Goal: Task Accomplishment & Management: Use online tool/utility

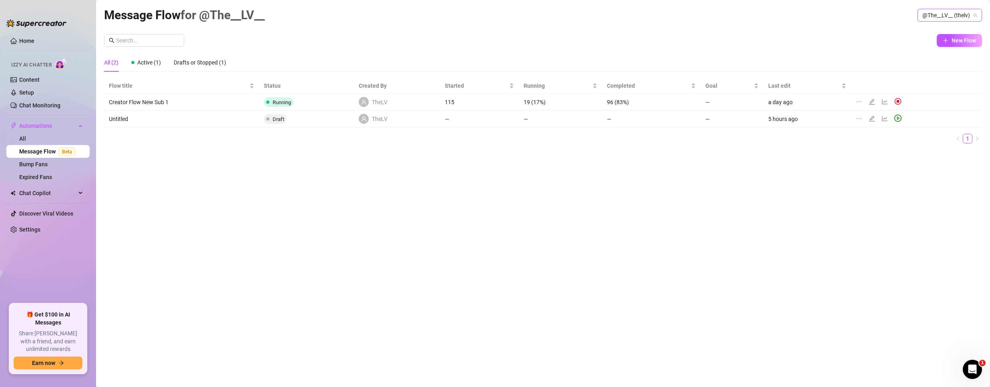
click at [949, 14] on span "@The__LV__ (thelv)" at bounding box center [949, 15] width 55 height 12
click at [872, 118] on icon "edit" at bounding box center [872, 118] width 6 height 6
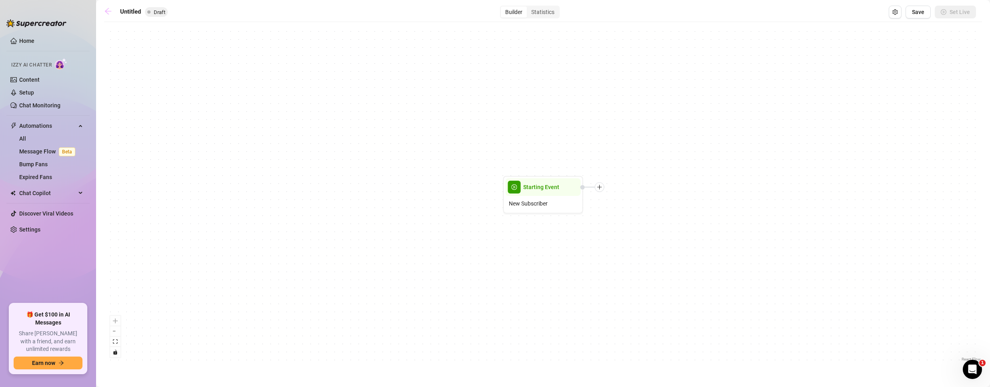
click at [108, 9] on icon "arrow-left" at bounding box center [108, 11] width 6 height 6
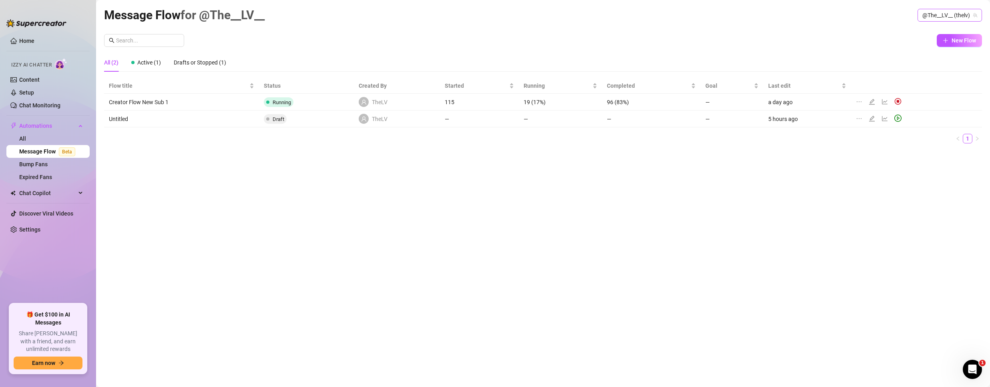
click at [931, 18] on span "@The__LV__ (thelv)" at bounding box center [949, 15] width 55 height 12
click at [925, 52] on div "Bubble ( bubblehimboking )" at bounding box center [935, 45] width 90 height 14
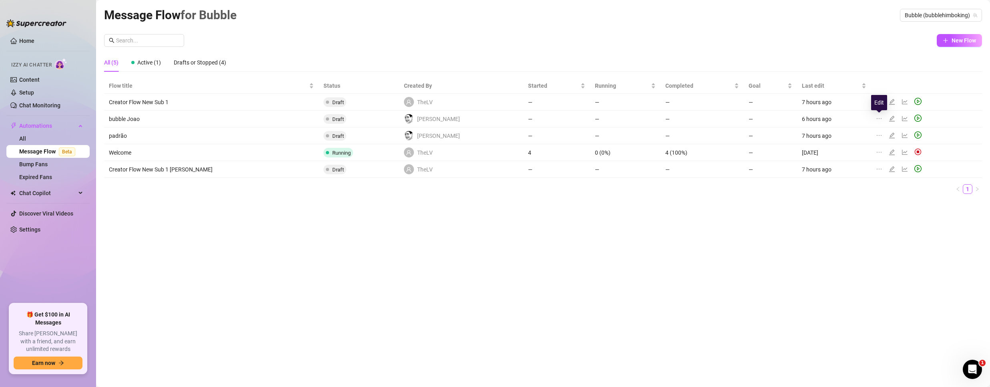
click at [888, 119] on icon "edit" at bounding box center [891, 118] width 6 height 6
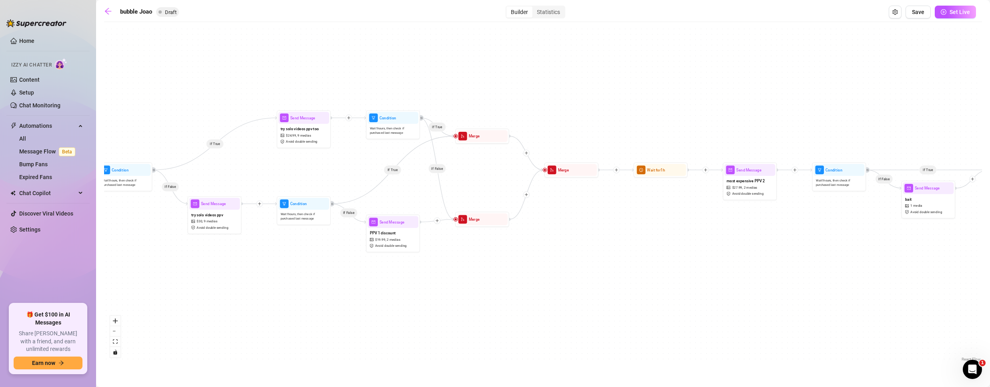
drag, startPoint x: 801, startPoint y: 227, endPoint x: 453, endPoint y: 285, distance: 352.5
click at [452, 288] on div "If True If False If True If False If True If False If True If False If True If …" at bounding box center [543, 194] width 878 height 337
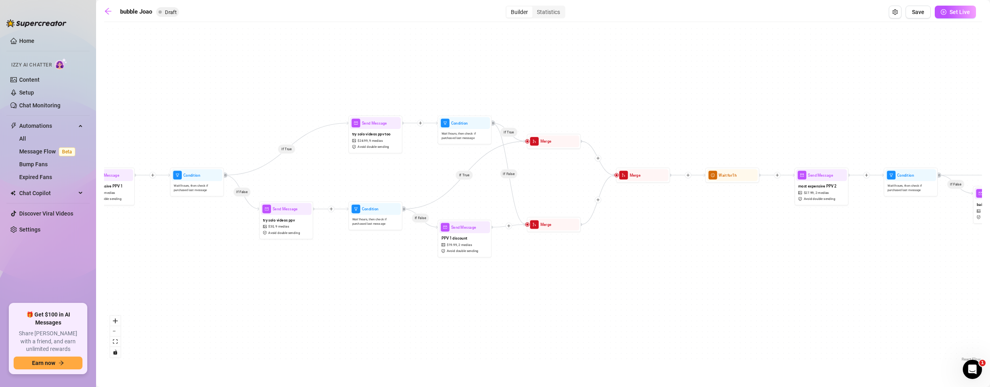
drag, startPoint x: 463, startPoint y: 295, endPoint x: 546, endPoint y: 281, distance: 84.4
click at [557, 282] on div "If True If False If True If False If True If False If True If False If True If …" at bounding box center [543, 194] width 878 height 337
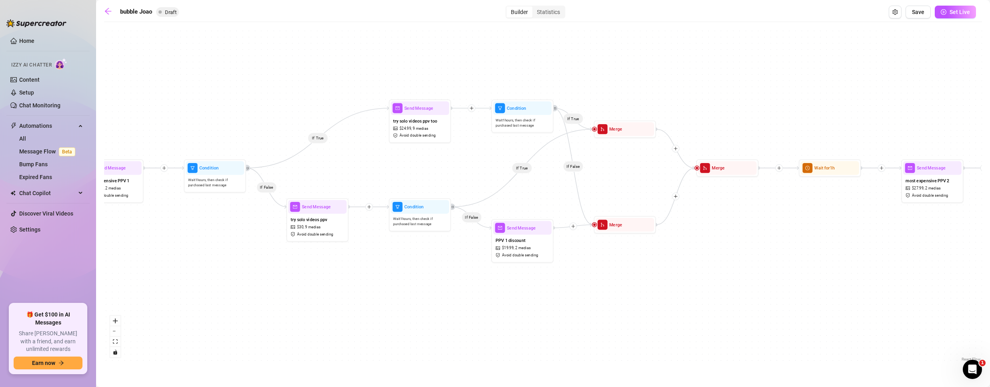
drag, startPoint x: 397, startPoint y: 330, endPoint x: 436, endPoint y: 349, distance: 43.5
click at [436, 349] on div "If True If False If True If False If True If False If True If False If True If …" at bounding box center [543, 194] width 878 height 337
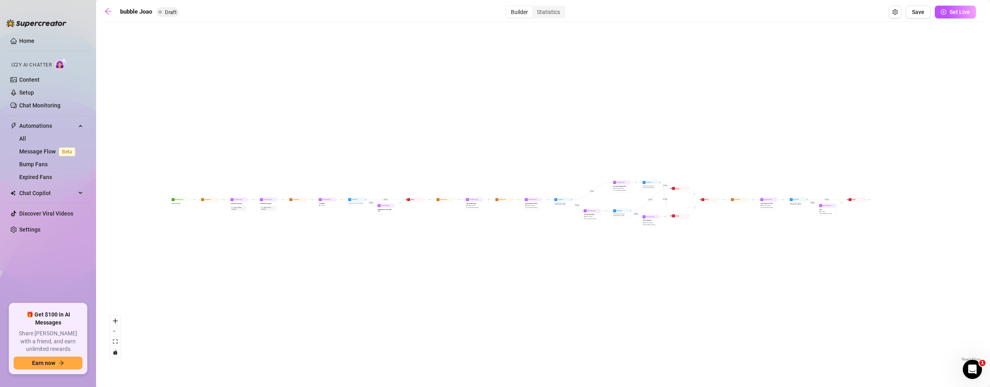
drag, startPoint x: 233, startPoint y: 264, endPoint x: 568, endPoint y: 239, distance: 335.1
click at [568, 239] on div "If True If False If True If False If True If False If True If False If True If …" at bounding box center [543, 194] width 878 height 337
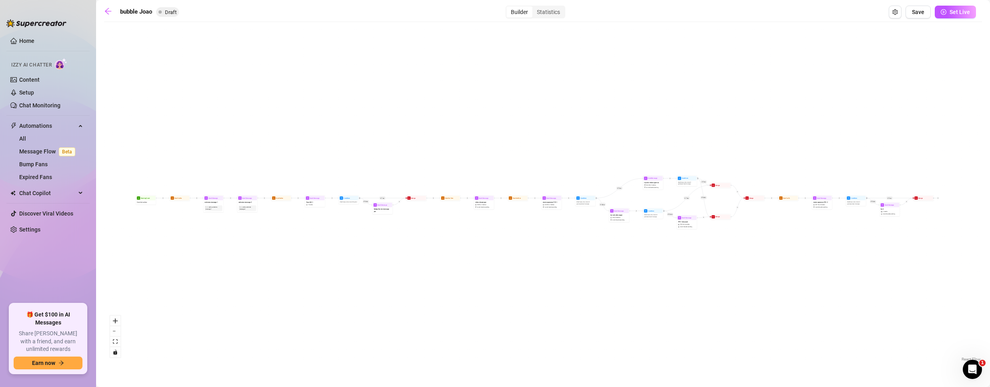
click at [485, 292] on div "If True If False If True If False If True If False If True If False If True If …" at bounding box center [543, 194] width 878 height 337
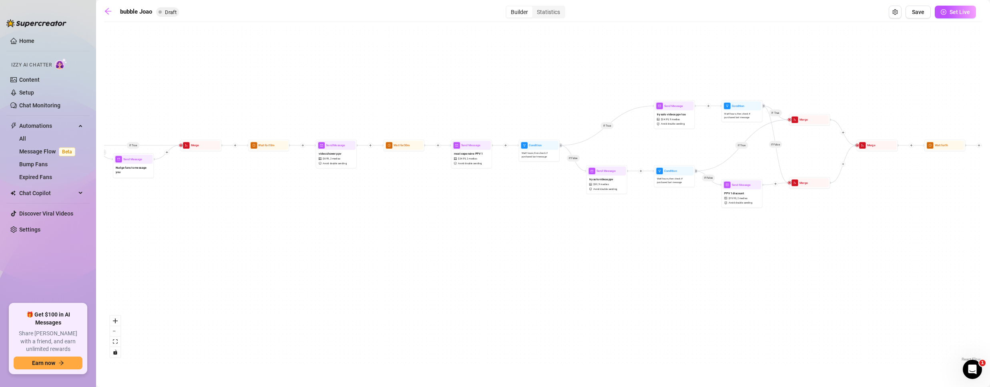
drag, startPoint x: 743, startPoint y: 291, endPoint x: 797, endPoint y: 317, distance: 59.3
click at [872, 343] on div "If True If False If True If False If True If False If True If False If True If …" at bounding box center [543, 194] width 878 height 337
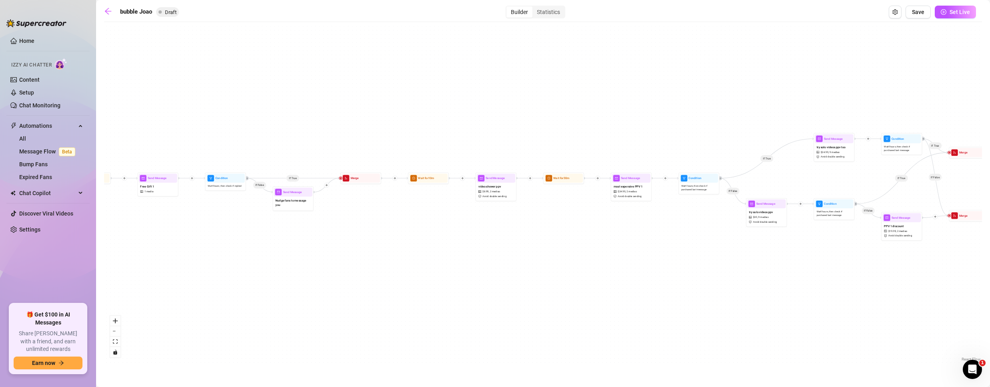
drag, startPoint x: 363, startPoint y: 297, endPoint x: 477, endPoint y: 313, distance: 115.6
click at [477, 313] on div "If True If False If True If False If True If False If True If False If True If …" at bounding box center [543, 194] width 878 height 337
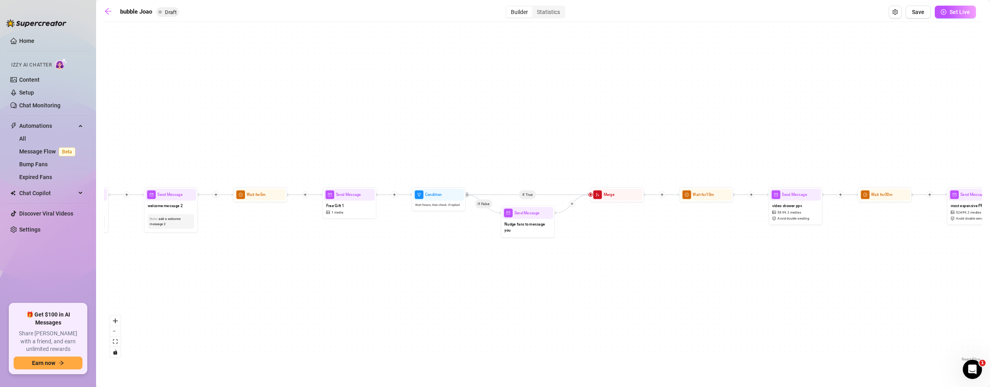
drag, startPoint x: 192, startPoint y: 254, endPoint x: 299, endPoint y: 276, distance: 110.0
click at [299, 276] on div "If True If False If True If False If True If False If True If False If True If …" at bounding box center [543, 194] width 878 height 337
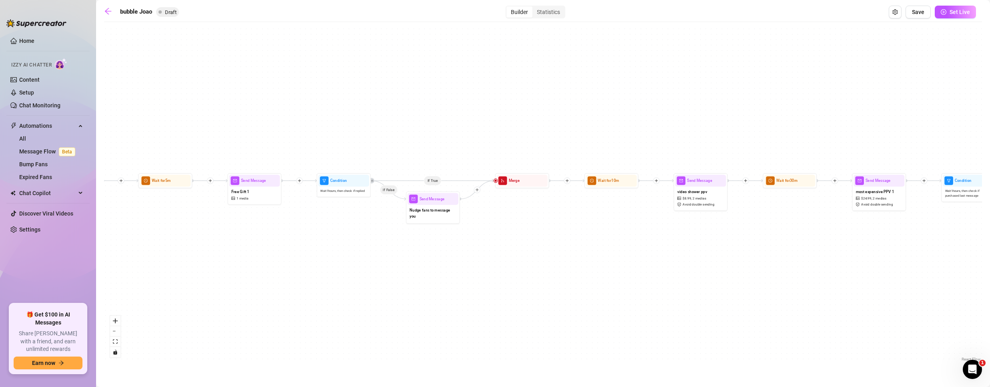
drag, startPoint x: 312, startPoint y: 238, endPoint x: 287, endPoint y: 234, distance: 25.9
click at [287, 234] on div "If True If False If True If False If True If False If True If False If True If …" at bounding box center [543, 194] width 878 height 337
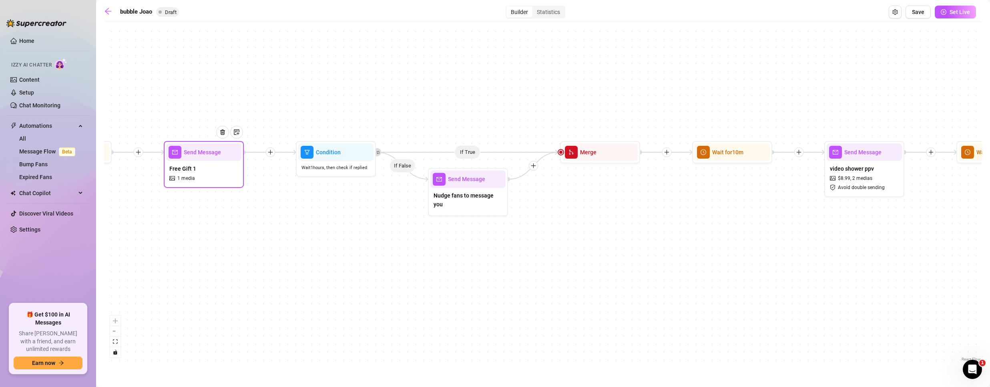
click at [201, 176] on div "Free Gift 1 1 media" at bounding box center [203, 173] width 75 height 24
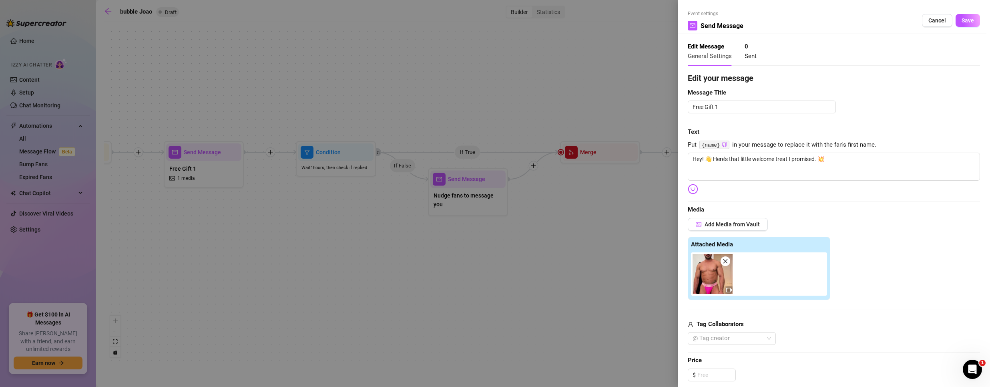
click at [457, 247] on div at bounding box center [495, 193] width 990 height 387
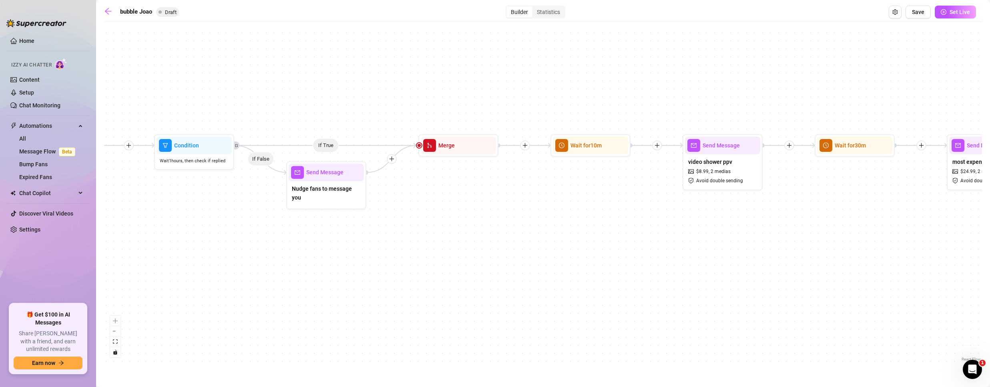
drag, startPoint x: 531, startPoint y: 250, endPoint x: 393, endPoint y: 242, distance: 139.1
click at [393, 242] on div "If True If False If True If False If True If False If True If False If True If …" at bounding box center [543, 194] width 878 height 337
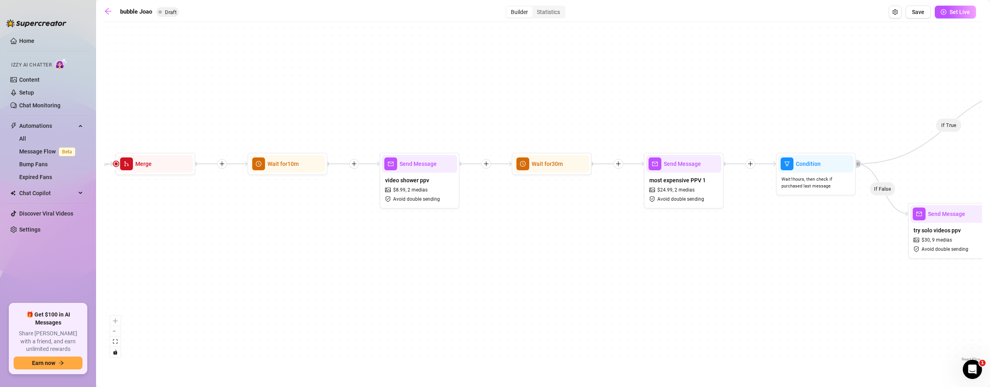
drag, startPoint x: 515, startPoint y: 215, endPoint x: 217, endPoint y: 233, distance: 298.3
click at [217, 233] on div "If True If False If True If False If True If False If True If False If True If …" at bounding box center [543, 194] width 878 height 337
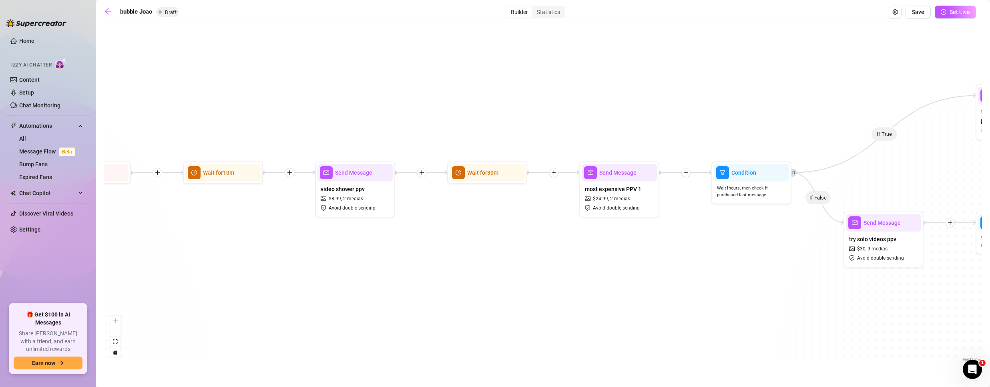
drag, startPoint x: 516, startPoint y: 224, endPoint x: 447, endPoint y: 232, distance: 69.0
click at [448, 232] on div "If True If False If True If False If True If False If True If False If True If …" at bounding box center [543, 194] width 878 height 337
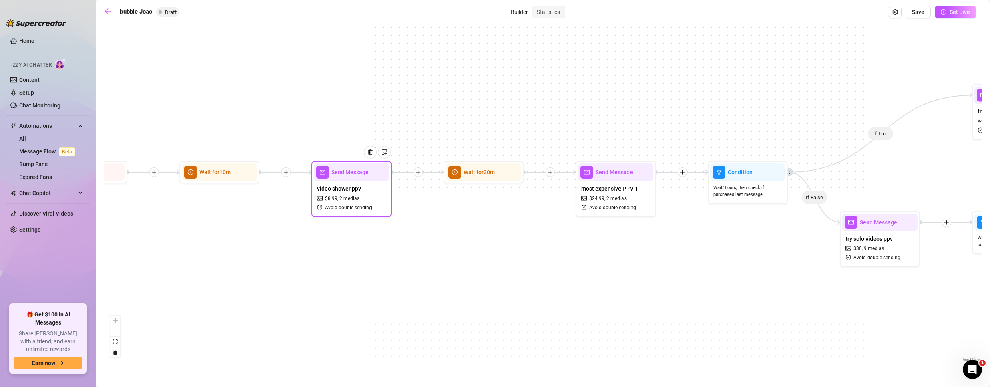
click at [365, 205] on span "Avoid double sending" at bounding box center [348, 208] width 47 height 8
type textarea "👋 I've got a hot shower waiting for you — 1 video, all wet and up close. 🔥 Want…"
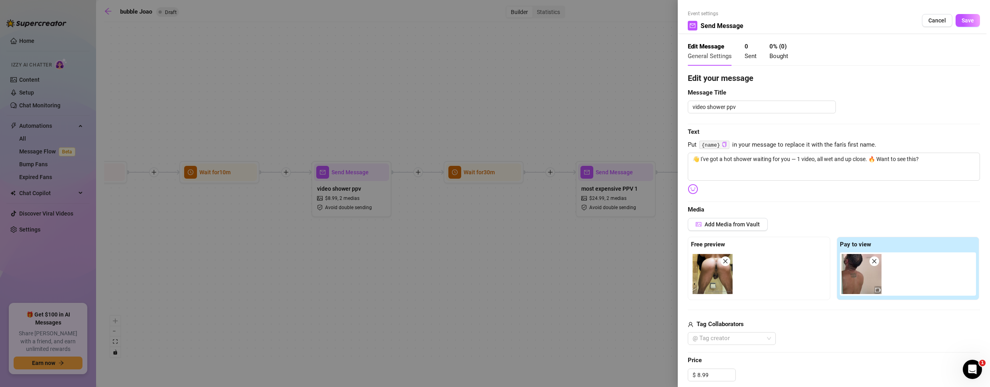
click at [435, 229] on div at bounding box center [495, 193] width 990 height 387
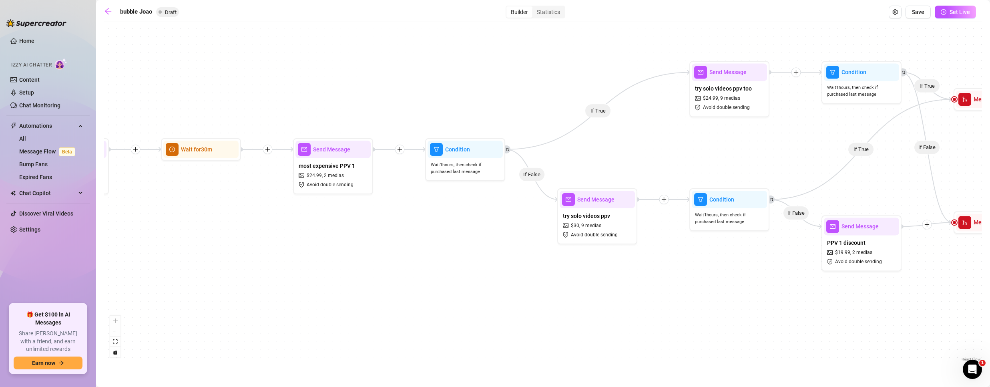
drag, startPoint x: 602, startPoint y: 258, endPoint x: 300, endPoint y: 240, distance: 302.3
click at [300, 240] on div "If True If False If True If False If True If False If True If False If True If …" at bounding box center [543, 194] width 878 height 337
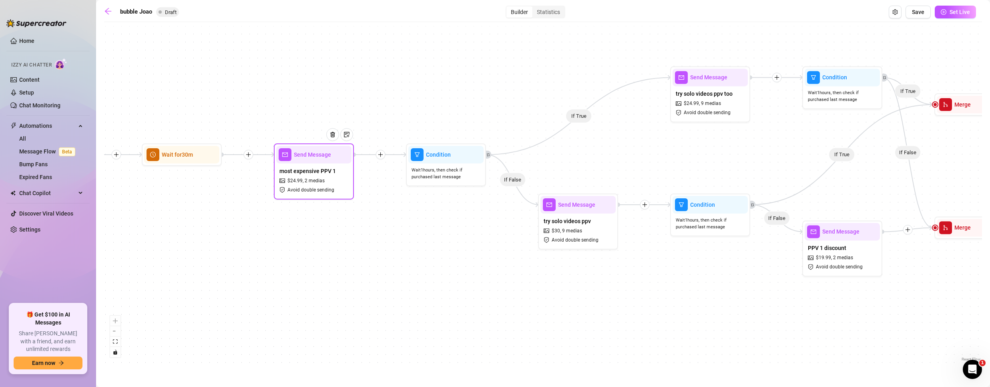
click at [307, 179] on span "2 medias" at bounding box center [315, 181] width 20 height 8
type textarea "We didn’t stay still for a second—want to see how far [PERSON_NAME] pushed me?"
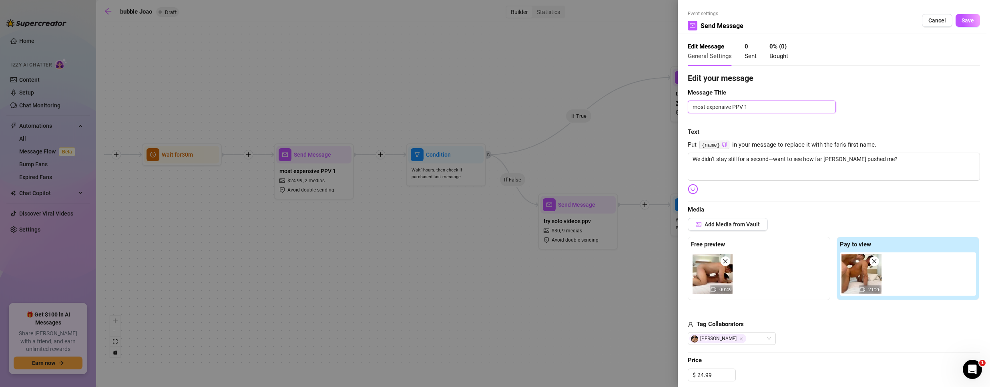
drag, startPoint x: 758, startPoint y: 104, endPoint x: 746, endPoint y: 102, distance: 11.7
click at [746, 102] on textarea "most expensive PPV 1" at bounding box center [762, 106] width 148 height 13
type textarea "most expensive PPV C"
type textarea "most expensive PPV CO"
type textarea "most expensive PPV COL"
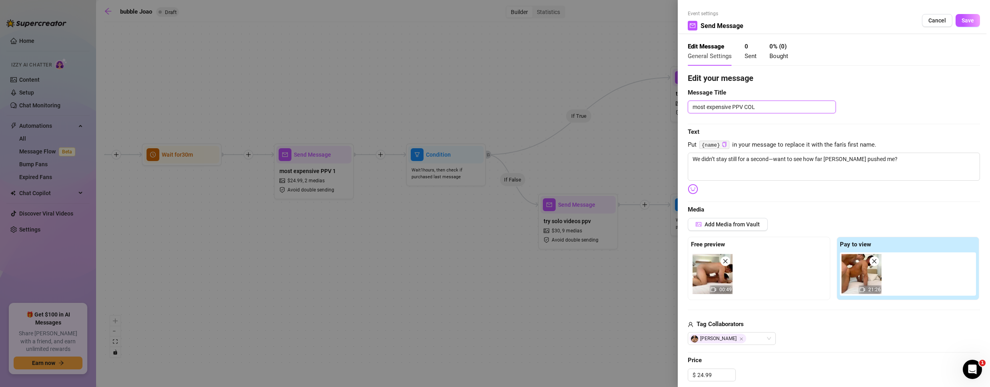
click at [783, 109] on textarea "most expensive PPV COL" at bounding box center [762, 106] width 148 height 13
type textarea "most expensive PPV COL0"
type textarea "most expensive PPV COL01"
type textarea "most expensive PPV COL016"
click at [962, 21] on span "Save" at bounding box center [967, 20] width 12 height 6
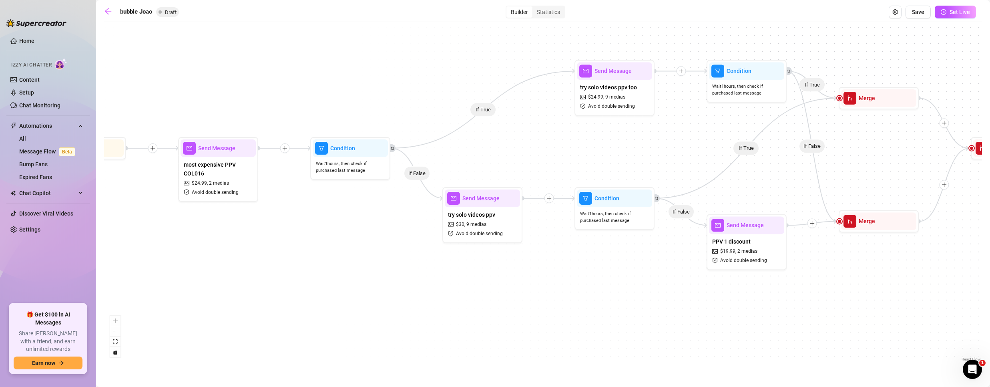
drag, startPoint x: 782, startPoint y: 323, endPoint x: 699, endPoint y: 319, distance: 83.8
click at [699, 319] on div "If True If False If True If False If True If False If True If False If True If …" at bounding box center [543, 194] width 878 height 337
click at [214, 180] on span "2 medias" at bounding box center [219, 183] width 20 height 8
type textarea "We didn’t stay still for a second—want to see how far [PERSON_NAME] pushed me?"
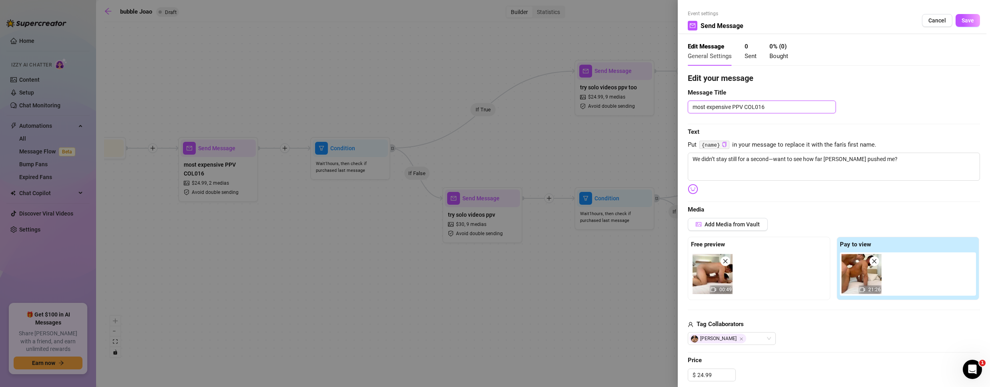
click at [784, 112] on textarea "most expensive PPV COL016" at bounding box center [762, 106] width 148 height 13
click at [966, 19] on span "Save" at bounding box center [967, 20] width 12 height 6
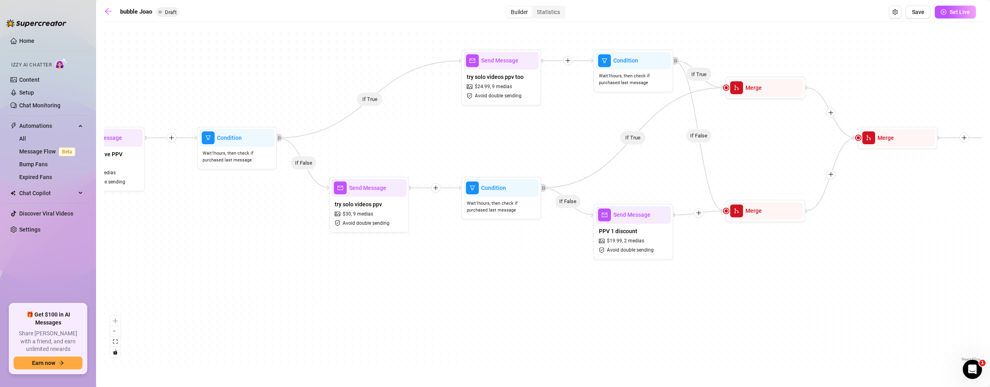
drag, startPoint x: 624, startPoint y: 345, endPoint x: 511, endPoint y: 294, distance: 123.8
click at [491, 337] on div "If True If False If True If False If True If False If True If False If True If …" at bounding box center [543, 194] width 878 height 337
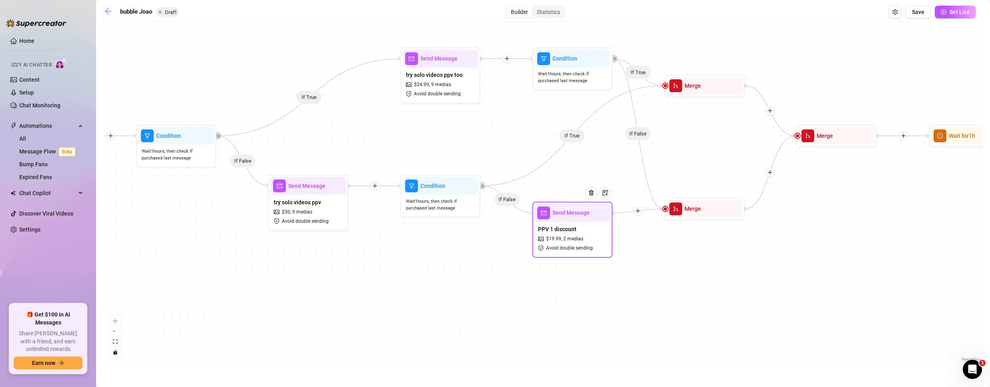
click at [574, 241] on span "2 medias" at bounding box center [573, 239] width 20 height 8
type textarea "We didn’t stay still for a second—want to see how far [PERSON_NAME] pushed me?"
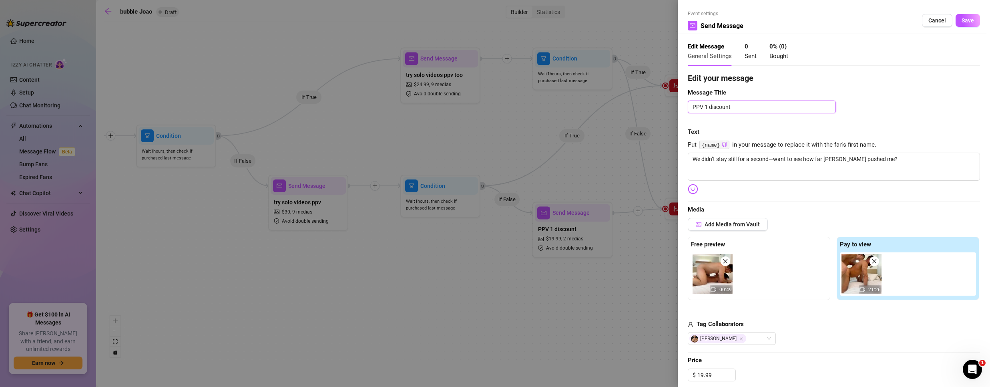
click at [693, 103] on textarea "PPV 1 discount" at bounding box center [762, 106] width 148 height 13
paste textarea "most expensive PPV COL016"
type textarea "most expensive PPV COL016PPV 1 discount"
type textarea "most expensive PPV COL016 PPV 1 discount"
click at [780, 106] on textarea "most expensive PPV COL016 PPV 1 discount" at bounding box center [762, 106] width 148 height 13
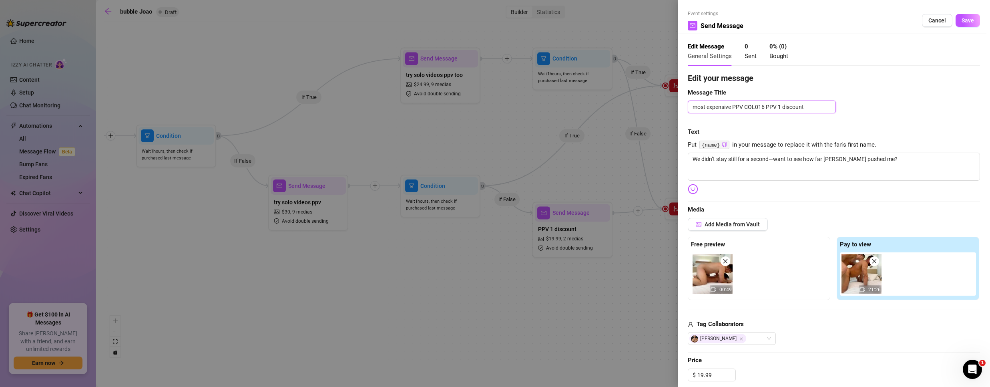
type textarea "most expensive PPV COL016 discount"
click at [957, 16] on button "Save" at bounding box center [967, 20] width 24 height 13
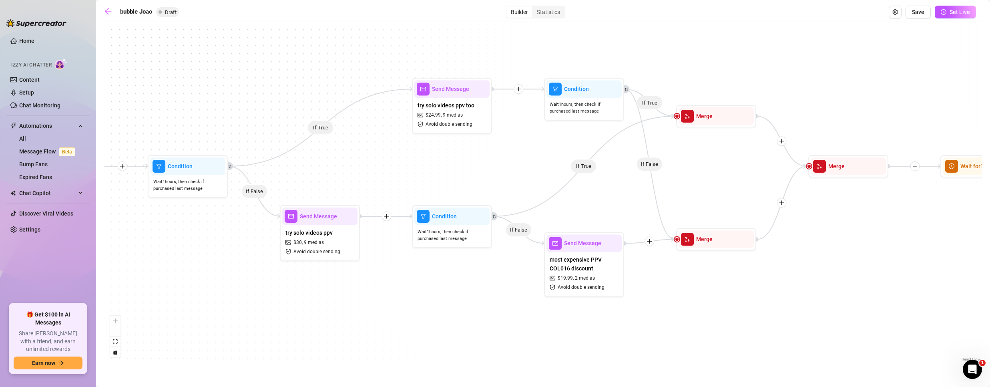
drag, startPoint x: 446, startPoint y: 158, endPoint x: 483, endPoint y: 217, distance: 69.4
click at [483, 217] on div "If True If False If True If False If True If False If True If False If True If …" at bounding box center [543, 194] width 878 height 337
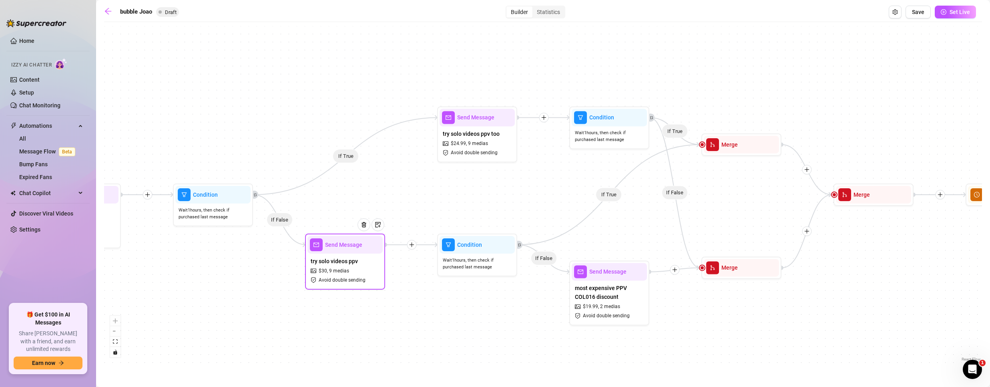
click at [330, 266] on div "try solo videos ppv $ 30 , 9 medias Avoid double sending" at bounding box center [344, 270] width 75 height 34
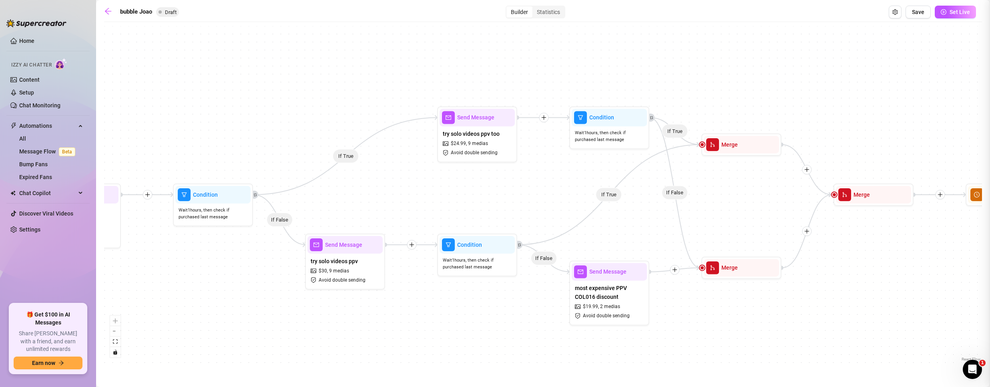
type textarea "I just put together some of my solo videos—raw, up-close, and just me. 🔥 Want m…"
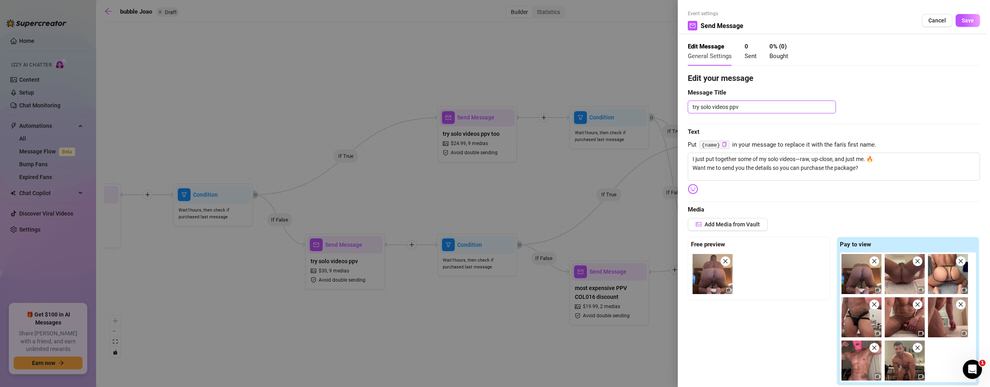
click at [753, 103] on textarea "try solo videos ppv" at bounding box center [762, 106] width 148 height 13
type textarea "try solo videos ppv"
drag, startPoint x: 701, startPoint y: 107, endPoint x: 770, endPoint y: 118, distance: 70.1
click at [770, 118] on div "Edit your message Message Title try solo videos ppv Text Put {name} in your mes…" at bounding box center [834, 347] width 292 height 550
paste textarea "SOLO PPV 001"
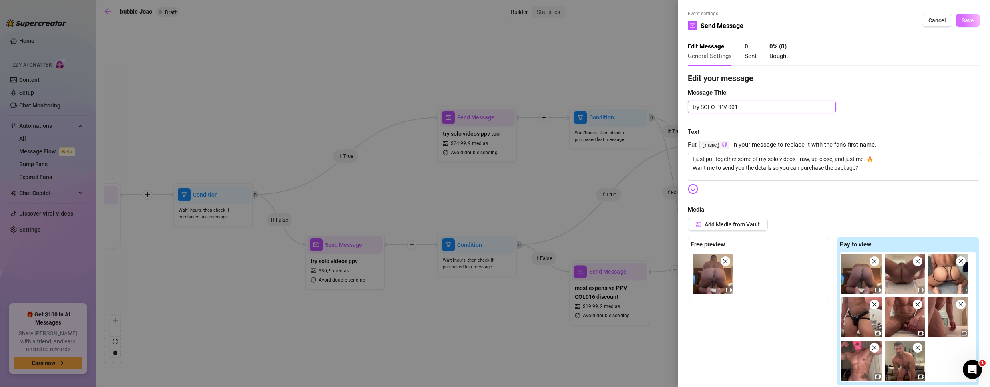
type textarea "try SOLO PPV 001"
click at [961, 21] on span "Save" at bounding box center [967, 20] width 12 height 6
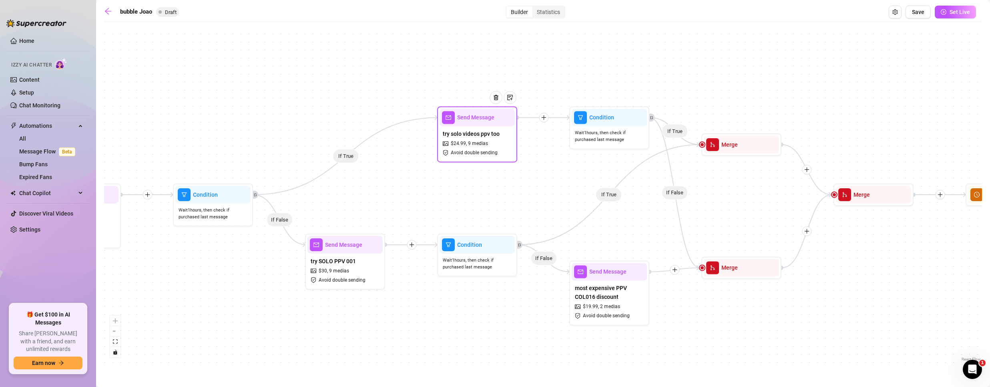
click at [464, 150] on span "Avoid double sending" at bounding box center [474, 153] width 47 height 8
click at [452, 141] on span "$ 24.99 ," at bounding box center [459, 144] width 16 height 8
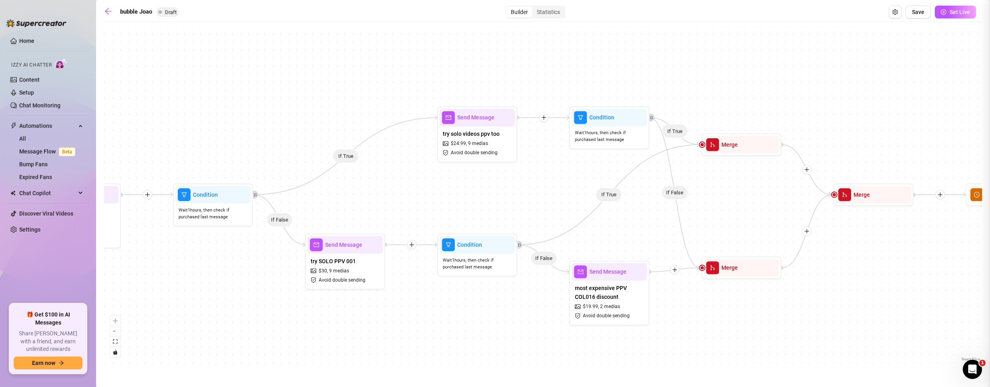
type textarea "Since you were into the last one, I’ve got a feeling these might hit the spot t…"
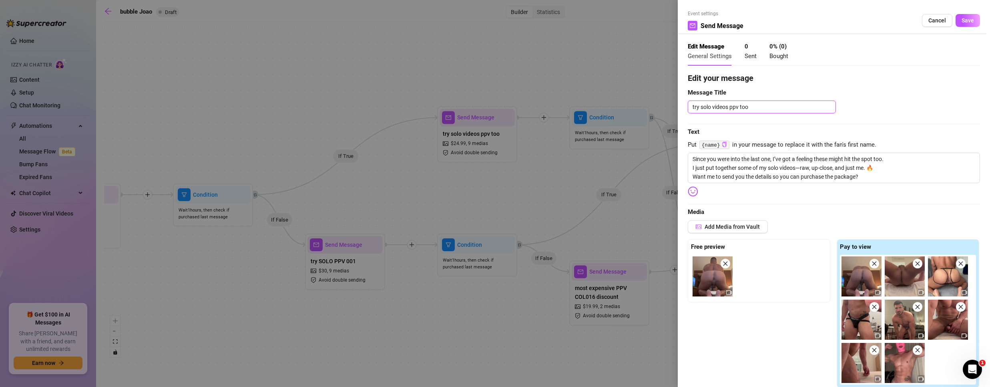
click at [702, 105] on textarea "try solo videos ppv too" at bounding box center [762, 106] width 148 height 13
drag, startPoint x: 701, startPoint y: 104, endPoint x: 808, endPoint y: 108, distance: 107.3
click at [808, 108] on textarea "try solo videos ppv too" at bounding box center [762, 106] width 148 height 13
paste textarea "SOLO PPV 001"
type textarea "try SOLO PPV 001"
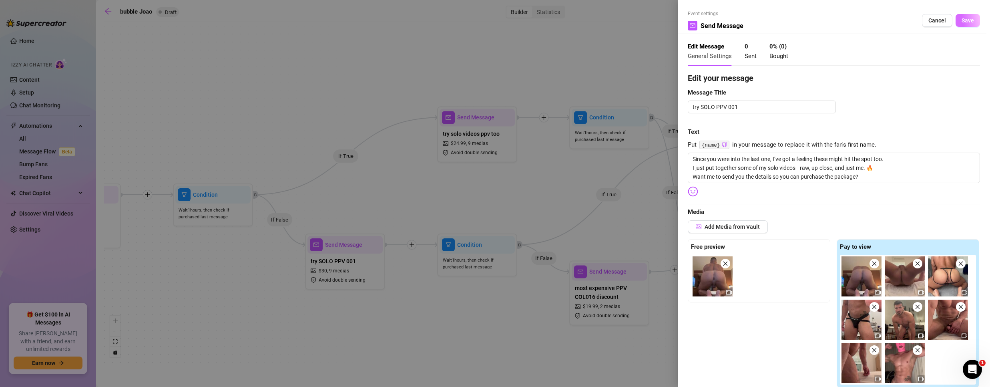
click at [961, 18] on span "Save" at bounding box center [967, 20] width 12 height 6
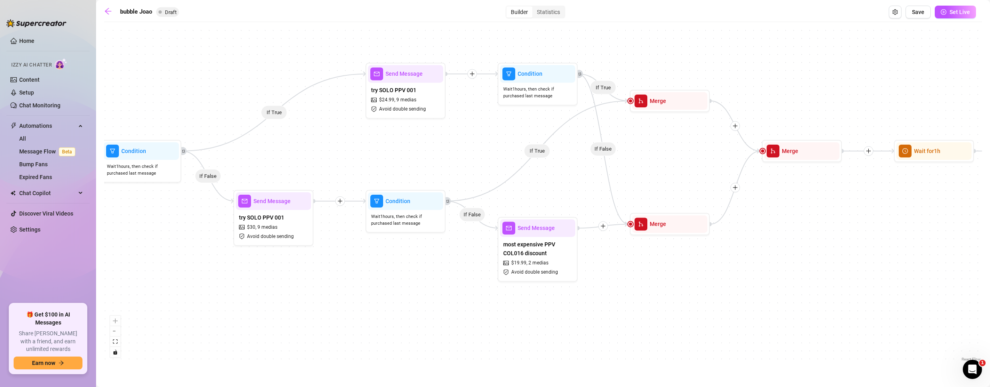
drag, startPoint x: 475, startPoint y: 214, endPoint x: 413, endPoint y: 172, distance: 74.7
click at [413, 172] on div "If True If False If True If False If True If False If True If False If True If …" at bounding box center [543, 194] width 878 height 337
click at [919, 12] on span "Save" at bounding box center [918, 12] width 12 height 6
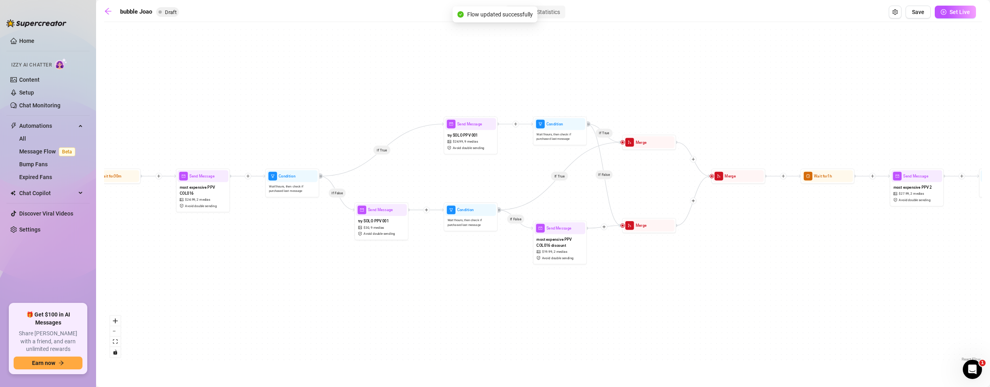
drag, startPoint x: 708, startPoint y: 193, endPoint x: 405, endPoint y: 197, distance: 302.6
click at [408, 197] on div "If True If False If True If False If True If False If True If False If True If …" at bounding box center [543, 194] width 878 height 337
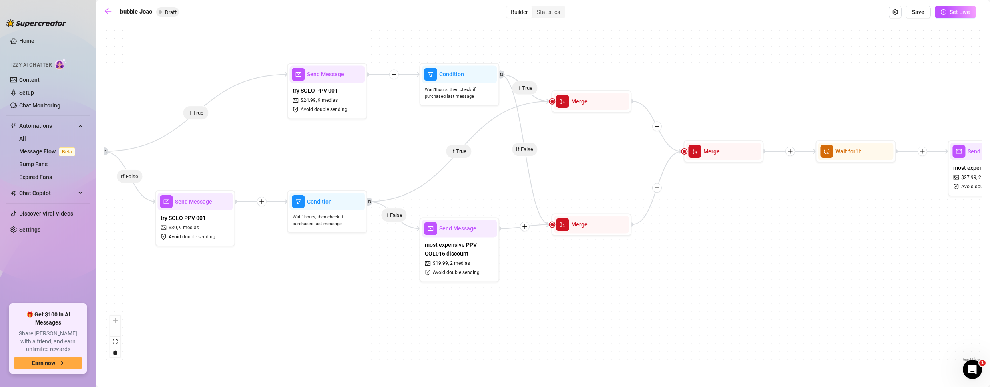
drag, startPoint x: 418, startPoint y: 176, endPoint x: 380, endPoint y: 169, distance: 39.0
click at [380, 169] on div "If True If False If True If False If True If False If True If False If True If …" at bounding box center [543, 194] width 878 height 337
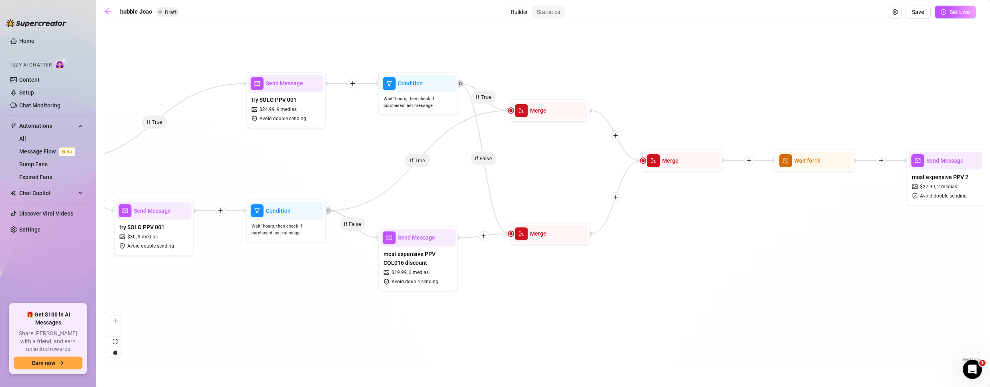
drag, startPoint x: 670, startPoint y: 80, endPoint x: 616, endPoint y: 90, distance: 55.3
click at [615, 90] on div "If True If False If True If False If True If False If True If False If True If …" at bounding box center [543, 194] width 878 height 337
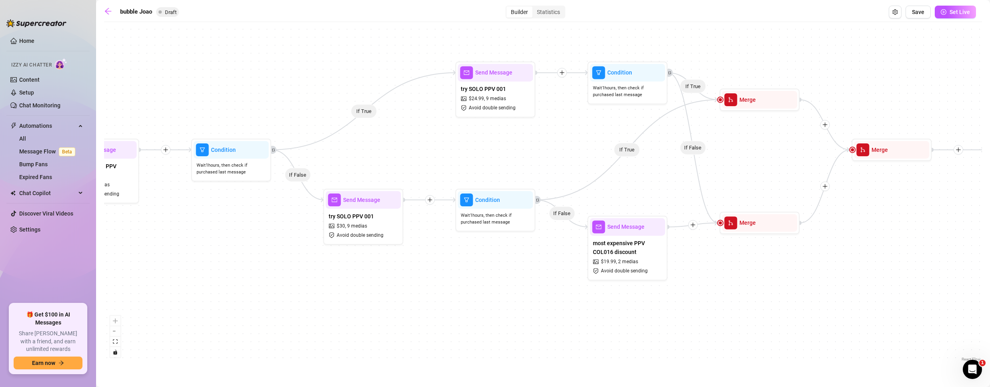
drag, startPoint x: 290, startPoint y: 277, endPoint x: 486, endPoint y: 266, distance: 196.4
click at [486, 266] on div "If True If False If True If False If True If False If True If False If True If …" at bounding box center [543, 194] width 878 height 337
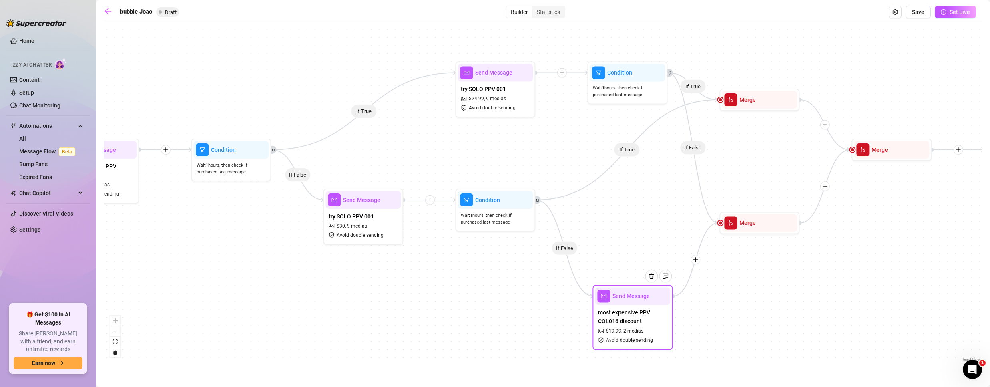
drag, startPoint x: 616, startPoint y: 234, endPoint x: 622, endPoint y: 304, distance: 69.9
click at [622, 304] on div "Send Message" at bounding box center [632, 296] width 75 height 18
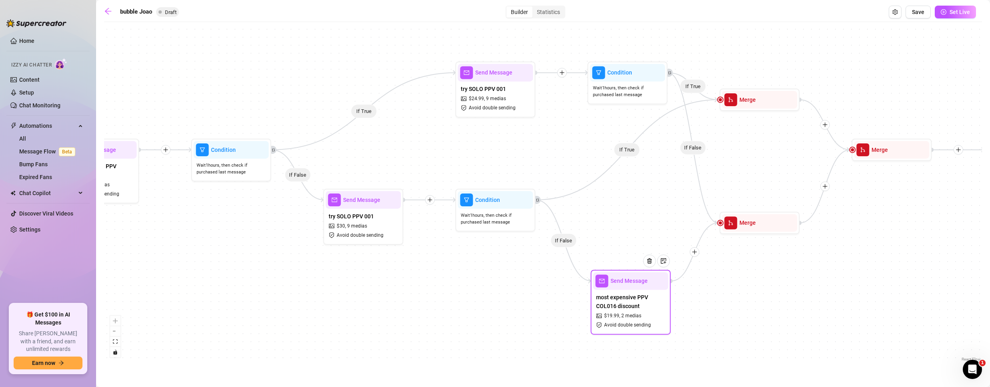
drag, startPoint x: 622, startPoint y: 304, endPoint x: 626, endPoint y: 298, distance: 7.1
click at [626, 289] on div "Send Message" at bounding box center [630, 281] width 75 height 18
drag, startPoint x: 714, startPoint y: 98, endPoint x: 720, endPoint y: 104, distance: 8.5
click at [702, 111] on div "If True If False If True If False If True If False If True If False If True If …" at bounding box center [543, 194] width 878 height 337
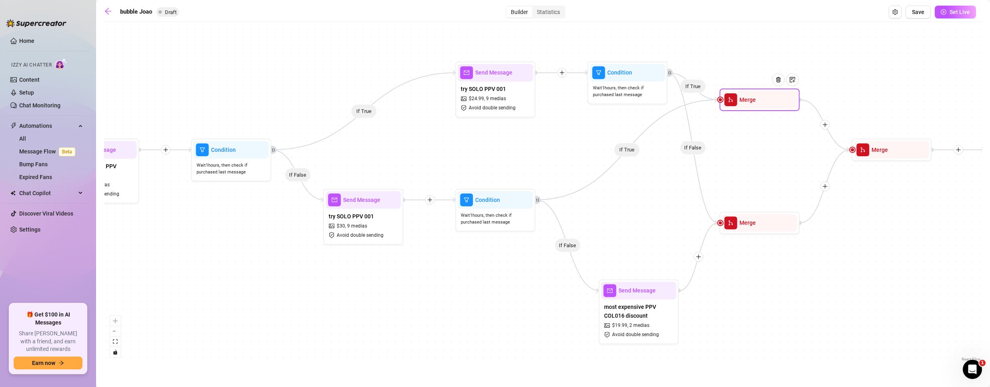
click at [723, 103] on div "Merge" at bounding box center [759, 100] width 75 height 18
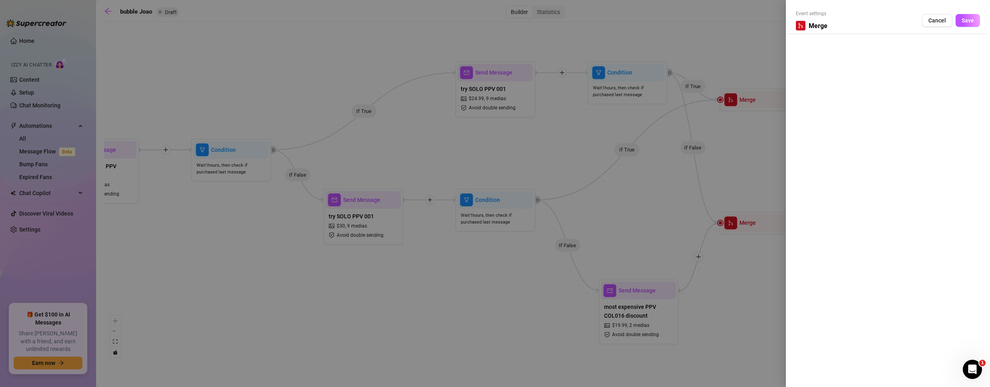
click at [706, 116] on div at bounding box center [495, 193] width 990 height 387
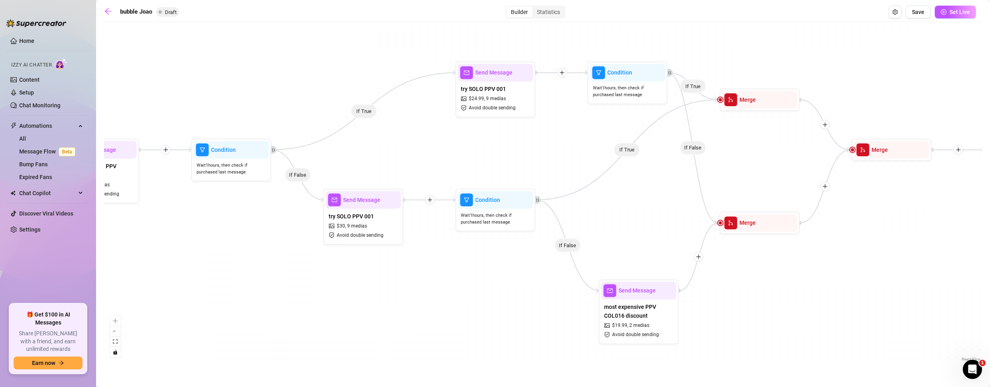
click at [545, 176] on div "If True If False If True If False If True If False If True If False If True If …" at bounding box center [543, 194] width 878 height 337
click at [623, 150] on icon "Edge from 7e004388-0a33-41f4-a494-00adbbc01e97 to 08afd695-327a-4bd3-94e5-d7f00…" at bounding box center [626, 150] width 182 height 100
drag, startPoint x: 719, startPoint y: 99, endPoint x: 622, endPoint y: 156, distance: 112.2
click at [737, 100] on span "merge" at bounding box center [730, 99] width 13 height 13
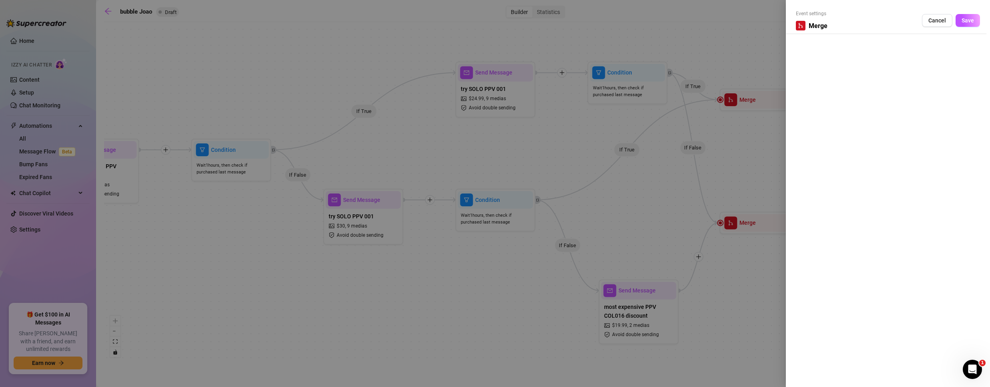
click at [736, 158] on div at bounding box center [495, 193] width 990 height 387
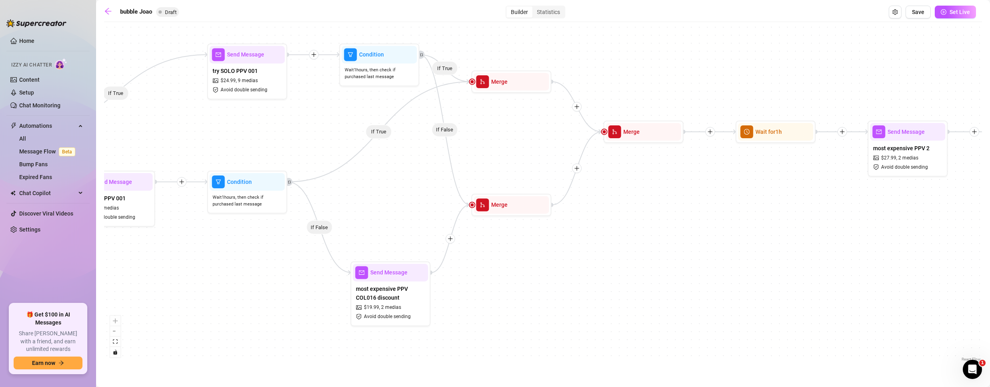
drag, startPoint x: 749, startPoint y: 162, endPoint x: 510, endPoint y: 135, distance: 240.5
click at [507, 142] on div "If True If False If True If False If True If False If True If False If True If …" at bounding box center [543, 194] width 878 height 337
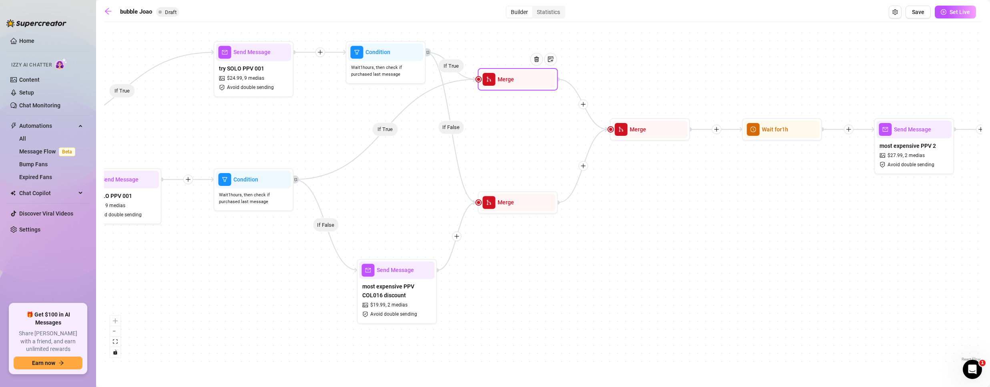
click at [514, 80] on div "Merge" at bounding box center [517, 79] width 75 height 18
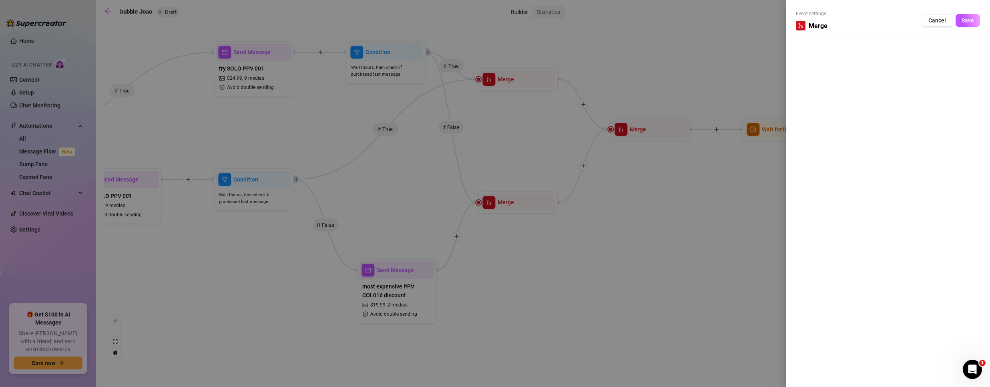
click at [521, 133] on div at bounding box center [495, 193] width 990 height 387
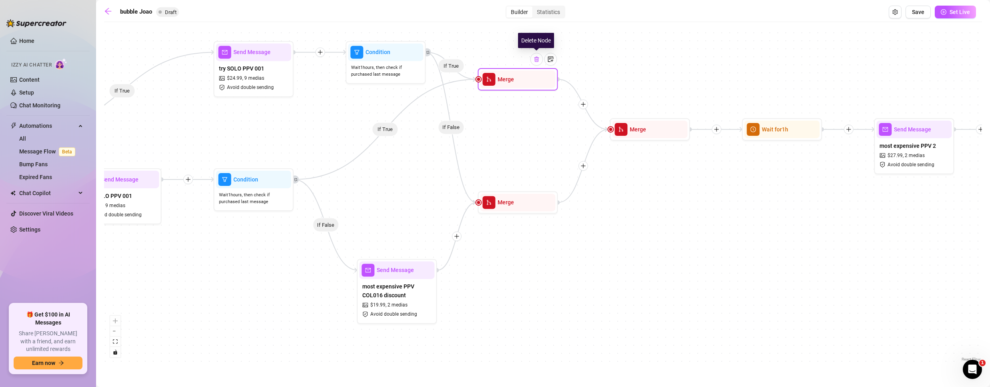
click at [538, 60] on img at bounding box center [536, 59] width 6 height 6
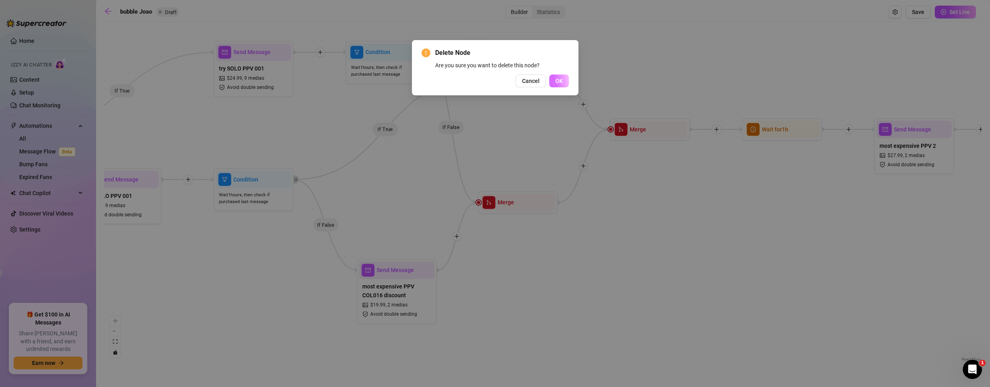
click at [558, 76] on button "OK" at bounding box center [559, 80] width 20 height 13
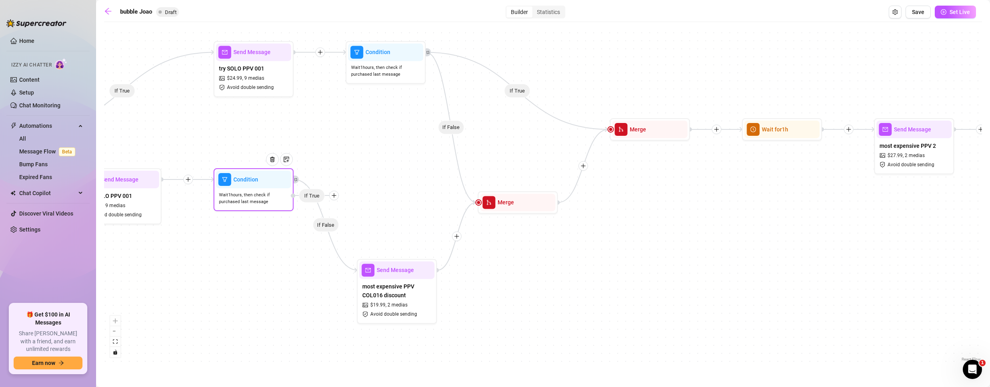
click at [333, 195] on icon "plus" at bounding box center [334, 196] width 6 height 6
click at [347, 237] on div "Tag Fan" at bounding box center [349, 237] width 58 height 14
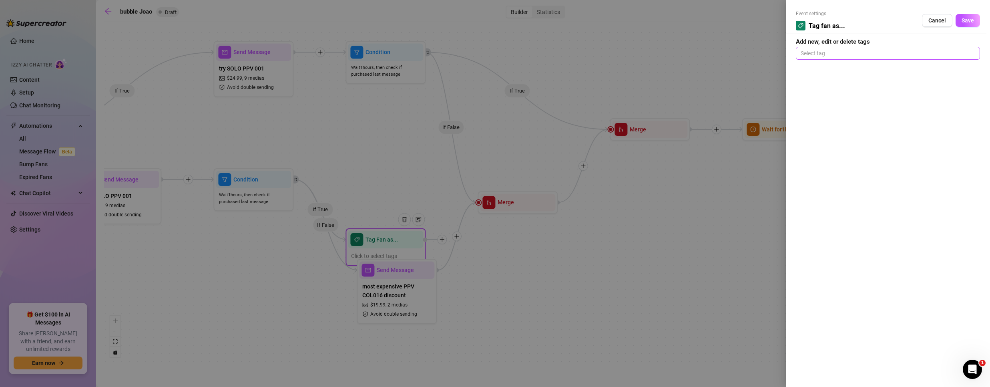
click at [852, 51] on div at bounding box center [887, 53] width 181 height 11
click at [841, 48] on div at bounding box center [887, 53] width 181 height 11
type input "SOLO BUYER"
click at [843, 66] on div "SOLO BUYER" at bounding box center [887, 69] width 171 height 9
click at [968, 19] on span "Save" at bounding box center [967, 20] width 12 height 6
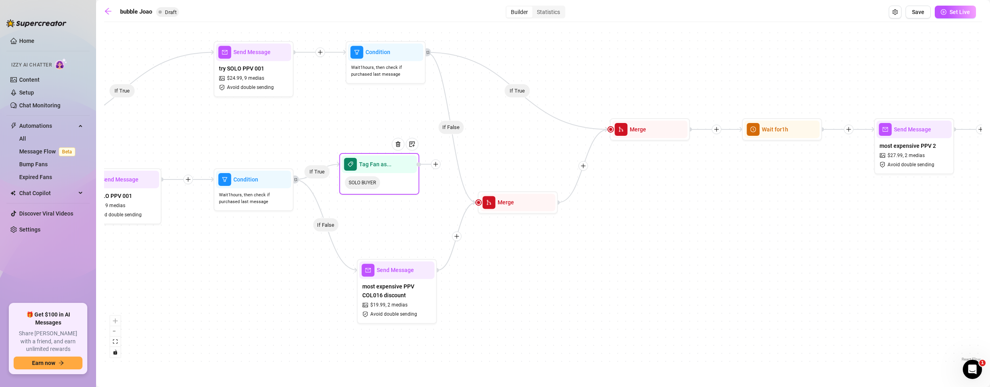
drag, startPoint x: 386, startPoint y: 221, endPoint x: 389, endPoint y: 165, distance: 56.1
click at [386, 168] on div at bounding box center [400, 150] width 35 height 41
drag, startPoint x: 505, startPoint y: 207, endPoint x: 537, endPoint y: 186, distance: 37.9
click at [537, 186] on div "Merge" at bounding box center [548, 181] width 75 height 18
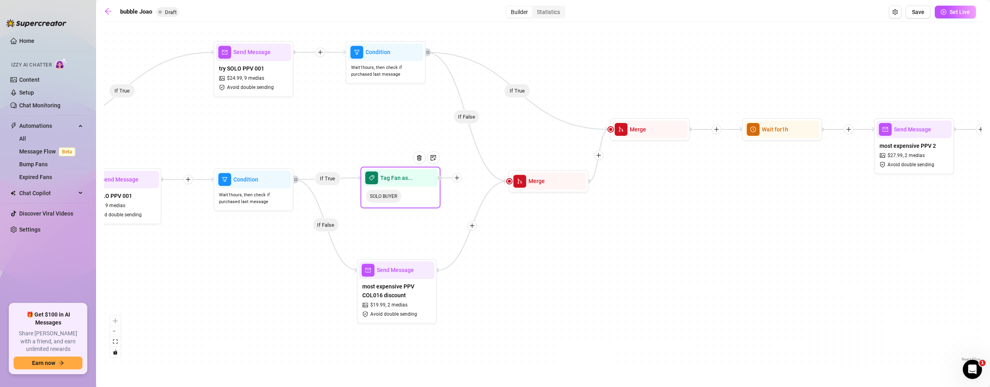
drag, startPoint x: 382, startPoint y: 176, endPoint x: 397, endPoint y: 195, distance: 24.3
click at [397, 195] on div "SOLO BUYER" at bounding box center [400, 196] width 75 height 19
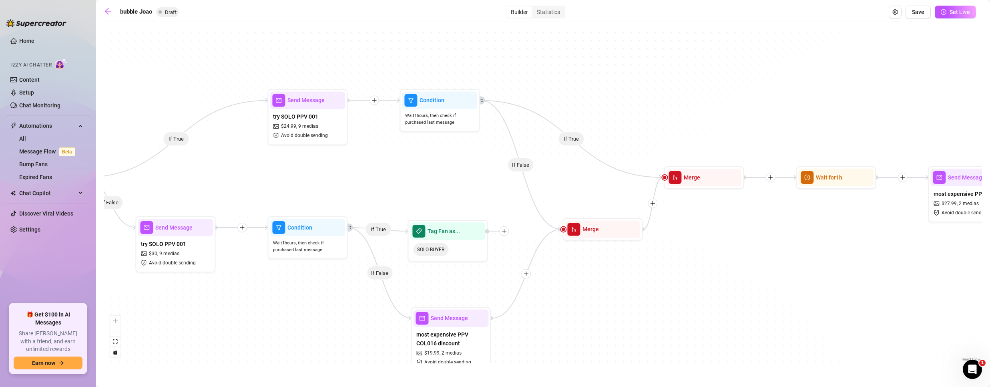
drag, startPoint x: 354, startPoint y: 135, endPoint x: 408, endPoint y: 179, distance: 70.0
click at [405, 184] on div "If True If False If True If False If True If False If True If False If False If…" at bounding box center [543, 194] width 878 height 337
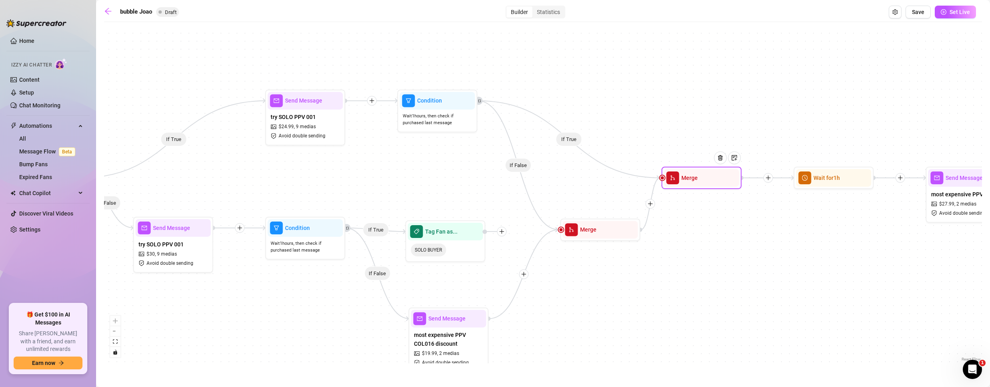
click at [703, 180] on div "Merge" at bounding box center [701, 178] width 75 height 18
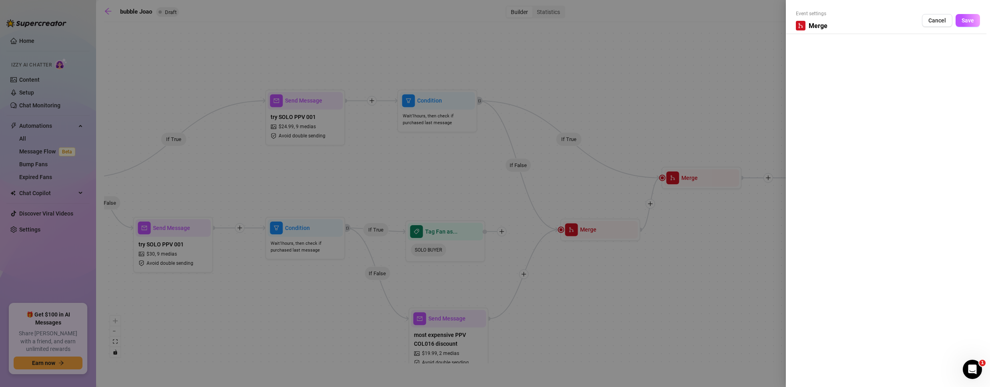
click at [696, 267] on div at bounding box center [495, 193] width 990 height 387
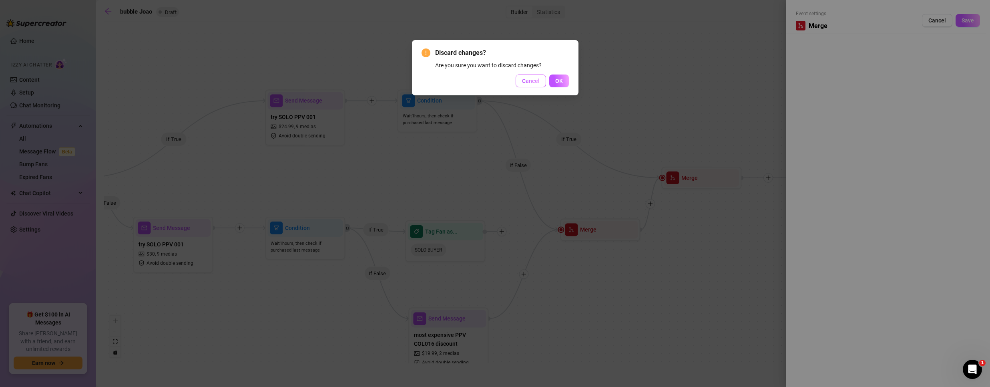
click at [525, 81] on span "Cancel" at bounding box center [531, 81] width 18 height 6
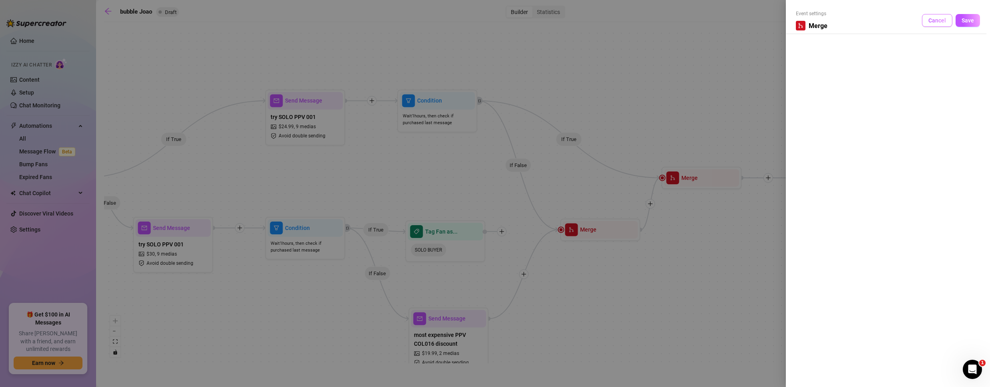
click at [940, 15] on button "Cancel" at bounding box center [937, 20] width 30 height 13
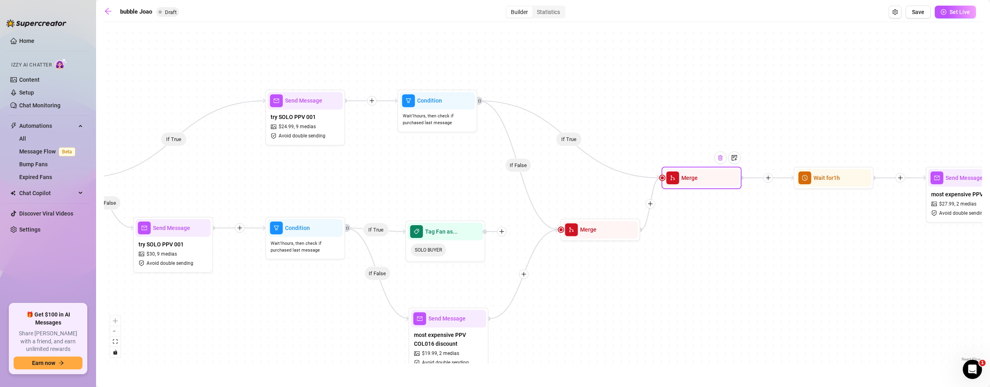
click at [720, 158] on img at bounding box center [720, 157] width 6 height 6
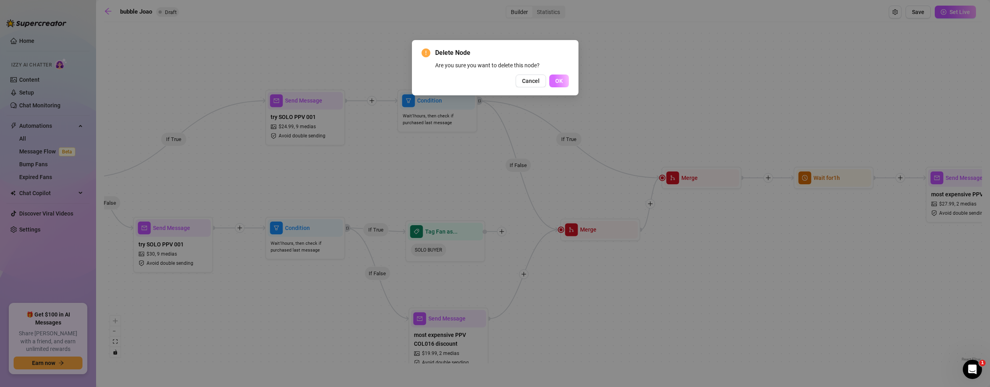
click at [564, 78] on button "OK" at bounding box center [559, 80] width 20 height 13
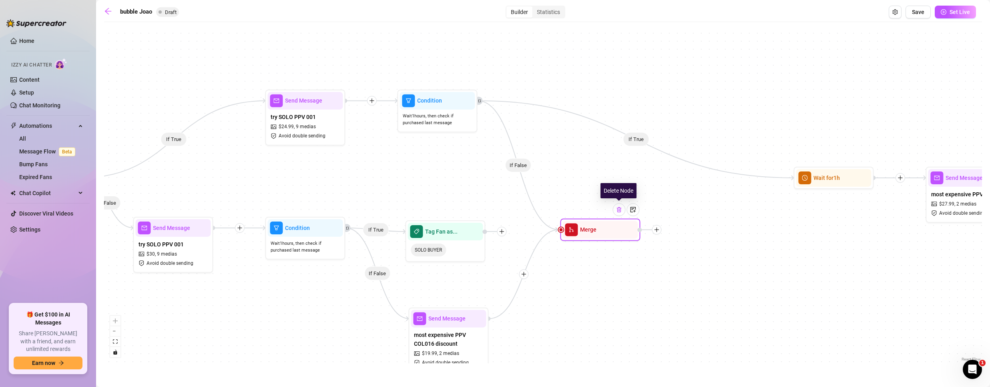
click at [619, 211] on img at bounding box center [619, 209] width 6 height 6
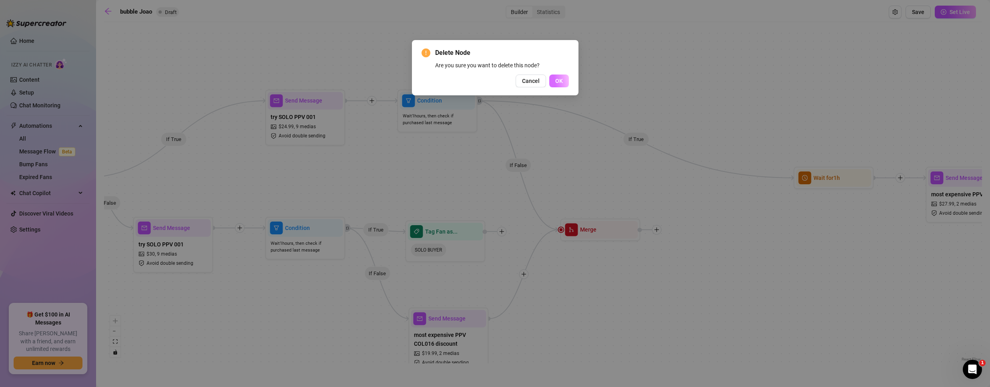
click at [559, 86] on button "OK" at bounding box center [559, 80] width 20 height 13
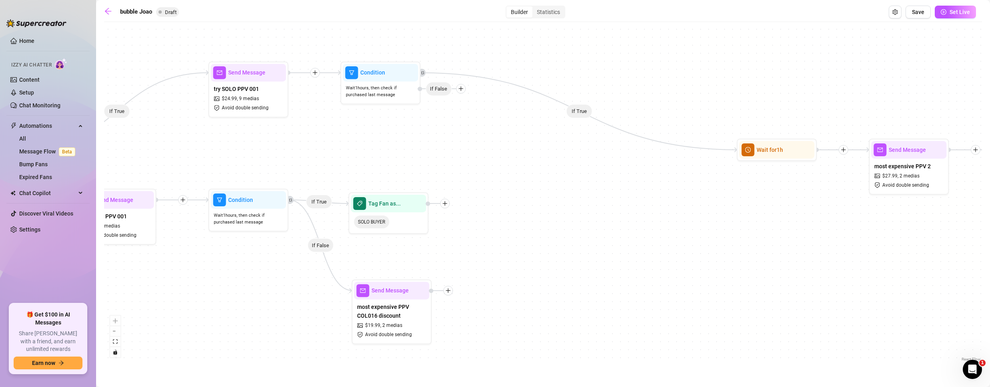
drag, startPoint x: 616, startPoint y: 203, endPoint x: 568, endPoint y: 186, distance: 50.8
click at [568, 186] on div "If True If False If True If False If True If True If False If False If True Tag…" at bounding box center [543, 194] width 878 height 337
click at [794, 132] on img at bounding box center [795, 129] width 6 height 6
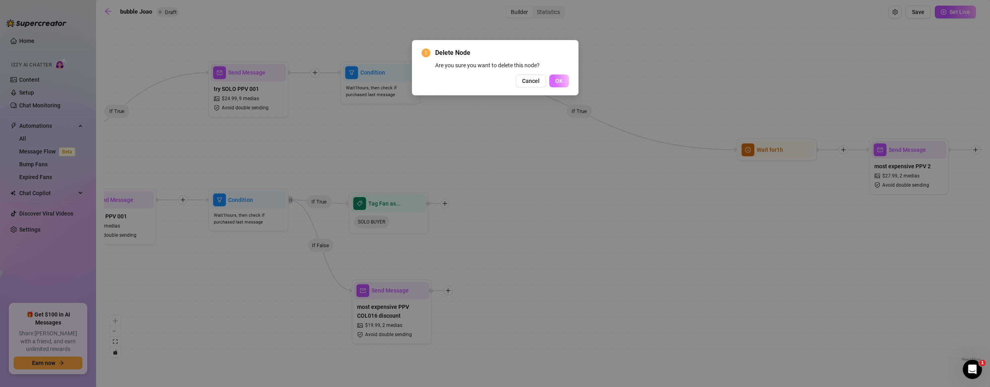
click at [560, 80] on span "OK" at bounding box center [559, 81] width 8 height 6
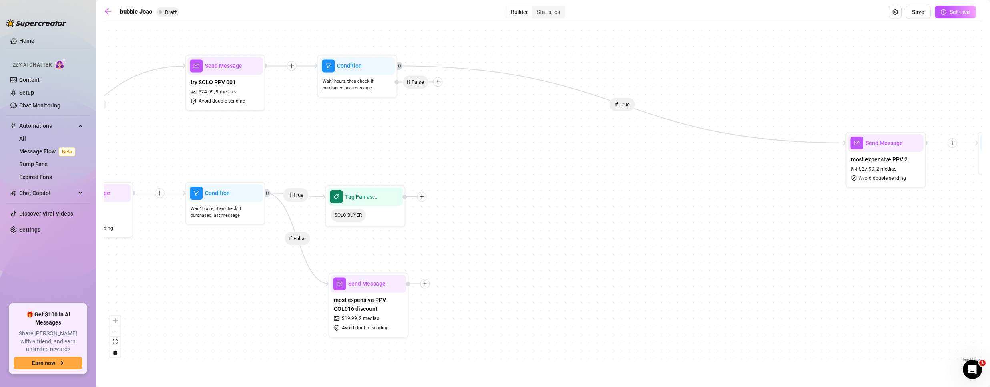
drag, startPoint x: 805, startPoint y: 168, endPoint x: 806, endPoint y: 160, distance: 8.5
click at [806, 160] on div "If True If False If True If False If True If True If False If False If True Tag…" at bounding box center [543, 194] width 878 height 337
click at [399, 66] on icon "retweet" at bounding box center [399, 66] width 4 height 4
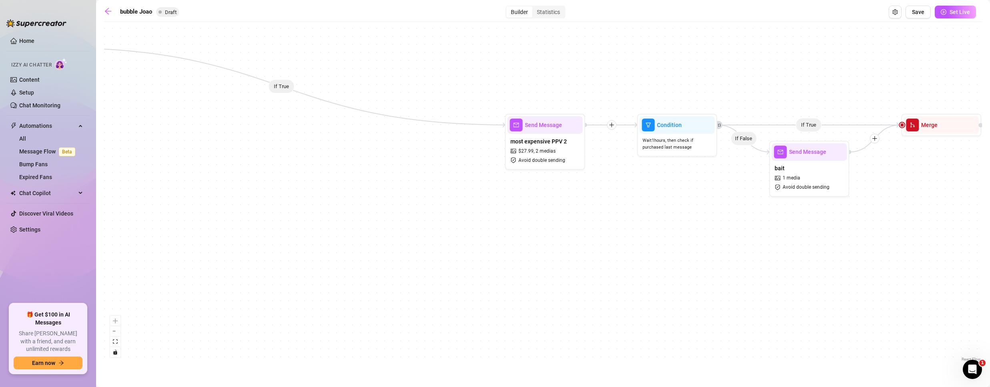
drag, startPoint x: 558, startPoint y: 193, endPoint x: 256, endPoint y: 164, distance: 303.1
click at [245, 169] on div "If True If False If True If False If True If True If False If False If True Tag…" at bounding box center [543, 194] width 878 height 337
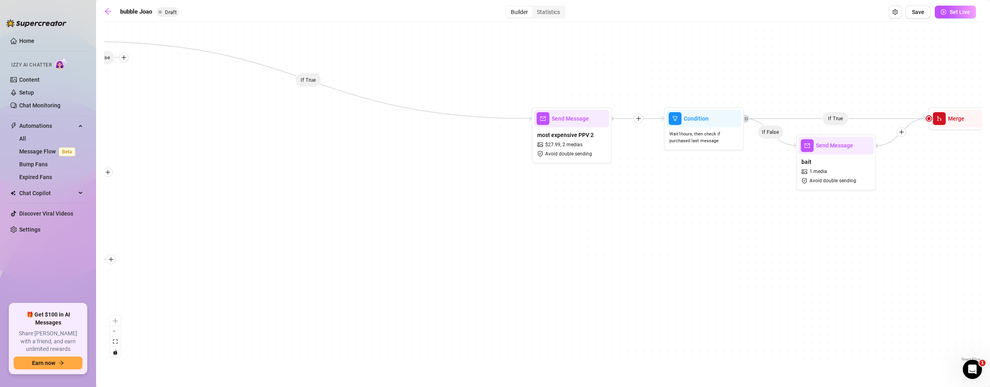
drag, startPoint x: 306, startPoint y: 79, endPoint x: 407, endPoint y: 116, distance: 107.9
click at [404, 116] on div "If True If False If True If False If True If True If False If False If True Tag…" at bounding box center [543, 194] width 878 height 337
click at [532, 117] on div "Send Message most expensive PPV 2 $ 27.99 , 2 medias Avoid double sending" at bounding box center [571, 135] width 80 height 56
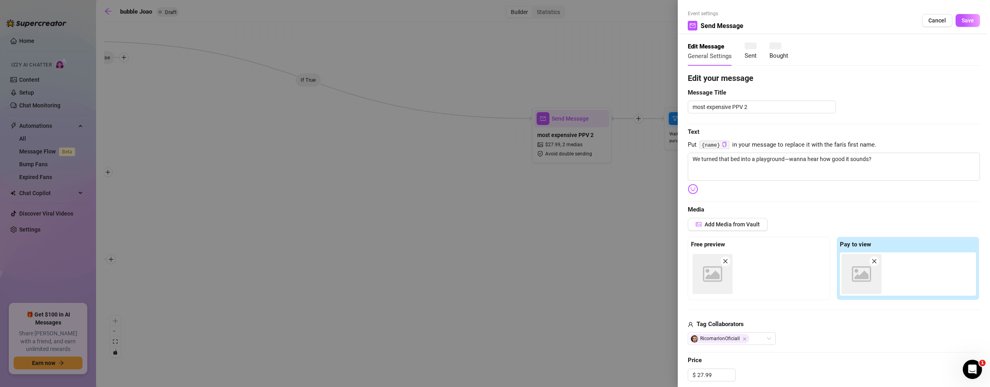
type textarea "We turned that bed into a playground—wanna hear how good it sounds?"
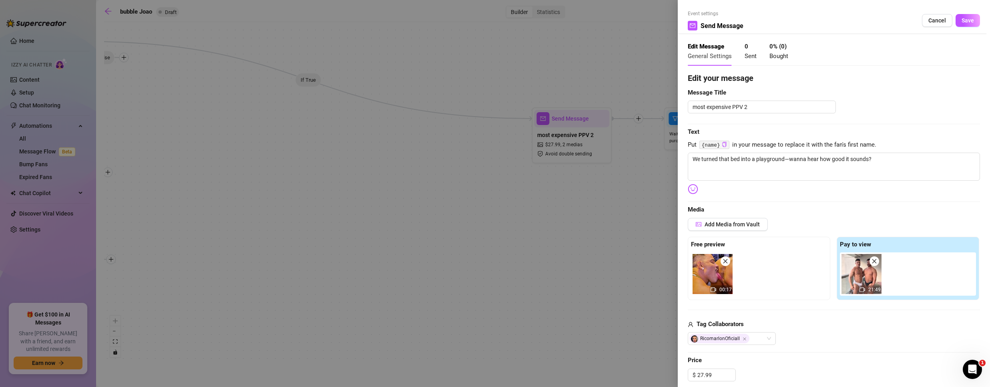
drag, startPoint x: 408, startPoint y: 112, endPoint x: 634, endPoint y: 125, distance: 226.1
click at [634, 125] on div at bounding box center [495, 193] width 990 height 387
click at [928, 22] on span "Cancel" at bounding box center [937, 20] width 18 height 6
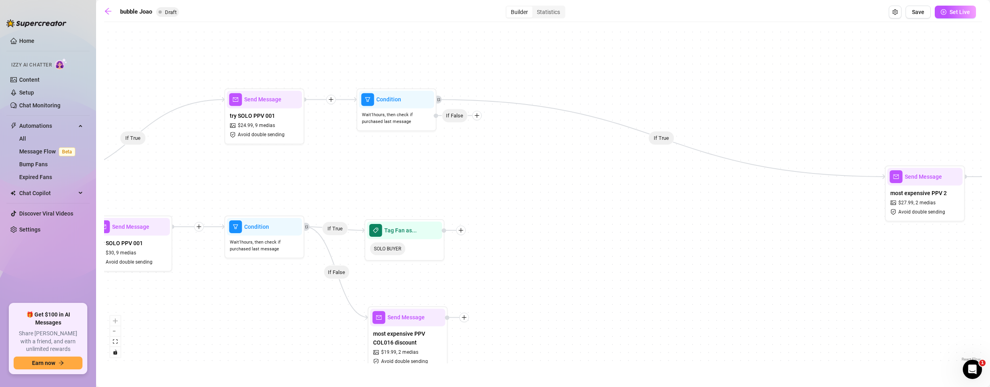
drag, startPoint x: 308, startPoint y: 117, endPoint x: 617, endPoint y: 173, distance: 314.1
click at [617, 176] on div "If True If False If True If False If True If True If False If False If True Tag…" at bounding box center [543, 194] width 878 height 337
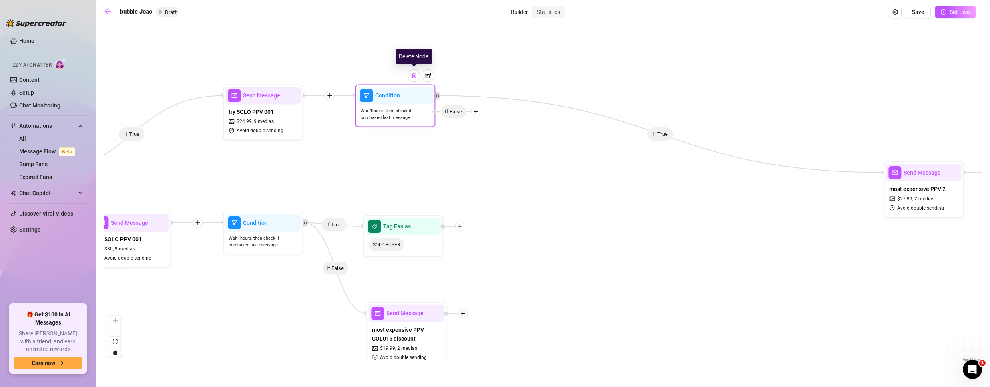
click at [415, 80] on div at bounding box center [413, 75] width 13 height 13
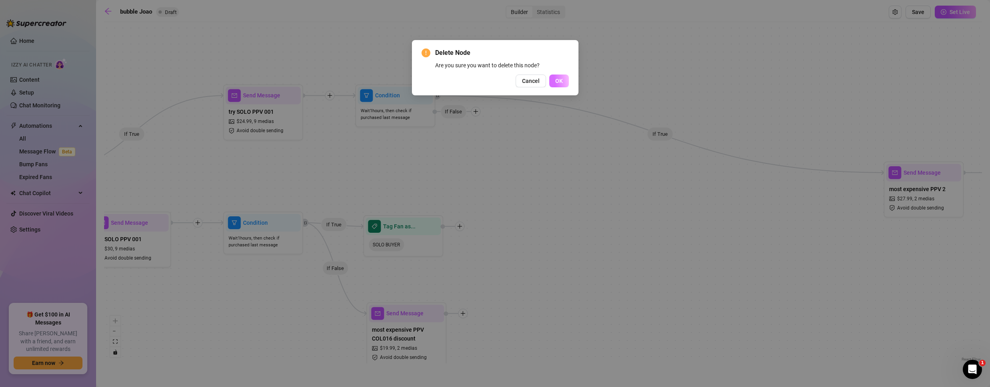
click at [555, 76] on button "OK" at bounding box center [559, 80] width 20 height 13
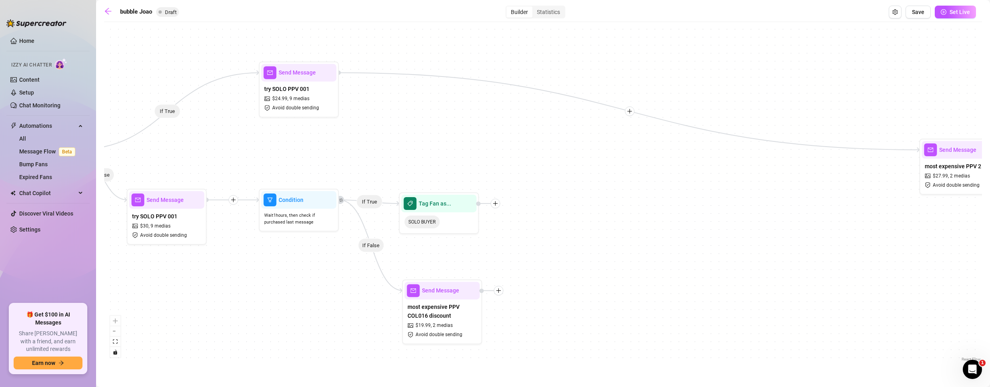
drag, startPoint x: 428, startPoint y: 150, endPoint x: 493, endPoint y: 150, distance: 65.2
click at [493, 150] on div "If True If False If True If False If True If False If False If True Tag Fan as.…" at bounding box center [543, 194] width 878 height 337
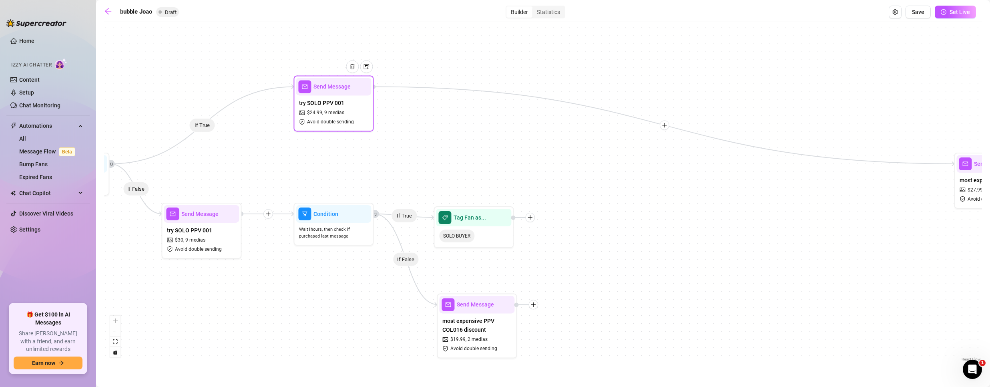
click at [363, 86] on div at bounding box center [355, 72] width 35 height 41
type textarea "Since you were into the last one, I’ve got a feeling these might hit the spot t…"
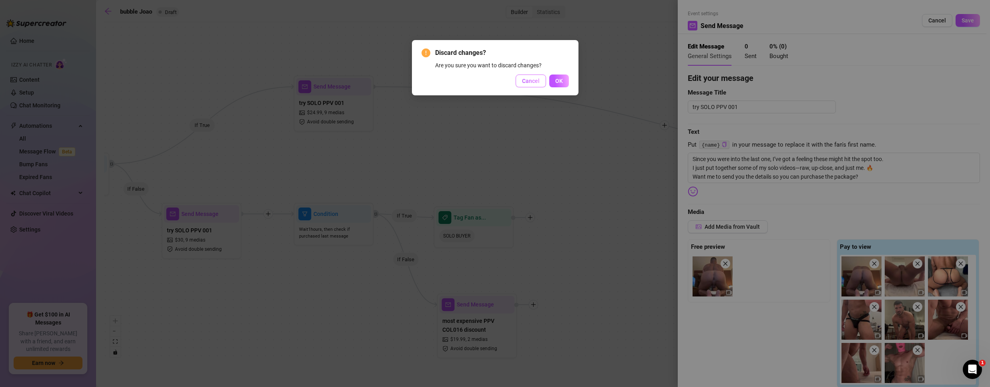
click at [521, 82] on button "Cancel" at bounding box center [530, 80] width 30 height 13
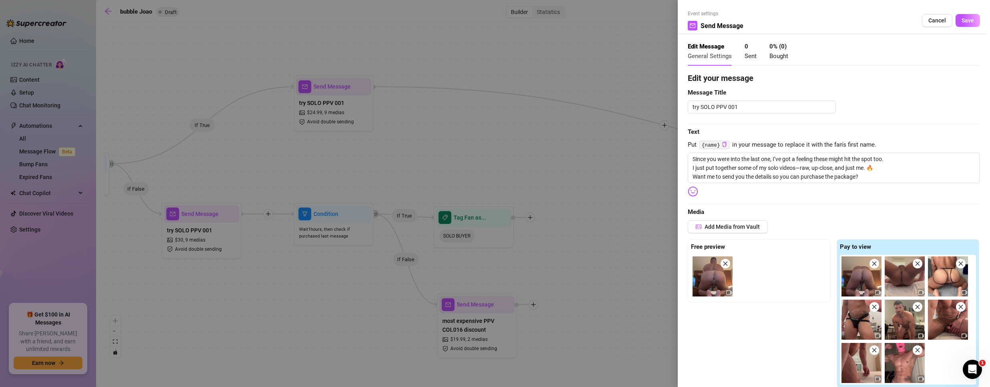
click at [664, 124] on div at bounding box center [495, 193] width 990 height 387
click at [928, 20] on span "Cancel" at bounding box center [937, 20] width 18 height 6
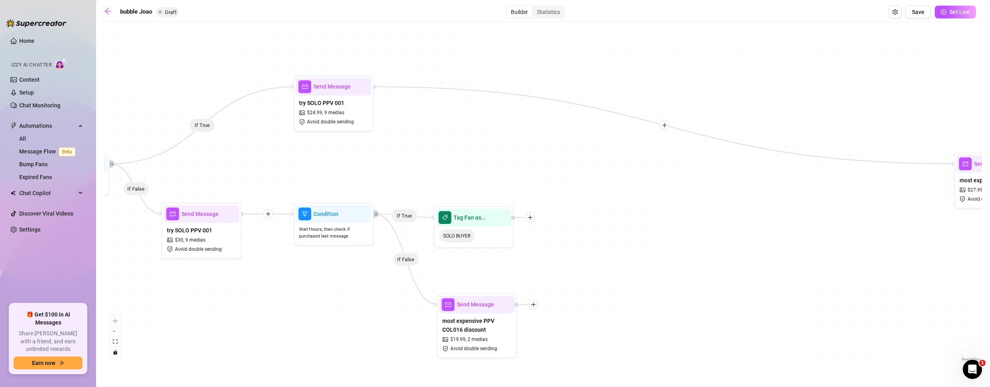
click at [665, 126] on icon "plus" at bounding box center [665, 125] width 6 height 6
click at [694, 139] on div "Condition" at bounding box center [703, 140] width 58 height 14
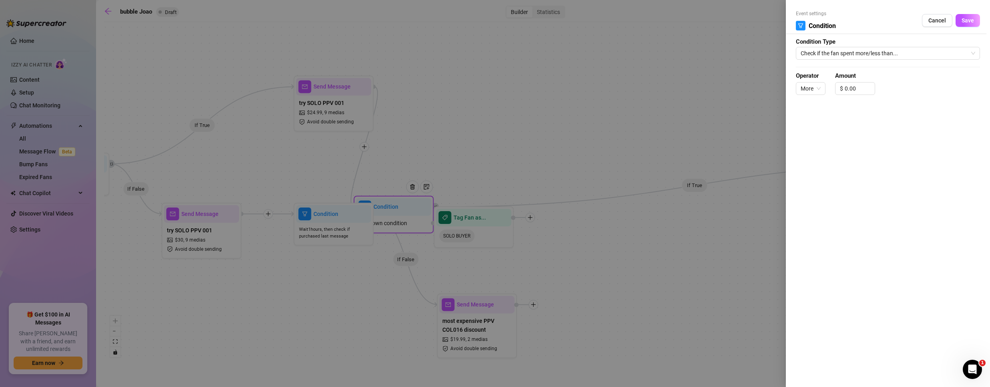
drag, startPoint x: 421, startPoint y: 208, endPoint x: 446, endPoint y: 163, distance: 51.4
click at [446, 163] on div at bounding box center [495, 193] width 990 height 387
click at [855, 52] on span "Check if the fan spent more/less than..." at bounding box center [887, 53] width 174 height 12
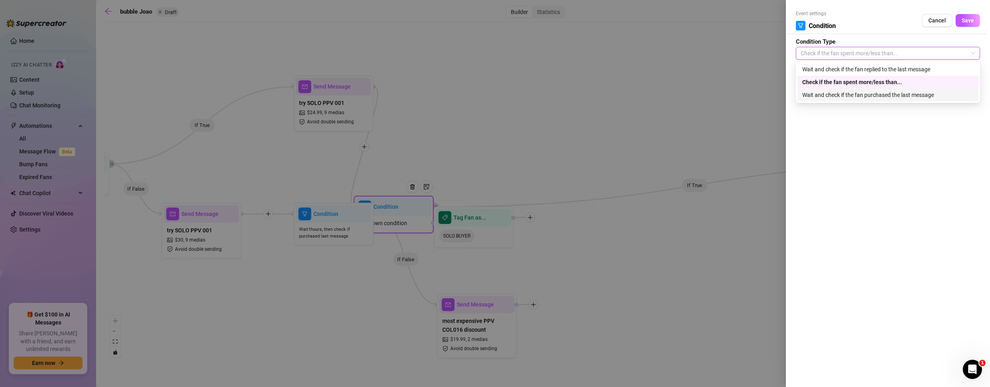
click at [852, 97] on div "Wait and check if the fan purchased the last message" at bounding box center [887, 94] width 171 height 9
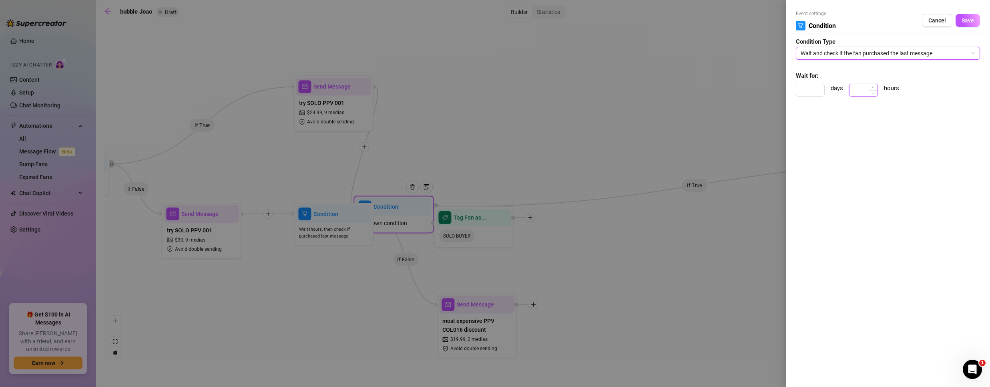
click at [866, 94] on input at bounding box center [863, 90] width 28 height 12
type input "1"
click at [962, 17] on span "Save" at bounding box center [967, 20] width 12 height 6
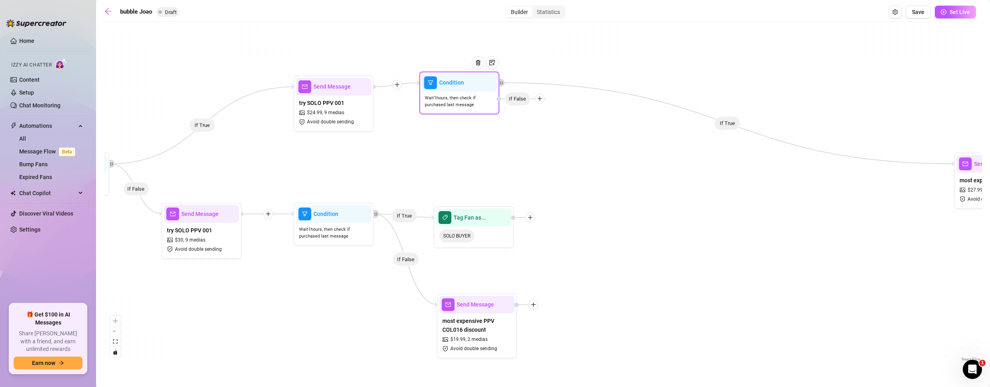
drag, startPoint x: 414, startPoint y: 209, endPoint x: 477, endPoint y: 88, distance: 135.9
click at [477, 88] on div "Condition Wait 1 hours, then check if purchased last message If False" at bounding box center [459, 92] width 80 height 43
click at [501, 84] on icon "retweet" at bounding box center [501, 83] width 4 height 4
click at [540, 99] on icon "plus" at bounding box center [540, 99] width 6 height 6
click at [554, 139] on div "Tag Fan" at bounding box center [555, 140] width 58 height 14
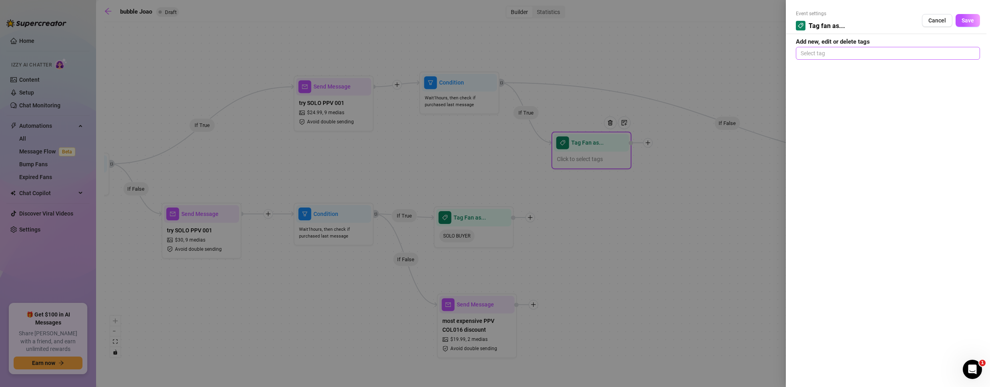
click at [854, 53] on div at bounding box center [887, 53] width 181 height 11
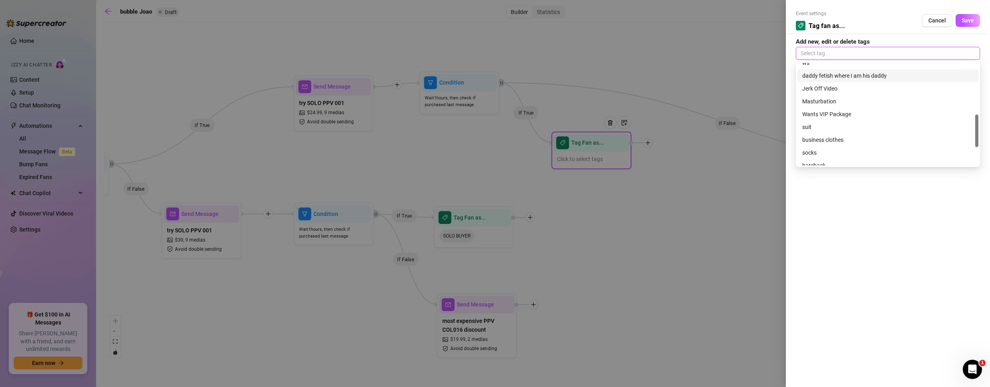
scroll to position [218, 0]
click at [841, 156] on div "SOLO BUYER" at bounding box center [887, 158] width 171 height 9
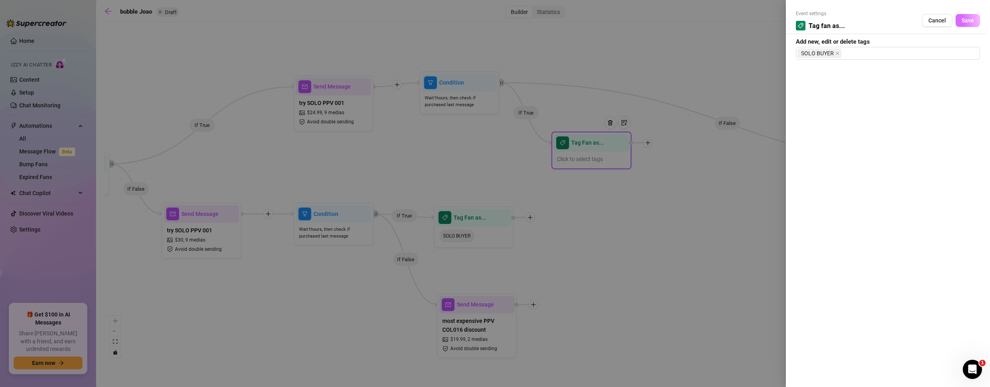
click at [966, 18] on span "Save" at bounding box center [967, 20] width 12 height 6
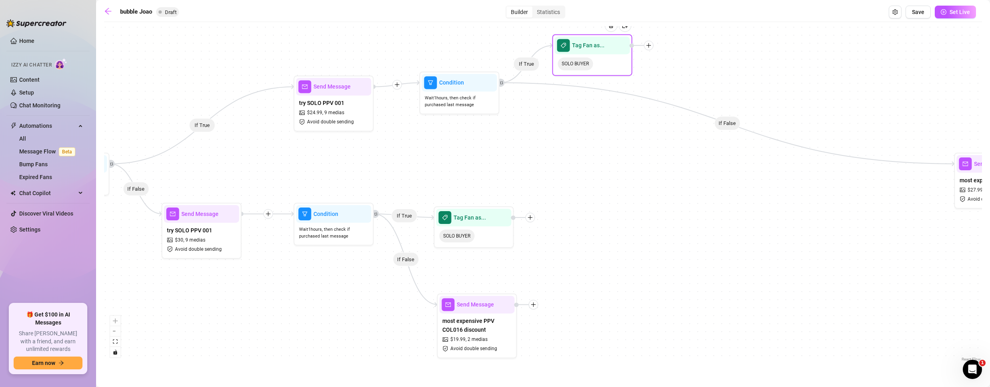
drag, startPoint x: 602, startPoint y: 151, endPoint x: 606, endPoint y: 56, distance: 95.3
click at [606, 56] on div "SOLO BUYER" at bounding box center [591, 63] width 75 height 19
click at [503, 86] on icon "Edge from f499410d-e1df-4b23-a8fc-ba112813441f to 9d002c46-e8dc-4ab5-b2a0-e165a…" at bounding box center [726, 122] width 455 height 81
click at [501, 82] on icon "retweet" at bounding box center [501, 83] width 4 height 4
click at [501, 84] on icon "retweet" at bounding box center [501, 83] width 4 height 4
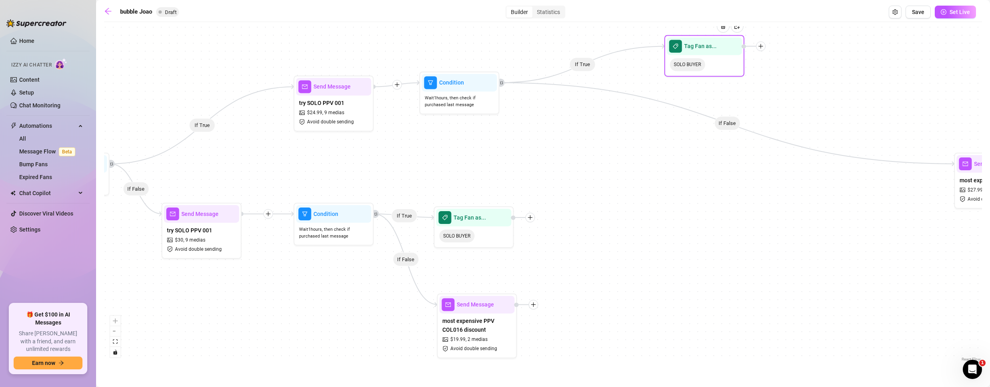
drag, startPoint x: 613, startPoint y: 51, endPoint x: 720, endPoint y: 57, distance: 107.0
click at [716, 55] on div "Tag Fan as..." at bounding box center [703, 46] width 75 height 18
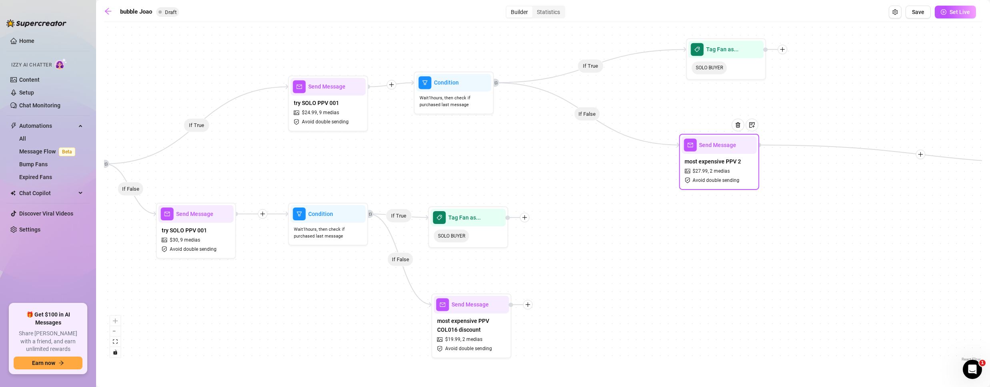
drag, startPoint x: 975, startPoint y: 184, endPoint x: 699, endPoint y: 165, distance: 276.0
click at [699, 165] on span "most expensive PPV 2" at bounding box center [712, 161] width 56 height 9
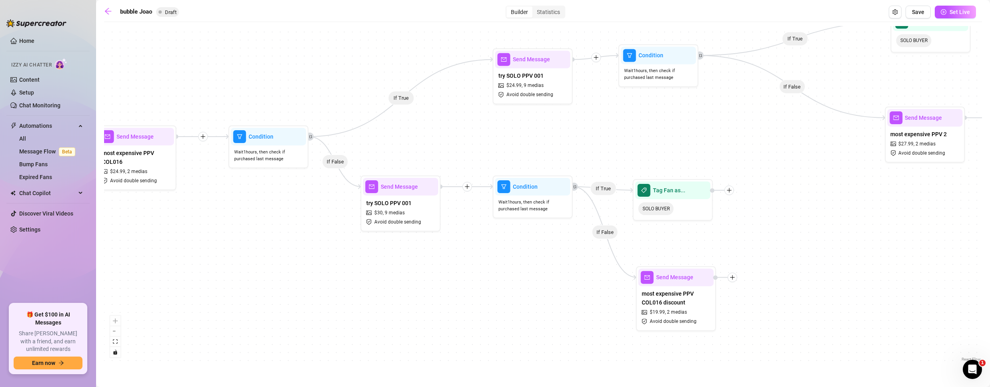
drag, startPoint x: 562, startPoint y: 284, endPoint x: 763, endPoint y: 259, distance: 202.5
click at [763, 259] on div "If True If False If True If False If True If False If False If True If False If…" at bounding box center [543, 194] width 878 height 337
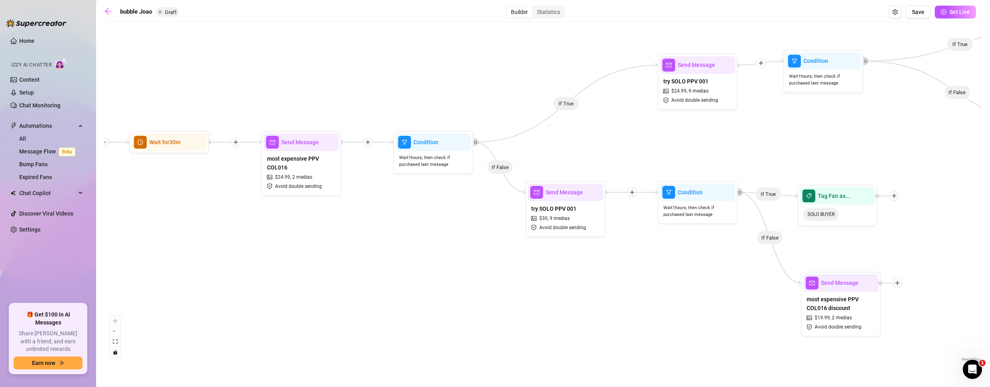
drag, startPoint x: 279, startPoint y: 302, endPoint x: 419, endPoint y: 312, distance: 140.4
click at [419, 312] on div "If True If False If True If False If True If False If False If True If False If…" at bounding box center [543, 194] width 878 height 337
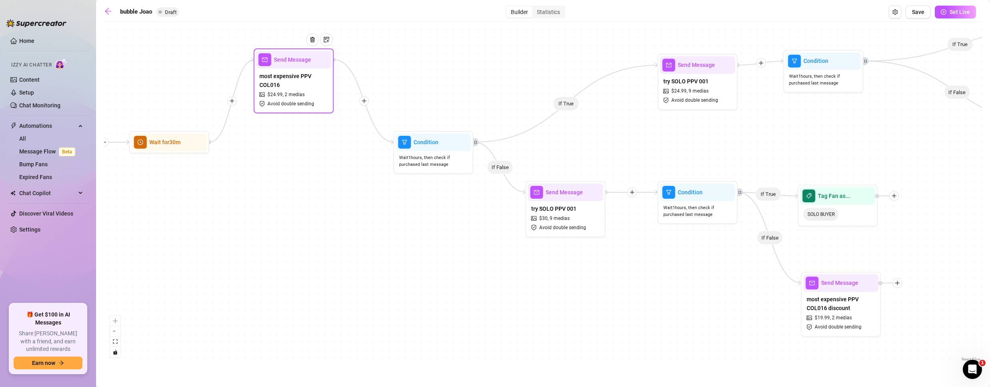
drag, startPoint x: 309, startPoint y: 183, endPoint x: 302, endPoint y: 99, distance: 84.4
click at [302, 99] on div "most expensive PPV COL016 $ 24.99 , 2 medias Avoid double sending" at bounding box center [293, 89] width 75 height 42
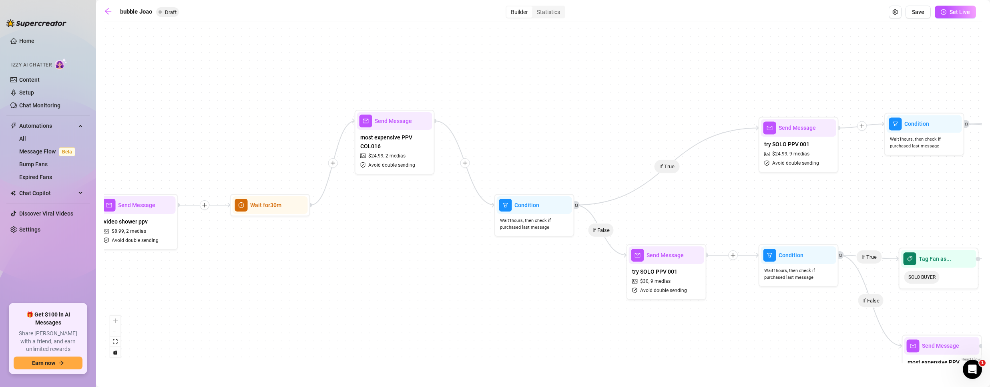
drag, startPoint x: 632, startPoint y: 299, endPoint x: 722, endPoint y: 354, distance: 105.2
click at [728, 362] on div "If True If False If True If False If True If False If False If True If False If…" at bounding box center [543, 194] width 878 height 337
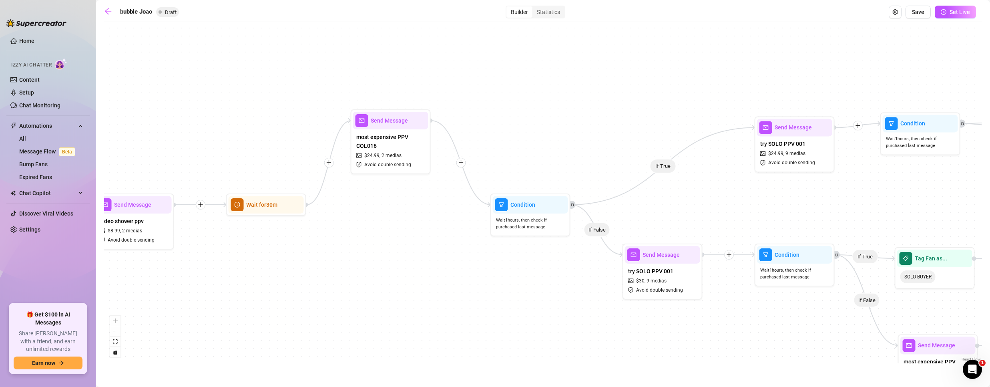
click at [458, 160] on icon "plus" at bounding box center [461, 163] width 6 height 6
click at [493, 203] on div "Tag Fan" at bounding box center [500, 204] width 58 height 14
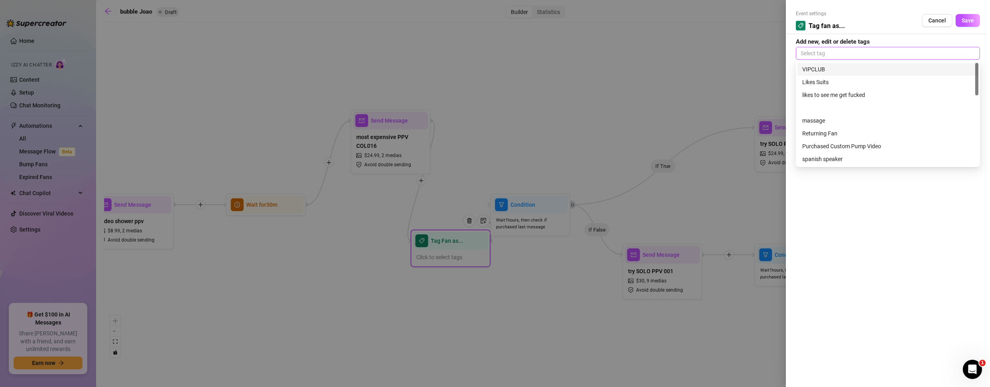
click at [865, 54] on div at bounding box center [887, 53] width 181 height 11
type input "P"
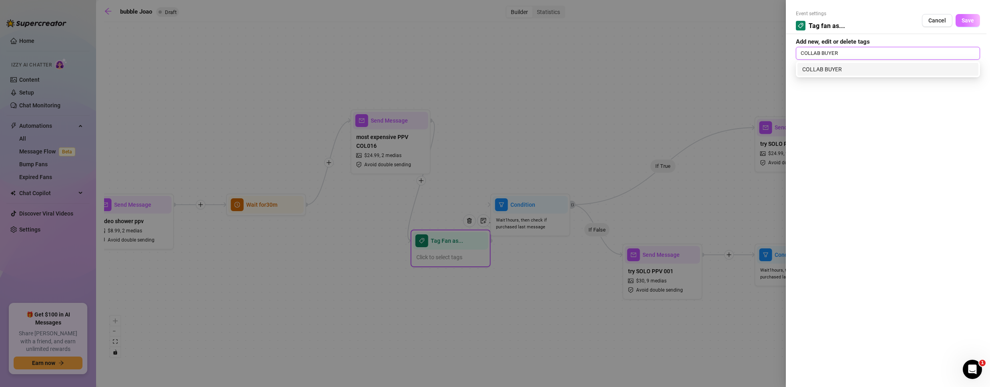
type input "COLLAB BUYER"
click at [969, 18] on span "Save" at bounding box center [967, 20] width 12 height 6
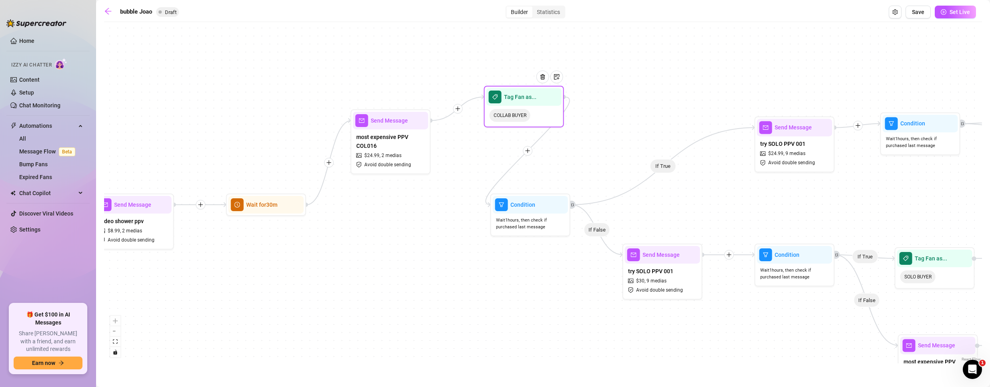
drag, startPoint x: 449, startPoint y: 252, endPoint x: 522, endPoint y: 108, distance: 161.4
click at [522, 108] on div "COLLAB BUYER" at bounding box center [523, 115] width 75 height 19
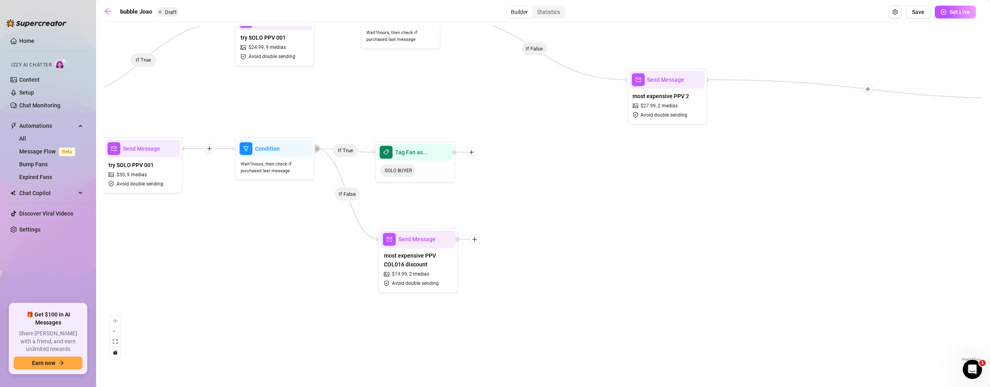
drag, startPoint x: 730, startPoint y: 210, endPoint x: 201, endPoint y: 100, distance: 540.7
click at [201, 100] on div "If True If False If True If False If True If False If False If True If False If…" at bounding box center [543, 194] width 878 height 337
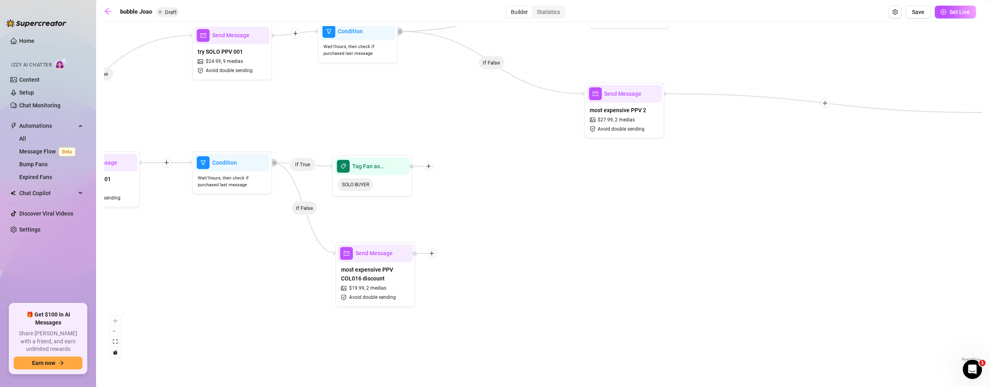
drag, startPoint x: 538, startPoint y: 123, endPoint x: 507, endPoint y: 150, distance: 41.4
click at [507, 150] on div "If True If False If True If False If True If False If False If True If False If…" at bounding box center [543, 194] width 878 height 337
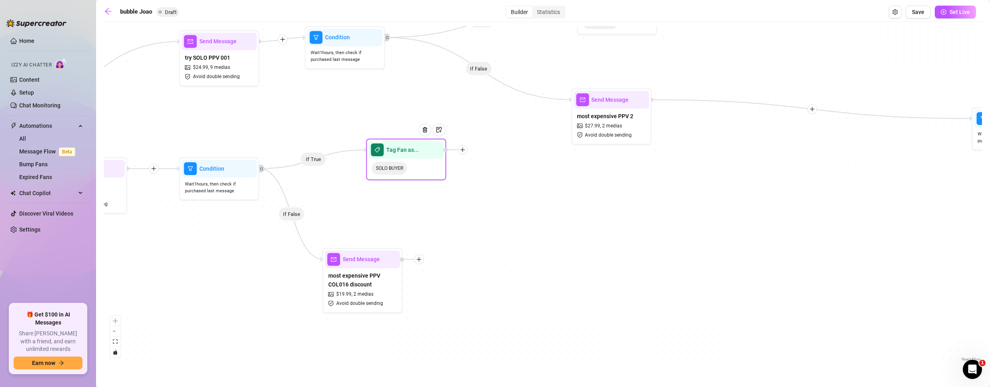
drag, startPoint x: 357, startPoint y: 190, endPoint x: 405, endPoint y: 168, distance: 53.4
click at [405, 168] on span "SOLO BUYER" at bounding box center [389, 168] width 35 height 13
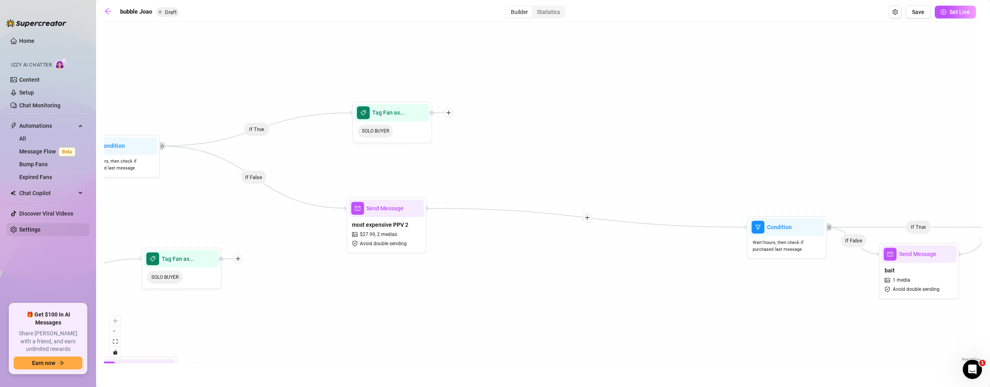
drag, startPoint x: 313, startPoint y: 120, endPoint x: 88, endPoint y: 229, distance: 249.7
click at [88, 229] on div "Home Izzy AI Chatter Content Setup Chat Monitoring Automations All Message Flow…" at bounding box center [495, 193] width 990 height 387
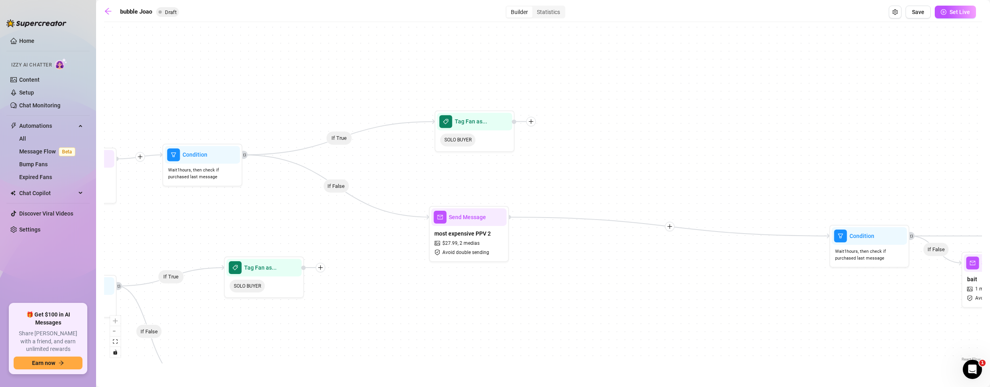
drag, startPoint x: 256, startPoint y: 229, endPoint x: 337, endPoint y: 237, distance: 81.7
click at [337, 237] on div "If True If False If True If False If True If False If False If True If False If…" at bounding box center [543, 194] width 878 height 337
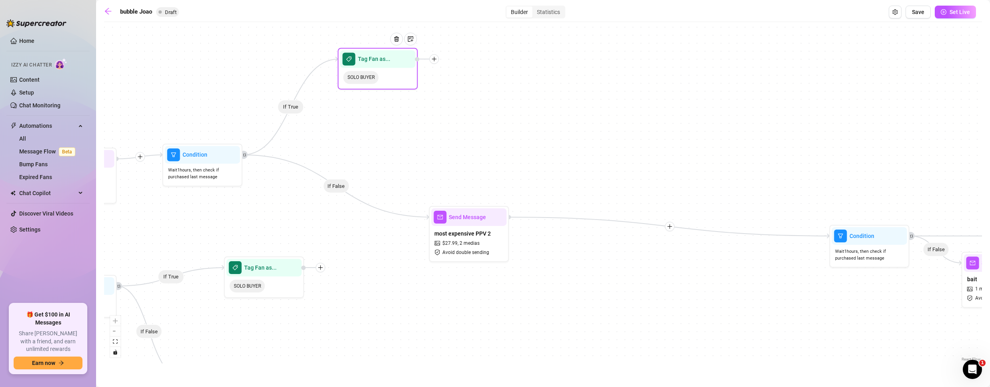
drag, startPoint x: 465, startPoint y: 127, endPoint x: 367, endPoint y: 65, distance: 115.9
click at [367, 65] on div "Tag Fan as..." at bounding box center [377, 59] width 75 height 18
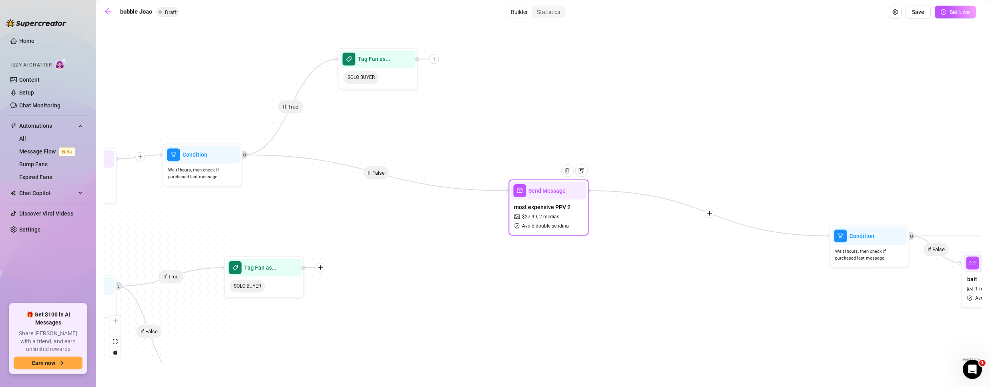
drag, startPoint x: 461, startPoint y: 239, endPoint x: 541, endPoint y: 212, distance: 83.9
click at [541, 212] on div "most expensive PPV 2 $ 27.99 , 2 medias Avoid double sending" at bounding box center [548, 216] width 75 height 34
click at [507, 190] on icon "Edge from f499410d-e1df-4b23-a8fc-ba112813441f to 9d002c46-e8dc-4ab5-b2a0-e165a…" at bounding box center [376, 172] width 267 height 36
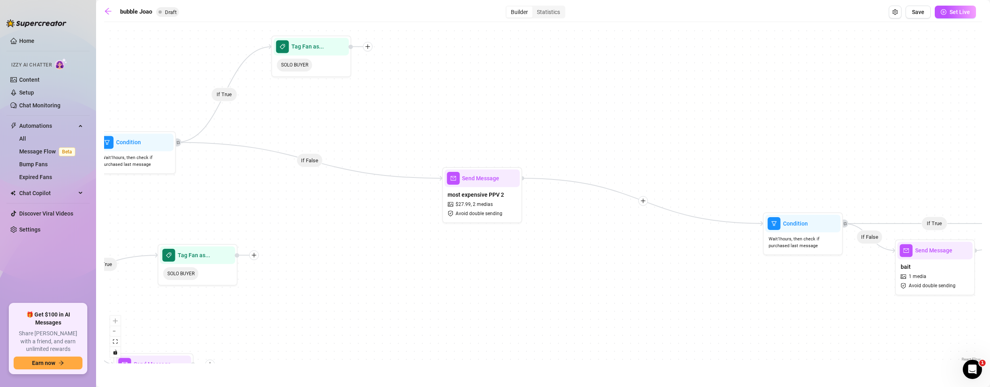
drag, startPoint x: 358, startPoint y: 229, endPoint x: 235, endPoint y: 273, distance: 130.4
click at [235, 273] on div "If True If False If True If False If True If False If False If True If False If…" at bounding box center [543, 194] width 878 height 337
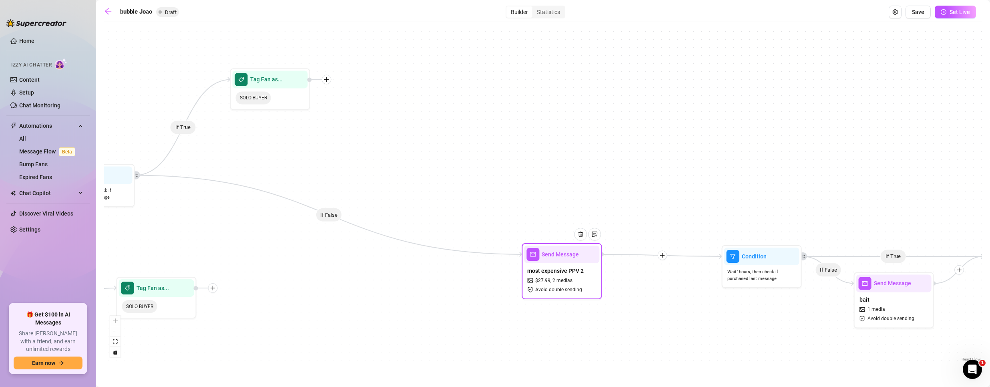
drag, startPoint x: 438, startPoint y: 215, endPoint x: 560, endPoint y: 257, distance: 129.4
click at [560, 257] on span "Send Message" at bounding box center [559, 254] width 37 height 9
drag, startPoint x: 560, startPoint y: 257, endPoint x: 548, endPoint y: 253, distance: 12.3
click at [548, 253] on span "Send Message" at bounding box center [559, 253] width 37 height 9
type textarea "We turned that bed into a playground—wanna hear how good it sounds?"
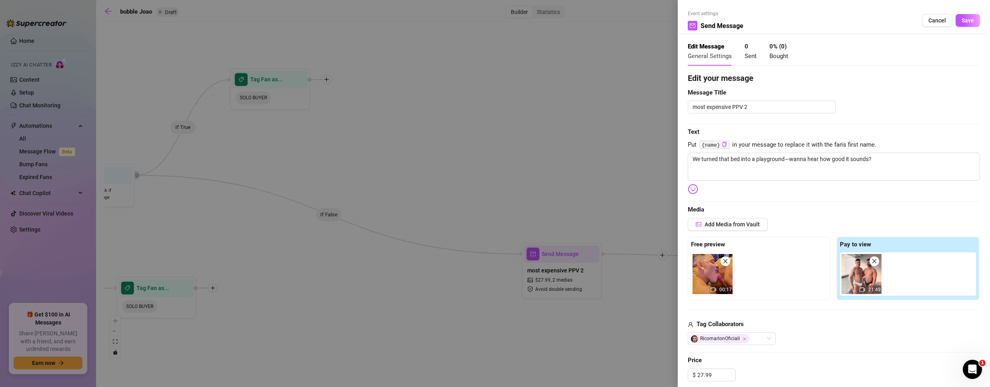
click at [928, 22] on span "Cancel" at bounding box center [937, 20] width 18 height 6
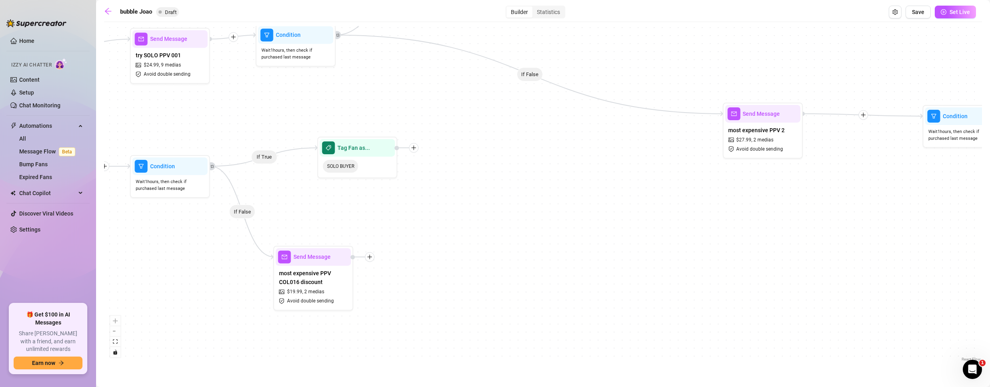
drag, startPoint x: 437, startPoint y: 327, endPoint x: 638, endPoint y: 187, distance: 244.9
click at [638, 187] on div "If True If False If True If False If True If False If False If True If False If…" at bounding box center [543, 194] width 878 height 337
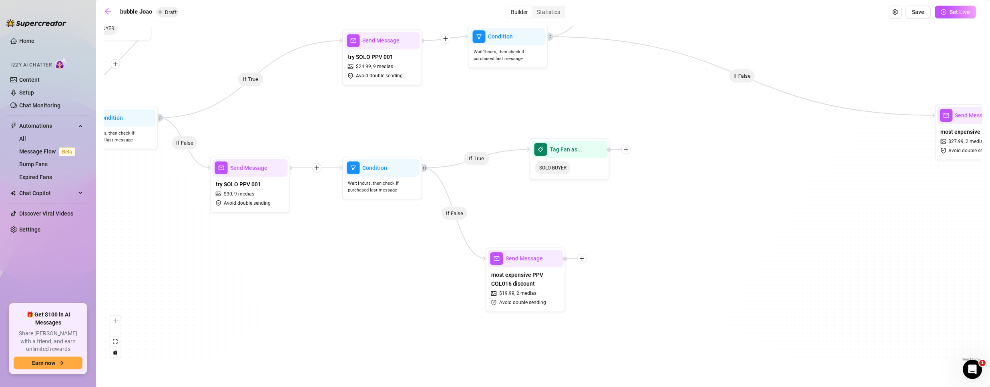
drag, startPoint x: 372, startPoint y: 226, endPoint x: 502, endPoint y: 229, distance: 130.5
click at [510, 229] on div "If True If False If True If False If True If False If False If True If False If…" at bounding box center [543, 194] width 878 height 337
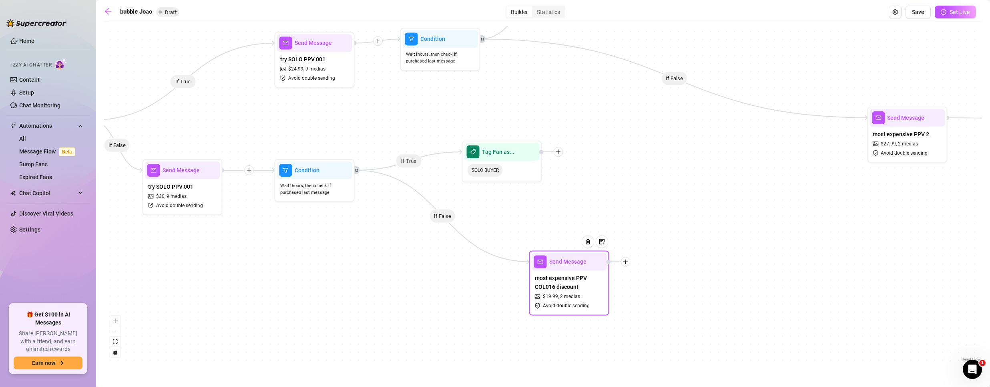
drag, startPoint x: 462, startPoint y: 301, endPoint x: 524, endPoint y: 326, distance: 66.6
click at [531, 313] on div "most expensive PPV COL016 discount $ 19.99 , 2 medias Avoid double sending" at bounding box center [568, 291] width 75 height 42
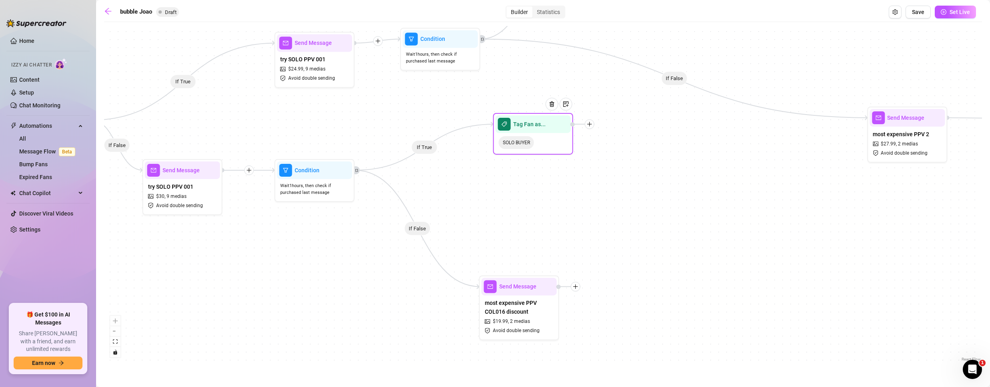
drag, startPoint x: 501, startPoint y: 155, endPoint x: 533, endPoint y: 126, distance: 43.3
click at [533, 126] on span "Tag Fan as..." at bounding box center [529, 124] width 32 height 9
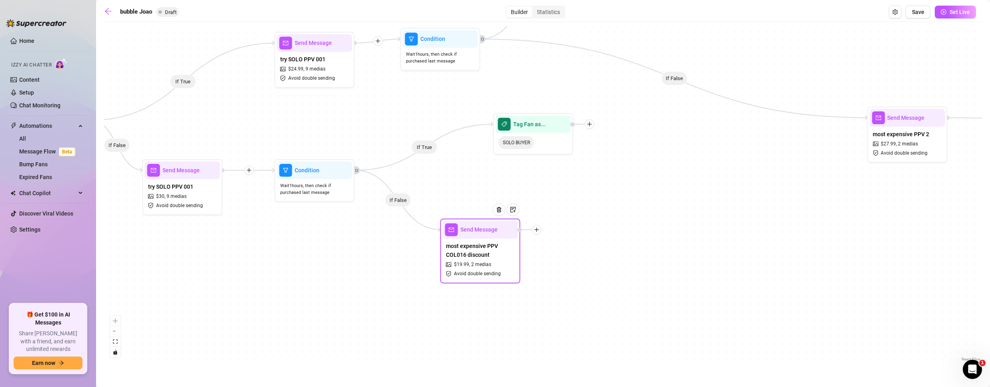
drag, startPoint x: 531, startPoint y: 277, endPoint x: 477, endPoint y: 245, distance: 63.4
click at [477, 245] on span "most expensive PPV COL016 discount" at bounding box center [480, 250] width 69 height 18
click at [539, 229] on div at bounding box center [537, 230] width 10 height 10
click at [572, 287] on div "Merge Nodes" at bounding box center [576, 285] width 58 height 14
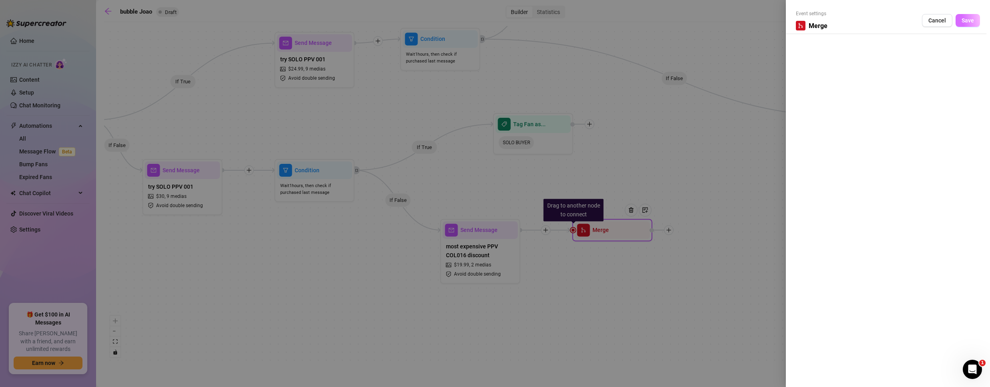
drag, startPoint x: 975, startPoint y: 14, endPoint x: 822, endPoint y: 101, distance: 176.2
click at [975, 14] on button "Save" at bounding box center [967, 20] width 24 height 13
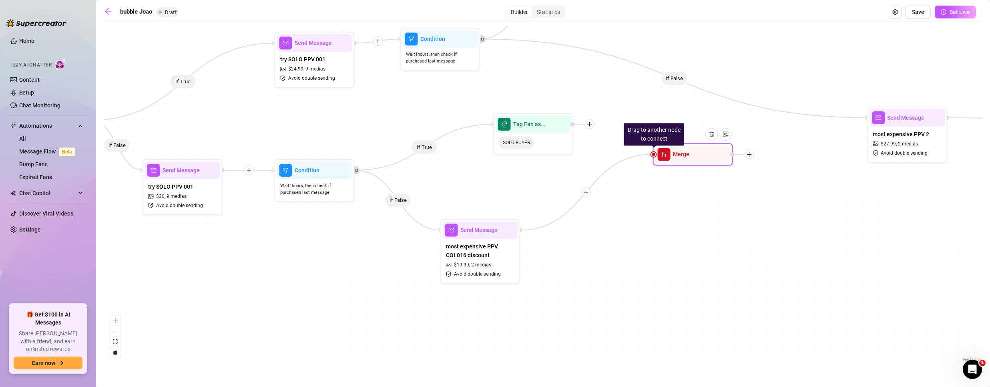
drag, startPoint x: 617, startPoint y: 231, endPoint x: 698, endPoint y: 155, distance: 111.3
click at [698, 155] on div at bounding box center [714, 140] width 35 height 41
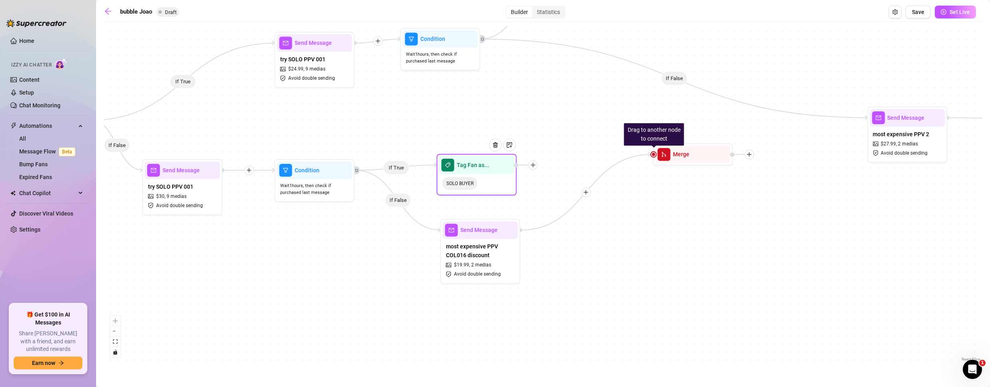
drag, startPoint x: 545, startPoint y: 132, endPoint x: 485, endPoint y: 174, distance: 73.3
click at [485, 174] on div "Tag Fan as... SOLO BUYER" at bounding box center [477, 175] width 80 height 42
drag, startPoint x: 653, startPoint y: 156, endPoint x: 517, endPoint y: 166, distance: 136.1
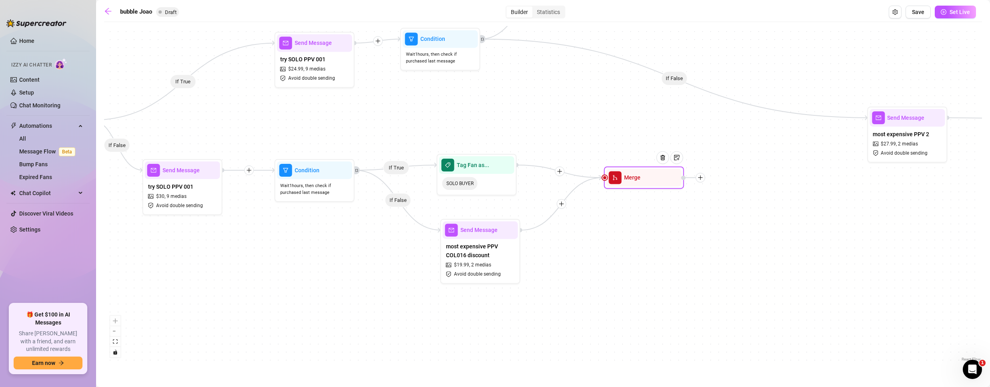
drag, startPoint x: 696, startPoint y: 156, endPoint x: 648, endPoint y: 180, distance: 54.1
click at [648, 180] on div "Merge" at bounding box center [644, 177] width 80 height 22
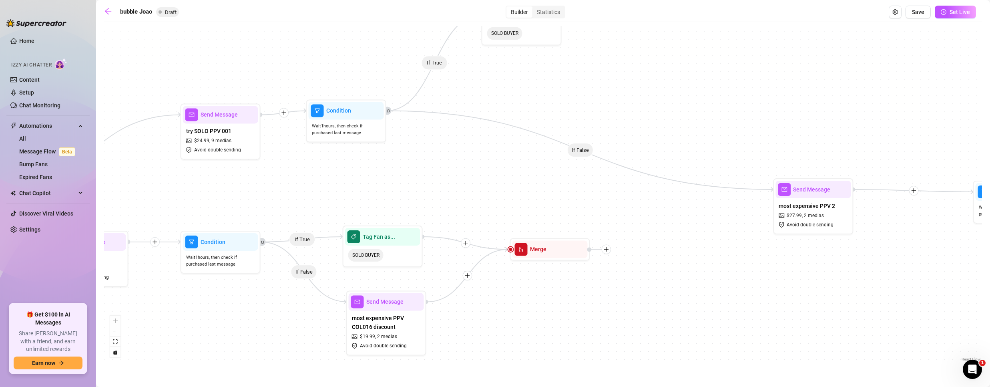
drag, startPoint x: 553, startPoint y: 118, endPoint x: 440, endPoint y: 213, distance: 147.4
click at [440, 213] on div "If True If False If True If False If True If False If False If True If False If…" at bounding box center [543, 194] width 878 height 337
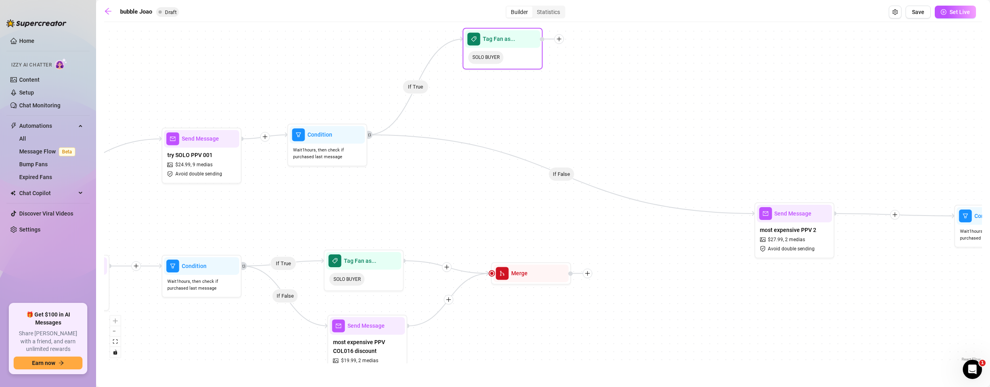
click at [559, 38] on icon "plus" at bounding box center [559, 39] width 0 height 4
click at [591, 97] on div "Merge Nodes" at bounding box center [599, 94] width 58 height 14
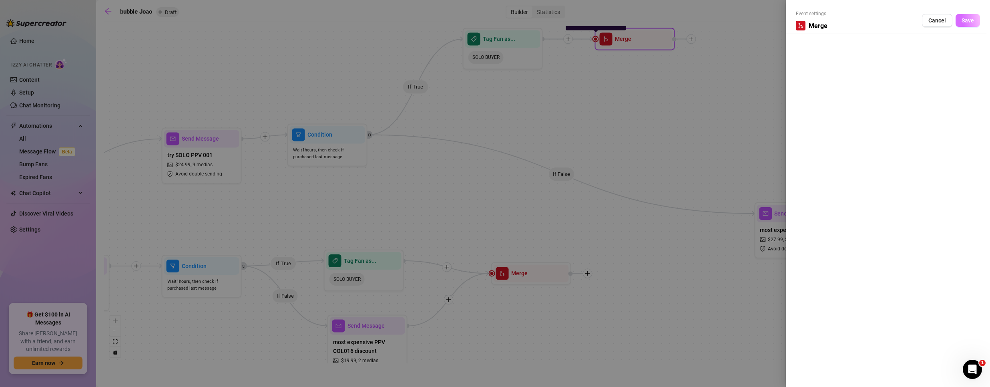
click at [960, 16] on button "Save" at bounding box center [967, 20] width 24 height 13
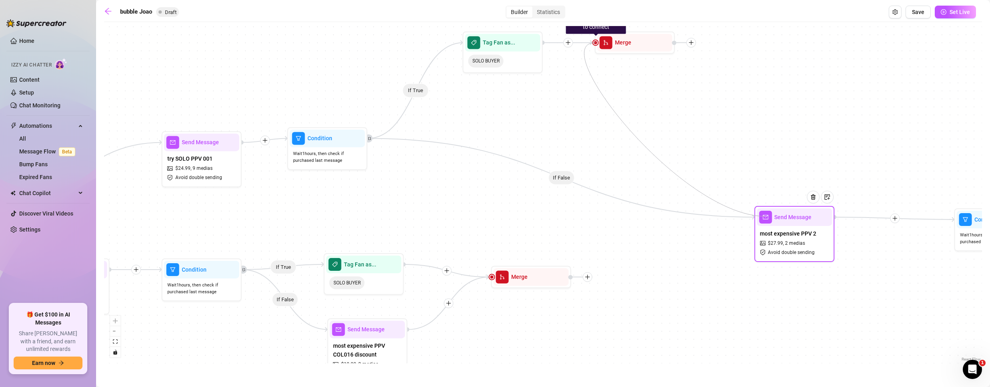
drag, startPoint x: 596, startPoint y: 38, endPoint x: 765, endPoint y: 216, distance: 246.3
drag, startPoint x: 594, startPoint y: 43, endPoint x: 839, endPoint y: 217, distance: 300.2
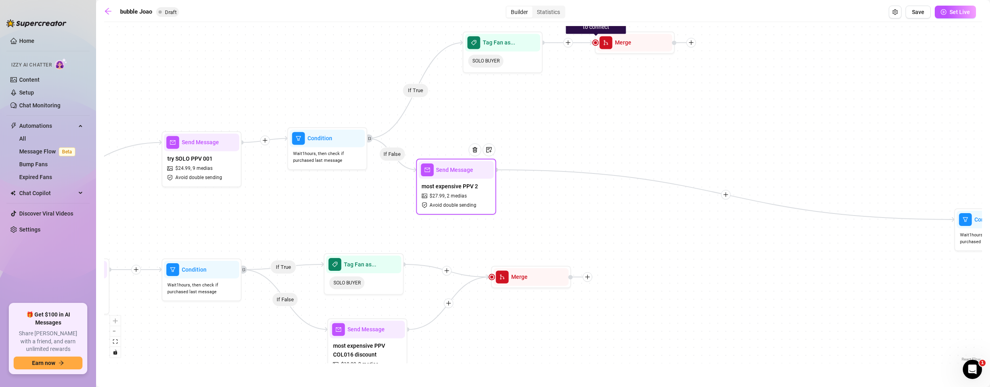
drag, startPoint x: 792, startPoint y: 240, endPoint x: 456, endPoint y: 192, distance: 340.0
click at [447, 192] on span "2 medias" at bounding box center [457, 196] width 20 height 8
click at [572, 170] on icon "Edge from 9d002c46-e8dc-4ab5-b2a0-e165a4efac95 to ca7f7217-9346-4264-aaad-37cb0…" at bounding box center [720, 193] width 468 height 51
click at [576, 171] on icon "Edge from 9d002c46-e8dc-4ab5-b2a0-e165a4efac95 to ca7f7217-9346-4264-aaad-37cb0…" at bounding box center [720, 193] width 468 height 51
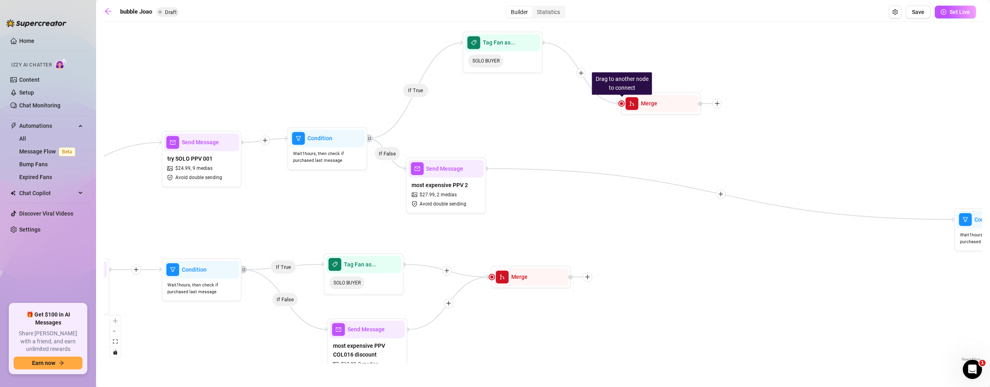
drag, startPoint x: 628, startPoint y: 78, endPoint x: 654, endPoint y: 128, distance: 57.3
click at [654, 114] on div "Drag to another node to connect Merge" at bounding box center [661, 103] width 80 height 22
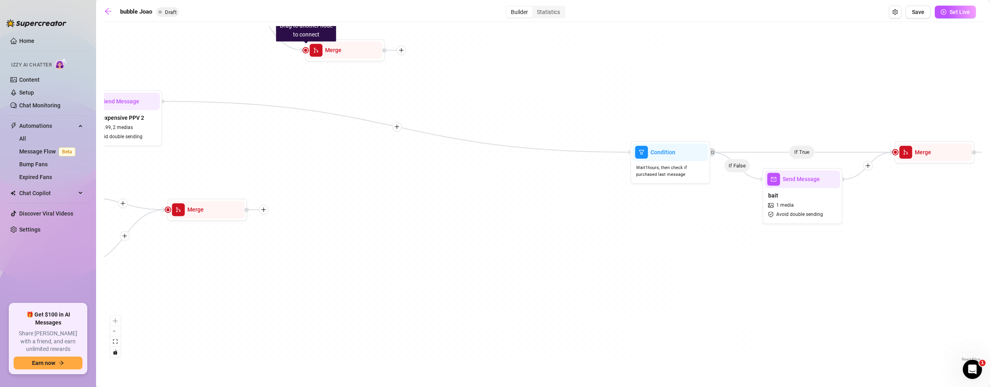
drag, startPoint x: 785, startPoint y: 279, endPoint x: 403, endPoint y: 228, distance: 385.6
click at [403, 228] on div "If True If False If True If False If True If False If False If True If False If…" at bounding box center [543, 194] width 878 height 337
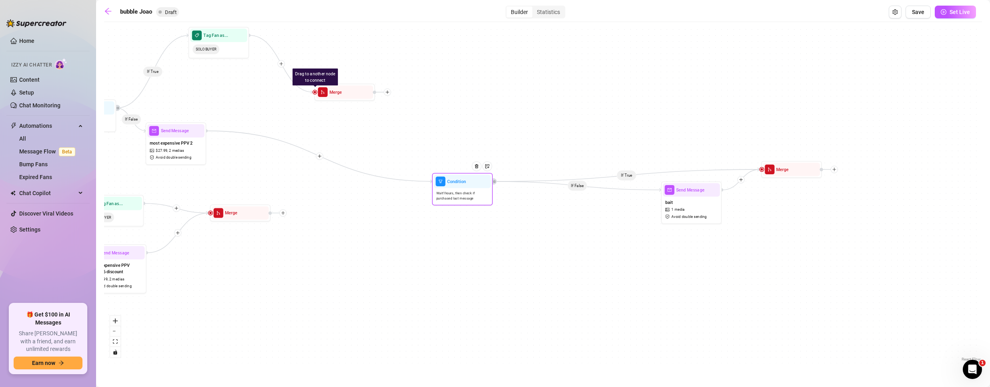
drag, startPoint x: 584, startPoint y: 179, endPoint x: 445, endPoint y: 192, distance: 140.3
click at [455, 193] on span "Wait 1 hours, then check if purchased last message" at bounding box center [462, 196] width 52 height 10
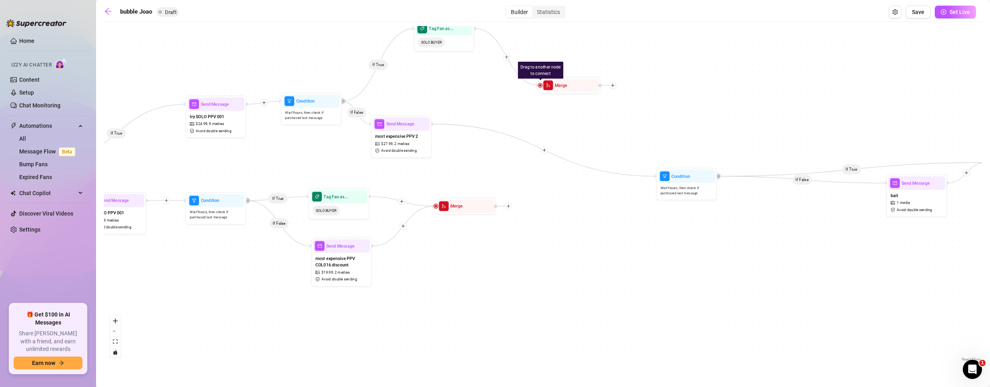
drag, startPoint x: 327, startPoint y: 249, endPoint x: 398, endPoint y: 215, distance: 78.6
click at [439, 249] on div "If True If False If True If False If True If False If False If True If False If…" at bounding box center [543, 194] width 878 height 337
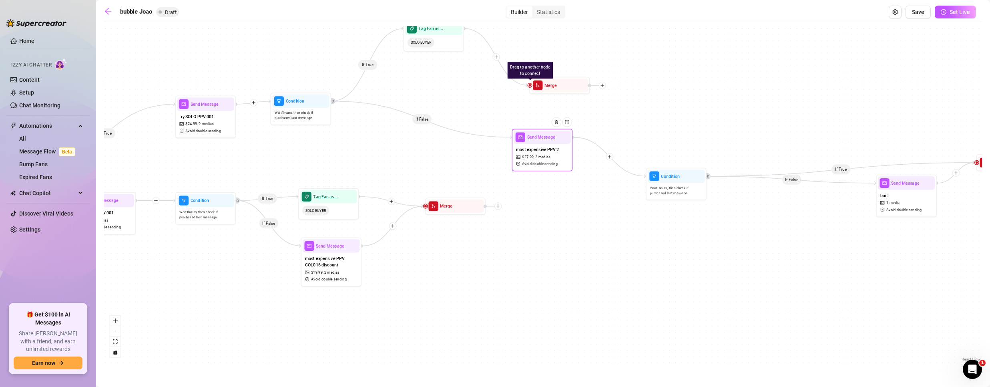
drag, startPoint x: 399, startPoint y: 146, endPoint x: 531, endPoint y: 169, distance: 133.2
click at [535, 160] on span "2 medias" at bounding box center [542, 157] width 15 height 6
click at [503, 146] on icon "Edge from f499410d-e1df-4b23-a8fc-ba112813441f to 9d002c46-e8dc-4ab5-b2a0-e165a…" at bounding box center [418, 124] width 174 height 46
click at [505, 148] on div "Send Message most expensive PPV 2 $ 27.99 , 2 medias Avoid double sending" at bounding box center [535, 159] width 61 height 42
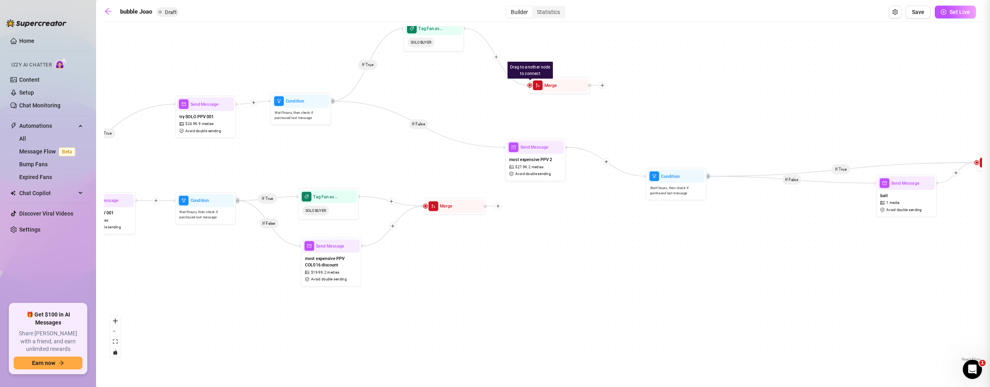
type textarea "We turned that bed into a playground—wanna hear how good it sounds?"
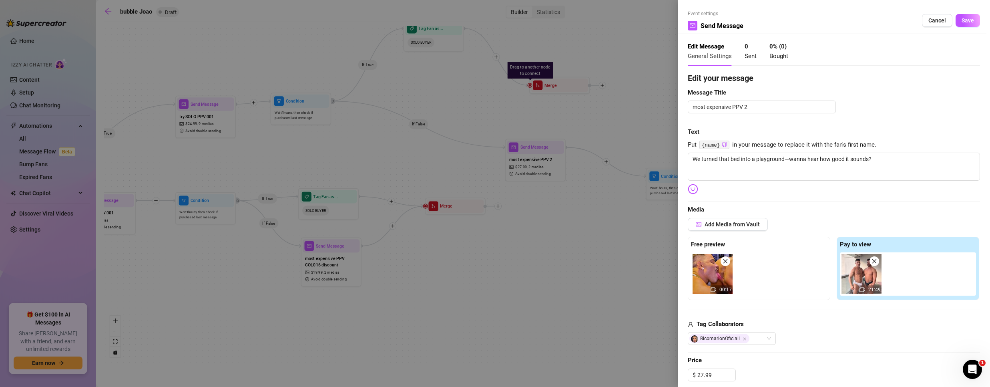
click at [327, 123] on div at bounding box center [495, 193] width 990 height 387
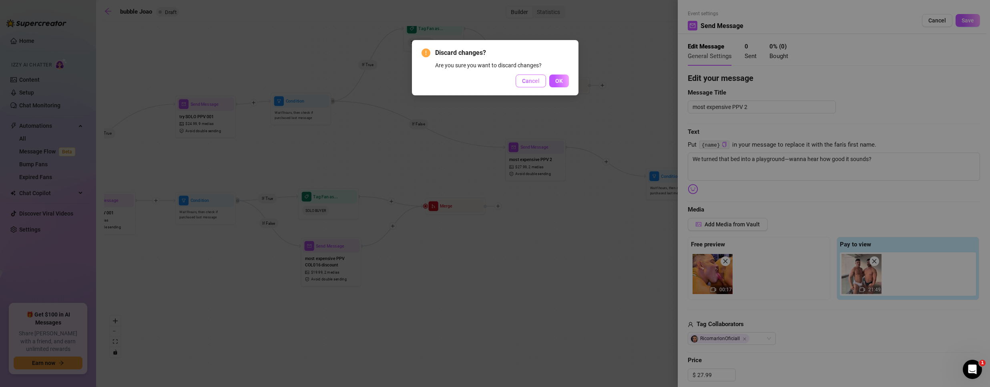
click at [533, 79] on span "Cancel" at bounding box center [531, 81] width 18 height 6
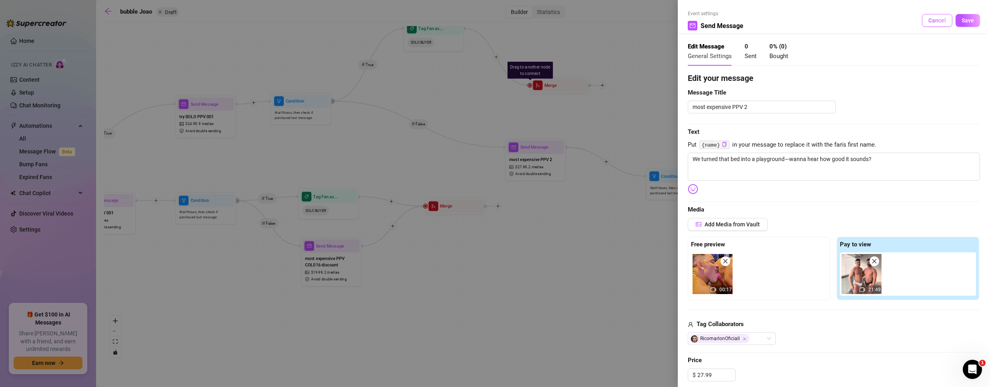
click at [928, 19] on span "Cancel" at bounding box center [937, 20] width 18 height 6
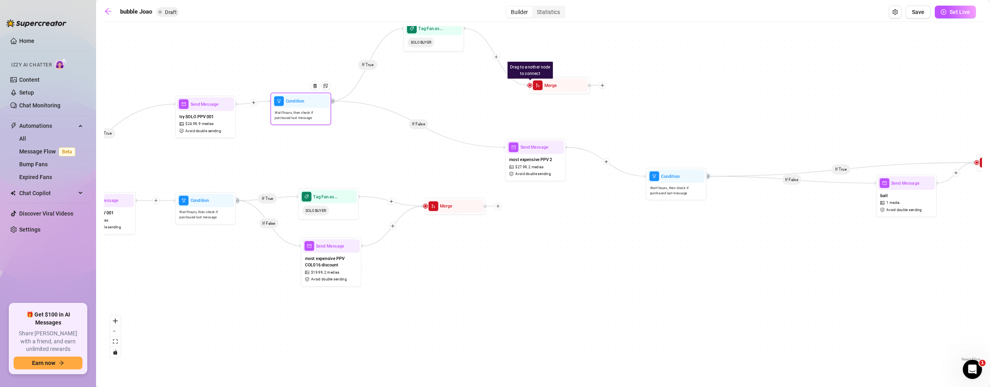
click at [321, 116] on span "Wait 1 hours, then check if purchased last message" at bounding box center [301, 115] width 52 height 10
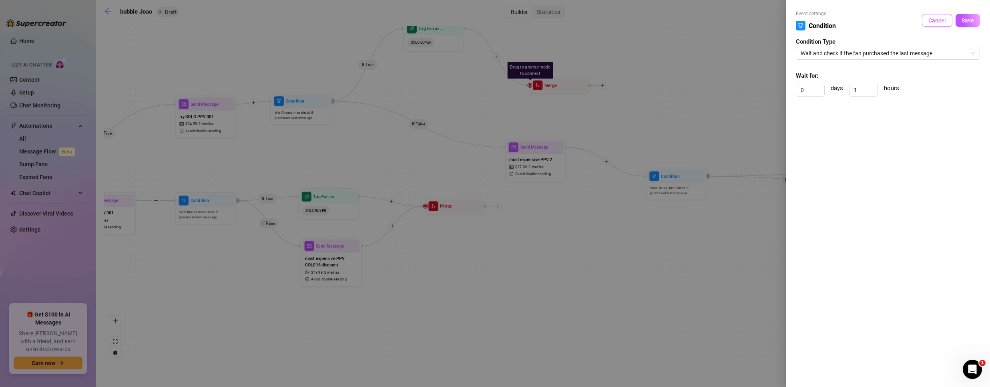
click at [943, 23] on span "Cancel" at bounding box center [937, 20] width 18 height 6
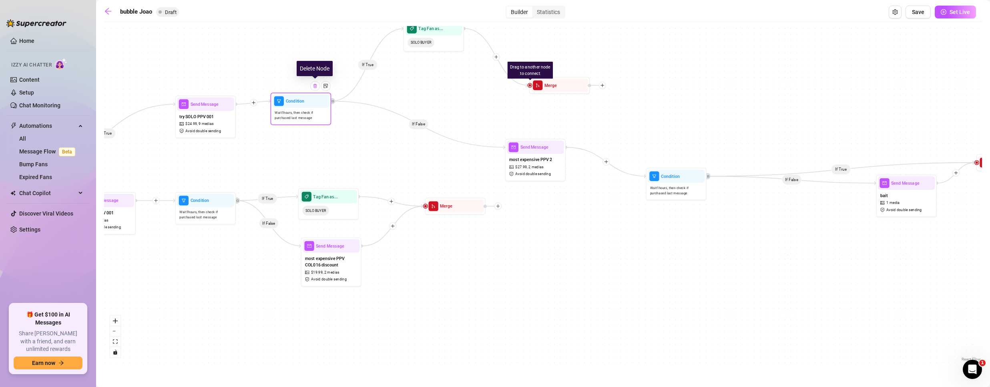
click at [312, 88] on div at bounding box center [315, 86] width 10 height 10
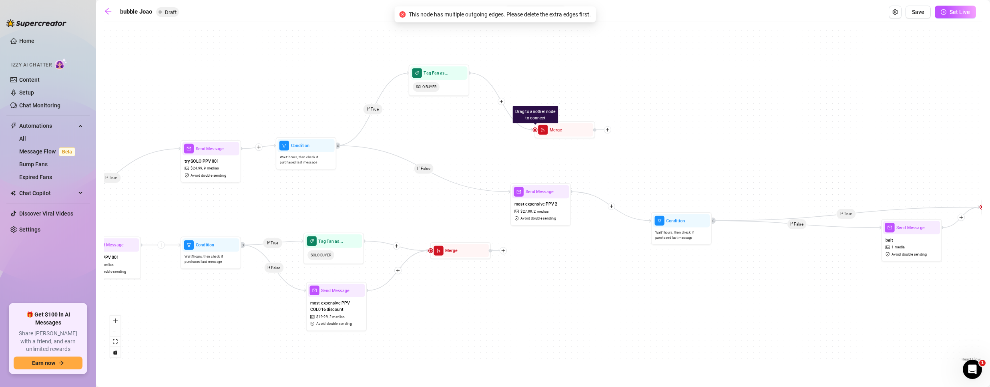
drag, startPoint x: 438, startPoint y: 91, endPoint x: 439, endPoint y: 138, distance: 47.2
click at [439, 138] on div "If True If False If True If False If True If False If False If True If False If…" at bounding box center [543, 194] width 878 height 337
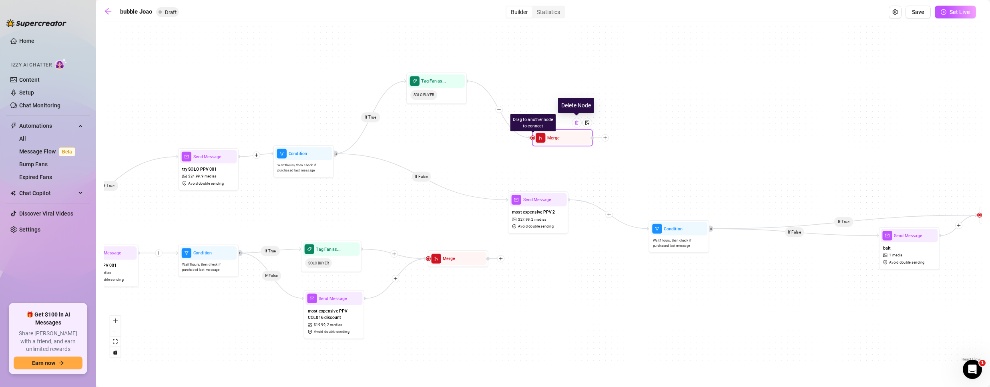
click at [575, 121] on img at bounding box center [576, 122] width 5 height 5
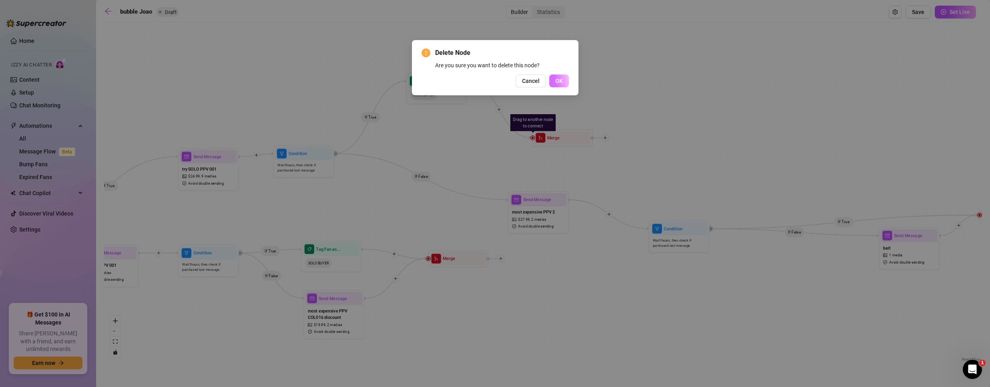
click at [559, 83] on span "OK" at bounding box center [559, 81] width 8 height 6
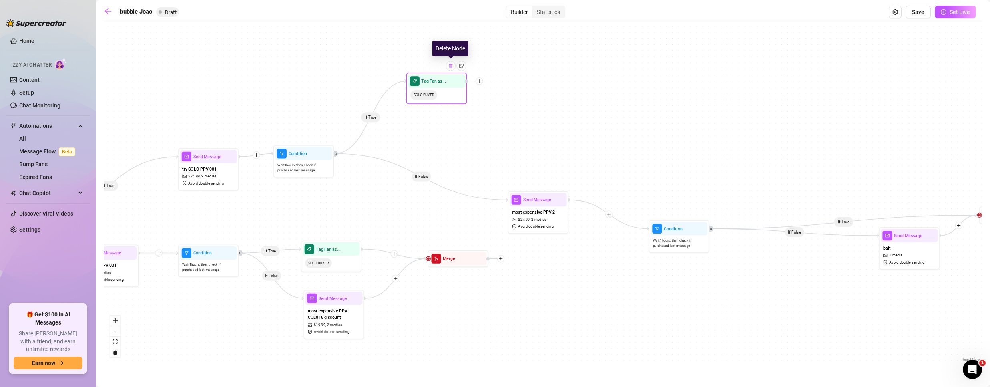
click at [451, 66] on img at bounding box center [450, 65] width 5 height 5
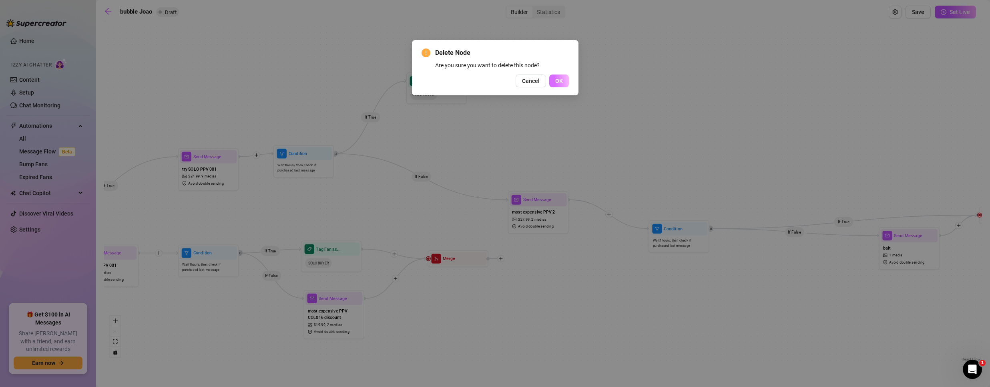
click at [559, 78] on span "OK" at bounding box center [559, 81] width 8 height 6
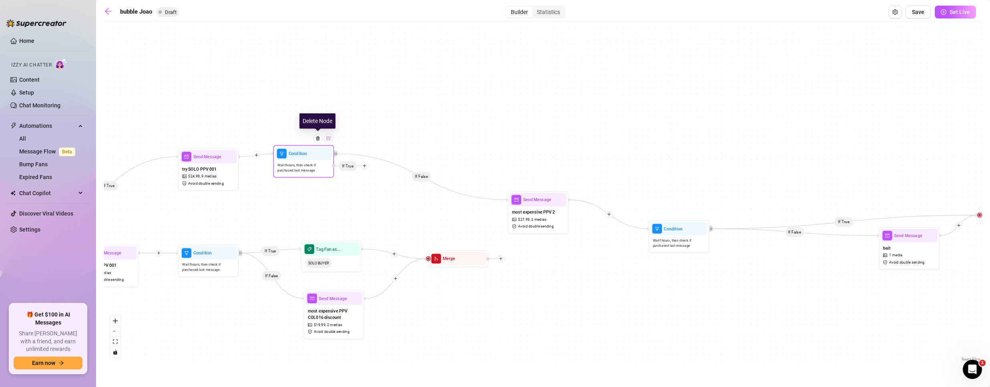
drag, startPoint x: 319, startPoint y: 138, endPoint x: 327, endPoint y: 139, distance: 8.6
click at [318, 138] on img at bounding box center [317, 138] width 5 height 5
click at [317, 139] on img at bounding box center [317, 138] width 5 height 5
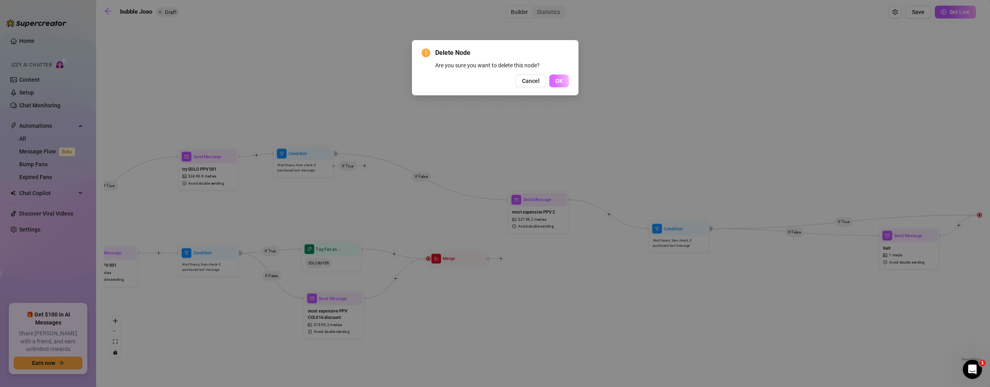
click at [557, 80] on span "OK" at bounding box center [559, 81] width 8 height 6
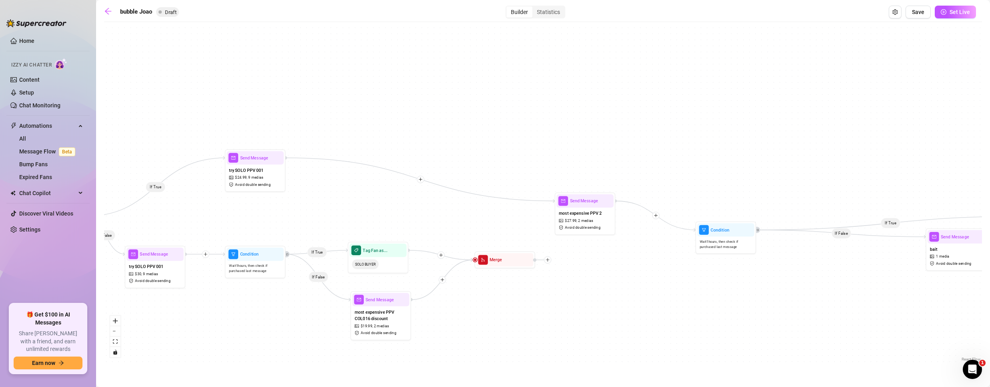
drag, startPoint x: 316, startPoint y: 218, endPoint x: 358, endPoint y: 223, distance: 42.3
click at [358, 227] on div "If True If False If True If False If True If False If False If True Merge Tag F…" at bounding box center [543, 194] width 878 height 337
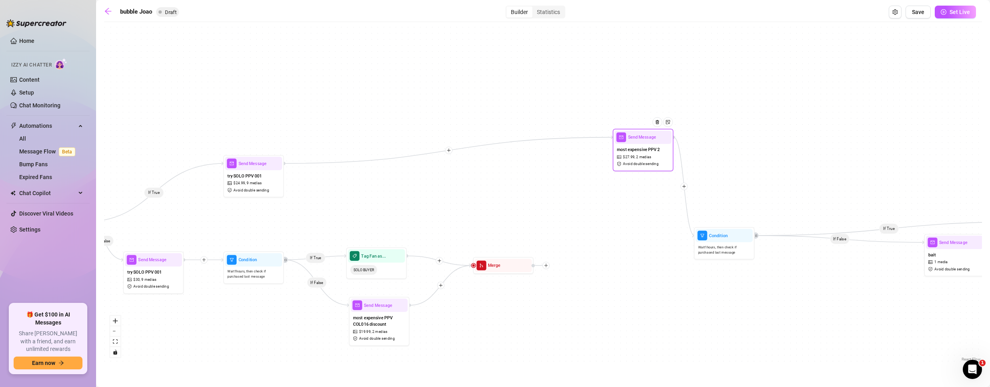
drag, startPoint x: 584, startPoint y: 225, endPoint x: 640, endPoint y: 161, distance: 84.3
click at [640, 160] on span "2 medias" at bounding box center [643, 157] width 15 height 6
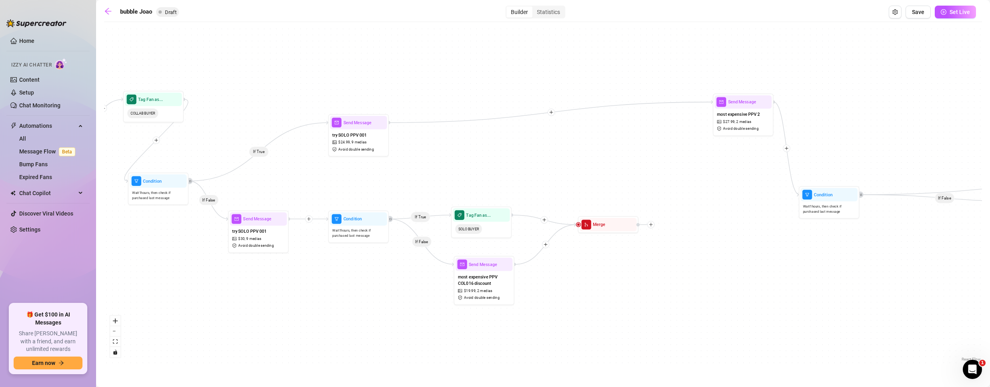
drag, startPoint x: 472, startPoint y: 175, endPoint x: 645, endPoint y: 162, distance: 173.0
click at [645, 162] on div "If True If False If True If False If True If False If False If True Merge Tag F…" at bounding box center [543, 194] width 878 height 337
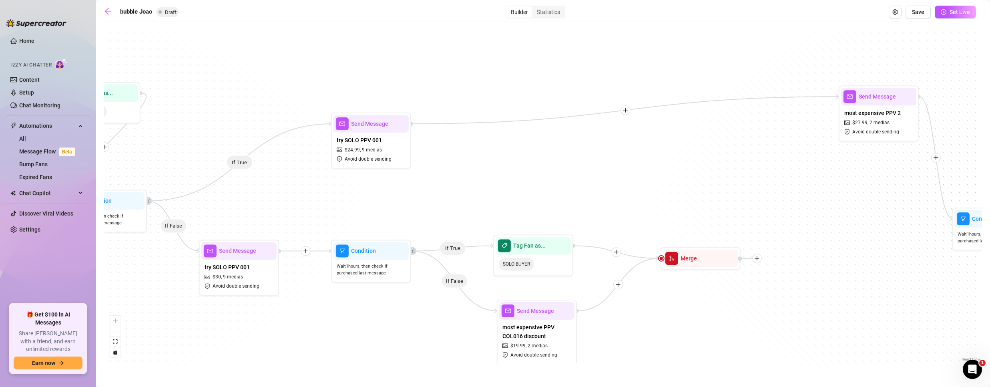
drag, startPoint x: 646, startPoint y: 98, endPoint x: 487, endPoint y: 169, distance: 173.6
click at [487, 169] on div "If True If False If True If False If True If False If False If True Merge Tag F…" at bounding box center [543, 194] width 878 height 337
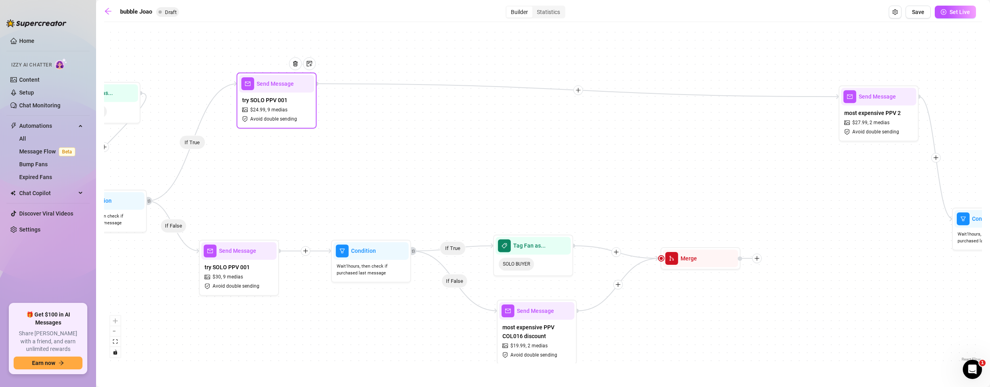
drag, startPoint x: 403, startPoint y: 146, endPoint x: 306, endPoint y: 106, distance: 105.0
click at [306, 106] on div "try SOLO PPV 001 $ 24.99 , 9 medias Avoid double sending" at bounding box center [276, 109] width 75 height 34
click at [578, 88] on icon "plus" at bounding box center [577, 91] width 6 height 6
click at [610, 130] on div "Tag Fan" at bounding box center [615, 132] width 58 height 14
click at [608, 131] on div "Tag Fan" at bounding box center [615, 132] width 58 height 14
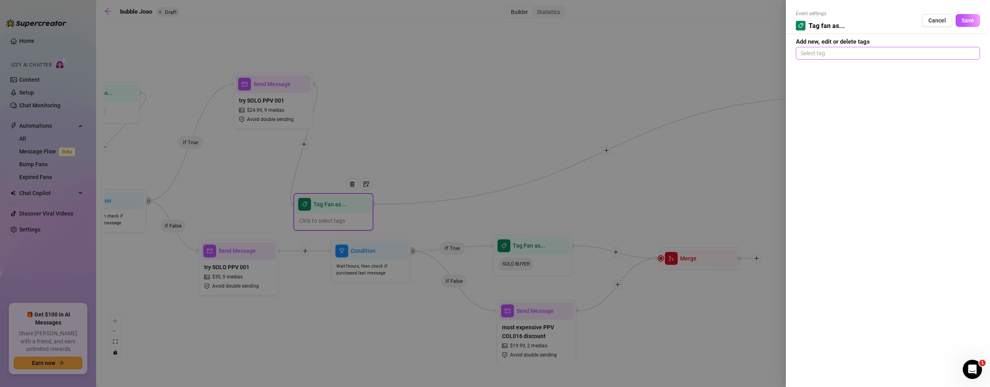
click at [826, 56] on div at bounding box center [887, 53] width 181 height 11
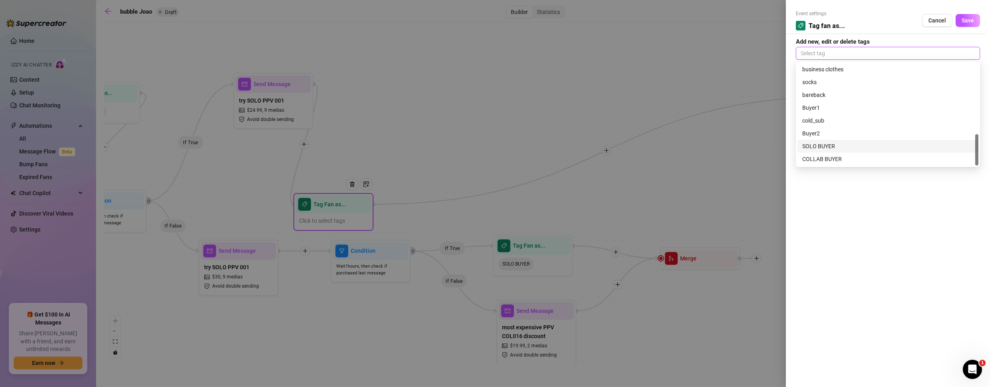
click at [830, 145] on div "SOLO BUYER" at bounding box center [887, 146] width 171 height 9
click at [967, 21] on span "Save" at bounding box center [967, 20] width 12 height 6
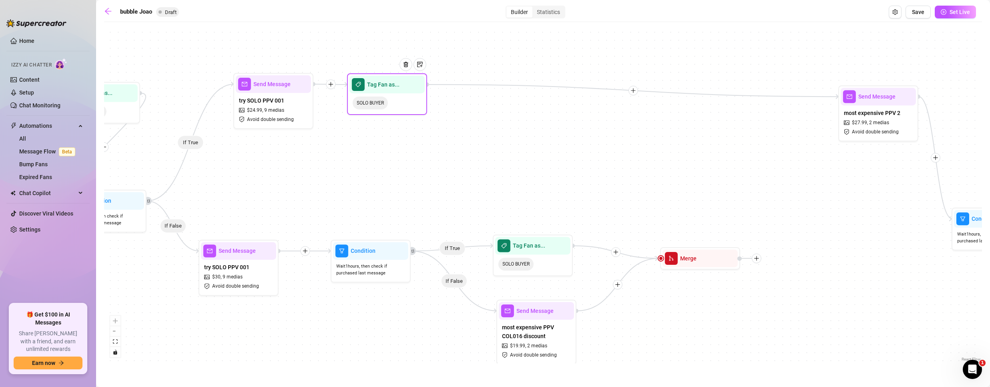
drag, startPoint x: 331, startPoint y: 214, endPoint x: 385, endPoint y: 94, distance: 131.1
click at [385, 94] on div "SOLO BUYER" at bounding box center [386, 102] width 75 height 19
click at [631, 90] on icon "plus" at bounding box center [633, 91] width 6 height 6
click at [675, 106] on div "Condition" at bounding box center [672, 105] width 58 height 14
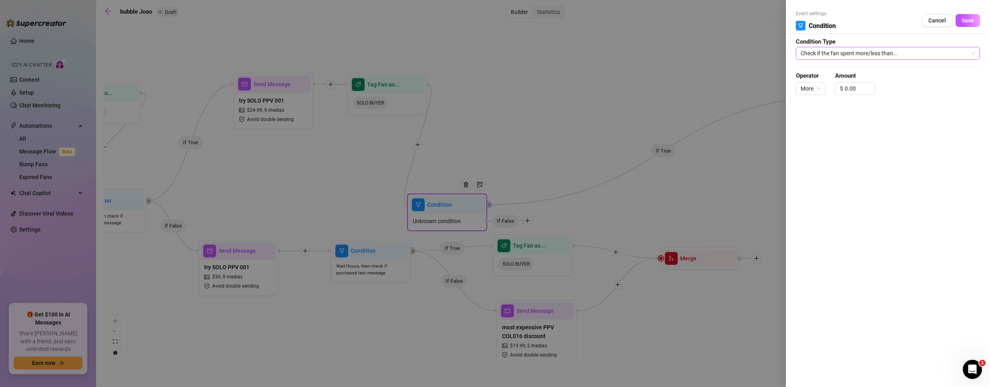
click at [836, 53] on span "Check if the fan spent more/less than..." at bounding box center [887, 53] width 174 height 12
click at [544, 103] on div at bounding box center [495, 193] width 990 height 387
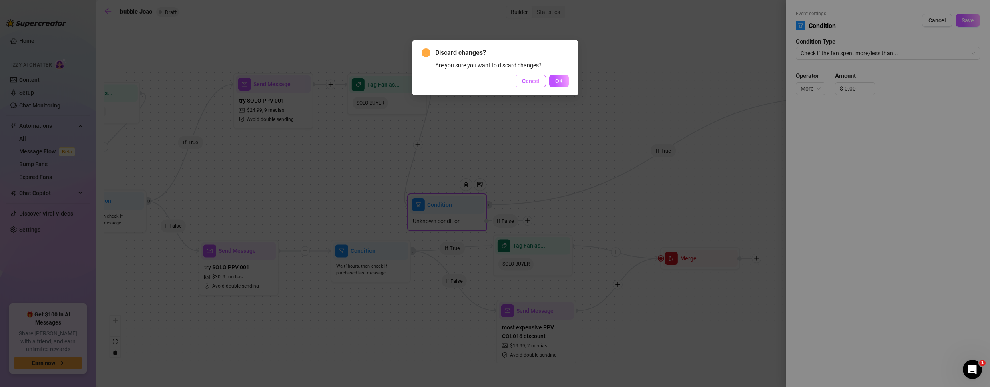
click at [535, 80] on span "Cancel" at bounding box center [531, 81] width 18 height 6
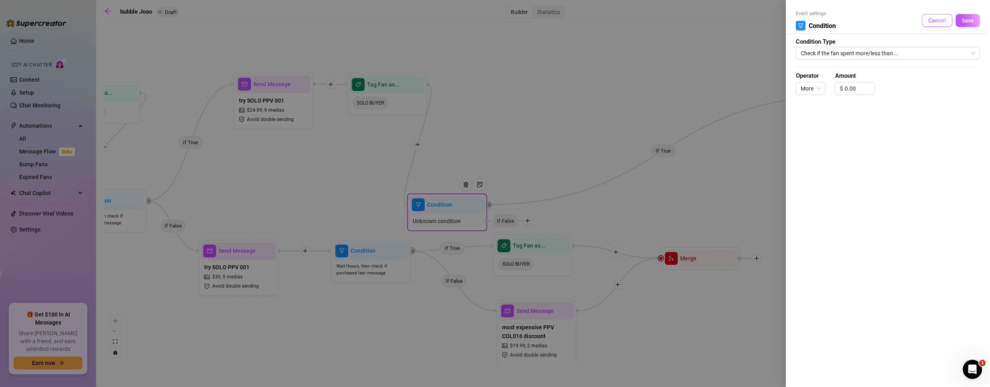
click at [931, 22] on span "Cancel" at bounding box center [937, 20] width 18 height 6
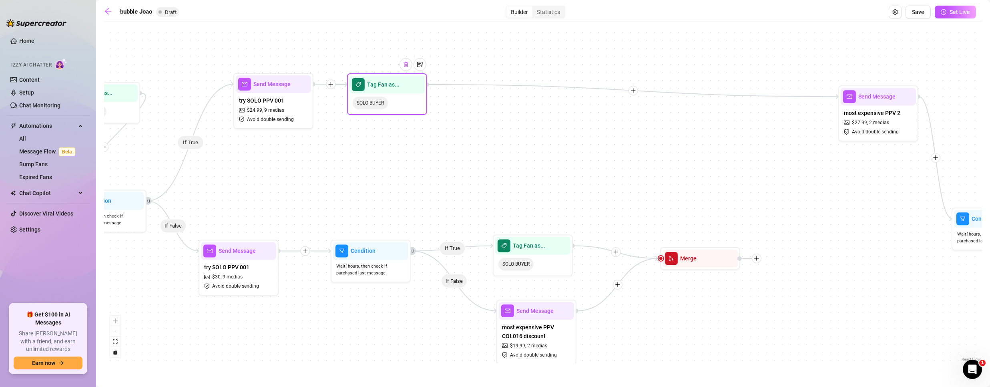
click at [408, 63] on img at bounding box center [406, 64] width 6 height 6
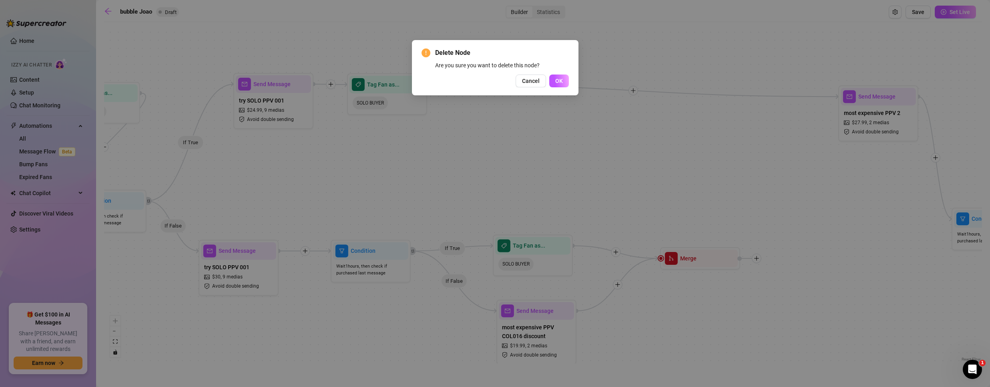
click at [562, 81] on button "OK" at bounding box center [559, 80] width 20 height 13
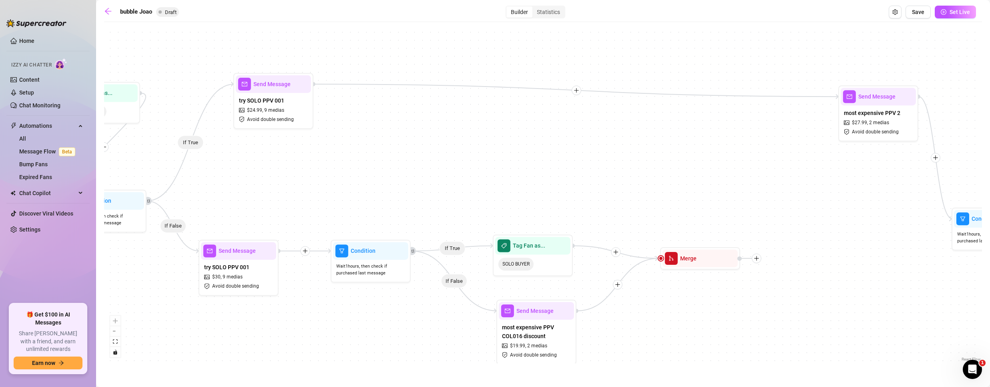
click at [579, 90] on div at bounding box center [577, 91] width 10 height 10
click at [619, 106] on div "Condition" at bounding box center [615, 105] width 58 height 14
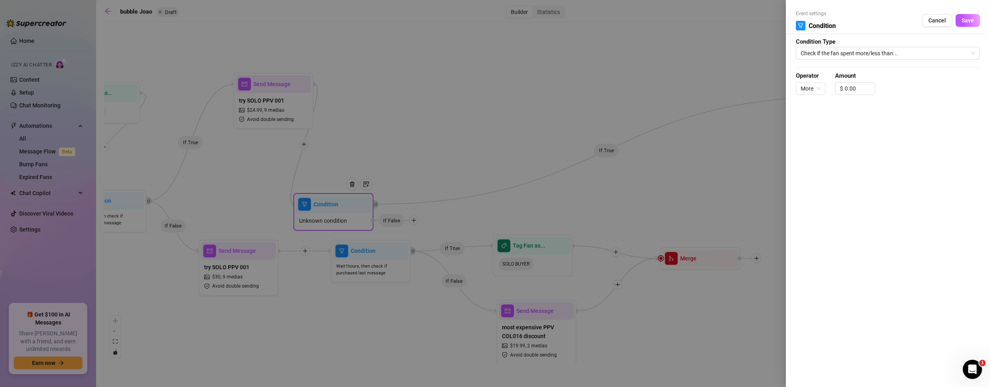
drag, startPoint x: 621, startPoint y: 176, endPoint x: 343, endPoint y: 136, distance: 280.9
click at [343, 136] on div at bounding box center [495, 193] width 990 height 387
click at [933, 24] on span "Cancel" at bounding box center [937, 20] width 18 height 6
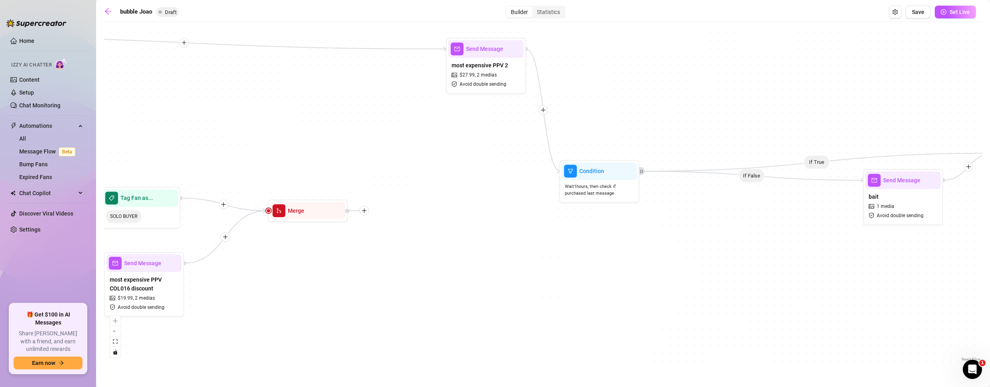
drag, startPoint x: 833, startPoint y: 144, endPoint x: 335, endPoint y: 113, distance: 498.8
click at [336, 113] on div "If True If False If True If False If True If False If False If True Merge Tag F…" at bounding box center [543, 194] width 878 height 337
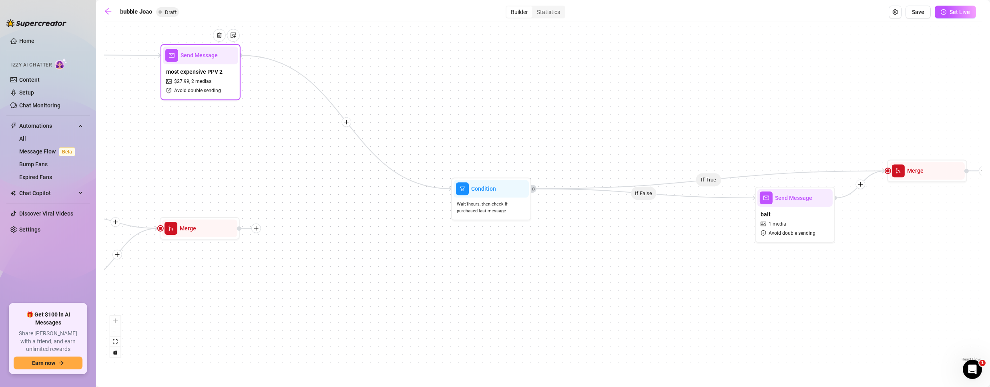
drag, startPoint x: 379, startPoint y: 70, endPoint x: 140, endPoint y: 58, distance: 238.9
click at [180, 58] on span "Send Message" at bounding box center [198, 55] width 37 height 9
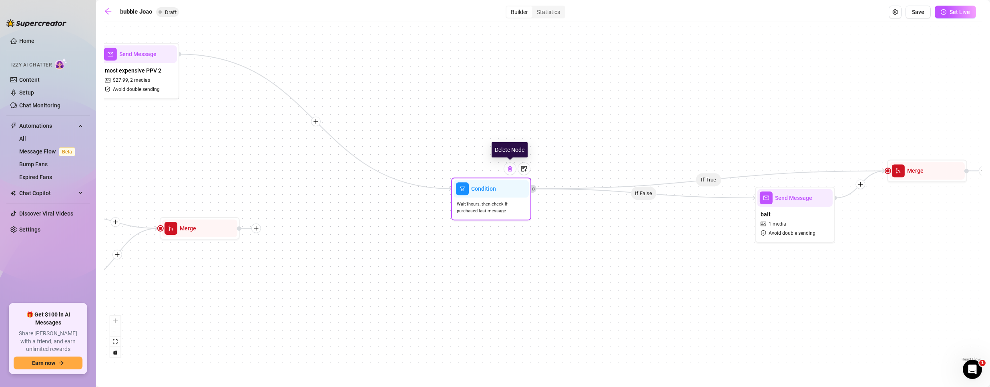
click at [509, 167] on img at bounding box center [510, 168] width 6 height 6
click at [510, 170] on img at bounding box center [510, 168] width 6 height 6
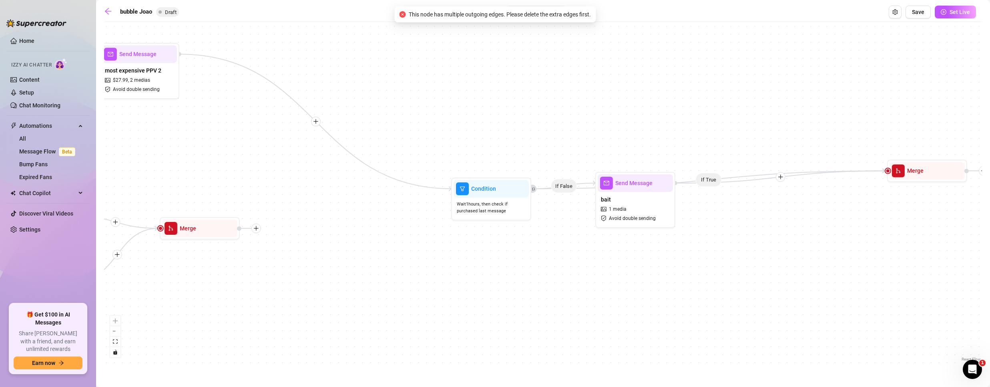
drag, startPoint x: 757, startPoint y: 239, endPoint x: 518, endPoint y: 232, distance: 239.0
click at [598, 225] on div "bait 1 media Avoid double sending" at bounding box center [635, 209] width 75 height 34
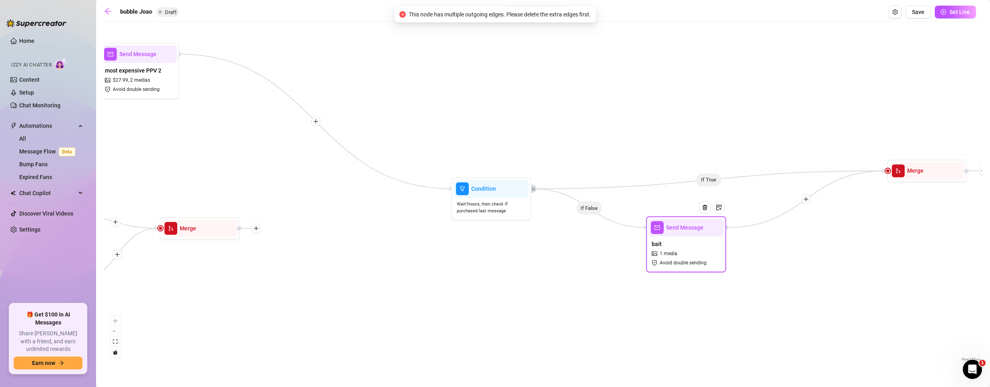
drag, startPoint x: 582, startPoint y: 229, endPoint x: 737, endPoint y: 273, distance: 161.8
click at [724, 270] on div "bait 1 media Avoid double sending" at bounding box center [685, 253] width 75 height 34
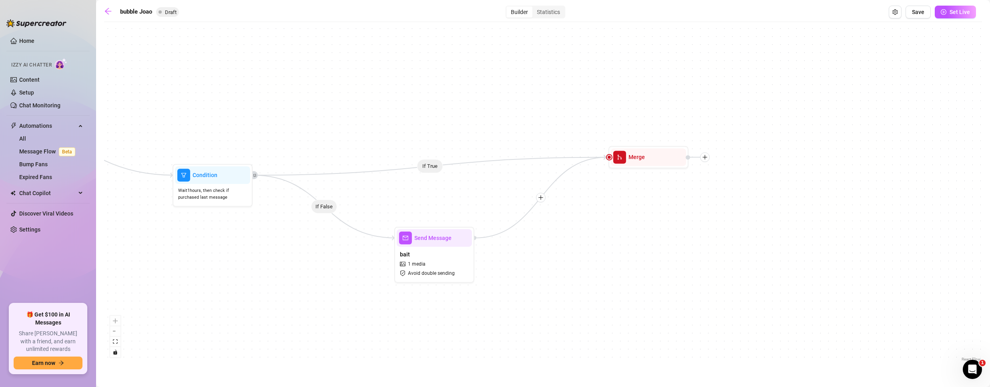
drag, startPoint x: 910, startPoint y: 240, endPoint x: 566, endPoint y: 229, distance: 344.4
click at [566, 229] on div "If True If False If True If False If True If False If False If True Merge Tag F…" at bounding box center [543, 194] width 878 height 337
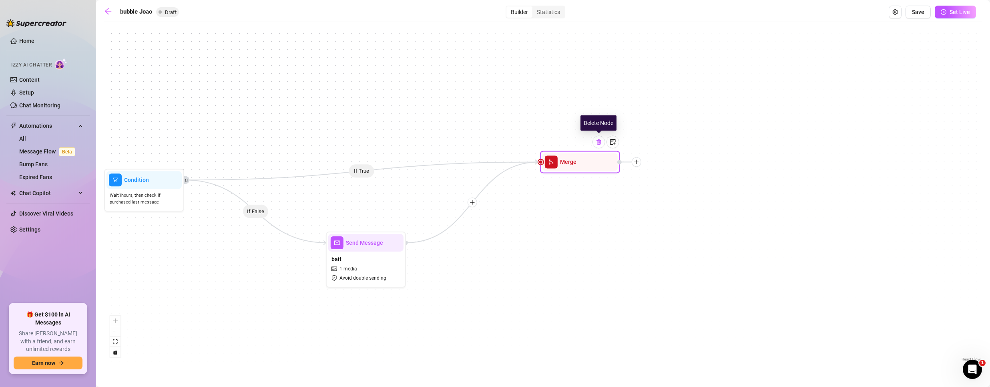
click at [600, 141] on img at bounding box center [599, 141] width 6 height 6
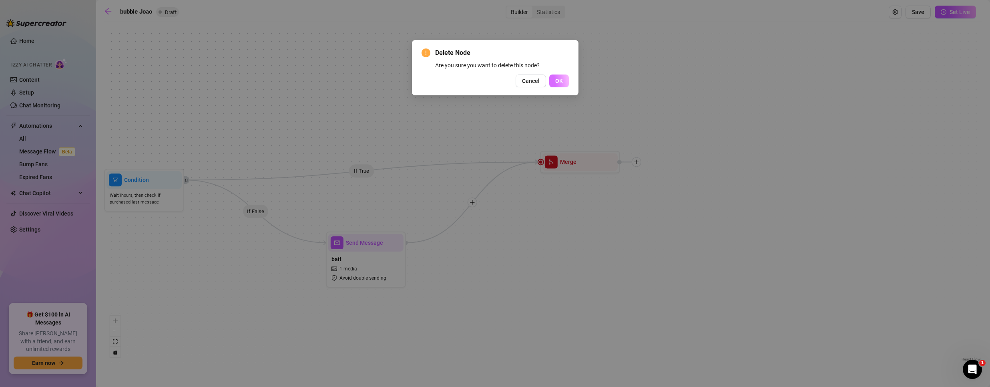
click at [560, 82] on span "OK" at bounding box center [559, 81] width 8 height 6
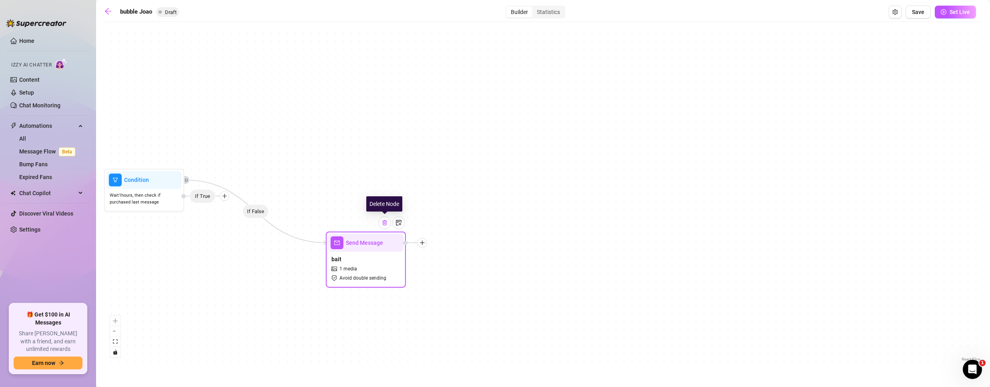
click at [383, 223] on img at bounding box center [384, 222] width 6 height 6
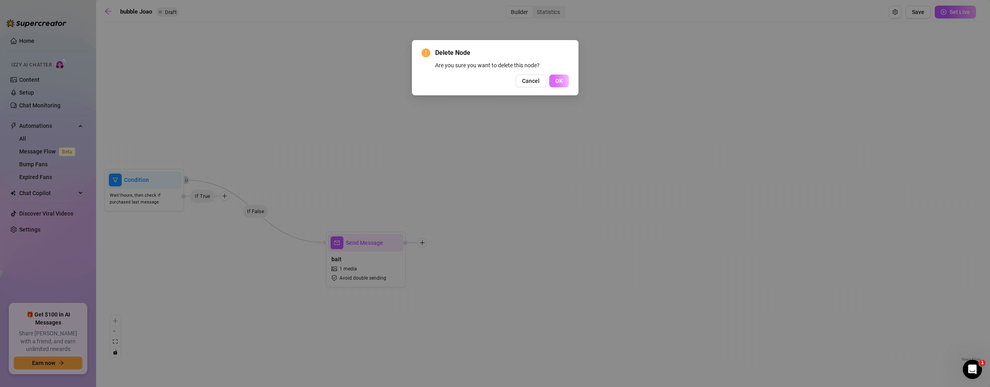
click at [561, 78] on span "OK" at bounding box center [559, 81] width 8 height 6
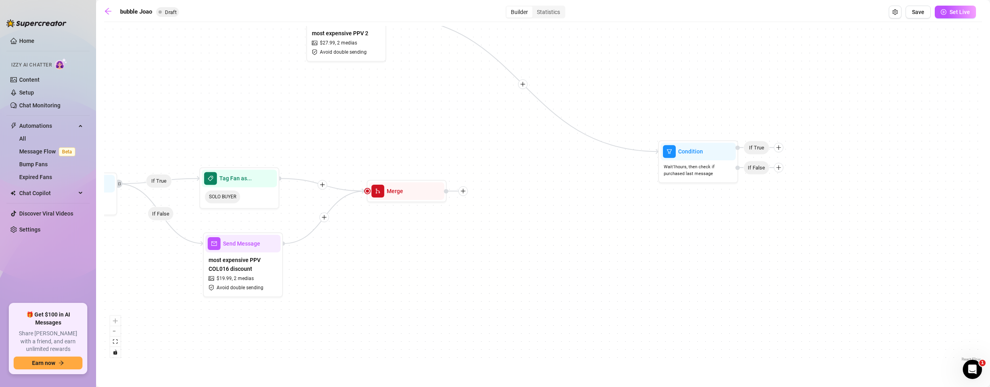
drag, startPoint x: 220, startPoint y: 283, endPoint x: 774, endPoint y: 255, distance: 554.6
click at [774, 255] on div "If True If False If True If False If False If True Merge Tag Fan as... COLLAB B…" at bounding box center [543, 194] width 878 height 337
click at [717, 132] on img at bounding box center [717, 131] width 6 height 6
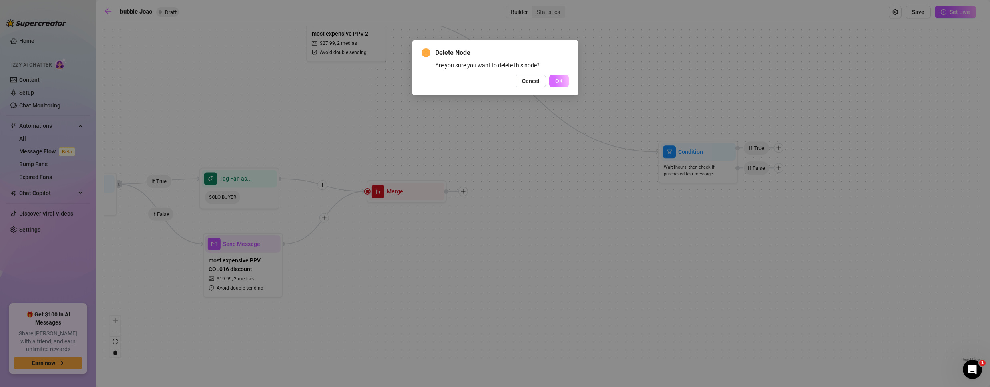
click at [557, 74] on button "OK" at bounding box center [559, 80] width 20 height 13
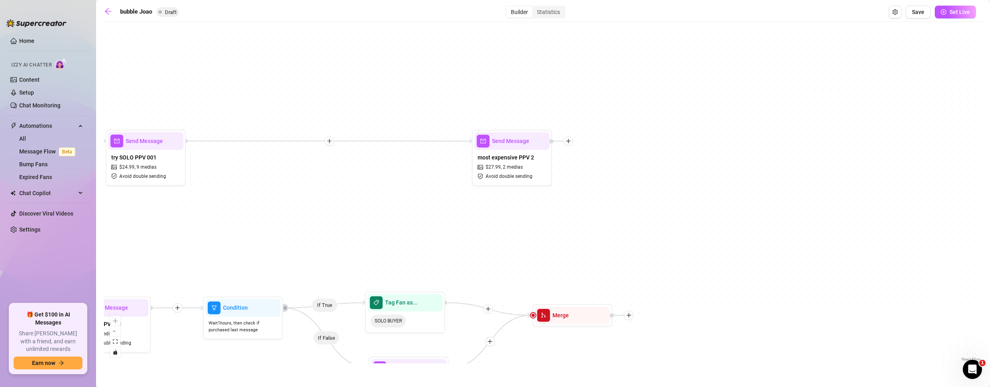
drag, startPoint x: 402, startPoint y: 144, endPoint x: 530, endPoint y: 189, distance: 135.6
click at [530, 189] on div "If True If False If True If False If False If True Merge Tag Fan as... COLLAB B…" at bounding box center [543, 194] width 878 height 337
drag, startPoint x: 540, startPoint y: 162, endPoint x: 479, endPoint y: 164, distance: 60.9
click at [479, 164] on div "most expensive PPV 2 $ 27.99 , 2 medias Avoid double sending" at bounding box center [491, 167] width 75 height 34
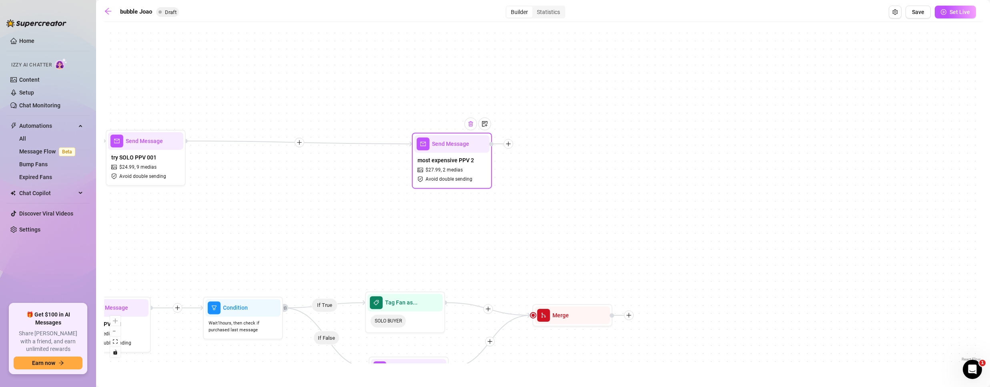
click at [475, 128] on div at bounding box center [470, 123] width 13 height 13
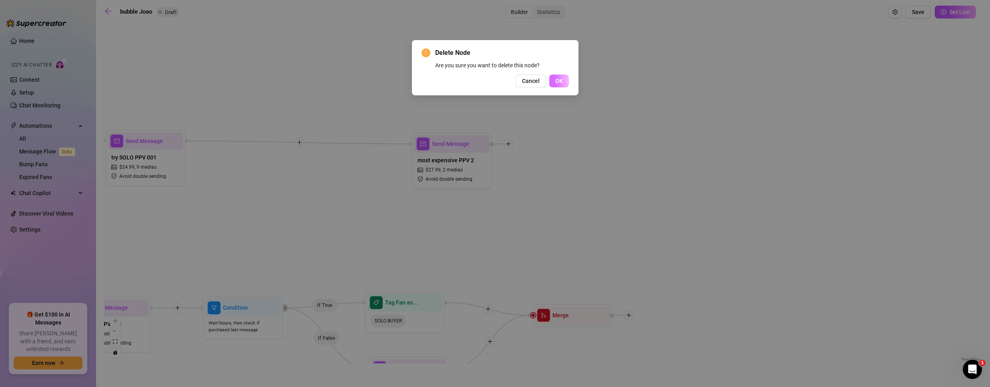
click at [564, 84] on button "OK" at bounding box center [559, 80] width 20 height 13
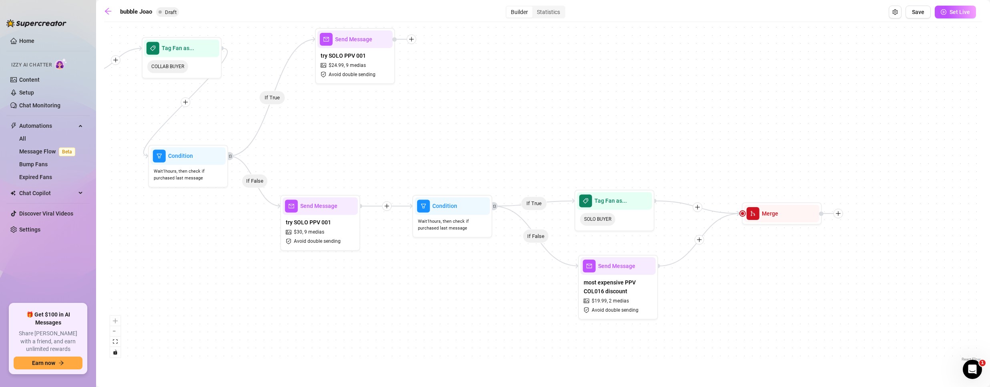
drag, startPoint x: 313, startPoint y: 180, endPoint x: 455, endPoint y: 83, distance: 171.3
click at [455, 83] on div "If True If False If True If False If False If True Merge Tag Fan as... COLLAB B…" at bounding box center [543, 194] width 878 height 337
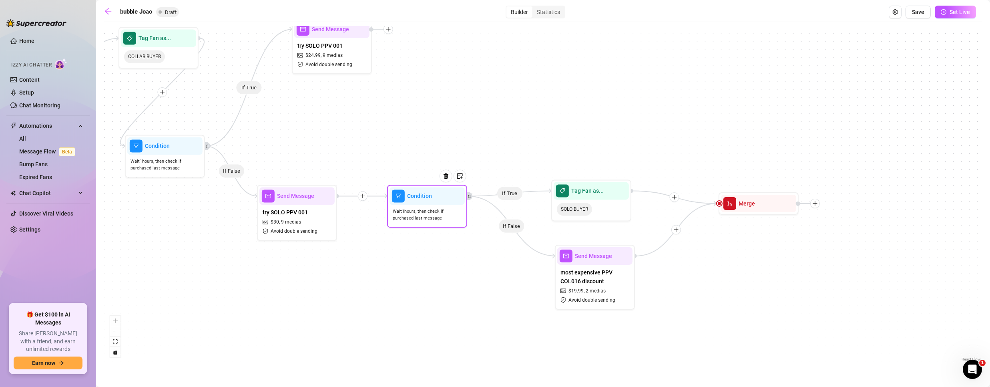
click at [423, 219] on span "Wait 1 hours, then check if purchased last message" at bounding box center [427, 215] width 69 height 14
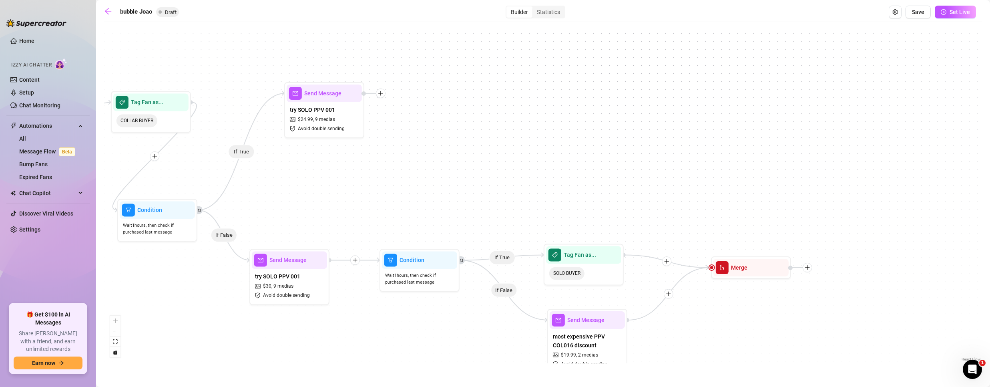
drag, startPoint x: 375, startPoint y: 118, endPoint x: 367, endPoint y: 178, distance: 60.9
click at [367, 178] on div "If True If False If True If False If False If True Merge Tag Fan as... COLLAB B…" at bounding box center [543, 194] width 878 height 337
click at [381, 93] on icon "plus" at bounding box center [380, 93] width 4 height 0
click at [413, 108] on div "Condition" at bounding box center [420, 108] width 58 height 14
click at [413, 107] on div "Condition" at bounding box center [420, 108] width 58 height 14
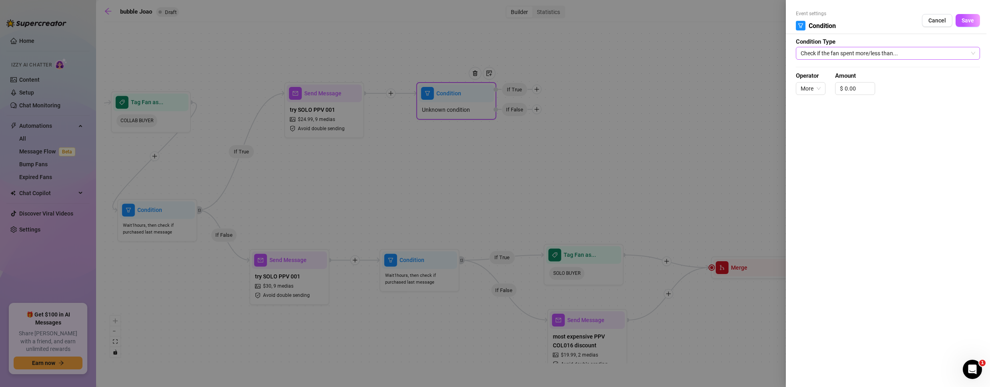
click at [868, 53] on span "Check if the fan spent more/less than..." at bounding box center [887, 53] width 174 height 12
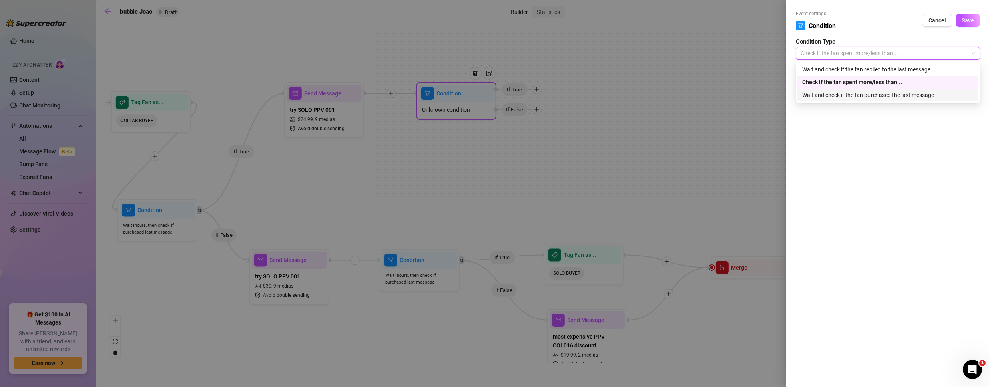
click at [868, 98] on div "Wait and check if the fan purchased the last message" at bounding box center [887, 94] width 171 height 9
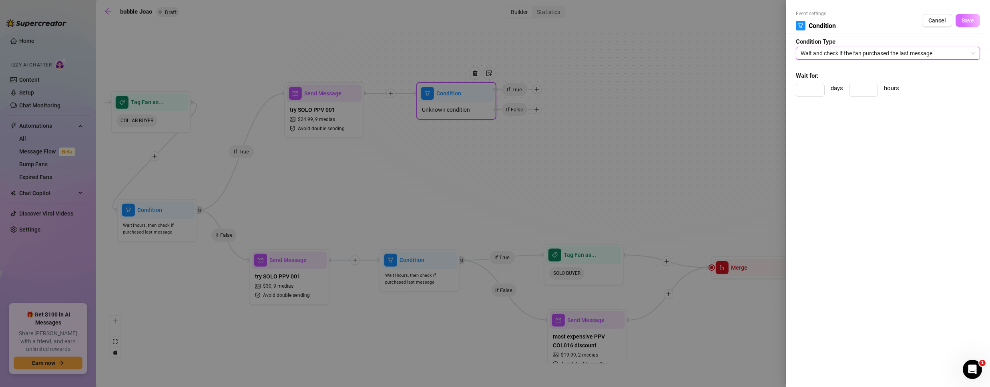
click at [967, 18] on span "Save" at bounding box center [967, 20] width 12 height 6
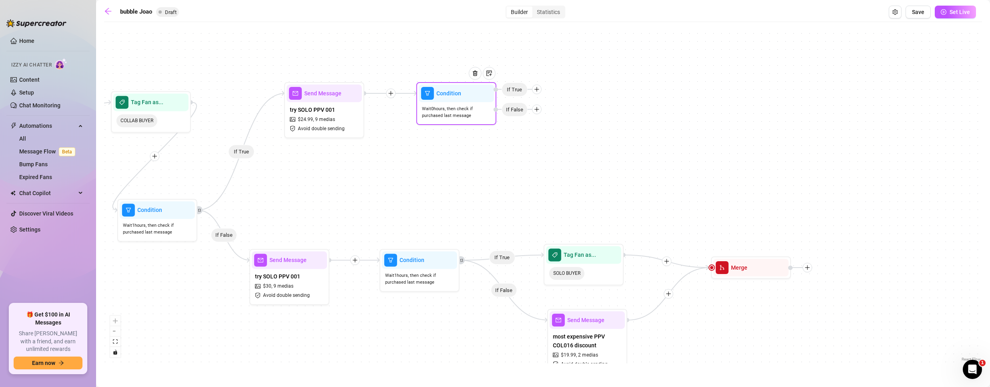
click at [534, 91] on icon "plus" at bounding box center [537, 89] width 6 height 6
click at [535, 90] on icon "plus" at bounding box center [537, 89] width 6 height 6
click at [545, 127] on div "Tag Fan" at bounding box center [552, 131] width 58 height 14
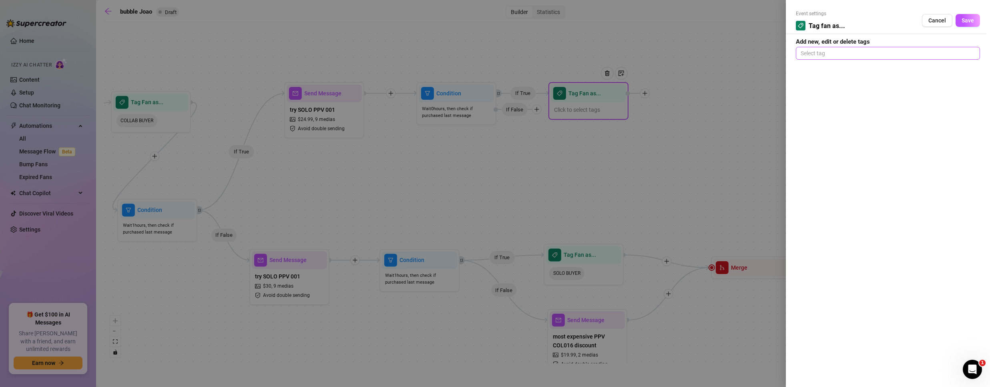
click at [895, 51] on div at bounding box center [887, 53] width 181 height 11
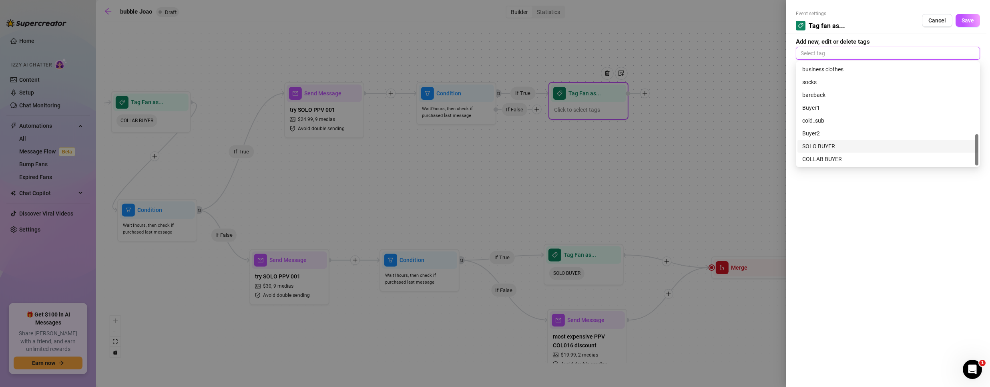
click at [827, 145] on div "SOLO BUYER" at bounding box center [887, 146] width 171 height 9
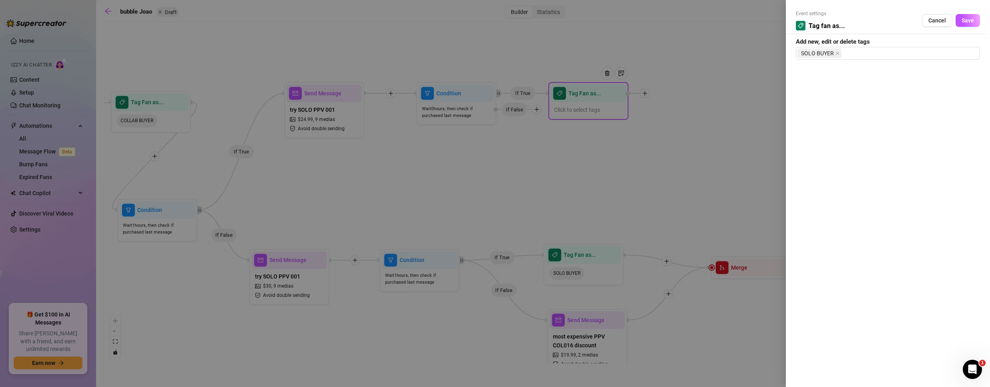
click at [918, 40] on form "Event settings Tag fan as... Cancel Save Add new, edit or delete tags SOLO BUYER" at bounding box center [888, 35] width 184 height 50
click at [971, 16] on button "Save" at bounding box center [967, 20] width 24 height 13
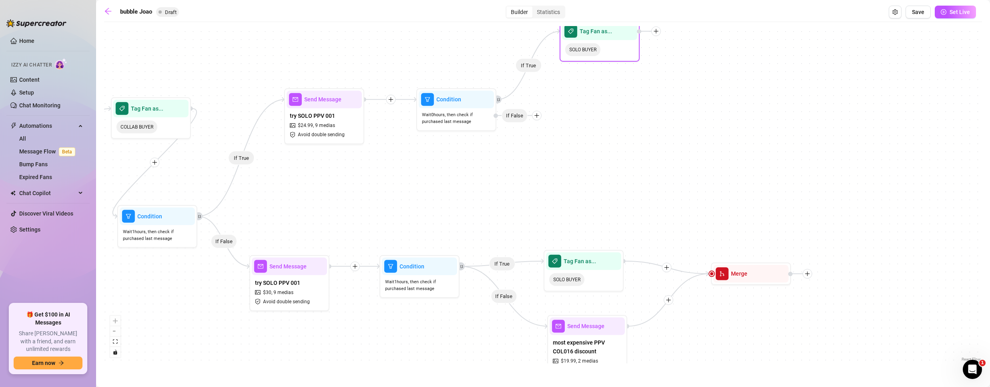
drag, startPoint x: 588, startPoint y: 100, endPoint x: 598, endPoint y: 38, distance: 62.7
click at [598, 38] on div "Tag Fan as..." at bounding box center [599, 31] width 75 height 18
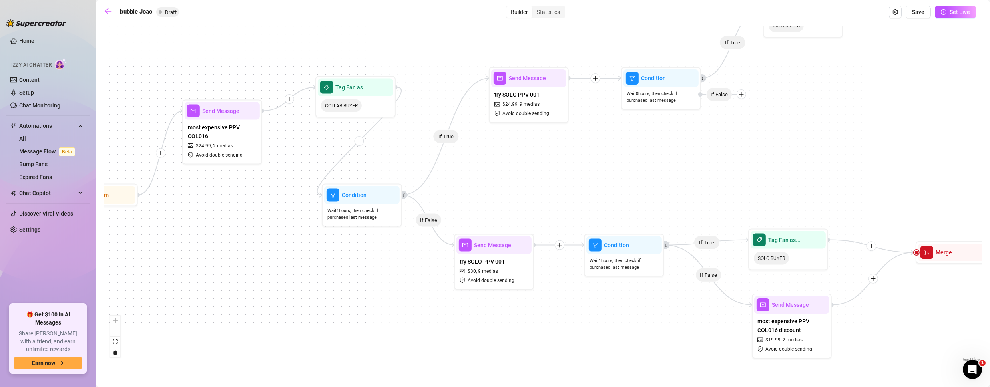
drag, startPoint x: 507, startPoint y: 191, endPoint x: 737, endPoint y: 169, distance: 230.7
click at [737, 169] on div "If True If False If True If False If False If True If True Tag Fan as... SOLO B…" at bounding box center [543, 194] width 878 height 337
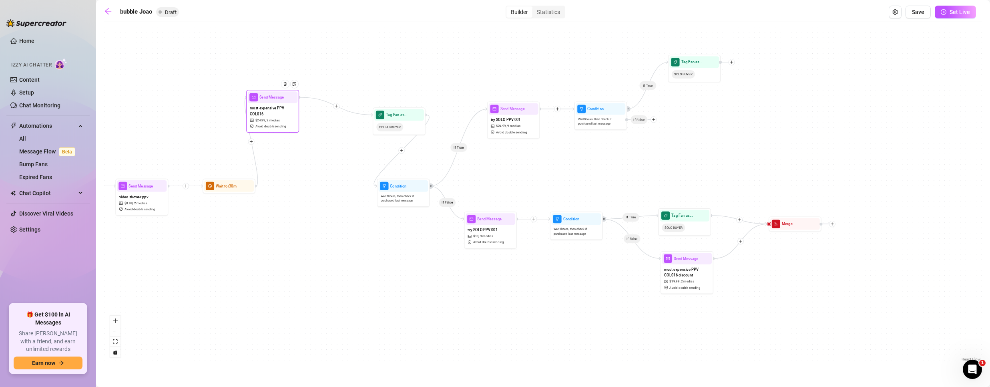
drag, startPoint x: 318, startPoint y: 149, endPoint x: 277, endPoint y: 112, distance: 55.0
click at [277, 113] on span "most expensive PPV COL016" at bounding box center [272, 111] width 45 height 12
drag, startPoint x: 389, startPoint y: 123, endPoint x: 343, endPoint y: 108, distance: 48.7
click at [343, 108] on span "COLLAB BUYER" at bounding box center [352, 112] width 27 height 8
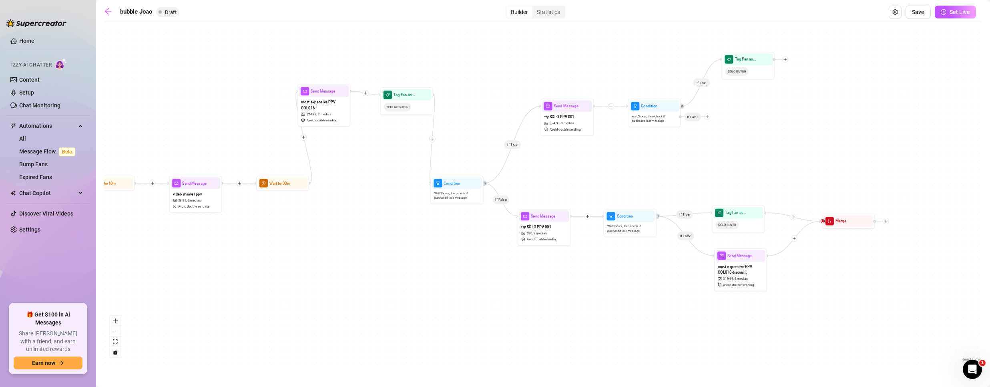
drag, startPoint x: 316, startPoint y: 169, endPoint x: 374, endPoint y: 170, distance: 57.6
click at [374, 170] on div "If True If False If True If False If False If True If True Tag Fan as... SOLO B…" at bounding box center [543, 194] width 878 height 337
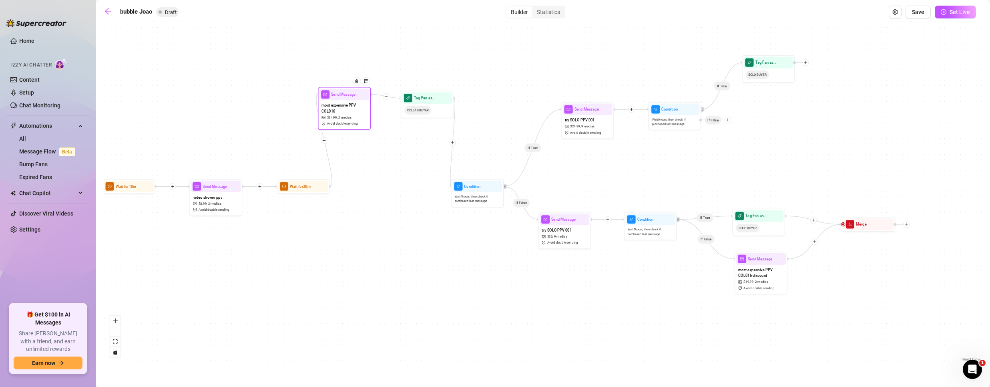
drag, startPoint x: 348, startPoint y: 121, endPoint x: 363, endPoint y: 145, distance: 28.8
click at [363, 128] on div "most expensive PPV COL016 $ 24.99 , 2 medias Avoid double sending" at bounding box center [344, 114] width 50 height 28
click at [425, 108] on span "COLLAB BUYER" at bounding box center [417, 110] width 27 height 8
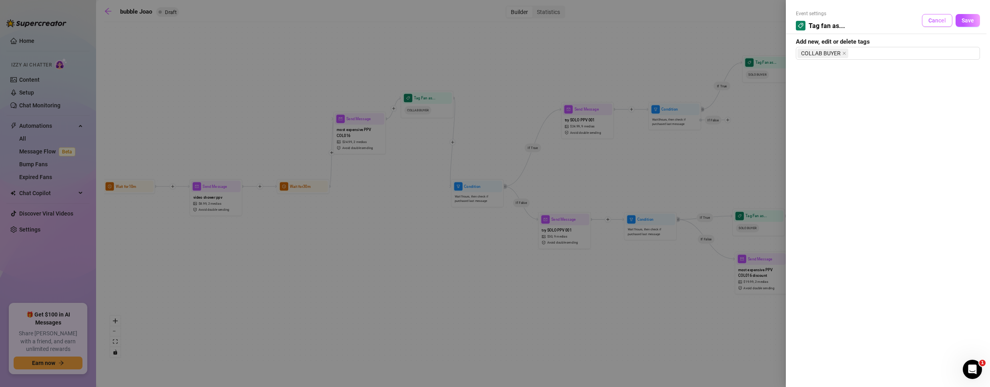
click at [933, 21] on span "Cancel" at bounding box center [937, 20] width 18 height 6
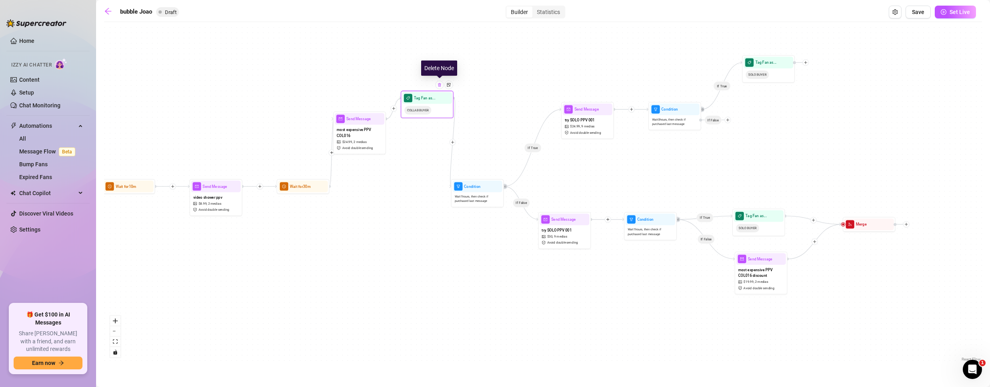
click at [439, 83] on img at bounding box center [439, 85] width 4 height 4
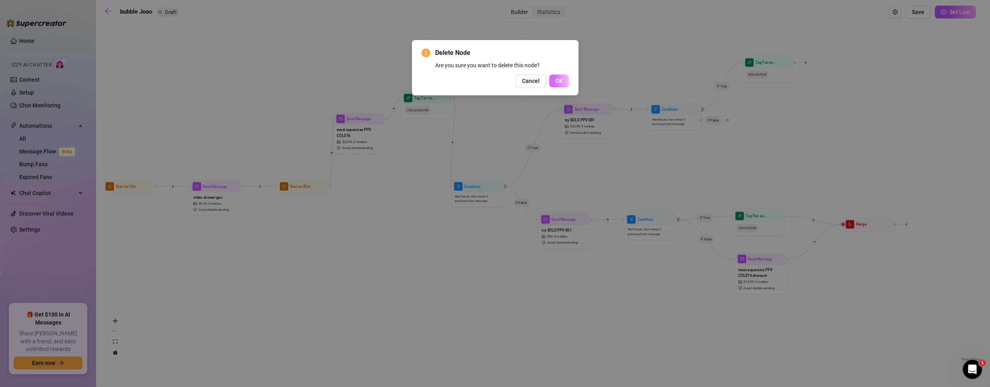
click at [559, 80] on span "OK" at bounding box center [559, 81] width 8 height 6
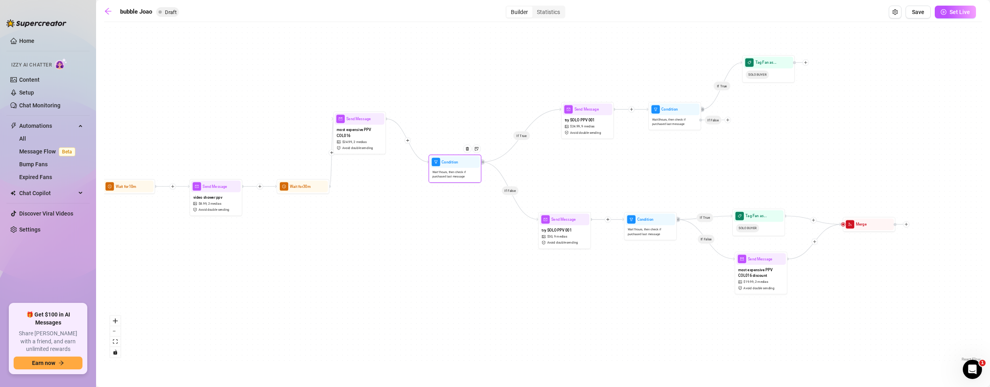
drag, startPoint x: 461, startPoint y: 169, endPoint x: 528, endPoint y: 129, distance: 78.1
click at [455, 168] on div "Wait 1 hours, then check if purchased last message" at bounding box center [455, 174] width 50 height 13
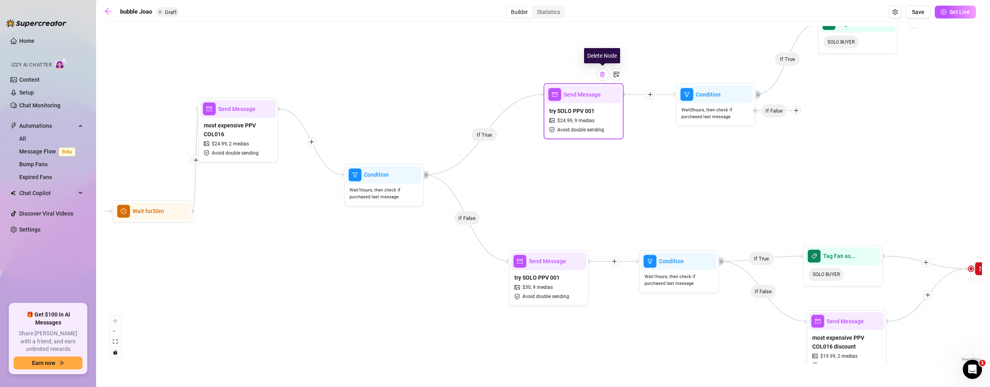
click at [605, 75] on img at bounding box center [602, 74] width 6 height 6
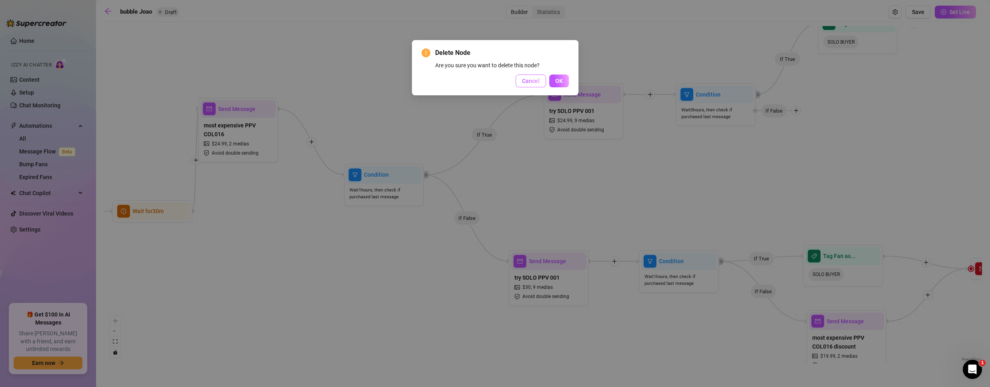
click at [537, 80] on span "Cancel" at bounding box center [531, 81] width 18 height 6
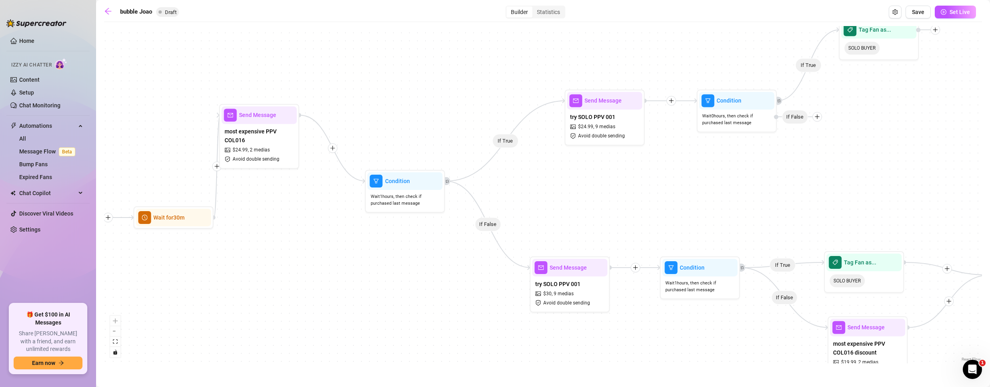
drag, startPoint x: 794, startPoint y: 198, endPoint x: 749, endPoint y: 206, distance: 45.5
click at [825, 202] on div "If True If False If True If False If False If True If True Tag Fan as... SOLO B…" at bounding box center [543, 194] width 878 height 337
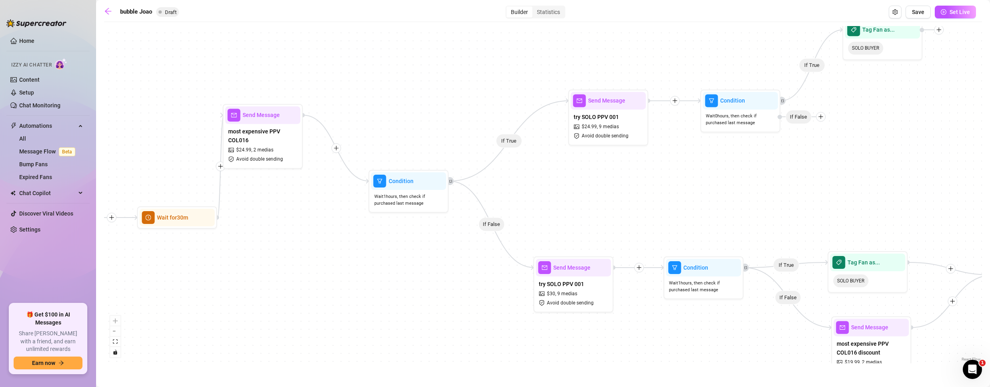
drag, startPoint x: 403, startPoint y: 182, endPoint x: 345, endPoint y: 234, distance: 77.9
click at [345, 234] on div "If True If False If True If False If False If True If True Tag Fan as... SOLO B…" at bounding box center [543, 194] width 878 height 337
click at [450, 182] on icon "retweet" at bounding box center [451, 181] width 4 height 4
click at [450, 181] on icon "retweet" at bounding box center [451, 181] width 4 height 4
drag, startPoint x: 566, startPoint y: 100, endPoint x: 532, endPoint y: 100, distance: 34.4
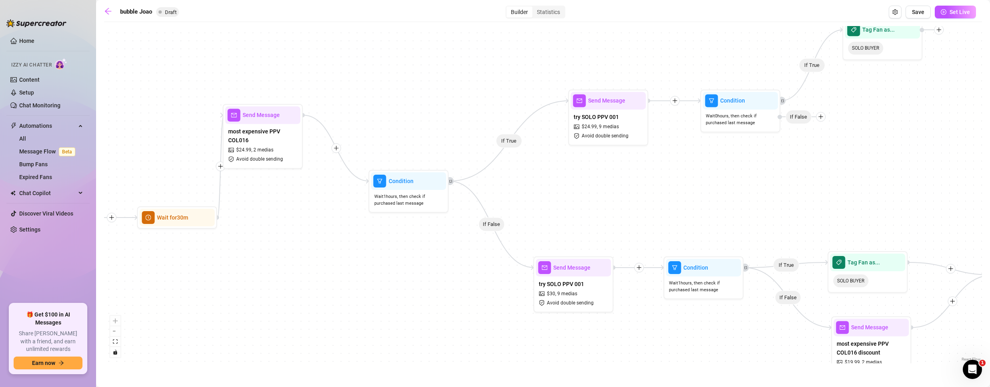
click at [521, 102] on div "If True If False If True If False If False If True If True Tag Fan as... SOLO B…" at bounding box center [543, 194] width 878 height 337
drag, startPoint x: 570, startPoint y: 99, endPoint x: 566, endPoint y: 100, distance: 4.4
click at [566, 100] on div "Send Message try SOLO PPV 001 $ 24.99 , 9 medias Avoid double sending" at bounding box center [605, 118] width 80 height 56
drag, startPoint x: 562, startPoint y: 102, endPoint x: 549, endPoint y: 94, distance: 14.8
click at [549, 94] on div "If True If False If True If False If False If True If True Tag Fan as... SOLO B…" at bounding box center [543, 194] width 878 height 337
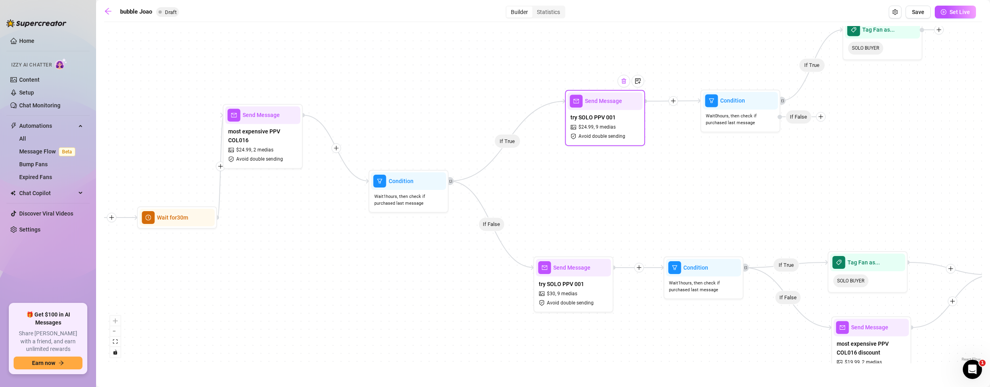
click at [625, 86] on div at bounding box center [623, 80] width 13 height 13
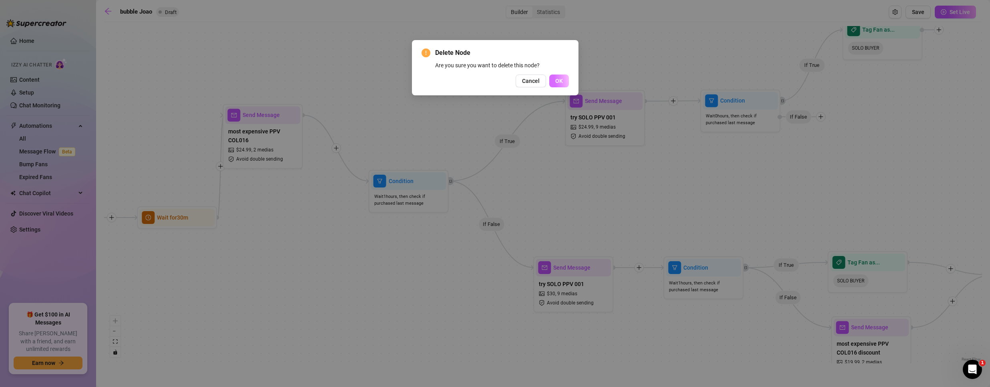
click at [563, 78] on button "OK" at bounding box center [559, 80] width 20 height 13
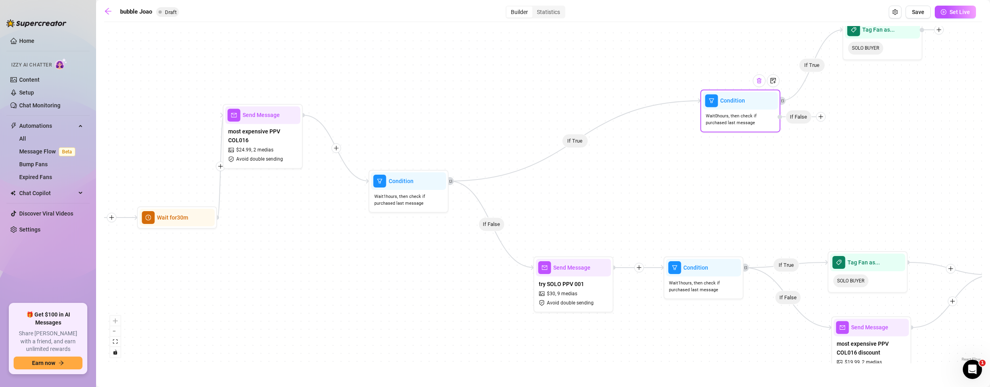
click at [761, 83] on img at bounding box center [759, 80] width 6 height 6
click at [759, 79] on img at bounding box center [759, 80] width 6 height 6
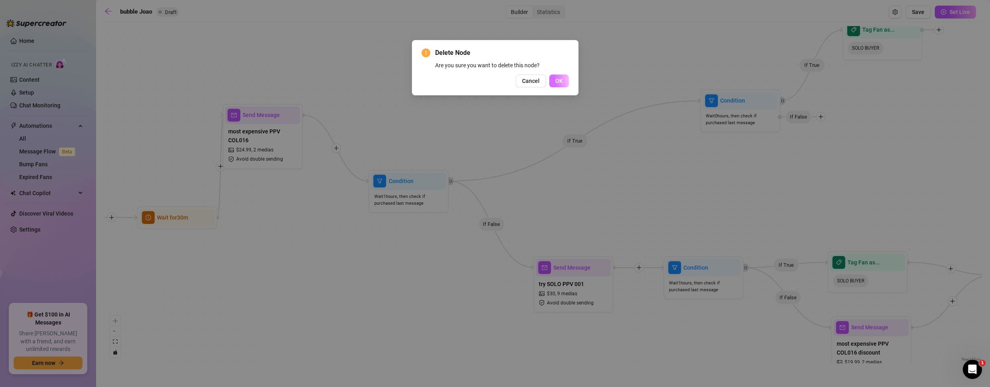
click at [556, 78] on span "OK" at bounding box center [559, 81] width 8 height 6
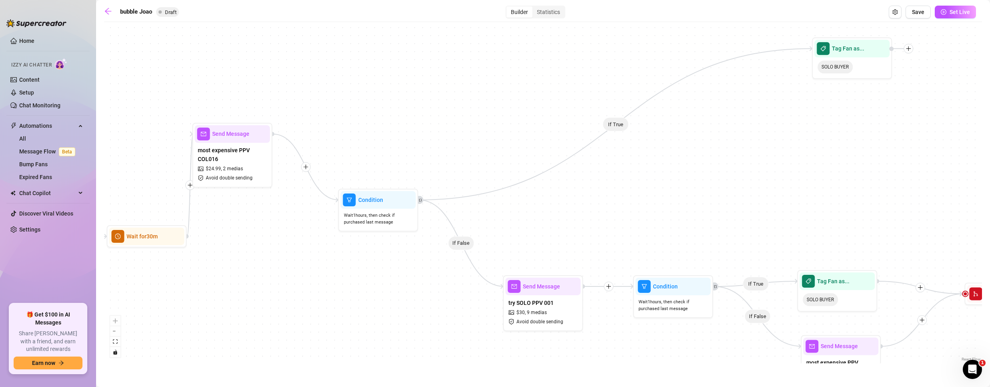
drag, startPoint x: 826, startPoint y: 150, endPoint x: 630, endPoint y: 212, distance: 205.7
click at [630, 231] on div "If True If False If True If False If False If True Tag Fan as... SOLO BUYER Mer…" at bounding box center [543, 194] width 878 height 337
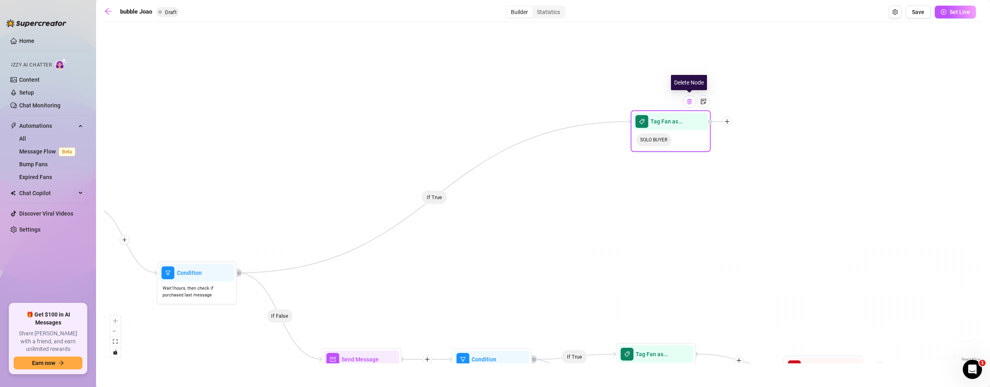
click at [691, 102] on img at bounding box center [689, 101] width 6 height 6
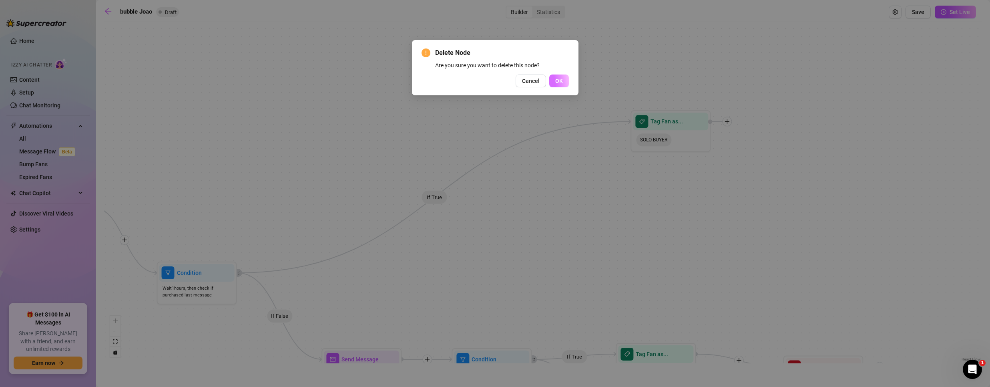
drag, startPoint x: 545, startPoint y: 84, endPoint x: 549, endPoint y: 82, distance: 4.6
click at [546, 83] on div "Cancel OK" at bounding box center [494, 80] width 147 height 13
click at [561, 83] on span "OK" at bounding box center [559, 81] width 8 height 6
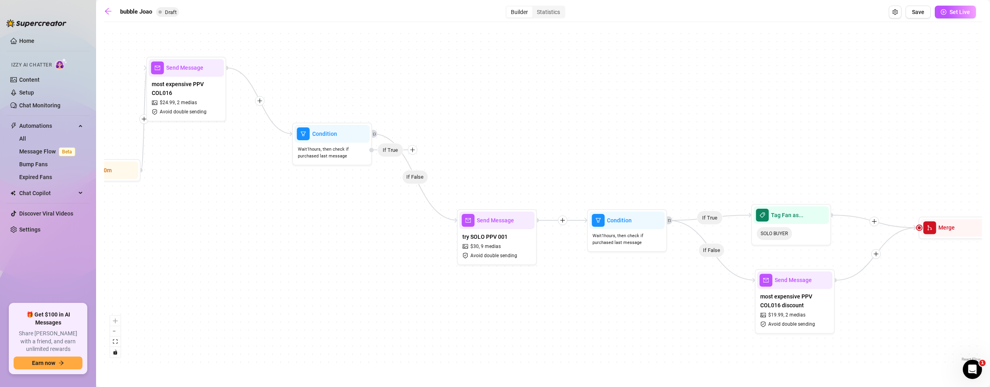
drag, startPoint x: 405, startPoint y: 246, endPoint x: 543, endPoint y: 116, distance: 189.7
click at [543, 116] on div "If True If False If False If False If True Merge Tag Fan as... SOLO BUYER Send …" at bounding box center [543, 194] width 878 height 337
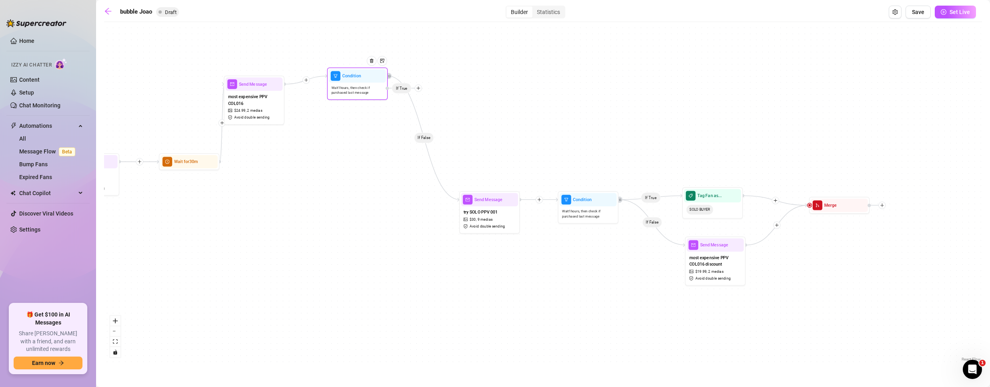
drag, startPoint x: 361, startPoint y: 119, endPoint x: 359, endPoint y: 88, distance: 31.3
click at [359, 88] on span "Wait 1 hours, then check if purchased last message" at bounding box center [357, 90] width 52 height 10
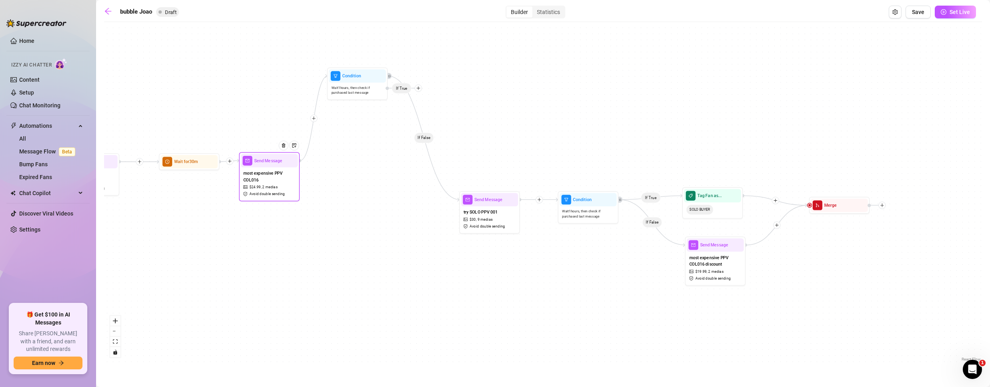
drag, startPoint x: 258, startPoint y: 108, endPoint x: 273, endPoint y: 185, distance: 78.3
click at [273, 185] on span "2 medias" at bounding box center [269, 187] width 15 height 6
drag, startPoint x: 360, startPoint y: 82, endPoint x: 361, endPoint y: 109, distance: 27.2
click at [361, 82] on div "Condition" at bounding box center [357, 75] width 57 height 13
click at [930, 20] on div "bubble Joao Draft Builder Statistics Save Set Live If True If False If False If…" at bounding box center [543, 184] width 878 height 357
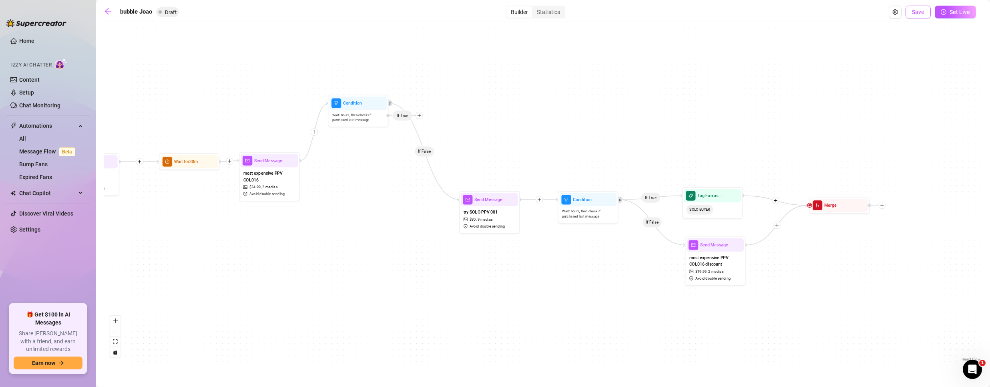
click at [926, 17] on button "Save" at bounding box center [917, 12] width 25 height 13
click at [916, 12] on span "Save" at bounding box center [918, 12] width 12 height 6
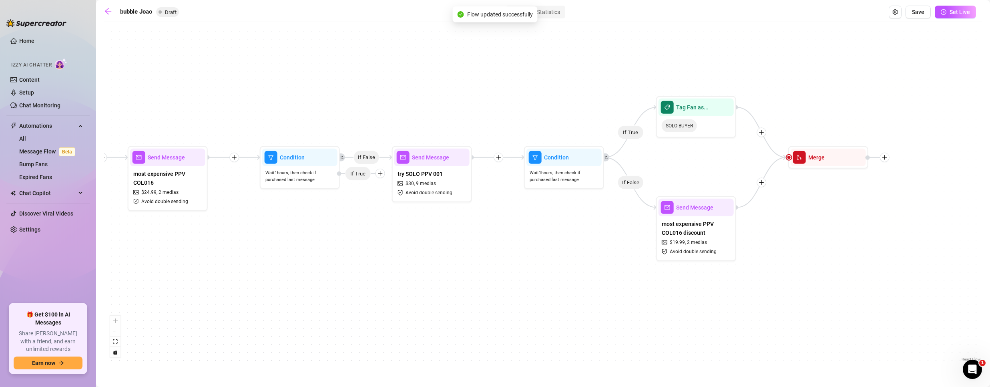
drag, startPoint x: 203, startPoint y: 313, endPoint x: 487, endPoint y: 271, distance: 287.5
click at [487, 271] on div "If True If False If False If True If False Merge Tag Fan as... SOLO BUYER Send …" at bounding box center [543, 194] width 878 height 337
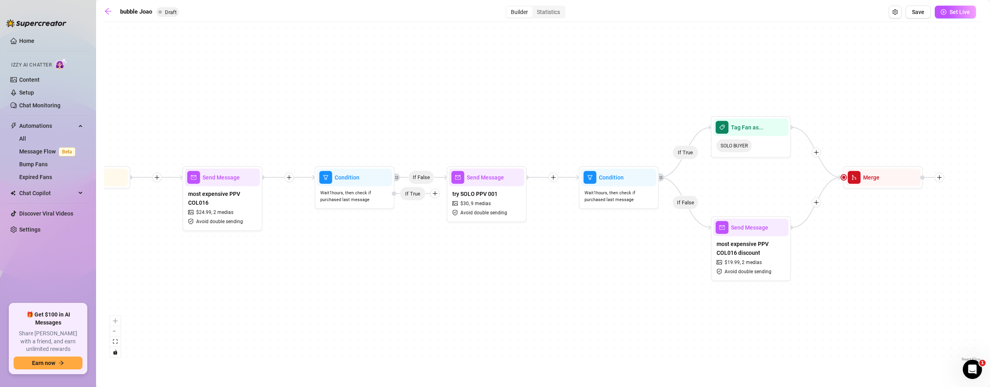
drag, startPoint x: 200, startPoint y: 250, endPoint x: 194, endPoint y: 272, distance: 23.1
click at [197, 277] on div "If True If False If False If True If False Merge Tag Fan as... SOLO BUYER Send …" at bounding box center [543, 194] width 878 height 337
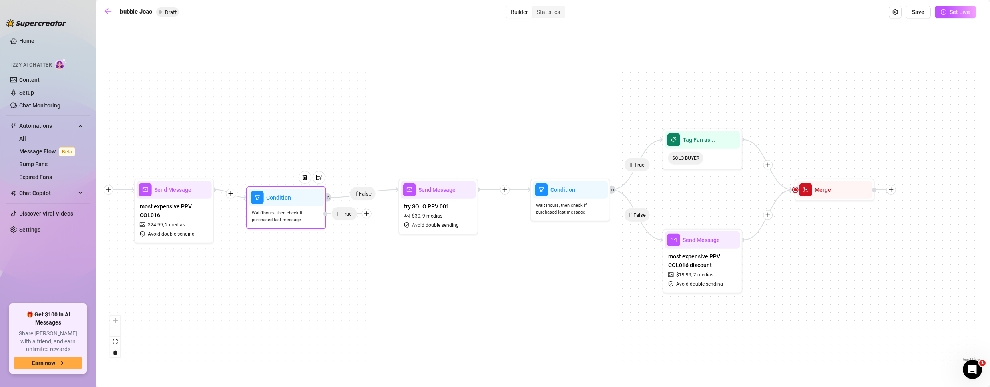
drag, startPoint x: 306, startPoint y: 199, endPoint x: 286, endPoint y: 206, distance: 21.1
click at [286, 206] on div "Wait 1 hours, then check if purchased last message" at bounding box center [286, 216] width 75 height 20
click at [365, 213] on icon "plus" at bounding box center [367, 214] width 6 height 6
click at [376, 255] on div "Tag Fan" at bounding box center [382, 255] width 58 height 14
click at [373, 252] on div "Tag Fan" at bounding box center [382, 255] width 58 height 14
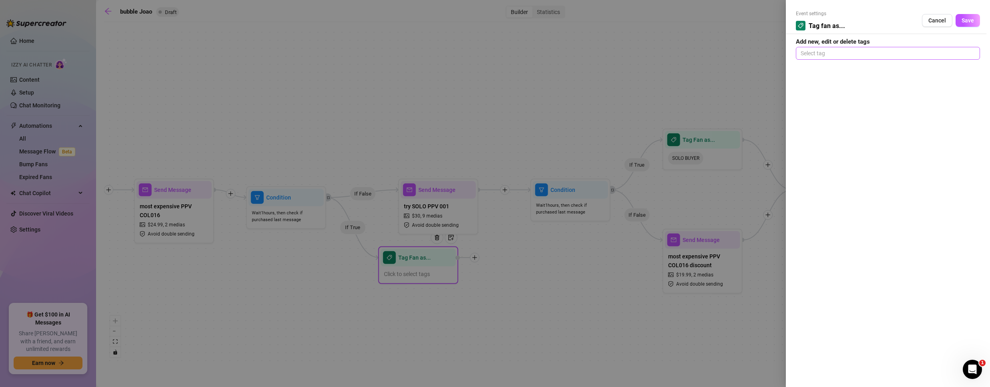
click at [880, 54] on div at bounding box center [887, 53] width 181 height 11
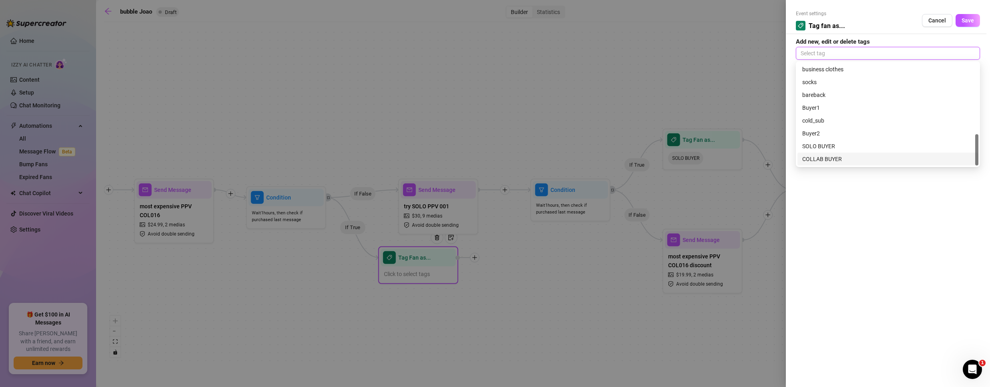
click at [836, 161] on div "COLLAB BUYER" at bounding box center [887, 158] width 171 height 9
click at [896, 36] on form "Event settings Tag fan as... Cancel Save Add new, edit or delete tags COLLAB BU…" at bounding box center [888, 35] width 184 height 50
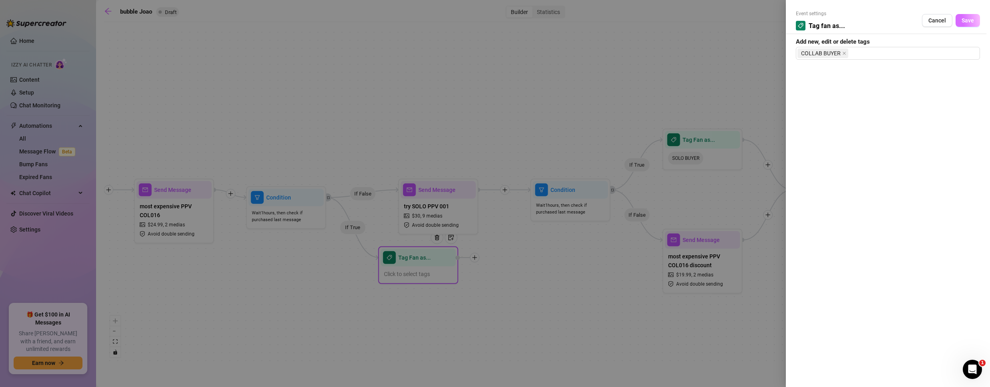
click at [963, 19] on span "Save" at bounding box center [967, 20] width 12 height 6
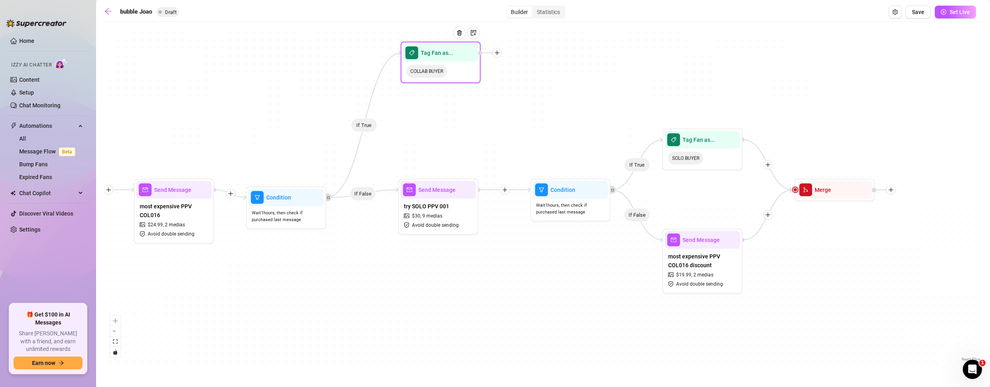
drag, startPoint x: 427, startPoint y: 270, endPoint x: 448, endPoint y: 66, distance: 205.2
click at [448, 66] on div "COLLAB BUYER" at bounding box center [440, 71] width 75 height 19
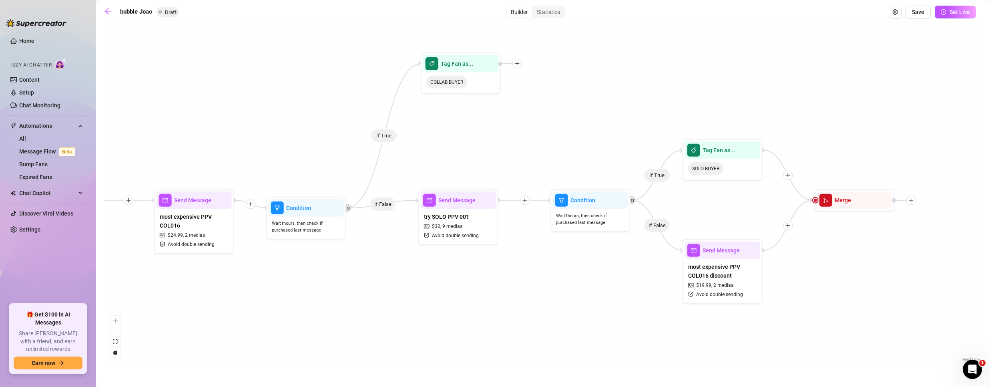
drag, startPoint x: 514, startPoint y: 120, endPoint x: 588, endPoint y: 134, distance: 75.0
click at [588, 134] on div "If True If False If False If True If False If True Tag Fan as... COLLAB BUYER M…" at bounding box center [543, 194] width 878 height 337
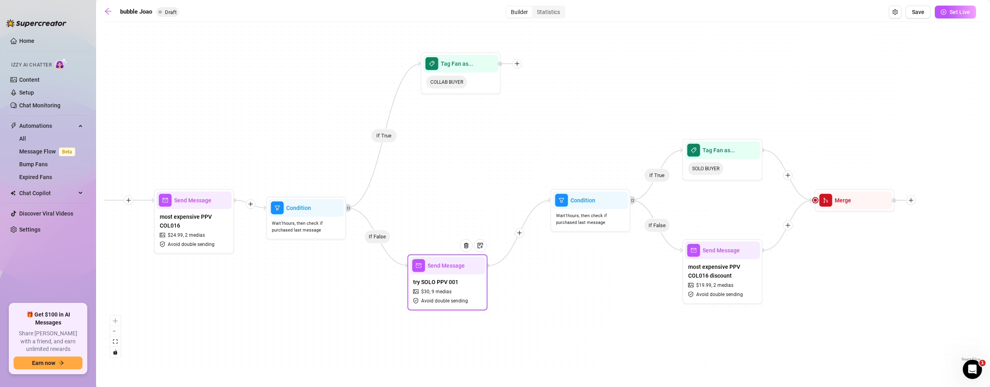
drag, startPoint x: 475, startPoint y: 215, endPoint x: 464, endPoint y: 288, distance: 73.7
click at [464, 288] on div "try SOLO PPV 001 $ 30 , 9 medias Avoid double sending" at bounding box center [447, 291] width 75 height 34
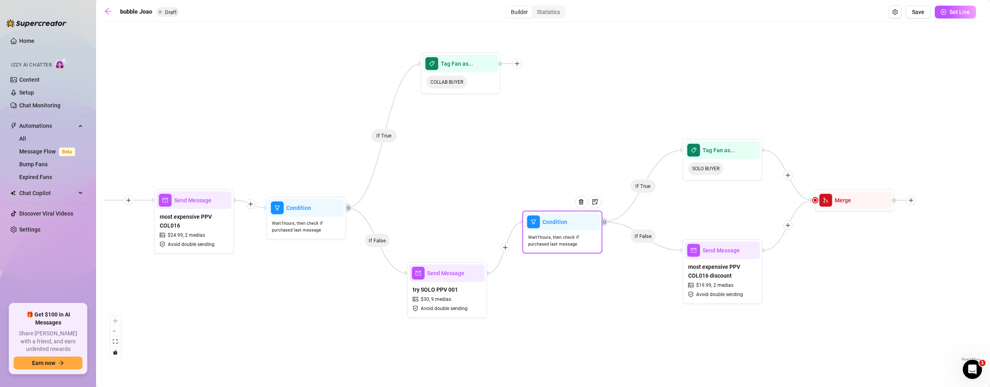
drag, startPoint x: 585, startPoint y: 221, endPoint x: 545, endPoint y: 216, distance: 40.7
click at [557, 240] on span "Wait 1 hours, then check if purchased last message" at bounding box center [562, 241] width 69 height 14
click at [521, 68] on div at bounding box center [510, 64] width 24 height 10
click at [517, 63] on icon "plus" at bounding box center [517, 63] width 0 height 4
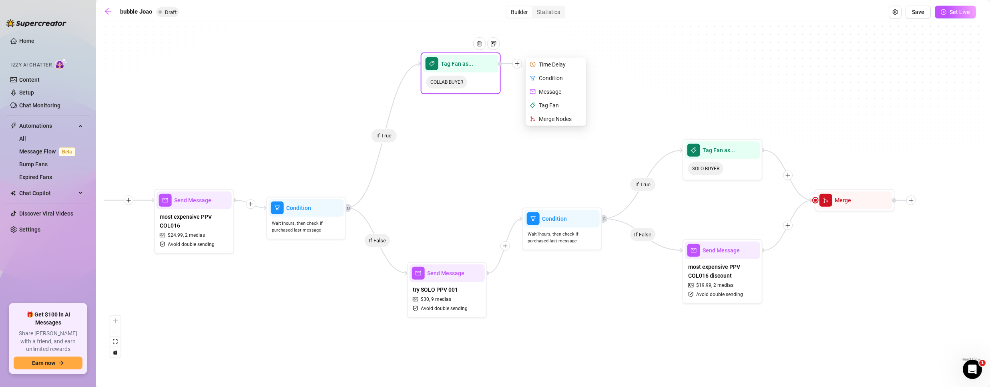
click at [551, 92] on div "Message" at bounding box center [556, 92] width 58 height 14
type textarea "Write your message here"
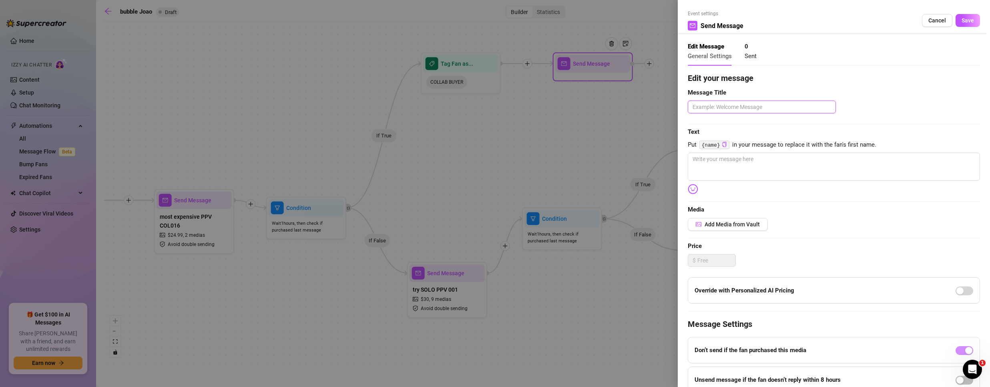
click at [742, 106] on textarea at bounding box center [762, 106] width 148 height 13
type textarea "T"
type textarea "TR"
type textarea "TRY"
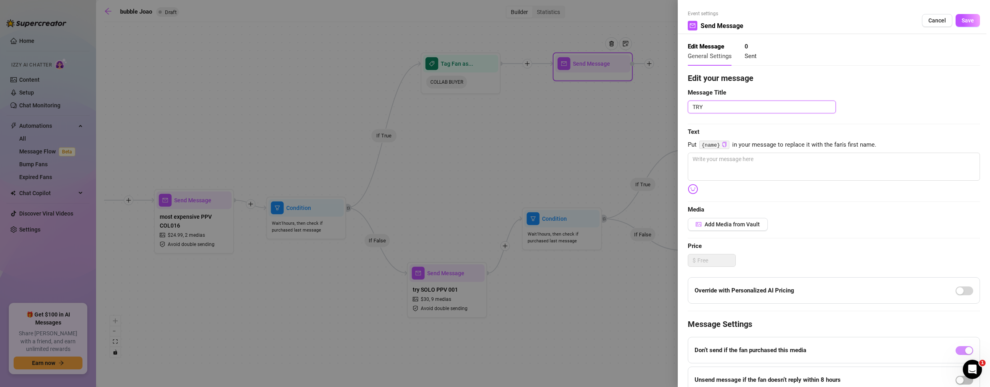
type textarea "TRY s"
type textarea "TRY so"
type textarea "TRY sol"
type textarea "TRY solo"
type textarea "TRY sol"
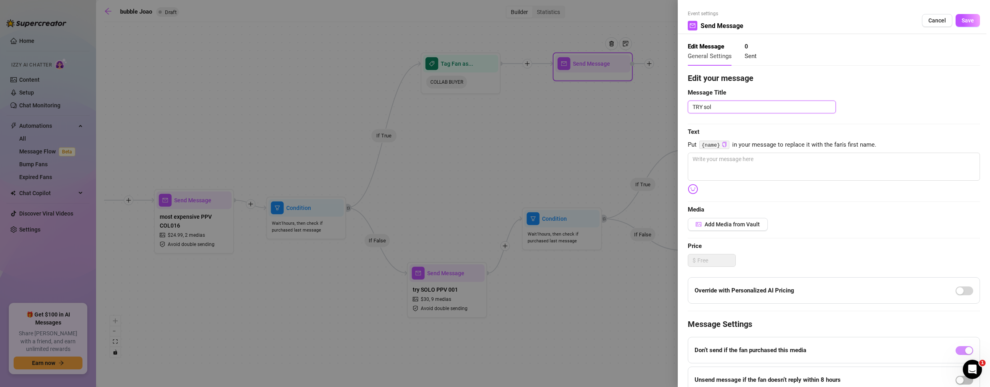
type textarea "TRY so"
type textarea "TRY s"
type textarea "TRY"
type textarea "TR"
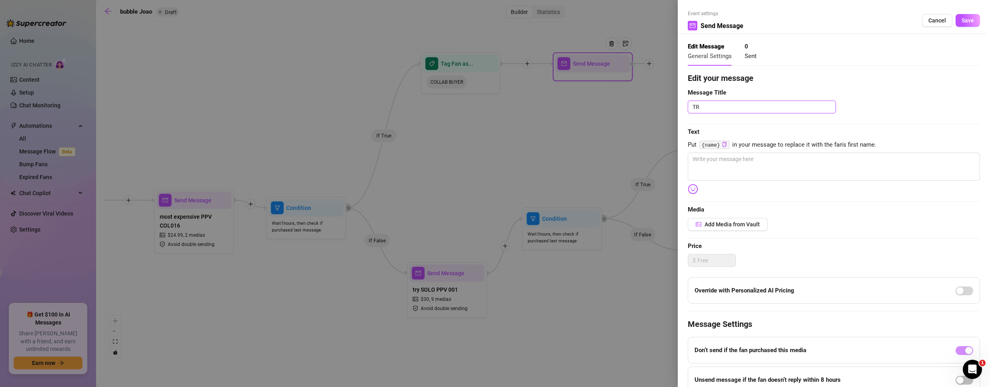
type textarea "T"
type textarea "t"
type textarea "tr"
type textarea "try"
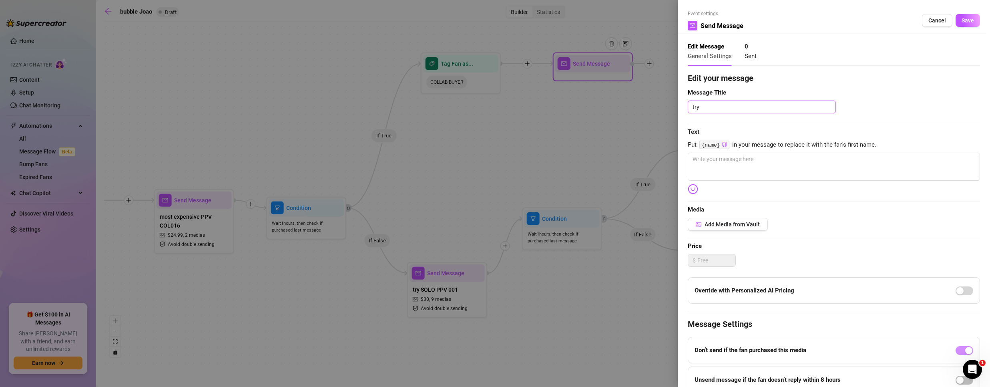
type textarea "try S"
type textarea "try SO"
type textarea "try SOL"
type textarea "try SOLO"
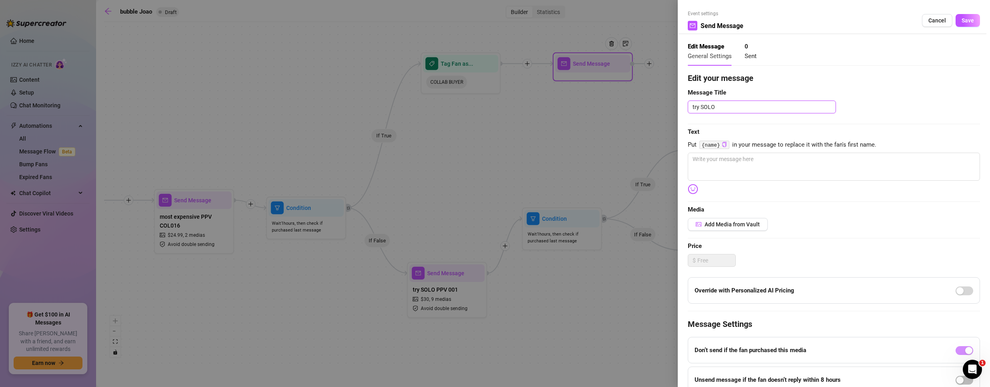
type textarea "try SOLO P"
type textarea "try SOLO PP"
type textarea "try SOLO PPV"
type textarea "try SOLO PPV 0"
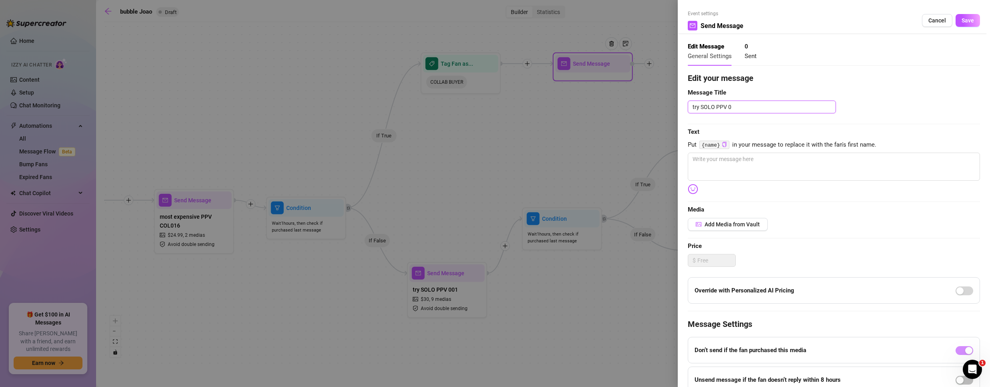
type textarea "try SOLO PPV 00"
type textarea "try SOLO PPV 001"
click at [806, 150] on div "Edit your message Message Title try SOLO PPV 001 Text Put {name} in your messag…" at bounding box center [834, 247] width 292 height 350
click at [721, 169] on textarea at bounding box center [834, 166] width 292 height 28
type textarea "/"
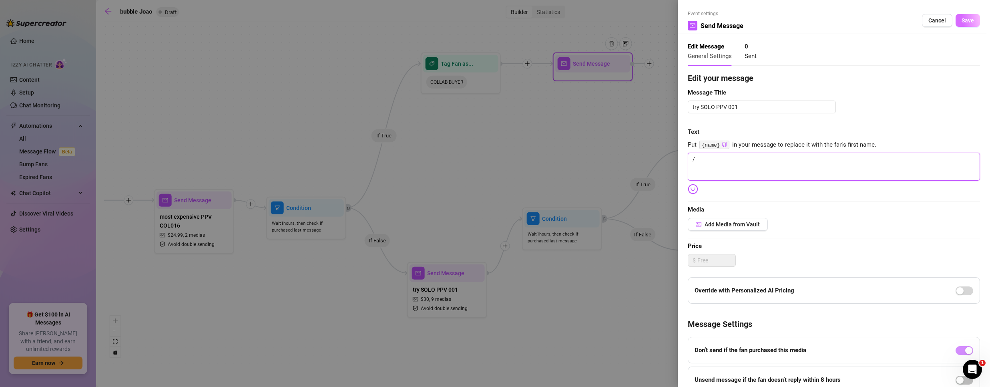
type textarea "/"
click at [964, 21] on span "Save" at bounding box center [967, 20] width 12 height 6
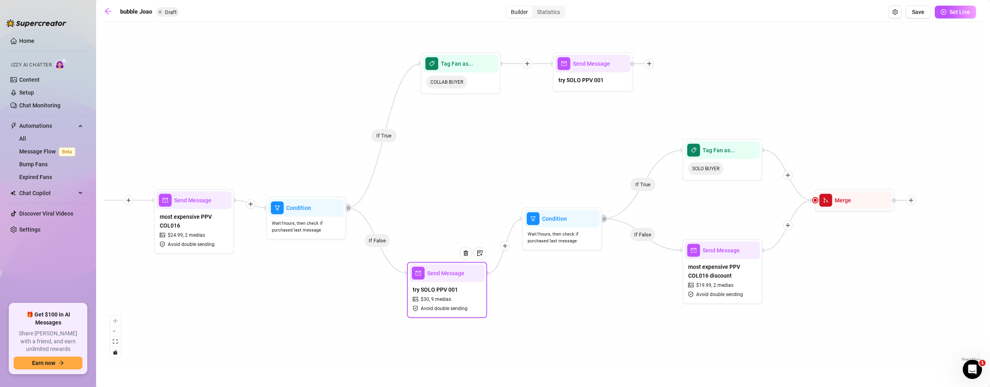
click at [457, 297] on div "try SOLO PPV 001 $ 30 , 9 medias Avoid double sending" at bounding box center [446, 299] width 75 height 34
type textarea "I just put together some of my solo videos—raw, up-close, and just me. 🔥 Want m…"
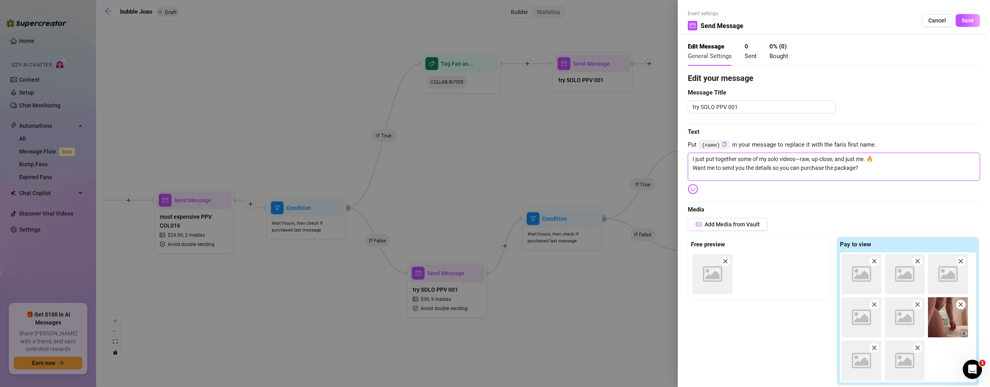
click at [742, 168] on textarea "I just put together some of my solo videos—raw, up-close, and just me. 🔥 Want m…" at bounding box center [834, 166] width 292 height 28
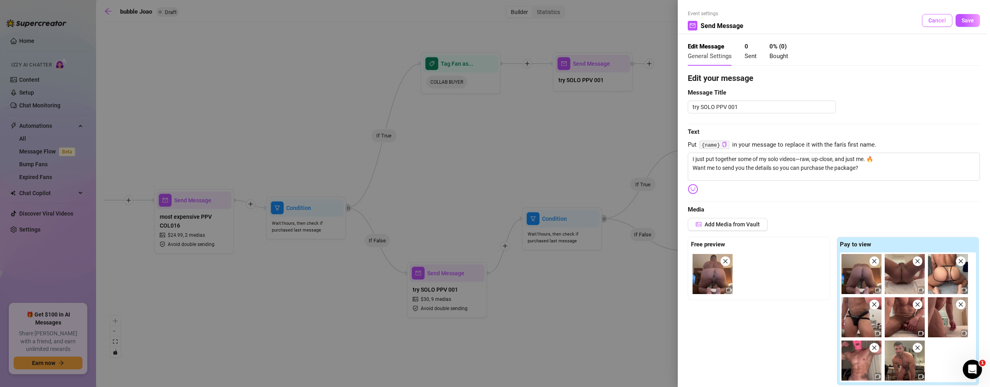
click at [929, 21] on span "Cancel" at bounding box center [937, 20] width 18 height 6
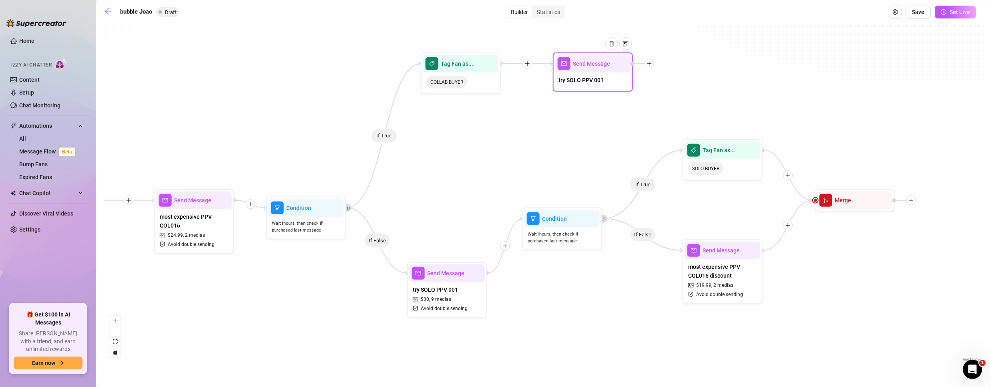
click at [615, 74] on div "try SOLO PPV 001" at bounding box center [592, 80] width 75 height 17
type textarea "/"
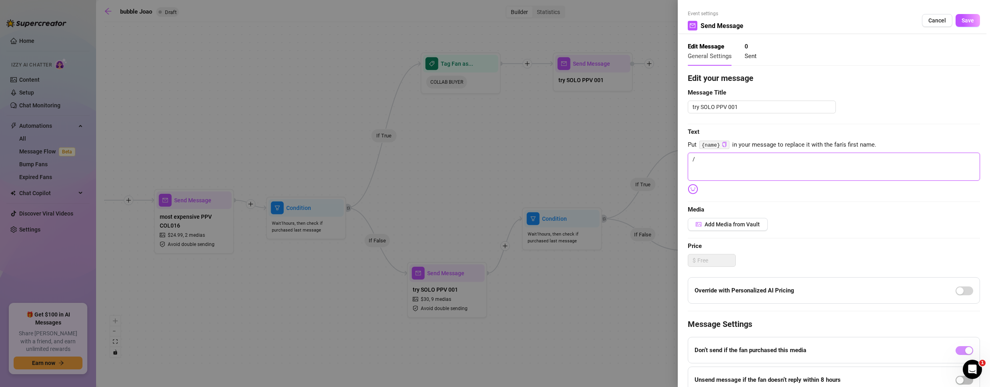
click at [755, 165] on textarea "/" at bounding box center [834, 166] width 292 height 28
paste textarea "I just put together some of my solo videos—raw, up-close, and just me. 🔥 Want m…"
type textarea "I just put together some of my solo videos—raw, up-close, and just me. 🔥 Want m…"
click at [719, 223] on span "Add Media from Vault" at bounding box center [731, 224] width 55 height 6
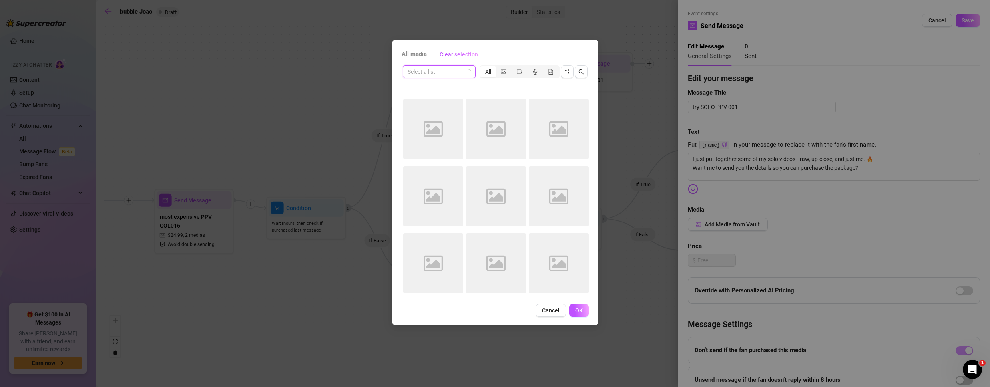
click at [449, 69] on input "search" at bounding box center [435, 72] width 56 height 12
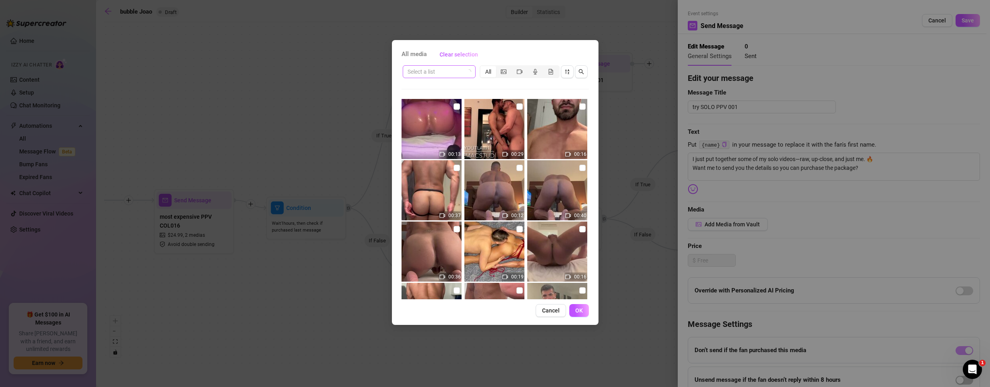
click at [459, 69] on input "search" at bounding box center [435, 72] width 56 height 12
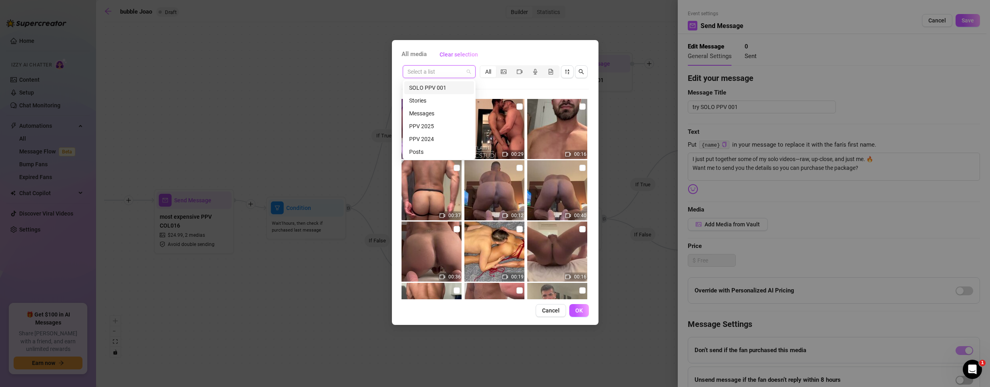
click at [438, 84] on div "SOLO PPV 001" at bounding box center [439, 87] width 60 height 9
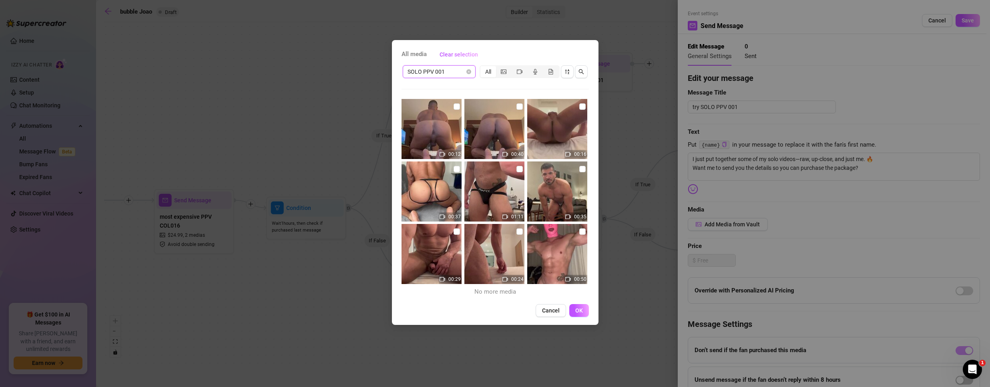
click at [450, 109] on img at bounding box center [431, 129] width 60 height 60
checkbox input "true"
click at [515, 100] on img at bounding box center [494, 129] width 60 height 60
checkbox input "true"
click at [579, 105] on input "checkbox" at bounding box center [582, 106] width 6 height 6
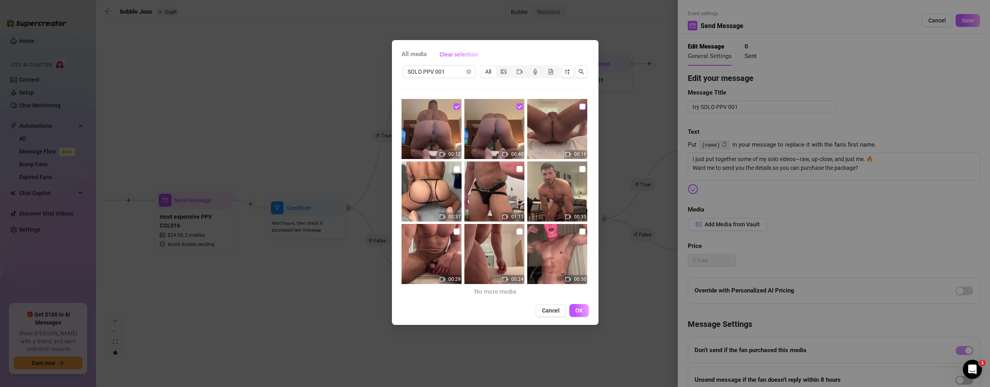
checkbox input "true"
click at [454, 168] on input "checkbox" at bounding box center [456, 169] width 6 height 6
checkbox input "true"
click at [516, 166] on input "checkbox" at bounding box center [519, 169] width 6 height 6
checkbox input "true"
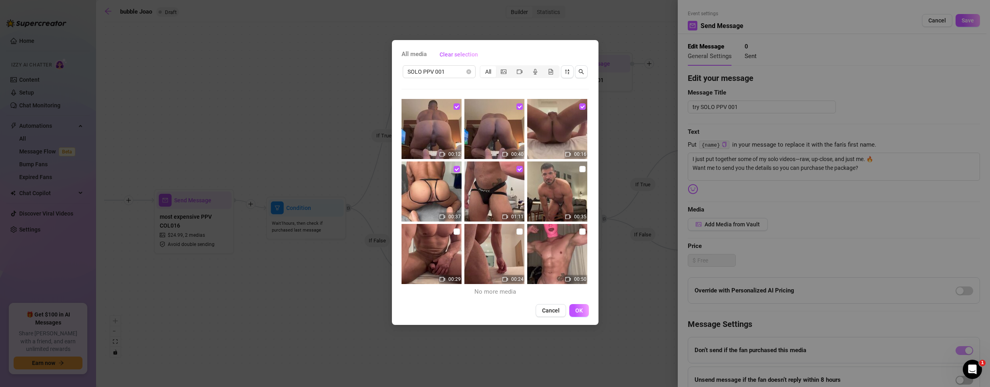
drag, startPoint x: 578, startPoint y: 168, endPoint x: 527, endPoint y: 192, distance: 56.0
click at [579, 168] on input "checkbox" at bounding box center [582, 169] width 6 height 6
checkbox input "true"
click at [455, 233] on input "checkbox" at bounding box center [456, 231] width 6 height 6
checkbox input "true"
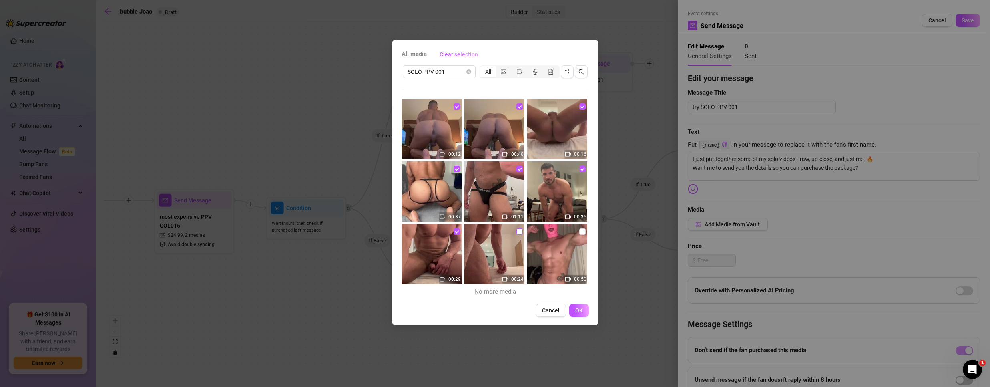
click at [516, 229] on input "checkbox" at bounding box center [519, 231] width 6 height 6
checkbox input "true"
click at [579, 231] on input "checkbox" at bounding box center [582, 231] width 6 height 6
checkbox input "true"
click at [583, 311] on button "OK" at bounding box center [579, 310] width 20 height 13
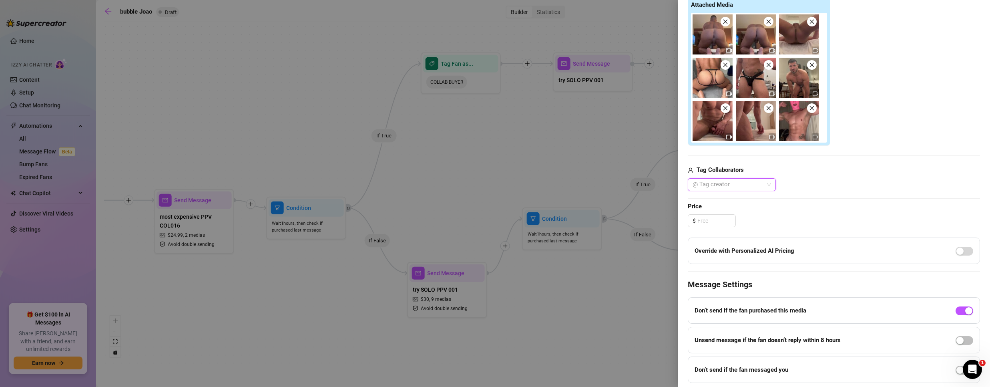
scroll to position [225, 0]
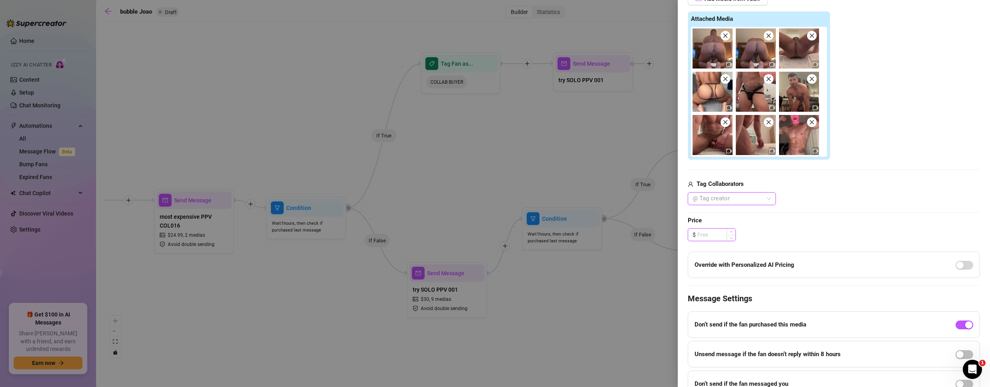
click at [706, 238] on input at bounding box center [716, 235] width 38 height 12
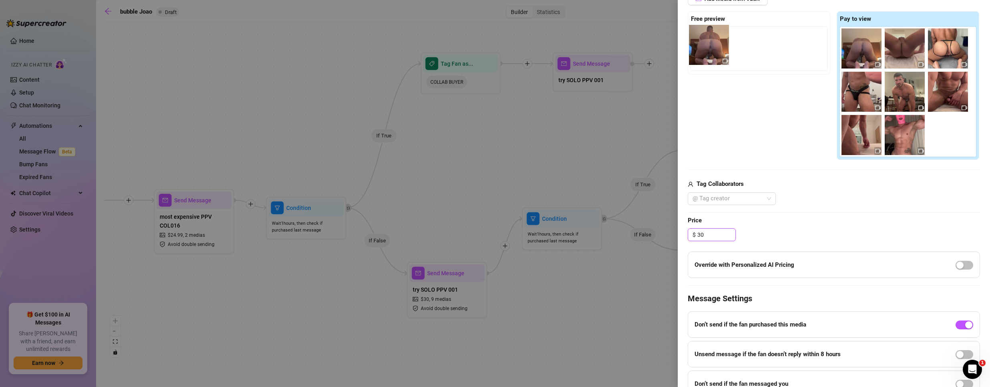
drag, startPoint x: 857, startPoint y: 51, endPoint x: 705, endPoint y: 48, distance: 152.1
click at [705, 48] on div "Free preview Pay to view" at bounding box center [834, 85] width 292 height 149
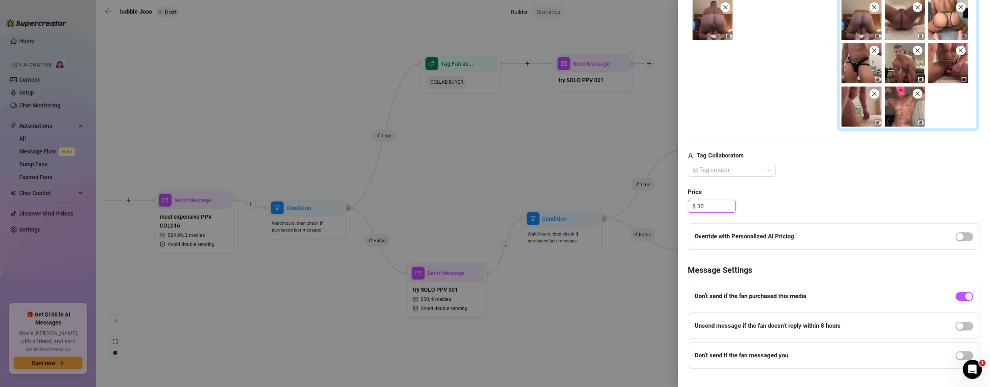
scroll to position [265, 0]
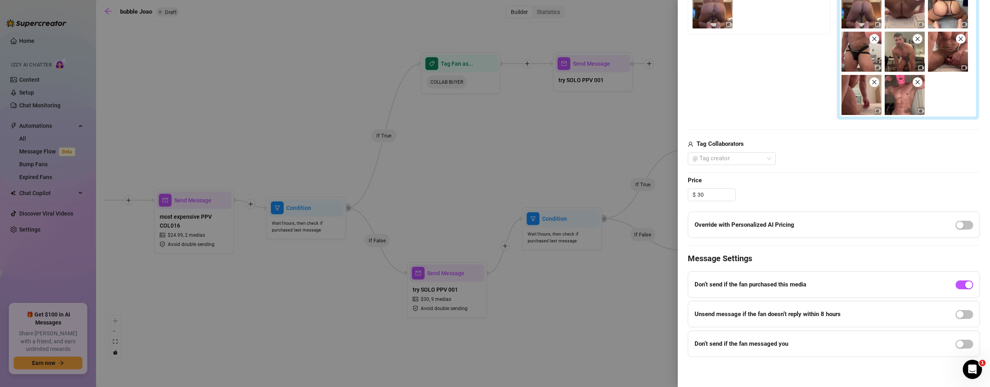
type input "30.00"
click at [824, 170] on div "Edit your message Message Title try SOLO PPV 001 Text Put {name} in your messag…" at bounding box center [834, 82] width 292 height 550
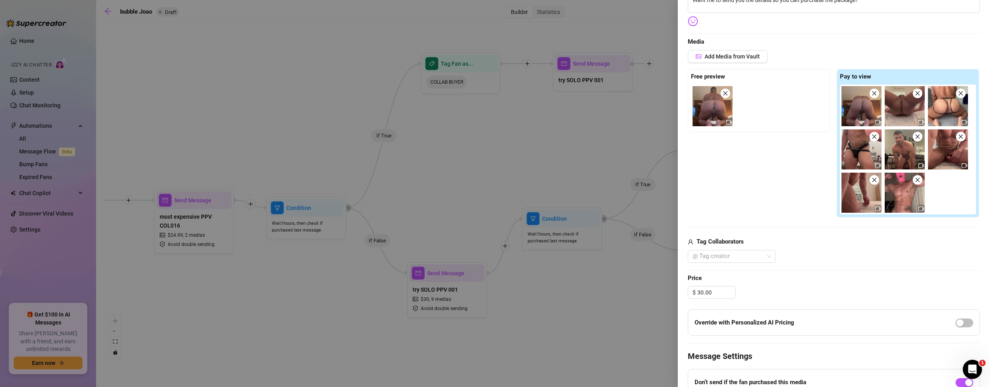
scroll to position [0, 0]
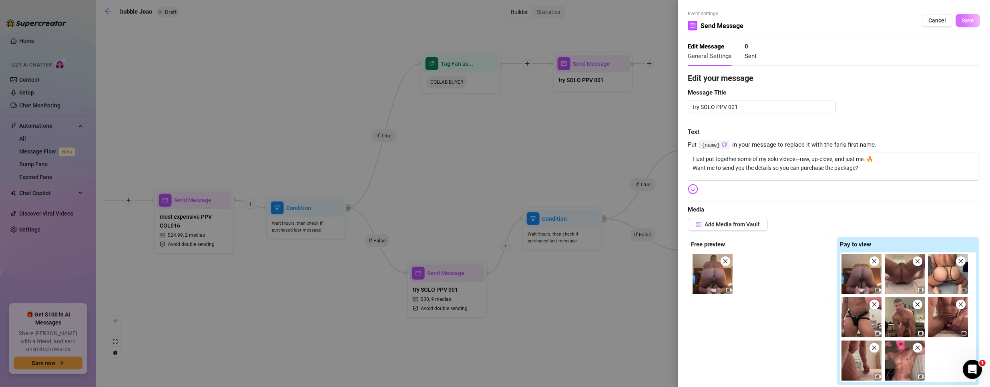
click at [961, 21] on span "Save" at bounding box center [967, 20] width 12 height 6
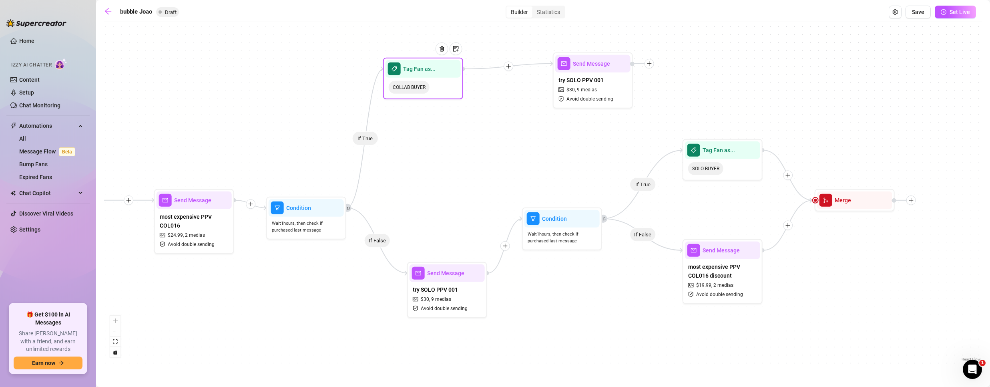
drag, startPoint x: 449, startPoint y: 87, endPoint x: 423, endPoint y: 89, distance: 25.3
click at [423, 89] on div "COLLAB BUYER" at bounding box center [422, 87] width 75 height 19
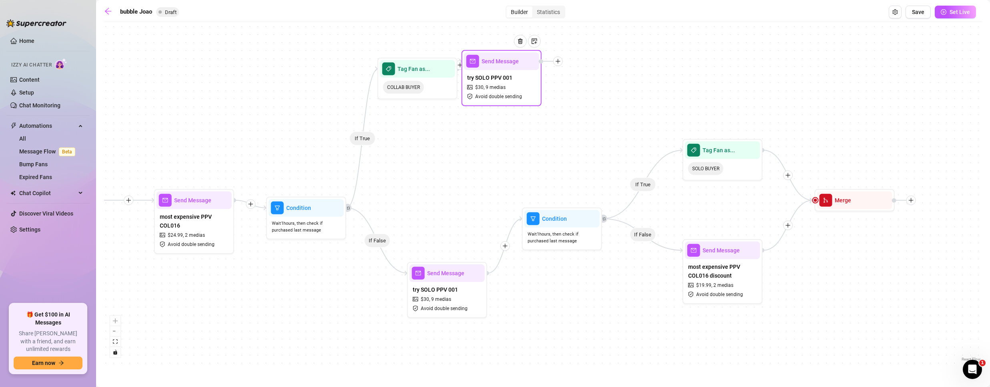
drag, startPoint x: 584, startPoint y: 90, endPoint x: 489, endPoint y: 88, distance: 94.9
click at [489, 88] on span "9 medias" at bounding box center [495, 88] width 20 height 8
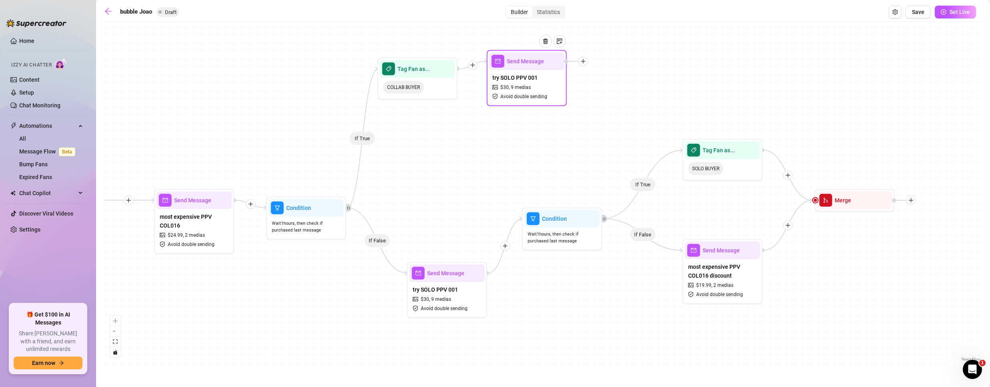
drag, startPoint x: 522, startPoint y: 88, endPoint x: 537, endPoint y: 86, distance: 14.9
click at [531, 88] on span "9 medias" at bounding box center [521, 88] width 20 height 8
click at [589, 62] on icon "plus" at bounding box center [589, 61] width 6 height 6
click at [614, 76] on div "Condition" at bounding box center [628, 76] width 58 height 14
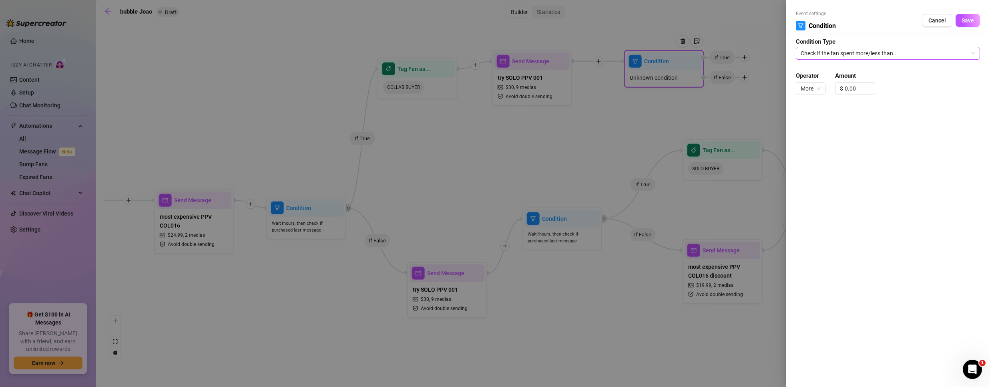
click at [852, 53] on span "Check if the fan spent more/less than..." at bounding box center [887, 53] width 174 height 12
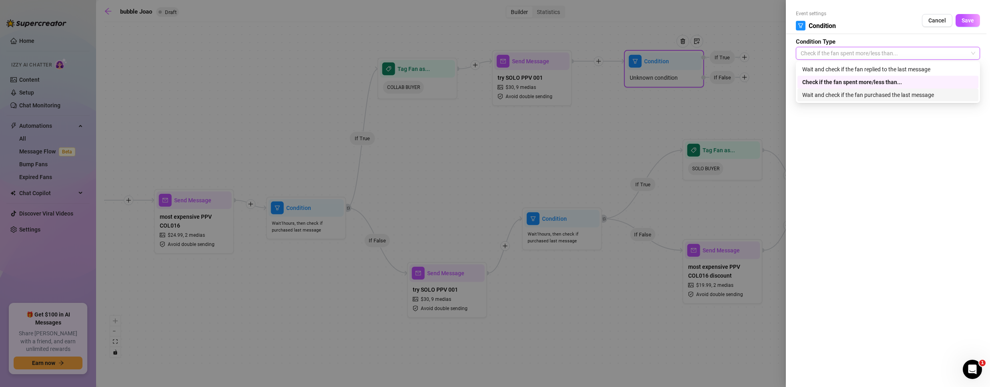
click at [863, 98] on div "Wait and check if the fan purchased the last message" at bounding box center [887, 94] width 171 height 9
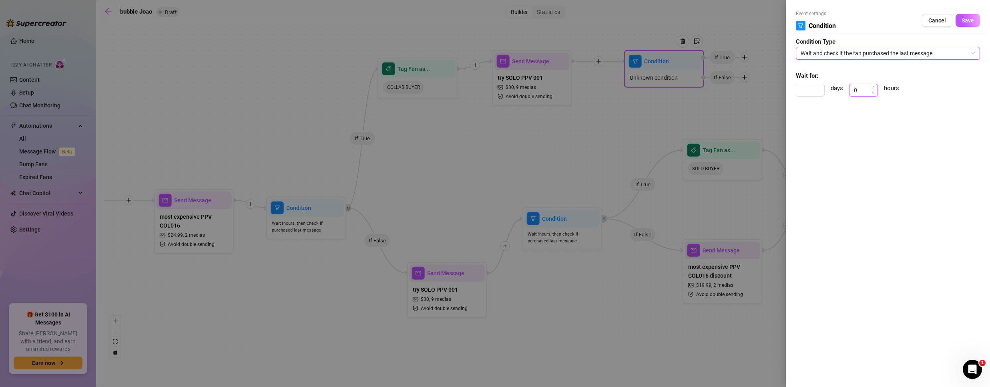
click at [868, 92] on span "Decrease Value" at bounding box center [872, 92] width 9 height 7
drag, startPoint x: 863, startPoint y: 87, endPoint x: 814, endPoint y: 87, distance: 49.2
click at [814, 87] on div "days 01 hours" at bounding box center [888, 94] width 184 height 20
type input "1"
click at [970, 17] on span "Save" at bounding box center [967, 20] width 12 height 6
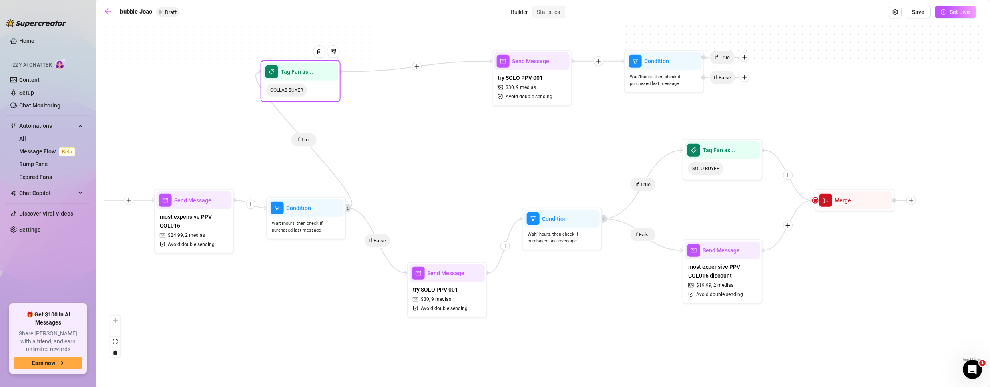
drag, startPoint x: 422, startPoint y: 87, endPoint x: 303, endPoint y: 90, distance: 118.5
click at [303, 90] on span "COLLAB BUYER" at bounding box center [286, 90] width 41 height 13
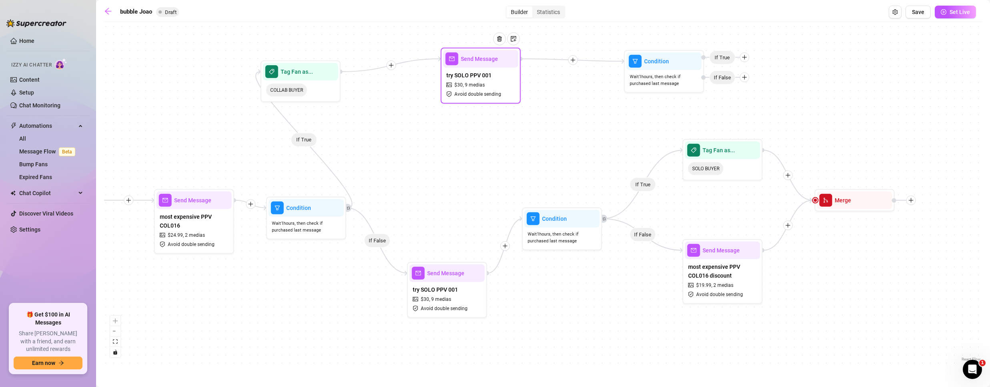
drag, startPoint x: 535, startPoint y: 85, endPoint x: 452, endPoint y: 88, distance: 83.3
click at [465, 88] on span "9 medias" at bounding box center [475, 85] width 20 height 8
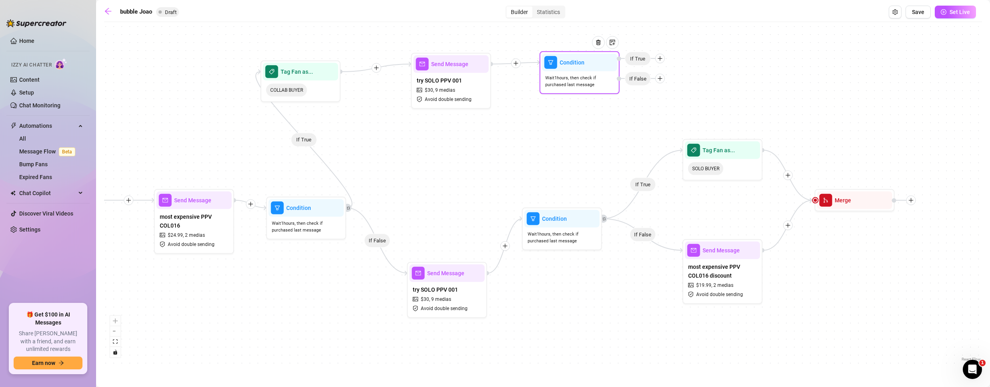
drag, startPoint x: 646, startPoint y: 78, endPoint x: 534, endPoint y: 78, distance: 111.3
click at [545, 78] on span "Wait 1 hours, then check if purchased last message" at bounding box center [579, 81] width 69 height 14
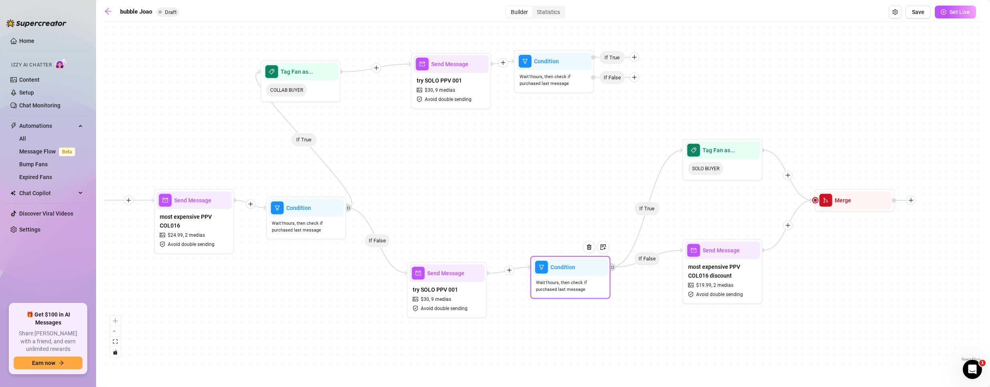
drag, startPoint x: 549, startPoint y: 231, endPoint x: 556, endPoint y: 294, distance: 63.2
click at [556, 293] on span "Wait 1 hours, then check if purchased last message" at bounding box center [570, 286] width 69 height 14
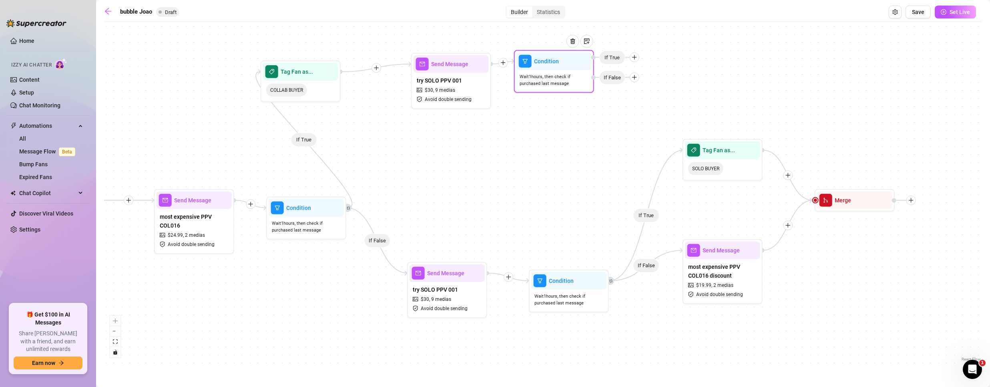
click at [634, 56] on icon "plus" at bounding box center [635, 57] width 6 height 6
click at [650, 101] on div "Tag Fan" at bounding box center [650, 99] width 58 height 14
click at [639, 97] on div "Tag Fan" at bounding box center [650, 99] width 58 height 14
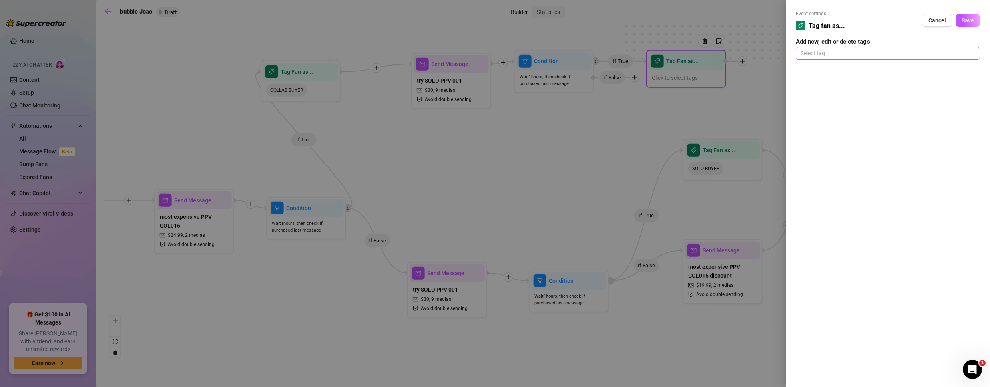
click at [840, 51] on div at bounding box center [887, 53] width 181 height 11
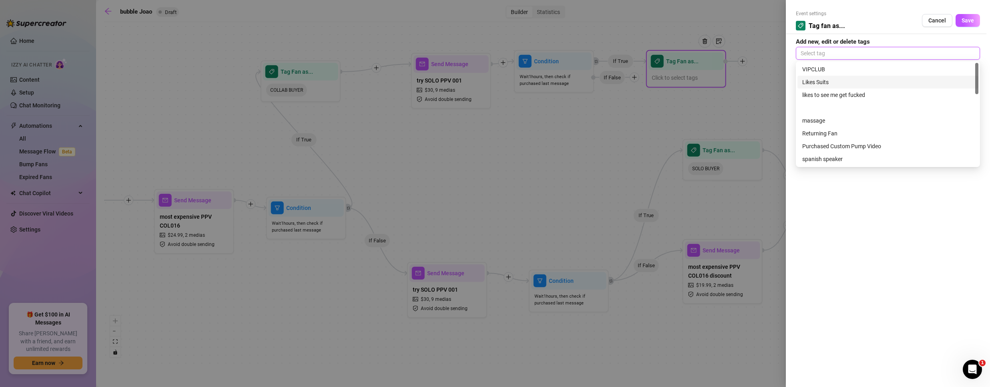
scroll to position [231, 0]
click at [834, 147] on div "SOLO BUYER" at bounding box center [887, 146] width 171 height 9
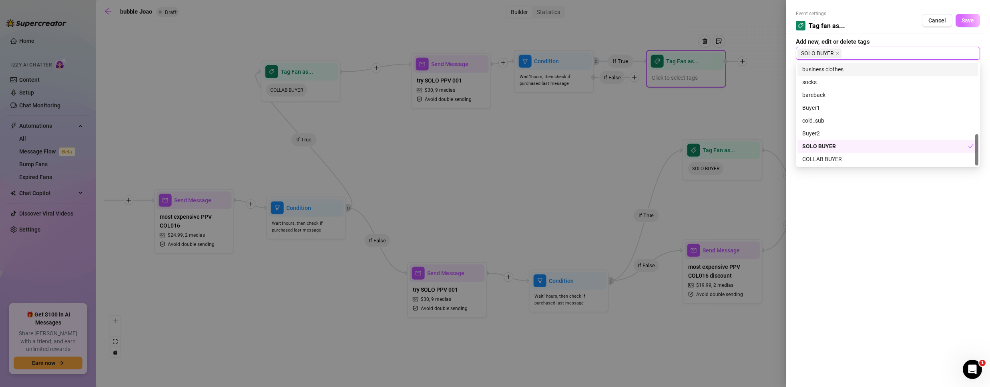
click at [970, 20] on span "Save" at bounding box center [967, 20] width 12 height 6
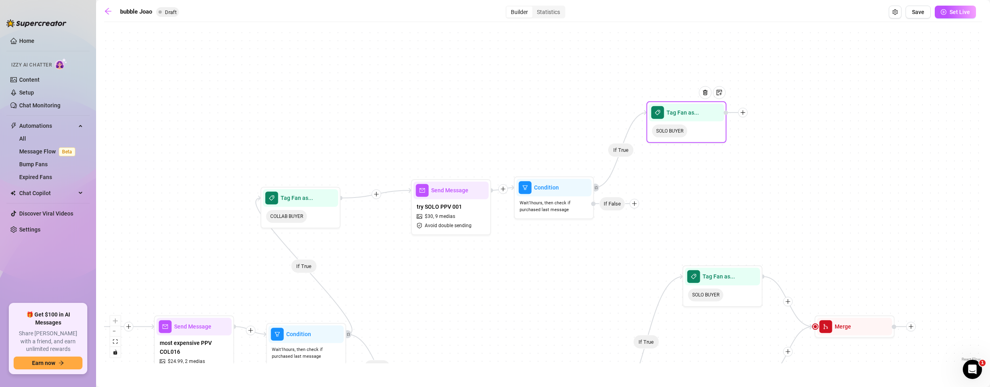
drag, startPoint x: 691, startPoint y: 77, endPoint x: 686, endPoint y: 121, distance: 44.7
click at [686, 121] on div "SOLO BUYER" at bounding box center [686, 130] width 75 height 19
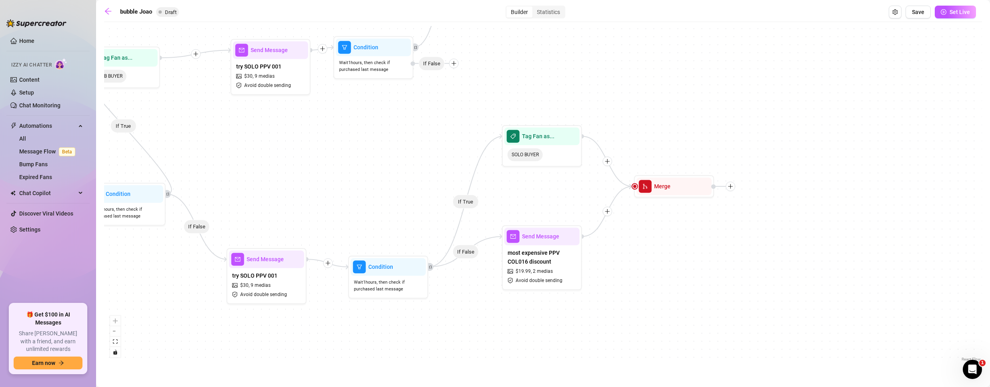
drag, startPoint x: 813, startPoint y: 214, endPoint x: 633, endPoint y: 74, distance: 228.5
click at [633, 74] on div "If True If False If False If True If False If True If True Tag Fan as... SOLO B…" at bounding box center [543, 194] width 878 height 337
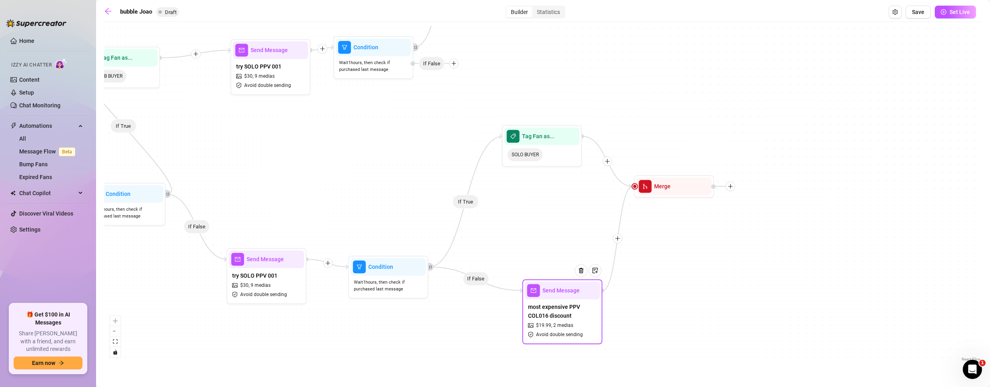
drag, startPoint x: 554, startPoint y: 281, endPoint x: 564, endPoint y: 318, distance: 37.9
click at [564, 317] on span "most expensive PPV COL016 discount" at bounding box center [562, 311] width 69 height 18
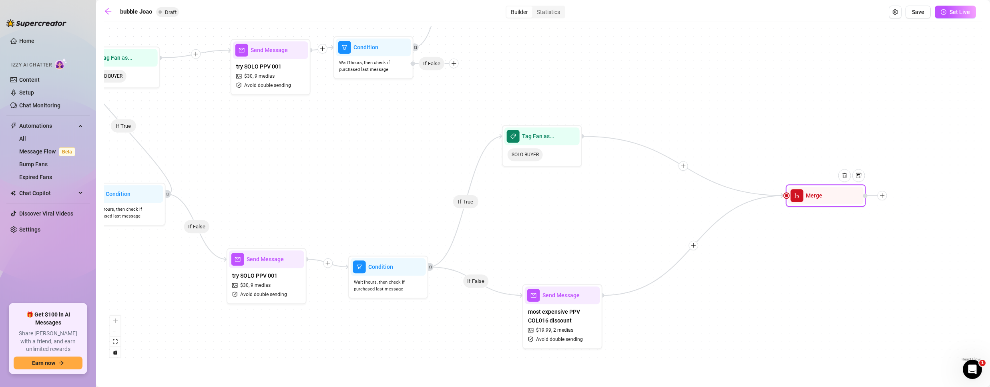
click at [843, 197] on div at bounding box center [847, 181] width 35 height 41
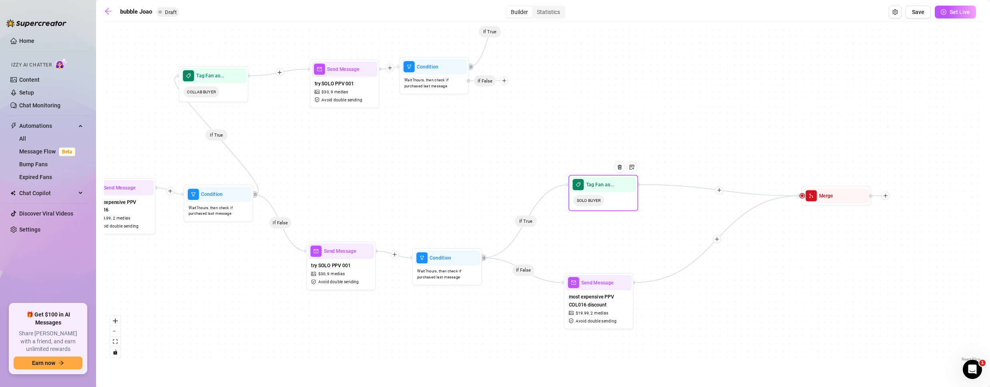
drag, startPoint x: 568, startPoint y: 146, endPoint x: 592, endPoint y: 189, distance: 48.4
click at [592, 189] on div "Tag Fan as..." at bounding box center [603, 184] width 66 height 15
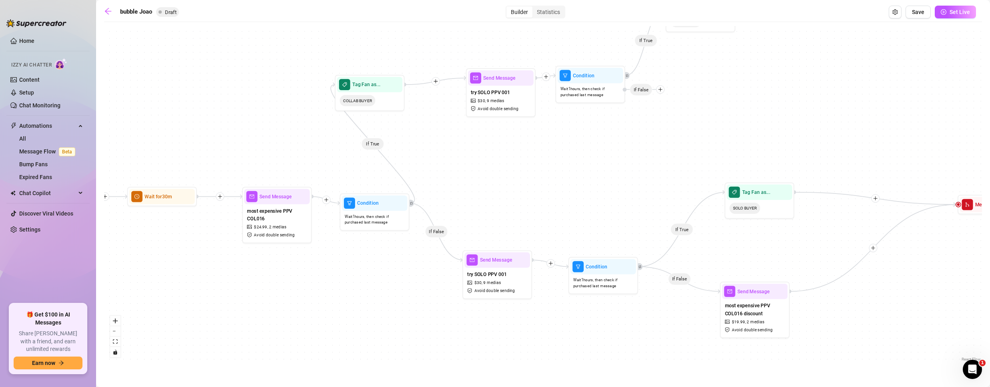
drag, startPoint x: 588, startPoint y: 119, endPoint x: 689, endPoint y: 135, distance: 102.9
click at [760, 128] on div "If True If False If False If True If False If True If True Tag Fan as... SOLO B…" at bounding box center [543, 194] width 878 height 337
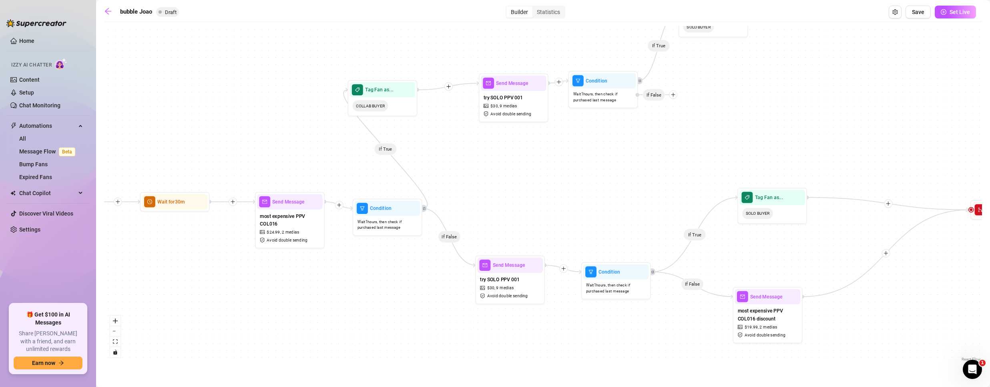
drag, startPoint x: 750, startPoint y: 106, endPoint x: 680, endPoint y: 154, distance: 84.8
click at [680, 154] on div "If True If False If False If True If False If True If True Tag Fan as... SOLO B…" at bounding box center [543, 194] width 878 height 337
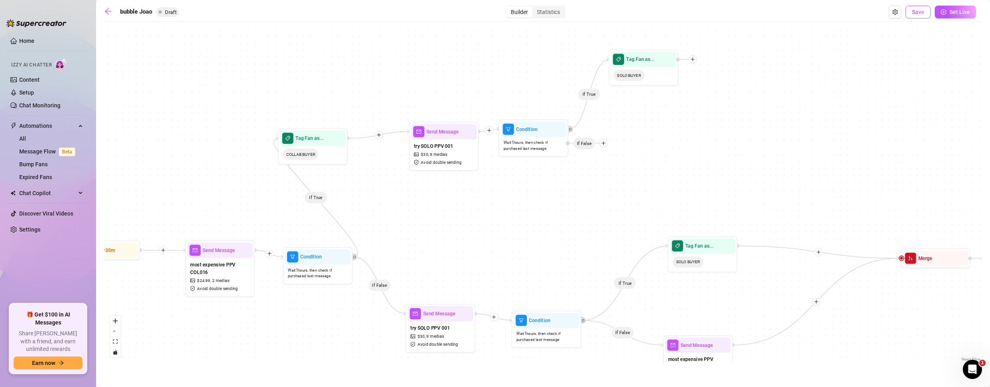
click at [920, 6] on button "Save" at bounding box center [917, 12] width 25 height 13
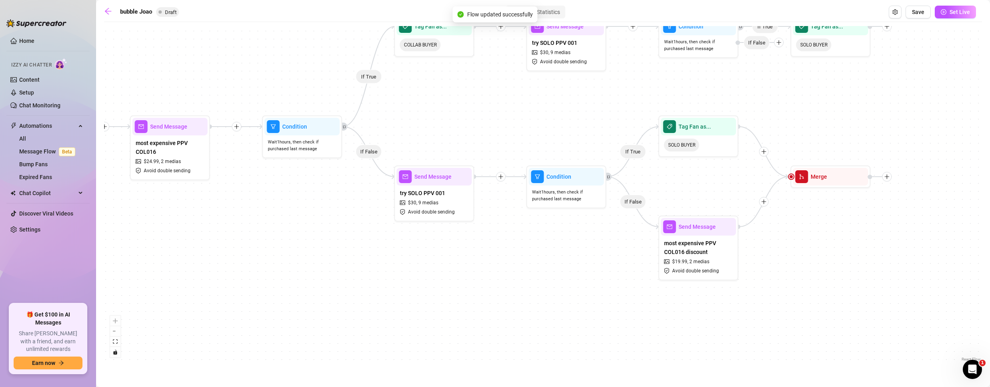
drag, startPoint x: 549, startPoint y: 239, endPoint x: 756, endPoint y: 99, distance: 250.5
click at [757, 99] on div "If True If True If False If True If False If True If False Tag Fan as... SOLO B…" at bounding box center [543, 194] width 878 height 337
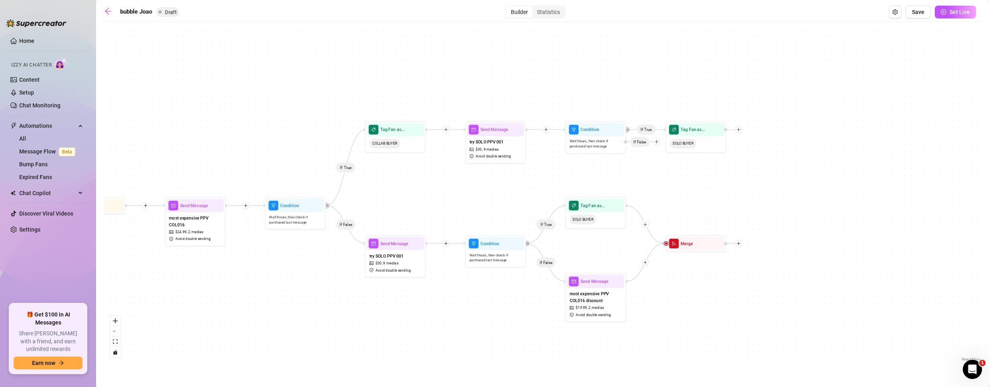
drag, startPoint x: 406, startPoint y: 157, endPoint x: 418, endPoint y: 209, distance: 53.8
click at [418, 209] on div "If True If True If False If True If False If True If False Tag Fan as... SOLO B…" at bounding box center [543, 194] width 878 height 337
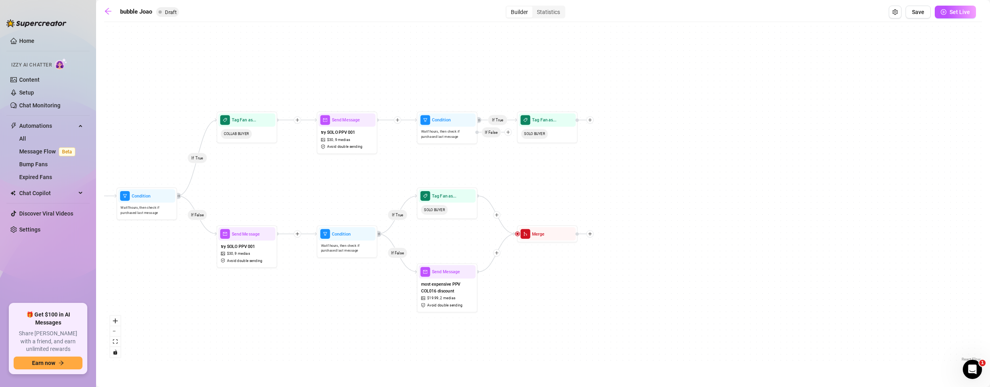
drag, startPoint x: 517, startPoint y: 197, endPoint x: 309, endPoint y: 197, distance: 207.7
click at [309, 197] on div "If True If True If False If True If False If True If False Tag Fan as... SOLO B…" at bounding box center [543, 194] width 878 height 337
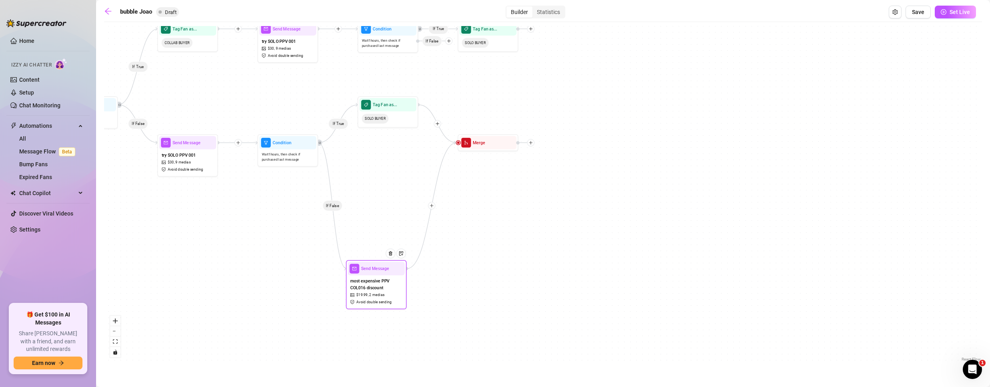
drag, startPoint x: 383, startPoint y: 355, endPoint x: 379, endPoint y: 253, distance: 102.2
click at [365, 286] on span "most expensive PPV COL016 discount" at bounding box center [376, 283] width 52 height 13
drag, startPoint x: 390, startPoint y: 150, endPoint x: 390, endPoint y: 183, distance: 33.6
click at [390, 183] on span "Tag Fan as..." at bounding box center [387, 182] width 24 height 7
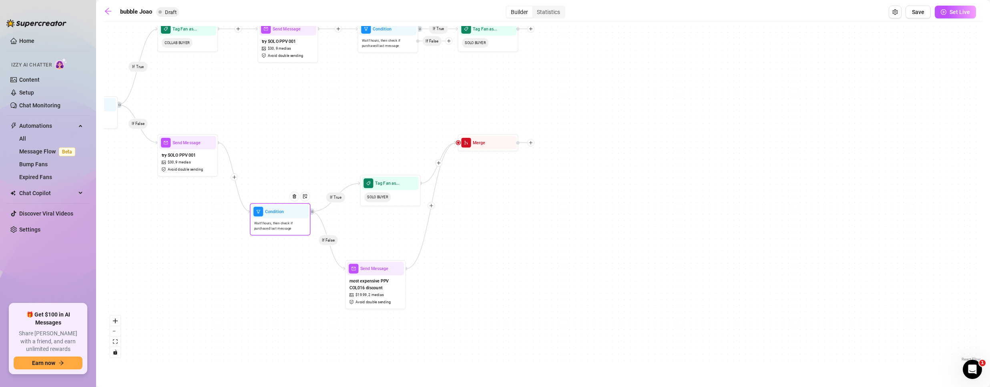
drag, startPoint x: 268, startPoint y: 154, endPoint x: 244, endPoint y: 247, distance: 96.7
click at [253, 216] on span "filter" at bounding box center [258, 212] width 10 height 10
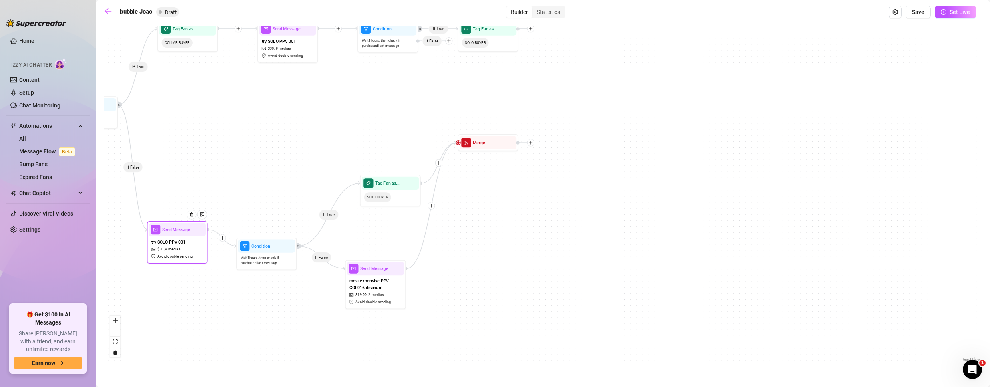
drag, startPoint x: 174, startPoint y: 142, endPoint x: 163, endPoint y: 232, distance: 89.9
click at [163, 232] on span "Send Message" at bounding box center [176, 229] width 28 height 7
drag, startPoint x: 271, startPoint y: 254, endPoint x: 272, endPoint y: 236, distance: 17.7
click at [272, 236] on div "Wait 1 hours, then check if purchased last message" at bounding box center [267, 243] width 57 height 15
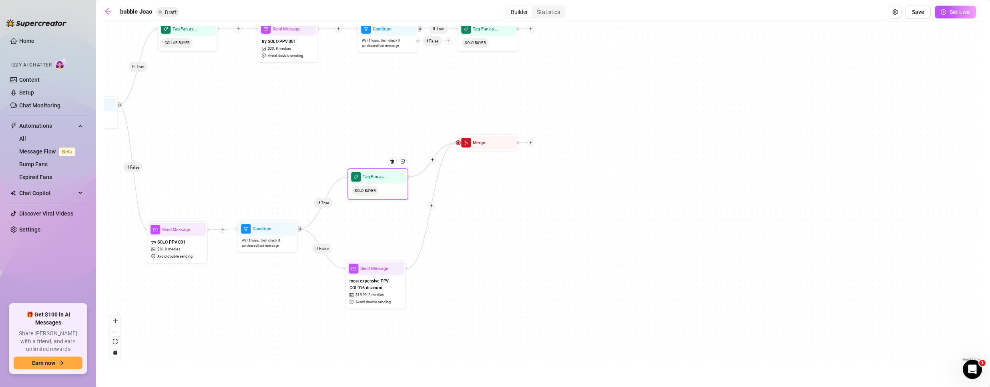
drag, startPoint x: 394, startPoint y: 200, endPoint x: 378, endPoint y: 191, distance: 18.3
click at [379, 191] on div "SOLO BUYER" at bounding box center [377, 190] width 57 height 14
drag, startPoint x: 380, startPoint y: 271, endPoint x: 390, endPoint y: 231, distance: 41.3
click at [385, 268] on div at bounding box center [395, 258] width 26 height 31
drag, startPoint x: 493, startPoint y: 157, endPoint x: 500, endPoint y: 222, distance: 64.8
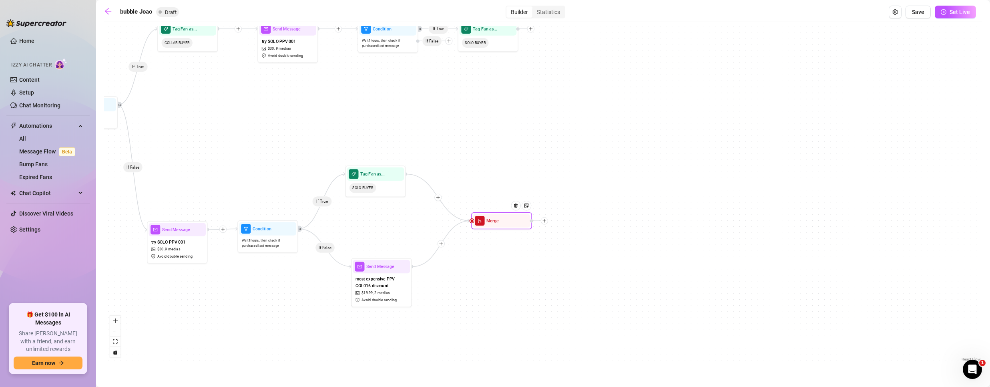
click at [500, 222] on div "Merge" at bounding box center [501, 220] width 57 height 13
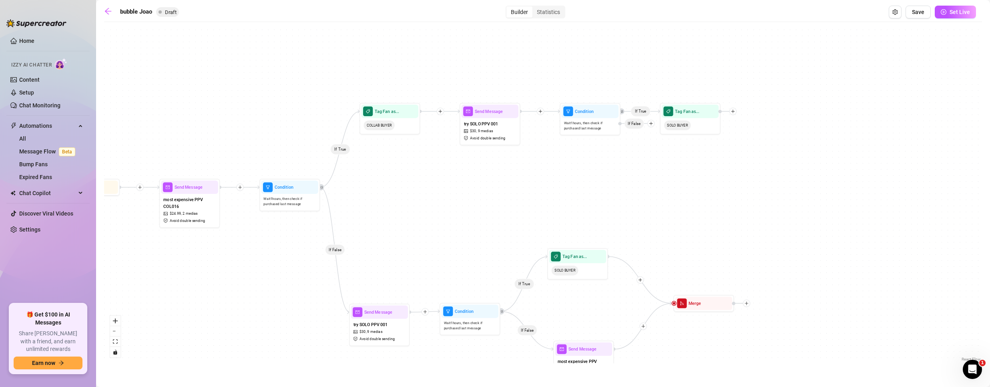
drag, startPoint x: 447, startPoint y: 109, endPoint x: 650, endPoint y: 192, distance: 218.3
click at [650, 192] on div "If True If True If False If True If False If True If False Tag Fan as... SOLO B…" at bounding box center [543, 194] width 878 height 337
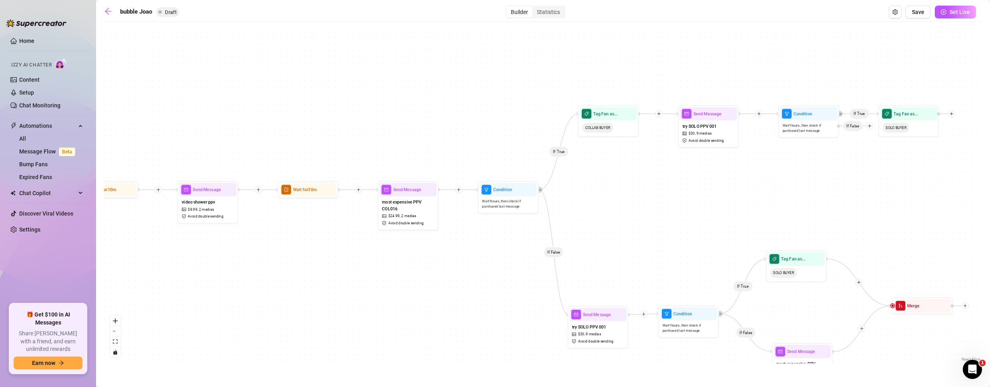
drag, startPoint x: 291, startPoint y: 275, endPoint x: 525, endPoint y: 269, distance: 233.8
click at [525, 269] on div "If True If True If False If True If False If True If False Tag Fan as... SOLO B…" at bounding box center [543, 194] width 878 height 337
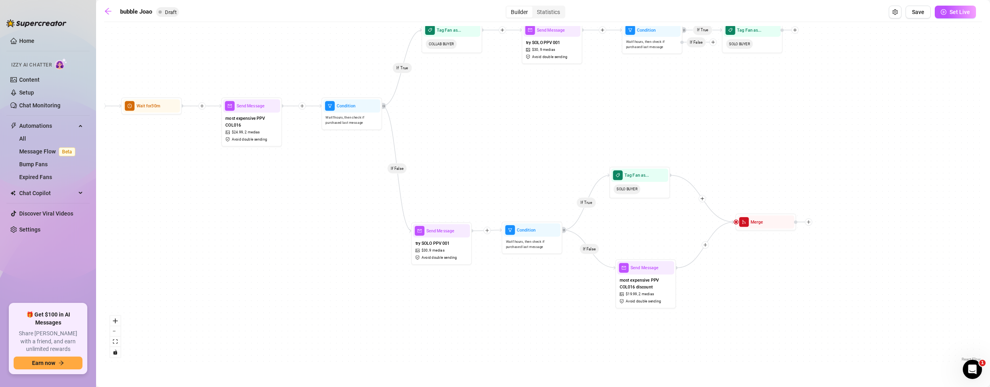
drag, startPoint x: 721, startPoint y: 211, endPoint x: 516, endPoint y: 134, distance: 218.6
click at [516, 134] on div "If True If True If False If True If False If True If False Tag Fan as... SOLO B…" at bounding box center [543, 194] width 878 height 337
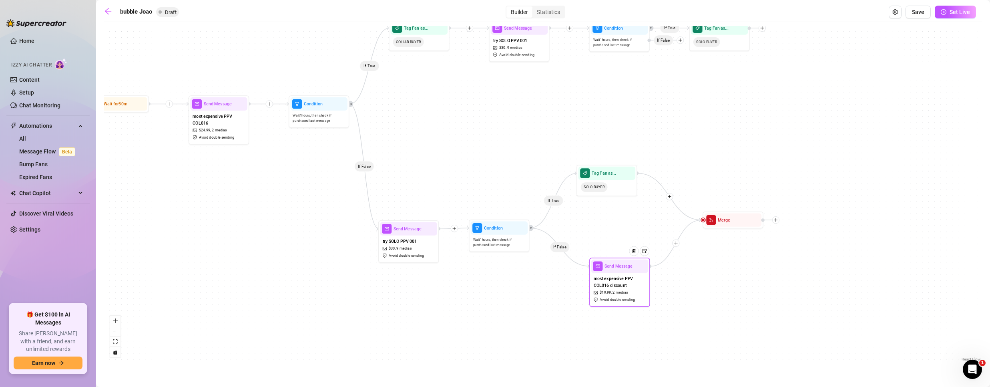
drag, startPoint x: 619, startPoint y: 282, endPoint x: 626, endPoint y: 283, distance: 7.2
click at [626, 283] on span "most expensive PPV COL016 discount" at bounding box center [620, 281] width 52 height 13
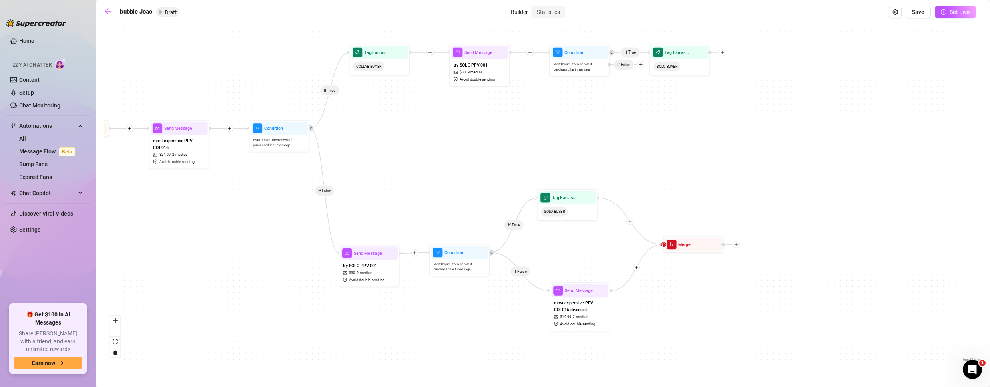
drag, startPoint x: 455, startPoint y: 128, endPoint x: 416, endPoint y: 168, distance: 55.5
click at [416, 168] on div "If True If True If False If True If False If True If False Tag Fan as... SOLO B…" at bounding box center [543, 194] width 878 height 337
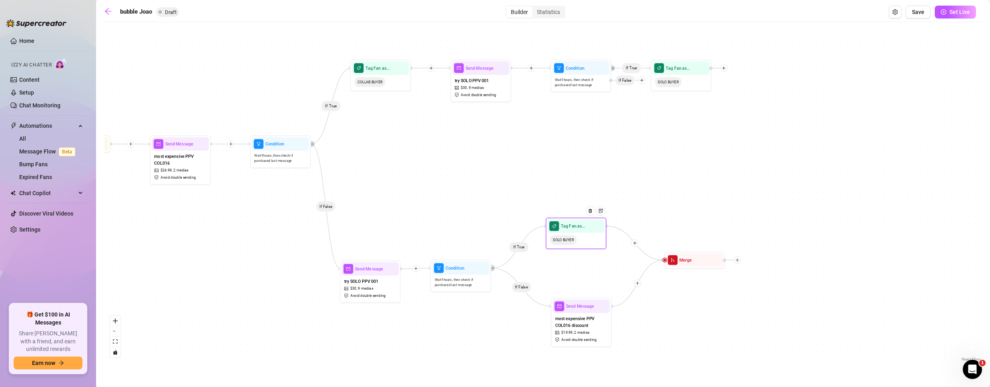
drag, startPoint x: 556, startPoint y: 222, endPoint x: 564, endPoint y: 235, distance: 14.9
click at [564, 235] on div "SOLO BUYER" at bounding box center [575, 240] width 57 height 14
drag, startPoint x: 700, startPoint y: 262, endPoint x: 731, endPoint y: 249, distance: 33.9
click at [731, 249] on div at bounding box center [739, 236] width 26 height 31
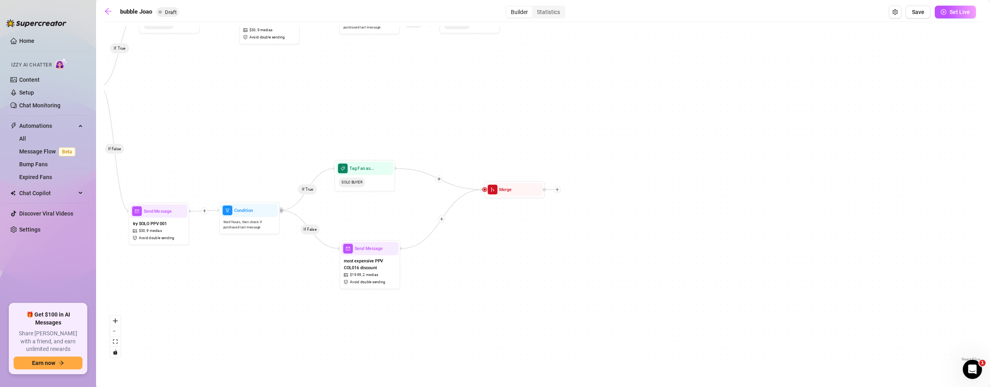
drag, startPoint x: 612, startPoint y: 180, endPoint x: 419, endPoint y: 142, distance: 197.0
click at [419, 142] on div "If True If True If False If True If False If True If False Tag Fan as... SOLO B…" at bounding box center [543, 194] width 878 height 337
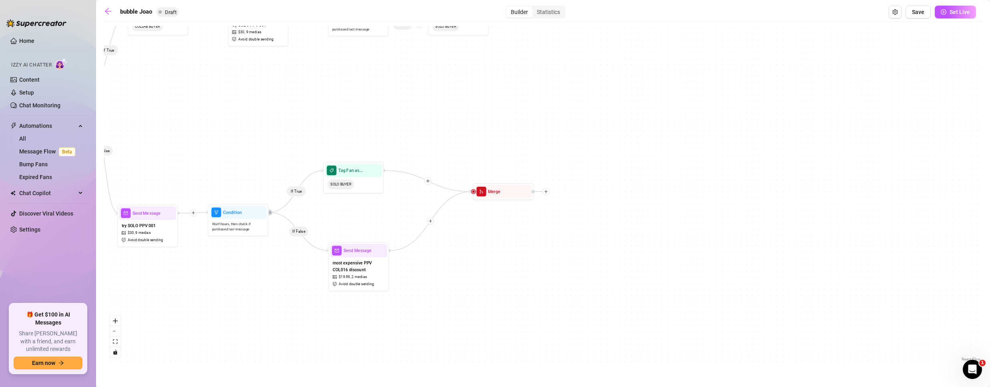
click at [431, 220] on icon "plus" at bounding box center [430, 221] width 4 height 4
click at [457, 231] on div "Condition" at bounding box center [460, 232] width 44 height 10
click at [452, 231] on div "Condition" at bounding box center [460, 232] width 44 height 10
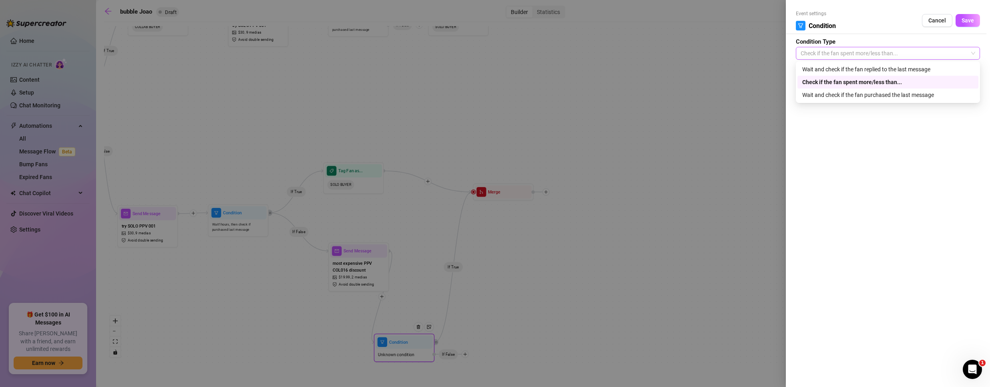
click at [838, 53] on span "Check if the fan spent more/less than..." at bounding box center [887, 53] width 174 height 12
click at [851, 94] on div "Wait and check if the fan purchased the last message" at bounding box center [887, 94] width 171 height 9
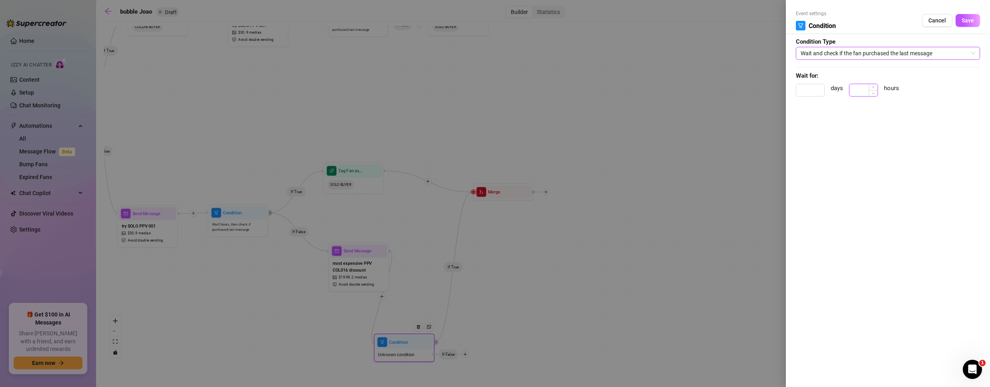
click at [851, 90] on input at bounding box center [863, 90] width 28 height 12
type input "1"
click at [974, 16] on button "Save" at bounding box center [967, 20] width 24 height 13
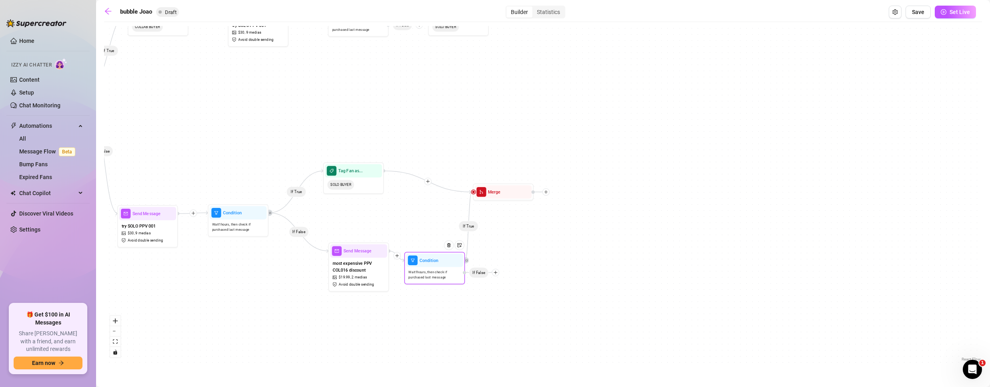
drag, startPoint x: 408, startPoint y: 336, endPoint x: 427, endPoint y: 248, distance: 90.3
click at [427, 257] on span "Condition" at bounding box center [428, 260] width 19 height 7
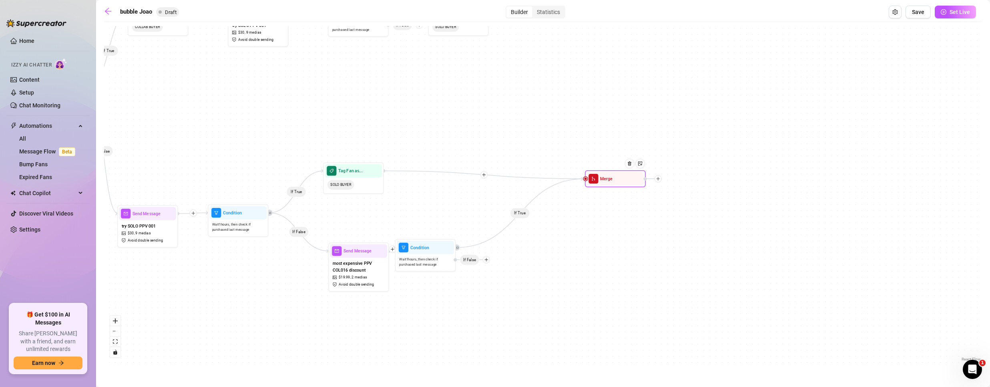
drag, startPoint x: 505, startPoint y: 199, endPoint x: 618, endPoint y: 185, distance: 113.2
click at [618, 185] on div "Merge" at bounding box center [615, 178] width 61 height 17
drag, startPoint x: 430, startPoint y: 258, endPoint x: 467, endPoint y: 246, distance: 38.3
click at [467, 255] on span "Wait 1 hours, then check if purchased last message" at bounding box center [455, 260] width 52 height 10
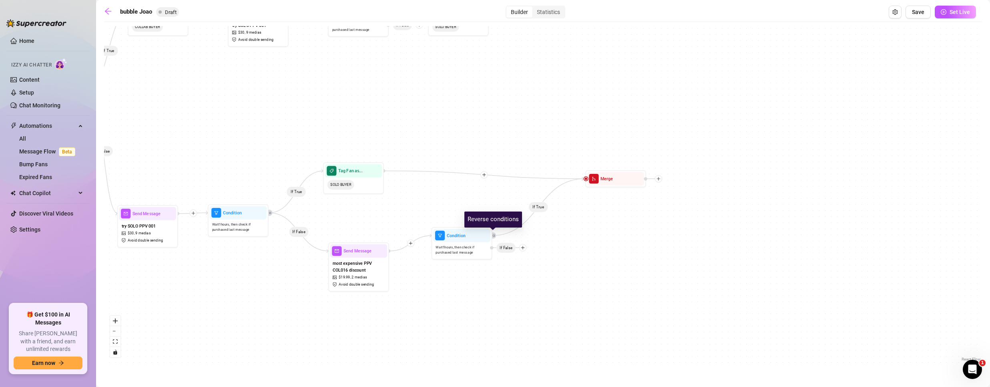
click at [493, 235] on icon "retweet" at bounding box center [493, 235] width 3 height 3
click at [521, 249] on icon "plus" at bounding box center [523, 247] width 4 height 4
click at [531, 279] on div "Tag Fan" at bounding box center [534, 279] width 44 height 10
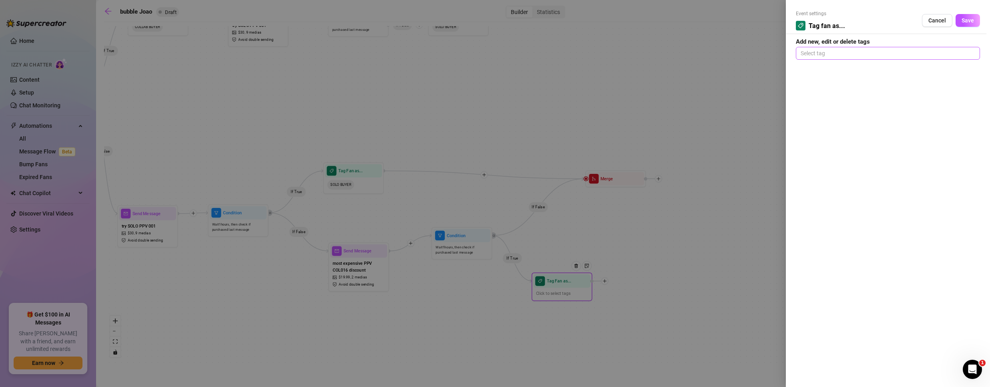
click at [861, 50] on div at bounding box center [887, 53] width 181 height 11
type input "DISCOUNT PPV BUYER"
click at [882, 69] on div "DISCOUNT PPV BUYER" at bounding box center [887, 69] width 171 height 9
click at [972, 18] on span "Save" at bounding box center [967, 20] width 12 height 6
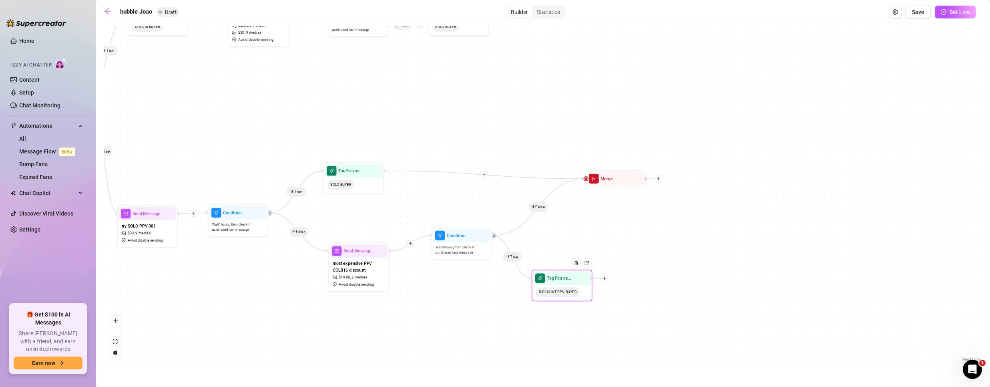
drag, startPoint x: 558, startPoint y: 288, endPoint x: 556, endPoint y: 273, distance: 14.9
click at [559, 285] on div "DISCOUNT PPV BUYER" at bounding box center [561, 292] width 57 height 14
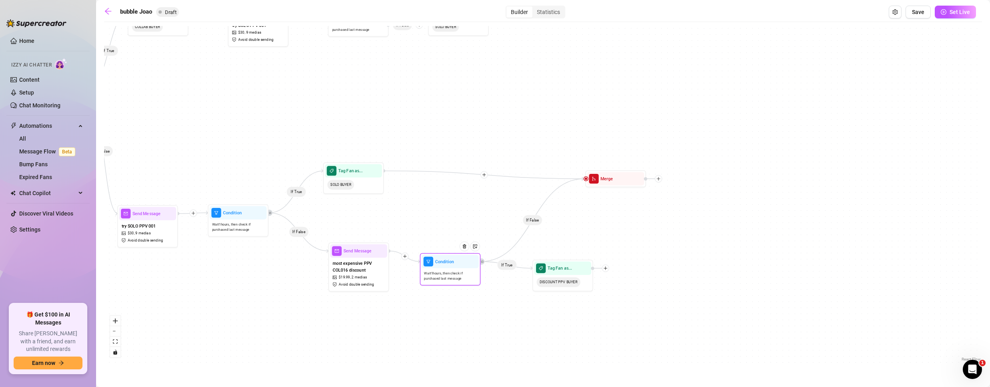
drag, startPoint x: 479, startPoint y: 243, endPoint x: 469, endPoint y: 266, distance: 24.5
click at [469, 266] on div at bounding box center [466, 250] width 26 height 31
drag, startPoint x: 610, startPoint y: 184, endPoint x: 587, endPoint y: 185, distance: 22.8
click at [587, 185] on div "Merge" at bounding box center [592, 178] width 57 height 13
click at [608, 164] on img at bounding box center [607, 163] width 5 height 5
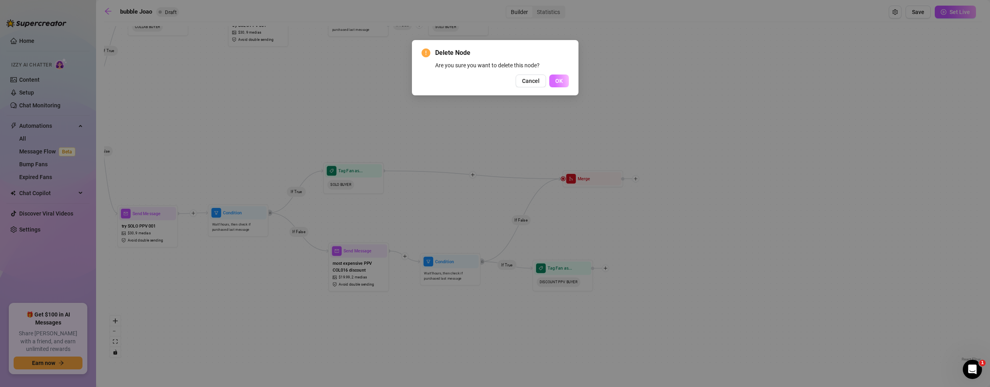
click at [563, 81] on button "OK" at bounding box center [559, 80] width 20 height 13
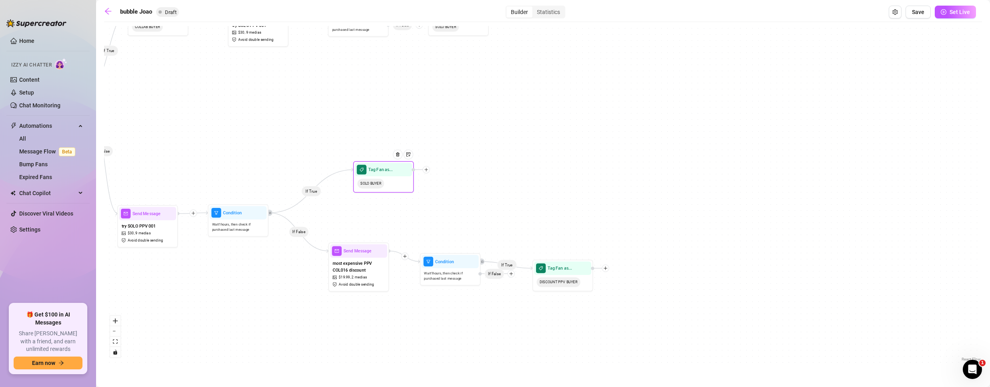
drag, startPoint x: 362, startPoint y: 175, endPoint x: 411, endPoint y: 168, distance: 49.8
click at [411, 168] on div at bounding box center [400, 158] width 26 height 31
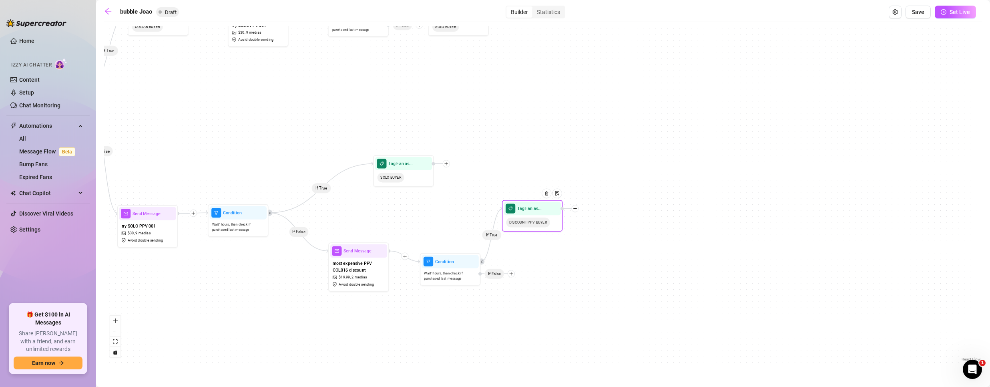
drag, startPoint x: 563, startPoint y: 240, endPoint x: 549, endPoint y: 219, distance: 24.9
click at [549, 219] on div "DISCOUNT PPV BUYER" at bounding box center [531, 222] width 57 height 14
drag, startPoint x: 450, startPoint y: 273, endPoint x: 448, endPoint y: 262, distance: 10.7
click at [448, 262] on span "Wait 1 hours, then check if purchased last message" at bounding box center [448, 265] width 52 height 10
click at [510, 267] on div "If True If True If False If True If False If True If False If True Tag Fan as..…" at bounding box center [543, 194] width 878 height 337
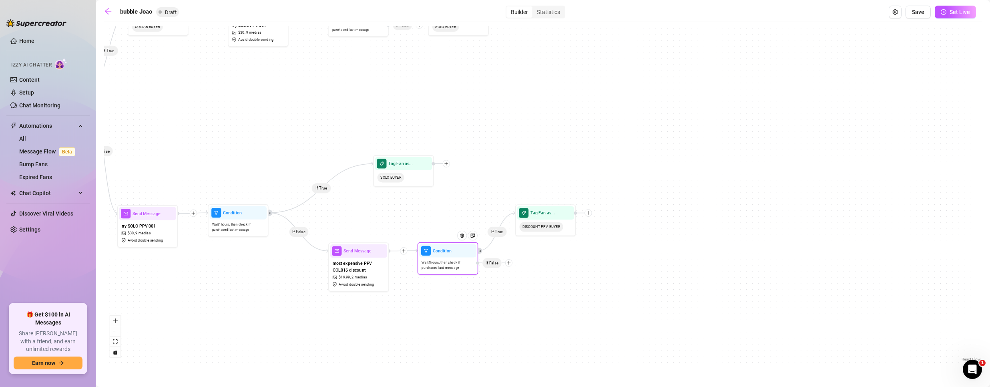
click at [509, 261] on icon "plus" at bounding box center [508, 263] width 0 height 4
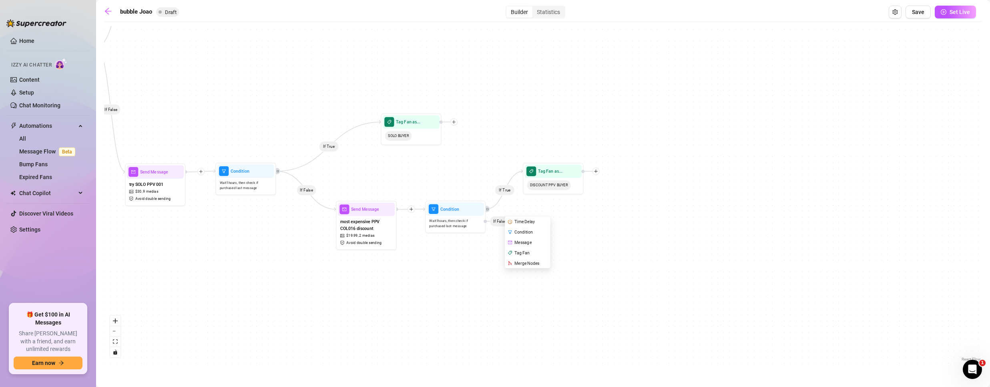
drag, startPoint x: 343, startPoint y: 339, endPoint x: 345, endPoint y: 300, distance: 39.7
click at [345, 300] on div "If True If True If False If True If False If True If False If True Tag Fan as..…" at bounding box center [543, 194] width 878 height 337
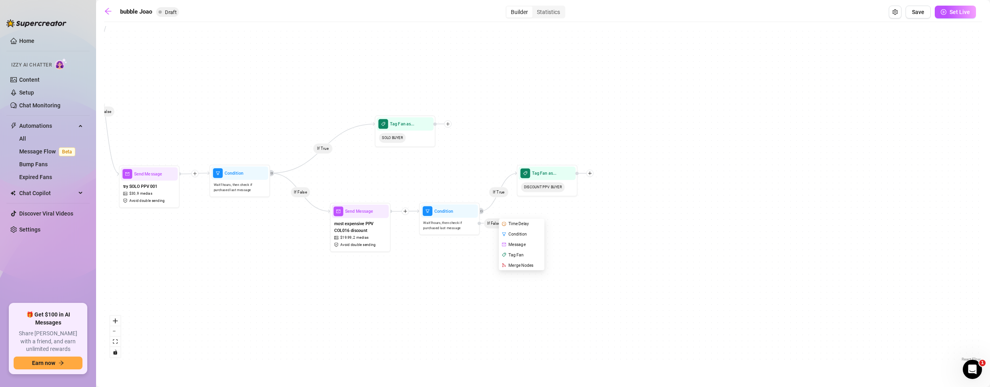
click at [881, 232] on div "If True If True If False If True If False If True If False If True Tag Fan as..…" at bounding box center [543, 194] width 878 height 337
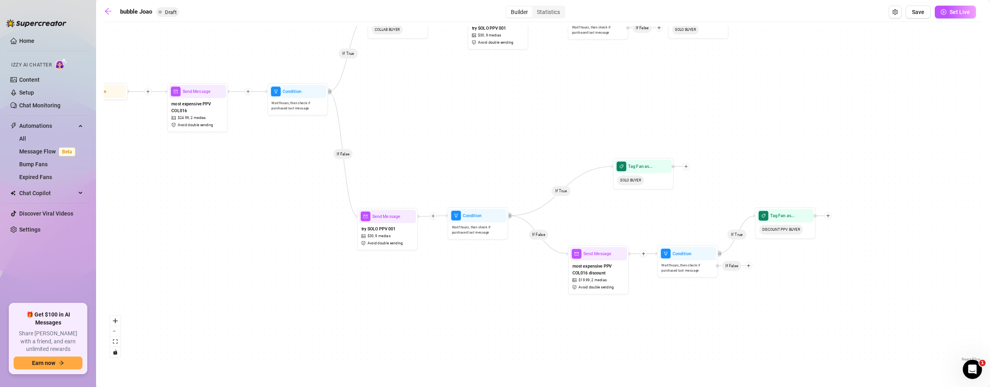
drag, startPoint x: 301, startPoint y: 278, endPoint x: 561, endPoint y: 305, distance: 260.7
click at [552, 313] on div "If True If True If False If True If False If True If False If True Tag Fan as..…" at bounding box center [543, 194] width 878 height 337
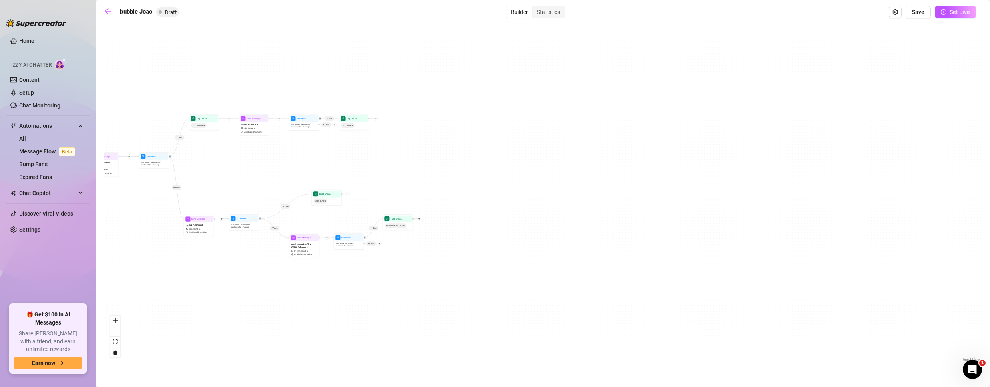
drag, startPoint x: 226, startPoint y: 171, endPoint x: 384, endPoint y: 189, distance: 159.1
click at [385, 190] on div "If True If True If False If True If False If True If False If True Tag Fan as..…" at bounding box center [543, 194] width 878 height 337
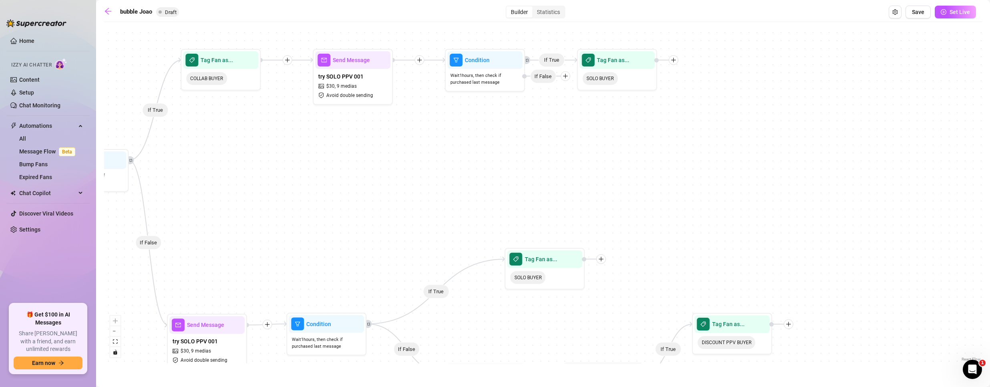
drag, startPoint x: 492, startPoint y: 185, endPoint x: 342, endPoint y: 166, distance: 151.7
click at [339, 168] on div "If True If True If False If True If False If True If False If True Tag Fan as..…" at bounding box center [543, 194] width 878 height 337
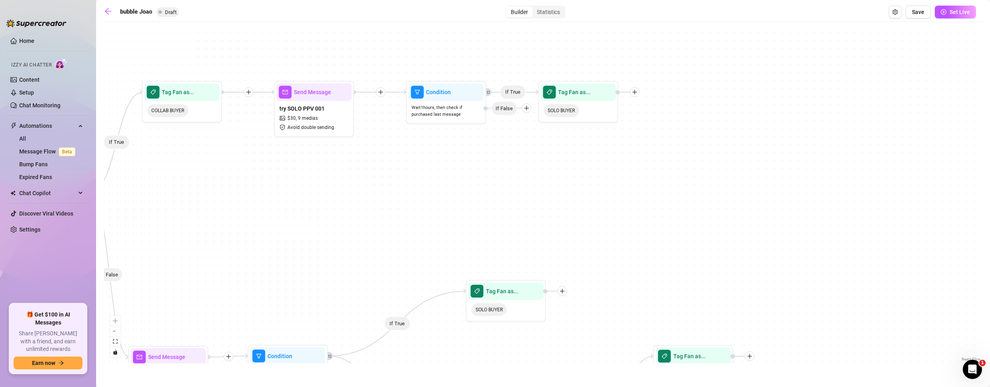
drag, startPoint x: 478, startPoint y: 164, endPoint x: 471, endPoint y: 230, distance: 66.8
click at [471, 232] on div "If True If True If False If True If False If True If False If True Tag Fan as..…" at bounding box center [543, 194] width 878 height 337
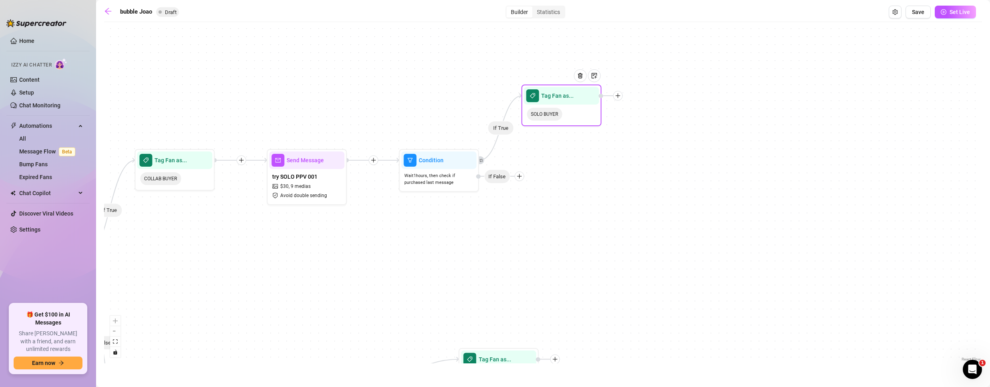
drag, startPoint x: 579, startPoint y: 167, endPoint x: 570, endPoint y: 102, distance: 66.3
click at [570, 102] on div "Tag Fan as... SOLO BUYER" at bounding box center [561, 105] width 80 height 42
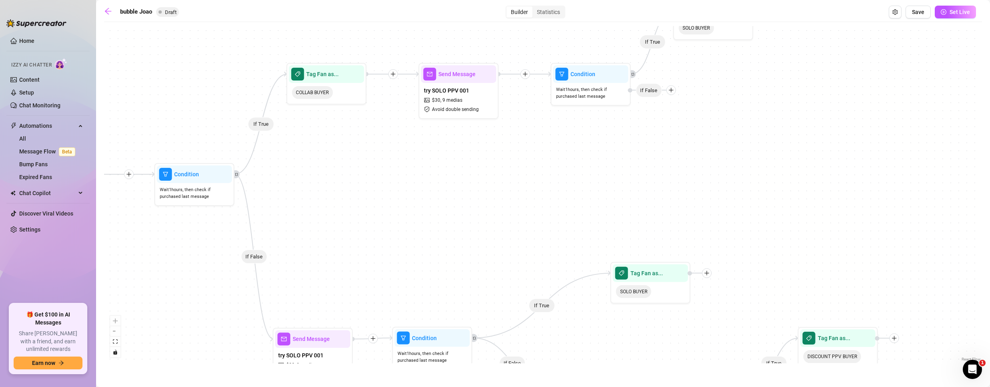
drag, startPoint x: 351, startPoint y: 306, endPoint x: 452, endPoint y: 240, distance: 120.0
click at [452, 240] on div "If True If True If False If True If False If True If False If True Tag Fan as..…" at bounding box center [543, 194] width 878 height 337
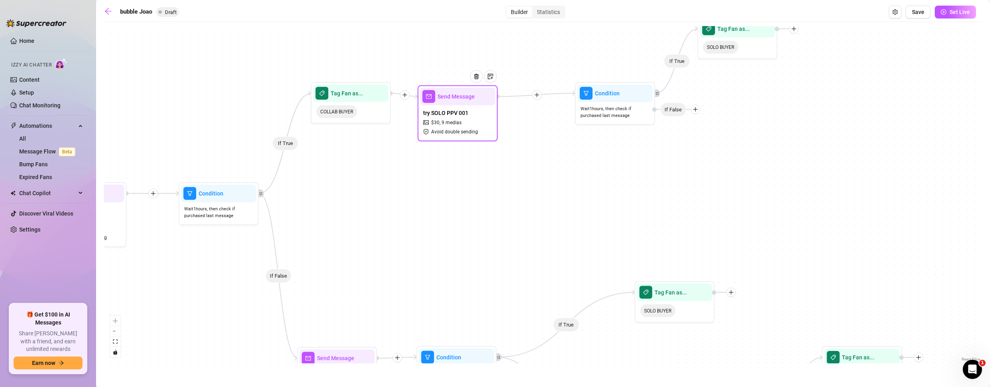
drag, startPoint x: 474, startPoint y: 114, endPoint x: 447, endPoint y: 116, distance: 27.3
click at [447, 116] on div "try SOLO PPV 001 $ 30 , 9 medias Avoid double sending" at bounding box center [457, 122] width 75 height 34
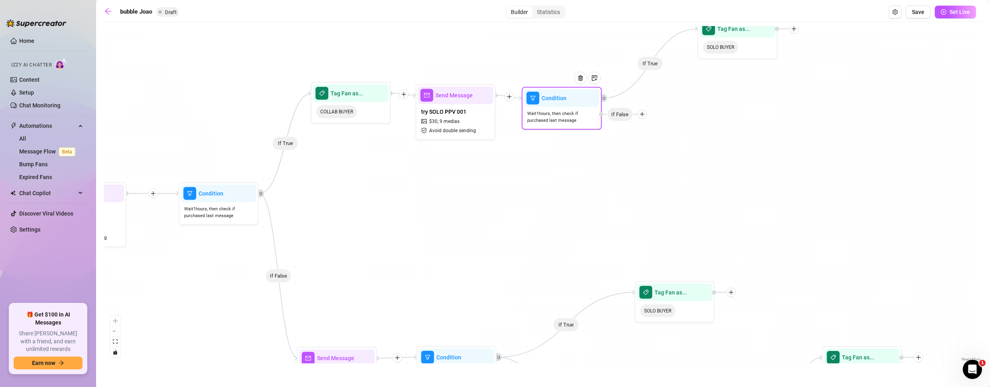
drag, startPoint x: 608, startPoint y: 107, endPoint x: 555, endPoint y: 112, distance: 53.5
click at [555, 112] on span "Wait 1 hours, then check if purchased last message" at bounding box center [561, 117] width 69 height 14
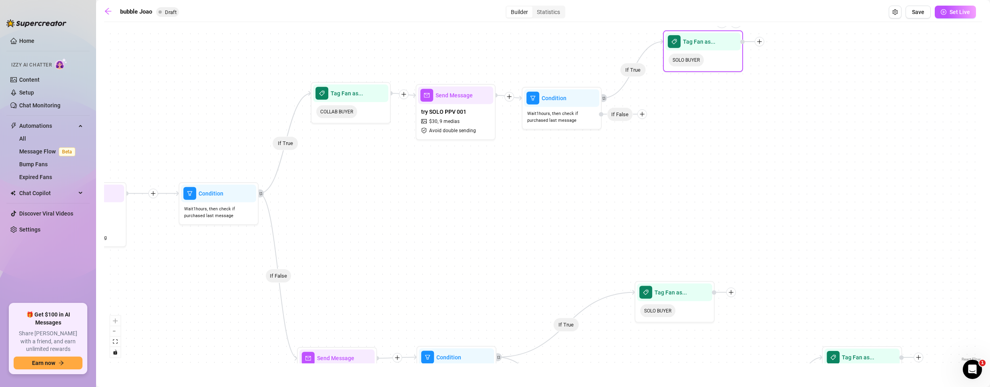
drag, startPoint x: 739, startPoint y: 51, endPoint x: 690, endPoint y: 68, distance: 52.0
click at [691, 68] on div "SOLO BUYER" at bounding box center [702, 59] width 75 height 19
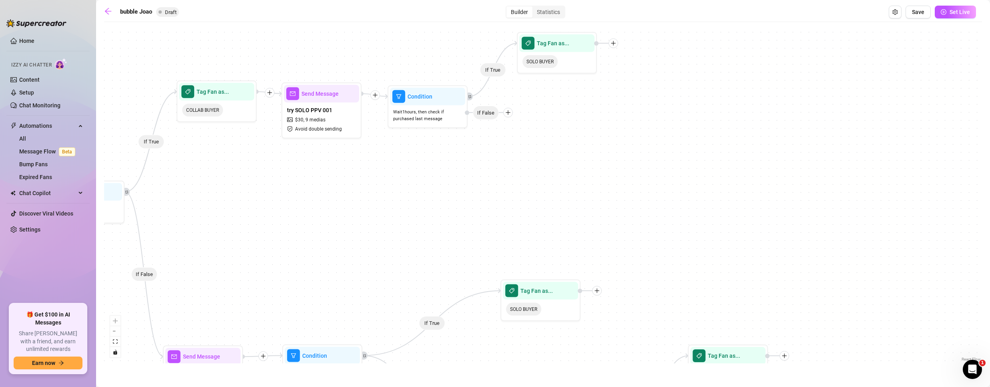
drag, startPoint x: 836, startPoint y: 116, endPoint x: 562, endPoint y: 124, distance: 275.1
click at [634, 118] on div "If True If True If False If True If False If True If False If True Tag Fan as..…" at bounding box center [543, 194] width 878 height 337
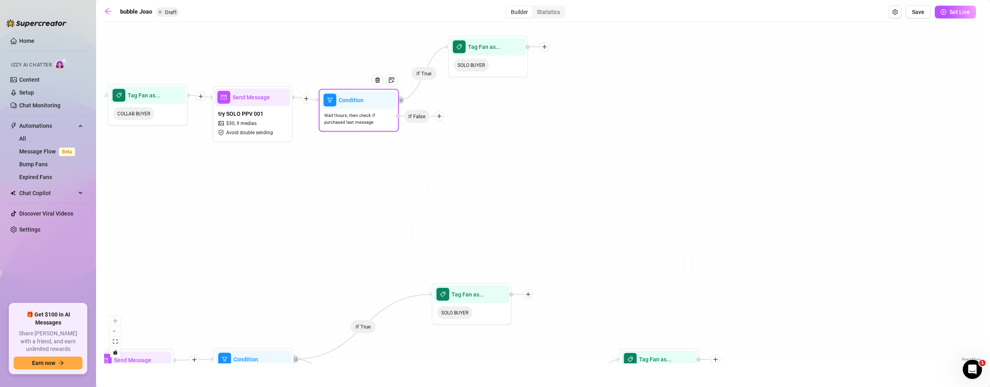
click at [437, 118] on icon "plus" at bounding box center [439, 116] width 6 height 6
click at [446, 141] on div "Message" at bounding box center [454, 144] width 58 height 14
type textarea "Write your message here"
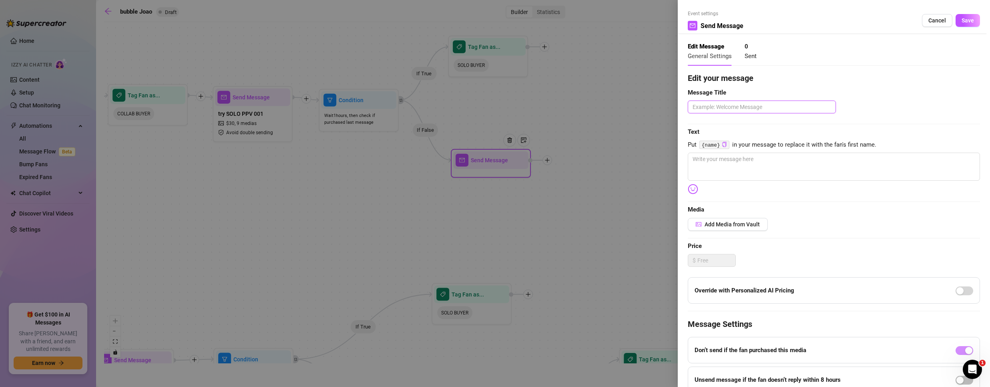
click at [732, 108] on textarea at bounding box center [762, 106] width 148 height 13
type textarea "B"
type textarea "Ba"
type textarea "Bai"
type textarea "Bait"
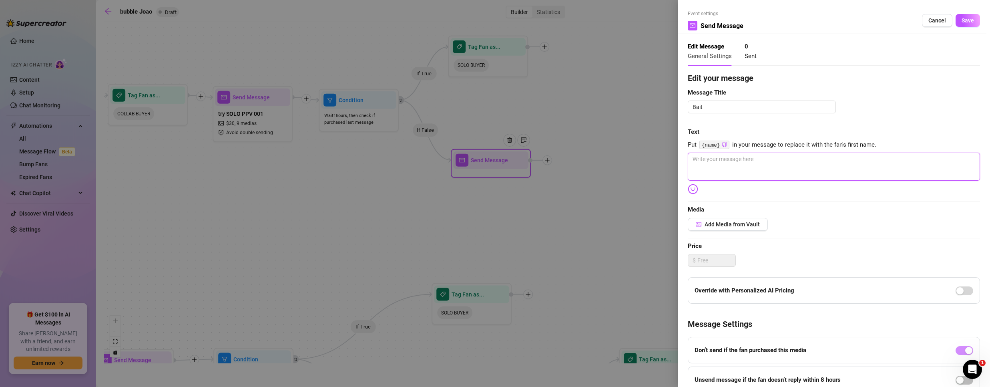
click at [717, 164] on textarea at bounding box center [834, 166] width 292 height 28
click at [744, 164] on textarea at bounding box center [834, 166] width 292 height 28
paste textarea "Hey {name} 👋 I was just thinking about you—what’s been keeping you busy [DATE]?"
type textarea "Hey {name} 👋 I was just thinking about you—what’s been keeping you busy [DATE]?"
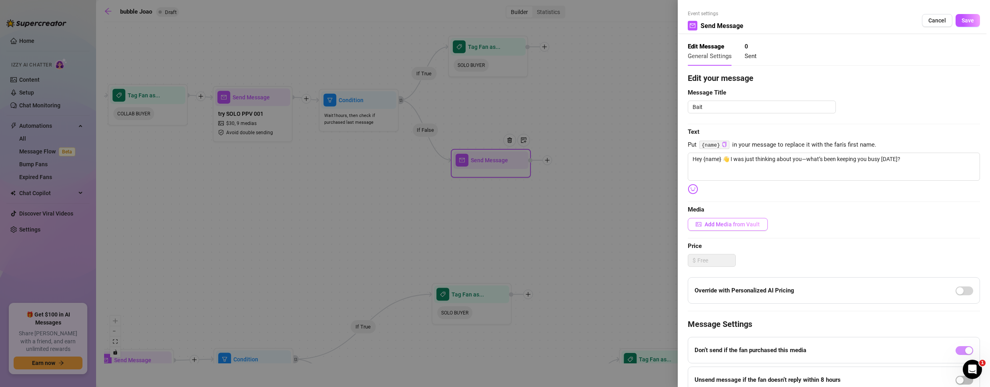
click at [731, 225] on span "Add Media from Vault" at bounding box center [731, 224] width 55 height 6
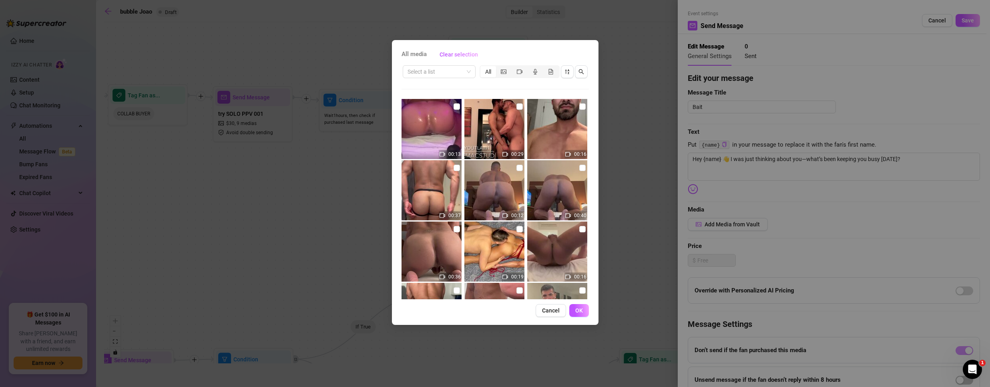
click at [955, 19] on div "All media Clear selection Select a list All 00:13 00:29 00:16 00:37 00:12 00:40…" at bounding box center [495, 193] width 990 height 387
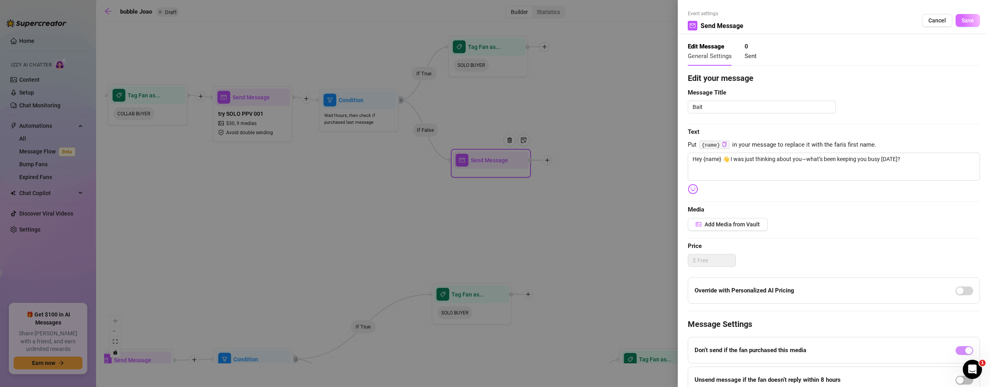
click at [961, 19] on span "Save" at bounding box center [967, 20] width 12 height 6
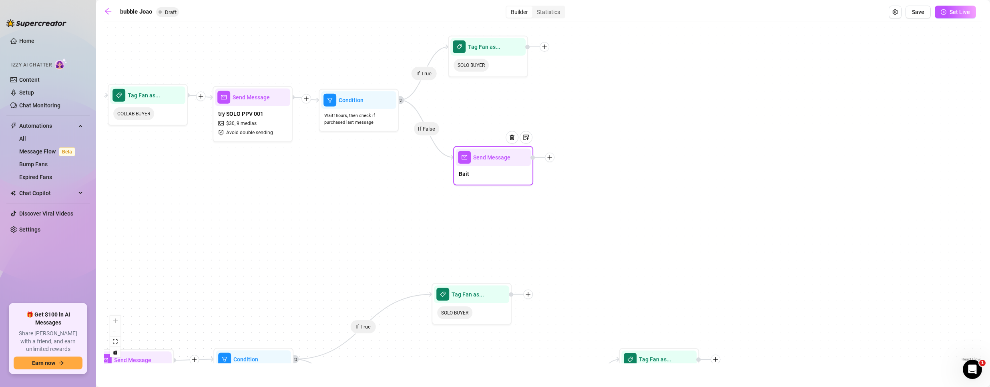
drag, startPoint x: 492, startPoint y: 175, endPoint x: 487, endPoint y: 178, distance: 5.8
click at [487, 178] on div "Bait" at bounding box center [492, 174] width 75 height 17
click at [547, 47] on icon "plus" at bounding box center [544, 47] width 6 height 6
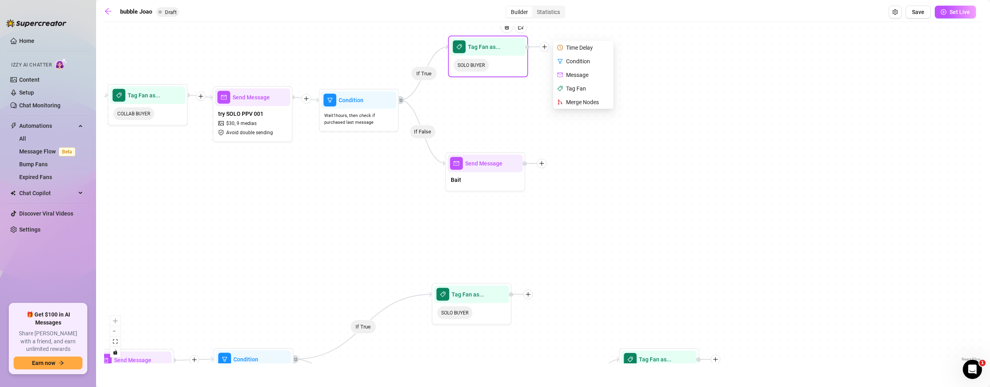
click at [582, 102] on div "Merge Nodes" at bounding box center [584, 102] width 58 height 14
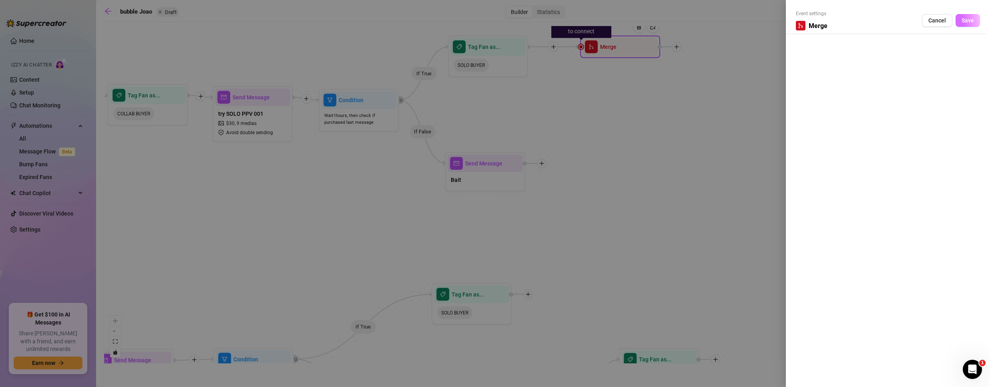
click at [977, 19] on button "Save" at bounding box center [967, 20] width 24 height 13
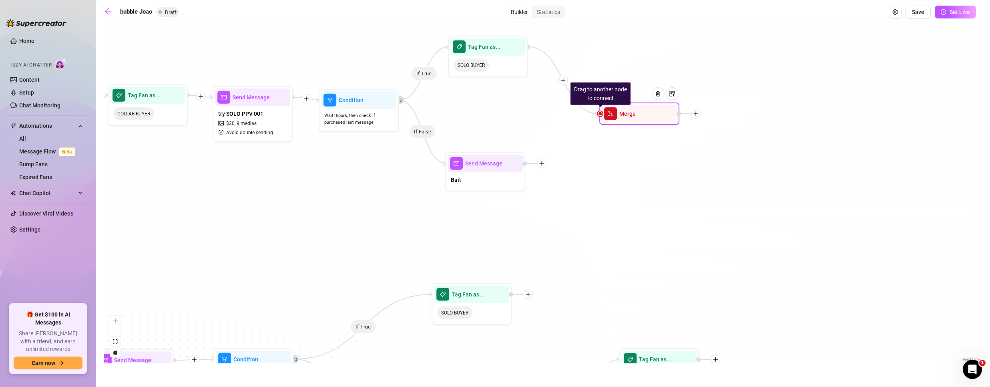
drag, startPoint x: 611, startPoint y: 49, endPoint x: 636, endPoint y: 110, distance: 65.7
click at [636, 110] on span "Merge" at bounding box center [627, 113] width 16 height 9
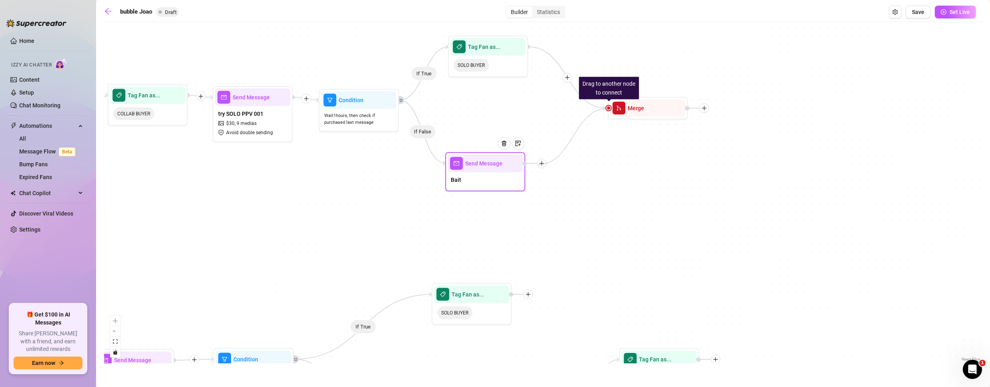
drag, startPoint x: 610, startPoint y: 109, endPoint x: 537, endPoint y: 164, distance: 91.3
drag, startPoint x: 608, startPoint y: 108, endPoint x: 524, endPoint y: 167, distance: 102.6
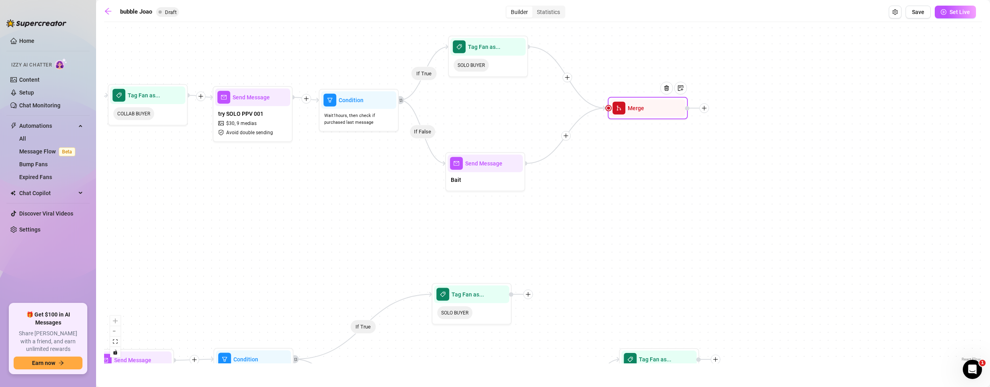
click at [705, 105] on icon "plus" at bounding box center [704, 108] width 6 height 6
click at [705, 109] on icon "plus" at bounding box center [704, 108] width 6 height 6
click at [736, 102] on div "Time Delay" at bounding box center [743, 109] width 58 height 14
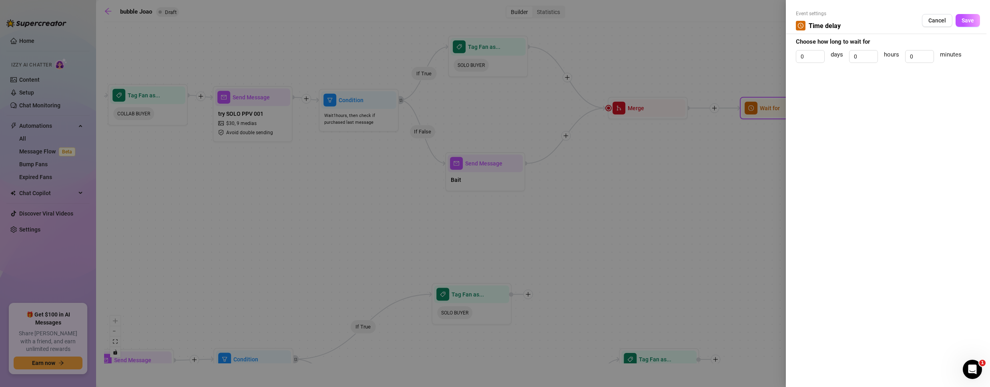
click at [738, 108] on div at bounding box center [495, 193] width 990 height 387
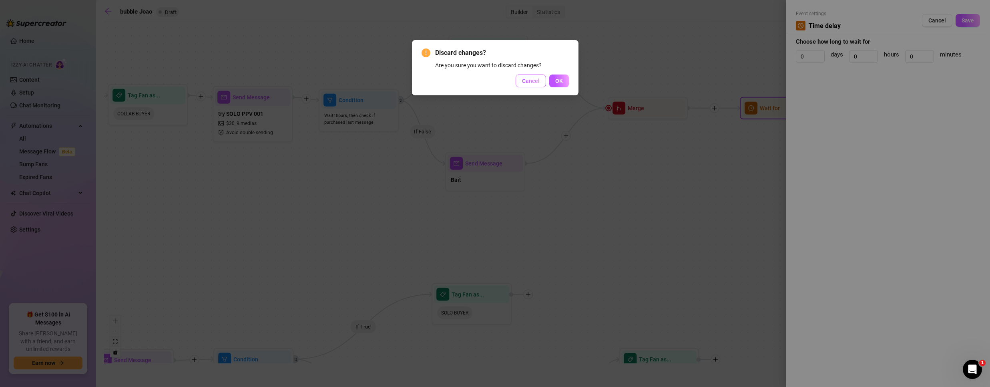
click at [529, 82] on span "Cancel" at bounding box center [531, 81] width 18 height 6
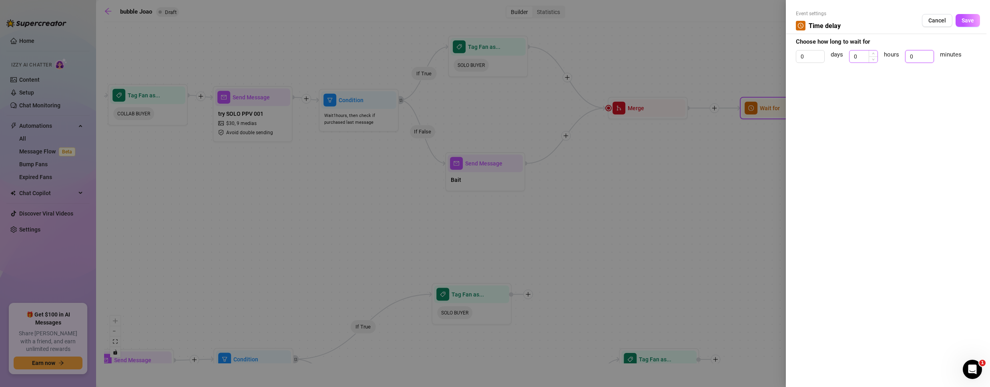
drag, startPoint x: 916, startPoint y: 57, endPoint x: 872, endPoint y: 58, distance: 43.7
click at [872, 58] on div "0 days 0 hours 0 minutes" at bounding box center [888, 60] width 184 height 20
drag, startPoint x: 860, startPoint y: 60, endPoint x: 880, endPoint y: 62, distance: 20.5
click at [874, 64] on div "0 days 0 hours 0 minutes" at bounding box center [888, 60] width 184 height 20
drag, startPoint x: 913, startPoint y: 57, endPoint x: 880, endPoint y: 63, distance: 33.0
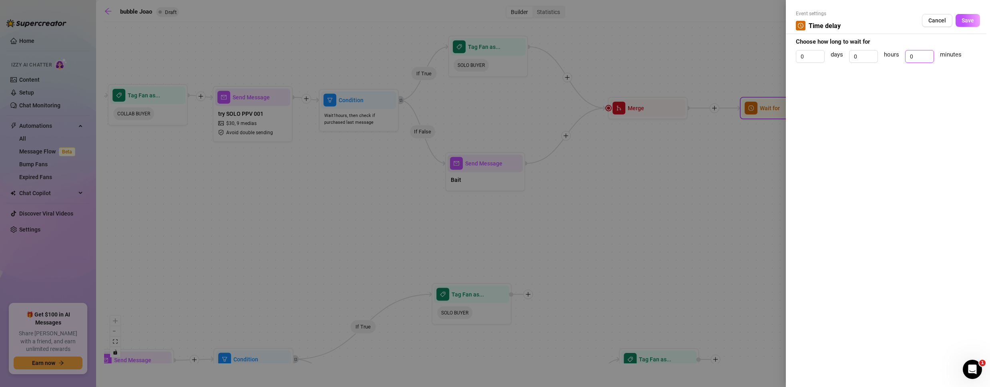
click at [881, 63] on div "0 days 0 hours 0 minutes" at bounding box center [888, 60] width 184 height 20
type input "49"
click at [971, 16] on button "Save" at bounding box center [967, 20] width 24 height 13
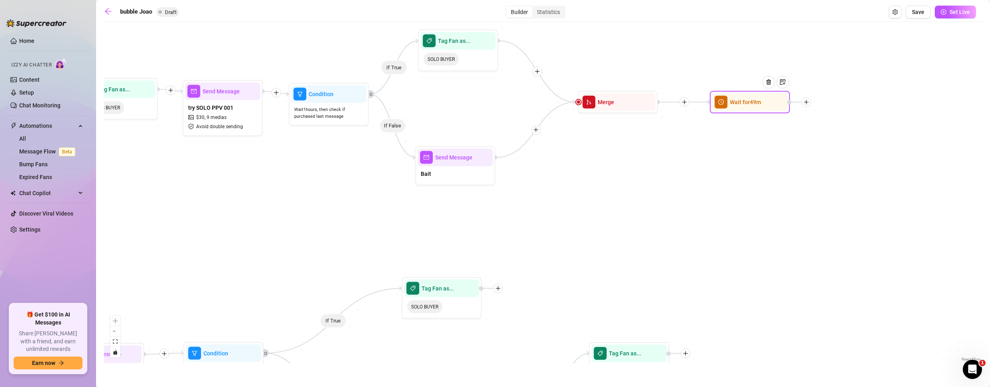
drag, startPoint x: 770, startPoint y: 226, endPoint x: 537, endPoint y: 183, distance: 237.2
click at [587, 195] on div "If True If True If False If True If False If True If False If True If False Wai…" at bounding box center [543, 194] width 878 height 337
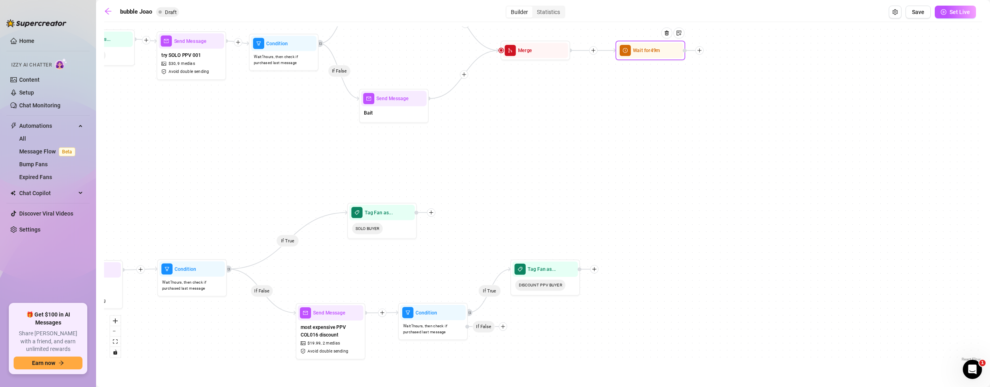
drag, startPoint x: 535, startPoint y: 199, endPoint x: 513, endPoint y: 163, distance: 42.0
click at [513, 163] on div "If True If True If False If True If False If True If False If True If False Wai…" at bounding box center [543, 194] width 878 height 337
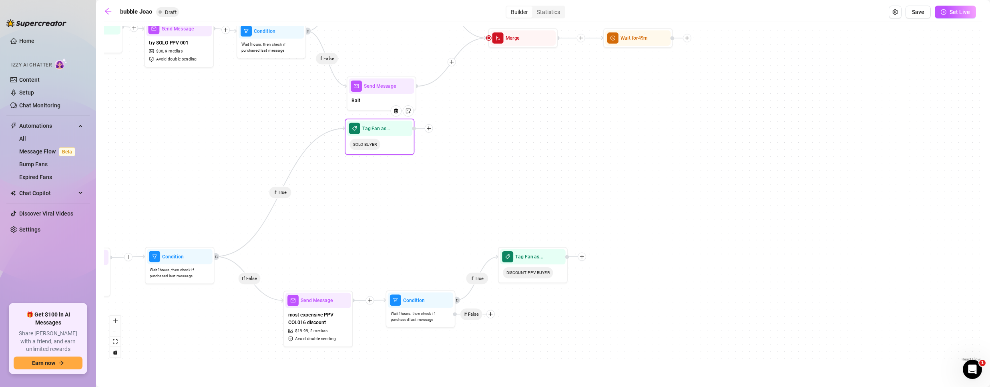
drag, startPoint x: 368, startPoint y: 220, endPoint x: 379, endPoint y: 148, distance: 72.4
click at [379, 148] on div "SOLO BUYER" at bounding box center [380, 144] width 66 height 17
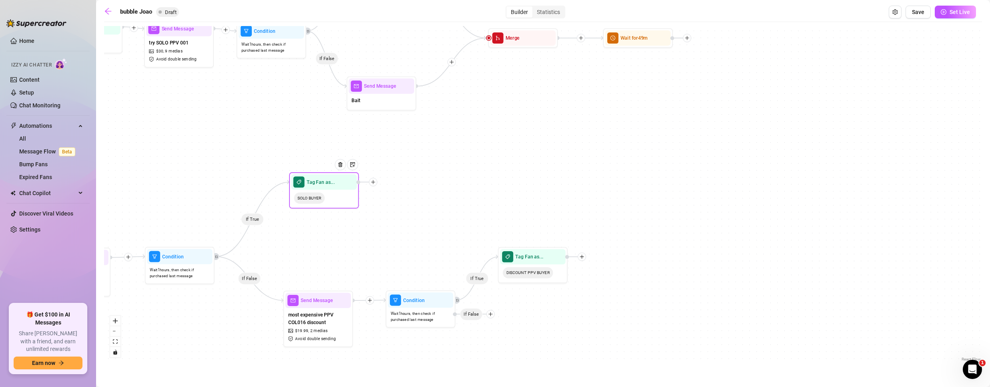
drag, startPoint x: 369, startPoint y: 155, endPoint x: 327, endPoint y: 198, distance: 60.3
click at [327, 198] on div "SOLO BUYER" at bounding box center [324, 198] width 66 height 17
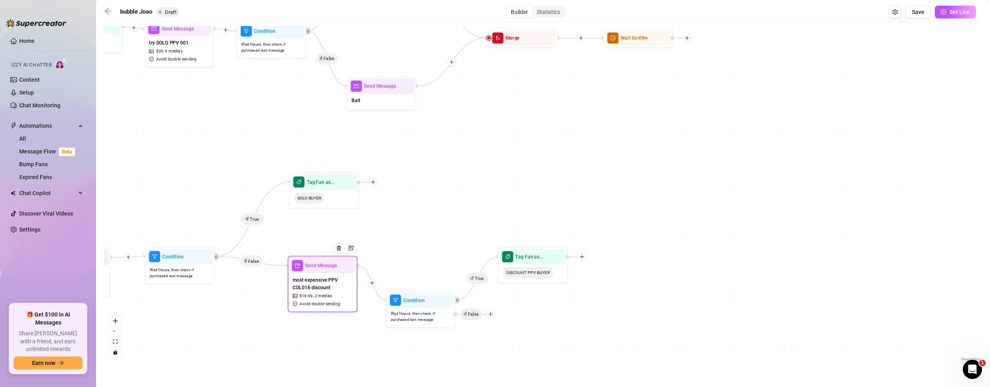
drag, startPoint x: 317, startPoint y: 315, endPoint x: 324, endPoint y: 292, distance: 24.1
click at [324, 291] on span "most expensive PPV COL016 discount" at bounding box center [323, 283] width 60 height 15
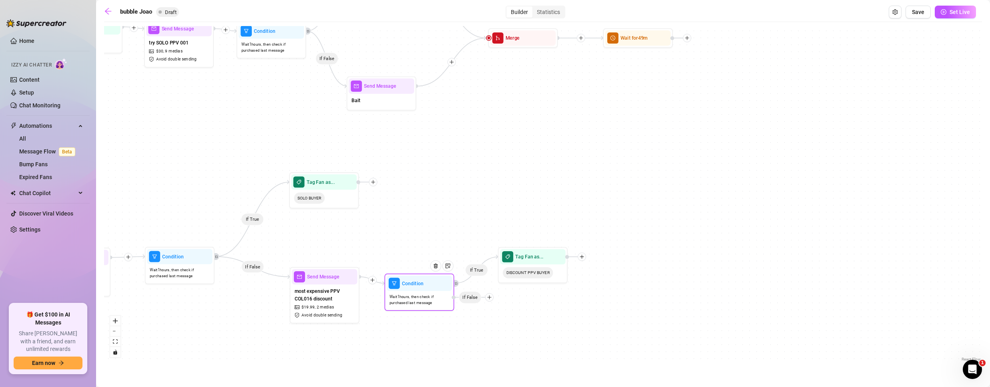
drag, startPoint x: 428, startPoint y: 309, endPoint x: 430, endPoint y: 297, distance: 11.4
click at [430, 297] on div "Wait 1 hours, then check if purchased last message" at bounding box center [420, 300] width 66 height 18
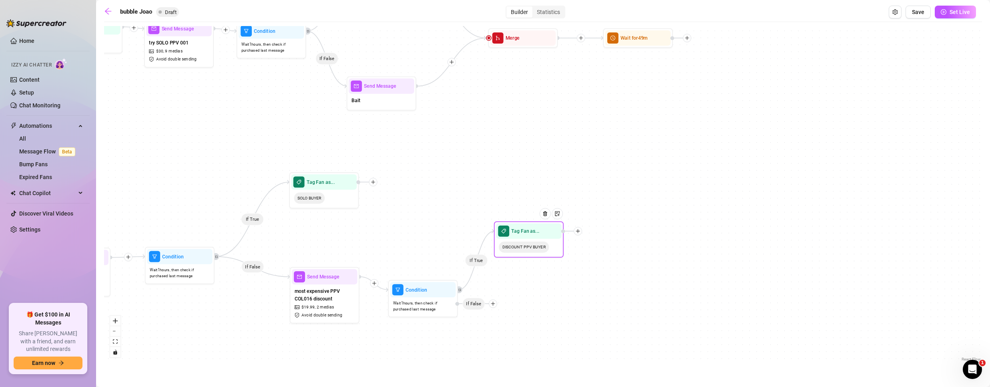
drag, startPoint x: 522, startPoint y: 253, endPoint x: 514, endPoint y: 205, distance: 49.1
click at [514, 227] on span "Tag Fan as..." at bounding box center [525, 231] width 28 height 8
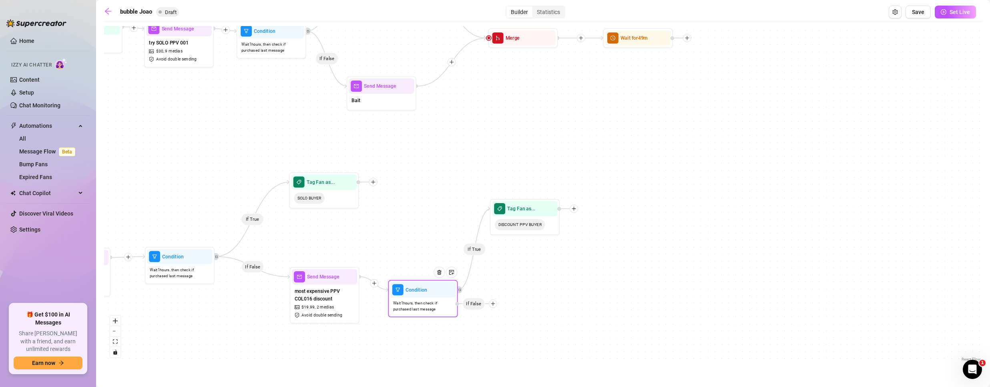
click at [493, 303] on icon "plus" at bounding box center [493, 303] width 0 height 4
click at [499, 327] on div "Message" at bounding box center [506, 328] width 51 height 12
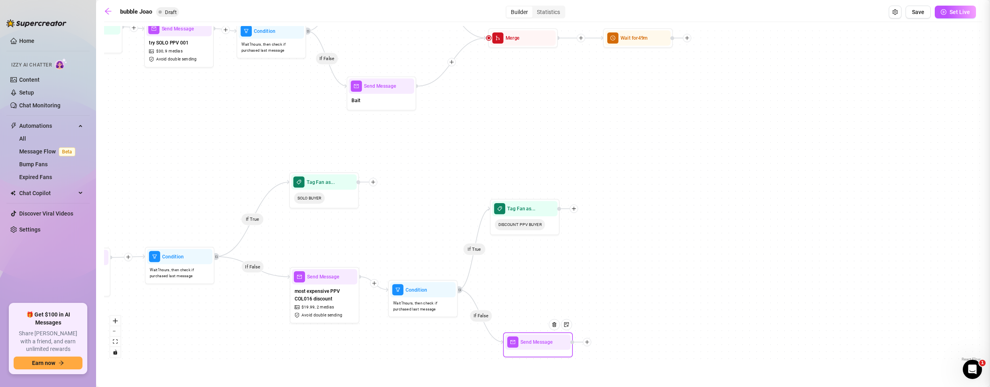
type textarea "Write your message here"
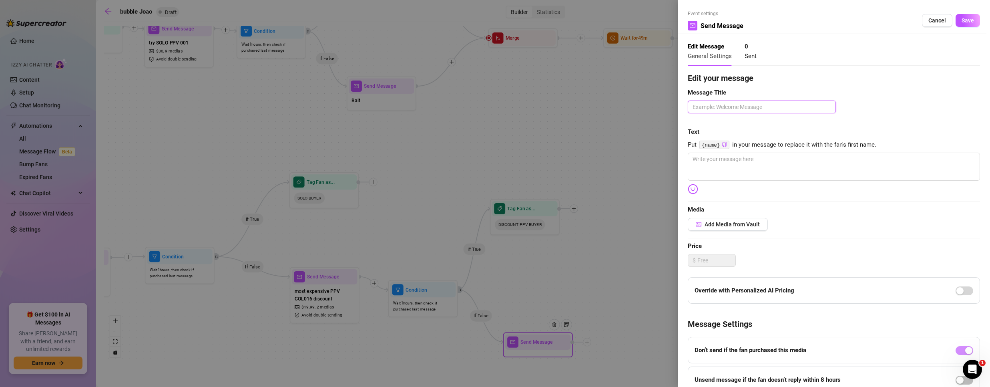
click at [704, 105] on textarea at bounding box center [762, 106] width 148 height 13
type textarea "B"
type textarea "Ba"
type textarea "Bai"
type textarea "Bait"
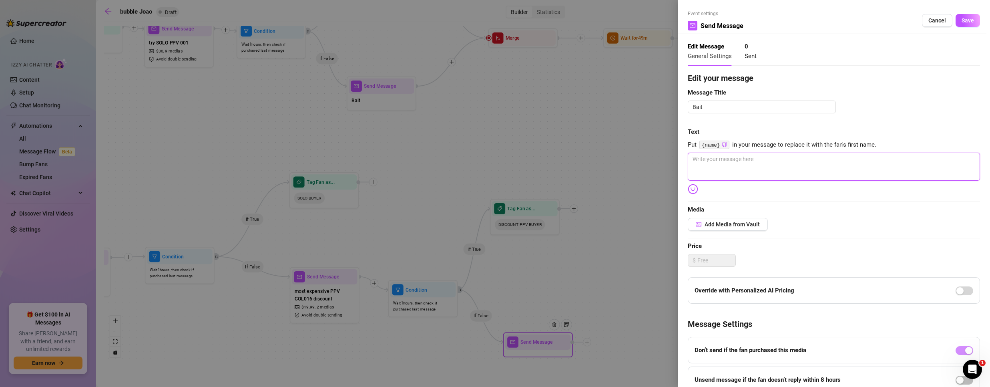
click at [745, 168] on textarea at bounding box center [834, 166] width 292 height 28
paste textarea "Hey {name} 👋 I was just thinking about you—what’s been keeping you busy [DATE]?"
type textarea "Hey {name} 👋 I was just thinking about you—what’s been keeping you busy [DATE]?"
click at [752, 160] on textarea "Hey {name} 👋 I was just thinking about you—what’s been keeping you busy [DATE]?" at bounding box center [834, 166] width 292 height 28
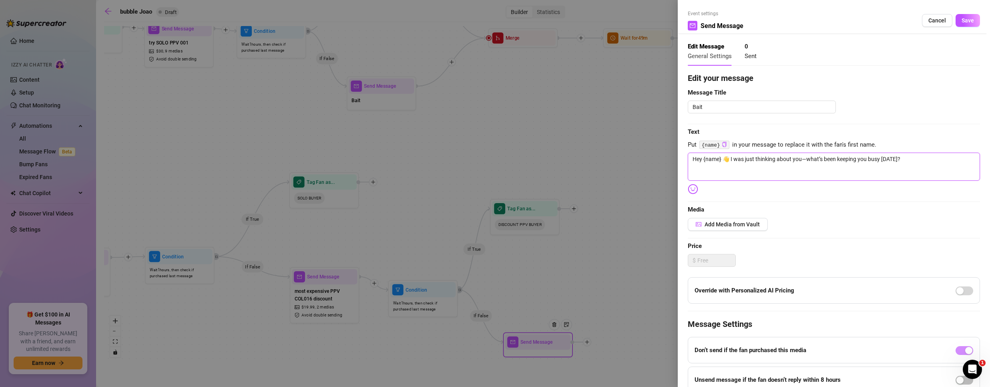
paste textarea "I’ve been dying to know—what’s the kind of thing that always gets your attention"
type textarea "Hey {name} 😉 I’ve been dying to know—what’s the kind of thing that always gets …"
click at [961, 20] on span "Save" at bounding box center [967, 20] width 12 height 6
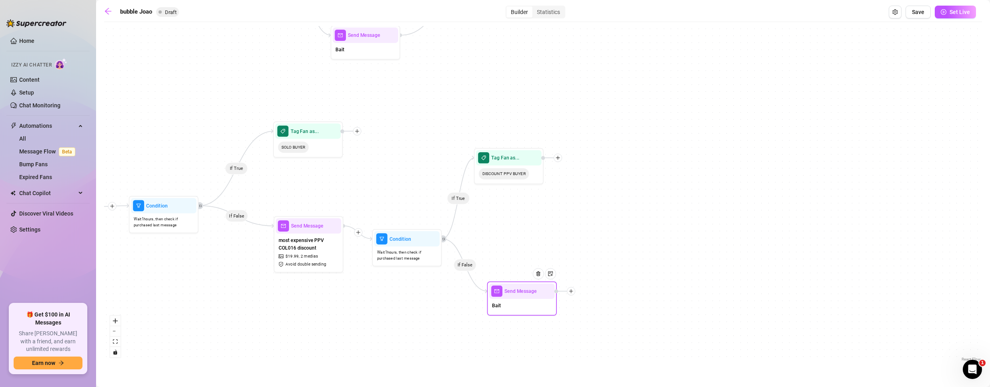
drag, startPoint x: 622, startPoint y: 226, endPoint x: 620, endPoint y: 211, distance: 14.7
click at [620, 211] on div "If True If True If False If True If False If True If False If True If False If …" at bounding box center [543, 194] width 878 height 337
drag, startPoint x: 516, startPoint y: 301, endPoint x: 509, endPoint y: 285, distance: 17.6
click at [509, 285] on div "Bait" at bounding box center [516, 289] width 66 height 15
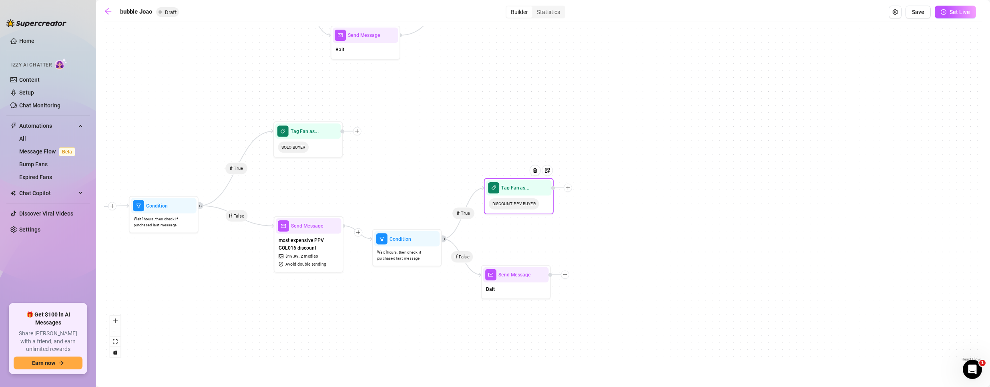
drag, startPoint x: 505, startPoint y: 179, endPoint x: 517, endPoint y: 195, distance: 19.5
click at [517, 198] on span "DISCOUNT PPV BUYER" at bounding box center [514, 203] width 50 height 11
drag, startPoint x: 529, startPoint y: 286, endPoint x: 535, endPoint y: 276, distance: 11.9
click at [535, 276] on div "Bait" at bounding box center [522, 279] width 66 height 15
click at [574, 187] on div at bounding box center [564, 182] width 21 height 8
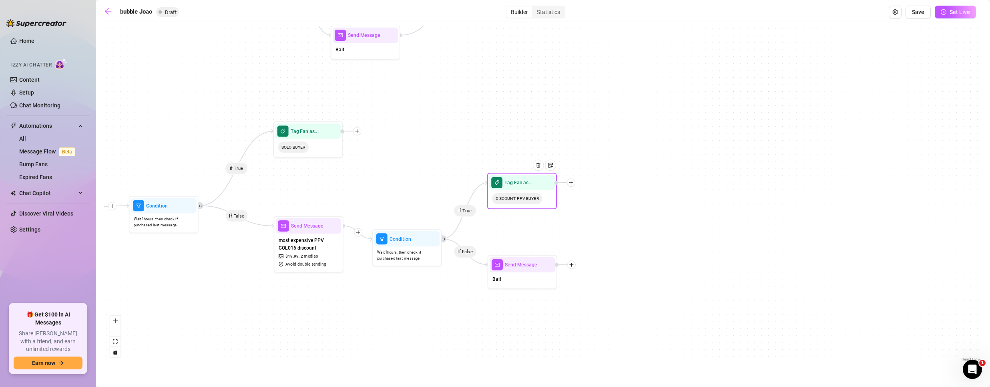
click at [571, 180] on icon "plus" at bounding box center [571, 182] width 5 height 5
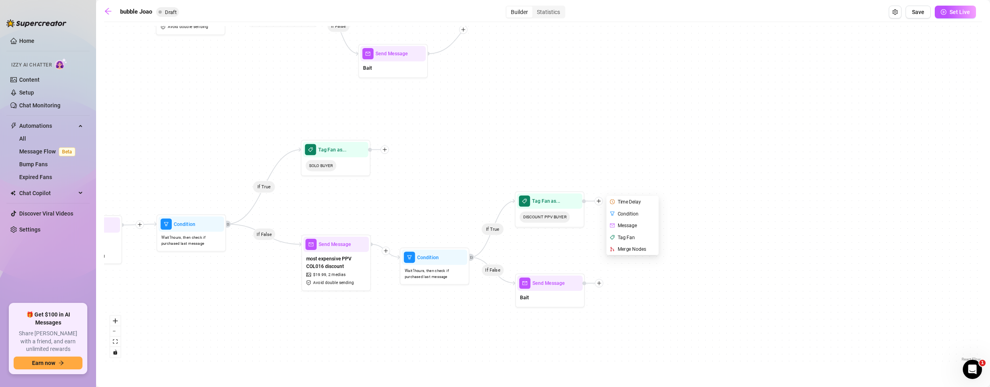
drag, startPoint x: 365, startPoint y: 177, endPoint x: 377, endPoint y: 196, distance: 22.9
click at [379, 195] on div "If True If True If False If True If False If True If False If True If False If …" at bounding box center [543, 194] width 878 height 337
drag, startPoint x: 445, startPoint y: 263, endPoint x: 439, endPoint y: 257, distance: 9.1
click at [439, 257] on div "Condition" at bounding box center [435, 250] width 66 height 15
click at [638, 251] on div "Merge Nodes" at bounding box center [631, 250] width 51 height 12
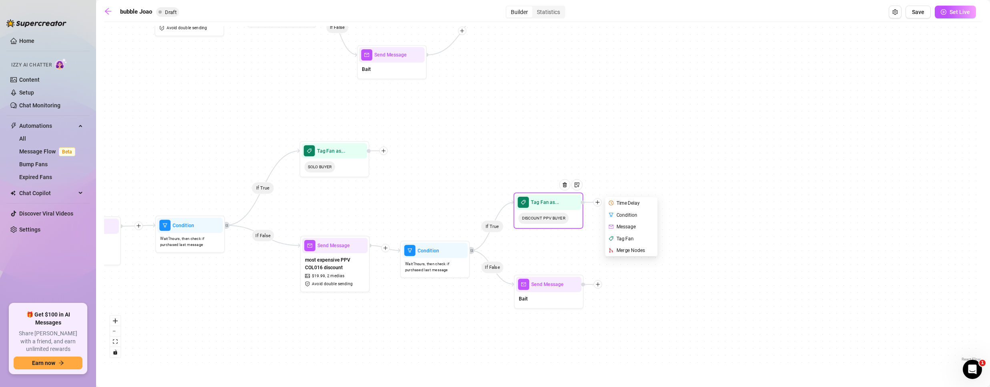
click at [637, 247] on div "Merge Nodes" at bounding box center [631, 250] width 51 height 12
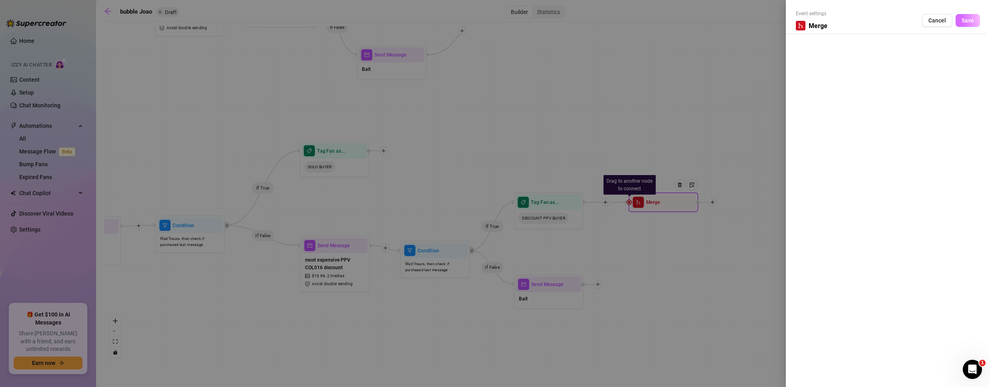
click at [968, 18] on span "Save" at bounding box center [967, 20] width 12 height 6
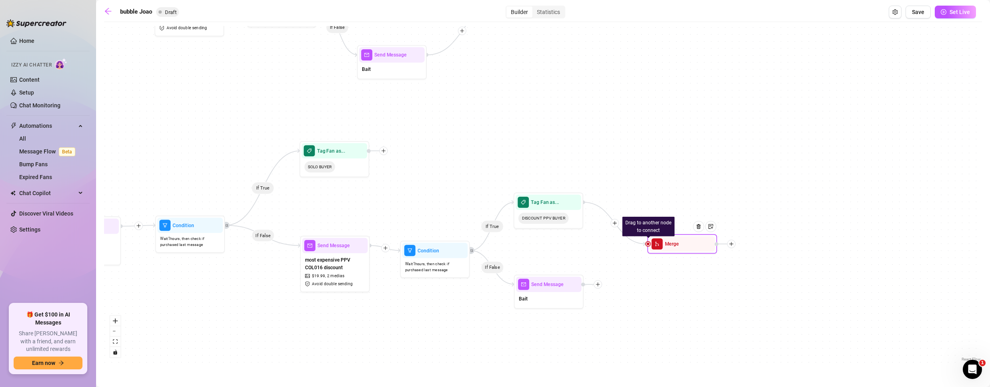
drag, startPoint x: 665, startPoint y: 205, endPoint x: 674, endPoint y: 252, distance: 47.3
click at [683, 250] on div "Merge" at bounding box center [682, 243] width 66 height 15
drag, startPoint x: 649, startPoint y: 249, endPoint x: 580, endPoint y: 288, distance: 79.4
click at [381, 150] on icon "plus" at bounding box center [383, 150] width 5 height 5
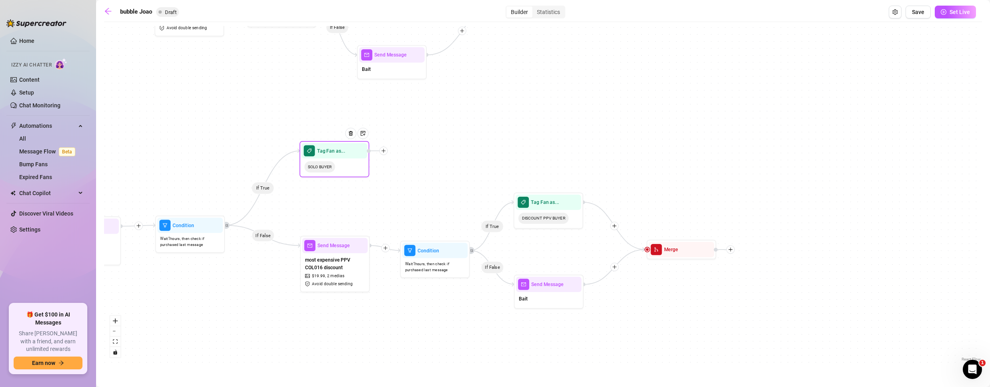
click at [382, 151] on icon "plus" at bounding box center [383, 150] width 5 height 5
click at [412, 149] on div "Time Delay" at bounding box center [418, 151] width 51 height 12
click at [425, 150] on div "Time Delay" at bounding box center [418, 152] width 51 height 12
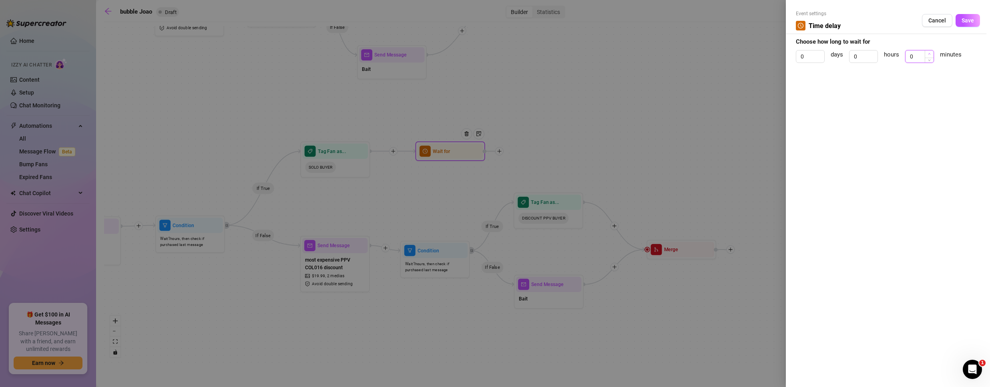
type input "1"
drag, startPoint x: 925, startPoint y: 53, endPoint x: 889, endPoint y: 60, distance: 36.3
click at [889, 60] on div "0 days 0 hours 1 minutes" at bounding box center [888, 60] width 184 height 20
click at [977, 20] on button "Save" at bounding box center [967, 20] width 24 height 13
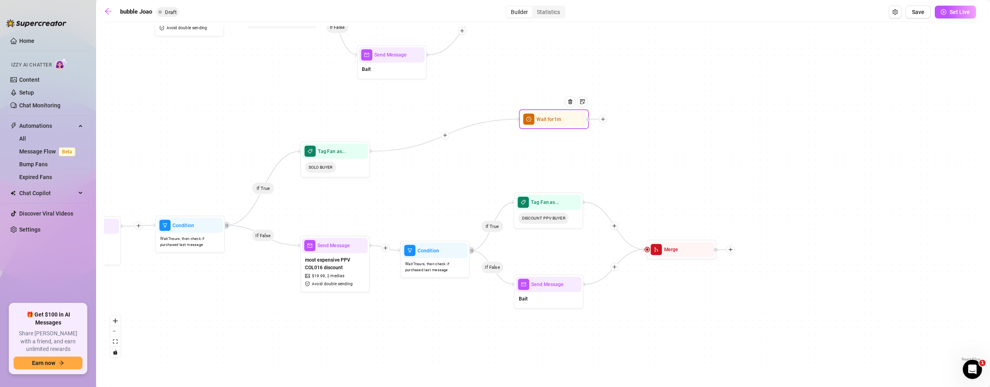
drag, startPoint x: 451, startPoint y: 151, endPoint x: 556, endPoint y: 117, distance: 109.5
click at [556, 117] on span "Wait for 1m" at bounding box center [548, 119] width 24 height 8
click at [571, 104] on img at bounding box center [571, 102] width 6 height 6
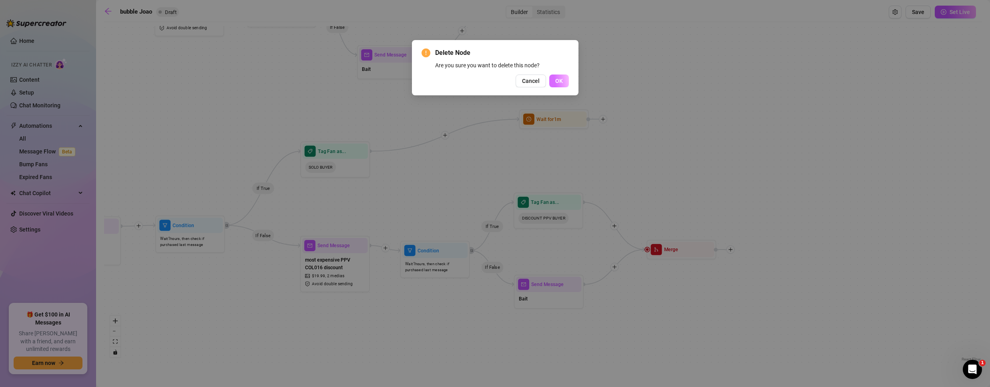
click at [562, 78] on span "OK" at bounding box center [559, 81] width 8 height 6
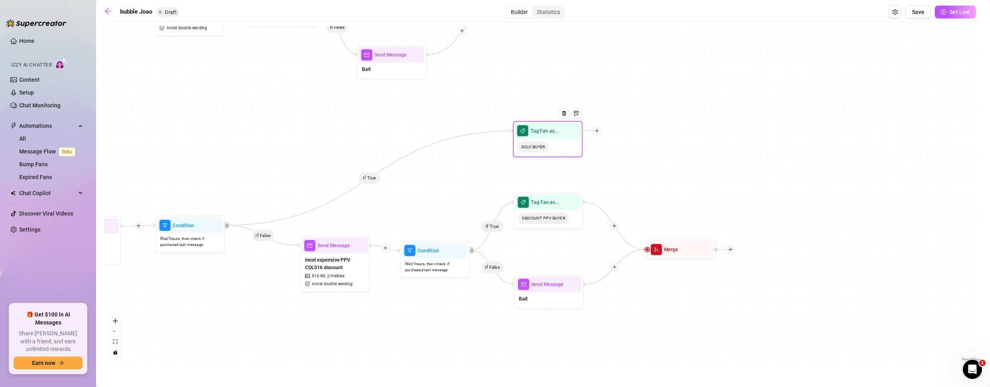
drag, startPoint x: 329, startPoint y: 160, endPoint x: 533, endPoint y: 142, distance: 204.5
click at [533, 142] on span "SOLO BUYER" at bounding box center [532, 146] width 31 height 11
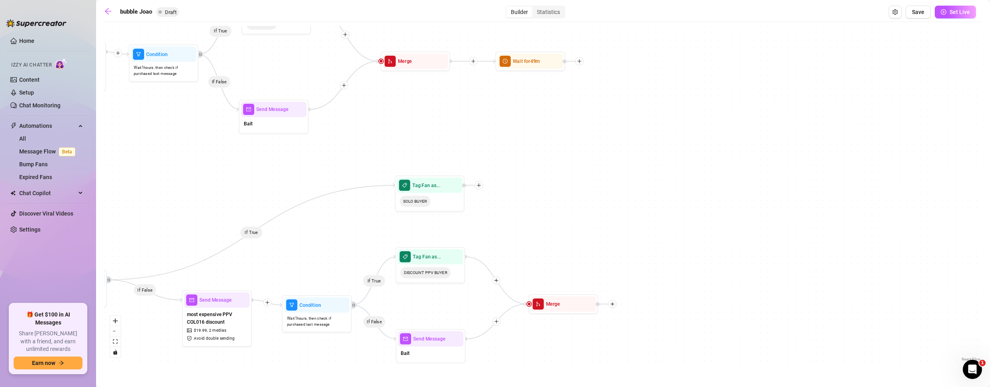
drag, startPoint x: 303, startPoint y: 148, endPoint x: 141, endPoint y: 203, distance: 170.5
click at [141, 203] on div "If True If True If False If True If False If True If False If True If False If …" at bounding box center [543, 194] width 878 height 337
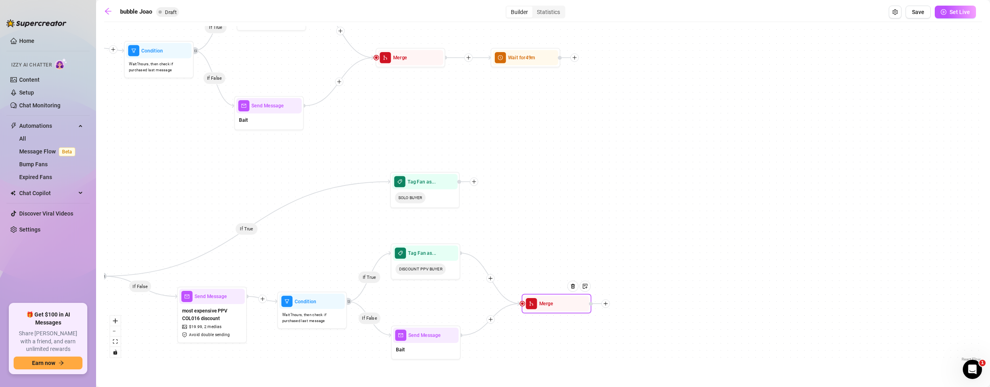
click at [566, 305] on div at bounding box center [575, 291] width 30 height 36
click at [605, 303] on icon "plus" at bounding box center [606, 303] width 4 height 0
click at [634, 353] on div "Merge Nodes" at bounding box center [640, 351] width 51 height 12
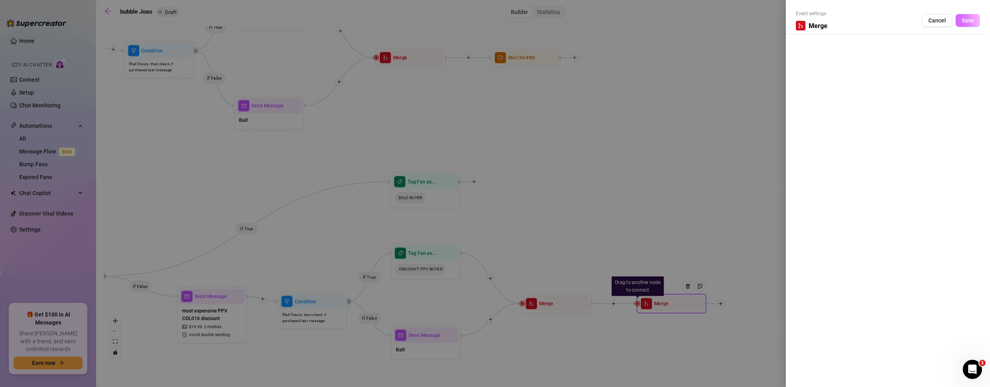
click at [972, 20] on span "Save" at bounding box center [967, 20] width 12 height 6
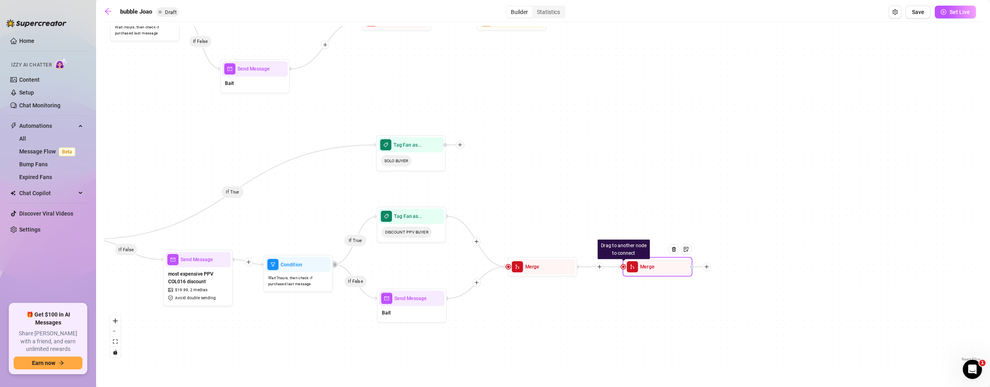
drag, startPoint x: 666, startPoint y: 297, endPoint x: 653, endPoint y: 253, distance: 46.3
click at [653, 253] on div "If True If True If False If True If False If True If False If True If False If …" at bounding box center [543, 194] width 878 height 337
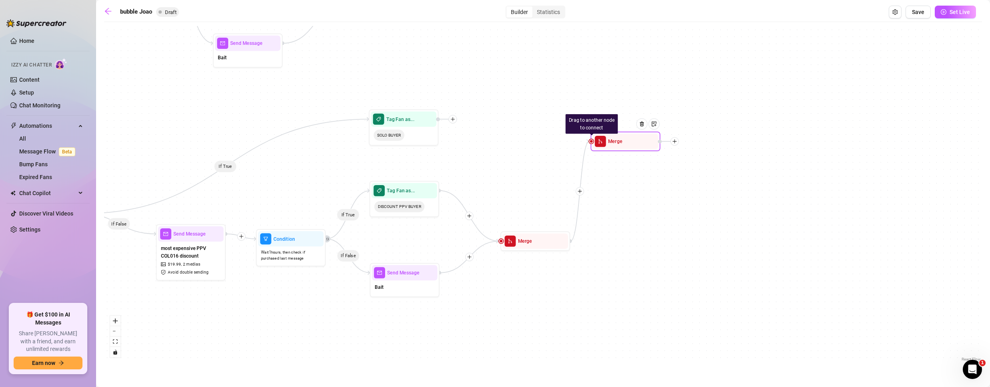
drag, startPoint x: 643, startPoint y: 243, endPoint x: 625, endPoint y: 150, distance: 94.7
click at [622, 145] on span "Merge" at bounding box center [615, 141] width 14 height 8
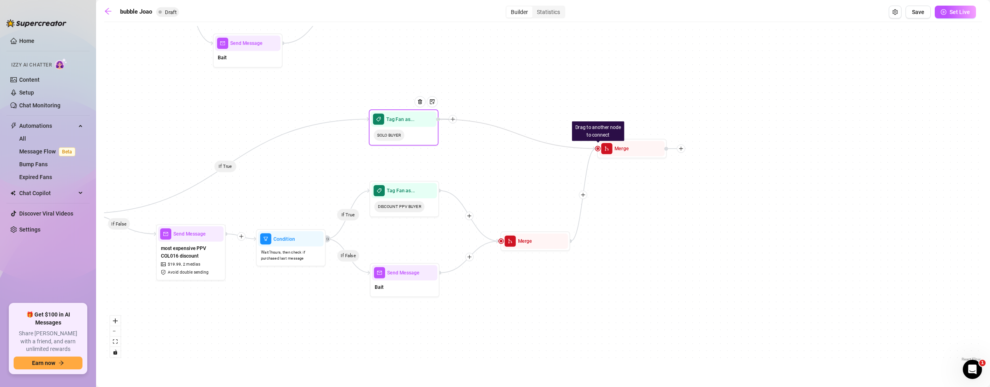
drag, startPoint x: 600, startPoint y: 148, endPoint x: 436, endPoint y: 123, distance: 165.2
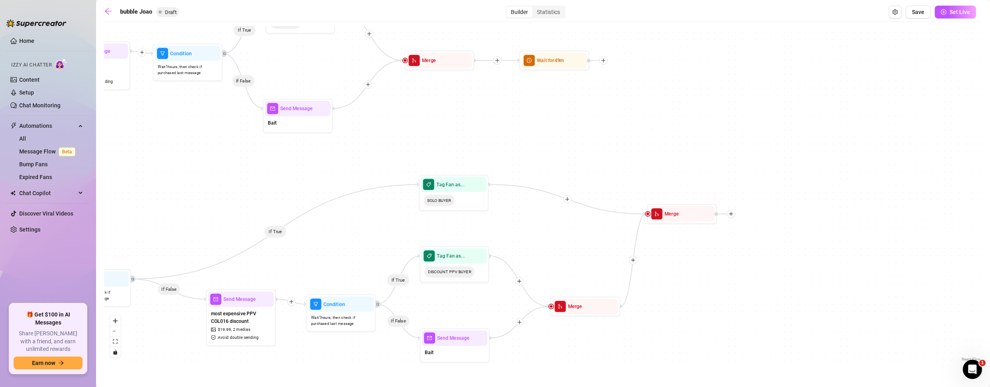
drag, startPoint x: 317, startPoint y: 100, endPoint x: 341, endPoint y: 207, distance: 110.1
click at [342, 211] on div "If True If True If False If True If False If True If False If True If False If …" at bounding box center [543, 194] width 878 height 337
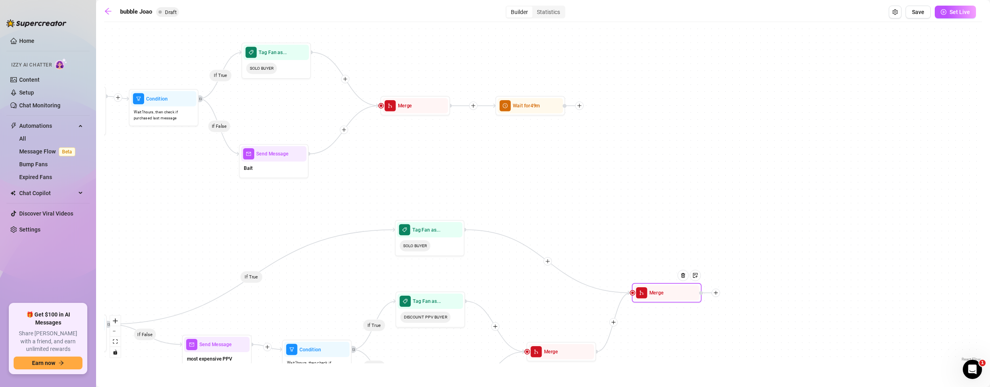
drag, startPoint x: 671, startPoint y: 294, endPoint x: 663, endPoint y: 298, distance: 9.5
click at [667, 300] on div "Merge" at bounding box center [667, 292] width 66 height 15
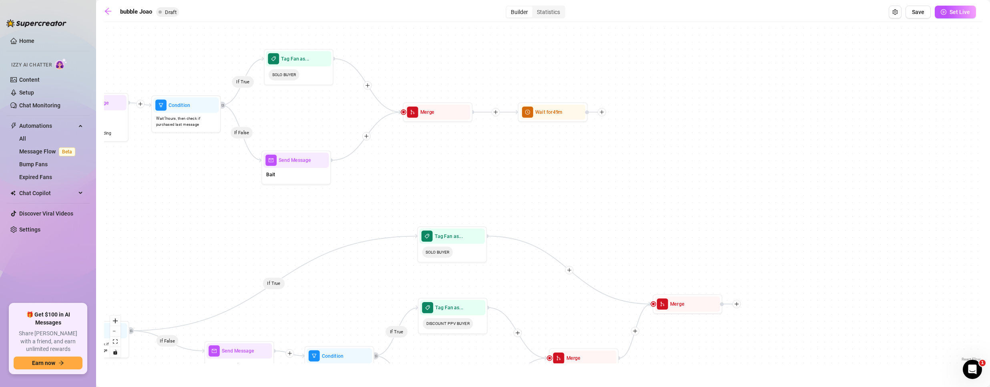
drag, startPoint x: 636, startPoint y: 180, endPoint x: 703, endPoint y: 155, distance: 71.6
click at [694, 160] on div "If True If True If False If True If False If True If False If True If False If …" at bounding box center [543, 194] width 878 height 337
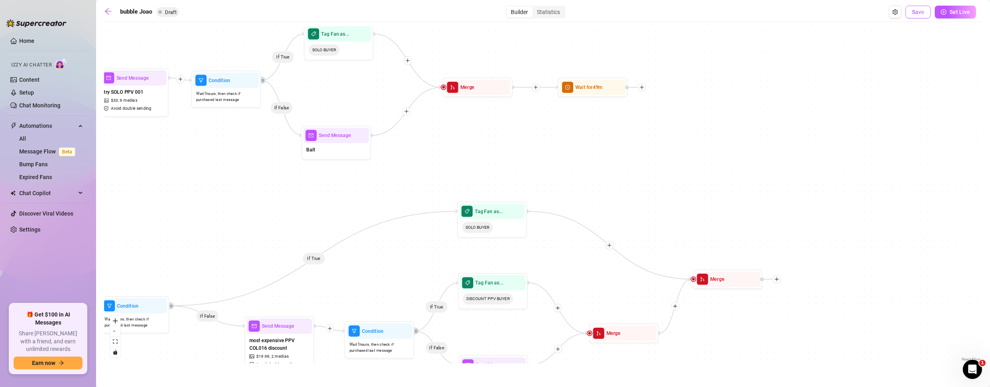
click at [916, 11] on span "Save" at bounding box center [918, 12] width 12 height 6
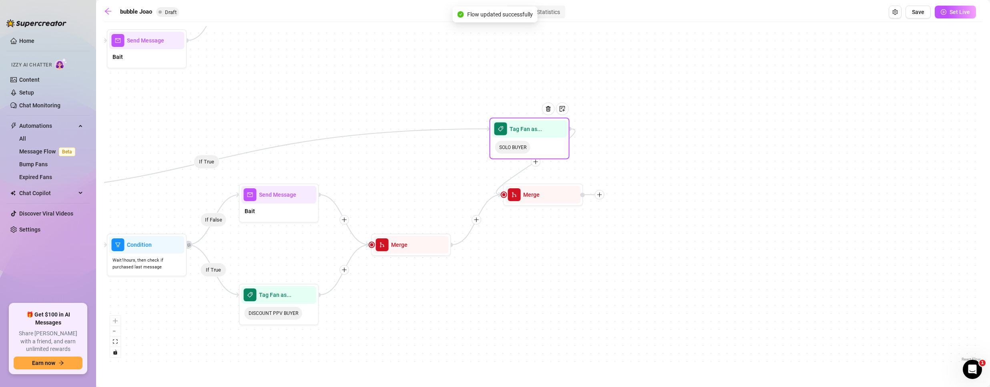
drag, startPoint x: 443, startPoint y: 110, endPoint x: 560, endPoint y: 114, distance: 117.3
click at [919, 14] on span "Save" at bounding box center [918, 12] width 12 height 6
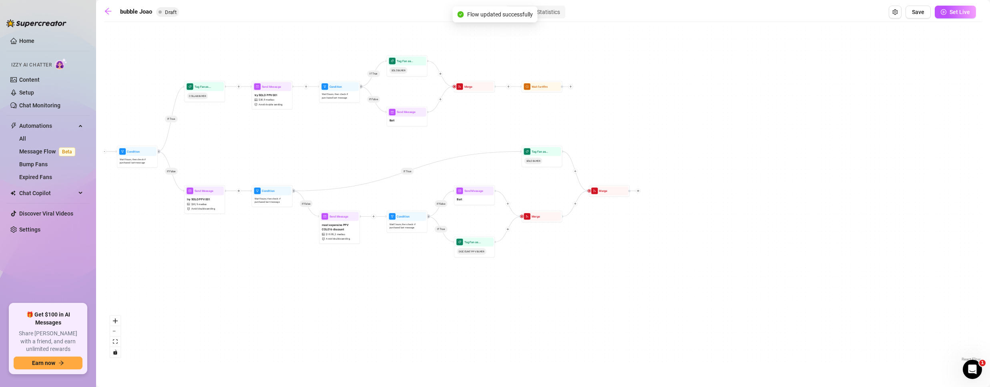
drag, startPoint x: 799, startPoint y: 202, endPoint x: 378, endPoint y: 133, distance: 427.0
click at [378, 133] on div "If True If False If True If False If True If False If True If False If True If …" at bounding box center [543, 194] width 878 height 337
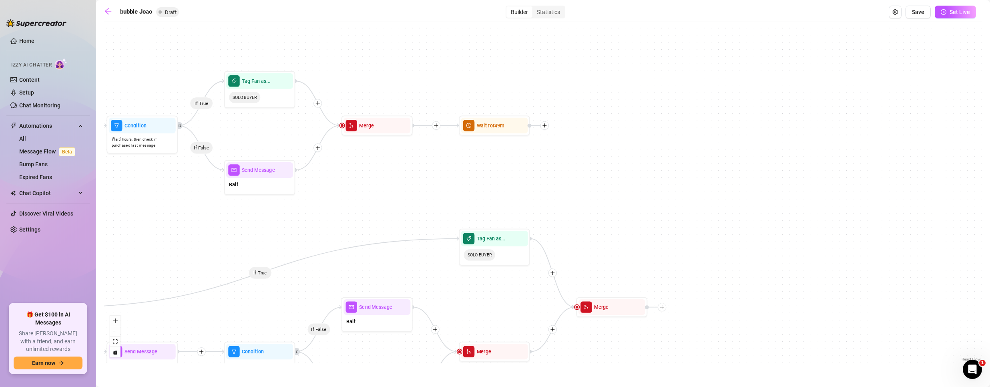
drag, startPoint x: 614, startPoint y: 93, endPoint x: 459, endPoint y: 202, distance: 189.3
click at [459, 204] on div "If True If False If True If False If True If False If True If False If True If …" at bounding box center [543, 194] width 878 height 337
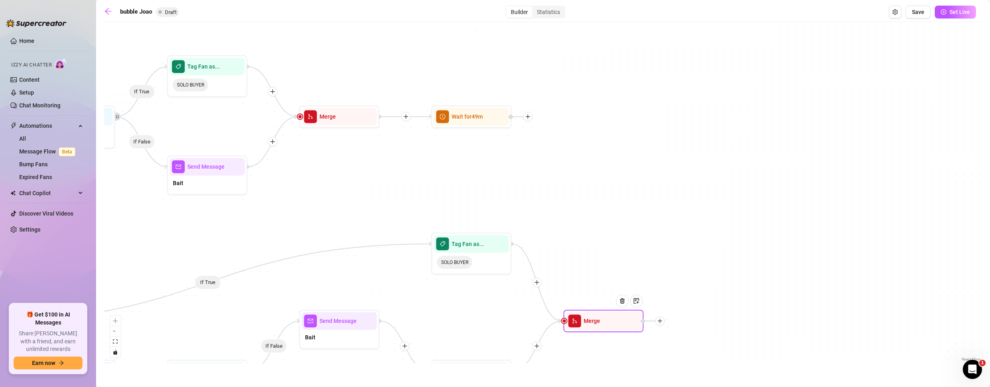
click at [660, 319] on icon "plus" at bounding box center [660, 321] width 0 height 4
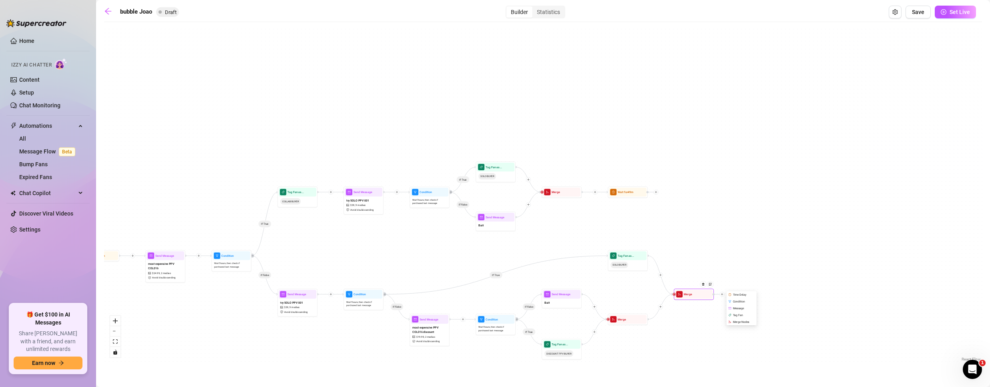
click at [740, 323] on div "Merge Nodes" at bounding box center [741, 321] width 29 height 7
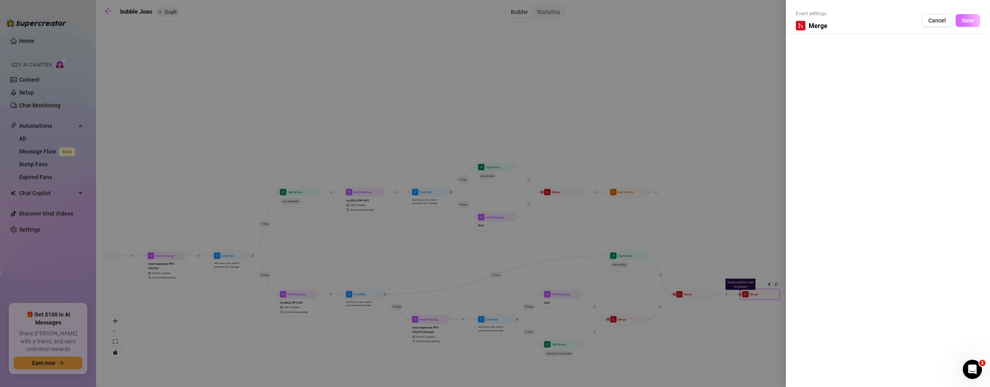
click at [966, 22] on span "Save" at bounding box center [967, 20] width 12 height 6
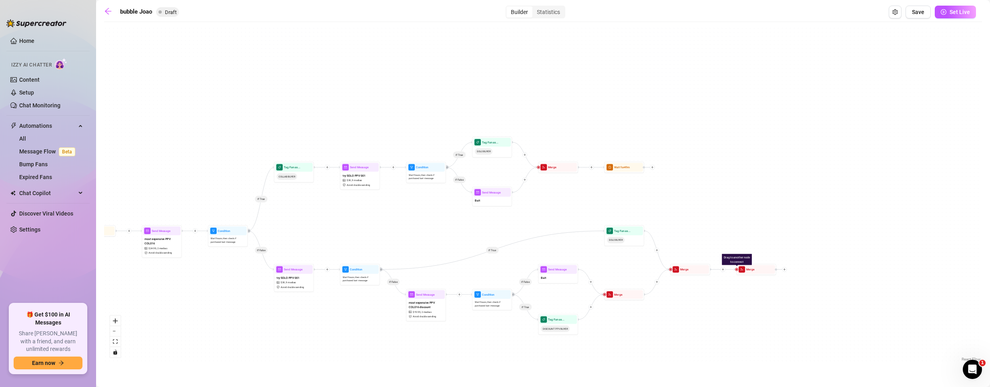
drag, startPoint x: 756, startPoint y: 300, endPoint x: 754, endPoint y: 282, distance: 18.1
click at [754, 282] on div "If True If False If True If False If True If False If True If False If True If …" at bounding box center [543, 194] width 878 height 337
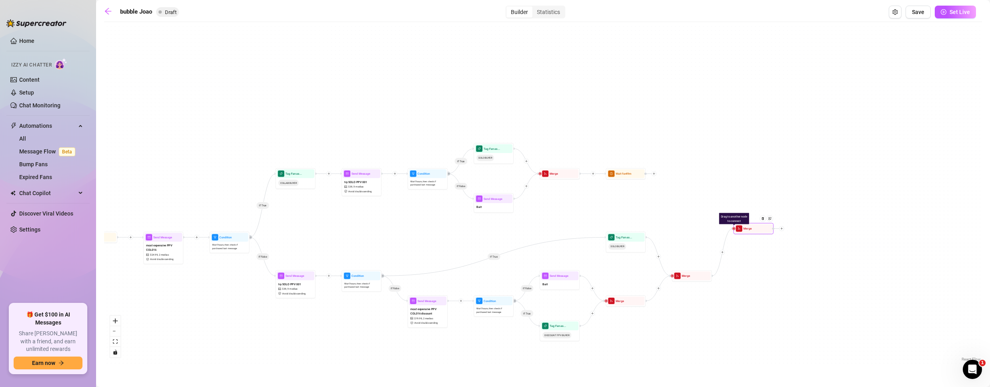
drag, startPoint x: 755, startPoint y: 274, endPoint x: 752, endPoint y: 227, distance: 47.0
click at [752, 227] on div "Merge" at bounding box center [753, 228] width 38 height 9
drag, startPoint x: 734, startPoint y: 230, endPoint x: 653, endPoint y: 173, distance: 99.4
drag, startPoint x: 734, startPoint y: 229, endPoint x: 647, endPoint y: 174, distance: 102.6
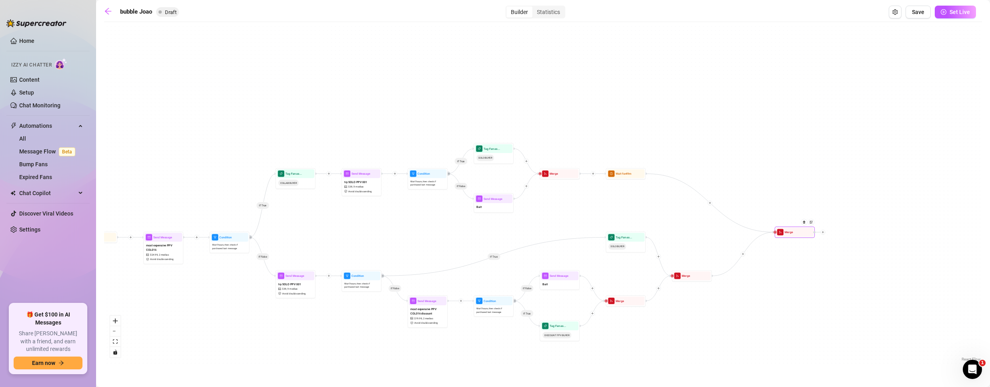
drag, startPoint x: 749, startPoint y: 230, endPoint x: 768, endPoint y: 222, distance: 21.0
click at [793, 231] on span "Merge" at bounding box center [788, 232] width 8 height 4
drag, startPoint x: 624, startPoint y: 178, endPoint x: 684, endPoint y: 194, distance: 61.7
click at [684, 194] on div "Wait for 49m" at bounding box center [689, 189] width 38 height 9
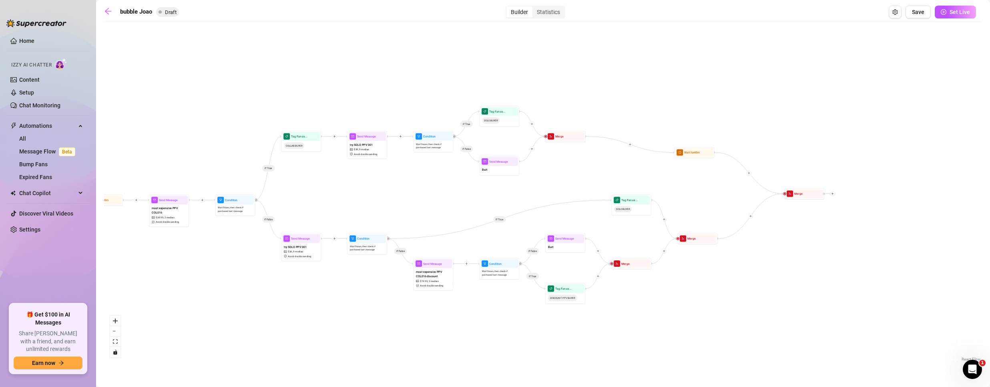
drag, startPoint x: 673, startPoint y: 238, endPoint x: 630, endPoint y: 203, distance: 55.4
click at [678, 200] on div "If True If False If True If False If True If False If True If False If True If …" at bounding box center [543, 194] width 878 height 337
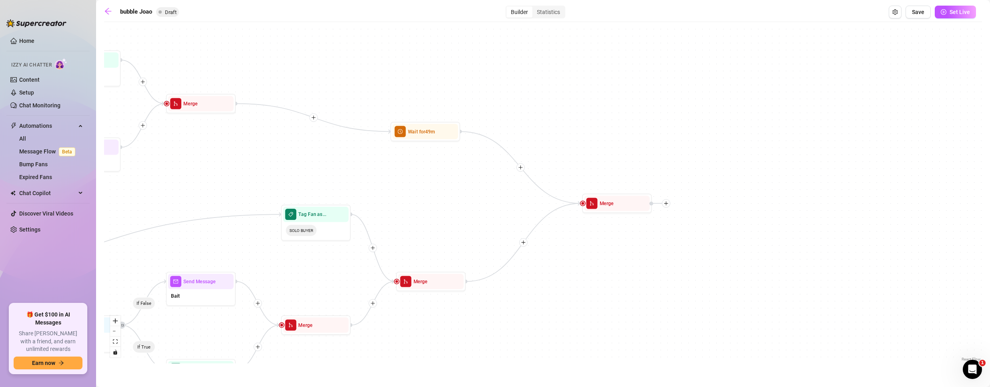
drag, startPoint x: 801, startPoint y: 114, endPoint x: 354, endPoint y: 208, distance: 456.8
click at [361, 209] on div "If True If False If True If False If True If False If True If False If True If …" at bounding box center [543, 194] width 878 height 337
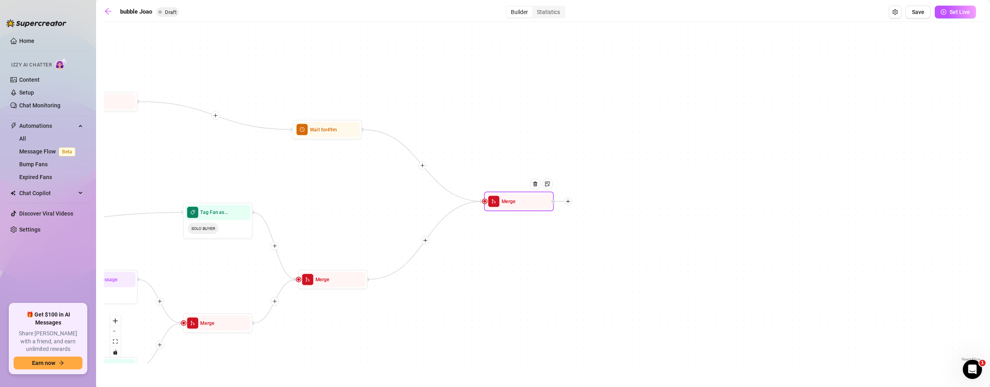
click at [568, 200] on icon "plus" at bounding box center [568, 201] width 0 height 4
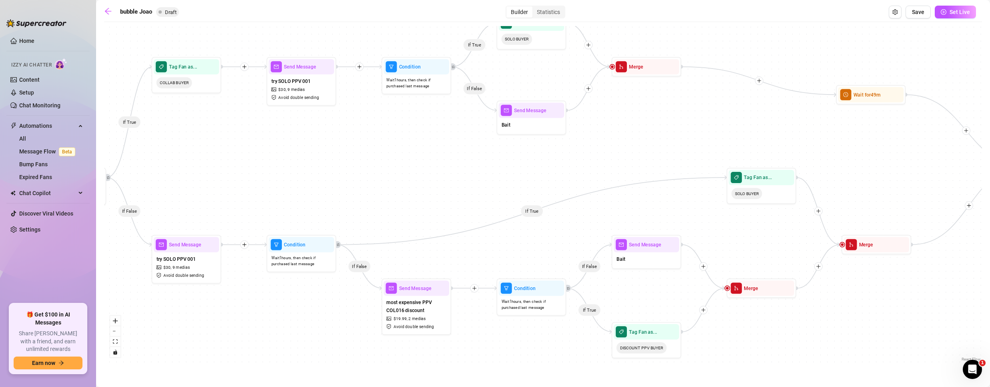
drag, startPoint x: 320, startPoint y: 191, endPoint x: 814, endPoint y: 137, distance: 496.4
click at [846, 143] on div "If True If False If True If False If True If False If True If False If True If …" at bounding box center [543, 194] width 878 height 337
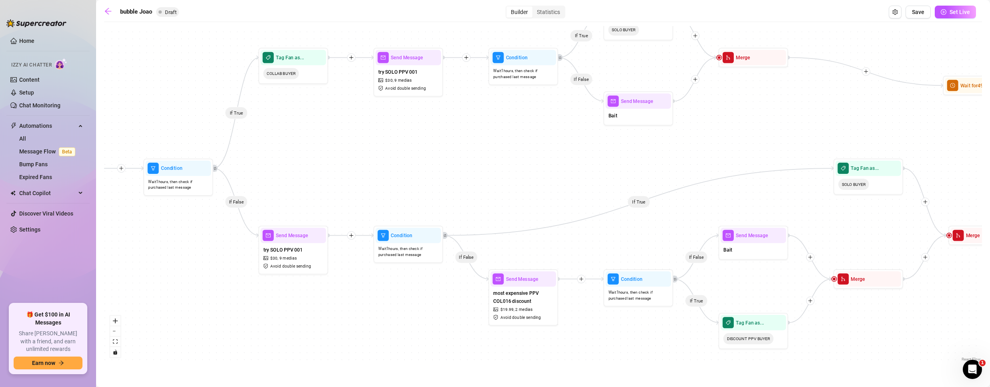
drag, startPoint x: 345, startPoint y: 164, endPoint x: 492, endPoint y: 172, distance: 147.1
click at [492, 172] on div "If True If False If True If False If True If False If True If False If True If …" at bounding box center [543, 194] width 878 height 337
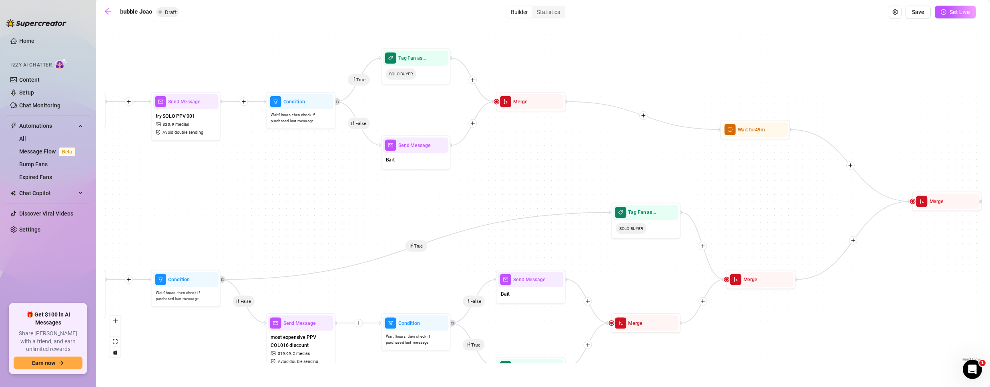
drag, startPoint x: 548, startPoint y: 182, endPoint x: 303, endPoint y: 222, distance: 248.2
click at [303, 222] on div "If True If False If True If False If True If False If True If False If True If …" at bounding box center [543, 194] width 878 height 337
drag, startPoint x: 757, startPoint y: 135, endPoint x: 658, endPoint y: 118, distance: 100.3
click at [658, 118] on div "Wait for 49m" at bounding box center [657, 111] width 66 height 15
click at [659, 113] on span "Wait for 49m" at bounding box center [652, 112] width 27 height 8
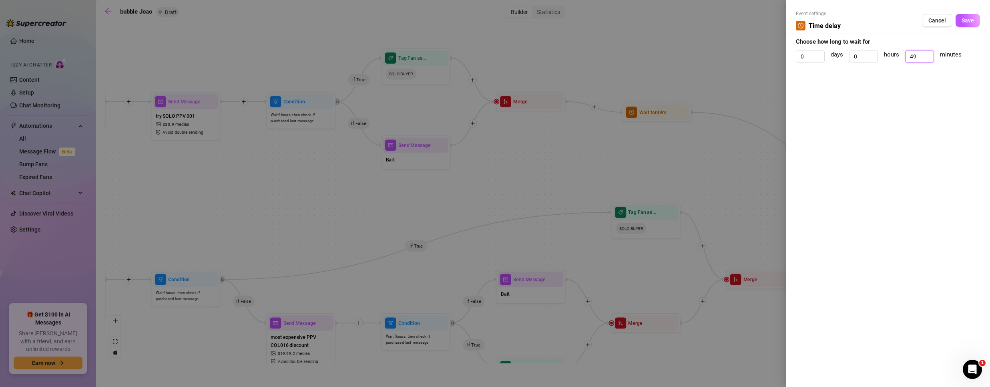
drag, startPoint x: 921, startPoint y: 53, endPoint x: 792, endPoint y: 65, distance: 129.0
click at [792, 65] on div "Event settings Time delay Cancel Save Choose how long to wait for 0 days 0 hour…" at bounding box center [888, 193] width 204 height 387
drag, startPoint x: 860, startPoint y: 54, endPoint x: 756, endPoint y: 54, distance: 104.5
click at [756, 54] on div "Event settings Time delay Cancel Save Choose how long to wait for 0 days 0 hour…" at bounding box center [495, 193] width 990 height 387
type input "'"
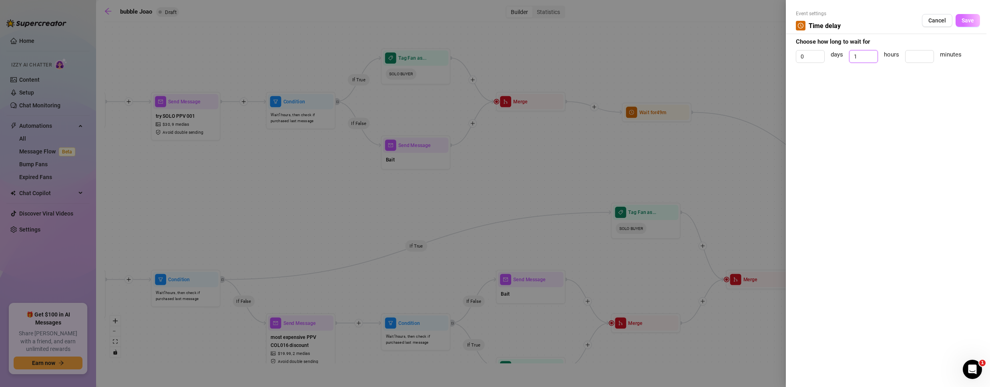
type input "1"
click at [971, 16] on button "Save" at bounding box center [967, 20] width 24 height 13
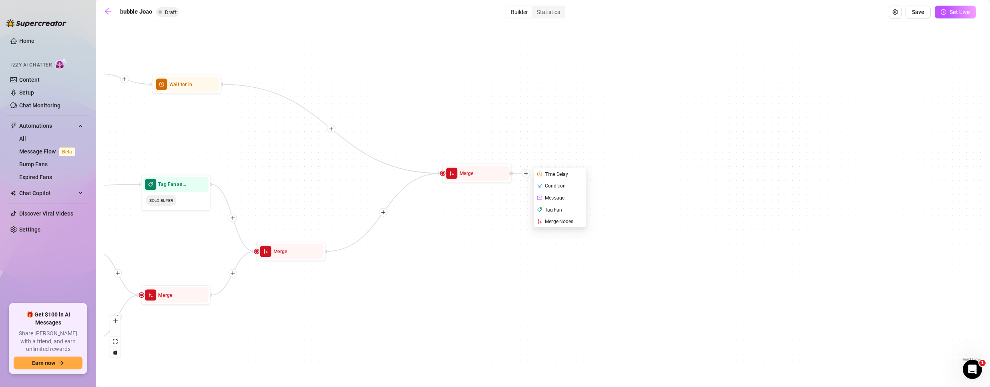
drag, startPoint x: 751, startPoint y: 187, endPoint x: 286, endPoint y: 158, distance: 466.3
click at [281, 159] on div "If True If False If True If False If True If False If True If False If True If …" at bounding box center [543, 194] width 878 height 337
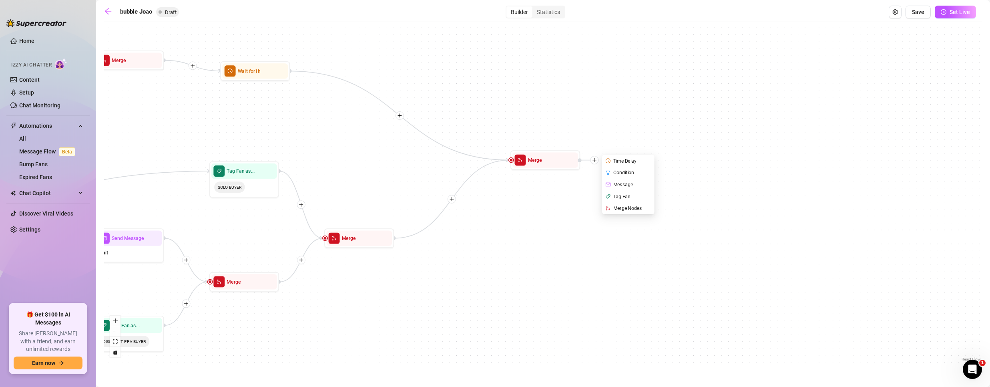
drag, startPoint x: 426, startPoint y: 237, endPoint x: 461, endPoint y: 250, distance: 37.4
click at [461, 250] on div "If True If False If True If False If True If False If True If False If True If …" at bounding box center [543, 194] width 878 height 337
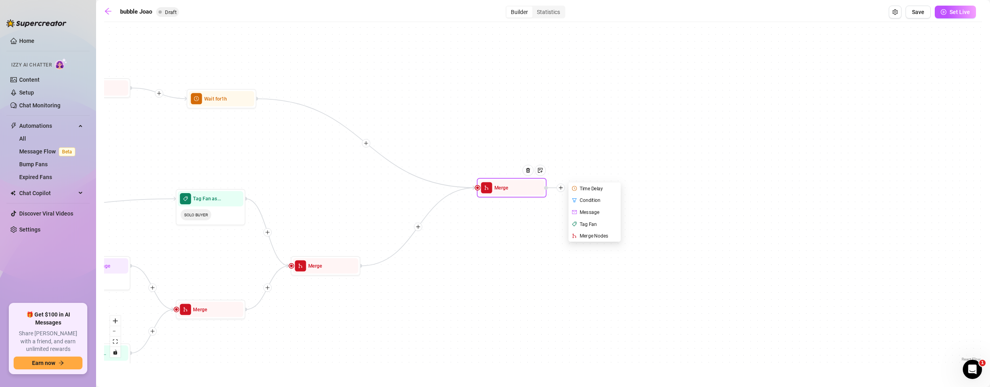
click at [600, 186] on div "Time Delay" at bounding box center [595, 188] width 51 height 12
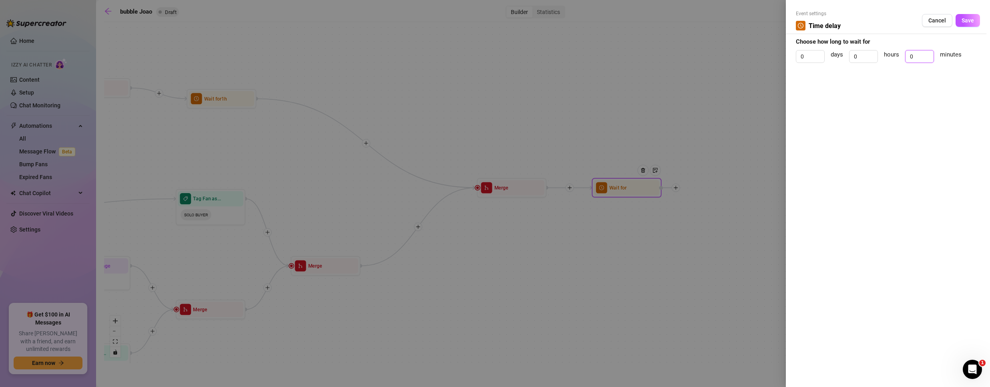
drag, startPoint x: 917, startPoint y: 55, endPoint x: 808, endPoint y: 65, distance: 109.3
click at [812, 64] on div "0 days 0 hours 0 minutes" at bounding box center [888, 60] width 184 height 20
type input "30"
click at [969, 23] on span "Save" at bounding box center [967, 20] width 12 height 6
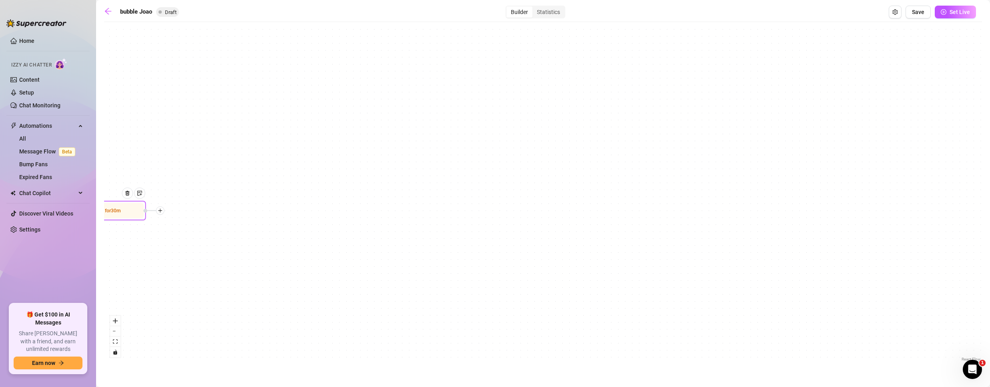
drag, startPoint x: 821, startPoint y: 198, endPoint x: 281, endPoint y: 226, distance: 540.6
click at [303, 221] on div "If True If False If True If False If True If False If True If False If True If …" at bounding box center [543, 194] width 878 height 337
click at [158, 210] on icon "plus" at bounding box center [158, 210] width 5 height 5
click at [195, 233] on div "Message" at bounding box center [192, 235] width 51 height 12
click at [187, 235] on div "Message" at bounding box center [192, 235] width 51 height 12
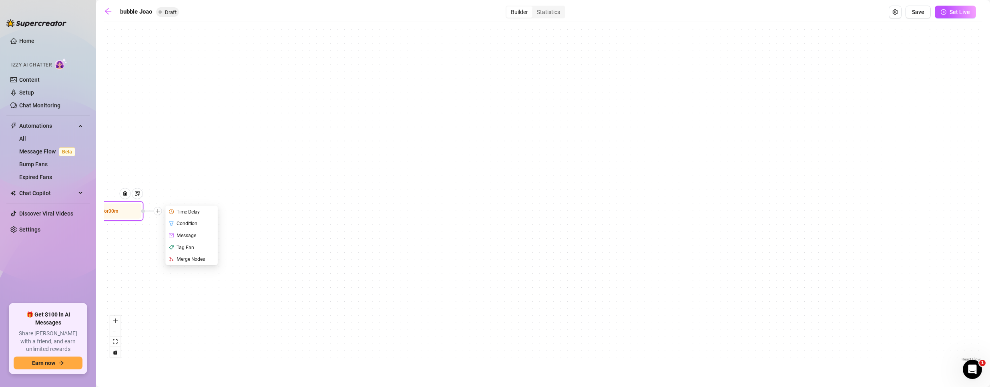
click at [183, 232] on div "Message" at bounding box center [192, 235] width 51 height 12
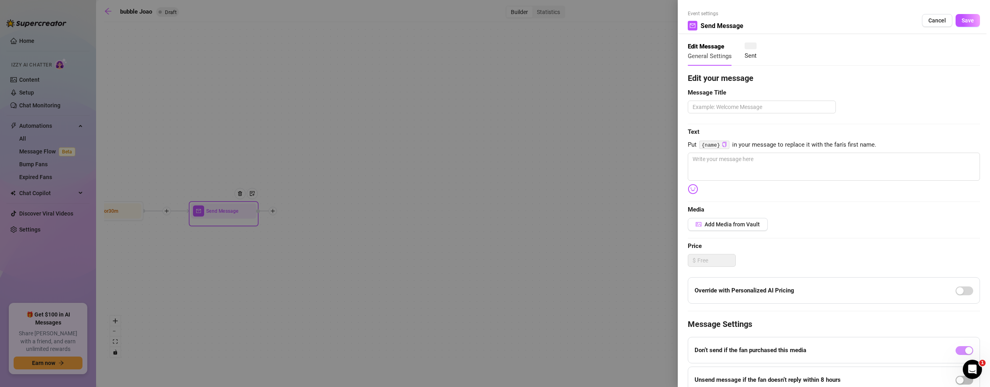
type textarea "Write your message here"
click at [756, 107] on textarea at bounding box center [762, 106] width 148 height 13
type textarea "1"
click at [828, 159] on textarea at bounding box center [834, 166] width 292 height 28
type textarea "1"
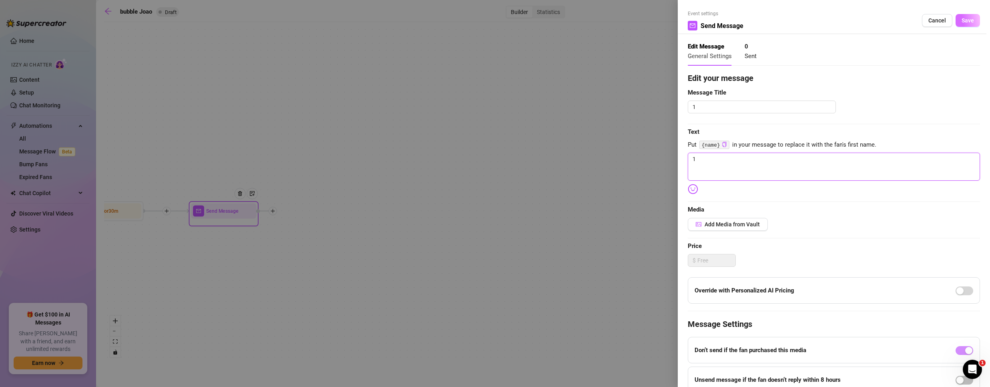
type textarea "1"
click at [961, 18] on span "Save" at bounding box center [967, 20] width 12 height 6
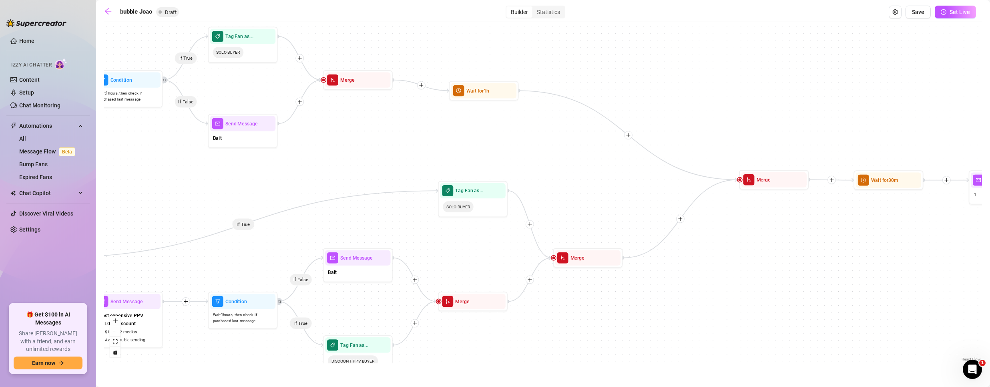
drag, startPoint x: 193, startPoint y: 293, endPoint x: 995, endPoint y: 290, distance: 802.0
click at [989, 290] on html "Home Izzy AI Chatter Content Setup Chat Monitoring Automations All Message Flow…" at bounding box center [495, 193] width 990 height 387
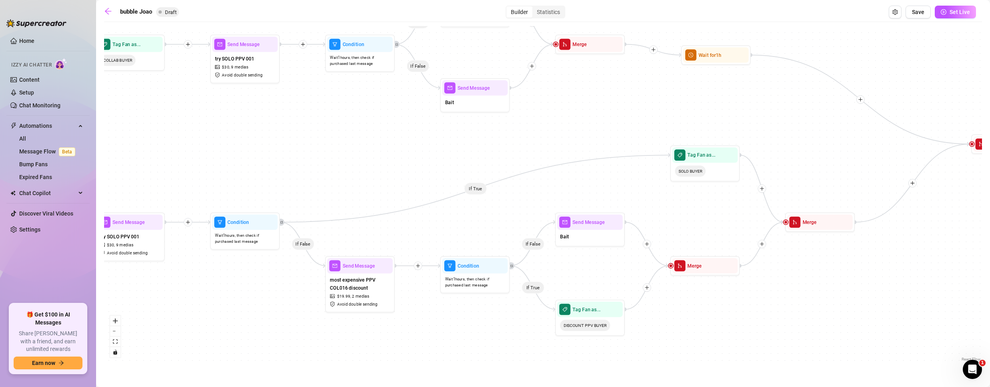
drag, startPoint x: 150, startPoint y: 263, endPoint x: 358, endPoint y: 194, distance: 219.6
click at [358, 194] on div "If True If False If True If False If True If False If True If False If True If …" at bounding box center [543, 194] width 878 height 337
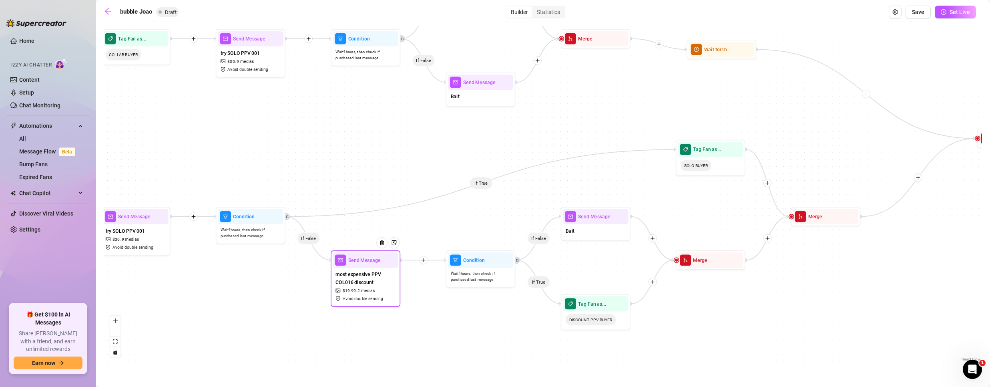
click at [362, 286] on div "most expensive PPV COL016 discount $ 19.99 , 2 medias Avoid double sending" at bounding box center [366, 286] width 66 height 37
type textarea "We didn’t stay still for a second—want to see how far [PERSON_NAME] pushed me?"
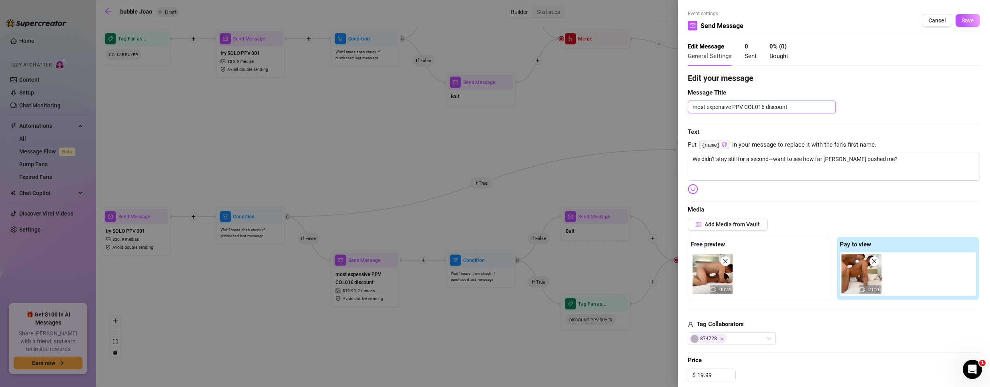
drag, startPoint x: 765, startPoint y: 109, endPoint x: 535, endPoint y: 130, distance: 231.1
click at [535, 130] on div "Event settings Send Message Cancel Save Edit Message General Settings 0 Sent 0 …" at bounding box center [495, 193] width 990 height 387
click at [929, 22] on span "Cancel" at bounding box center [937, 20] width 18 height 6
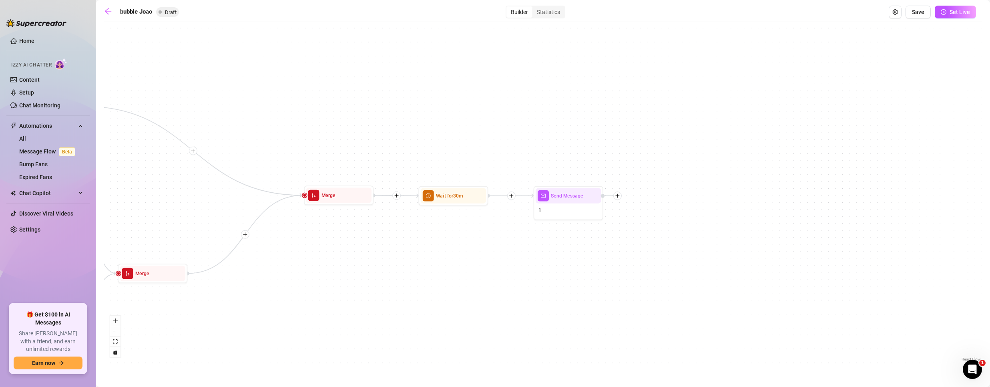
drag, startPoint x: 757, startPoint y: 269, endPoint x: 193, endPoint y: 307, distance: 566.0
click at [193, 307] on div "If True If False If True If False If True If False If True If False If True If …" at bounding box center [543, 194] width 878 height 337
click at [555, 214] on div "1" at bounding box center [568, 210] width 66 height 15
click at [576, 211] on div "1" at bounding box center [568, 210] width 66 height 15
type textarea "1"
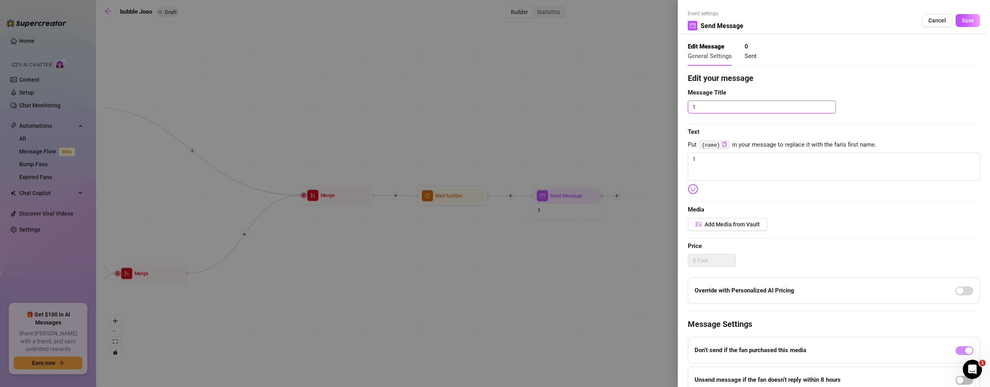
drag, startPoint x: 736, startPoint y: 108, endPoint x: 466, endPoint y: 102, distance: 269.4
click at [468, 102] on div "Event settings Send Message Cancel Save Edit Message General Settings 0 Sent Ed…" at bounding box center [495, 193] width 990 height 387
paste textarea "most expensive PPV COL016"
type textarea "most expensive PPV COL016"
click at [761, 106] on textarea "most expensive PPV COL016" at bounding box center [762, 106] width 148 height 13
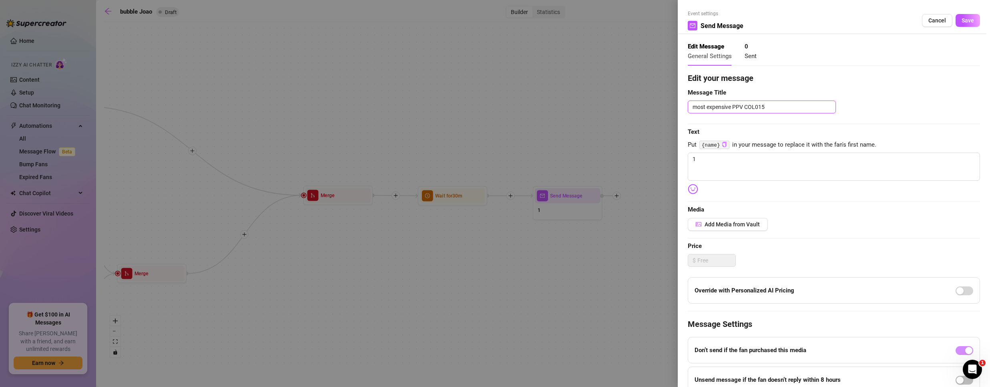
type textarea "most expensive PPV COL015"
click at [726, 171] on textarea "1" at bounding box center [834, 166] width 292 height 28
paste textarea "We turned that bed into a playground—wanna hear how good it sounds?"
type textarea "We turned that bed into a playground—wanna hear how good it sounds?"
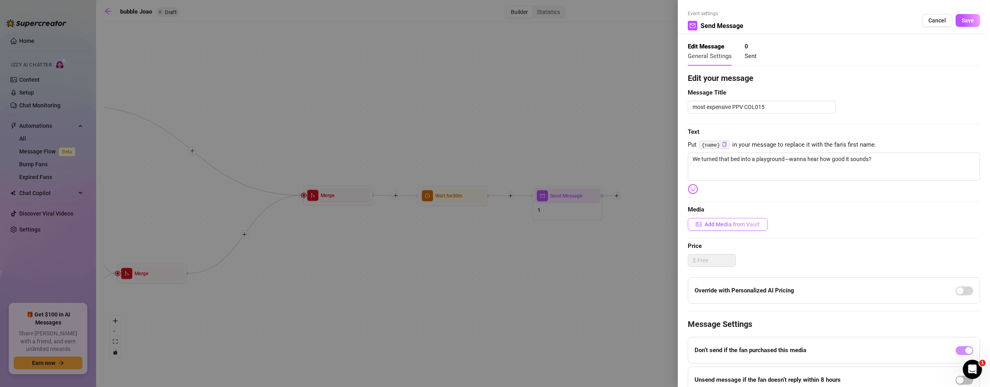
click at [732, 222] on span "Add Media from Vault" at bounding box center [731, 224] width 55 height 6
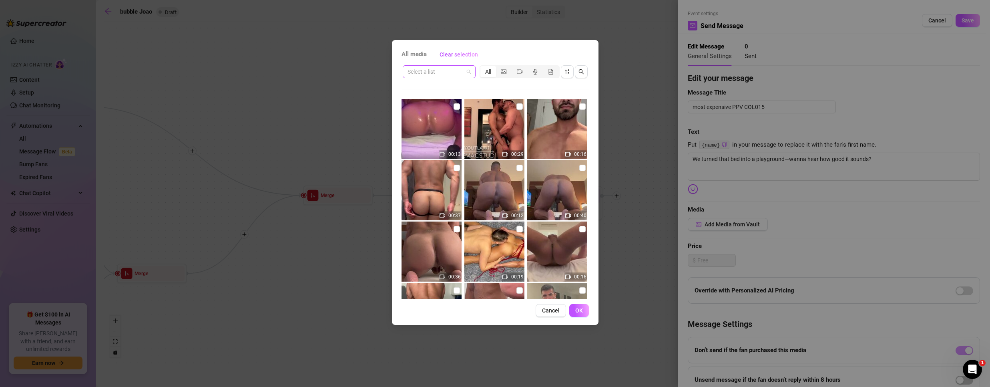
click at [443, 71] on input "search" at bounding box center [435, 72] width 56 height 12
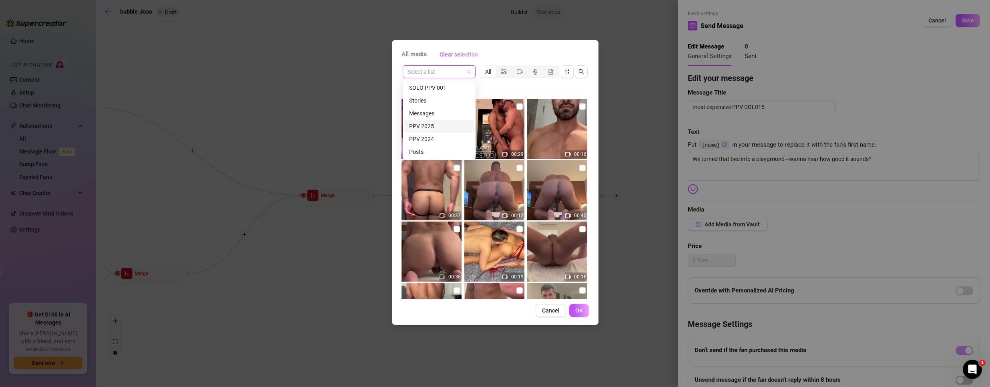
click at [426, 125] on div "PPV 2025" at bounding box center [439, 126] width 60 height 9
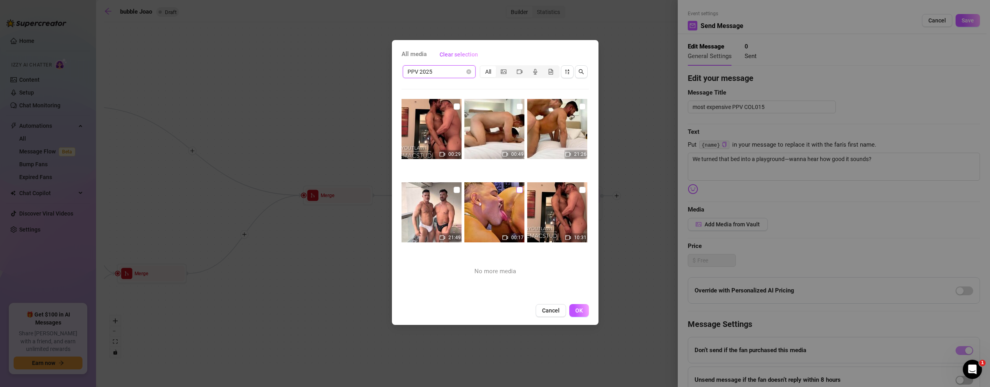
click at [517, 190] on input "checkbox" at bounding box center [519, 190] width 6 height 6
checkbox input "true"
click at [453, 191] on input "checkbox" at bounding box center [456, 190] width 6 height 6
checkbox input "true"
click at [572, 309] on button "OK" at bounding box center [579, 310] width 20 height 13
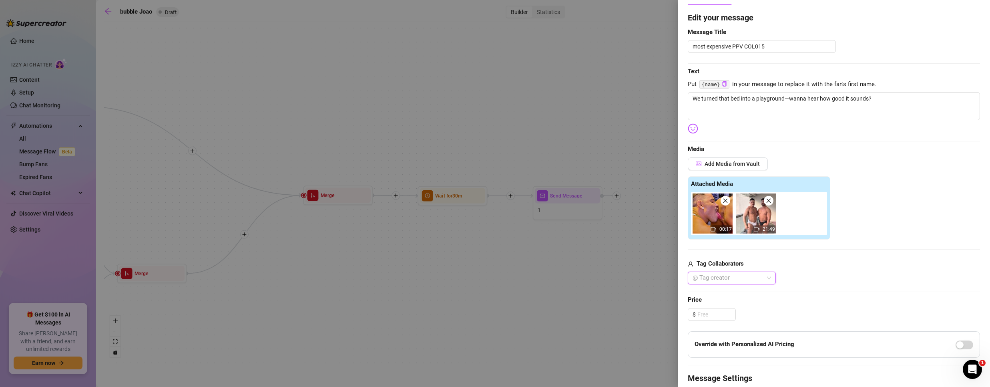
scroll to position [160, 0]
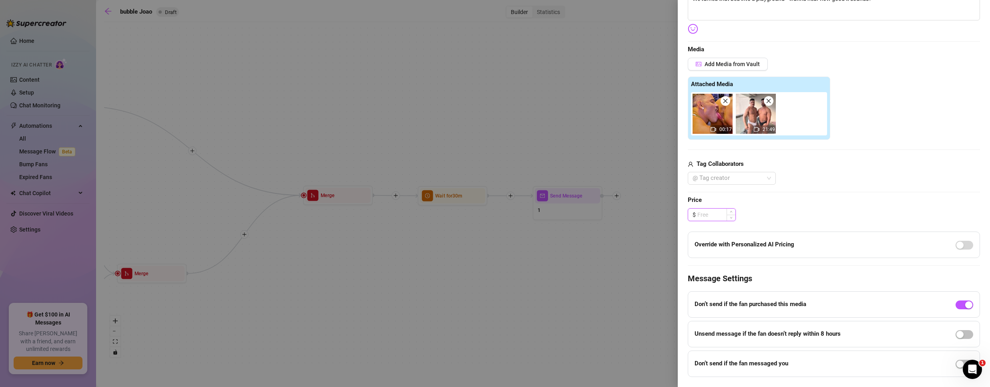
click at [709, 215] on input at bounding box center [716, 215] width 38 height 12
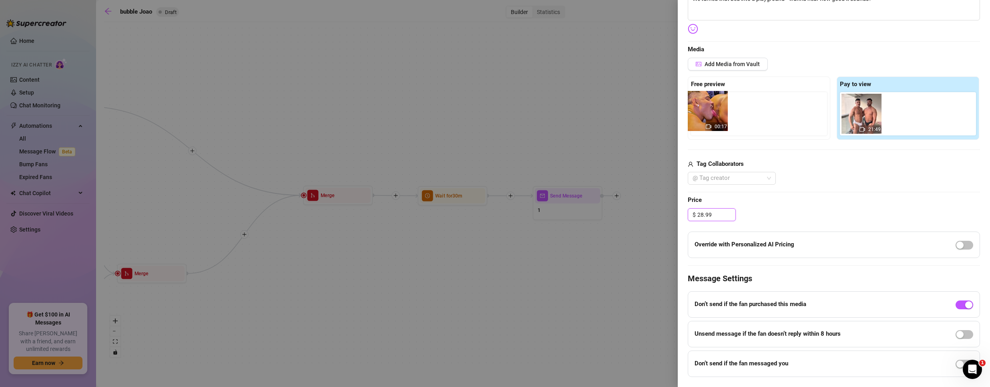
drag, startPoint x: 862, startPoint y: 108, endPoint x: 709, endPoint y: 105, distance: 152.9
click at [709, 105] on div "Free preview Pay to view 00:17 21:49" at bounding box center [834, 107] width 292 height 63
click at [741, 179] on div at bounding box center [727, 177] width 76 height 11
type input "28.99"
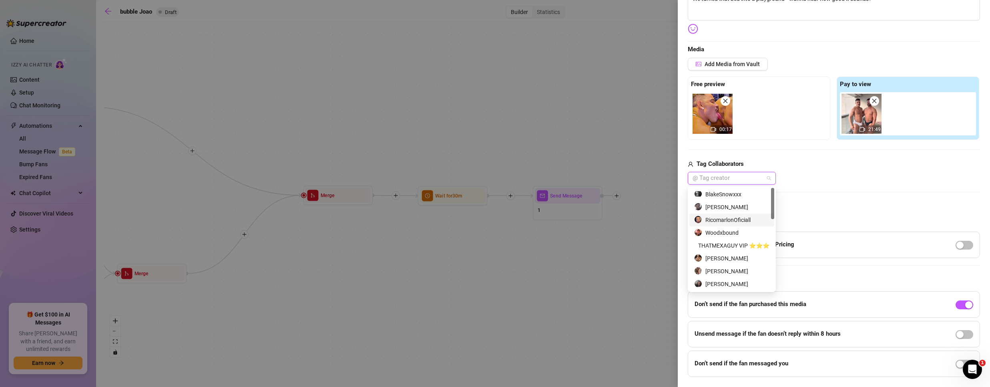
click at [732, 221] on div "RicomarlonOficiall" at bounding box center [731, 219] width 75 height 9
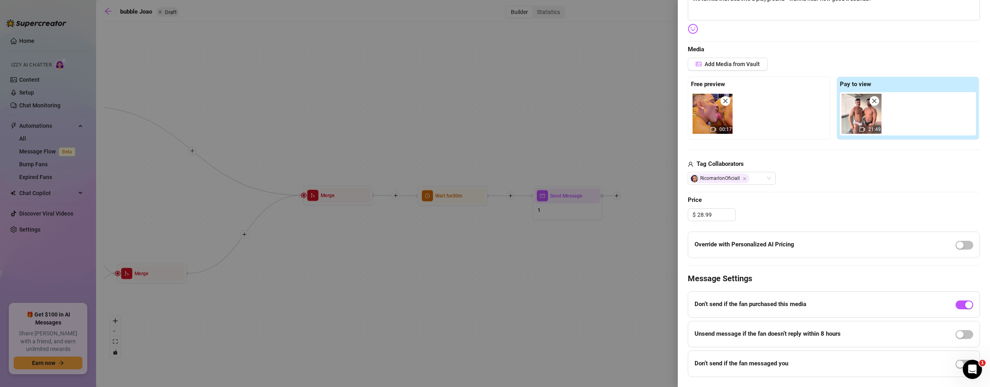
click at [865, 177] on div "RicomarlonOficiall" at bounding box center [834, 178] width 292 height 13
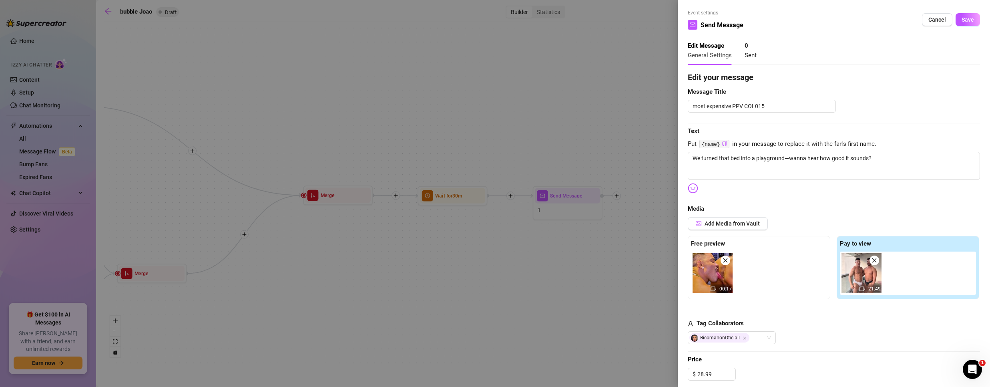
scroll to position [0, 0]
click at [961, 21] on span "Save" at bounding box center [967, 20] width 12 height 6
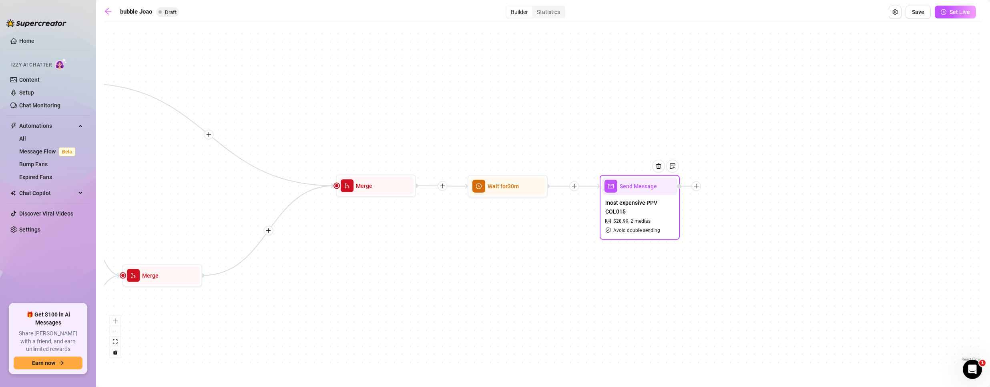
click at [696, 185] on icon "plus" at bounding box center [696, 186] width 0 height 4
click at [729, 200] on div "Condition" at bounding box center [735, 201] width 58 height 14
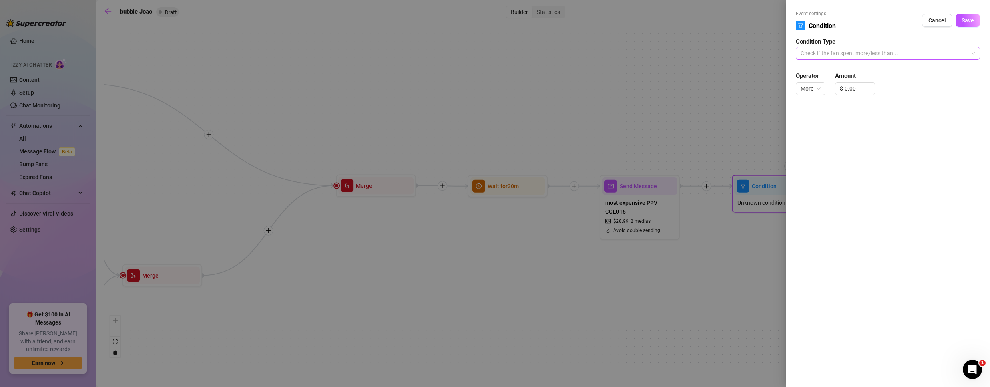
click at [881, 52] on span "Check if the fan spent more/less than..." at bounding box center [887, 53] width 174 height 12
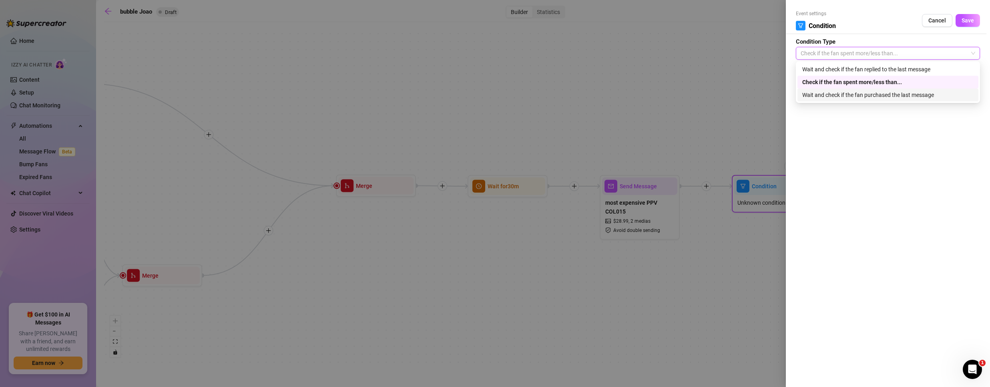
click at [856, 96] on div "Wait and check if the fan purchased the last message" at bounding box center [887, 94] width 171 height 9
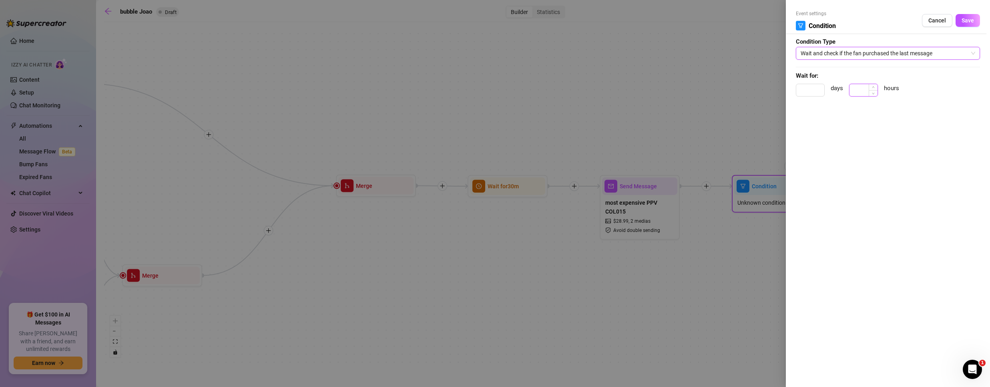
click at [860, 92] on input at bounding box center [863, 90] width 28 height 12
type input "1"
click at [971, 24] on button "Save" at bounding box center [967, 20] width 24 height 13
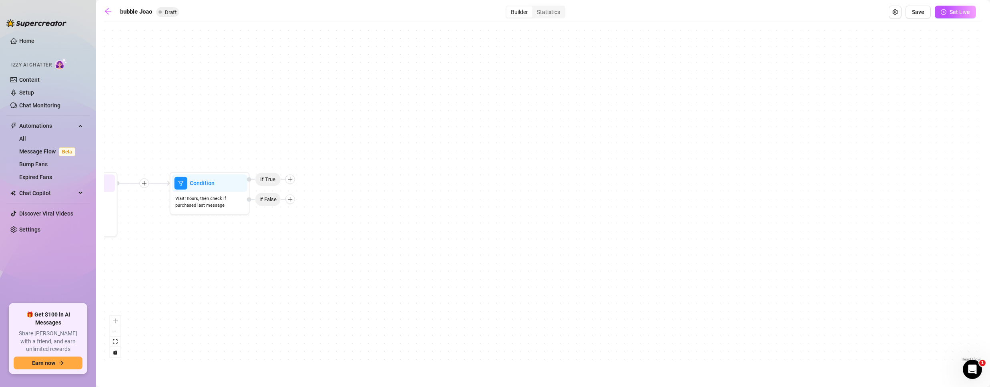
drag, startPoint x: 811, startPoint y: 299, endPoint x: 295, endPoint y: 385, distance: 523.1
click at [295, 385] on main "bubble Joao Draft Builder Statistics Save Set Live If True If False If True If …" at bounding box center [543, 193] width 894 height 387
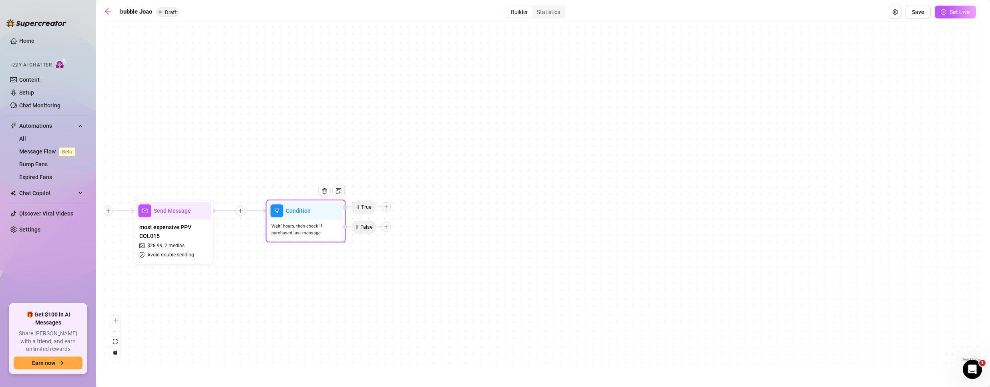
click at [387, 206] on icon "plus" at bounding box center [386, 207] width 6 height 6
click at [395, 246] on div "Tag Fan" at bounding box center [402, 248] width 58 height 14
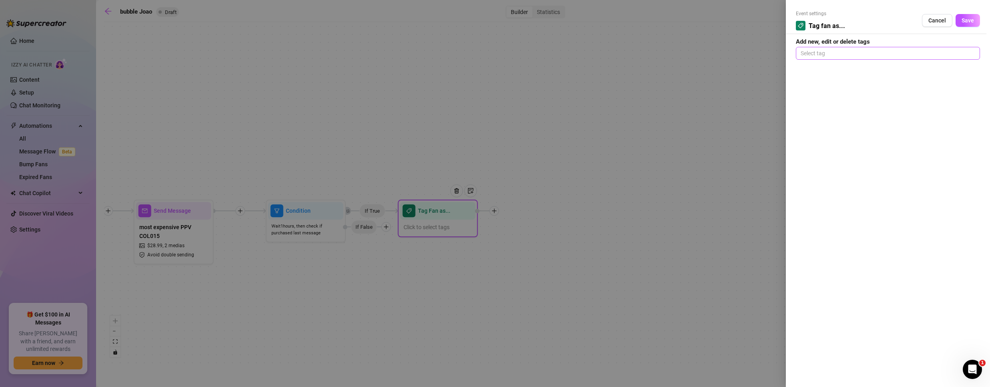
click at [873, 53] on div at bounding box center [887, 53] width 181 height 11
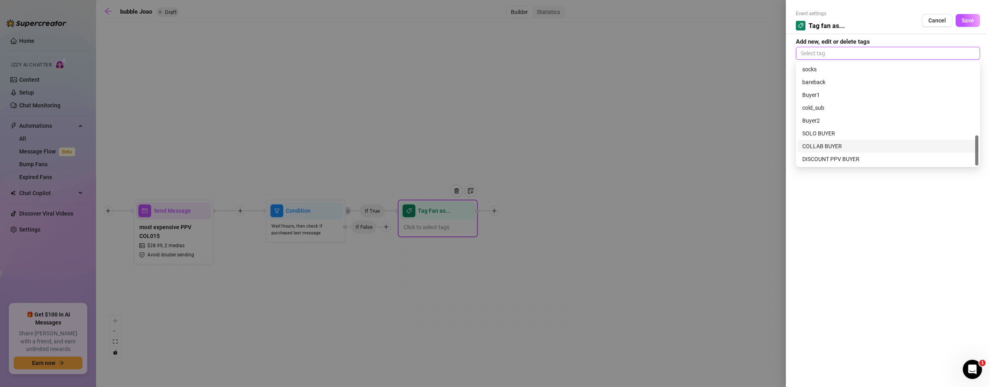
click at [840, 142] on div "COLLAB BUYER" at bounding box center [887, 146] width 171 height 9
click at [968, 16] on button "Save" at bounding box center [967, 20] width 24 height 13
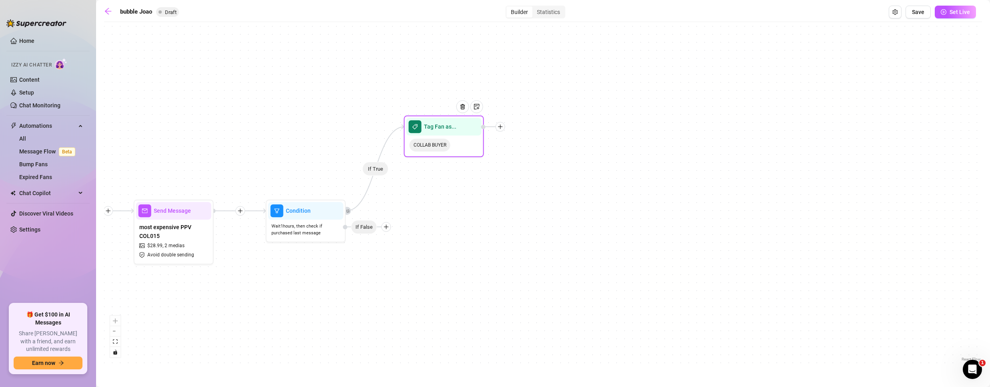
drag, startPoint x: 441, startPoint y: 227, endPoint x: 447, endPoint y: 140, distance: 86.7
click at [447, 140] on span "COLLAB BUYER" at bounding box center [429, 144] width 41 height 13
click at [384, 225] on icon "plus" at bounding box center [386, 227] width 6 height 6
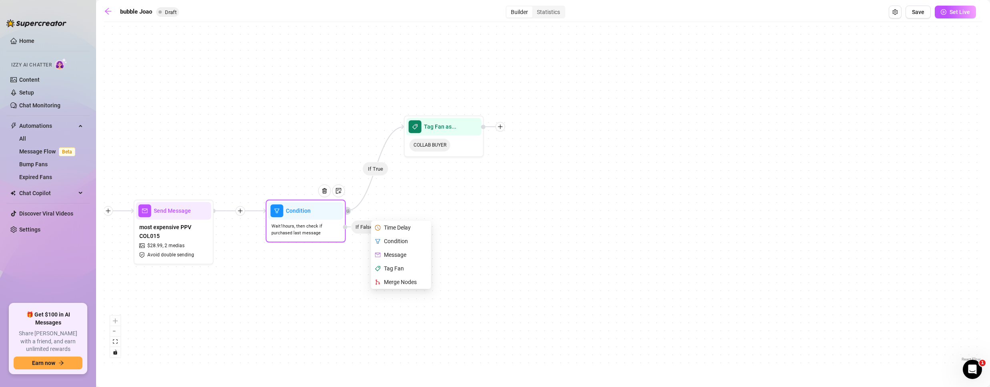
click at [393, 228] on div "Time Delay" at bounding box center [402, 228] width 58 height 14
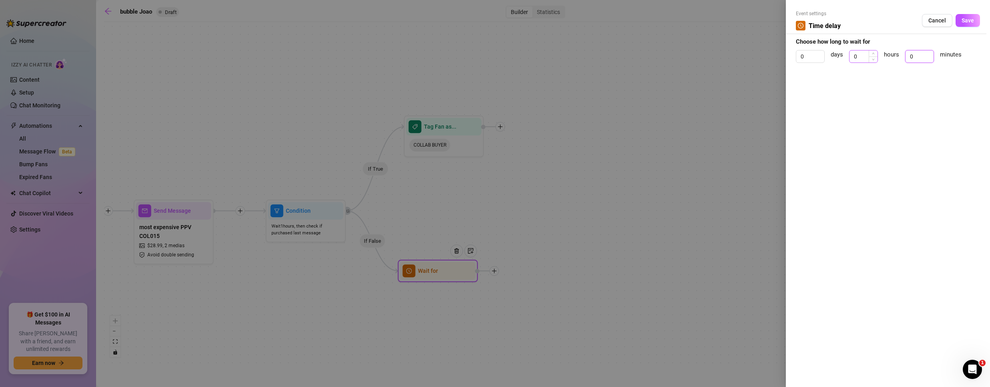
drag, startPoint x: 908, startPoint y: 56, endPoint x: 868, endPoint y: 53, distance: 40.9
click at [868, 53] on div "0 days 0 hours 0 minutes" at bounding box center [888, 60] width 184 height 20
type input "1"
click at [977, 19] on button "Save" at bounding box center [967, 20] width 24 height 13
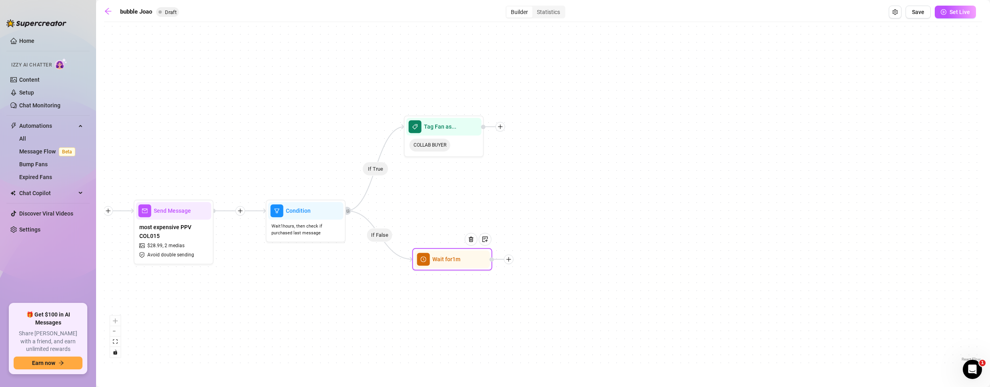
drag, startPoint x: 429, startPoint y: 271, endPoint x: 445, endPoint y: 259, distance: 19.9
click at [445, 259] on span "Wait for 1m" at bounding box center [446, 259] width 28 height 9
click at [469, 241] on img at bounding box center [471, 239] width 6 height 6
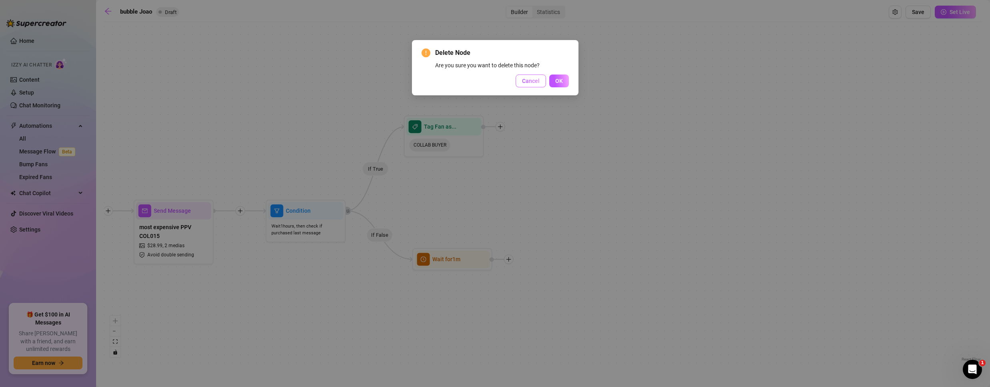
click at [536, 83] on span "Cancel" at bounding box center [531, 81] width 18 height 6
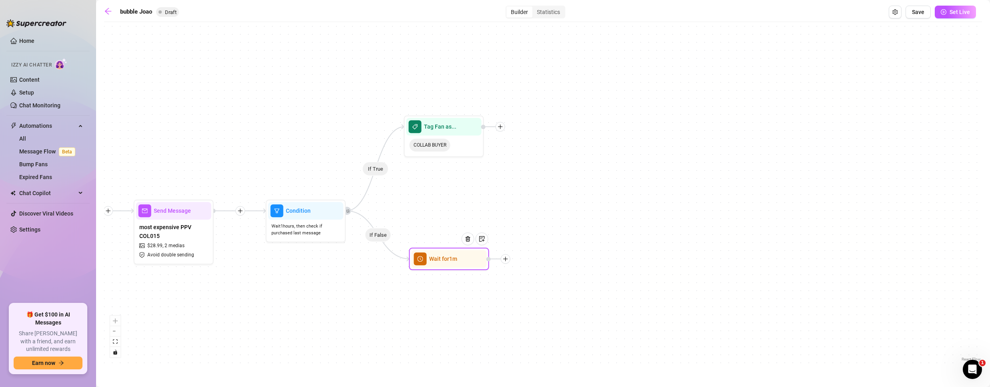
drag, startPoint x: 447, startPoint y: 260, endPoint x: 491, endPoint y: 213, distance: 64.3
click at [435, 255] on span "Wait for 1m" at bounding box center [443, 258] width 28 height 9
drag, startPoint x: 920, startPoint y: 13, endPoint x: 867, endPoint y: 66, distance: 75.0
click at [919, 13] on span "Save" at bounding box center [918, 12] width 12 height 6
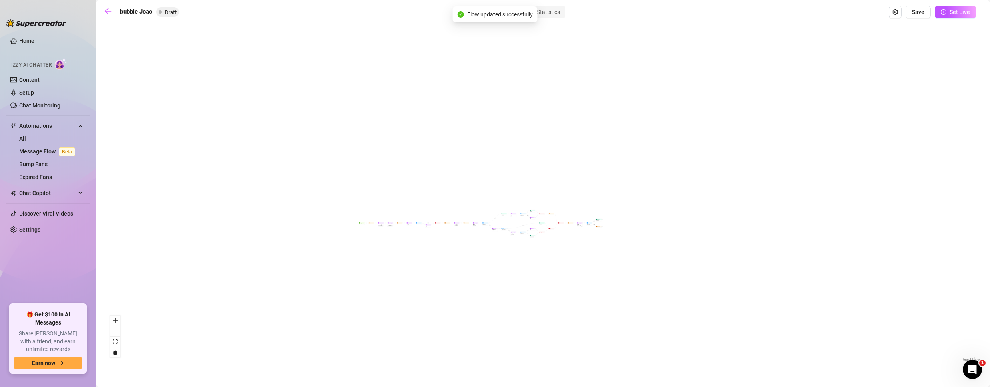
drag, startPoint x: 200, startPoint y: 285, endPoint x: 511, endPoint y: 262, distance: 311.4
click at [533, 262] on div "If True If False If True If False If True If False If True If False If True If …" at bounding box center [543, 194] width 878 height 337
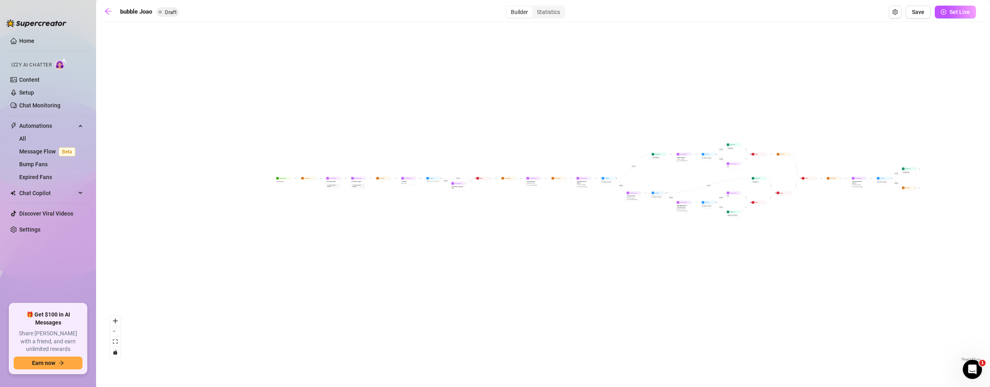
drag, startPoint x: 443, startPoint y: 277, endPoint x: 535, endPoint y: 312, distance: 98.6
click at [535, 313] on div "If True If False If True If False If True If False If True If False If True If …" at bounding box center [543, 194] width 878 height 337
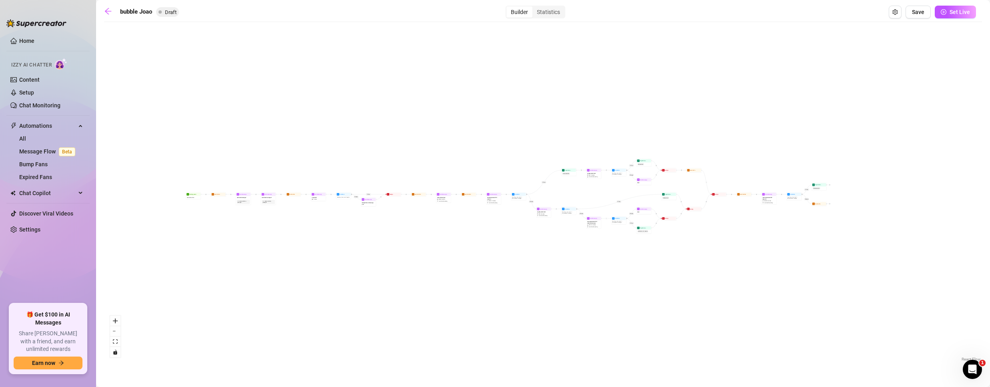
click at [550, 5] on main "bubble Joao Draft Builder Statistics Save Set Live If True If False If True If …" at bounding box center [543, 193] width 894 height 387
click at [545, 12] on div "Statistics" at bounding box center [548, 11] width 32 height 11
click at [534, 8] on input "Statistics" at bounding box center [534, 8] width 0 height 0
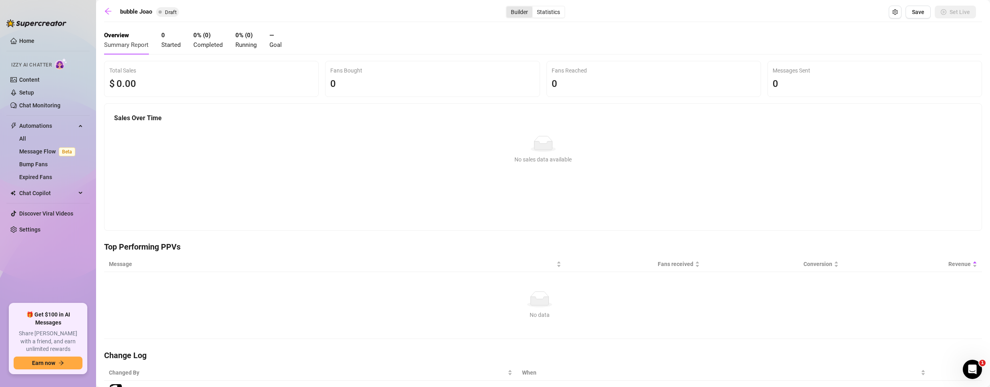
click at [517, 14] on div "Builder" at bounding box center [519, 11] width 26 height 11
click at [508, 8] on input "Builder" at bounding box center [508, 8] width 0 height 0
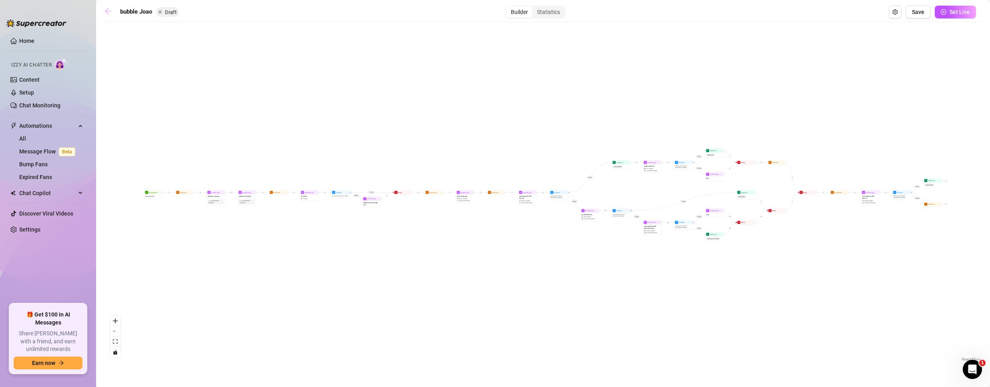
click at [107, 12] on icon "arrow-left" at bounding box center [108, 11] width 8 height 8
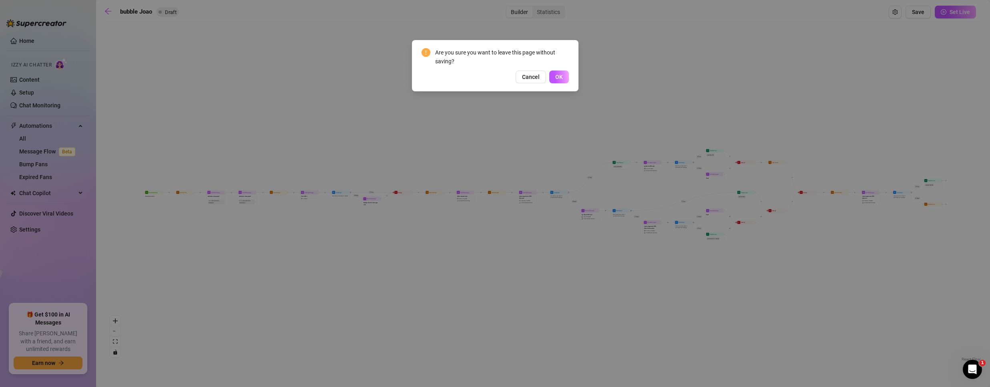
click at [561, 79] on button "OK" at bounding box center [559, 76] width 20 height 13
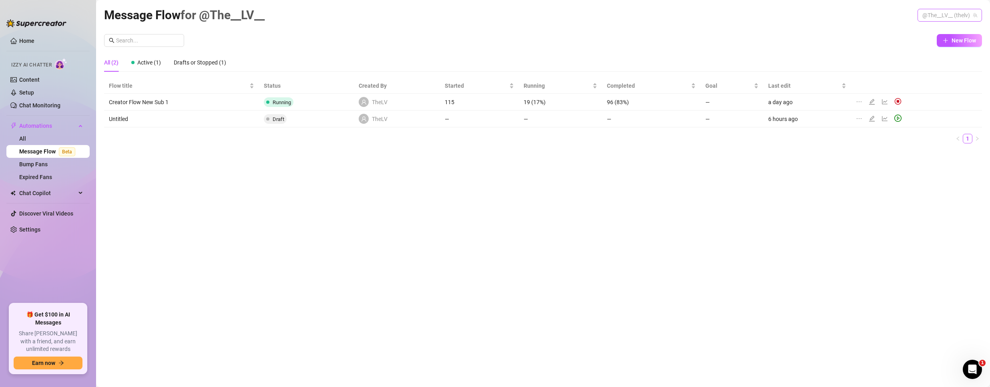
click at [954, 13] on span "@The__LV__ (thelv)" at bounding box center [949, 15] width 55 height 12
click at [925, 43] on div "Bubble ( bubblehimboking )" at bounding box center [935, 45] width 80 height 10
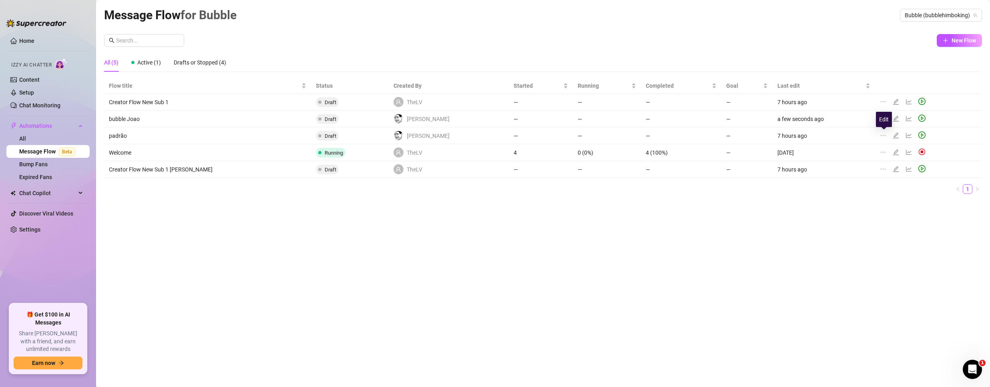
click at [893, 133] on icon "edit" at bounding box center [896, 135] width 6 height 6
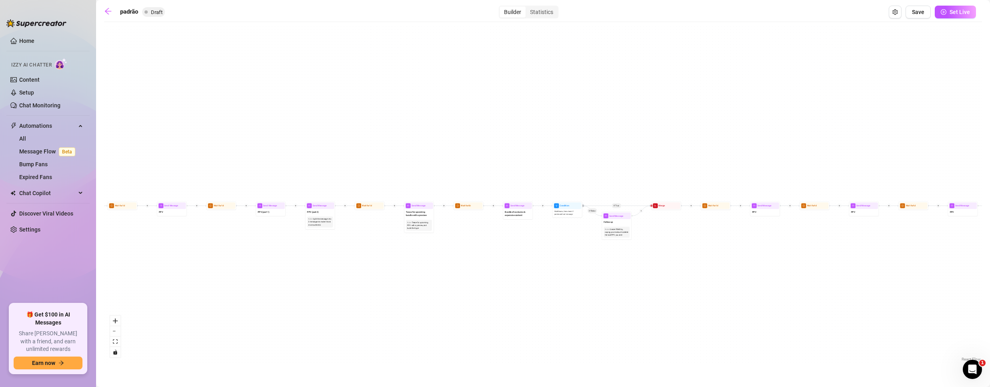
drag, startPoint x: 782, startPoint y: 275, endPoint x: 490, endPoint y: 249, distance: 293.2
click at [497, 250] on div "If True If True If True If False If False If False If True If False Merge Merge…" at bounding box center [543, 194] width 878 height 337
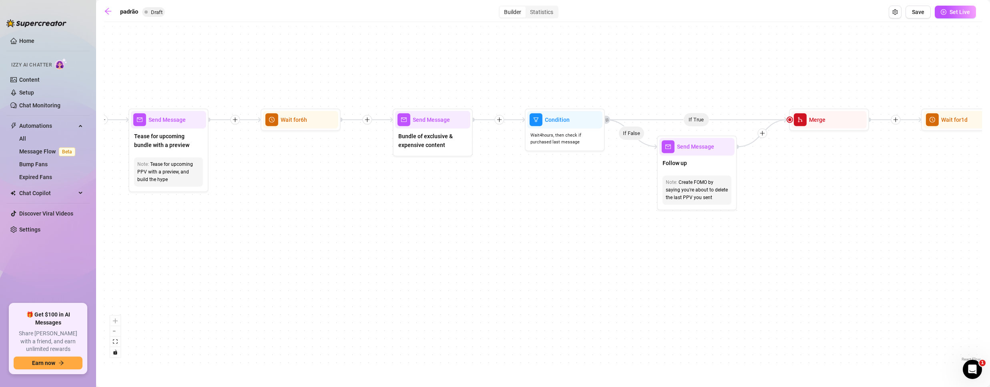
drag, startPoint x: 675, startPoint y: 229, endPoint x: 612, endPoint y: 222, distance: 62.8
click at [612, 222] on div "If True If True If True If False If False If False If True If False Merge Merge…" at bounding box center [543, 194] width 878 height 337
click at [112, 11] on icon "arrow-left" at bounding box center [108, 11] width 8 height 8
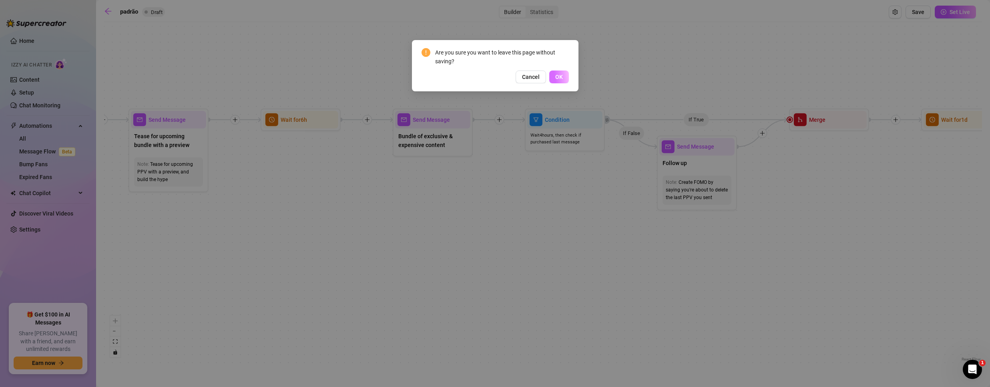
click at [565, 73] on button "OK" at bounding box center [559, 76] width 20 height 13
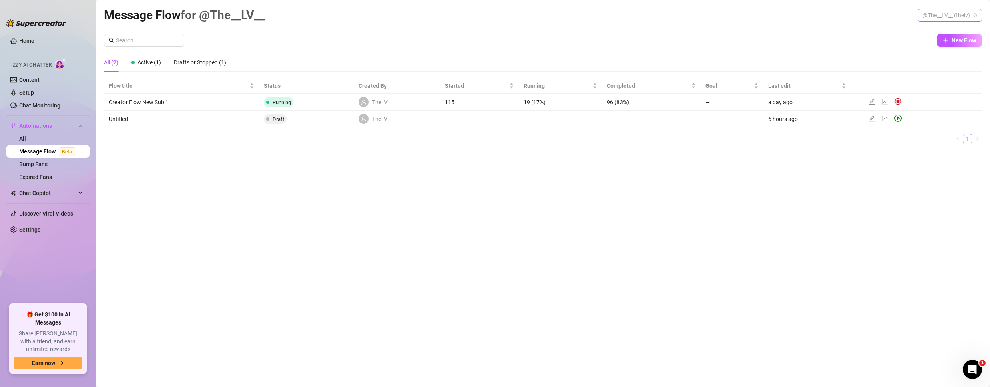
click at [941, 12] on span "@The__LV__ (thelv)" at bounding box center [949, 15] width 55 height 12
click at [929, 42] on span "( bubblehimboking )" at bounding box center [952, 45] width 47 height 9
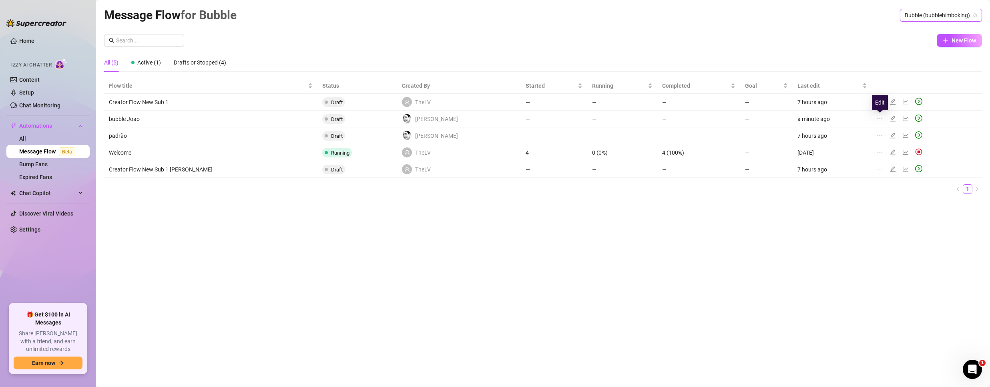
click at [889, 116] on icon "edit" at bounding box center [892, 118] width 6 height 6
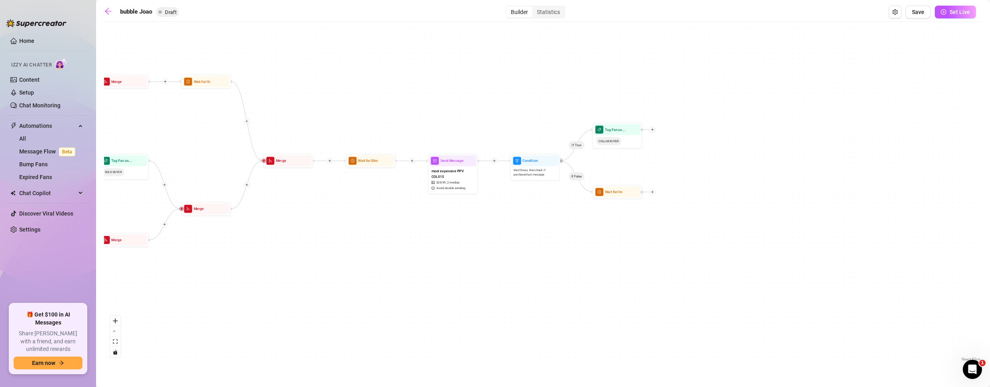
drag, startPoint x: 851, startPoint y: 298, endPoint x: 387, endPoint y: 279, distance: 465.0
click at [384, 281] on div "If True If False If True If False If True If False If True If False If True If …" at bounding box center [543, 194] width 878 height 337
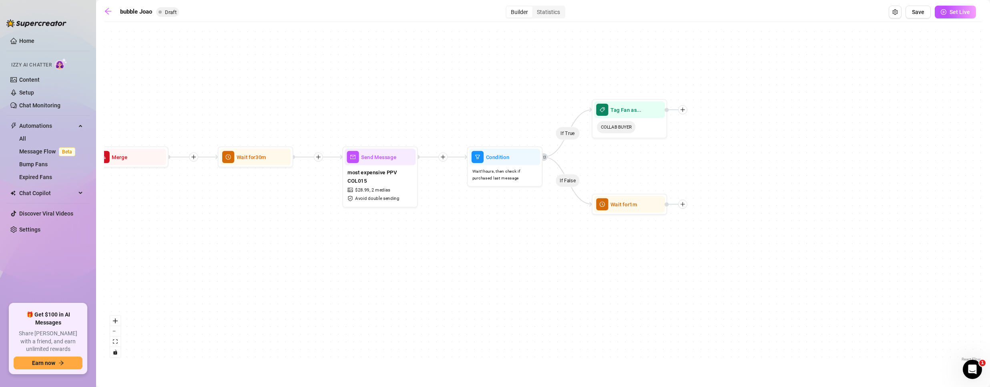
drag, startPoint x: 461, startPoint y: 221, endPoint x: 435, endPoint y: 254, distance: 42.5
click at [442, 254] on div "If True If False If True If False If True If False If True If False If True If …" at bounding box center [543, 194] width 878 height 337
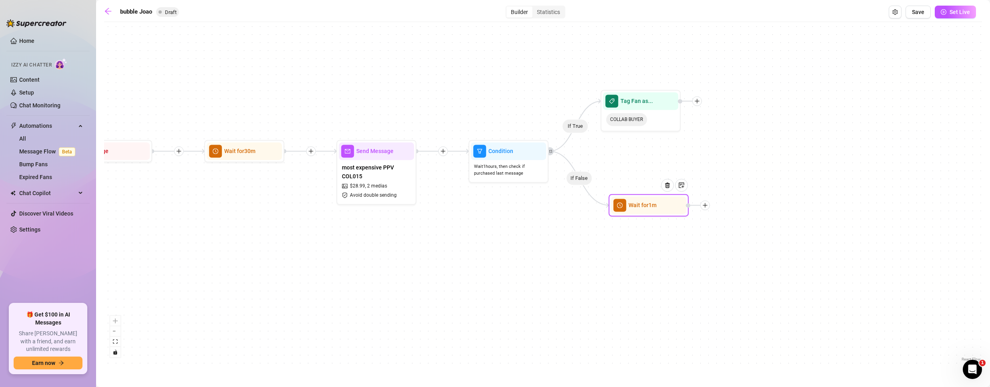
drag, startPoint x: 621, startPoint y: 201, endPoint x: 629, endPoint y: 206, distance: 9.3
click at [629, 206] on span "Wait for 1m" at bounding box center [642, 205] width 28 height 9
click at [670, 186] on img at bounding box center [667, 185] width 6 height 6
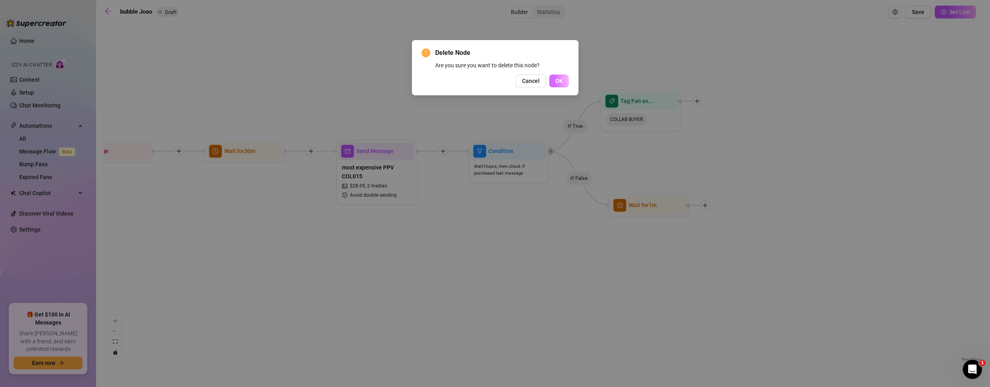
click at [554, 84] on button "OK" at bounding box center [559, 80] width 20 height 13
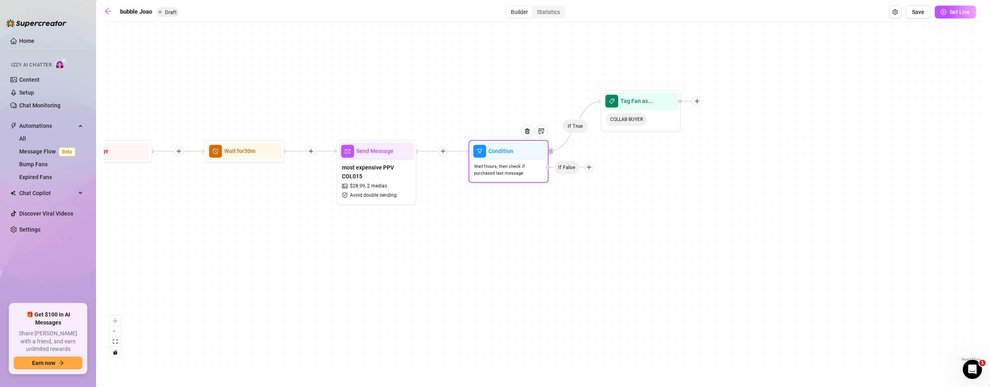
click at [589, 165] on icon "plus" at bounding box center [589, 167] width 6 height 6
click at [604, 195] on div "Message" at bounding box center [604, 195] width 58 height 14
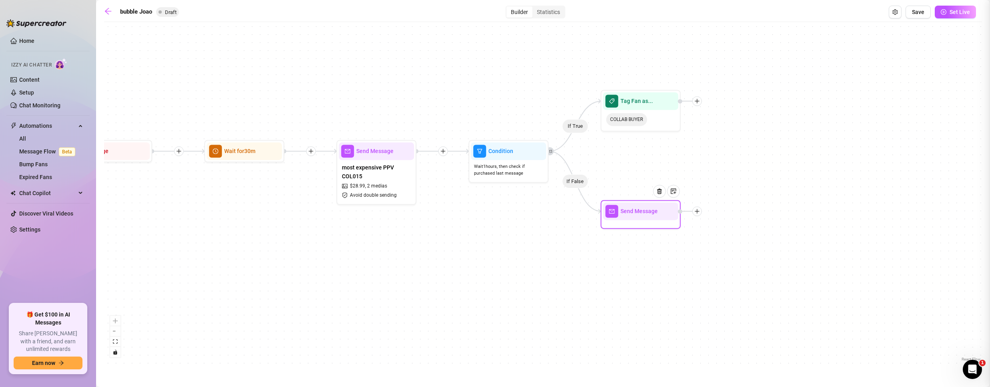
type textarea "Write your message here"
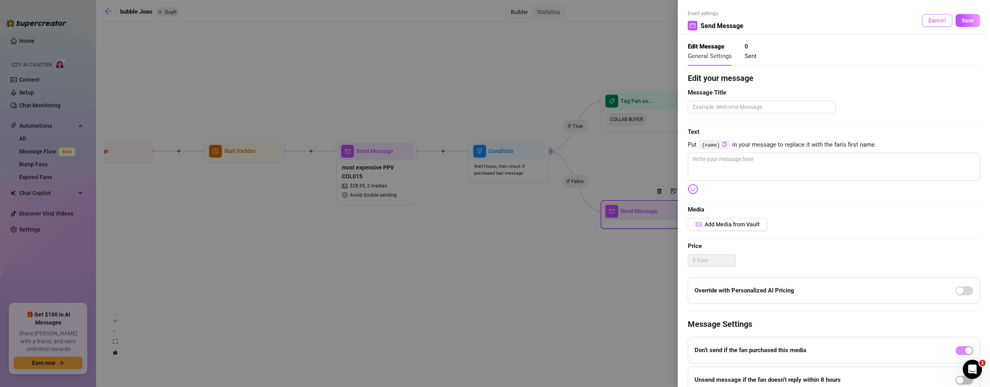
click at [922, 20] on button "Cancel" at bounding box center [937, 20] width 30 height 13
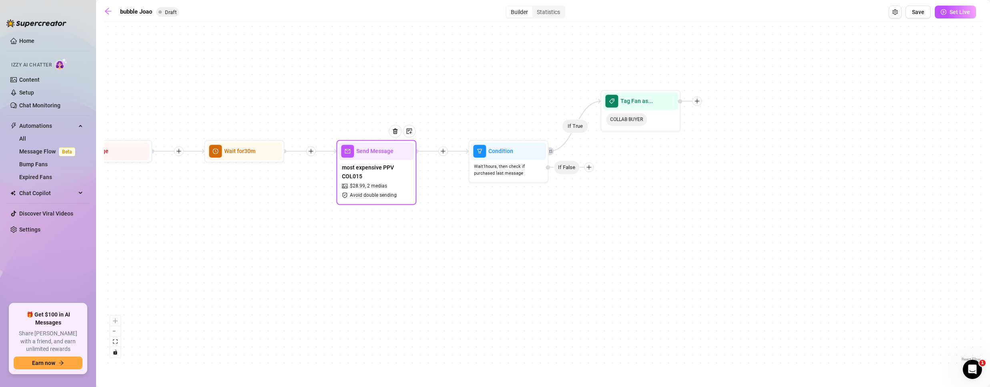
click at [379, 175] on span "most expensive PPV COL015" at bounding box center [376, 172] width 69 height 18
type textarea "We turned that bed into a playground—wanna hear how good it sounds?"
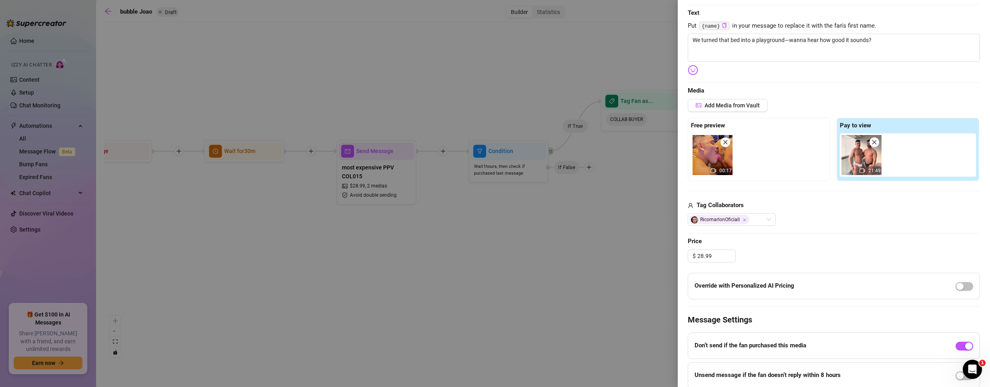
scroll to position [180, 0]
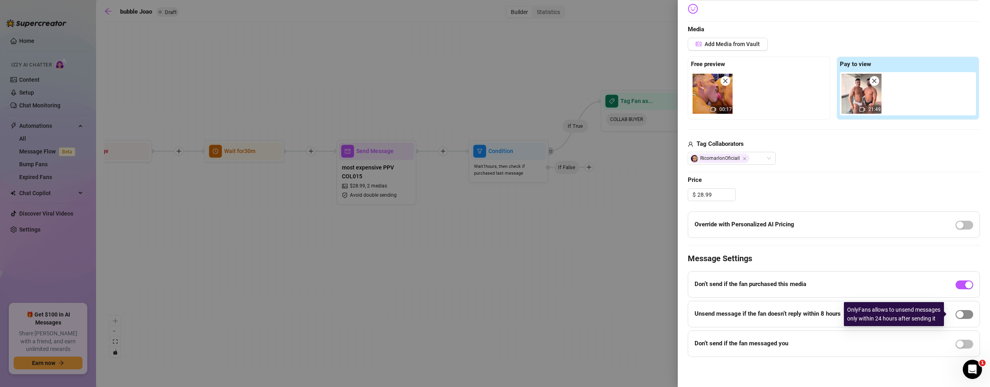
click at [959, 311] on span "button" at bounding box center [964, 314] width 18 height 9
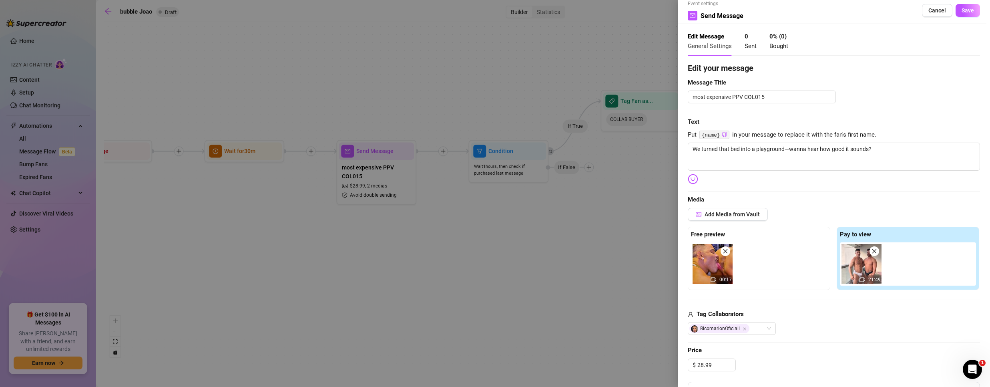
scroll to position [0, 0]
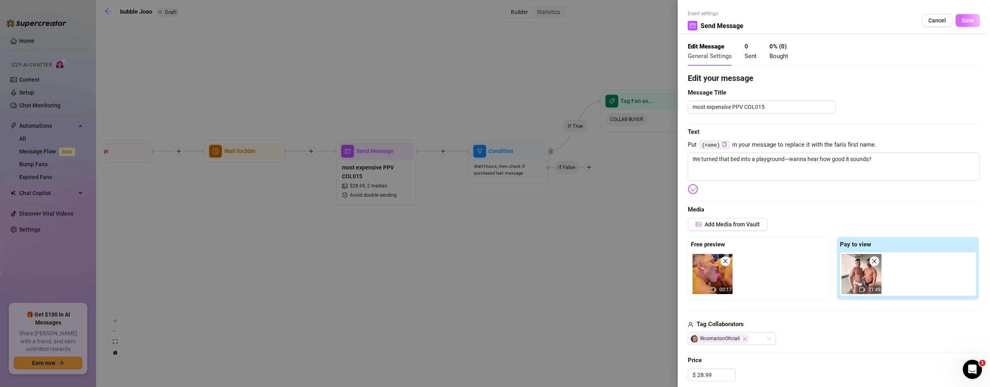
click at [961, 20] on span "Save" at bounding box center [967, 20] width 12 height 6
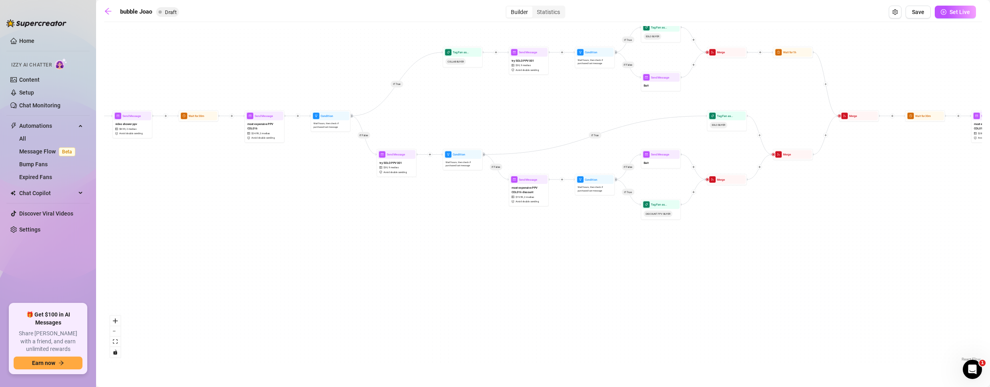
drag, startPoint x: 250, startPoint y: 265, endPoint x: 912, endPoint y: 185, distance: 666.4
click at [912, 185] on div "If True If False If True If False If True If False If True If True If False If …" at bounding box center [543, 194] width 878 height 337
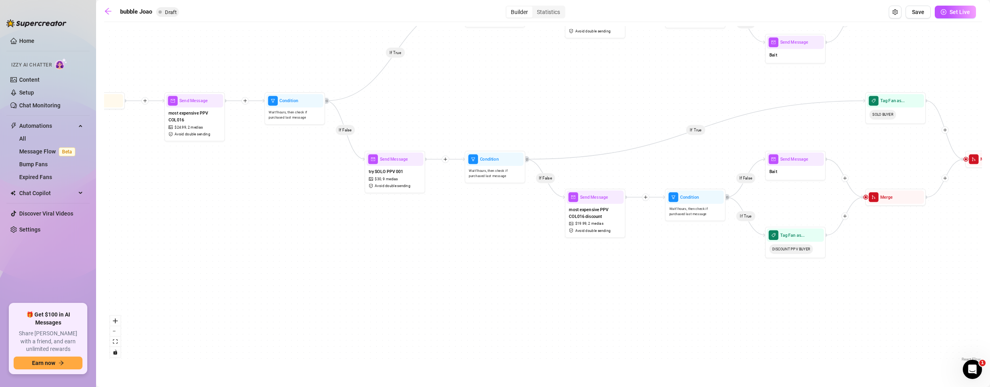
drag, startPoint x: 415, startPoint y: 205, endPoint x: 461, endPoint y: 271, distance: 81.4
click at [455, 273] on div "If True If False If True If False If True If False If True If True If False If …" at bounding box center [543, 194] width 878 height 337
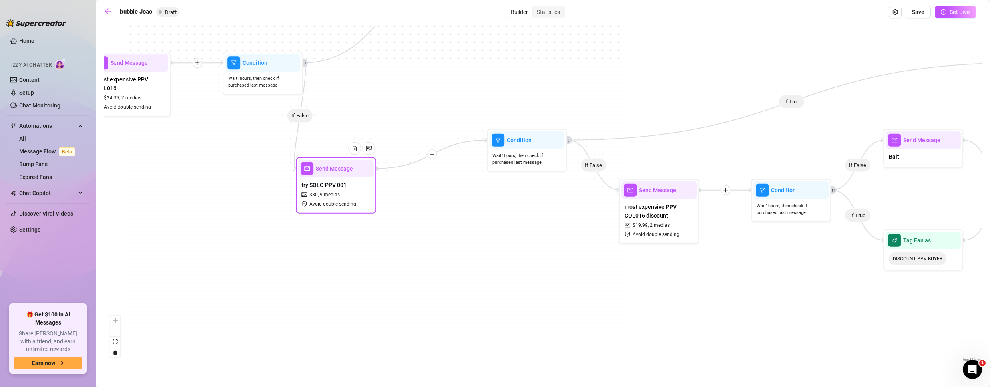
drag, startPoint x: 411, startPoint y: 166, endPoint x: 347, endPoint y: 185, distance: 67.7
click at [347, 186] on div "try SOLO PPV 001 $ 30 , 9 medias Avoid double sending" at bounding box center [335, 194] width 75 height 34
click at [347, 185] on div "try SOLO PPV 001 $ 30 , 9 medias Avoid double sending" at bounding box center [331, 185] width 75 height 34
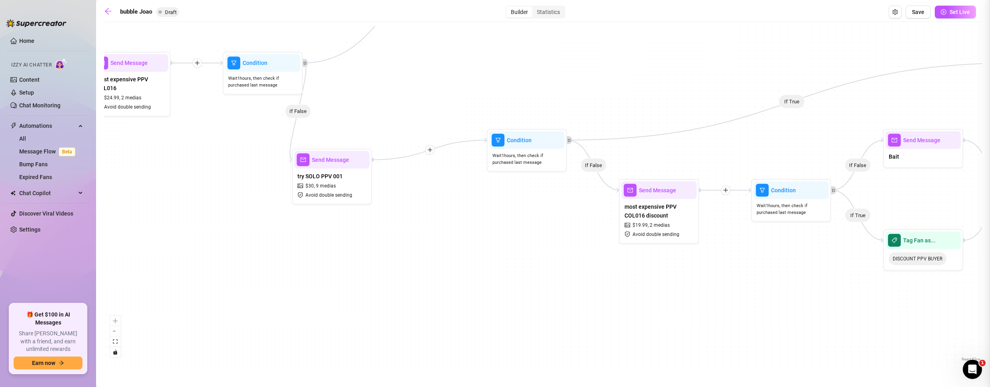
type textarea "I just put together some of my solo videos—raw, up-close, and just me. 🔥 Want m…"
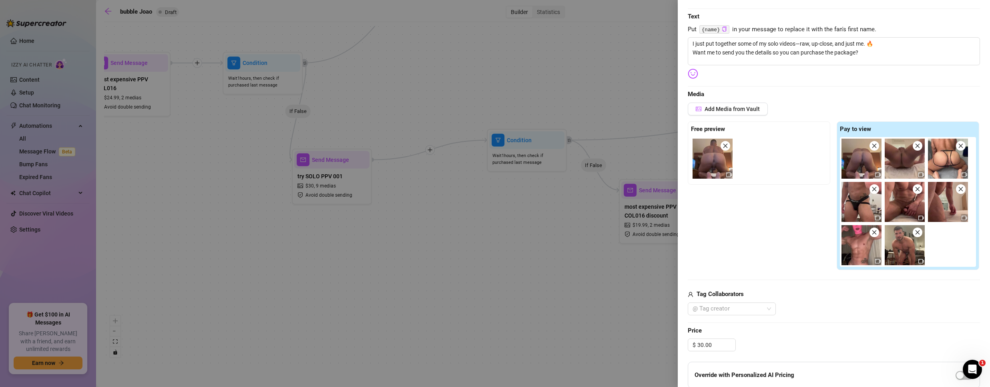
scroll to position [265, 0]
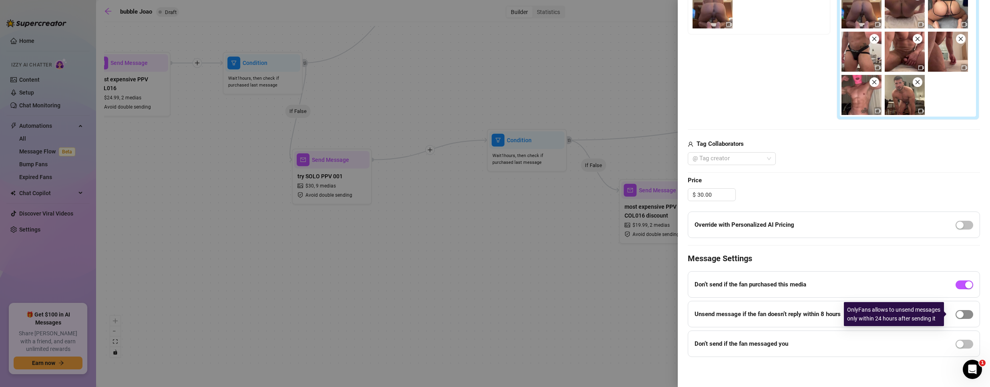
click at [961, 312] on span "button" at bounding box center [964, 314] width 18 height 9
click at [965, 311] on div "button" at bounding box center [968, 314] width 7 height 7
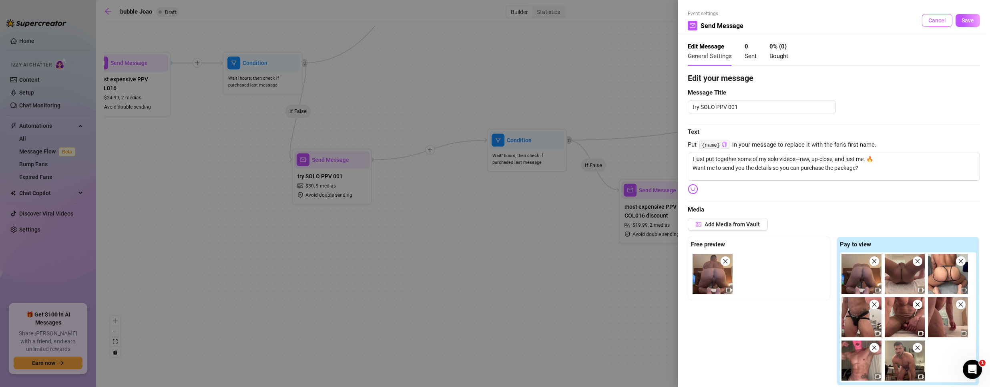
click at [935, 19] on span "Cancel" at bounding box center [937, 20] width 18 height 6
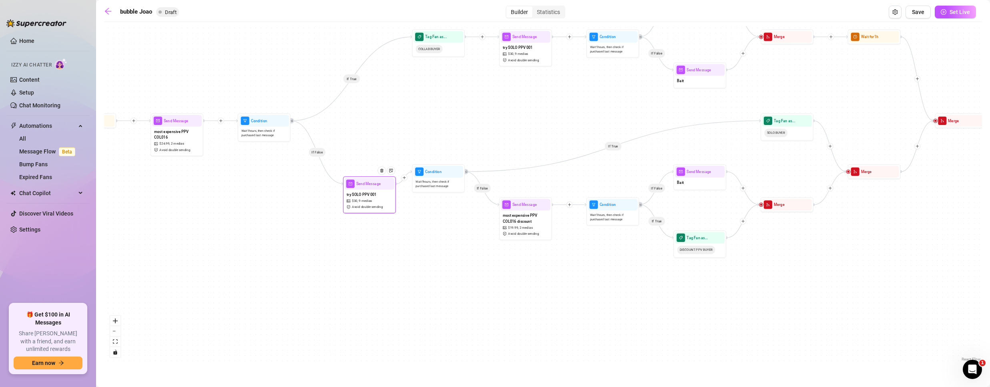
drag, startPoint x: 312, startPoint y: 205, endPoint x: 328, endPoint y: 191, distance: 21.2
click at [384, 203] on div "try SOLO PPV 001 $ 30 , 9 medias Avoid double sending" at bounding box center [370, 200] width 50 height 22
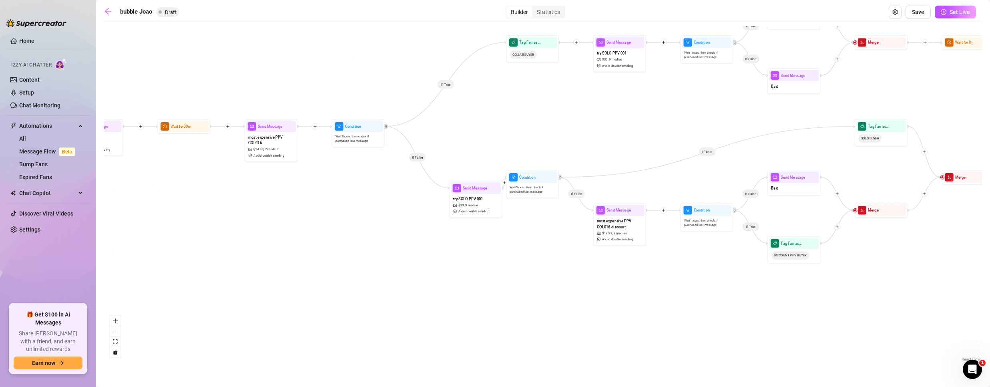
drag, startPoint x: 234, startPoint y: 213, endPoint x: 405, endPoint y: 229, distance: 171.7
click at [386, 239] on div "If True If False If True If False If True If False If True If True If False If …" at bounding box center [543, 194] width 878 height 337
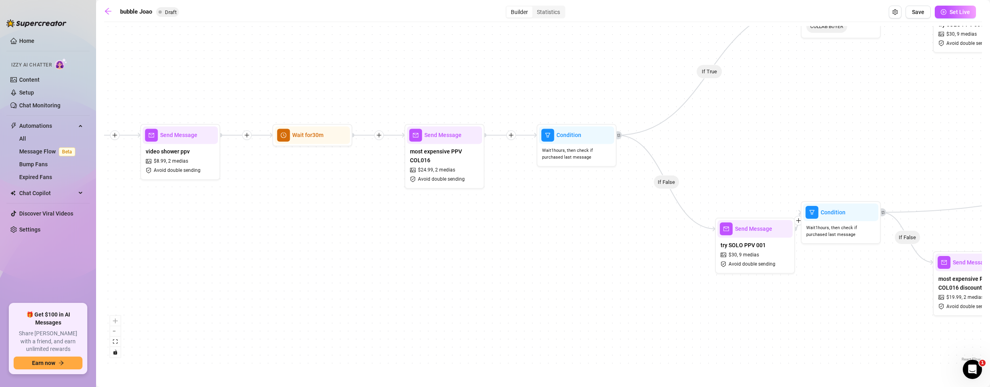
drag, startPoint x: 454, startPoint y: 212, endPoint x: 491, endPoint y: 223, distance: 38.6
click at [491, 223] on div "If True If False If True If False If True If False If True If True If False If …" at bounding box center [543, 194] width 878 height 337
click at [510, 134] on icon "plus" at bounding box center [511, 135] width 6 height 6
click at [541, 162] on div "Message" at bounding box center [550, 163] width 58 height 14
click at [538, 164] on div "Message" at bounding box center [550, 163] width 58 height 14
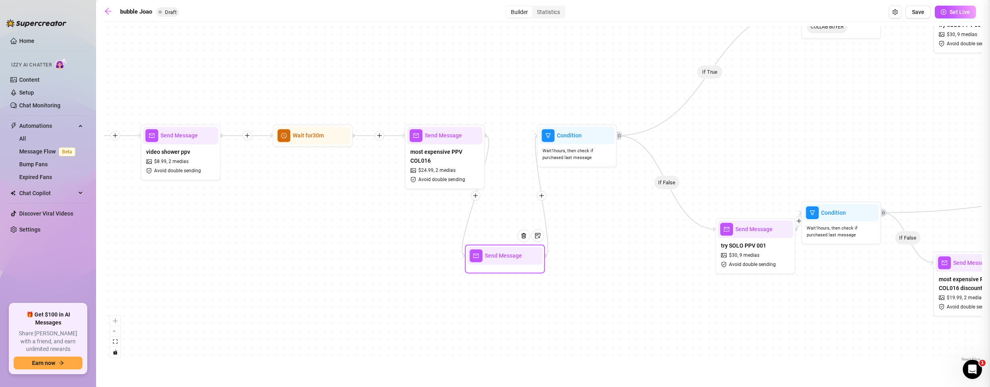
type textarea "Write your message here"
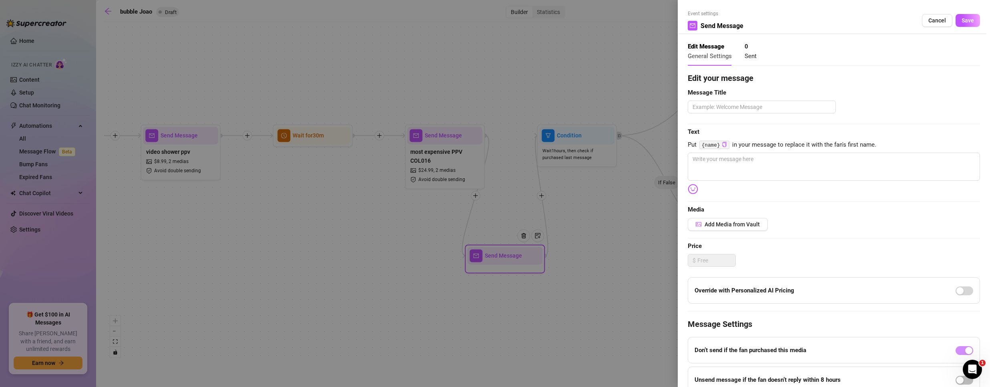
drag, startPoint x: 499, startPoint y: 256, endPoint x: 487, endPoint y: 148, distance: 109.2
click at [487, 148] on div at bounding box center [495, 193] width 990 height 387
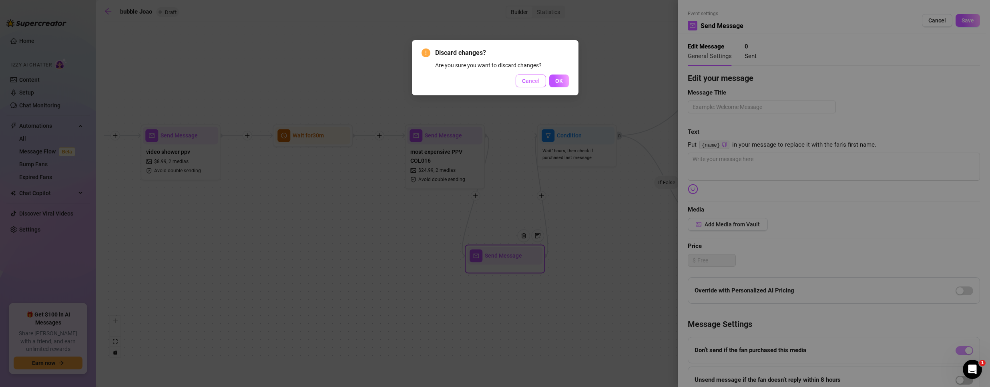
click at [527, 82] on span "Cancel" at bounding box center [531, 81] width 18 height 6
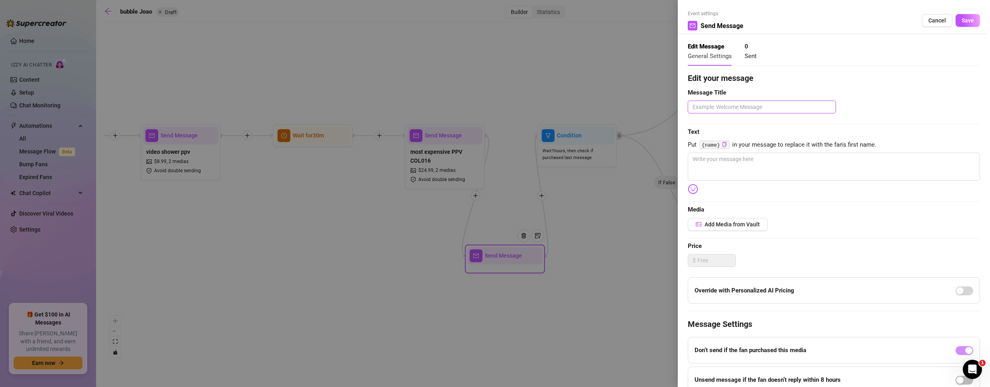
click at [750, 111] on textarea at bounding box center [762, 106] width 148 height 13
type textarea "F"
type textarea "FO"
type textarea "FOM"
type textarea "FOMO"
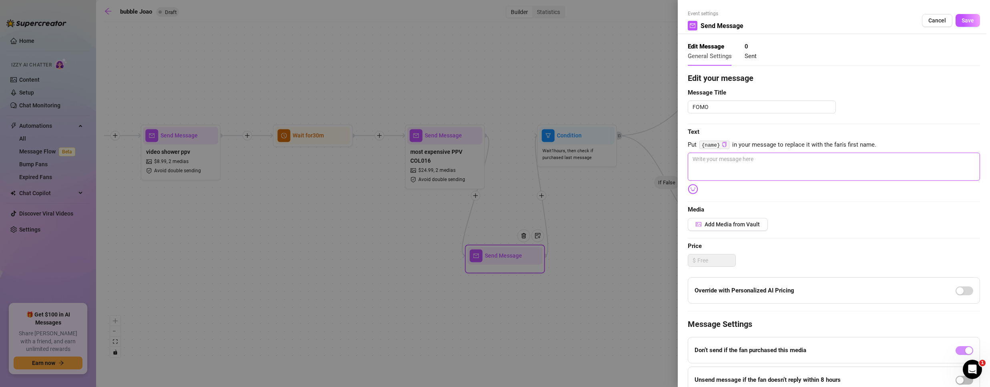
click at [746, 167] on textarea at bounding box center [834, 166] width 292 height 28
click at [750, 163] on textarea at bounding box center [834, 166] width 292 height 28
paste textarea "write a notice that this video price will only be available for 8 hours"
type textarea "write a notice that this video price will only be available for 8 hours"
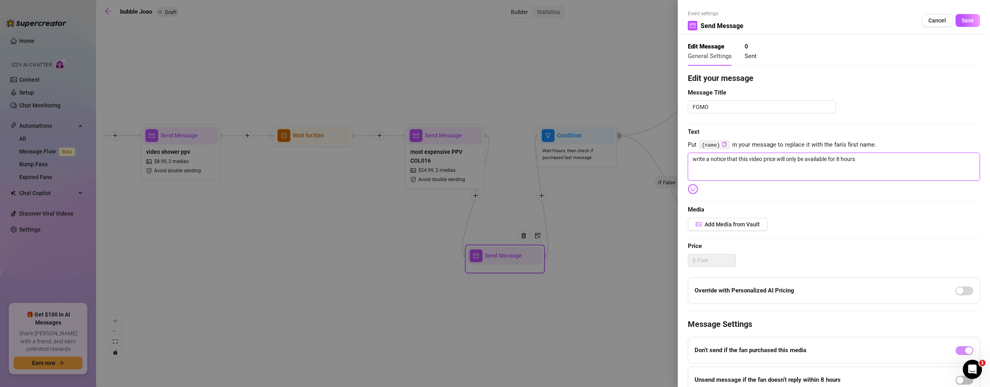
type textarea "Write your message here"
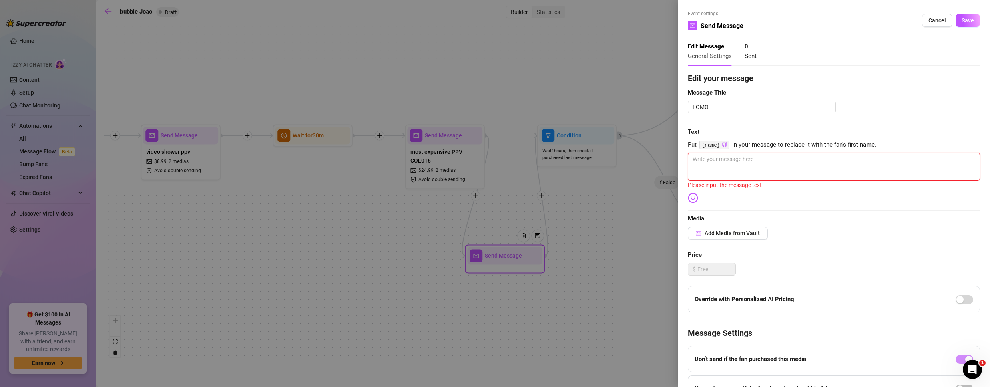
click at [731, 163] on textarea at bounding box center [834, 166] width 292 height 28
paste textarea "just a heads-up—this video’s special price is only up for the next 8 hours. Aft…"
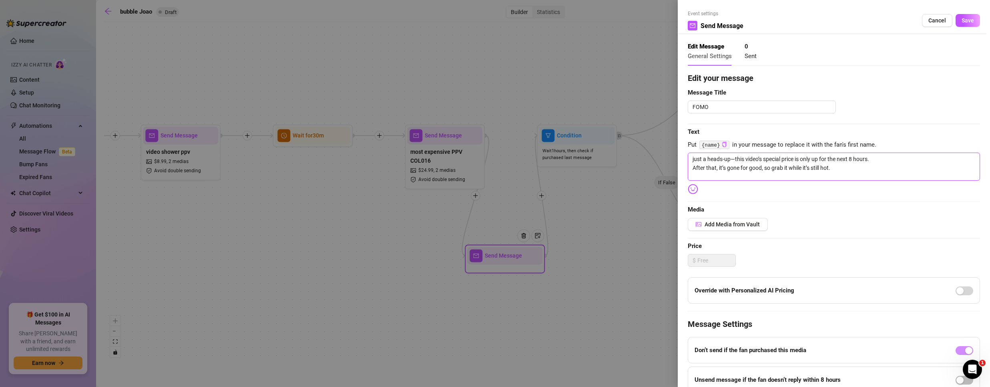
click at [691, 157] on textarea "just a heads-up—this video’s special price is only up for the next 8 hours. Aft…" at bounding box center [834, 166] width 292 height 28
click at [837, 169] on textarea "just a heads-up—this video’s special price is only up for the next 8 hours. Aft…" at bounding box center [834, 166] width 292 height 28
click at [965, 23] on span "Save" at bounding box center [967, 20] width 12 height 6
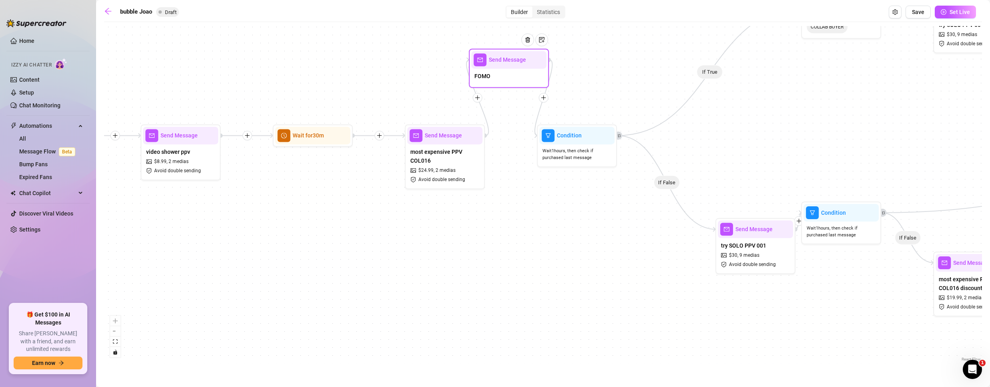
drag, startPoint x: 506, startPoint y: 220, endPoint x: 503, endPoint y: 68, distance: 151.7
click at [503, 68] on div "FOMO" at bounding box center [508, 76] width 75 height 17
click at [457, 170] on div "most expensive PPV COL016 $ 24.99 , 2 medias Avoid double sending" at bounding box center [444, 165] width 75 height 42
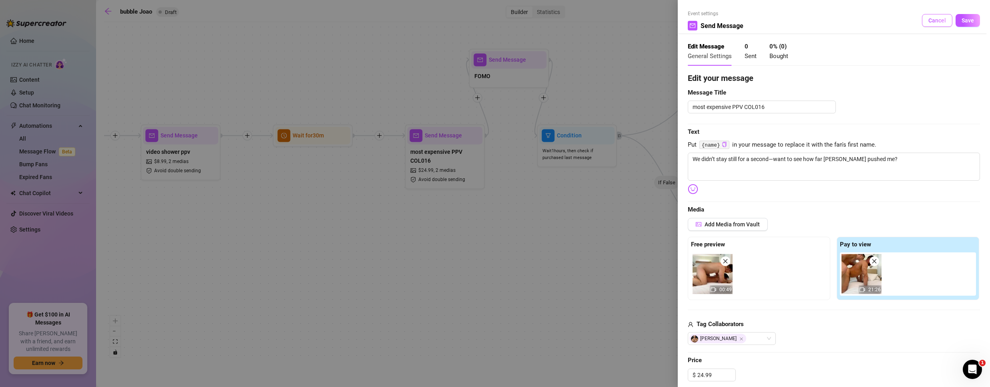
click at [928, 18] on span "Cancel" at bounding box center [937, 20] width 18 height 6
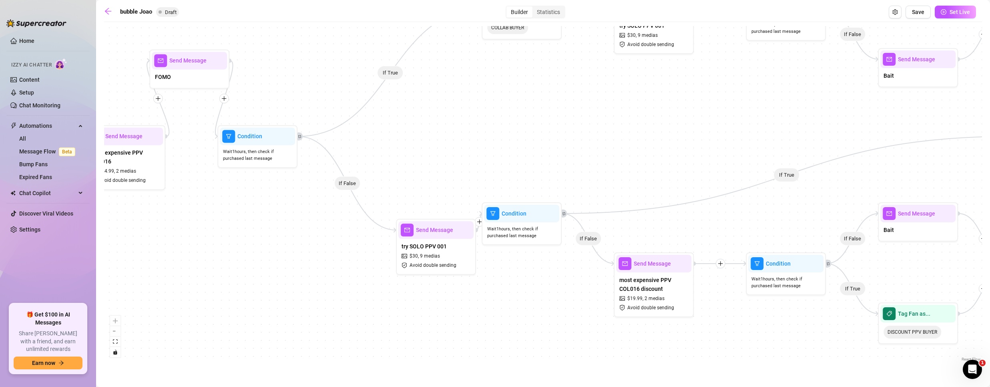
drag, startPoint x: 553, startPoint y: 263, endPoint x: 291, endPoint y: 261, distance: 261.8
click at [262, 268] on div "If True If False If True If False If True If False If True If True If False If …" at bounding box center [543, 194] width 878 height 337
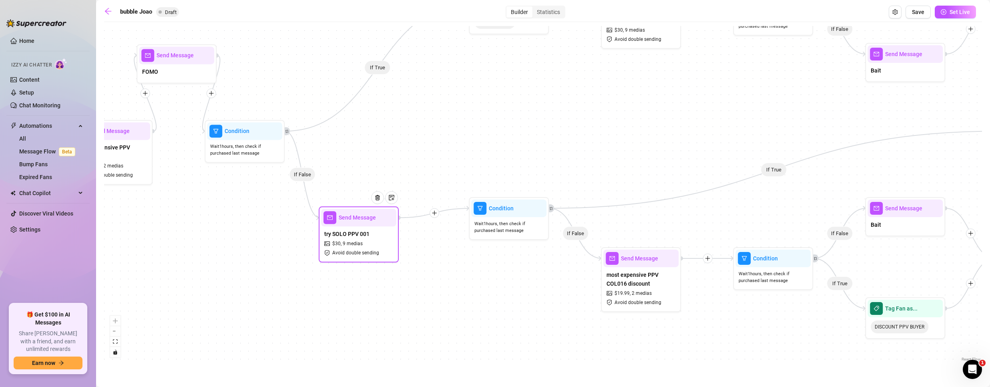
drag, startPoint x: 406, startPoint y: 250, endPoint x: 339, endPoint y: 243, distance: 67.2
click at [339, 243] on span "$ 30 ," at bounding box center [336, 244] width 9 height 8
click at [634, 279] on span "most expensive PPV COL016 discount" at bounding box center [640, 279] width 69 height 18
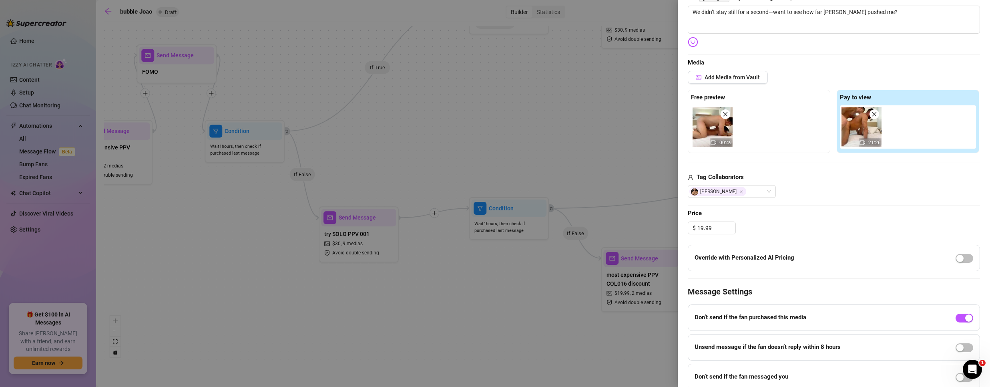
scroll to position [180, 0]
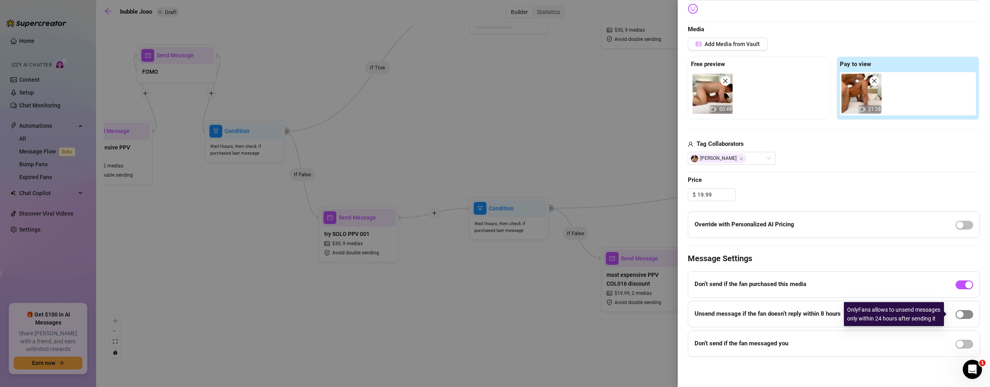
click at [959, 311] on span "button" at bounding box center [964, 314] width 18 height 9
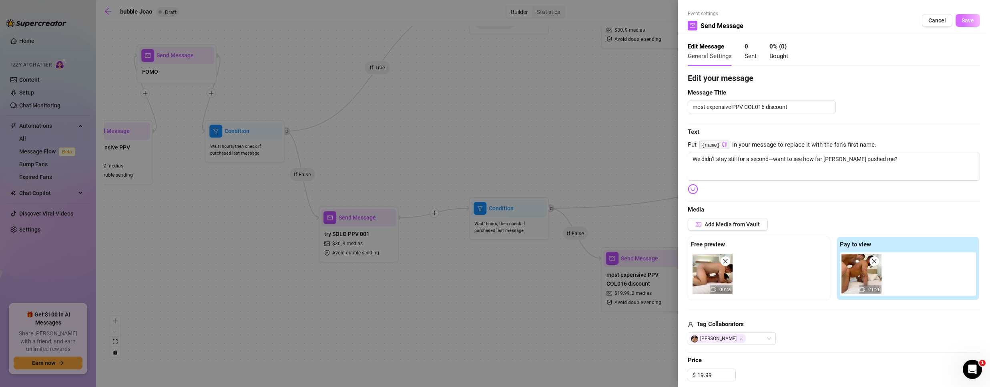
click at [961, 20] on span "Save" at bounding box center [967, 20] width 12 height 6
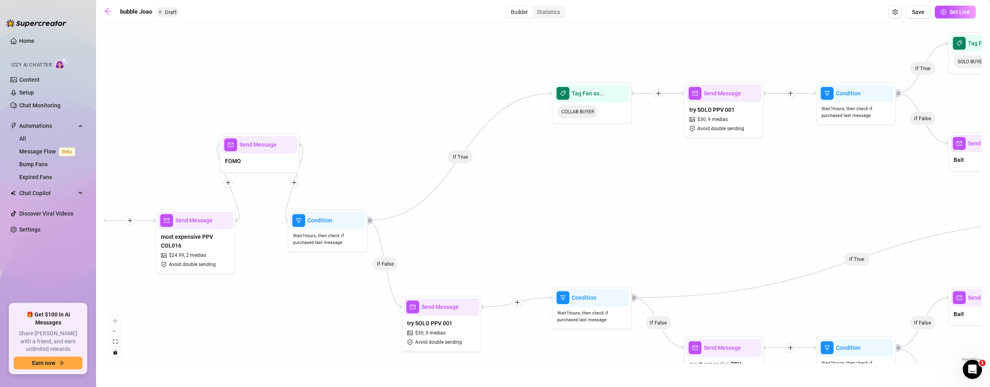
drag, startPoint x: 489, startPoint y: 245, endPoint x: 363, endPoint y: 341, distance: 159.1
click at [363, 341] on div "If True If False If True If False If True If False If True If True If False If …" at bounding box center [543, 194] width 878 height 337
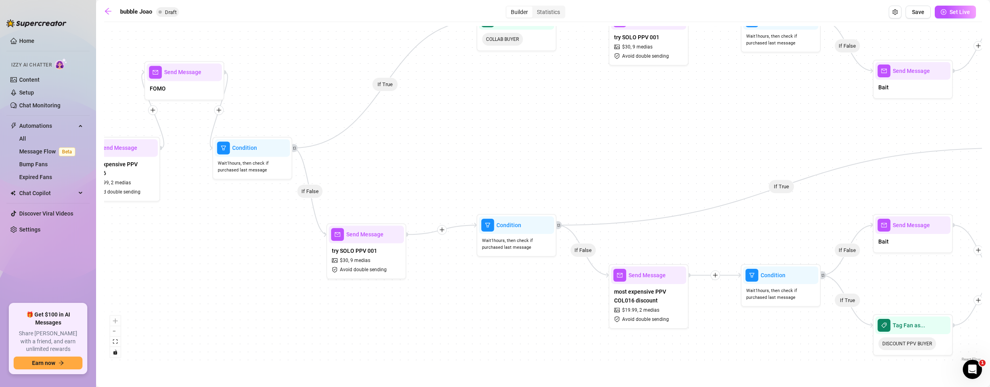
drag, startPoint x: 568, startPoint y: 205, endPoint x: 664, endPoint y: 112, distance: 134.2
click at [664, 112] on div "If True If False If True If False If True If False If True If True If False If …" at bounding box center [543, 194] width 878 height 337
click at [374, 251] on span "try SOLO PPV 001" at bounding box center [356, 249] width 45 height 9
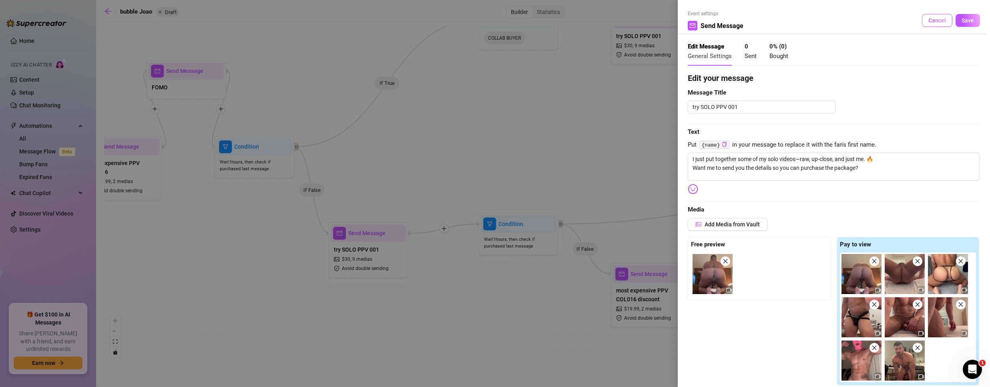
click at [929, 15] on button "Cancel" at bounding box center [937, 20] width 30 height 13
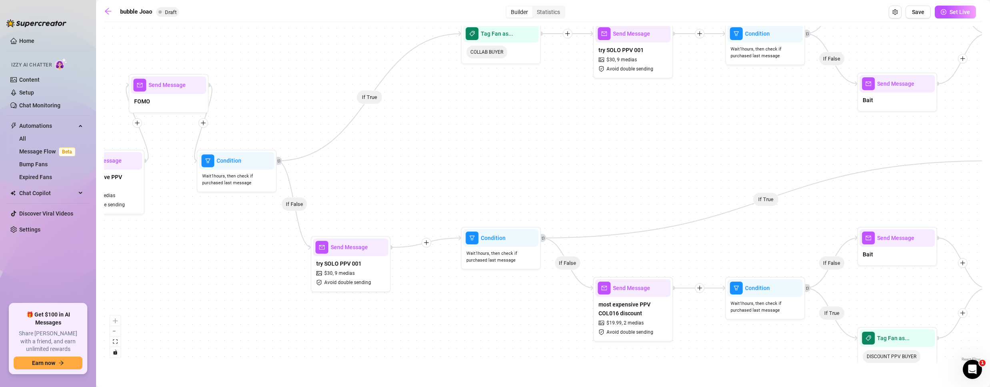
drag, startPoint x: 647, startPoint y: 145, endPoint x: 463, endPoint y: 261, distance: 217.5
click at [466, 264] on div "If True If False If True If False If True If False If True If True If False If …" at bounding box center [543, 194] width 878 height 337
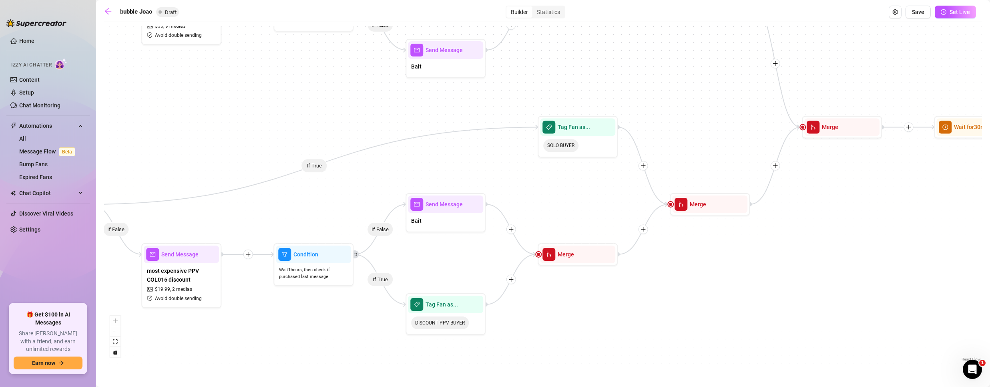
drag, startPoint x: 533, startPoint y: 255, endPoint x: 273, endPoint y: 107, distance: 300.0
click at [261, 105] on div "If True If False If True If False If True If False If True If True If False If …" at bounding box center [543, 194] width 878 height 337
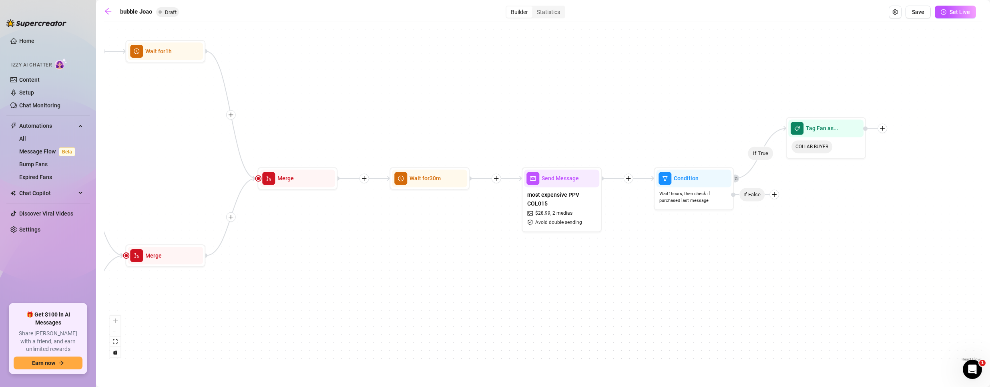
drag, startPoint x: 831, startPoint y: 209, endPoint x: 288, endPoint y: 257, distance: 545.3
click at [288, 257] on div "If True If False If True If False If True If False If True If True If False If …" at bounding box center [543, 194] width 878 height 337
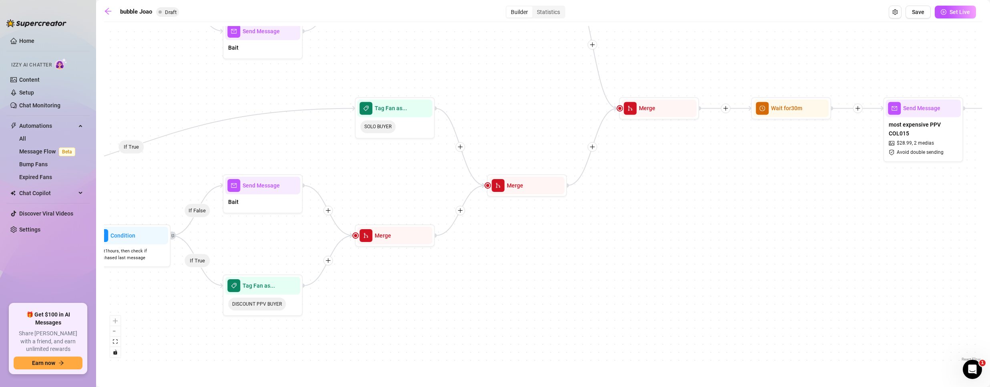
drag, startPoint x: 257, startPoint y: 347, endPoint x: 995, endPoint y: 327, distance: 737.9
click at [989, 327] on html "Home Izzy AI Chatter Content Setup Chat Monitoring Automations All Message Flow…" at bounding box center [495, 193] width 990 height 387
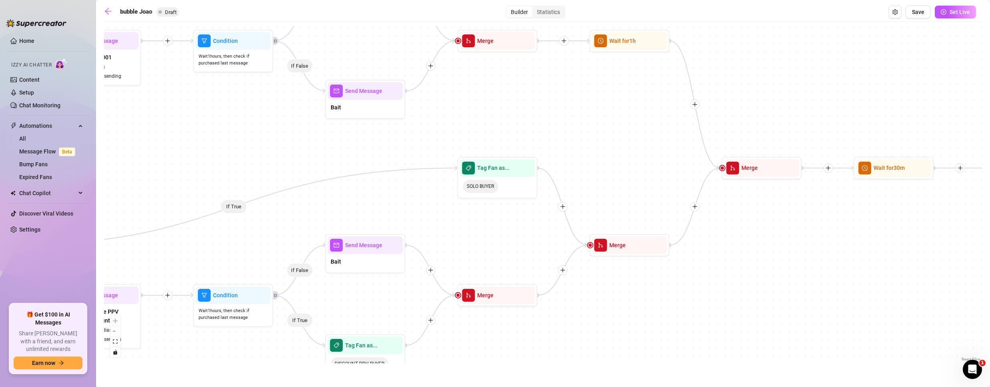
drag, startPoint x: 863, startPoint y: 305, endPoint x: 106, endPoint y: 272, distance: 757.9
click at [106, 272] on div "If True If False If True If False If True If False If True If True If False If …" at bounding box center [543, 194] width 878 height 337
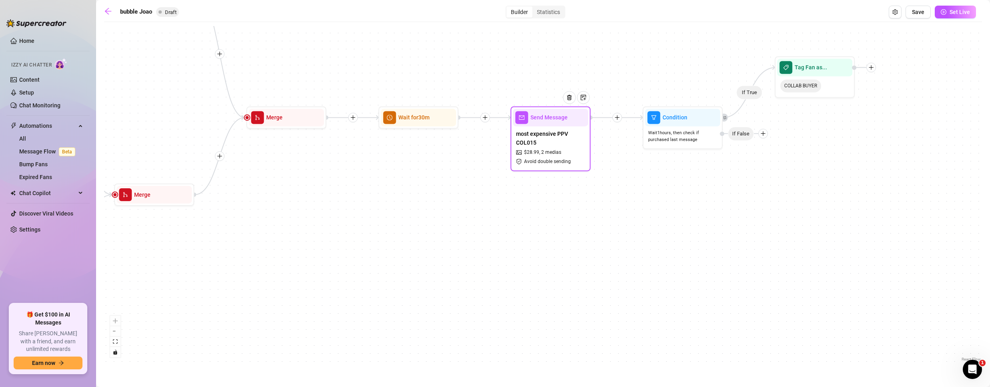
click at [552, 143] on span "most expensive PPV COL015" at bounding box center [550, 138] width 69 height 18
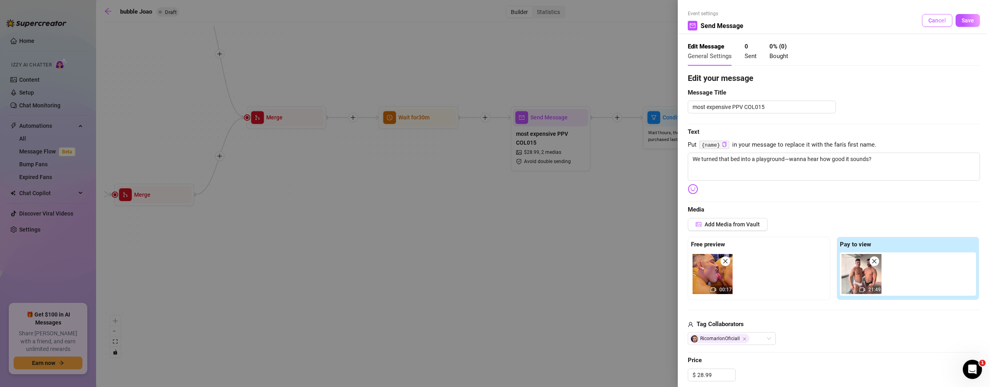
click at [931, 14] on button "Cancel" at bounding box center [937, 20] width 30 height 13
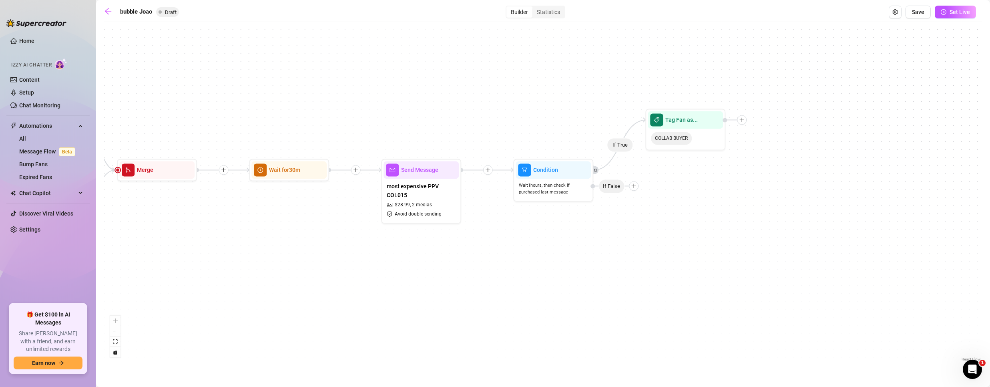
drag, startPoint x: 459, startPoint y: 81, endPoint x: 336, endPoint y: 147, distance: 139.5
click at [328, 134] on div "If True If False If True If False If True If False If True If True If False If …" at bounding box center [543, 194] width 878 height 337
click at [489, 169] on icon "plus" at bounding box center [487, 170] width 6 height 6
click at [511, 195] on div "Message" at bounding box center [525, 198] width 58 height 14
click at [534, 198] on div "Message" at bounding box center [525, 198] width 58 height 14
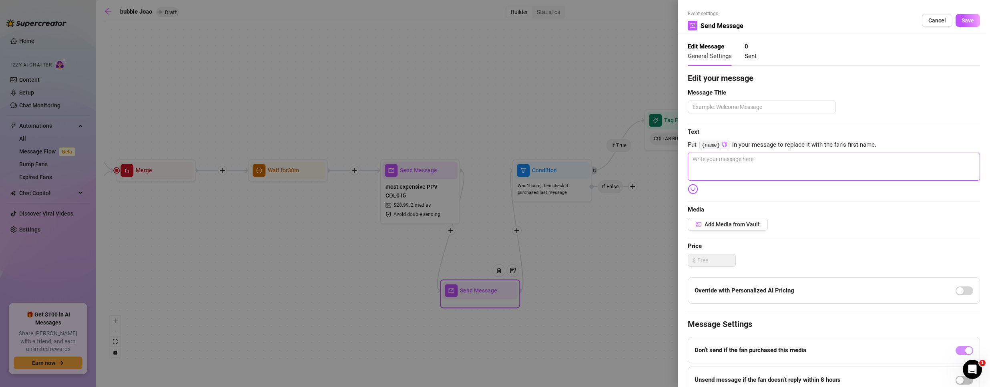
click at [755, 168] on textarea at bounding box center [834, 166] width 292 height 28
paste textarea "Hey {name} ⚡ quick heads-up—this deal’s only live for the next 8 hours. Once th…"
click at [721, 107] on textarea at bounding box center [762, 106] width 148 height 13
click at [962, 21] on span "Save" at bounding box center [967, 20] width 12 height 6
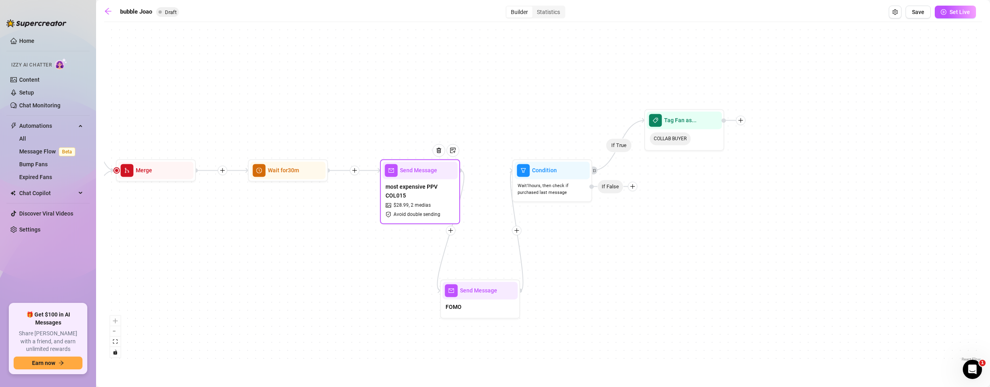
click at [409, 213] on span "Avoid double sending" at bounding box center [416, 215] width 47 height 8
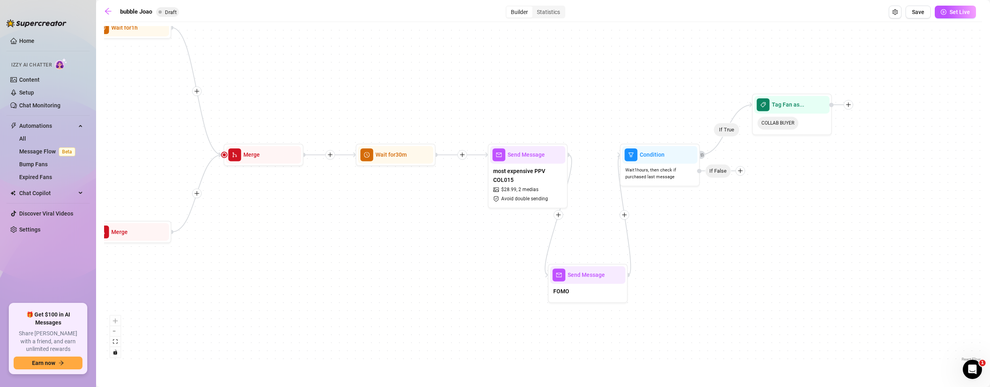
drag, startPoint x: 250, startPoint y: 261, endPoint x: 270, endPoint y: 247, distance: 24.7
click at [191, 254] on div "If True If False If True If False If True If False If True If True If False If …" at bounding box center [543, 194] width 878 height 337
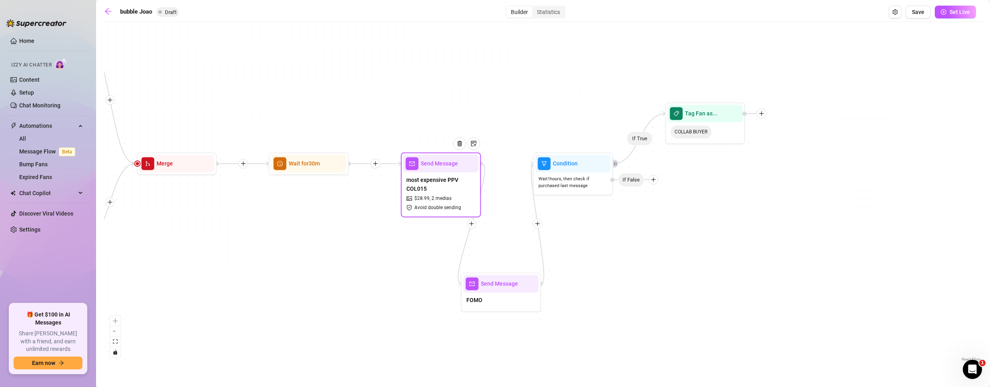
click at [428, 188] on span "most expensive PPV COL015" at bounding box center [440, 184] width 69 height 18
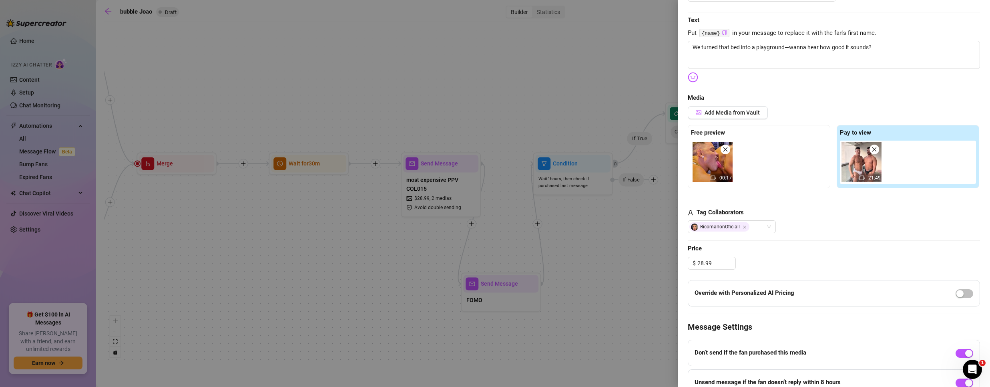
scroll to position [180, 0]
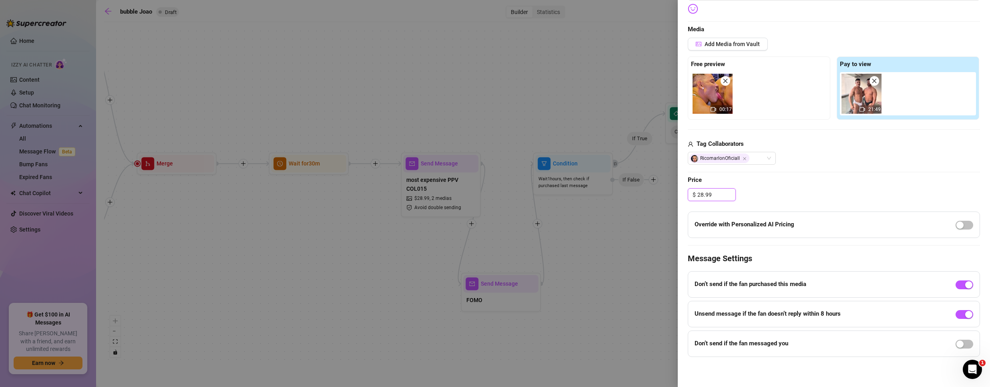
drag, startPoint x: 715, startPoint y: 197, endPoint x: 590, endPoint y: 187, distance: 124.8
click at [601, 187] on div "Event settings Send Message Cancel Save Edit Message General Settings 0 Sent 0 …" at bounding box center [495, 193] width 990 height 387
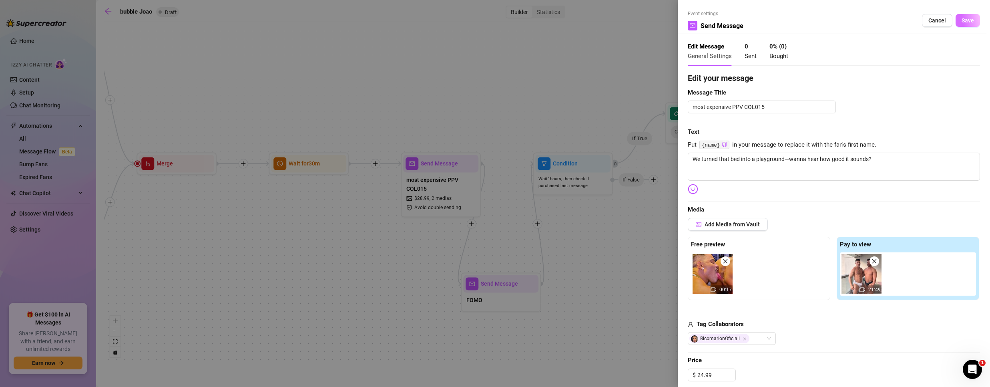
click at [961, 20] on span "Save" at bounding box center [967, 20] width 12 height 6
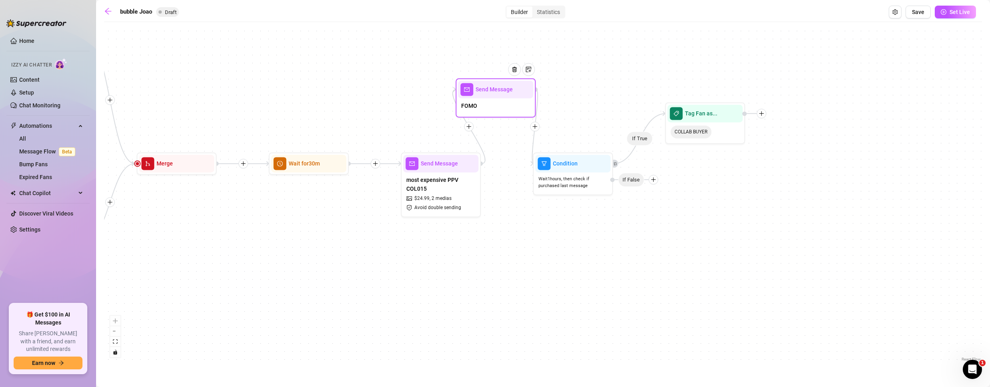
drag, startPoint x: 495, startPoint y: 289, endPoint x: 491, endPoint y: 102, distance: 186.5
click at [491, 102] on div "FOMO" at bounding box center [495, 106] width 75 height 17
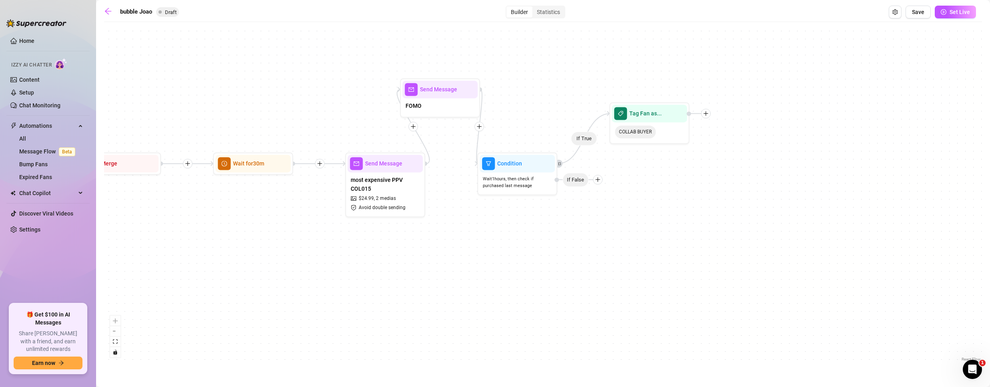
drag, startPoint x: 602, startPoint y: 105, endPoint x: 421, endPoint y: 140, distance: 183.8
click at [421, 138] on div "If True If False If True If False If True If False If True If True If False If …" at bounding box center [543, 194] width 878 height 337
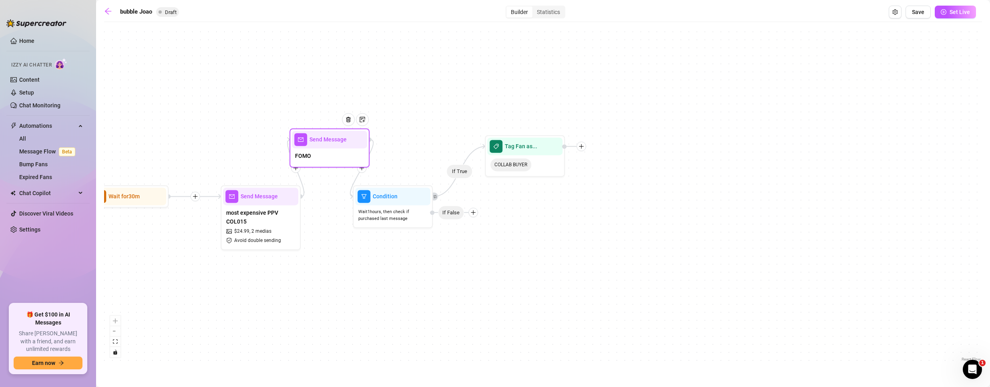
drag, startPoint x: 306, startPoint y: 123, endPoint x: 320, endPoint y: 142, distance: 23.7
click at [321, 142] on span "Send Message" at bounding box center [327, 139] width 37 height 9
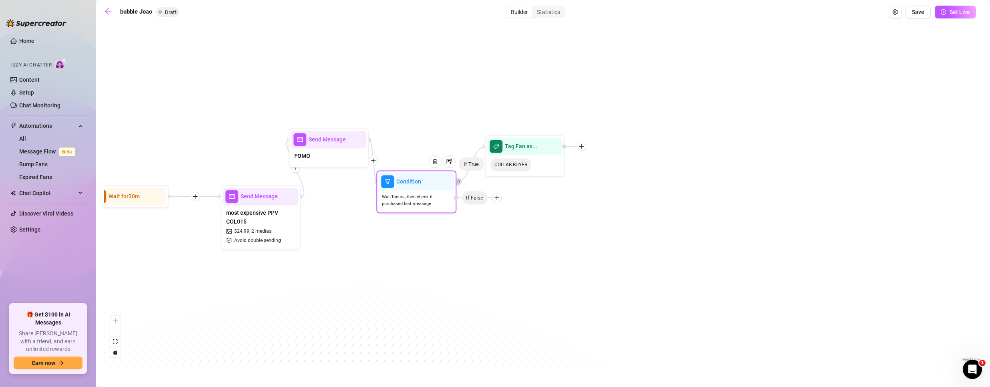
drag, startPoint x: 385, startPoint y: 210, endPoint x: 415, endPoint y: 197, distance: 32.6
click at [413, 198] on span "Wait 1 hours, then check if purchased last message" at bounding box center [416, 200] width 69 height 14
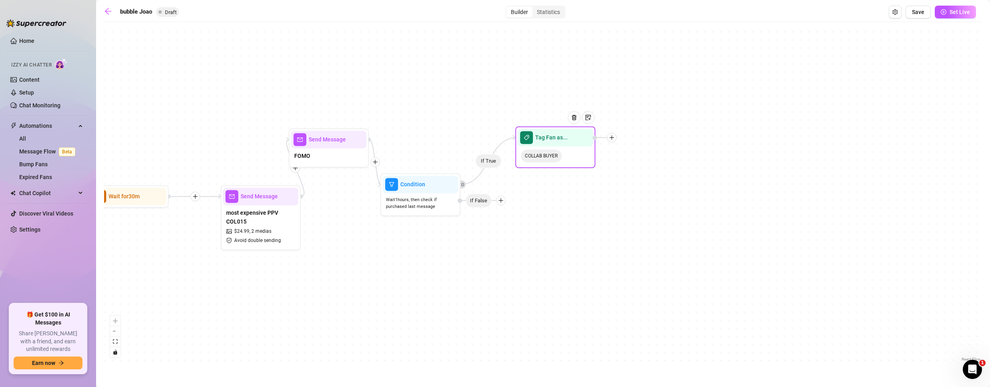
drag, startPoint x: 515, startPoint y: 148, endPoint x: 545, endPoint y: 139, distance: 31.7
click at [545, 139] on span "Tag Fan as..." at bounding box center [551, 137] width 32 height 9
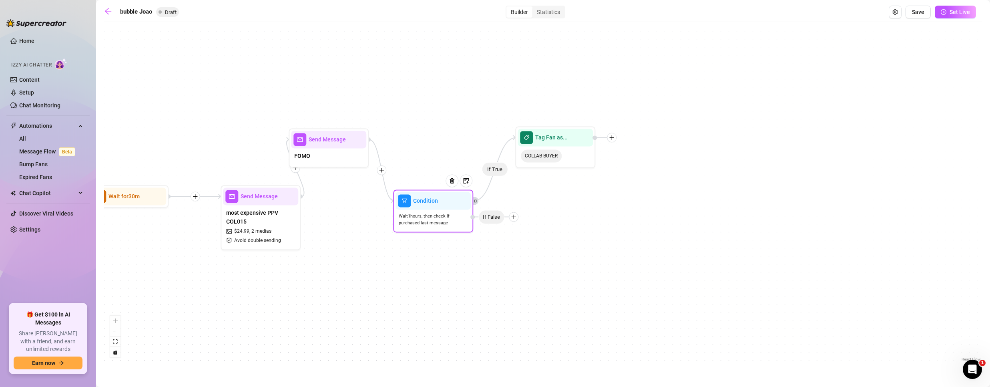
drag, startPoint x: 427, startPoint y: 204, endPoint x: 439, endPoint y: 219, distance: 18.5
click at [439, 219] on span "Wait 1 hours, then check if purchased last message" at bounding box center [433, 220] width 69 height 14
drag, startPoint x: 338, startPoint y: 155, endPoint x: 343, endPoint y: 150, distance: 6.8
click at [343, 150] on div "FOMO" at bounding box center [350, 155] width 75 height 17
click at [514, 215] on icon "plus" at bounding box center [514, 217] width 6 height 6
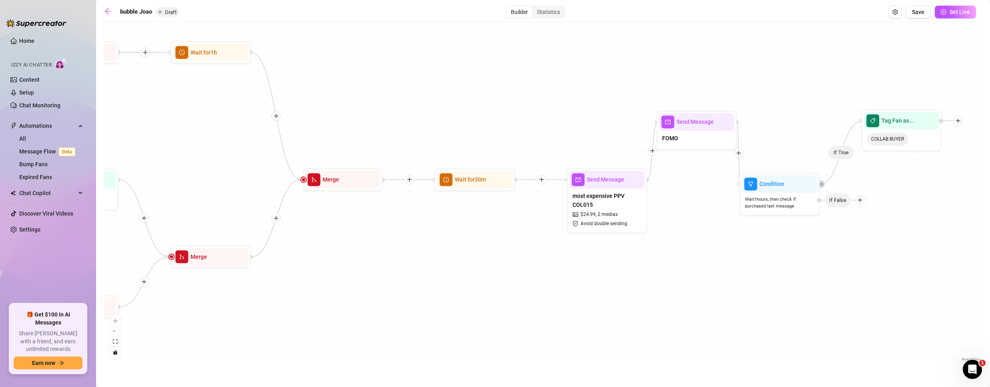
drag, startPoint x: 284, startPoint y: 278, endPoint x: 995, endPoint y: 244, distance: 711.6
click at [989, 244] on html "Home Izzy AI Chatter Content Setup Chat Monitoring Automations All Message Flow…" at bounding box center [495, 193] width 990 height 387
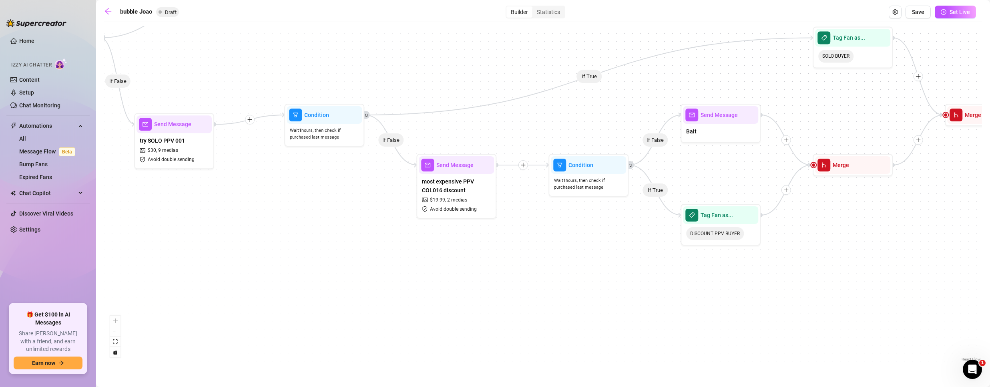
drag, startPoint x: 258, startPoint y: 350, endPoint x: 600, endPoint y: 232, distance: 361.2
click at [600, 232] on div "If True If False If True If False If True If False If True If True If False If …" at bounding box center [543, 194] width 878 height 337
click at [436, 179] on span "most expensive PPV COL016 discount" at bounding box center [456, 186] width 69 height 18
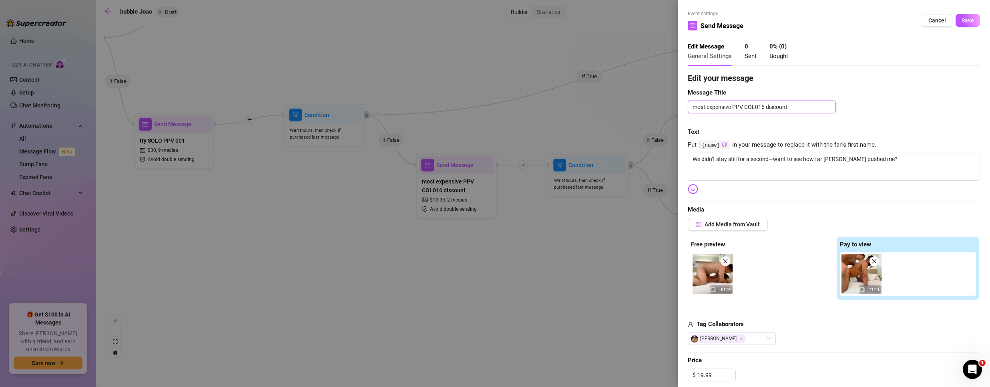
drag, startPoint x: 796, startPoint y: 104, endPoint x: 501, endPoint y: 94, distance: 295.5
click at [501, 94] on div "Event settings Send Message Cancel Save Edit Message General Settings 0 Sent 0 …" at bounding box center [495, 193] width 990 height 387
click at [922, 19] on button "Cancel" at bounding box center [937, 20] width 30 height 13
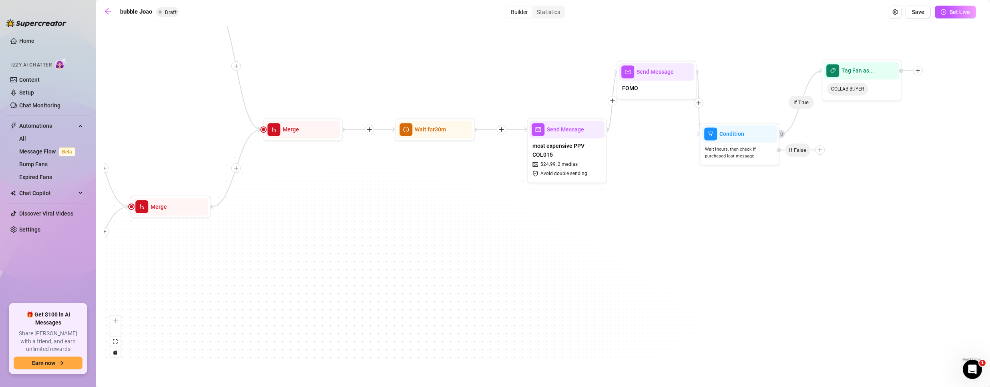
drag, startPoint x: 854, startPoint y: 252, endPoint x: 45, endPoint y: 349, distance: 815.5
click at [44, 348] on div "Home Izzy AI Chatter Content Setup Chat Monitoring Automations All Message Flow…" at bounding box center [495, 193] width 990 height 387
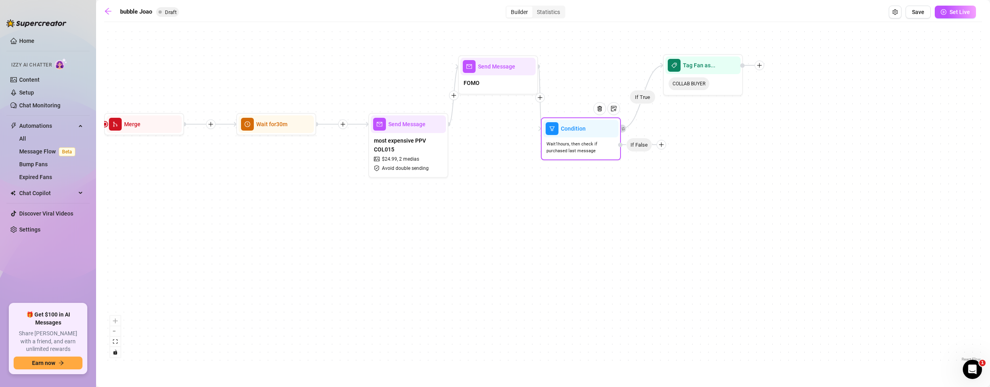
click at [662, 143] on icon "plus" at bounding box center [661, 145] width 6 height 6
click at [665, 141] on div "Time Delay" at bounding box center [677, 145] width 58 height 14
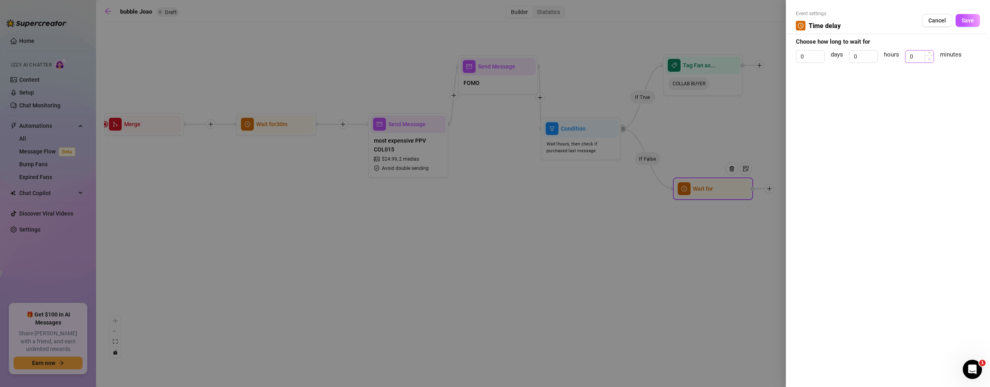
click at [925, 57] on span "Decrease Value" at bounding box center [929, 58] width 9 height 7
drag, startPoint x: 919, startPoint y: 55, endPoint x: 782, endPoint y: 54, distance: 136.5
click at [784, 55] on div "Event settings Time delay Cancel Save Choose how long to wait for 0 days 0 hour…" at bounding box center [495, 193] width 990 height 387
click at [972, 18] on span "Save" at bounding box center [967, 20] width 12 height 6
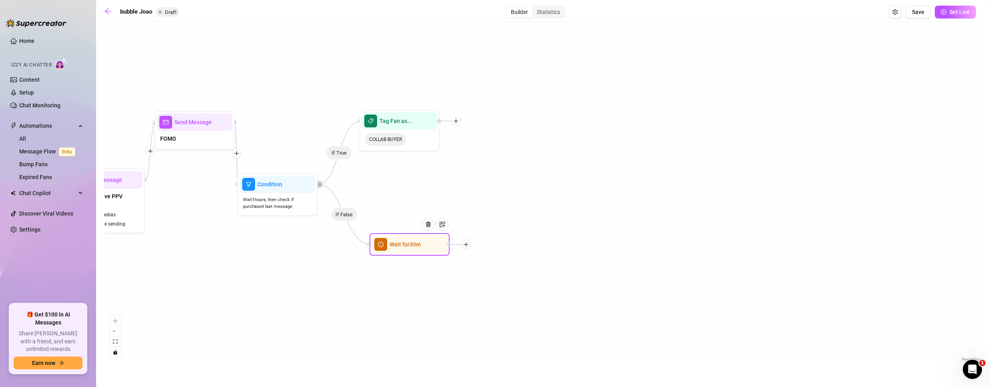
drag, startPoint x: 598, startPoint y: 300, endPoint x: 471, endPoint y: 319, distance: 128.3
click at [471, 319] on div "If True If False If True If False If True If False If True If True If False If …" at bounding box center [543, 194] width 878 height 337
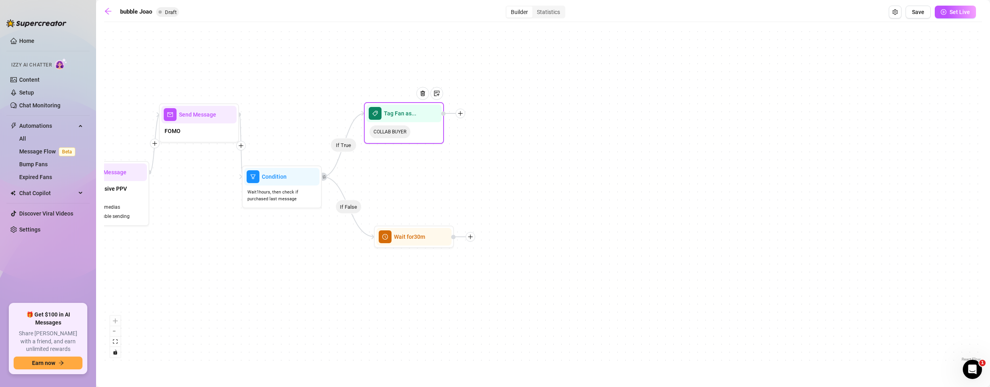
click at [459, 110] on div at bounding box center [460, 113] width 10 height 10
click at [503, 112] on div "Time Delay" at bounding box center [500, 114] width 58 height 14
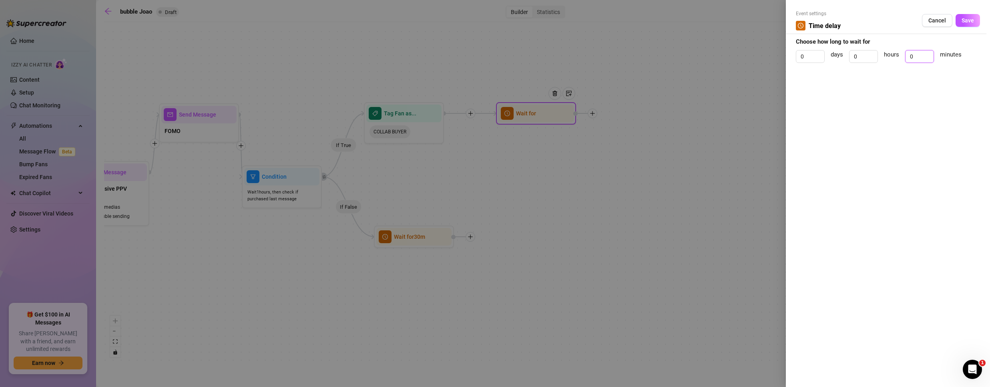
drag, startPoint x: 907, startPoint y: 54, endPoint x: 794, endPoint y: 45, distance: 114.0
click at [796, 45] on form "Event settings Time delay Cancel Save Choose how long to wait for 0 days 0 hour…" at bounding box center [888, 40] width 184 height 60
click at [966, 17] on span "Save" at bounding box center [967, 20] width 12 height 6
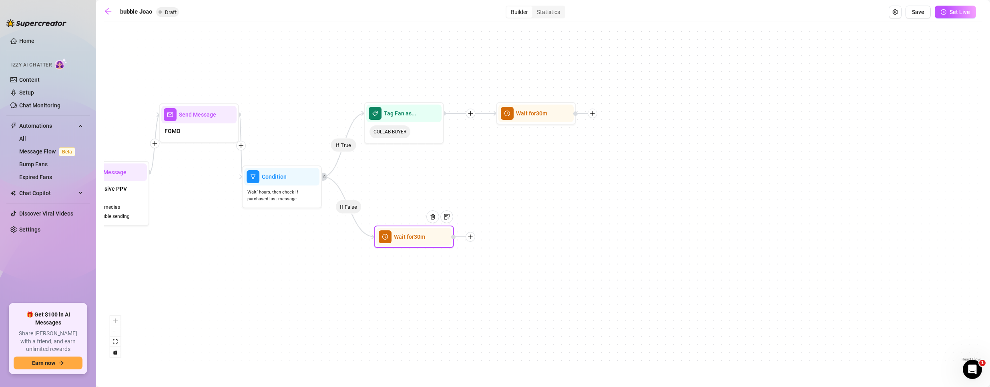
click at [468, 236] on icon "plus" at bounding box center [470, 237] width 6 height 6
click at [505, 263] on div "Message" at bounding box center [510, 265] width 58 height 14
click at [514, 266] on div "Message" at bounding box center [510, 265] width 58 height 14
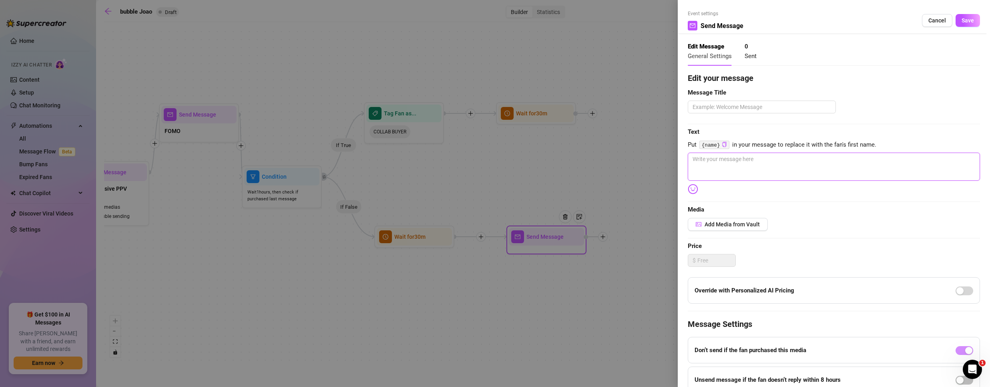
click at [745, 155] on textarea at bounding box center [834, 166] width 292 height 28
paste textarea "most expensive PPV COL016 discount"
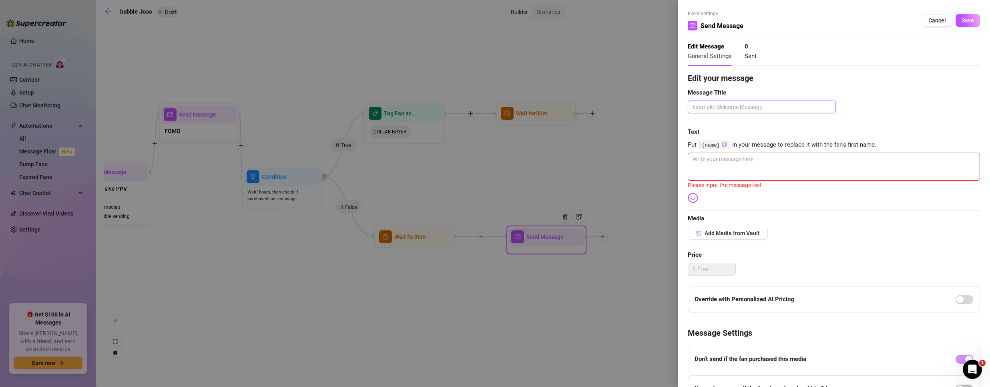
click at [758, 110] on textarea at bounding box center [762, 106] width 148 height 13
paste textarea "most expensive PPV COL016 discount"
click at [764, 106] on textarea "most expensive PPV COL016 discount" at bounding box center [762, 106] width 148 height 13
click at [713, 166] on textarea at bounding box center [834, 166] width 292 height 28
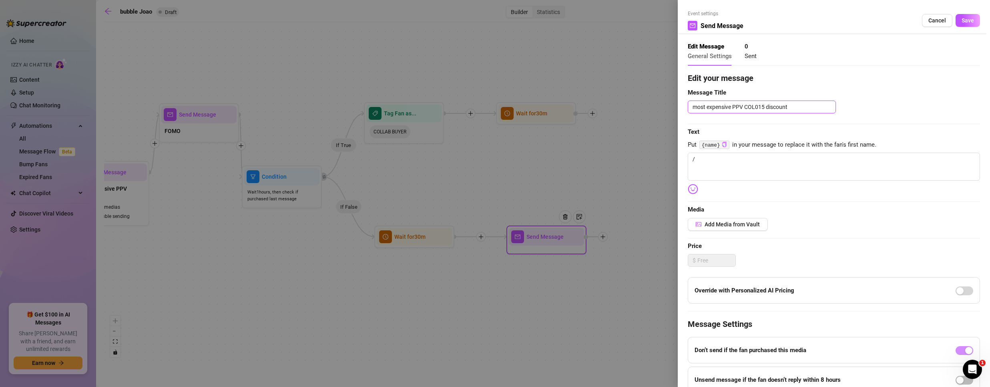
click at [801, 106] on textarea "most expensive PPV COL015 discount" at bounding box center [762, 106] width 148 height 13
click at [935, 19] on span "Cancel" at bounding box center [937, 20] width 18 height 6
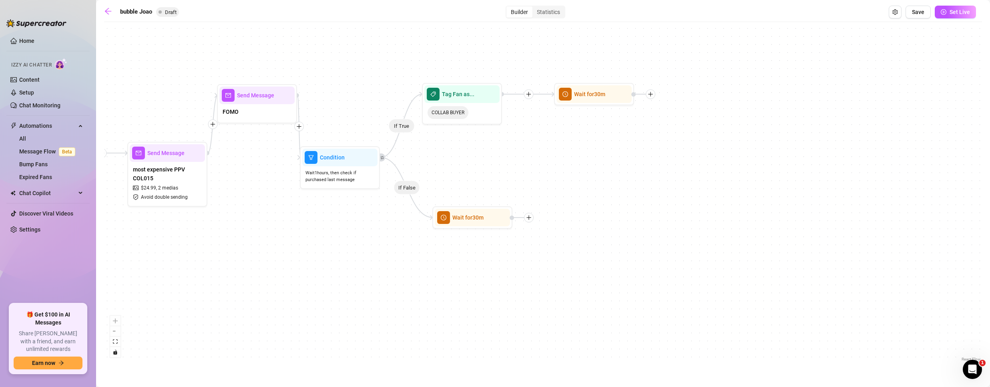
drag, startPoint x: 433, startPoint y: 333, endPoint x: 480, endPoint y: 309, distance: 53.0
click at [480, 309] on div "If True If False If True If False If True If False If True If True If False If …" at bounding box center [543, 194] width 878 height 337
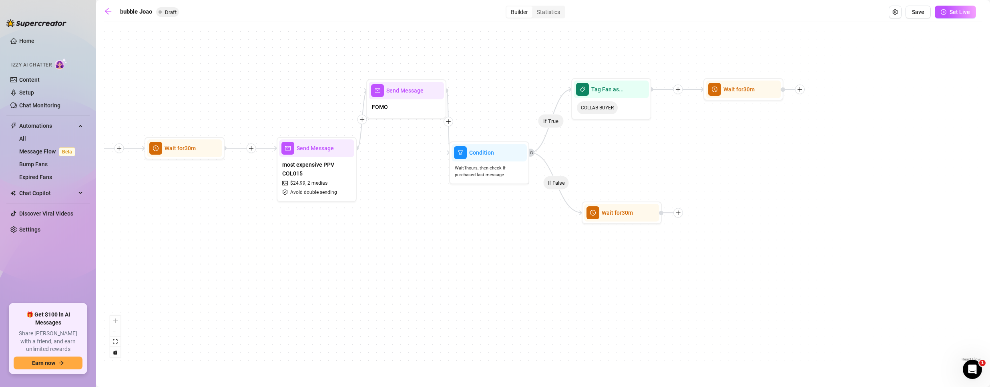
drag, startPoint x: 269, startPoint y: 311, endPoint x: 227, endPoint y: 303, distance: 42.0
click at [229, 303] on div "If True If False If True If False If True If False If True If True If False If …" at bounding box center [543, 194] width 878 height 337
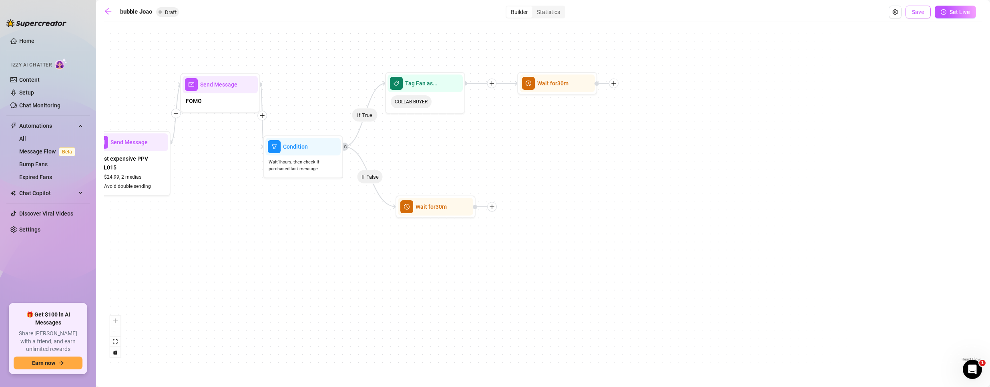
click at [919, 11] on span "Save" at bounding box center [918, 12] width 12 height 6
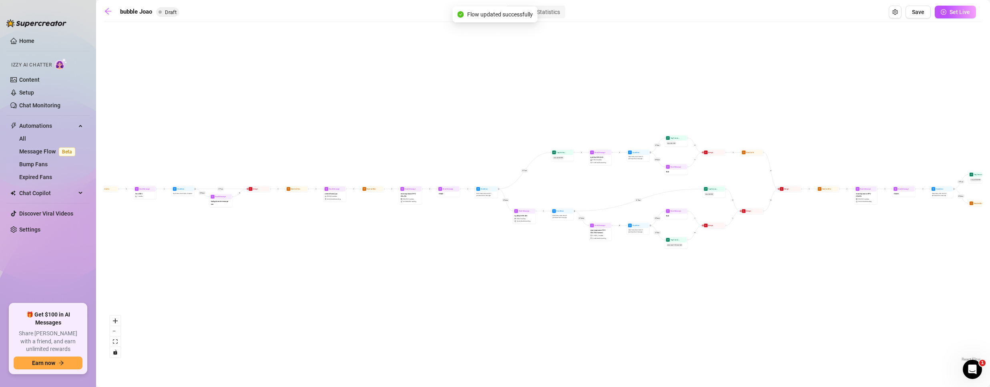
drag, startPoint x: 311, startPoint y: 295, endPoint x: 882, endPoint y: 257, distance: 571.5
click at [882, 257] on div "If True If False If True If False If True If False If True If False If True If …" at bounding box center [543, 194] width 878 height 337
click at [922, 12] on span "Save" at bounding box center [918, 12] width 12 height 6
click at [112, 12] on link at bounding box center [110, 12] width 12 height 10
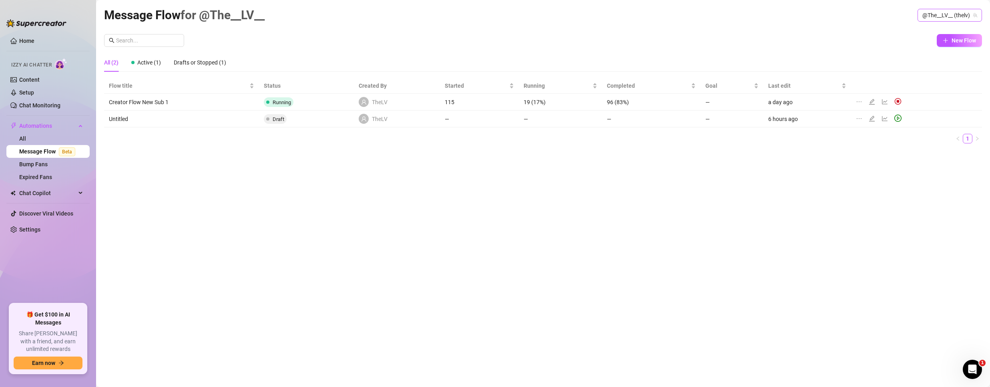
click at [943, 18] on span "@The__LV__ (thelv)" at bounding box center [949, 15] width 55 height 12
click at [918, 42] on span "Bubble" at bounding box center [916, 45] width 17 height 9
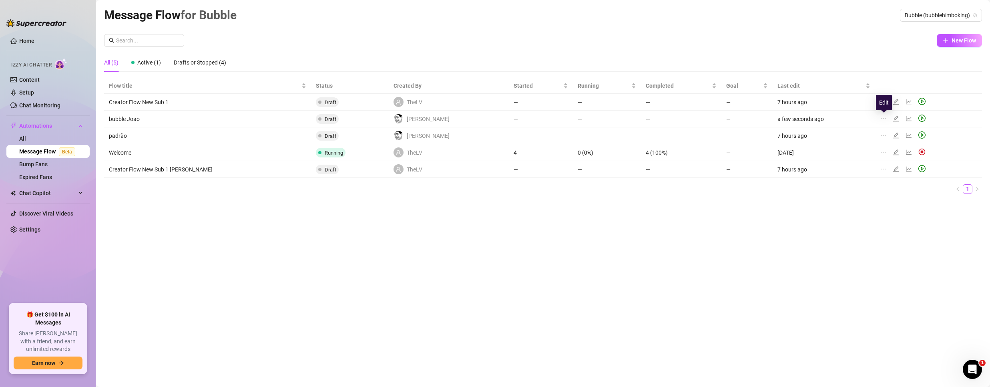
click at [892, 117] on icon "edit" at bounding box center [895, 118] width 6 height 6
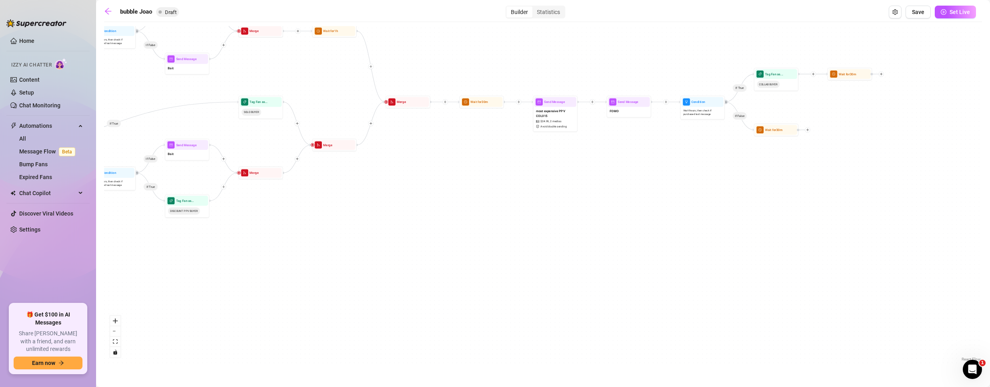
drag, startPoint x: 858, startPoint y: 240, endPoint x: 415, endPoint y: 355, distance: 457.3
click at [415, 355] on div "If True If False If True If False If True If False If True If False If True If …" at bounding box center [543, 194] width 878 height 337
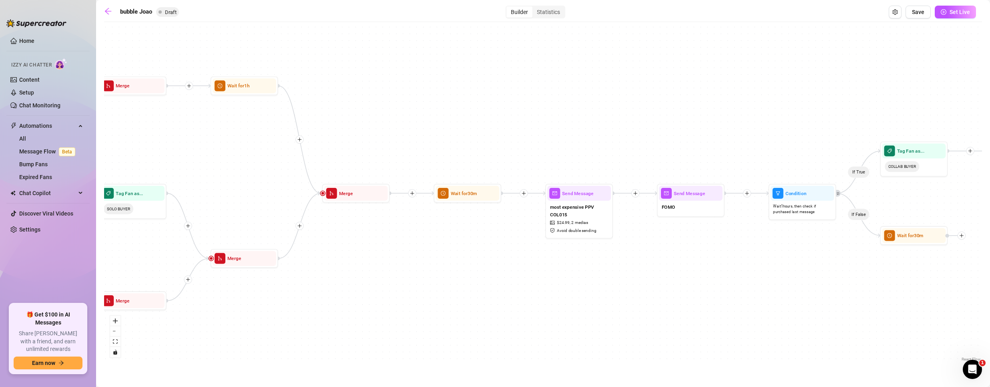
drag, startPoint x: 295, startPoint y: 291, endPoint x: 911, endPoint y: 300, distance: 616.4
click at [911, 300] on div "If True If False If True If False If True If False If True If False If True If …" at bounding box center [543, 194] width 878 height 337
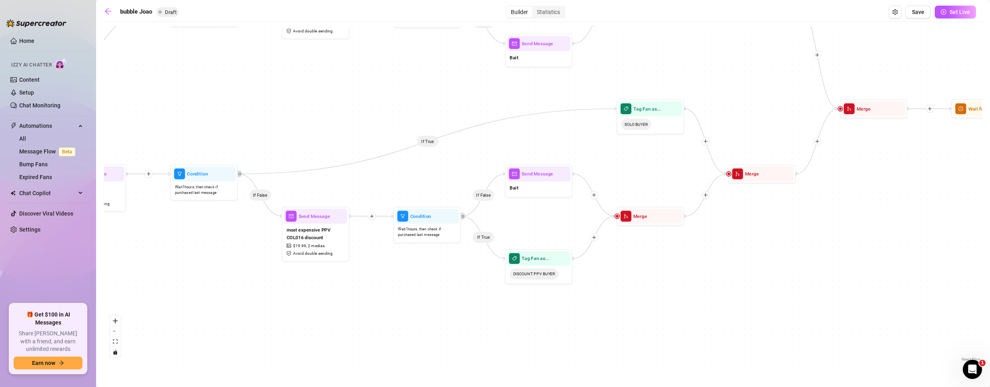
drag, startPoint x: 391, startPoint y: 296, endPoint x: 923, endPoint y: 203, distance: 539.5
click at [924, 204] on div "If True If False If True If False If True If False If True If False If True If …" at bounding box center [543, 194] width 878 height 337
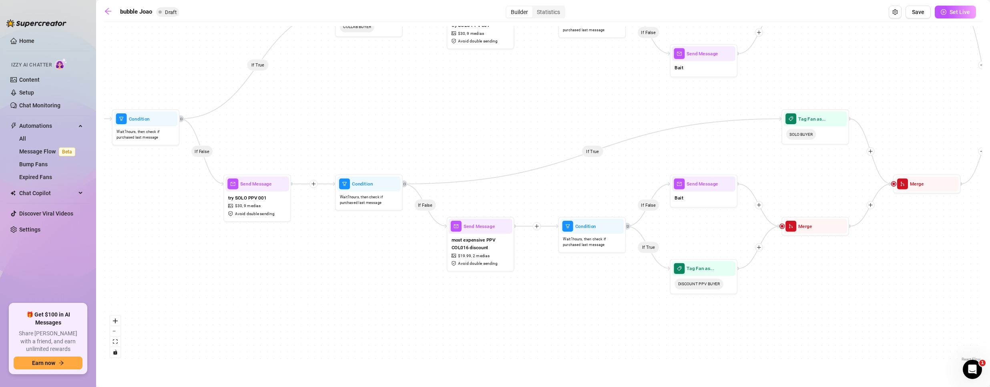
drag, startPoint x: 315, startPoint y: 301, endPoint x: 587, endPoint y: 305, distance: 271.8
click at [587, 305] on div "If True If False If True If False If True If False If True If False If True If …" at bounding box center [543, 194] width 878 height 337
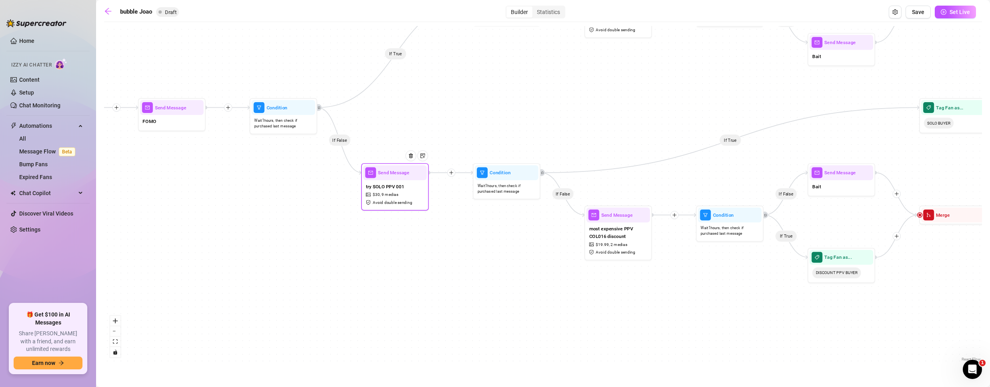
click at [389, 197] on span "9 medias" at bounding box center [389, 194] width 17 height 6
click at [399, 184] on span "try SOLO PPV 001" at bounding box center [385, 186] width 38 height 8
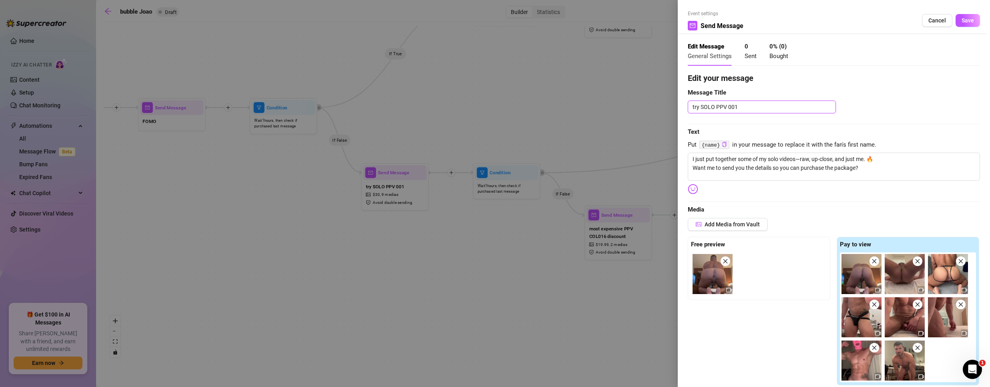
drag, startPoint x: 761, startPoint y: 111, endPoint x: 579, endPoint y: 96, distance: 182.3
click at [580, 96] on div "Event settings Send Message Cancel Save Edit Message General Settings 0 Sent 0 …" at bounding box center [495, 193] width 990 height 387
click at [943, 21] on button "Cancel" at bounding box center [937, 20] width 30 height 13
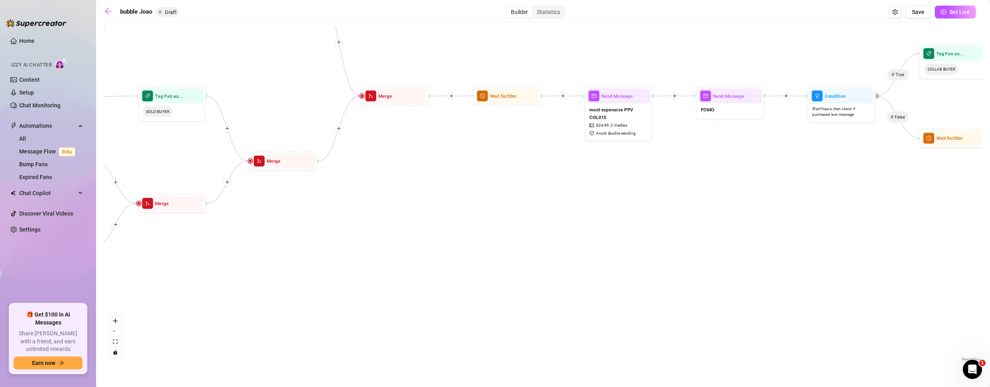
drag, startPoint x: 968, startPoint y: 202, endPoint x: -207, endPoint y: 225, distance: 1175.3
click at [0, 225] on html "Home Izzy AI Chatter Content Setup Chat Monitoring Automations All Message Flow…" at bounding box center [495, 193] width 990 height 387
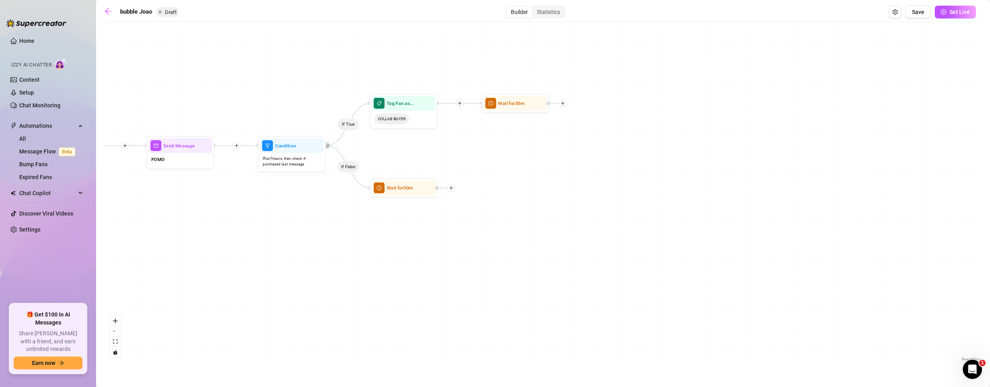
drag, startPoint x: 400, startPoint y: 204, endPoint x: 308, endPoint y: 210, distance: 92.2
click at [253, 214] on div "If True If False If True If False If True If False If True If False If True If …" at bounding box center [543, 194] width 878 height 337
click at [446, 187] on icon "plus" at bounding box center [446, 188] width 0 height 4
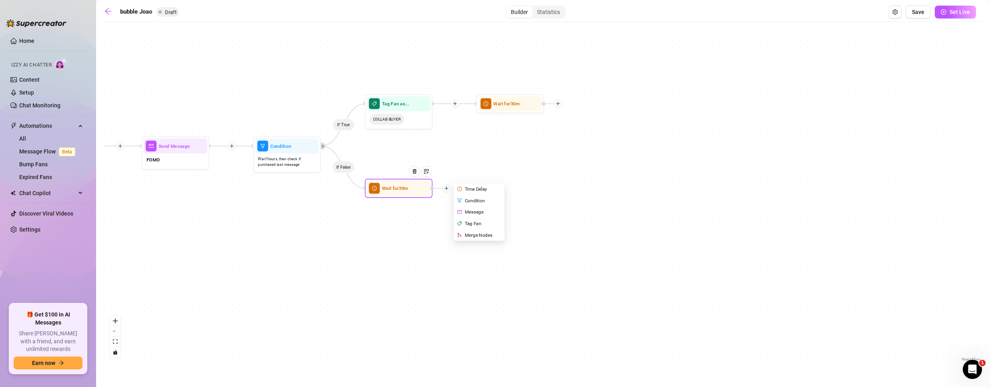
click at [479, 211] on div "Message" at bounding box center [479, 212] width 49 height 12
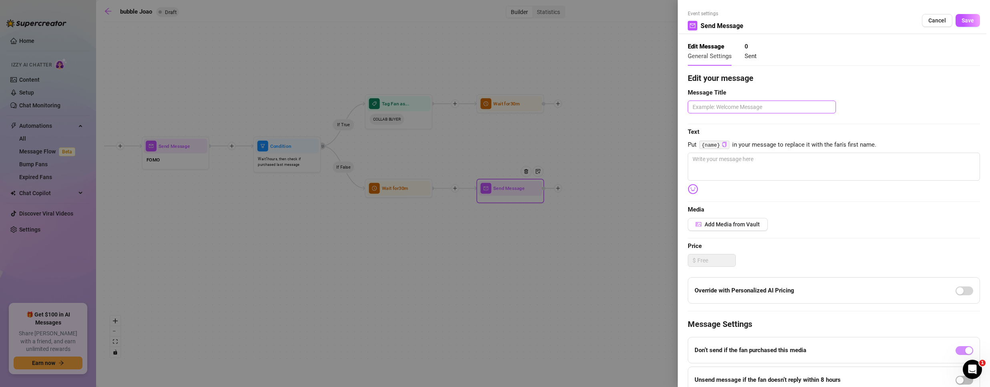
click at [754, 106] on textarea at bounding box center [762, 106] width 148 height 13
paste textarea "try SOLO PPV 001"
click at [727, 219] on button "Add Media from Vault" at bounding box center [728, 224] width 80 height 13
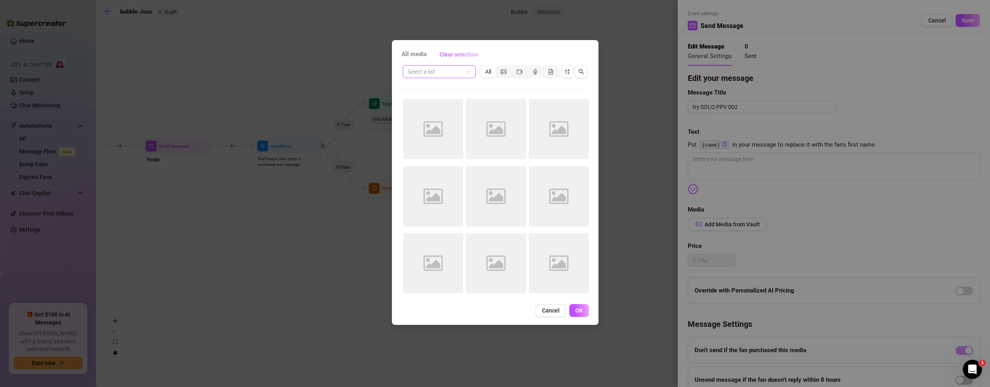
click at [449, 72] on input "search" at bounding box center [435, 72] width 56 height 12
click at [436, 99] on div "SOLO PPV 002" at bounding box center [439, 100] width 60 height 9
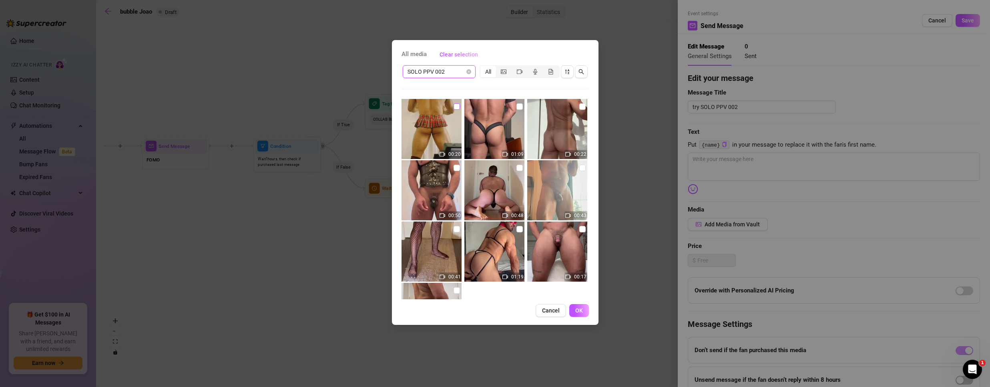
click at [454, 106] on input "checkbox" at bounding box center [456, 106] width 6 height 6
click at [521, 105] on img at bounding box center [494, 129] width 60 height 60
click at [579, 107] on input "checkbox" at bounding box center [582, 106] width 6 height 6
click at [453, 164] on input "checkbox" at bounding box center [456, 167] width 6 height 6
click at [517, 166] on input "checkbox" at bounding box center [519, 167] width 6 height 6
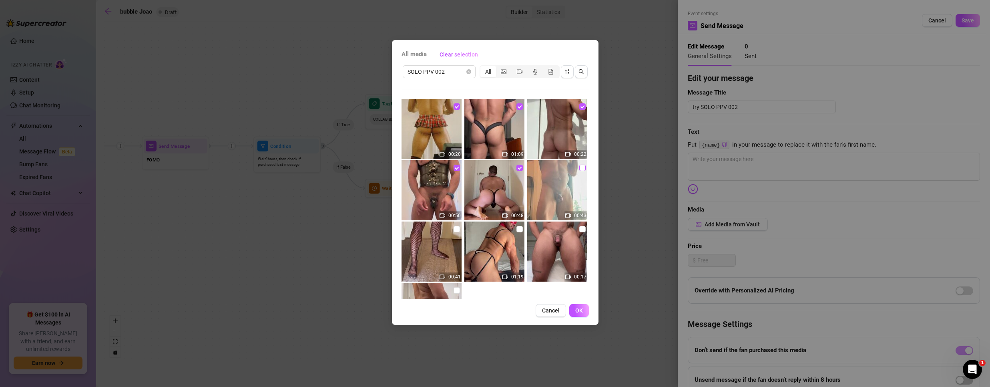
click at [579, 164] on input "checkbox" at bounding box center [582, 167] width 6 height 6
click at [453, 232] on input "checkbox" at bounding box center [456, 229] width 6 height 6
click at [516, 227] on input "checkbox" at bounding box center [519, 229] width 6 height 6
click at [579, 229] on input "checkbox" at bounding box center [582, 229] width 6 height 6
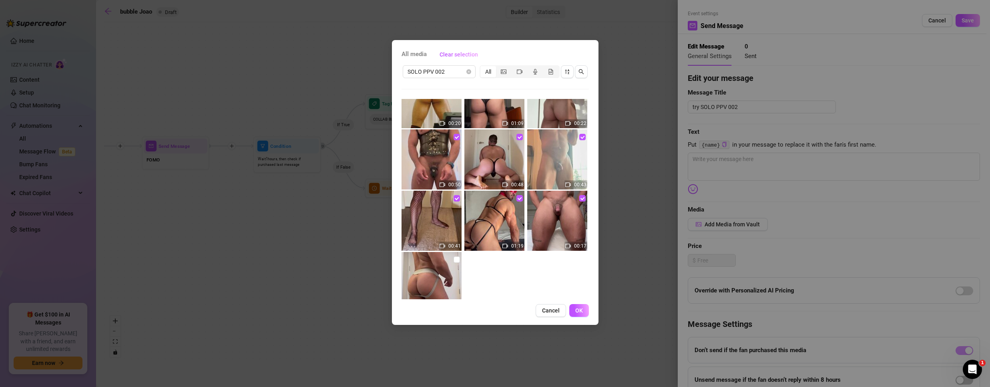
scroll to position [57, 0]
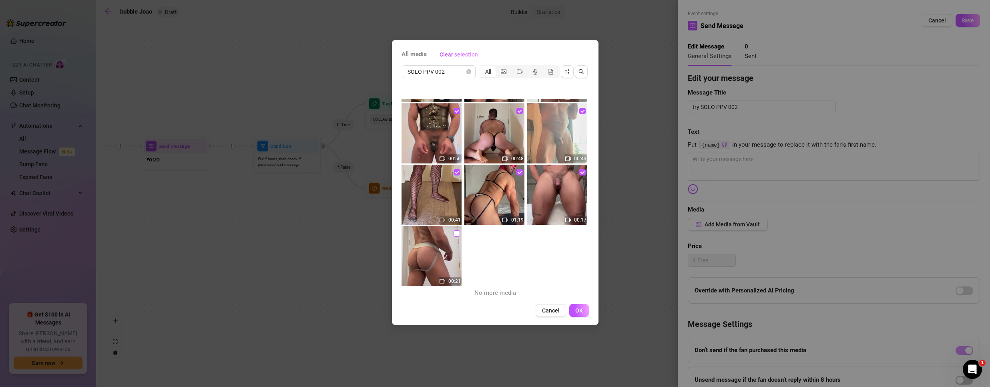
click at [453, 231] on input "checkbox" at bounding box center [456, 233] width 6 height 6
click at [576, 311] on span "OK" at bounding box center [579, 310] width 8 height 6
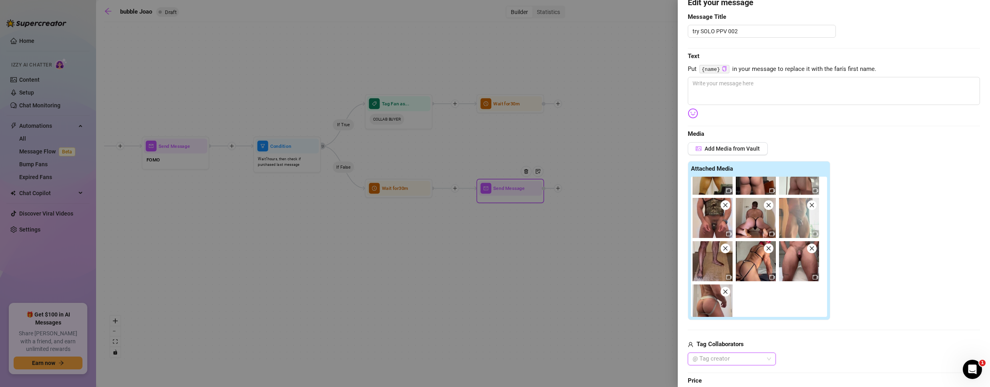
scroll to position [33, 0]
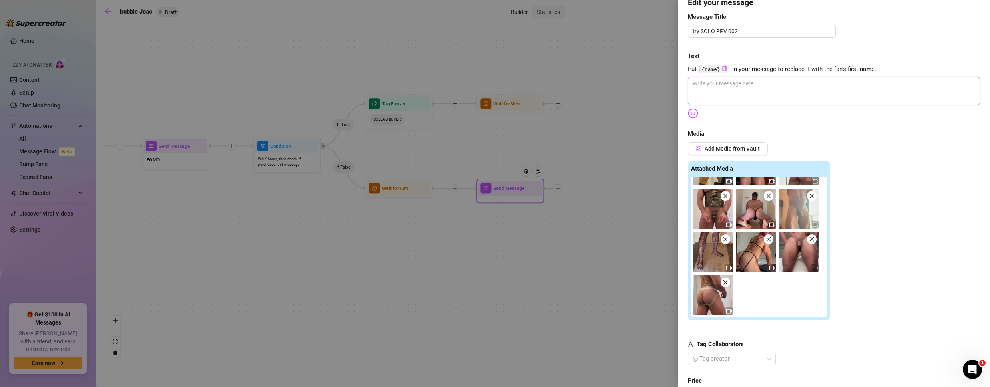
click at [735, 84] on textarea at bounding box center [834, 91] width 292 height 28
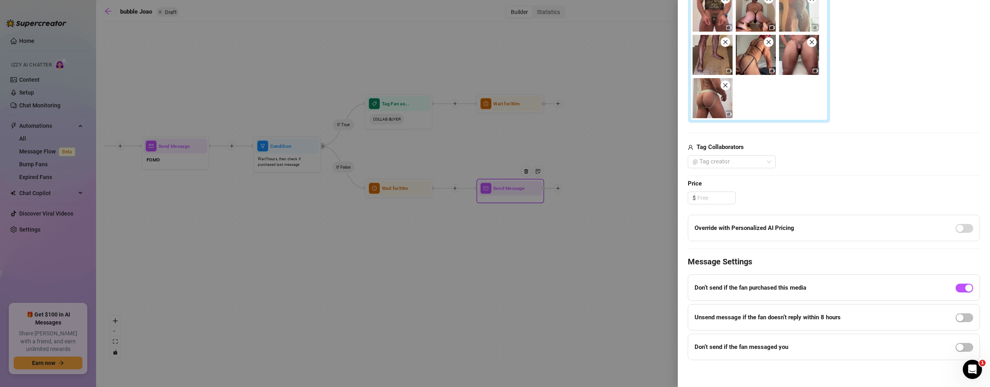
scroll to position [276, 0]
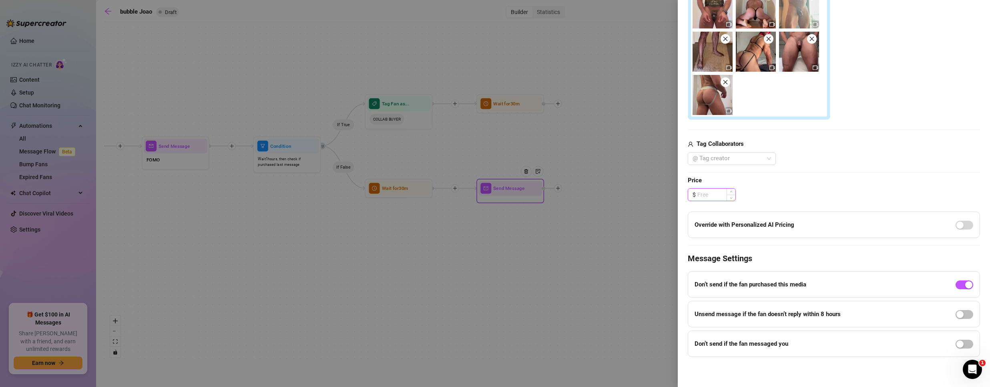
click at [711, 193] on input at bounding box center [716, 195] width 38 height 12
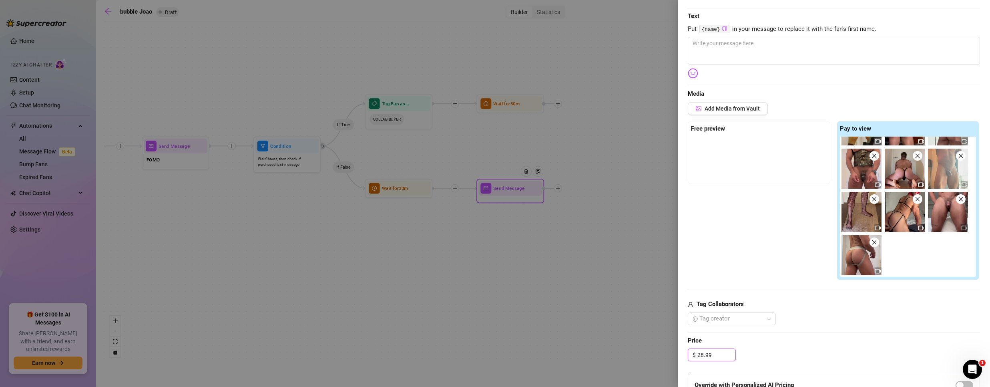
scroll to position [0, 0]
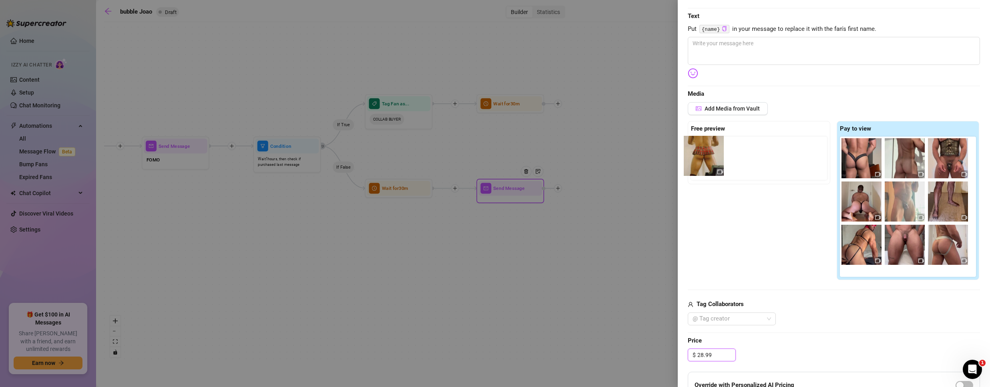
drag, startPoint x: 863, startPoint y: 158, endPoint x: 706, endPoint y: 155, distance: 157.3
click at [706, 155] on div "Free preview Pay to view" at bounding box center [834, 200] width 292 height 159
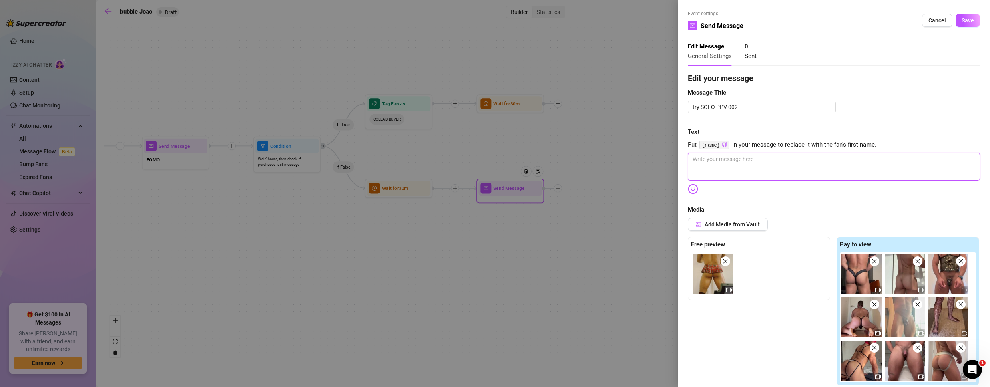
click at [751, 168] on textarea at bounding box center [834, 166] width 292 height 28
click at [961, 21] on span "Save" at bounding box center [967, 20] width 12 height 6
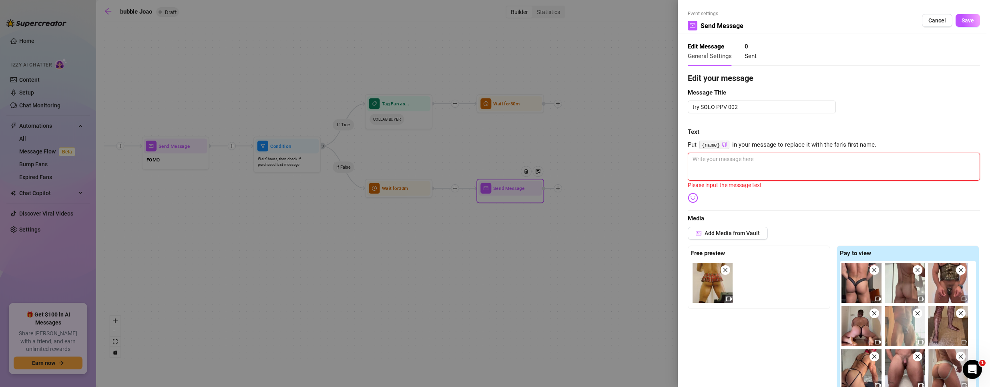
click at [764, 162] on textarea at bounding box center [834, 166] width 292 height 28
click at [737, 172] on textarea at bounding box center [834, 166] width 292 height 28
paste textarea "I just put together a solo package—a set of my hottest private vids, all in one…"
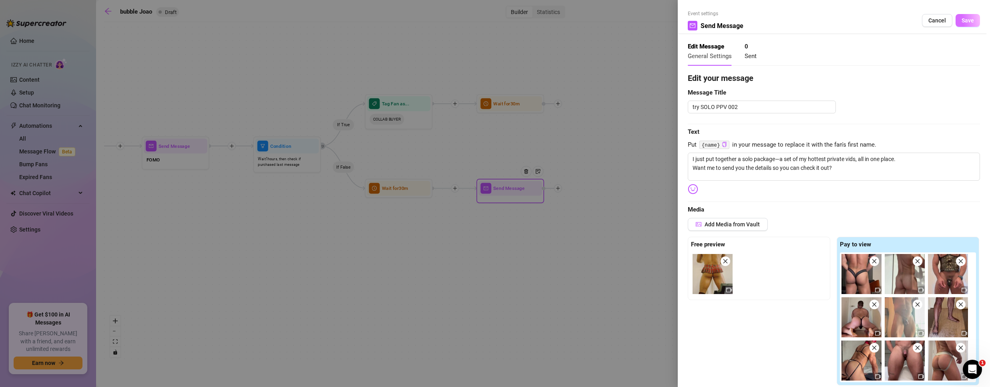
click at [961, 18] on span "Save" at bounding box center [967, 20] width 12 height 6
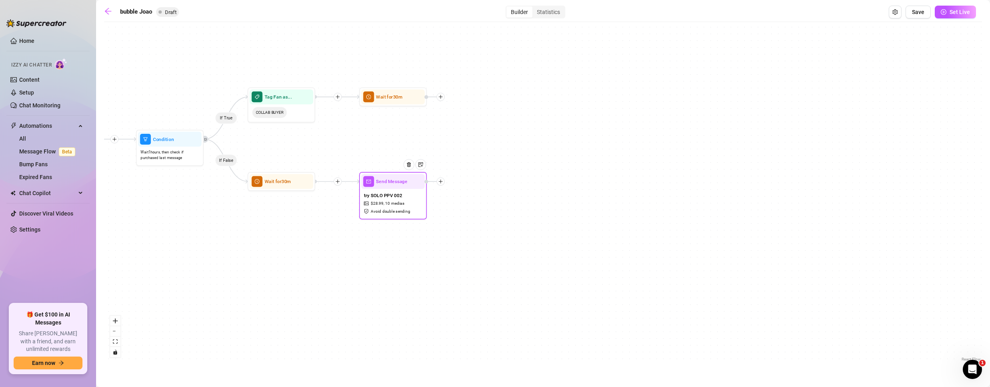
drag, startPoint x: 638, startPoint y: 170, endPoint x: 507, endPoint y: 205, distance: 135.2
click at [507, 205] on div "If True If False If True If False If True If False If True If False If True If …" at bounding box center [543, 194] width 878 height 337
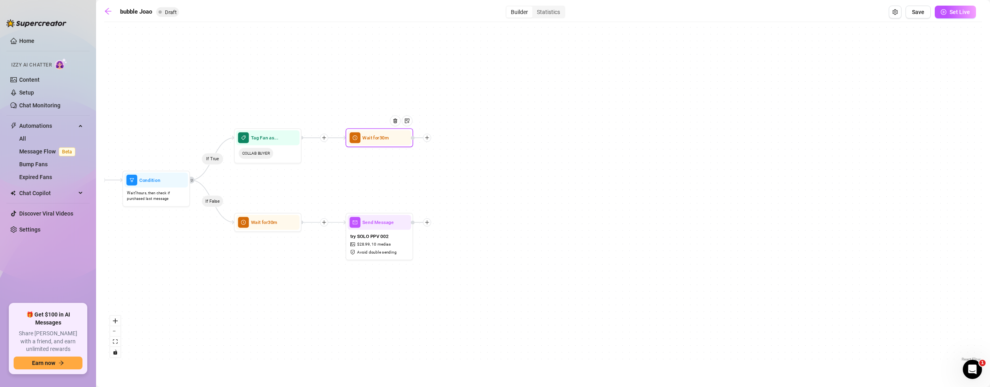
click at [428, 138] on icon "plus" at bounding box center [427, 137] width 5 height 5
click at [461, 162] on div "Message" at bounding box center [460, 162] width 49 height 12
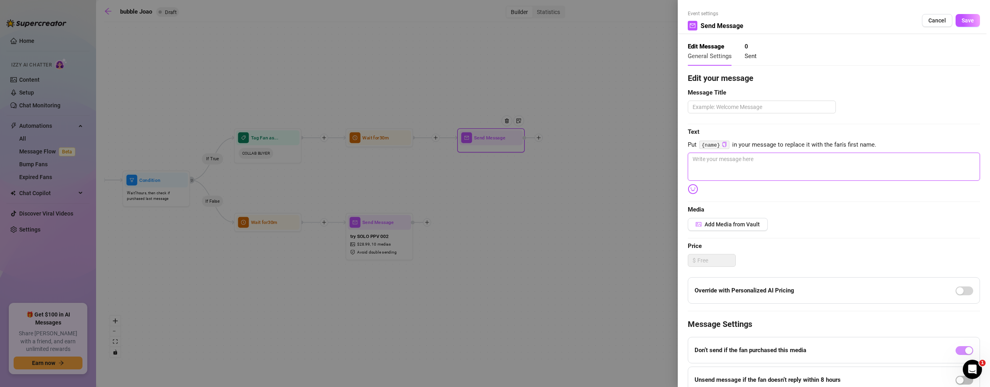
click at [735, 171] on textarea at bounding box center [834, 166] width 292 height 28
paste textarea "I just put together a solo package—a set of my hottest private vids, all in one…"
click at [716, 102] on textarea at bounding box center [762, 106] width 148 height 13
click at [736, 221] on span "Add Media from Vault" at bounding box center [731, 224] width 55 height 6
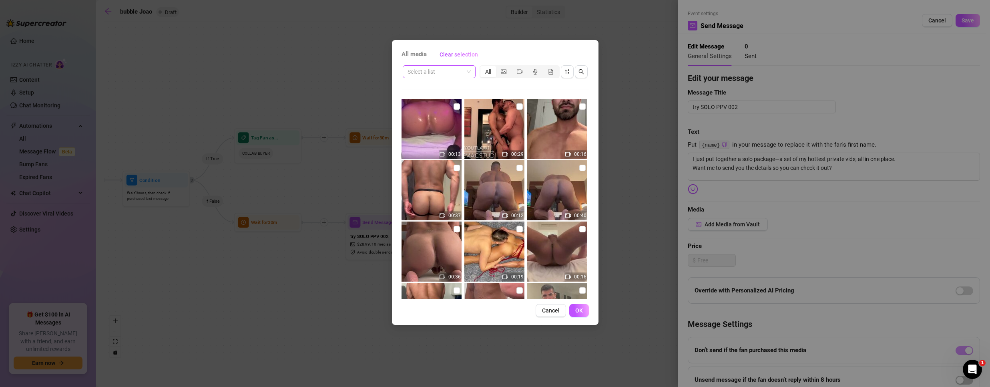
click at [451, 72] on input "search" at bounding box center [435, 72] width 56 height 12
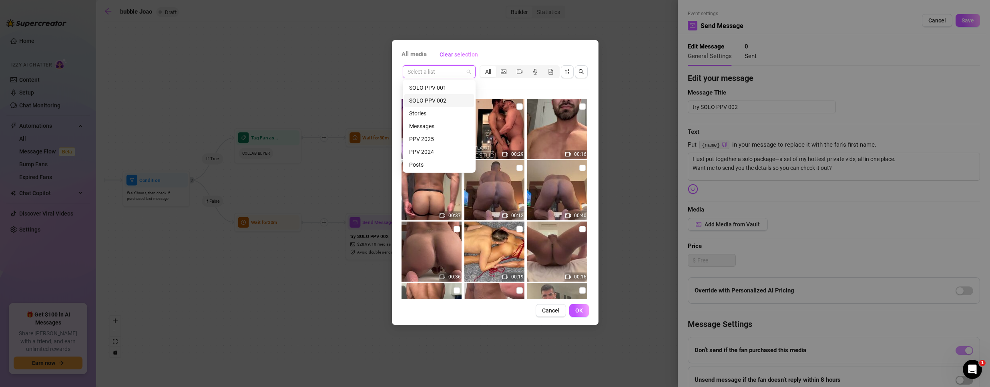
click at [435, 99] on div "SOLO PPV 002" at bounding box center [439, 100] width 60 height 9
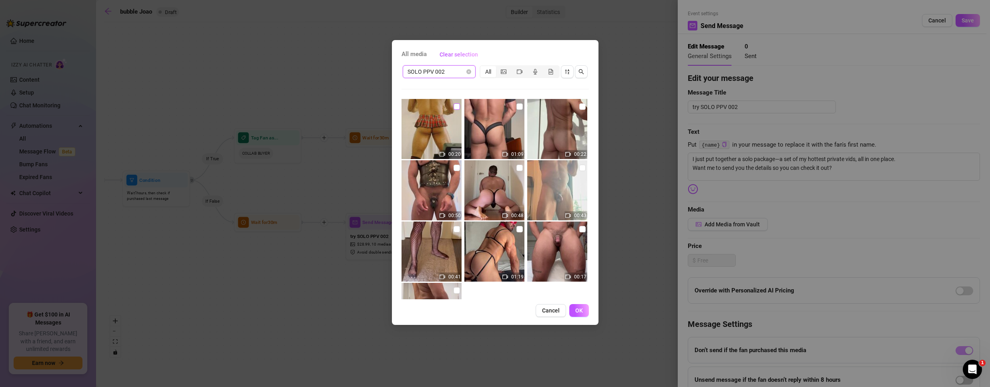
click at [457, 106] on input "checkbox" at bounding box center [456, 106] width 6 height 6
click at [518, 107] on input "checkbox" at bounding box center [519, 106] width 6 height 6
click at [579, 105] on input "checkbox" at bounding box center [582, 106] width 6 height 6
click at [455, 168] on input "checkbox" at bounding box center [456, 167] width 6 height 6
click at [516, 164] on label at bounding box center [519, 167] width 6 height 9
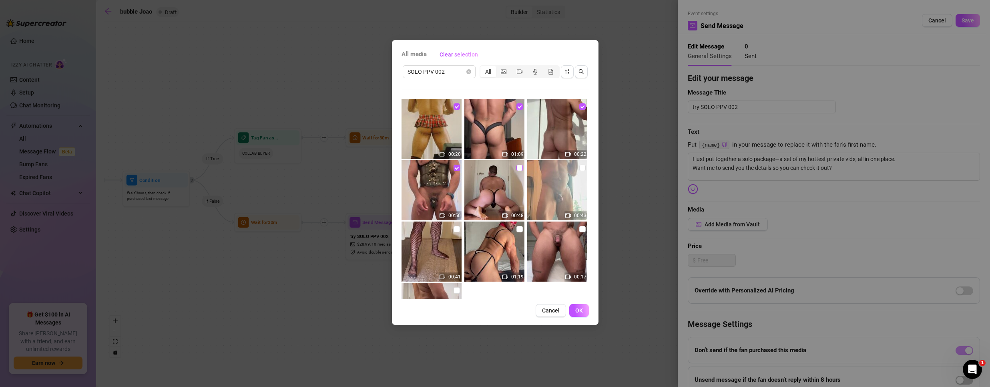
click at [516, 164] on input "checkbox" at bounding box center [519, 167] width 6 height 6
click at [579, 168] on input "checkbox" at bounding box center [582, 167] width 6 height 6
click at [458, 229] on input "checkbox" at bounding box center [456, 229] width 6 height 6
click at [517, 227] on input "checkbox" at bounding box center [519, 229] width 6 height 6
click at [579, 228] on input "checkbox" at bounding box center [582, 229] width 6 height 6
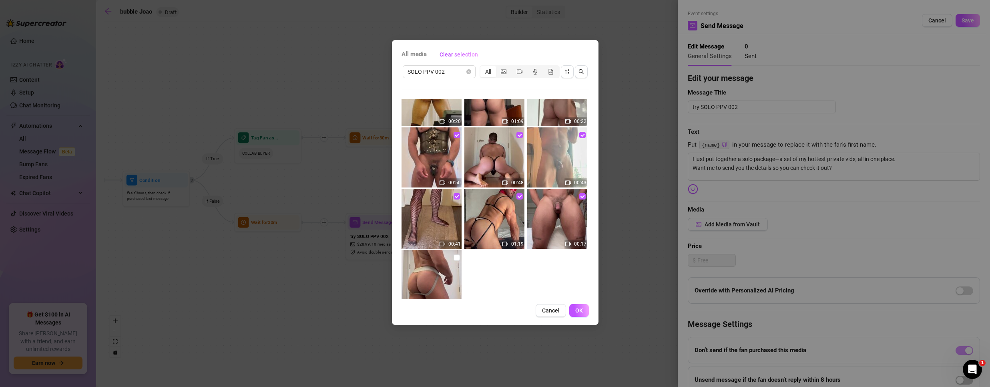
scroll to position [57, 0]
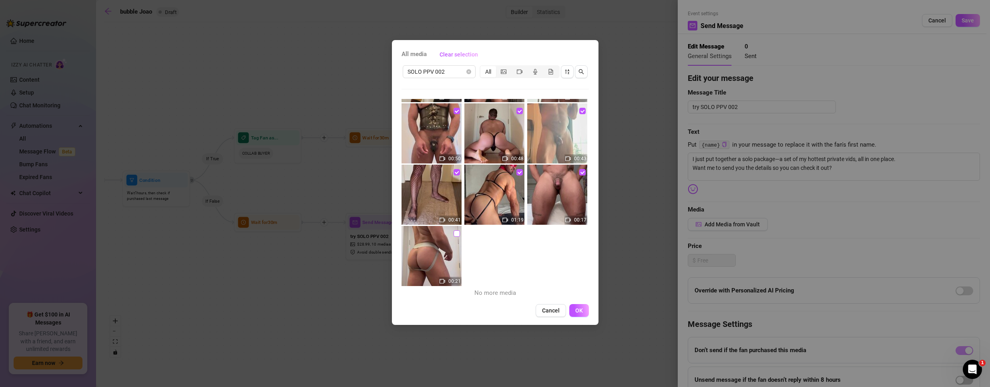
click at [456, 233] on input "checkbox" at bounding box center [456, 233] width 6 height 6
click at [577, 306] on button "OK" at bounding box center [579, 310] width 20 height 13
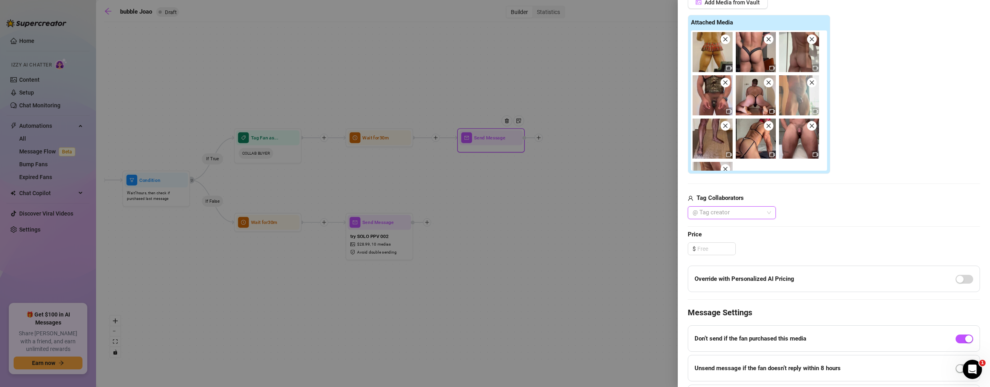
scroll to position [196, 0]
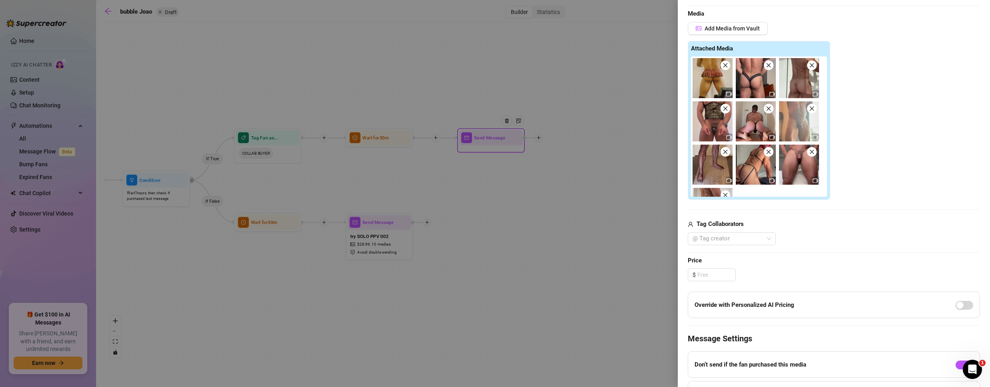
click at [701, 283] on div "Edit your message Message Title try SOLO PPV 002 Text Put {name} in your messag…" at bounding box center [834, 156] width 292 height 560
click at [706, 274] on input at bounding box center [716, 275] width 38 height 12
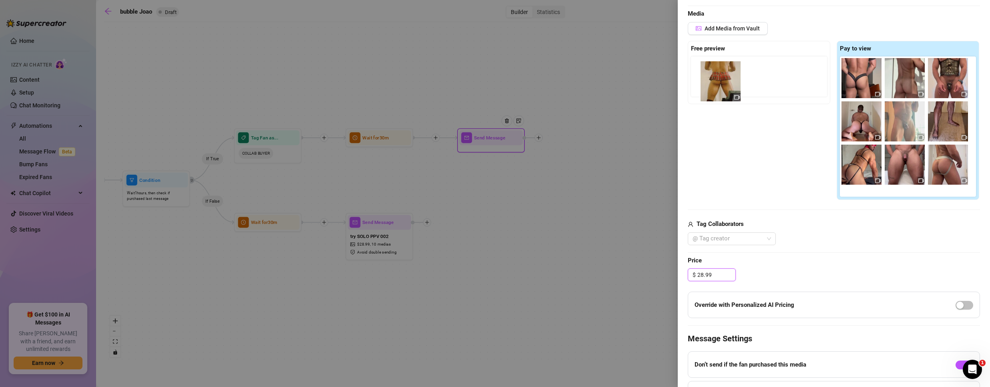
drag, startPoint x: 854, startPoint y: 72, endPoint x: 714, endPoint y: 76, distance: 140.9
click at [714, 76] on div "Free preview Pay to view" at bounding box center [834, 120] width 292 height 159
drag, startPoint x: 856, startPoint y: 83, endPoint x: 713, endPoint y: 84, distance: 142.9
click at [713, 84] on div "Free preview Pay to view" at bounding box center [834, 120] width 292 height 159
drag, startPoint x: 858, startPoint y: 75, endPoint x: 706, endPoint y: 74, distance: 151.7
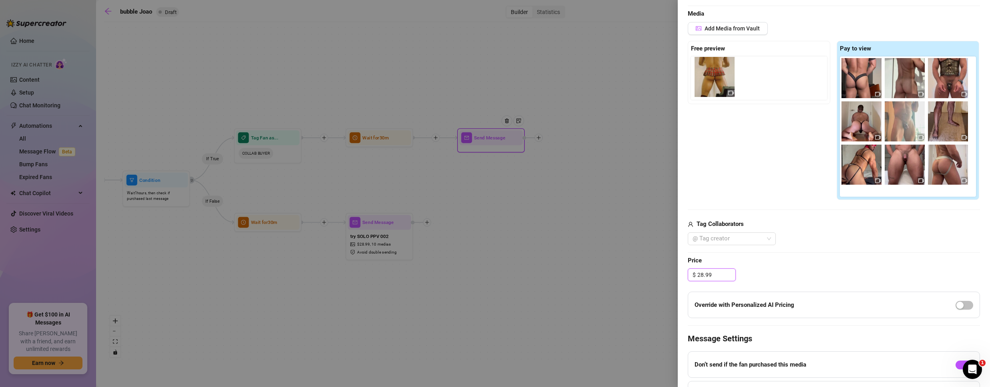
click at [706, 74] on div "Free preview Pay to view" at bounding box center [834, 120] width 292 height 159
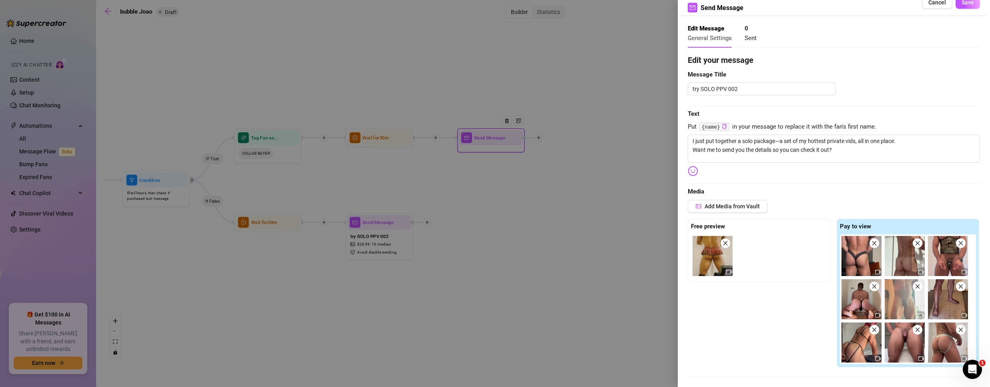
scroll to position [0, 0]
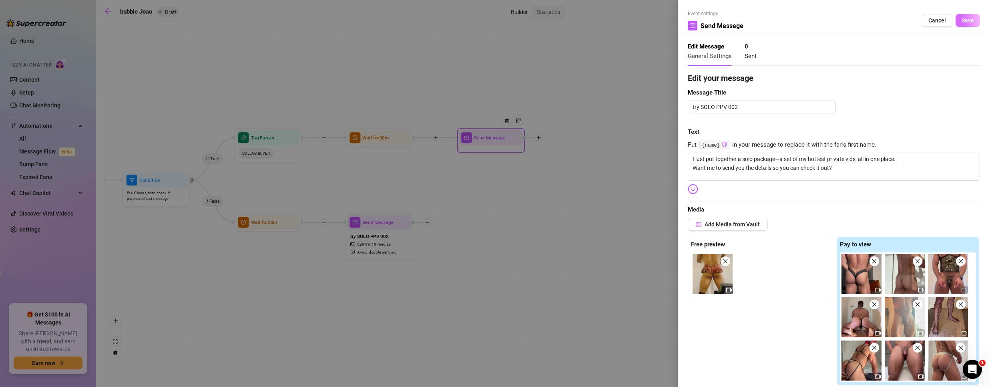
click at [961, 16] on button "Save" at bounding box center [967, 20] width 24 height 13
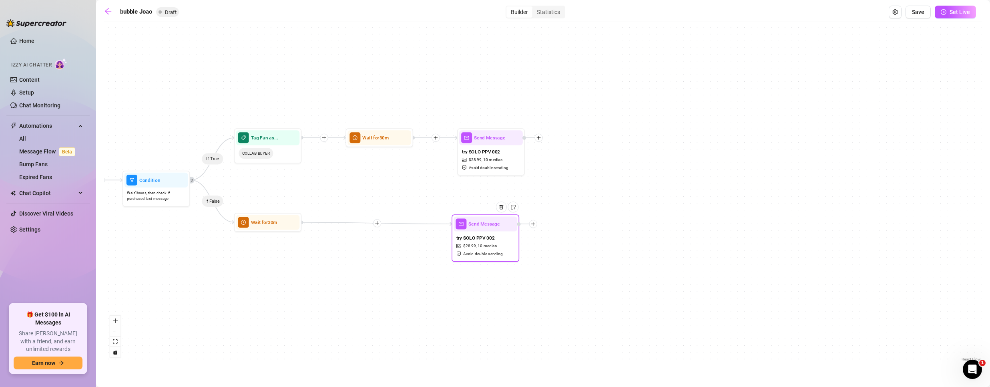
drag, startPoint x: 376, startPoint y: 247, endPoint x: 472, endPoint y: 243, distance: 96.1
click at [472, 243] on span "$ 28.99 ," at bounding box center [470, 246] width 14 height 6
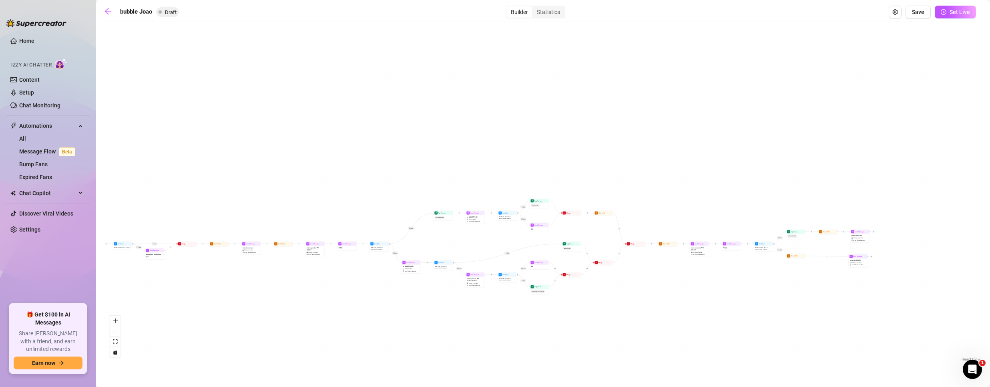
drag, startPoint x: 206, startPoint y: 304, endPoint x: 791, endPoint y: 257, distance: 587.0
click at [790, 278] on div "If True If False If True If False If True If False If True If False If True If …" at bounding box center [543, 194] width 878 height 337
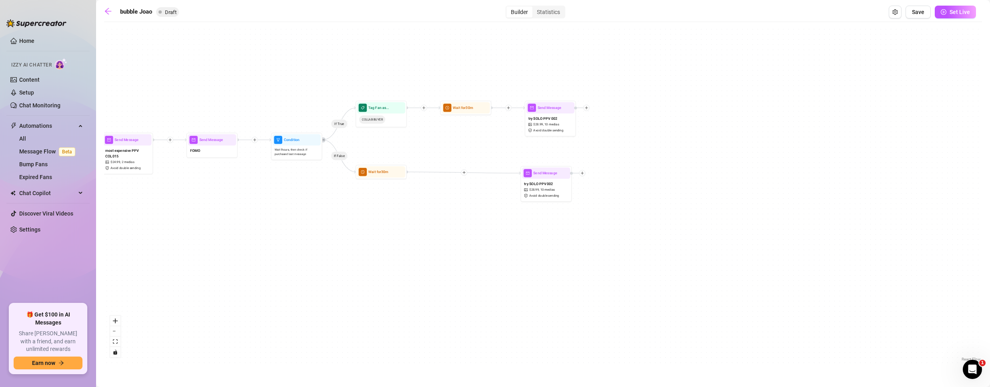
drag, startPoint x: 641, startPoint y: 202, endPoint x: -392, endPoint y: 129, distance: 1035.9
click at [0, 129] on html "Home Izzy AI Chatter Content Setup Chat Monitoring Automations All Message Flow…" at bounding box center [495, 193] width 990 height 387
click at [586, 108] on icon "plus" at bounding box center [586, 107] width 0 height 3
click at [610, 117] on div "Condition" at bounding box center [611, 116] width 37 height 9
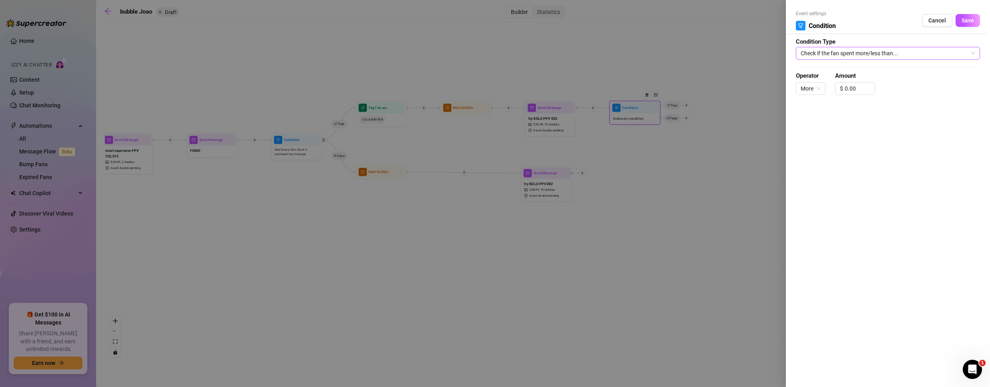
click at [866, 56] on span "Check if the fan spent more/less than..." at bounding box center [887, 53] width 174 height 12
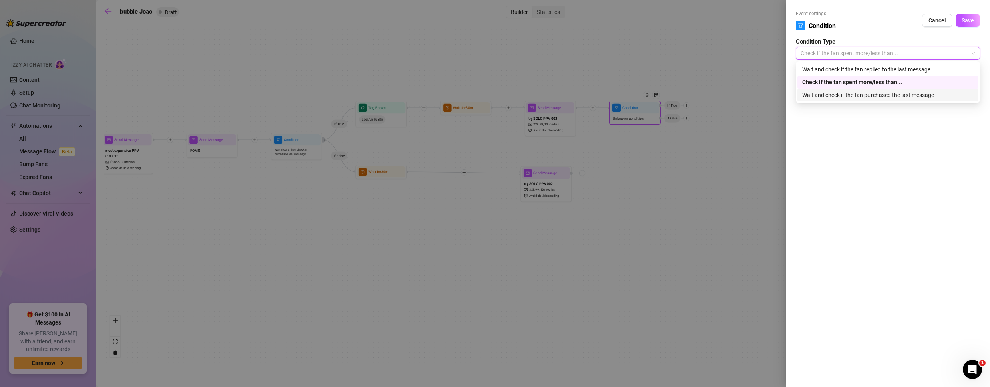
click at [857, 95] on div "Wait and check if the fan purchased the last message" at bounding box center [887, 94] width 171 height 9
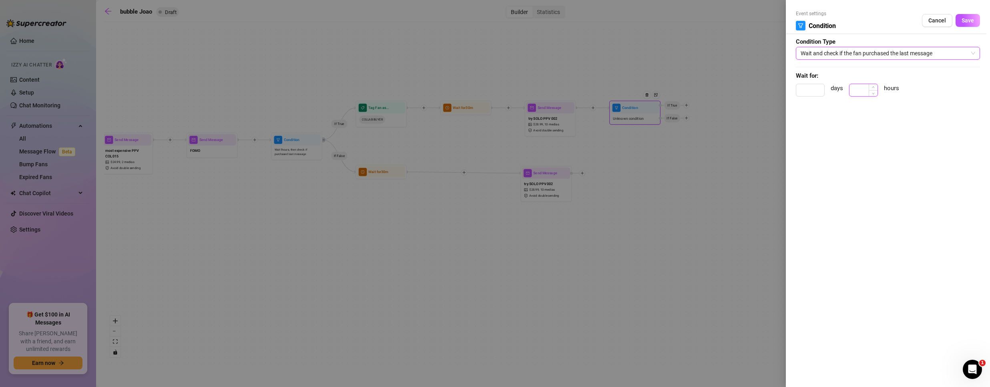
click at [856, 89] on input at bounding box center [863, 90] width 28 height 12
click at [968, 18] on span "Save" at bounding box center [967, 20] width 12 height 6
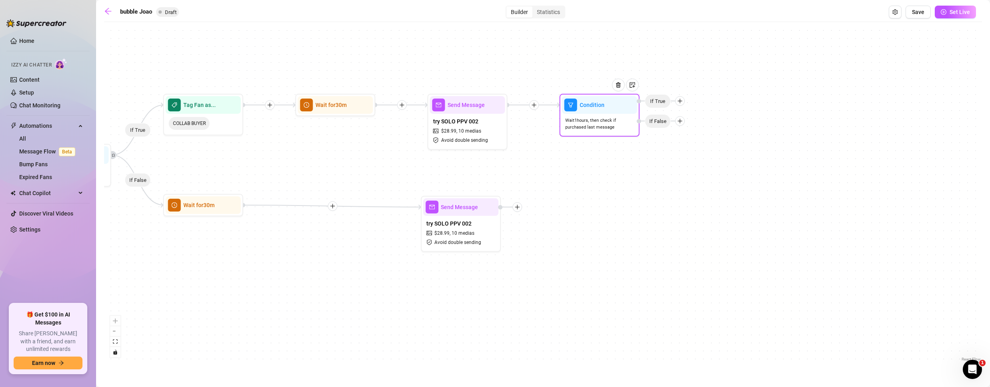
click at [676, 100] on div at bounding box center [680, 101] width 10 height 10
click at [687, 142] on div "Tag Fan" at bounding box center [695, 143] width 58 height 14
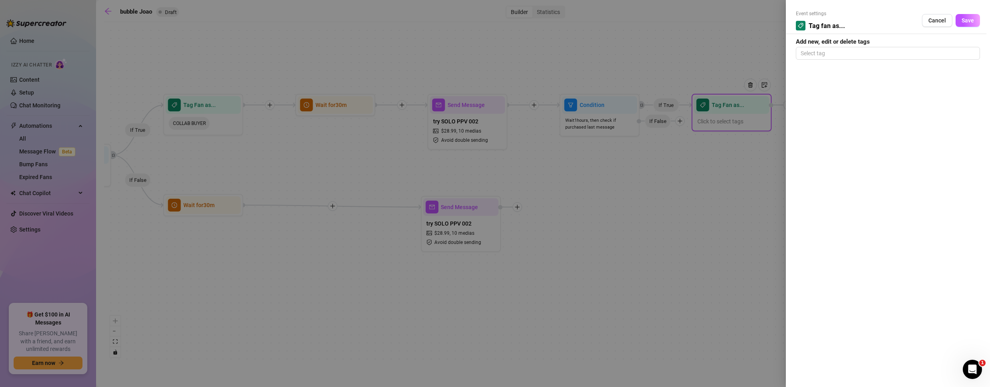
click at [735, 107] on div at bounding box center [495, 193] width 990 height 387
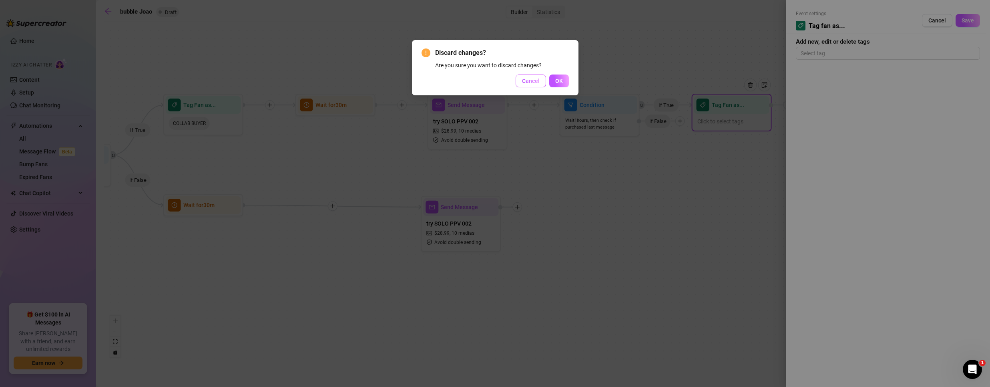
drag, startPoint x: 537, startPoint y: 76, endPoint x: 594, endPoint y: 74, distance: 57.7
click at [540, 76] on button "Cancel" at bounding box center [530, 80] width 30 height 13
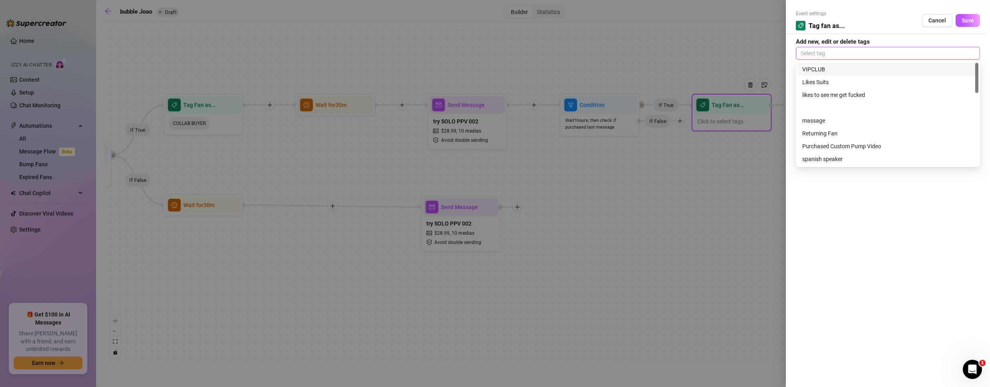
click at [820, 52] on div at bounding box center [887, 53] width 181 height 11
click at [843, 132] on div "SOLO BUYER" at bounding box center [887, 133] width 171 height 9
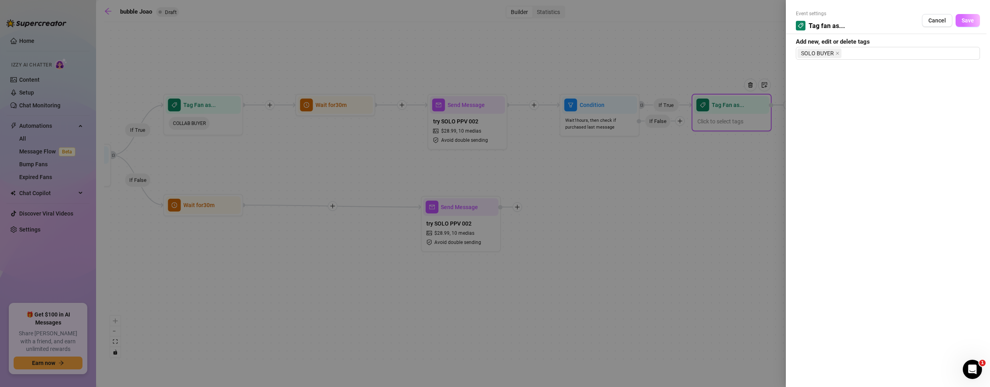
click at [964, 22] on span "Save" at bounding box center [967, 20] width 12 height 6
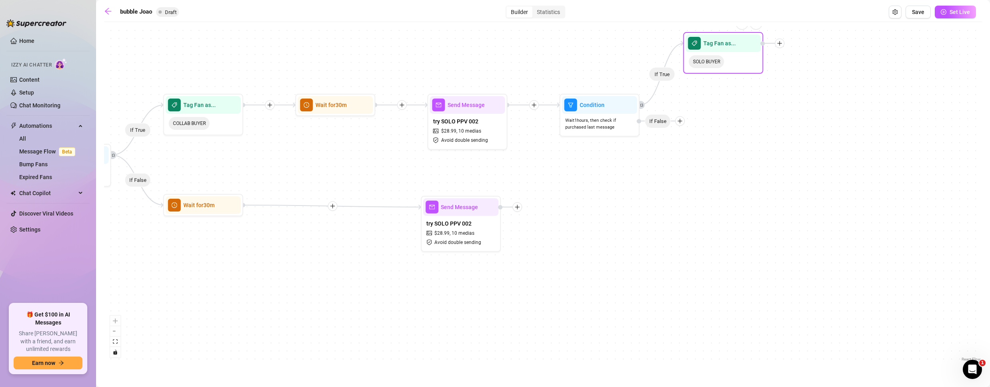
drag, startPoint x: 741, startPoint y: 116, endPoint x: 732, endPoint y: 48, distance: 69.1
click at [732, 52] on div "SOLO BUYER" at bounding box center [723, 61] width 75 height 19
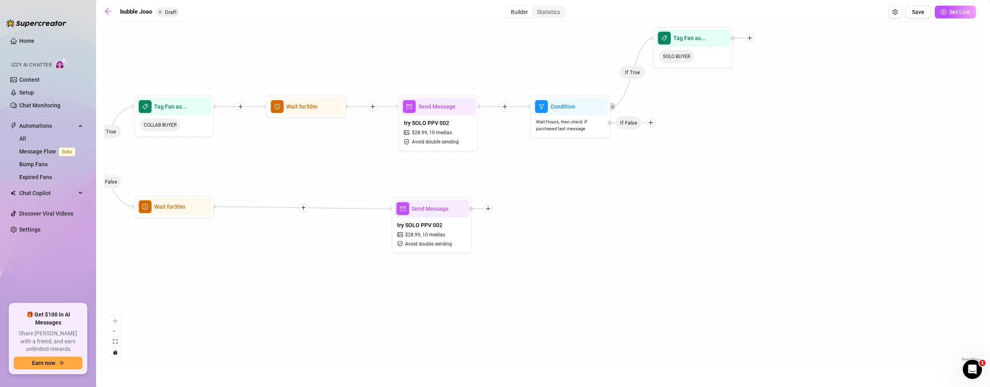
drag, startPoint x: 758, startPoint y: 189, endPoint x: 552, endPoint y: 203, distance: 207.0
click at [552, 203] on div "If True If False If True If False If True If False If True If False If True If …" at bounding box center [543, 194] width 878 height 337
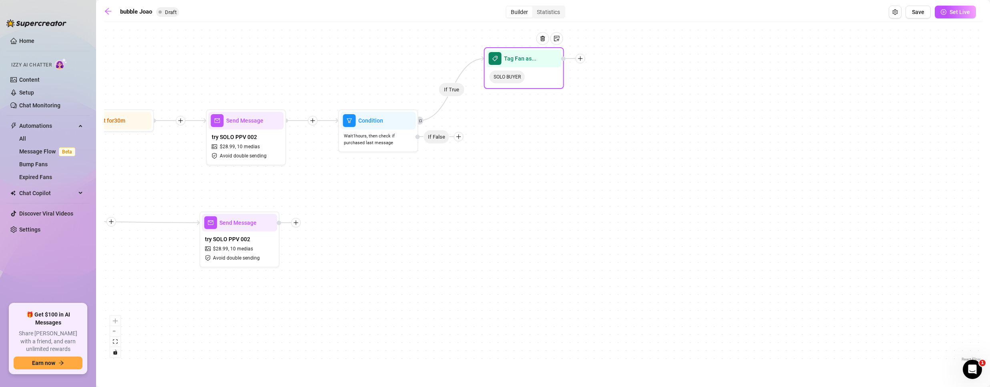
drag, startPoint x: 489, startPoint y: 72, endPoint x: 519, endPoint y: 80, distance: 31.2
click at [519, 80] on span "SOLO BUYER" at bounding box center [506, 76] width 35 height 13
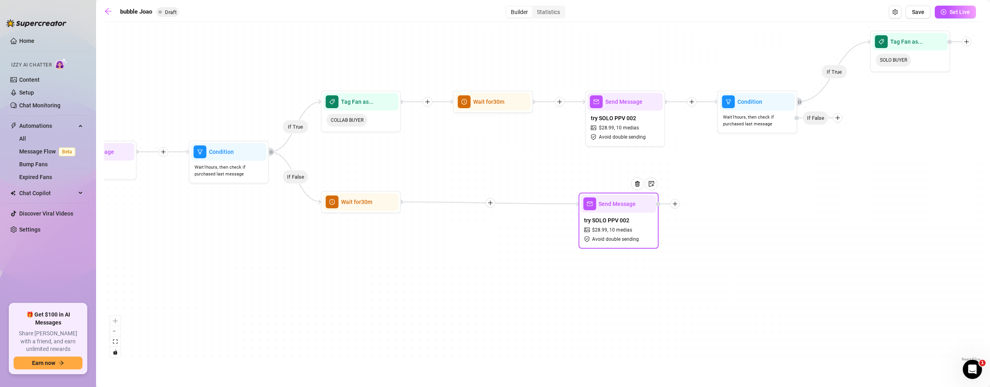
drag, startPoint x: 442, startPoint y: 252, endPoint x: 107, endPoint y: 229, distance: 335.8
click at [107, 229] on div "If True If False If True If False If True If False If True If False If True If …" at bounding box center [543, 194] width 878 height 337
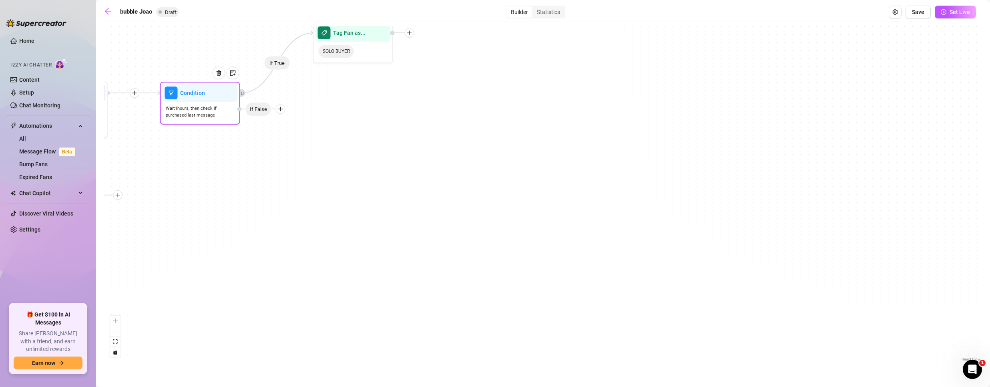
click at [281, 108] on icon "plus" at bounding box center [281, 109] width 6 height 6
click at [294, 134] on div "Message" at bounding box center [296, 137] width 58 height 14
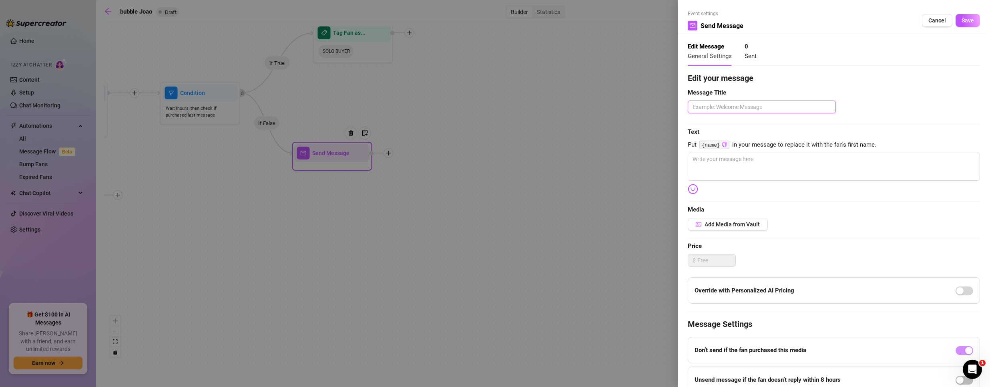
click at [720, 110] on textarea at bounding box center [762, 106] width 148 height 13
click at [704, 170] on textarea at bounding box center [834, 166] width 292 height 28
click at [738, 168] on textarea at bounding box center [834, 166] width 292 height 28
paste textarea "Hi, {name} 😈 I can still feel the heat of what I photographed... every inch of …"
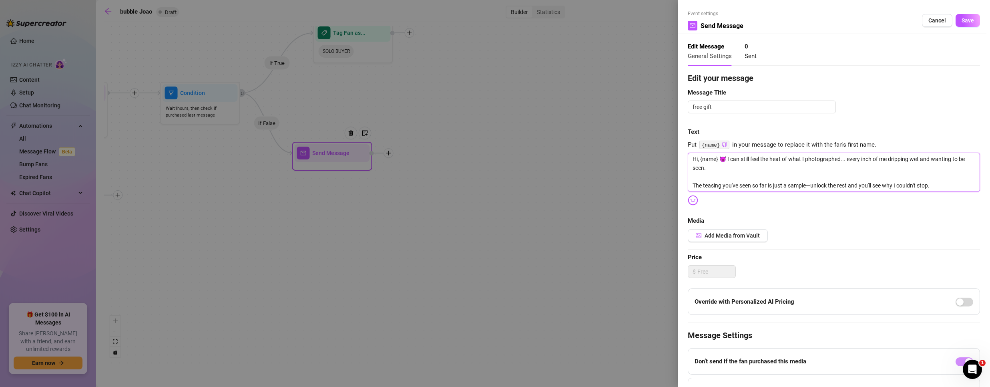
scroll to position [0, 0]
click at [726, 235] on span "Add Media from Vault" at bounding box center [731, 235] width 55 height 6
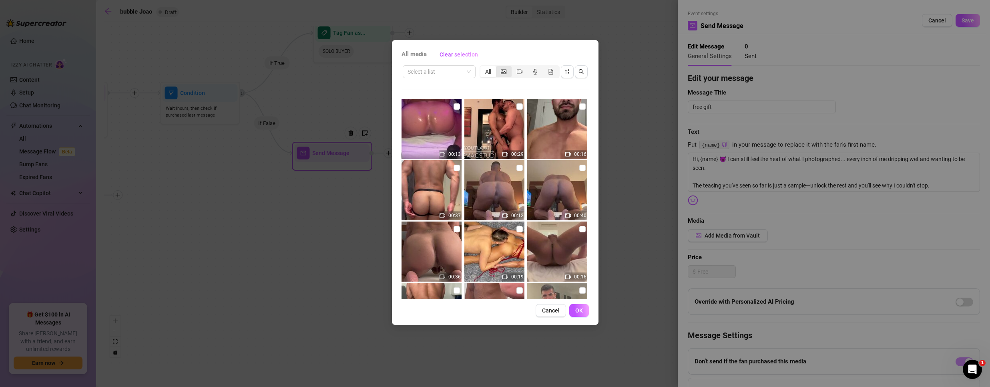
click at [501, 72] on icon "picture" at bounding box center [504, 72] width 6 height 6
click at [498, 67] on input "segmented control" at bounding box center [498, 67] width 0 height 0
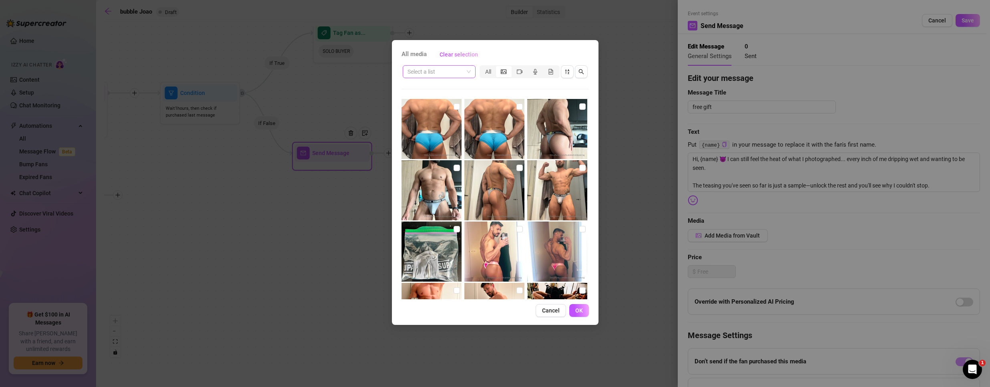
click at [446, 71] on input "search" at bounding box center [435, 72] width 56 height 12
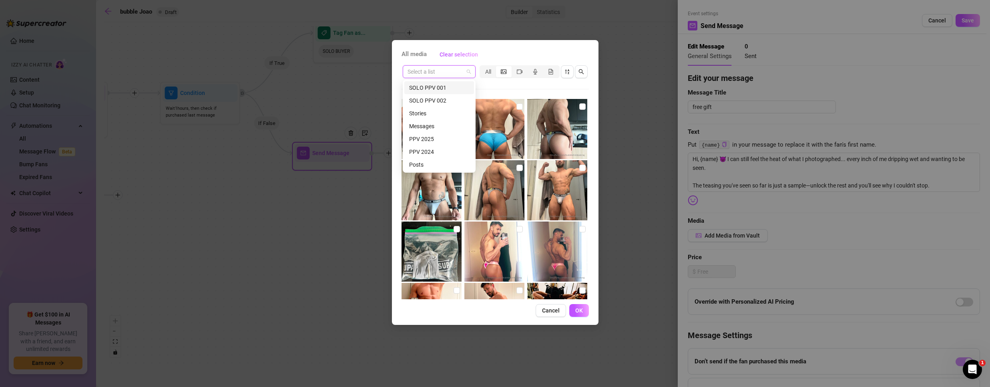
click at [446, 71] on input "search" at bounding box center [435, 72] width 56 height 12
click at [432, 66] on input "search" at bounding box center [435, 72] width 56 height 12
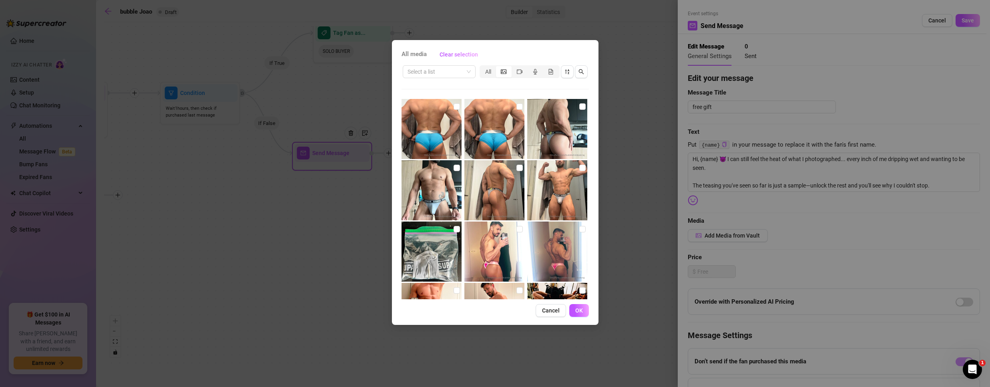
click at [537, 82] on div "Select a list All" at bounding box center [494, 181] width 187 height 235
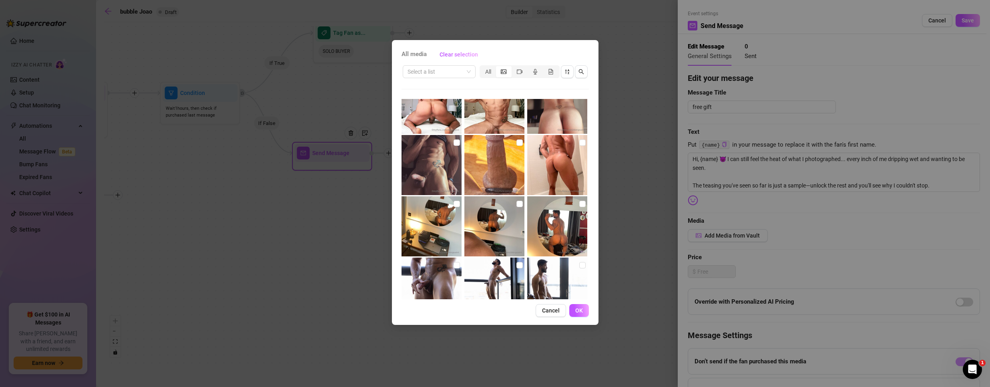
scroll to position [511, 0]
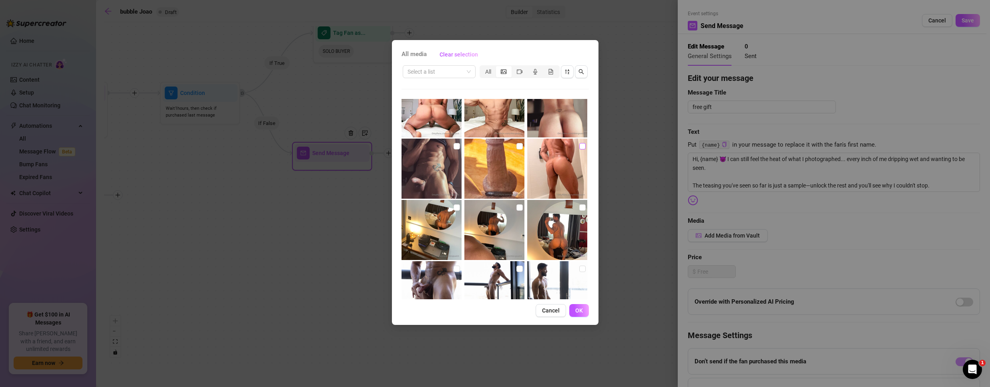
click at [579, 146] on input "checkbox" at bounding box center [582, 146] width 6 height 6
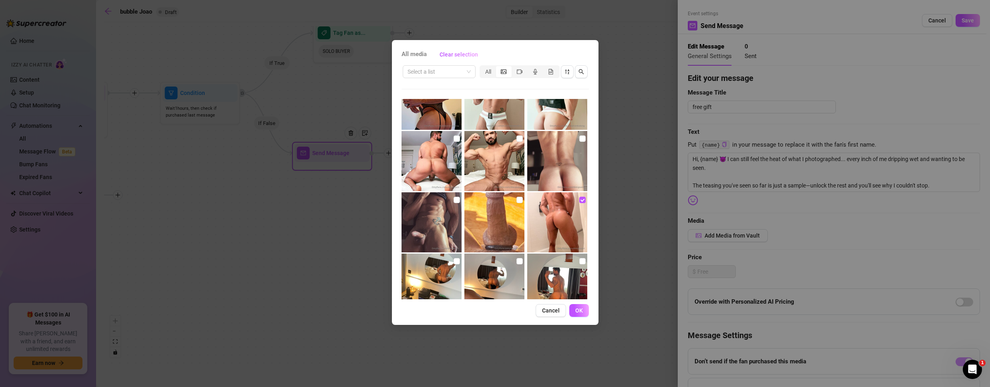
scroll to position [471, 0]
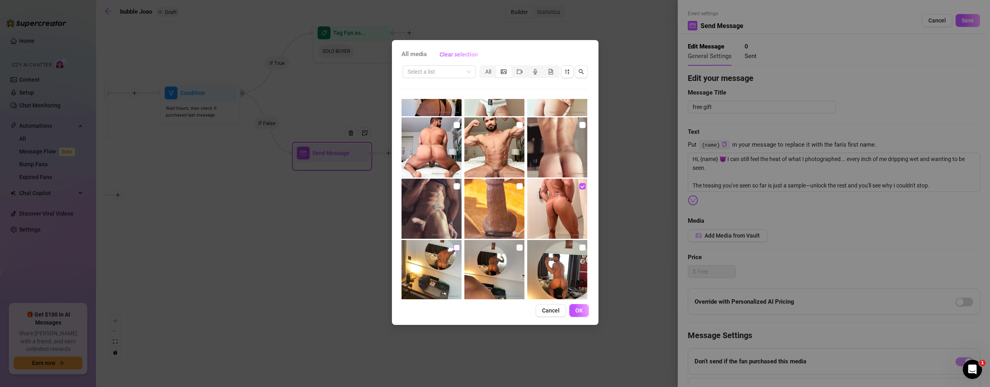
click at [454, 249] on input "checkbox" at bounding box center [456, 247] width 6 height 6
click at [578, 308] on span "OK" at bounding box center [579, 310] width 8 height 6
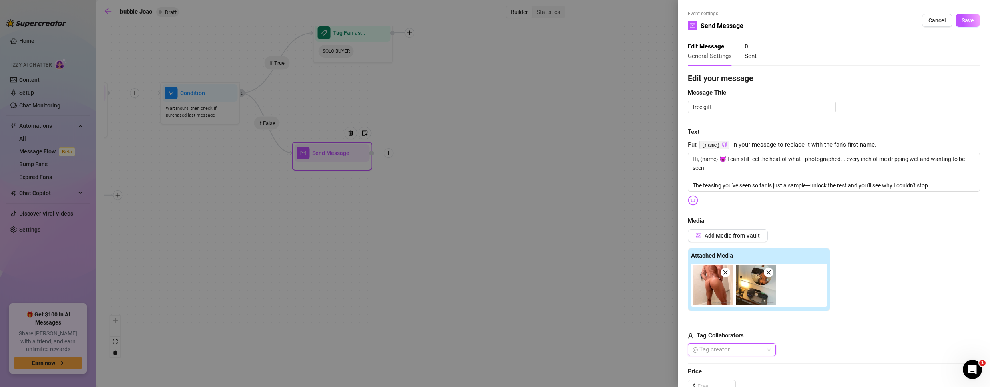
click at [724, 273] on icon "close" at bounding box center [725, 272] width 6 height 6
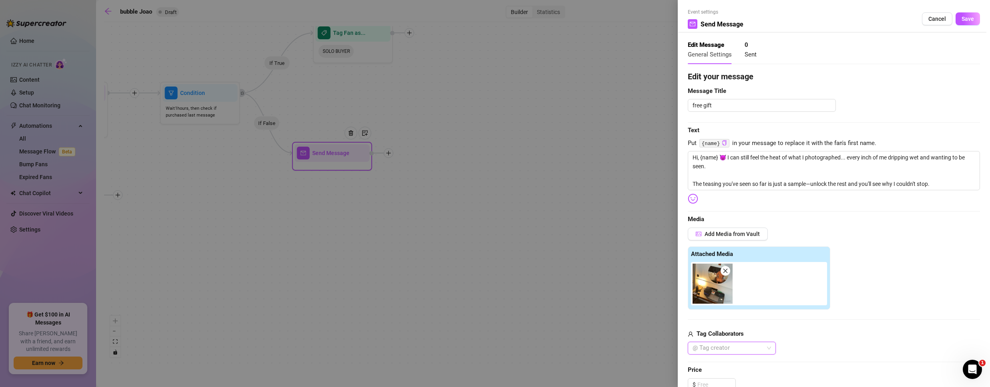
scroll to position [0, 0]
click at [965, 21] on span "Save" at bounding box center [967, 20] width 12 height 6
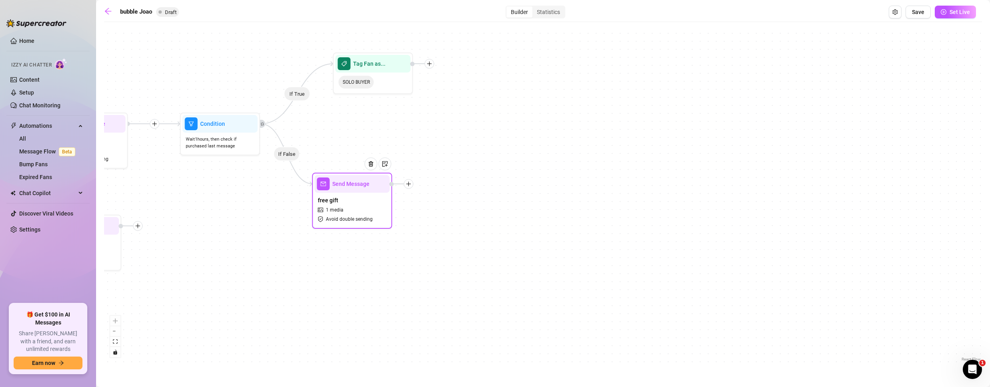
drag, startPoint x: 419, startPoint y: 128, endPoint x: 473, endPoint y: 189, distance: 81.3
click at [473, 189] on div "If True If False If True If False If True If False If True If False If True If …" at bounding box center [543, 194] width 878 height 337
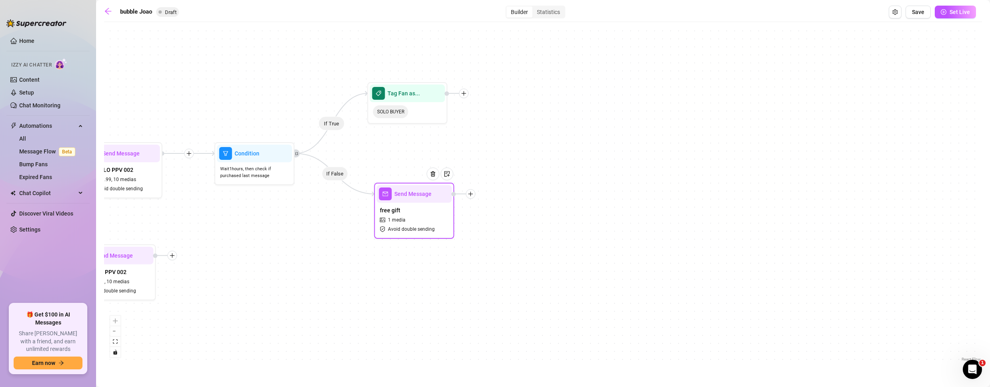
drag, startPoint x: 401, startPoint y: 224, endPoint x: 429, endPoint y: 207, distance: 33.1
click at [429, 207] on div "free gift 1 media Avoid double sending" at bounding box center [414, 220] width 75 height 34
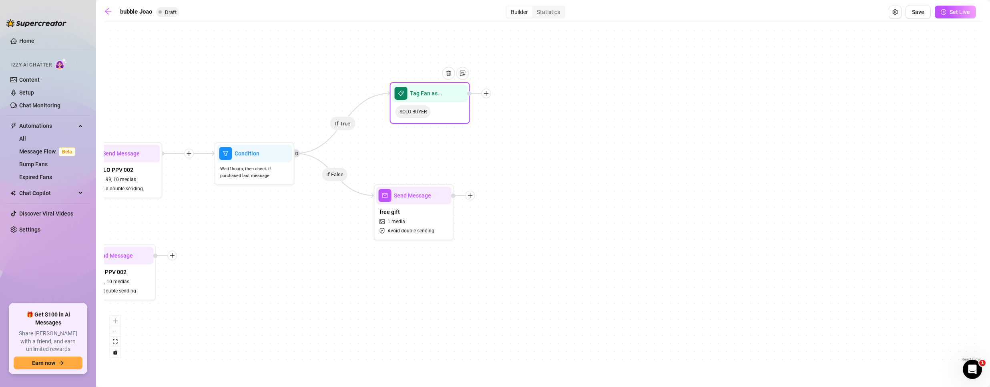
drag, startPoint x: 422, startPoint y: 112, endPoint x: 453, endPoint y: 108, distance: 31.1
click at [453, 108] on div "SOLO BUYER" at bounding box center [429, 111] width 75 height 19
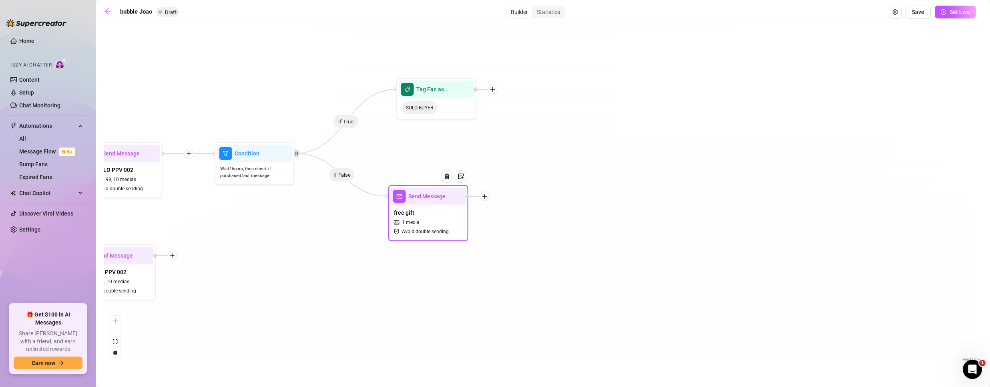
drag, startPoint x: 432, startPoint y: 209, endPoint x: 453, endPoint y: 201, distance: 23.0
click at [450, 209] on div "free gift 1 media Avoid double sending" at bounding box center [428, 222] width 75 height 34
click at [493, 90] on icon "plus" at bounding box center [493, 89] width 6 height 6
click at [492, 88] on icon "plus" at bounding box center [492, 89] width 0 height 4
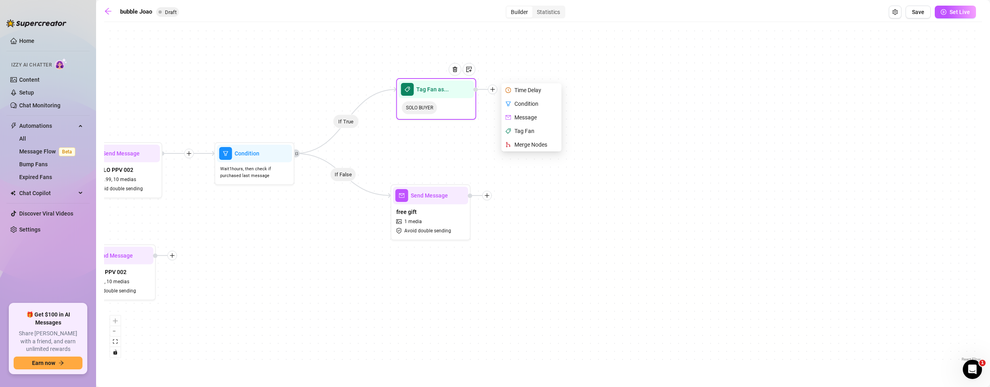
click at [527, 147] on div "Merge Nodes" at bounding box center [532, 145] width 58 height 14
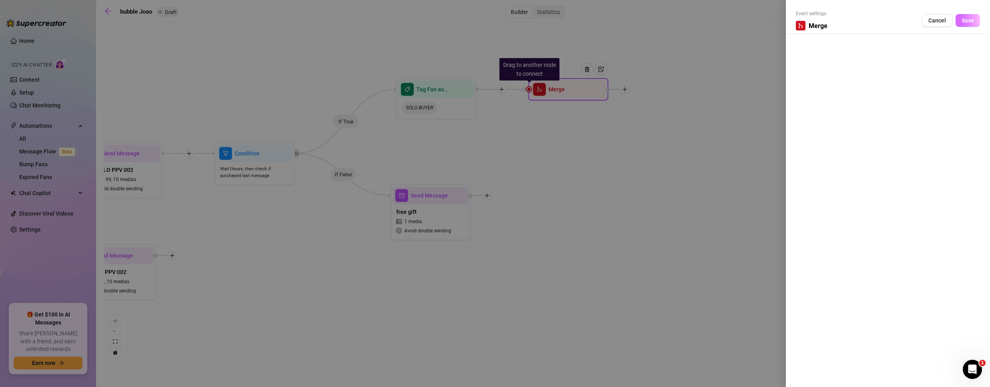
click at [973, 22] on span "Save" at bounding box center [967, 20] width 12 height 6
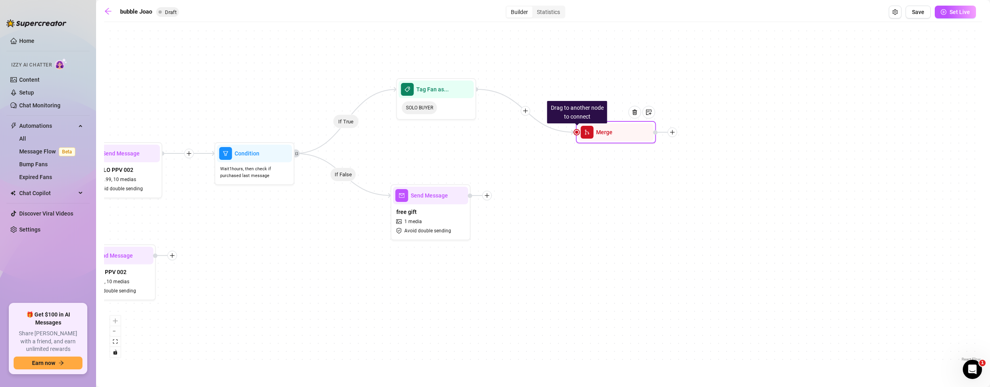
drag, startPoint x: 569, startPoint y: 94, endPoint x: 617, endPoint y: 139, distance: 65.4
click at [617, 139] on div "Merge" at bounding box center [615, 132] width 75 height 18
drag, startPoint x: 576, startPoint y: 130, endPoint x: 467, endPoint y: 200, distance: 129.0
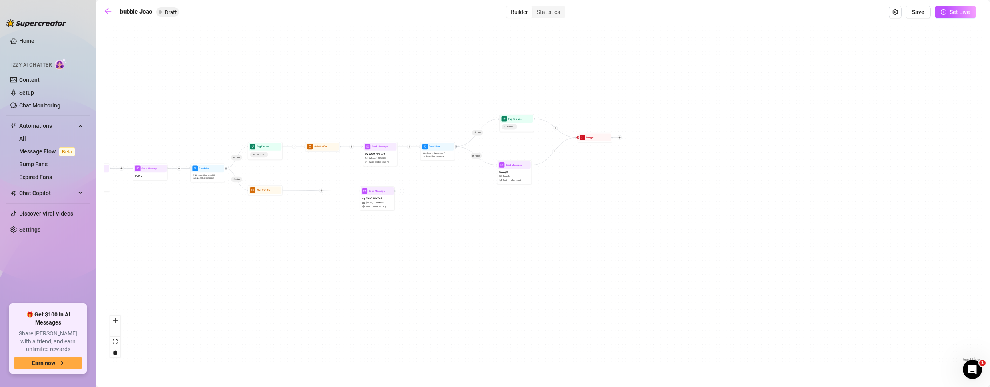
drag, startPoint x: 337, startPoint y: 314, endPoint x: 418, endPoint y: 278, distance: 88.7
click at [418, 278] on div "If True If False If True If False If True If False If True If False If True If …" at bounding box center [543, 194] width 878 height 337
drag, startPoint x: 379, startPoint y: 205, endPoint x: 454, endPoint y: 258, distance: 92.2
click at [482, 257] on span "Avoid double sending" at bounding box center [492, 255] width 20 height 3
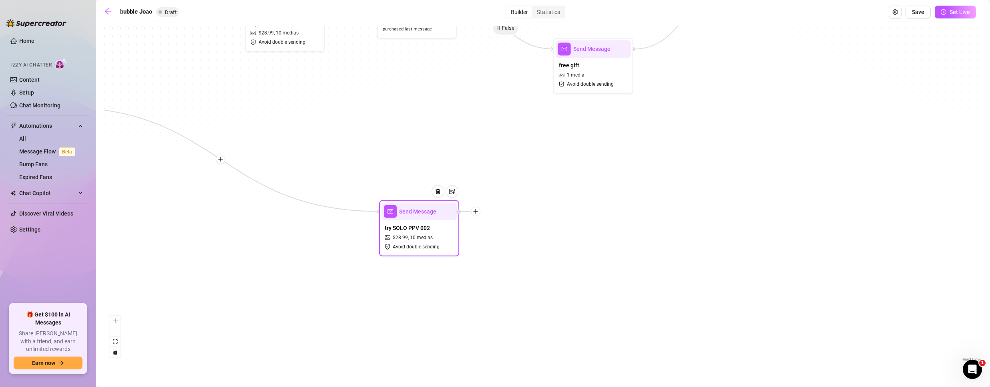
drag, startPoint x: 456, startPoint y: 257, endPoint x: 405, endPoint y: 235, distance: 56.3
click at [412, 237] on span "10 medias" at bounding box center [421, 238] width 23 height 8
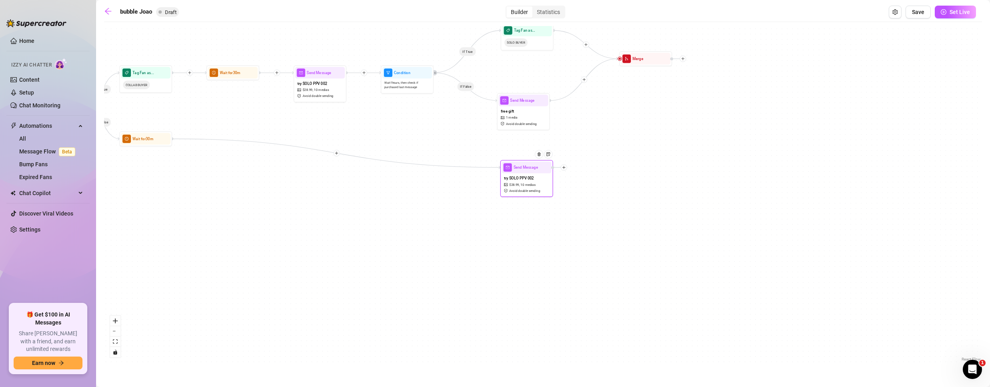
drag, startPoint x: 401, startPoint y: 223, endPoint x: 519, endPoint y: 178, distance: 125.9
click at [519, 178] on span "try SOLO PPV 002" at bounding box center [519, 178] width 30 height 6
drag, startPoint x: 620, startPoint y: 59, endPoint x: 548, endPoint y: 169, distance: 131.3
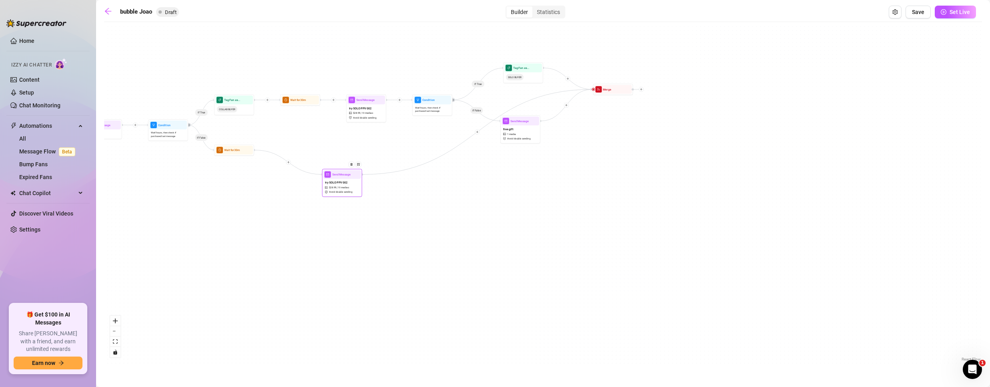
drag, startPoint x: 517, startPoint y: 177, endPoint x: 337, endPoint y: 181, distance: 180.1
click at [337, 181] on span "try SOLO PPV 002" at bounding box center [336, 182] width 23 height 4
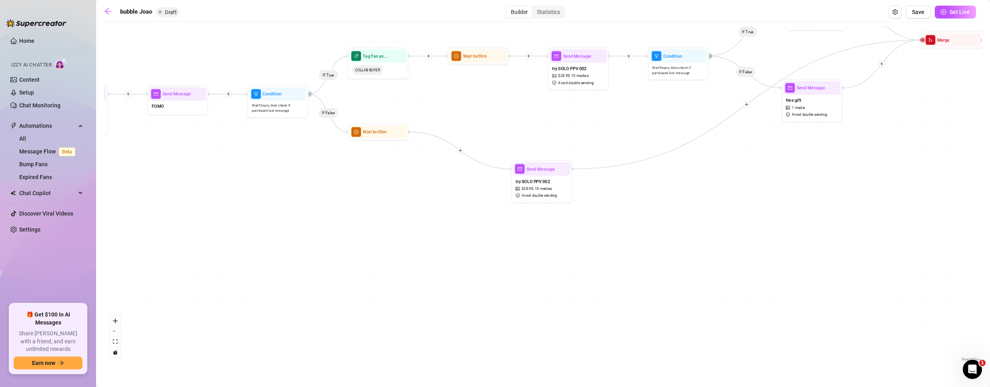
drag, startPoint x: 262, startPoint y: 211, endPoint x: 428, endPoint y: 222, distance: 166.5
click at [428, 222] on div "If True If False If True If False If True If False If True If False If True If …" at bounding box center [543, 194] width 878 height 337
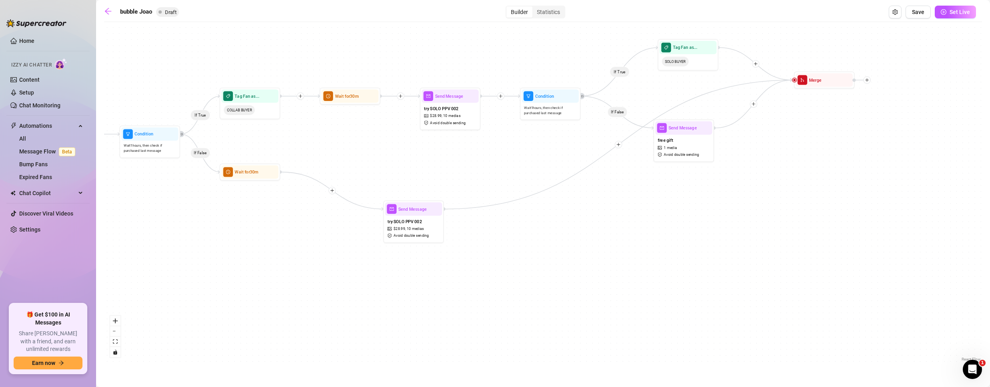
drag, startPoint x: 579, startPoint y: 218, endPoint x: 539, endPoint y: 185, distance: 52.6
click at [407, 252] on div "If True If False If True If False If True If False If True If False If True If …" at bounding box center [543, 194] width 878 height 337
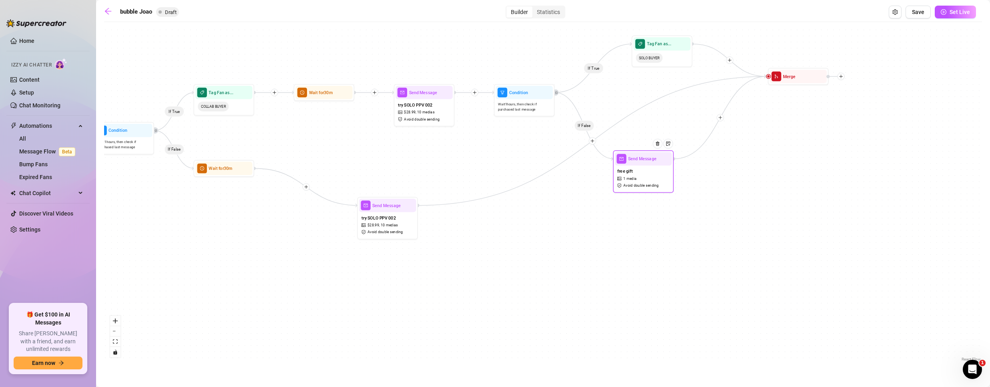
drag, startPoint x: 652, startPoint y: 139, endPoint x: 646, endPoint y: 172, distance: 34.1
click at [646, 172] on div "free gift 1 media Avoid double sending" at bounding box center [643, 177] width 57 height 25
click at [917, 15] on span "Save" at bounding box center [918, 12] width 12 height 6
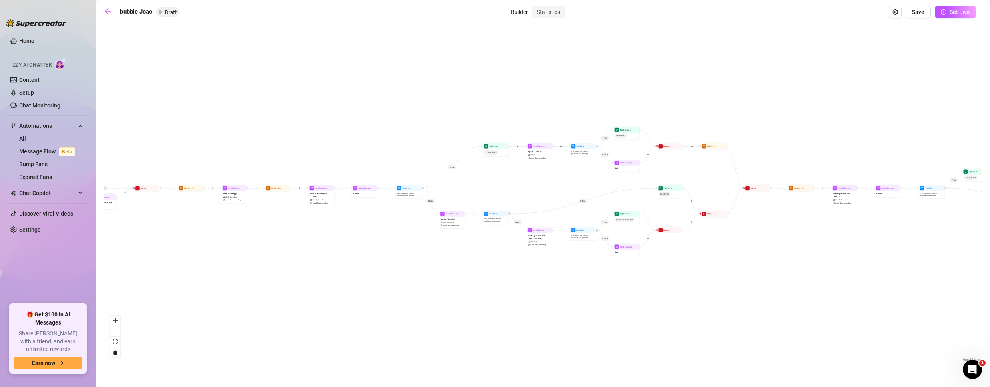
drag, startPoint x: 187, startPoint y: 306, endPoint x: 670, endPoint y: 229, distance: 488.3
click at [989, 243] on html "Home Izzy AI Chatter Content Setup Chat Monitoring Automations All Message Flow…" at bounding box center [495, 193] width 990 height 387
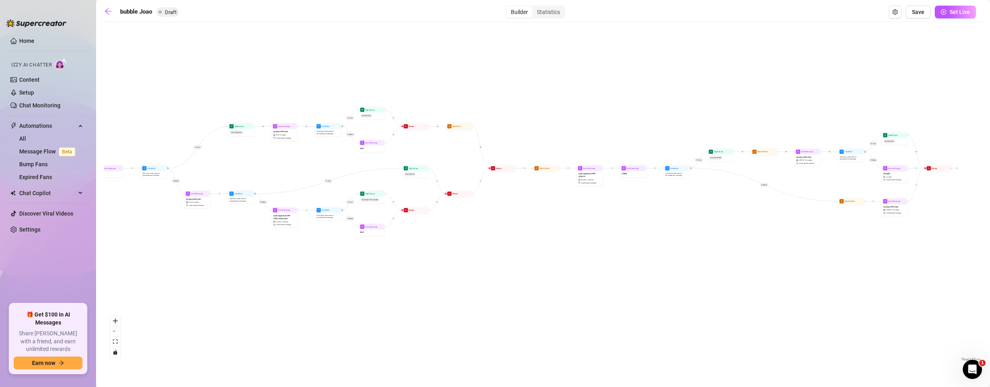
drag, startPoint x: 207, startPoint y: 278, endPoint x: -49, endPoint y: 262, distance: 257.0
click at [0, 262] on html "Home Izzy AI Chatter Content Setup Chat Monitoring Automations All Message Flow…" at bounding box center [495, 193] width 990 height 387
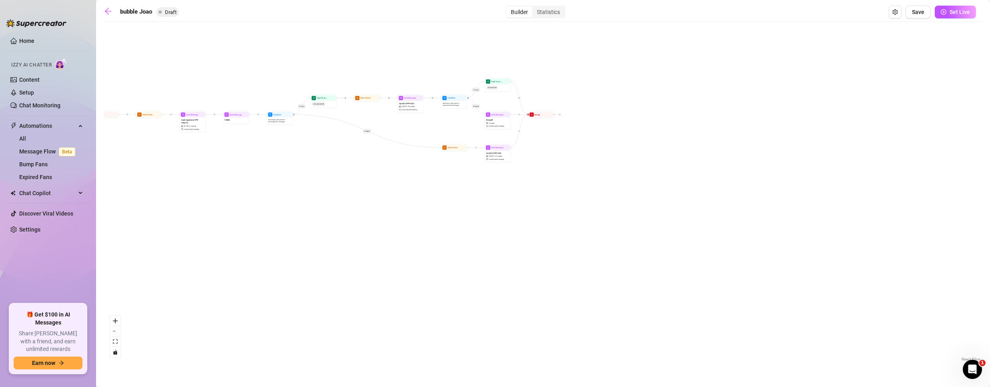
drag, startPoint x: 592, startPoint y: 269, endPoint x: 196, endPoint y: 217, distance: 399.7
click at [196, 217] on div "If True If False If True If False If True If False If True If False If True If …" at bounding box center [543, 194] width 878 height 337
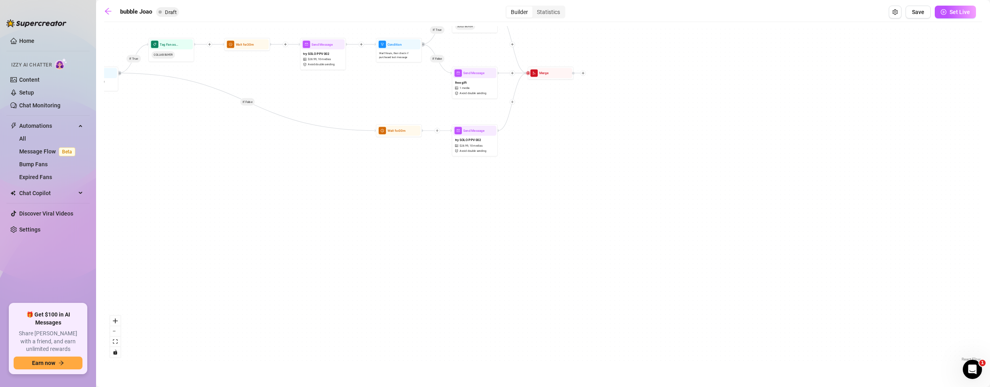
drag, startPoint x: 541, startPoint y: 155, endPoint x: 538, endPoint y: 132, distance: 23.5
click at [538, 132] on div "If True If False If True If False If True If False If True If False If True If …" at bounding box center [543, 194] width 878 height 337
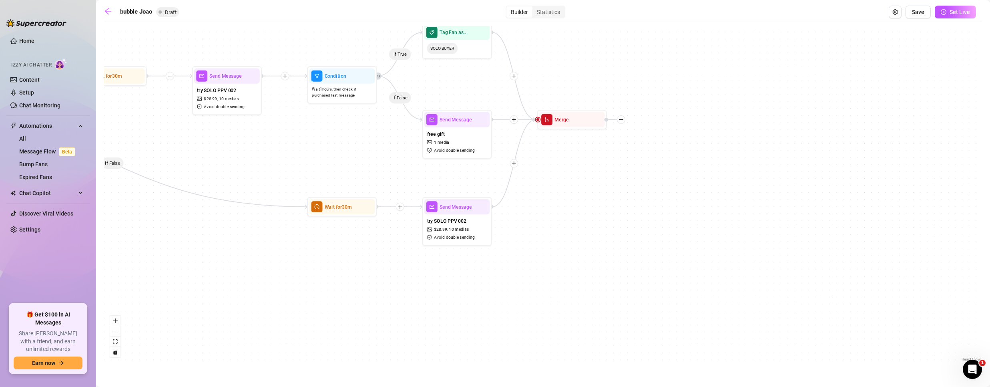
drag, startPoint x: 521, startPoint y: 133, endPoint x: 533, endPoint y: 241, distance: 109.1
click at [533, 241] on div "If True If False If True If False If True If False If True If False If True If …" at bounding box center [543, 194] width 878 height 337
drag, startPoint x: 568, startPoint y: 127, endPoint x: 683, endPoint y: 129, distance: 114.9
click at [683, 129] on div "Merge" at bounding box center [687, 121] width 70 height 20
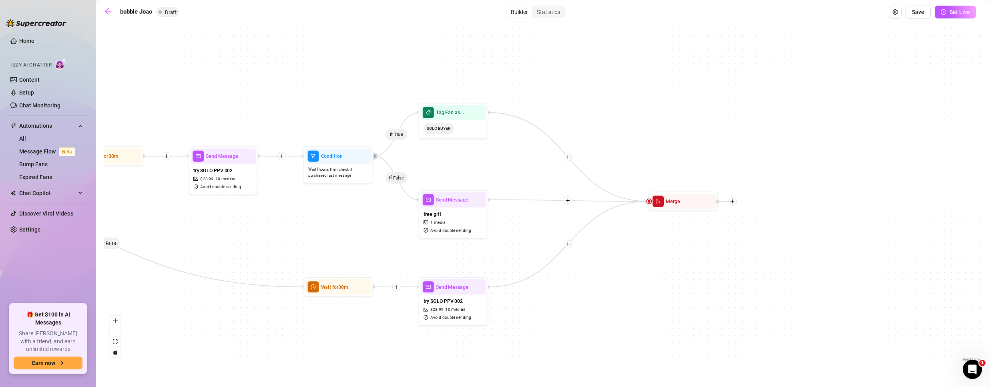
drag, startPoint x: 610, startPoint y: 237, endPoint x: 586, endPoint y: 313, distance: 79.5
click at [586, 313] on div "If True If False If True If False If True If False If True If False If True If …" at bounding box center [543, 194] width 878 height 337
click at [919, 12] on span "Save" at bounding box center [918, 12] width 12 height 6
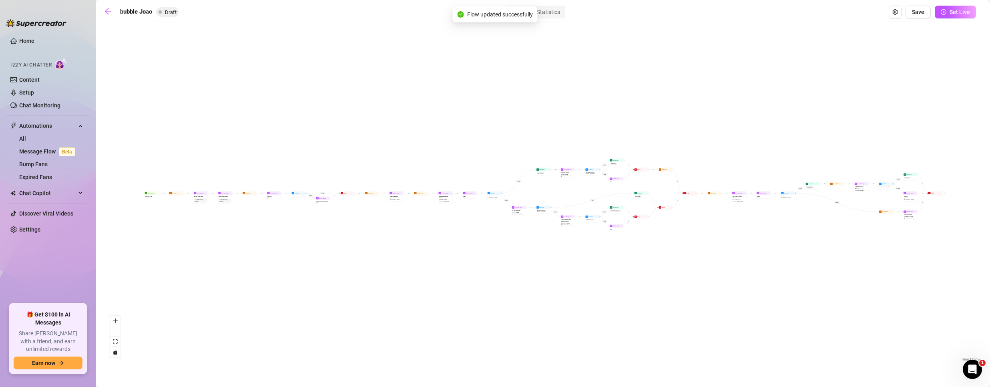
click at [108, 14] on icon "arrow-left" at bounding box center [108, 11] width 8 height 8
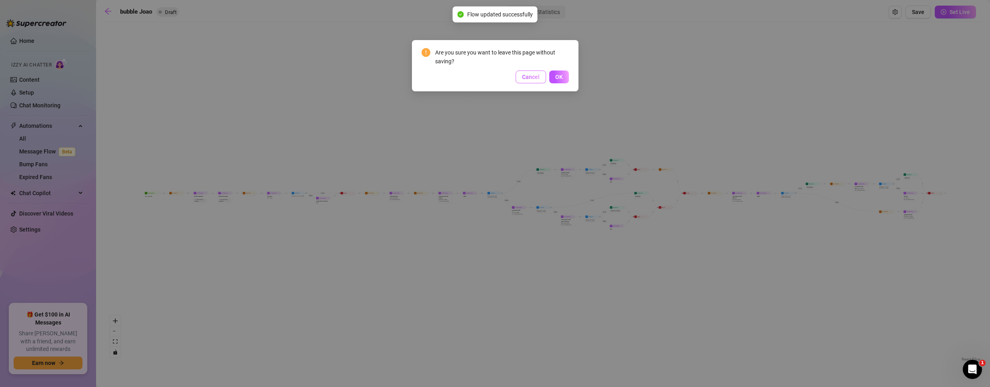
click at [531, 70] on button "Cancel" at bounding box center [530, 76] width 30 height 13
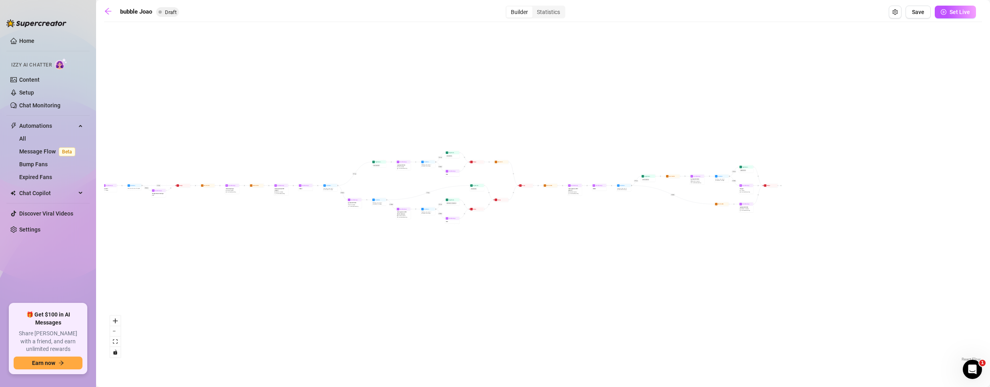
drag, startPoint x: 733, startPoint y: 335, endPoint x: 191, endPoint y: 301, distance: 542.9
click at [179, 333] on div "If True If False If True If False If True If False If True If False If True If …" at bounding box center [543, 194] width 878 height 337
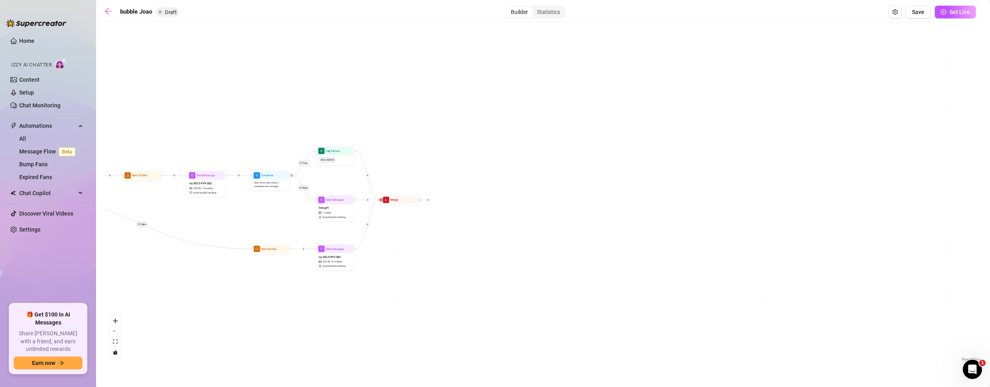
drag, startPoint x: 577, startPoint y: 163, endPoint x: 439, endPoint y: 233, distance: 154.5
click at [440, 233] on div "If True If False If True If False If True If False If True If False If True If …" at bounding box center [543, 194] width 878 height 337
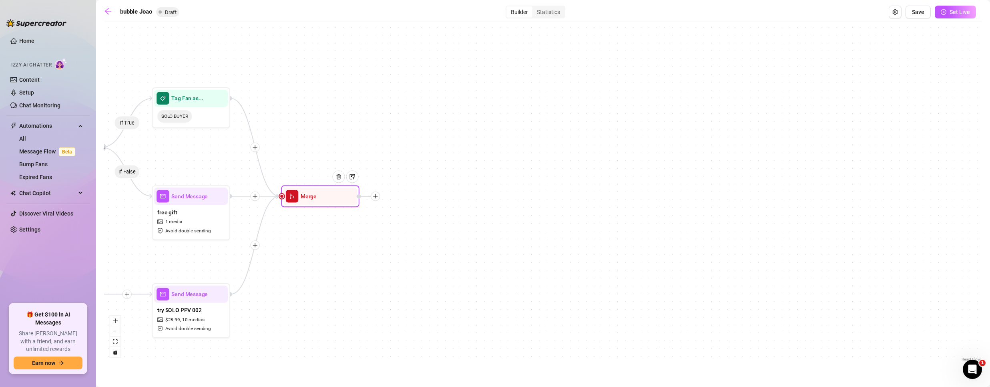
click at [377, 197] on icon "plus" at bounding box center [376, 196] width 6 height 6
click at [407, 195] on div "Time Delay" at bounding box center [413, 196] width 57 height 13
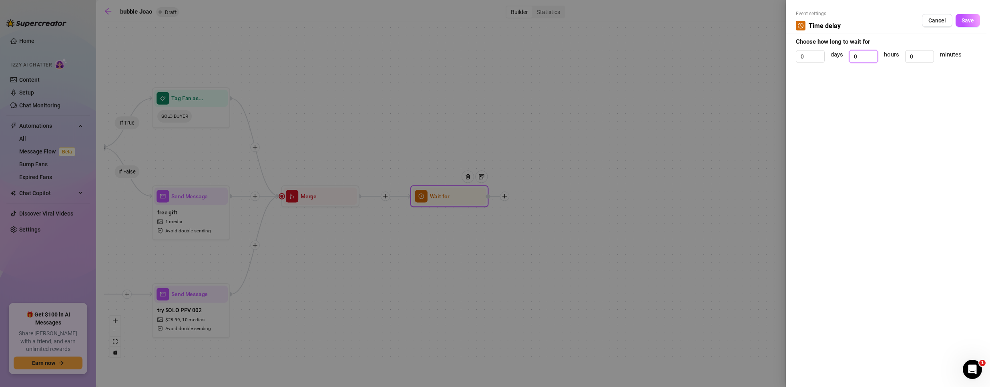
drag, startPoint x: 859, startPoint y: 58, endPoint x: 810, endPoint y: 65, distance: 49.0
click at [810, 65] on div "0 days 0 hours 0 minutes" at bounding box center [888, 60] width 184 height 20
click at [973, 16] on button "Save" at bounding box center [967, 20] width 24 height 13
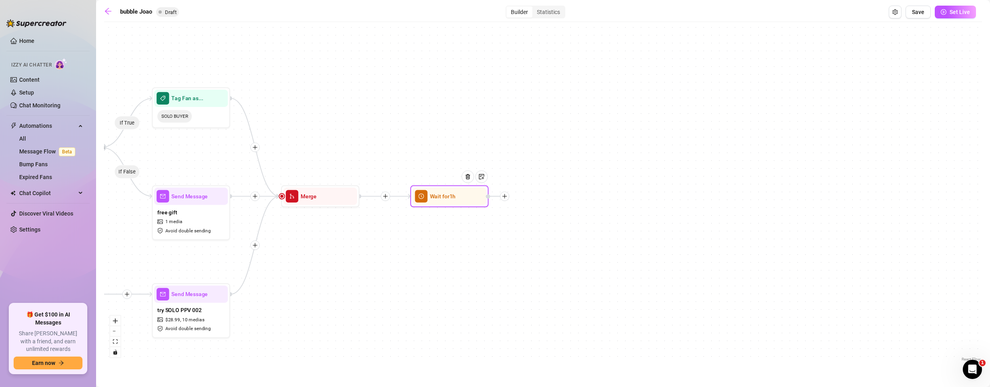
click at [507, 197] on div at bounding box center [504, 195] width 9 height 9
click at [535, 220] on div "Message" at bounding box center [543, 223] width 57 height 13
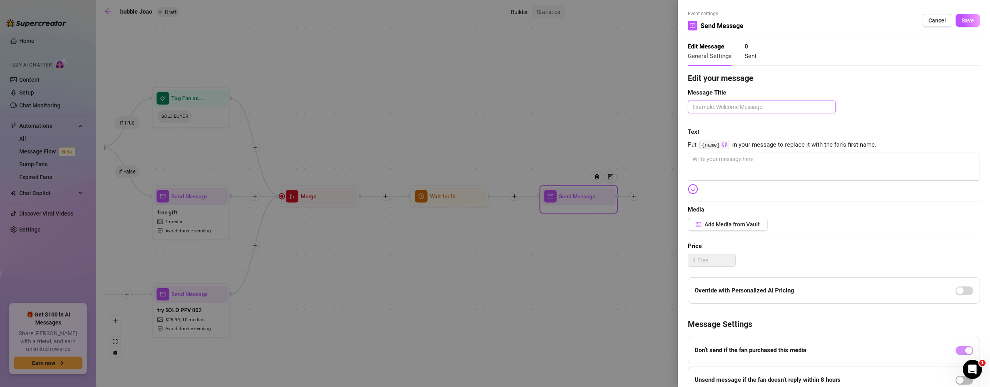
click at [767, 101] on textarea at bounding box center [762, 106] width 148 height 13
click at [738, 162] on textarea at bounding box center [834, 166] width 292 height 28
click at [966, 19] on span "Save" at bounding box center [967, 20] width 12 height 6
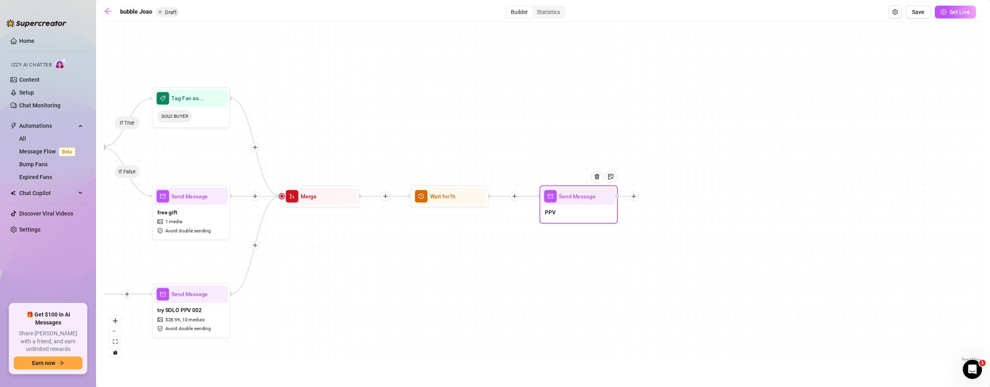
click at [636, 196] on icon "plus" at bounding box center [634, 196] width 6 height 6
click at [660, 192] on div "Time Delay" at bounding box center [672, 196] width 57 height 13
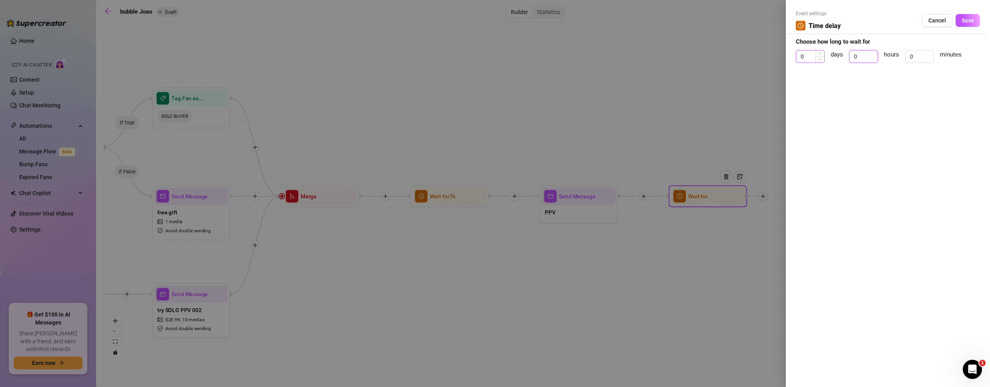
drag, startPoint x: 863, startPoint y: 56, endPoint x: 801, endPoint y: 56, distance: 61.6
click at [801, 56] on div "0 days 0 hours 0 minutes" at bounding box center [888, 60] width 184 height 20
drag, startPoint x: 914, startPoint y: 54, endPoint x: 791, endPoint y: 54, distance: 122.9
click at [805, 50] on div "0 days 1 hours 0 minutes" at bounding box center [888, 60] width 184 height 20
click at [962, 18] on span "Save" at bounding box center [967, 20] width 12 height 6
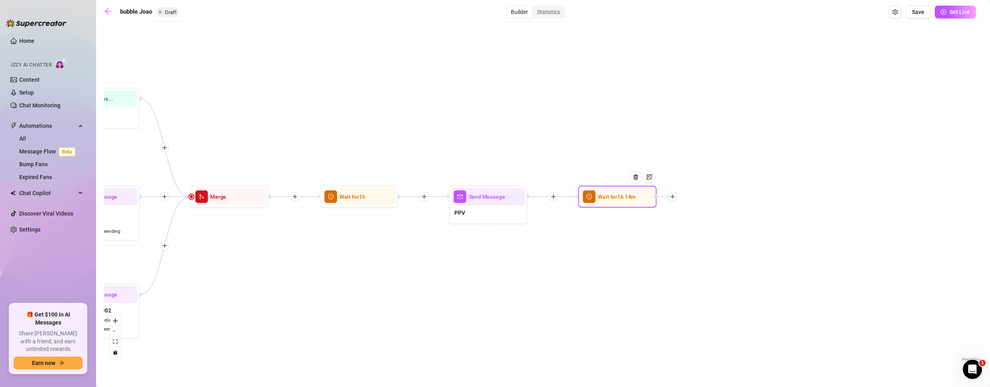
drag, startPoint x: 741, startPoint y: 187, endPoint x: 392, endPoint y: 181, distance: 349.0
click at [399, 189] on div "If True If False If True If False If True If False If True If False If True If …" at bounding box center [543, 194] width 878 height 337
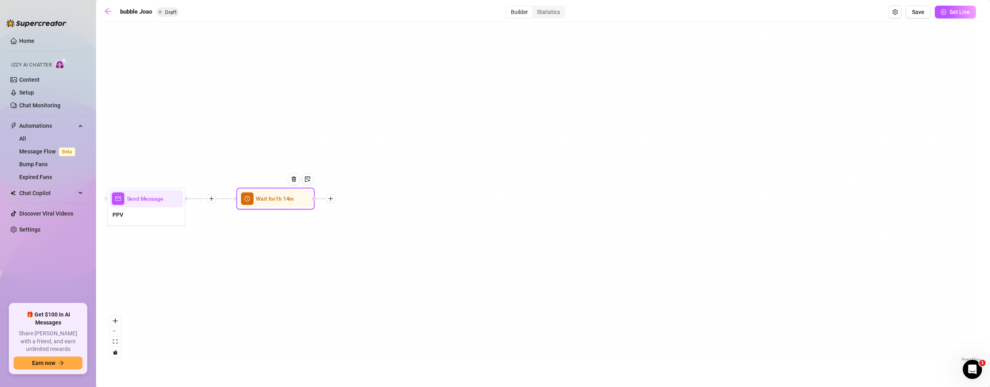
click at [333, 197] on icon "plus" at bounding box center [331, 199] width 6 height 6
click at [355, 225] on div "Message" at bounding box center [369, 225] width 57 height 13
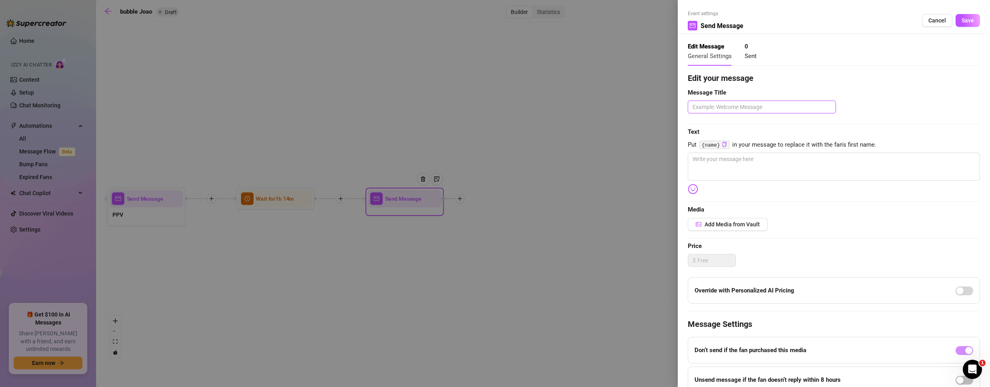
click at [726, 109] on textarea at bounding box center [762, 106] width 148 height 13
click at [726, 180] on textarea at bounding box center [834, 166] width 292 height 28
click at [961, 17] on span "Save" at bounding box center [967, 20] width 12 height 6
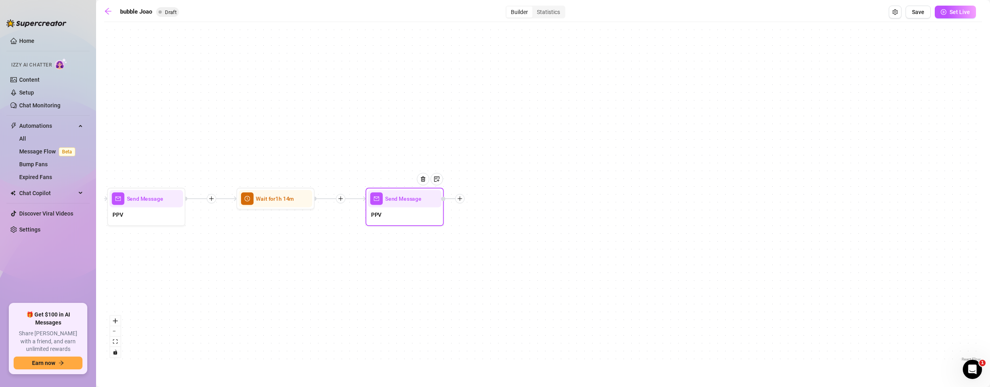
click at [459, 198] on icon "plus" at bounding box center [460, 199] width 6 height 6
click at [496, 227] on div "Message" at bounding box center [498, 225] width 57 height 13
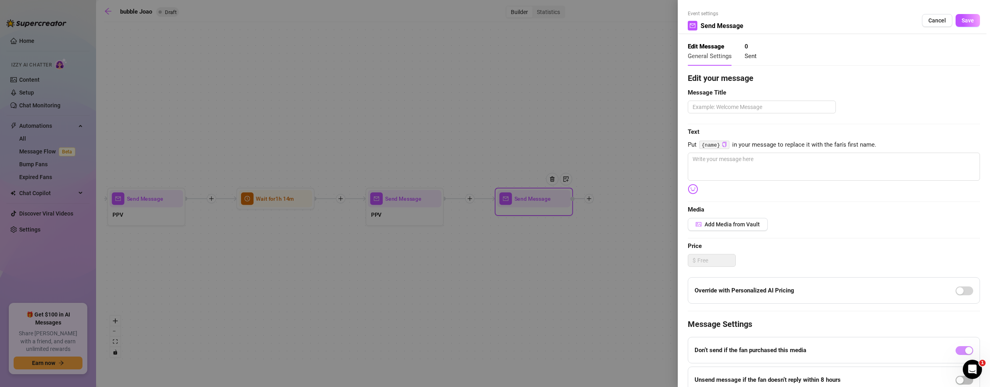
click at [608, 143] on div at bounding box center [495, 193] width 990 height 387
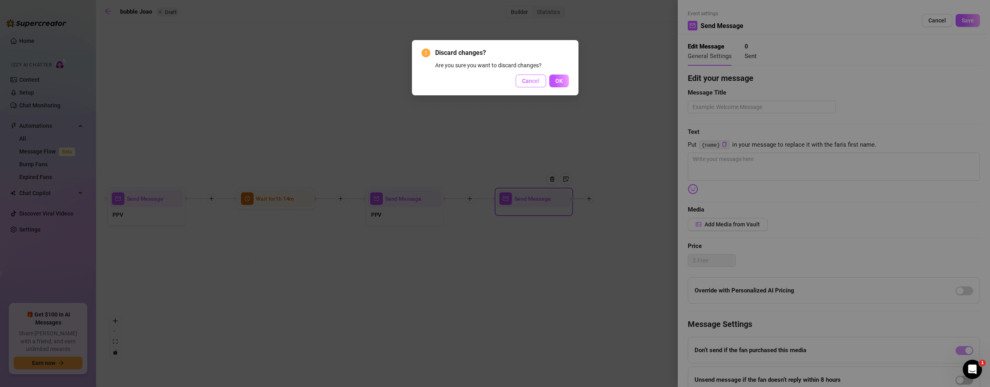
click at [529, 78] on span "Cancel" at bounding box center [531, 81] width 18 height 6
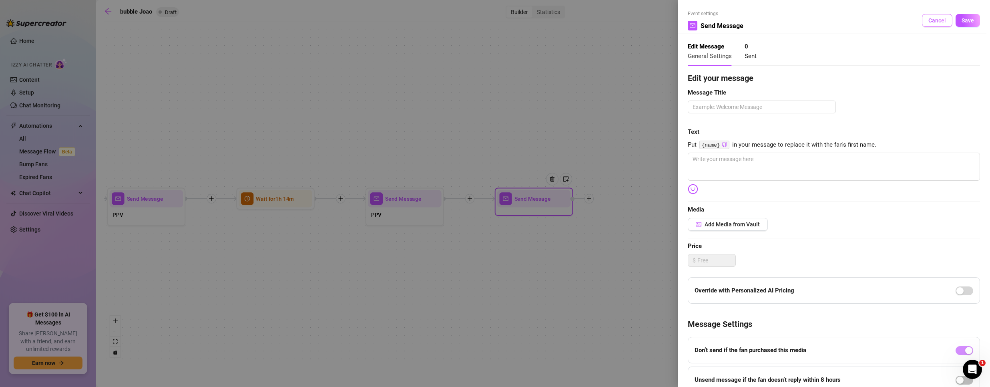
click at [928, 21] on span "Cancel" at bounding box center [937, 20] width 18 height 6
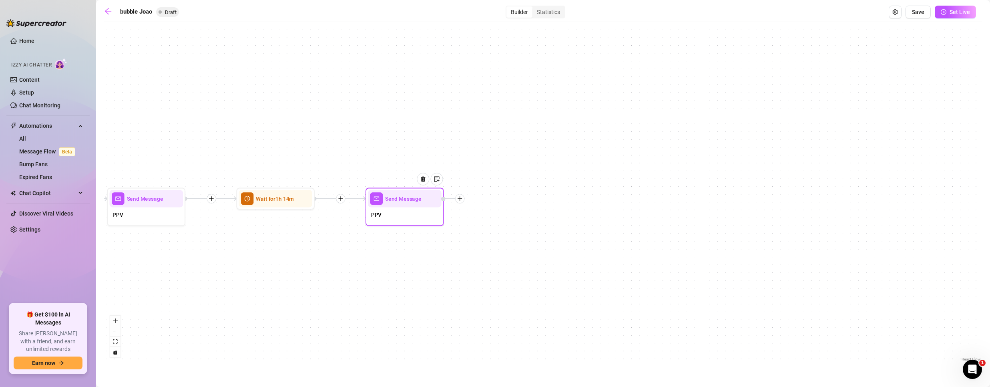
click at [461, 197] on icon "plus" at bounding box center [460, 199] width 6 height 6
click at [505, 199] on div "Time Delay" at bounding box center [498, 199] width 57 height 13
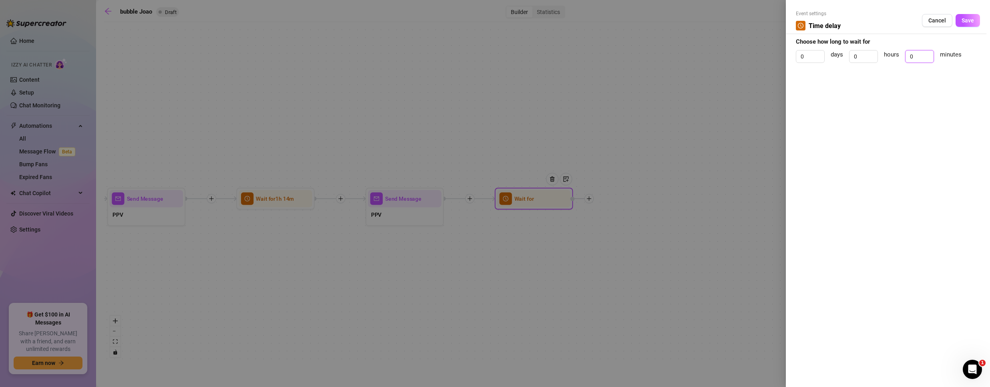
drag, startPoint x: 919, startPoint y: 53, endPoint x: 705, endPoint y: 58, distance: 213.4
click at [733, 58] on div "Event settings Time delay Cancel Save Choose how long to wait for 0 days 0 hour…" at bounding box center [495, 193] width 990 height 387
click at [963, 20] on span "Save" at bounding box center [967, 20] width 12 height 6
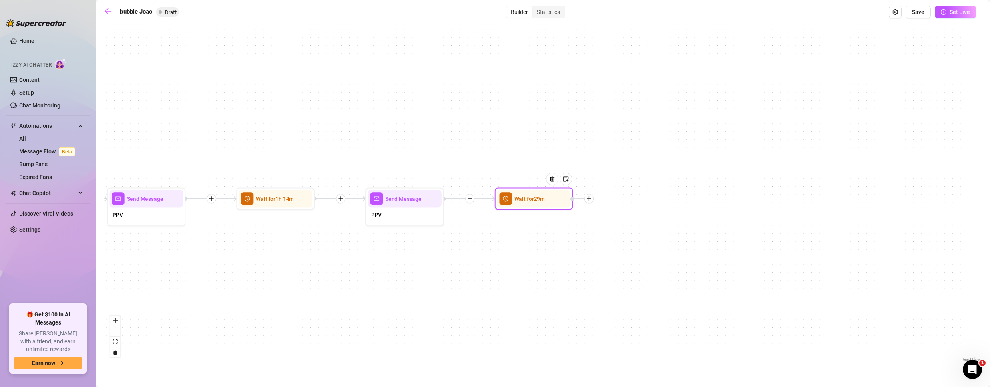
click at [590, 197] on icon "plus" at bounding box center [589, 199] width 6 height 6
click at [628, 225] on div "Message" at bounding box center [627, 225] width 57 height 13
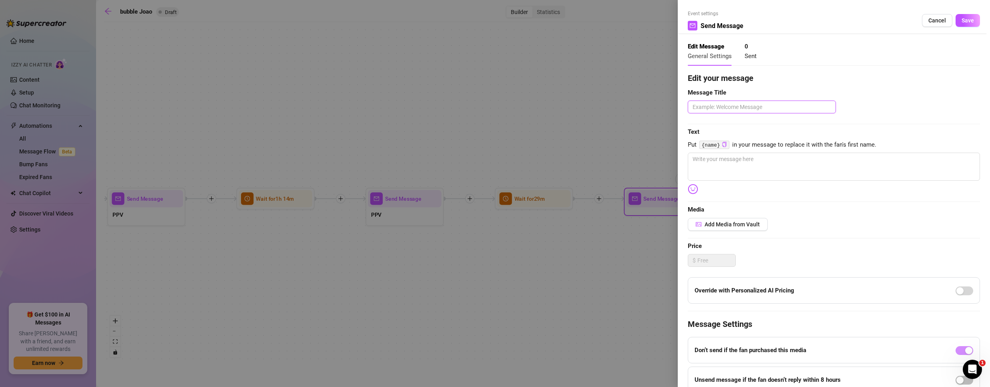
click at [723, 106] on textarea at bounding box center [762, 106] width 148 height 13
click at [717, 174] on textarea at bounding box center [834, 166] width 292 height 28
click at [961, 19] on span "Save" at bounding box center [967, 20] width 12 height 6
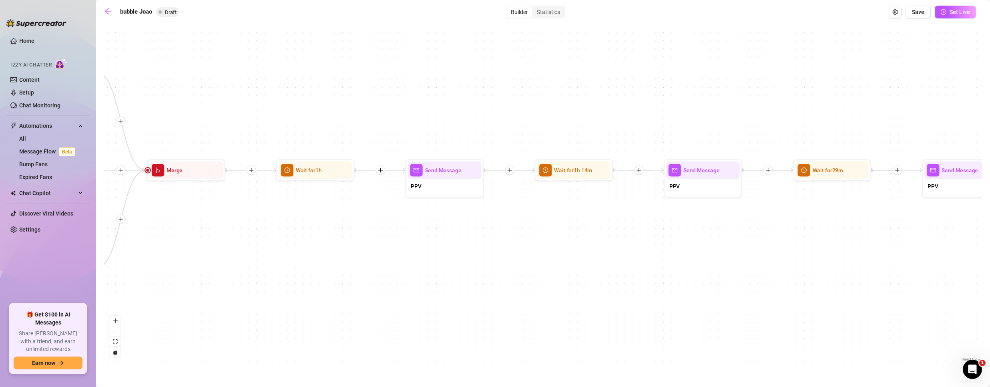
drag, startPoint x: 221, startPoint y: 301, endPoint x: 650, endPoint y: 251, distance: 432.3
click at [651, 255] on div "If True If False If True If False If True If False If True If False If True If …" at bounding box center [543, 194] width 878 height 337
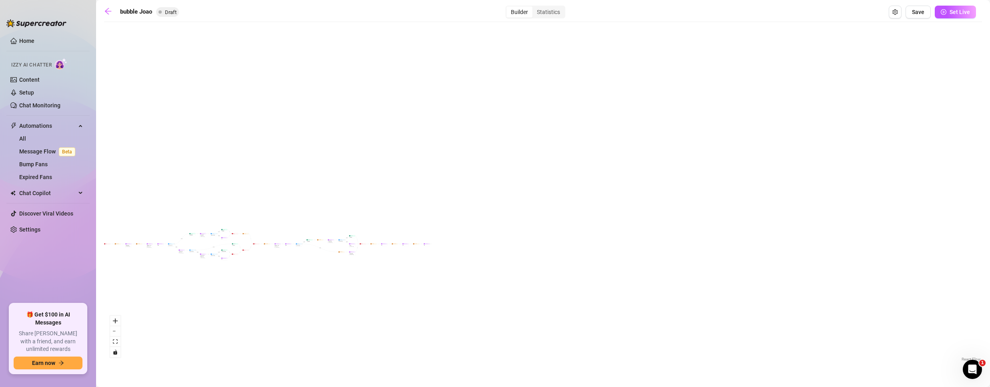
drag, startPoint x: 391, startPoint y: 277, endPoint x: 457, endPoint y: 267, distance: 66.9
click at [457, 267] on div "If True If False If True If False If True If False If True If False If True If …" at bounding box center [543, 194] width 878 height 337
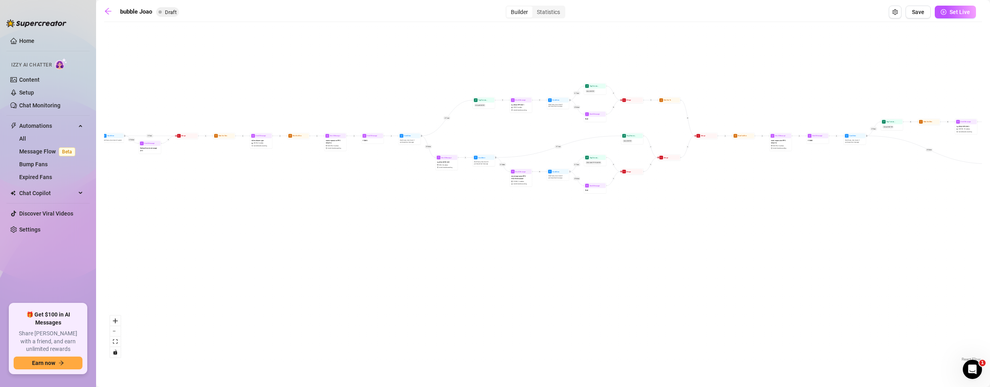
drag, startPoint x: 294, startPoint y: 188, endPoint x: 479, endPoint y: 267, distance: 201.5
click at [483, 273] on div "If True If False If True If False If True If False If True If False If True If …" at bounding box center [543, 194] width 878 height 337
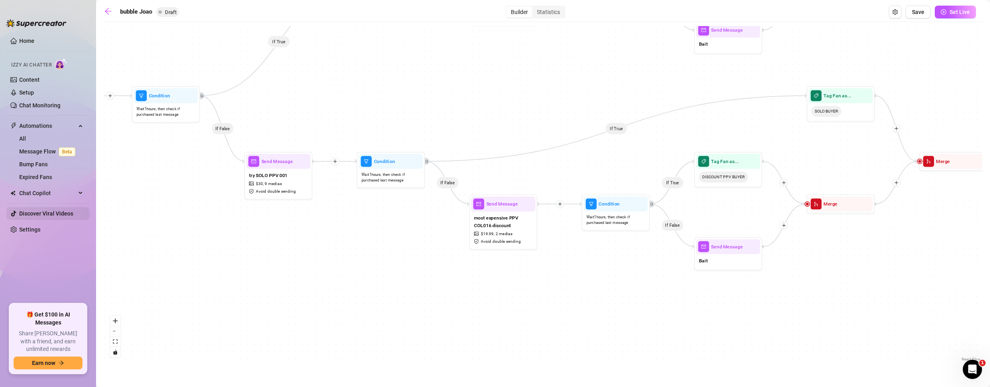
drag, startPoint x: 655, startPoint y: 253, endPoint x: 22, endPoint y: 219, distance: 633.6
click at [23, 219] on div "Home Izzy AI Chatter Content Setup Chat Monitoring Automations All Message Flow…" at bounding box center [495, 193] width 990 height 387
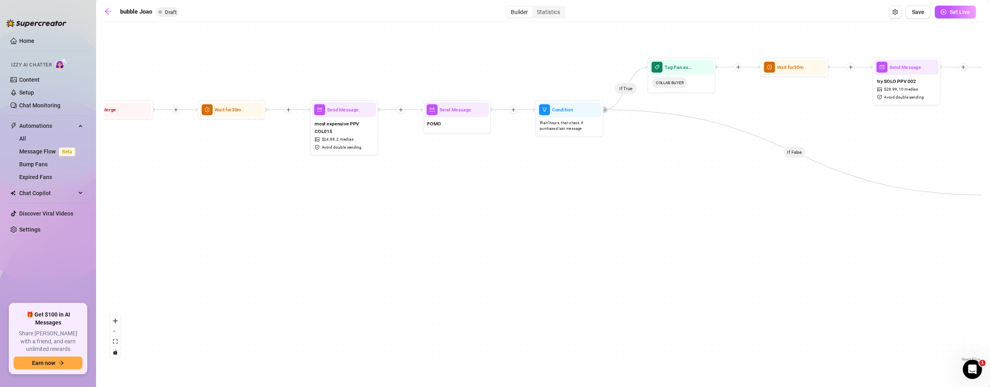
drag, startPoint x: 889, startPoint y: 276, endPoint x: -13, endPoint y: 293, distance: 902.6
click at [0, 293] on html "Home Izzy AI Chatter Content Setup Chat Monitoring Automations All Message Flow…" at bounding box center [495, 193] width 990 height 387
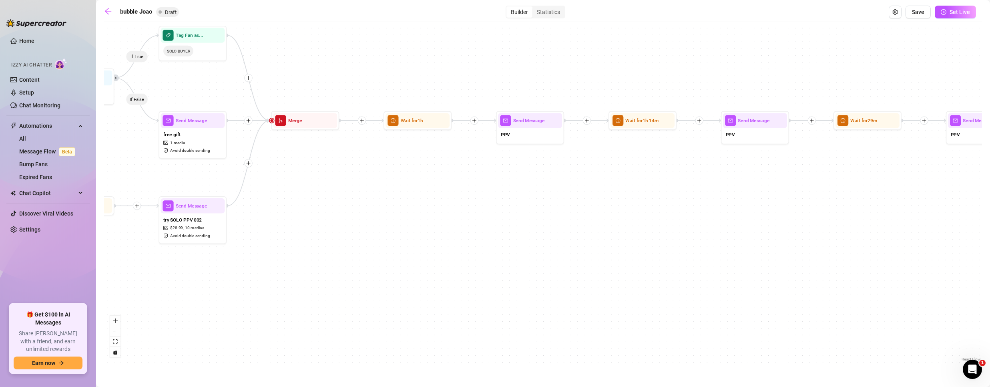
drag, startPoint x: 883, startPoint y: 236, endPoint x: 2, endPoint y: 257, distance: 880.7
click at [2, 257] on div "Home Izzy AI Chatter Content Setup Chat Monitoring Automations All Message Flow…" at bounding box center [495, 193] width 990 height 387
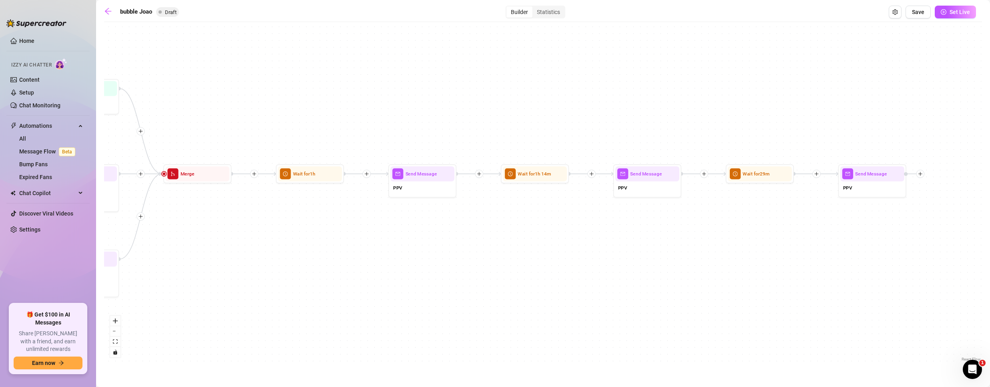
drag, startPoint x: 751, startPoint y: 210, endPoint x: 724, endPoint y: 269, distance: 64.7
click at [724, 269] on div "If True If False If True If False If True If False If True If False If True If …" at bounding box center [543, 194] width 878 height 337
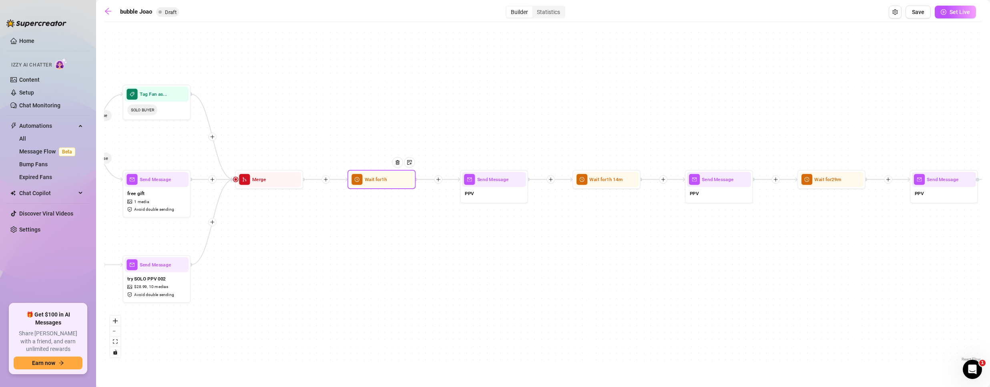
click at [384, 182] on span "Wait for 1h" at bounding box center [376, 180] width 22 height 8
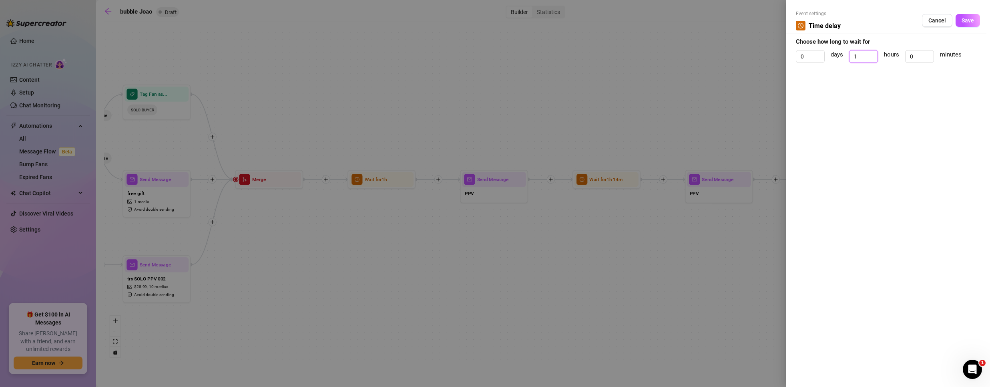
drag, startPoint x: 863, startPoint y: 55, endPoint x: 709, endPoint y: 72, distance: 154.6
click at [709, 72] on div "Event settings Time delay Cancel Save Choose how long to wait for 0 days 1 hour…" at bounding box center [495, 193] width 990 height 387
click at [969, 18] on span "Save" at bounding box center [967, 20] width 12 height 6
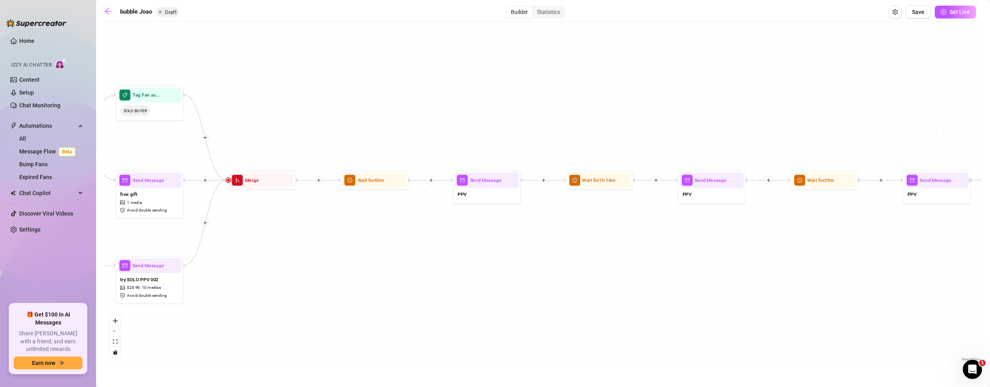
drag, startPoint x: 706, startPoint y: 251, endPoint x: 590, endPoint y: 254, distance: 116.5
click at [593, 260] on div "If True If False If True If False If True If False If True If False If True If …" at bounding box center [543, 194] width 878 height 337
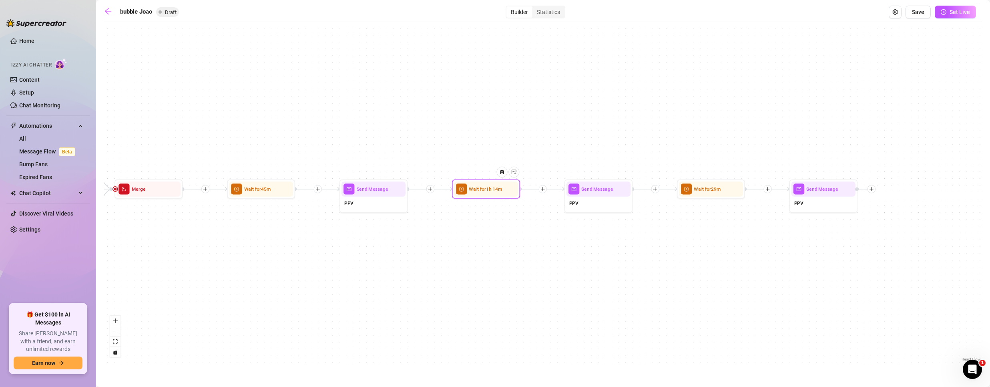
click at [479, 185] on div "Wait for 1h 14m" at bounding box center [486, 188] width 64 height 15
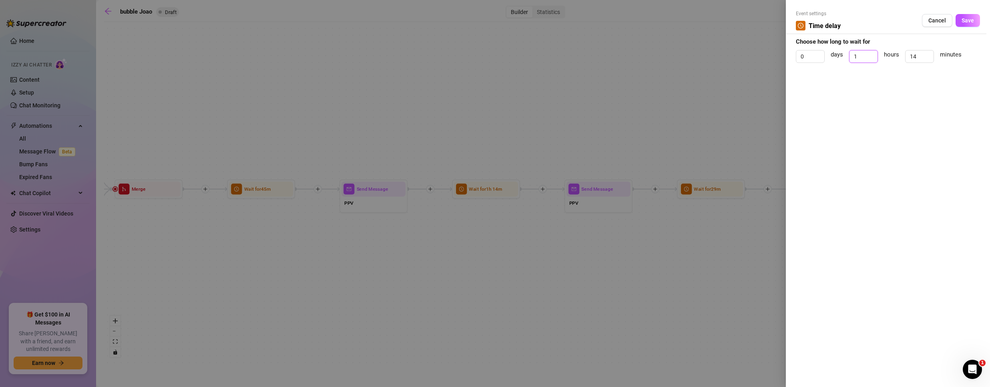
drag, startPoint x: 862, startPoint y: 54, endPoint x: 666, endPoint y: 64, distance: 196.7
click at [671, 64] on div "Event settings Time delay Cancel Save Choose how long to wait for 0 days 1 hour…" at bounding box center [495, 193] width 990 height 387
drag, startPoint x: 918, startPoint y: 58, endPoint x: 773, endPoint y: 66, distance: 145.1
click at [783, 68] on div "Event settings Time delay Cancel Save Choose how long to wait for 0 days hours …" at bounding box center [495, 193] width 990 height 387
drag, startPoint x: 971, startPoint y: 17, endPoint x: 967, endPoint y: 21, distance: 5.7
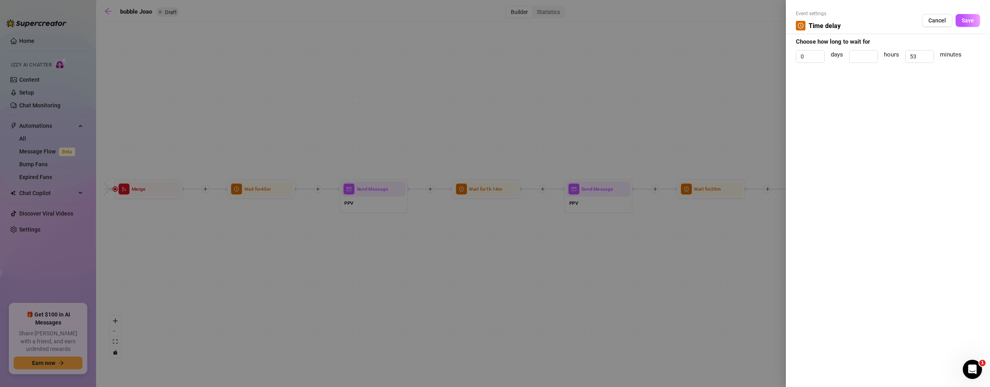
click at [971, 17] on span "Save" at bounding box center [967, 20] width 12 height 6
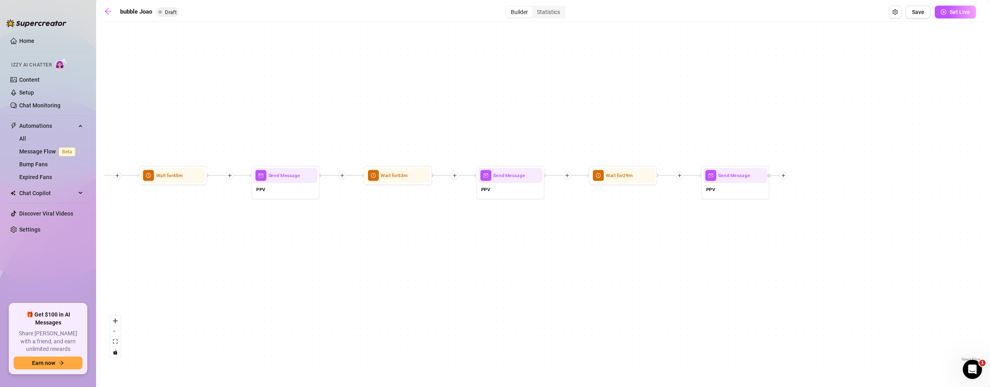
drag, startPoint x: 686, startPoint y: 345, endPoint x: 518, endPoint y: 319, distance: 169.7
click at [527, 323] on div "If True If False If True If False If True If False If True If False If True If …" at bounding box center [543, 194] width 878 height 337
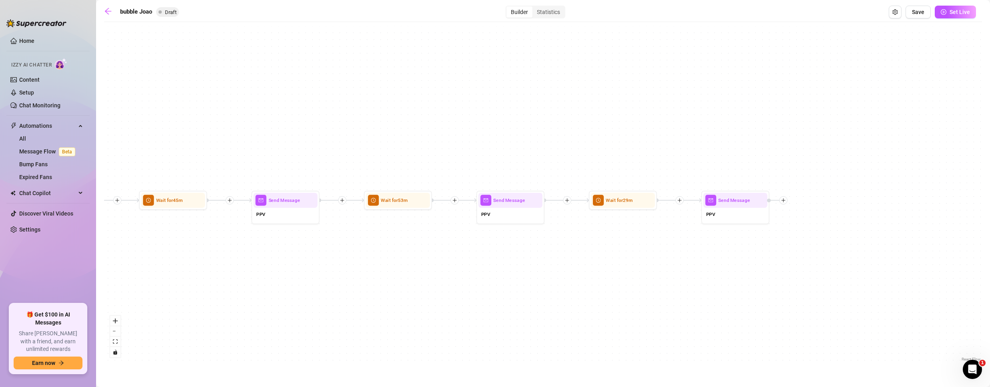
drag, startPoint x: 398, startPoint y: 277, endPoint x: 606, endPoint y: 303, distance: 209.0
click at [587, 322] on div "If True If False If True If False If True If False If True If False If True If …" at bounding box center [543, 194] width 878 height 337
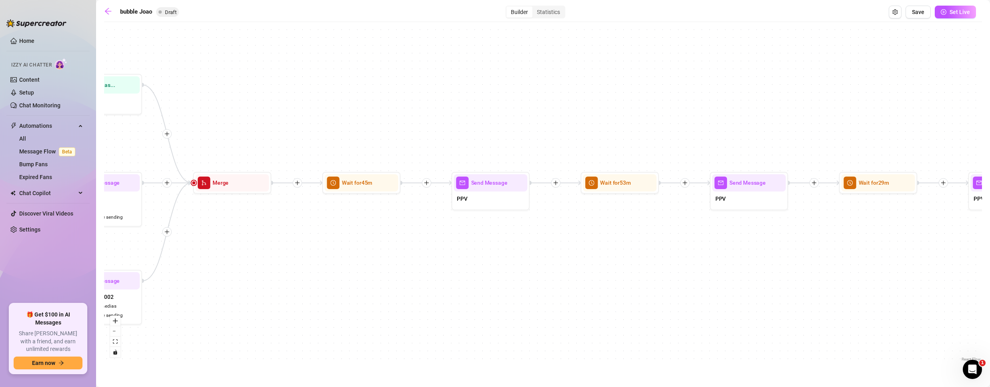
drag, startPoint x: 448, startPoint y: 300, endPoint x: 735, endPoint y: 287, distance: 286.8
click at [735, 287] on div "If True If False If True If False If True If False If True If False If True If …" at bounding box center [543, 194] width 878 height 337
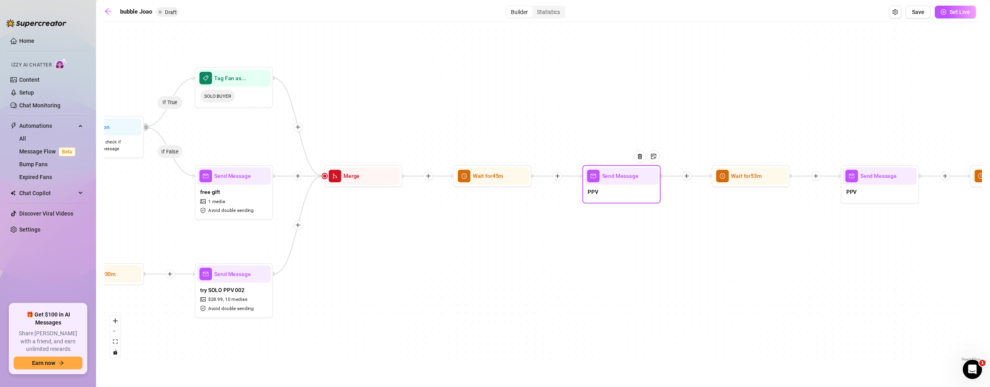
click at [614, 191] on div "PPV" at bounding box center [622, 193] width 74 height 16
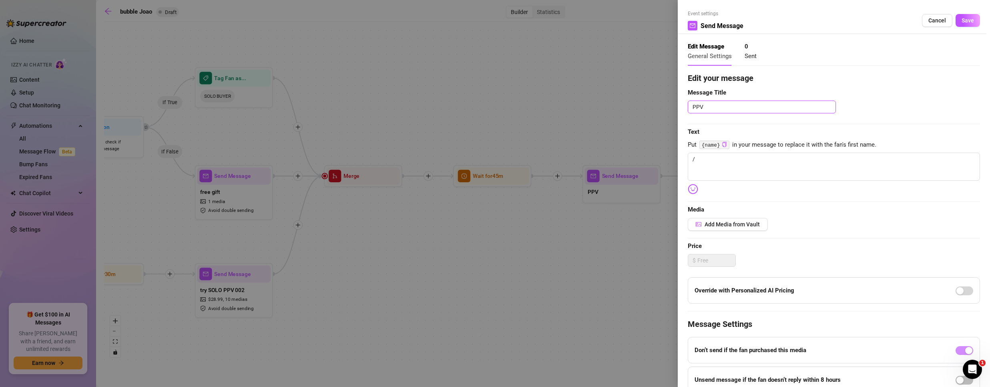
click at [715, 102] on textarea "PPV" at bounding box center [762, 106] width 148 height 13
click at [965, 22] on span "Save" at bounding box center [967, 20] width 12 height 6
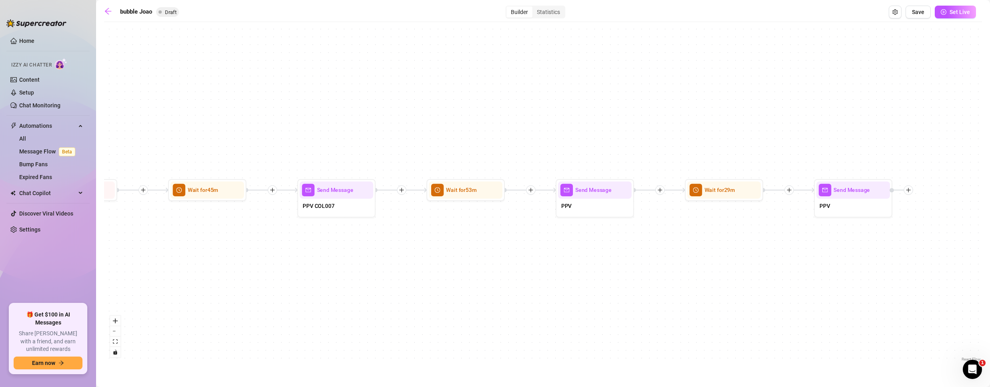
drag, startPoint x: 750, startPoint y: 240, endPoint x: 345, endPoint y: 261, distance: 405.6
click at [345, 261] on div "If True If False If True If False If True If False If True If False If True If …" at bounding box center [543, 194] width 878 height 337
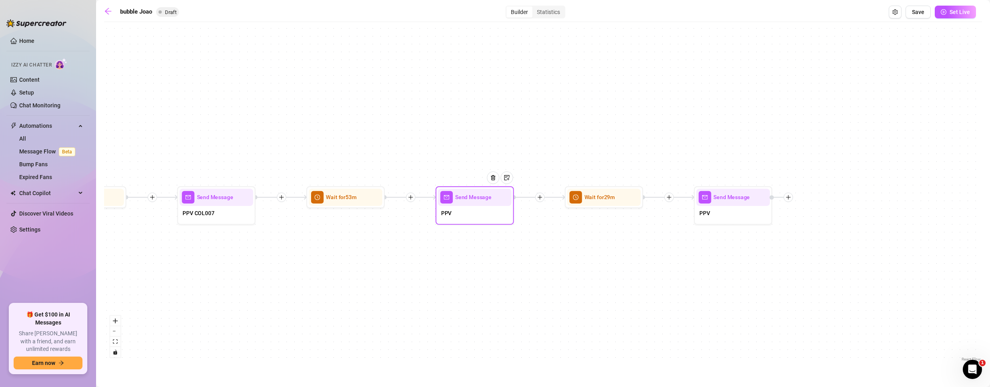
click at [475, 221] on div "PPV" at bounding box center [475, 214] width 74 height 16
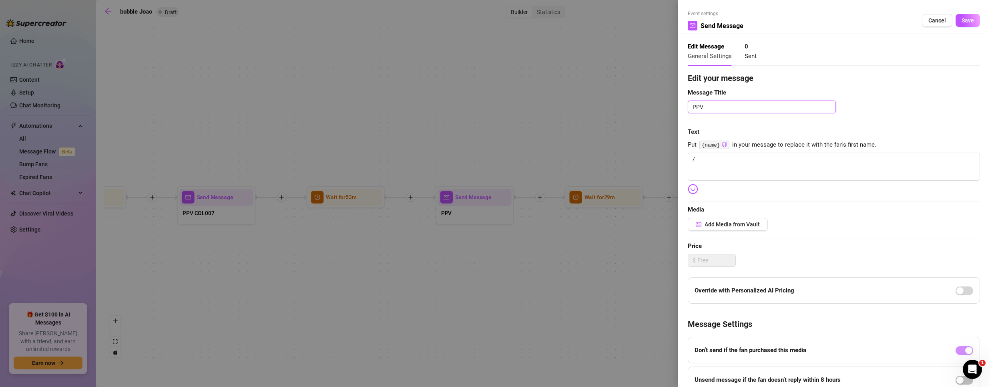
drag, startPoint x: 740, startPoint y: 105, endPoint x: 287, endPoint y: 128, distance: 453.2
click at [294, 128] on div "Event settings Send Message Cancel Save Edit Message General Settings 0 Sent Ed…" at bounding box center [495, 193] width 990 height 387
click at [961, 23] on span "Save" at bounding box center [967, 20] width 12 height 6
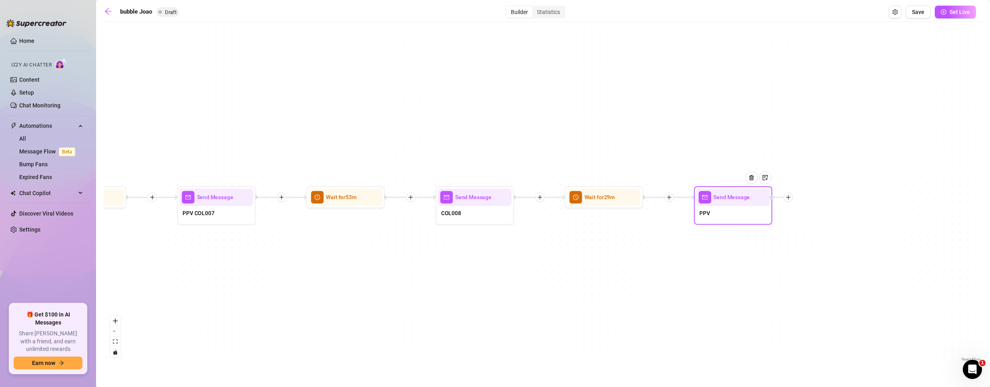
click at [731, 215] on div "PPV" at bounding box center [733, 214] width 74 height 16
click at [732, 214] on div "PPV" at bounding box center [733, 214] width 74 height 16
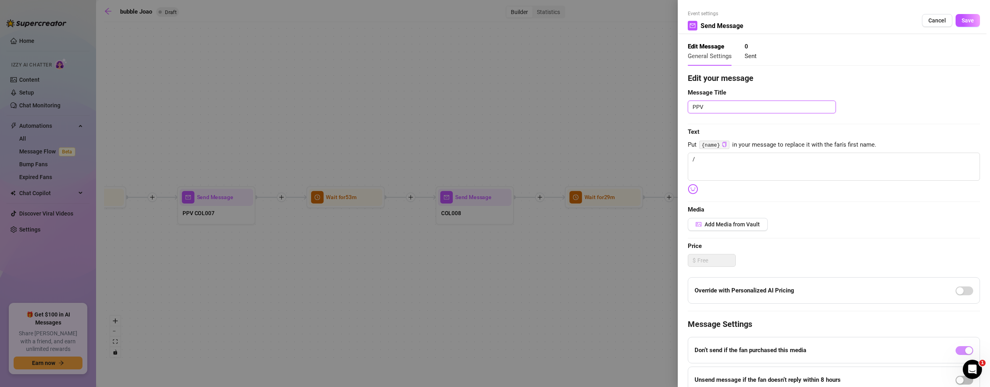
click at [767, 110] on textarea "PPV" at bounding box center [762, 106] width 148 height 13
click at [961, 17] on span "Save" at bounding box center [967, 20] width 12 height 6
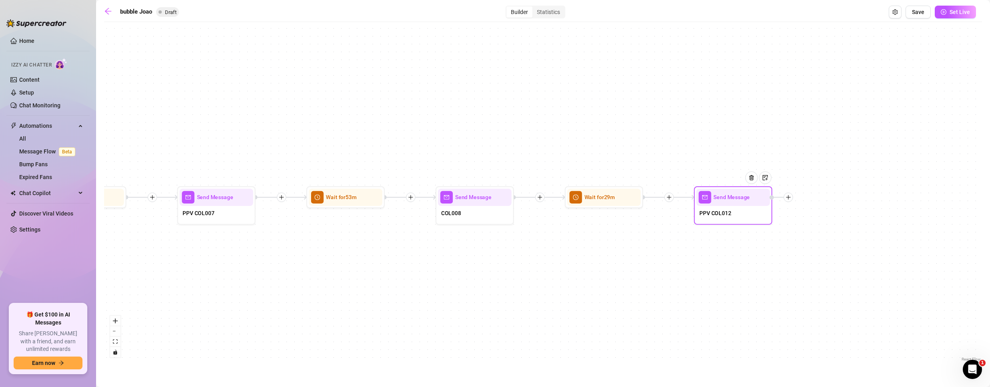
click at [790, 197] on icon "plus" at bounding box center [788, 198] width 6 height 6
click at [830, 199] on div "Time Delay" at bounding box center [826, 197] width 57 height 13
click at [826, 198] on div "Time Delay" at bounding box center [826, 197] width 57 height 13
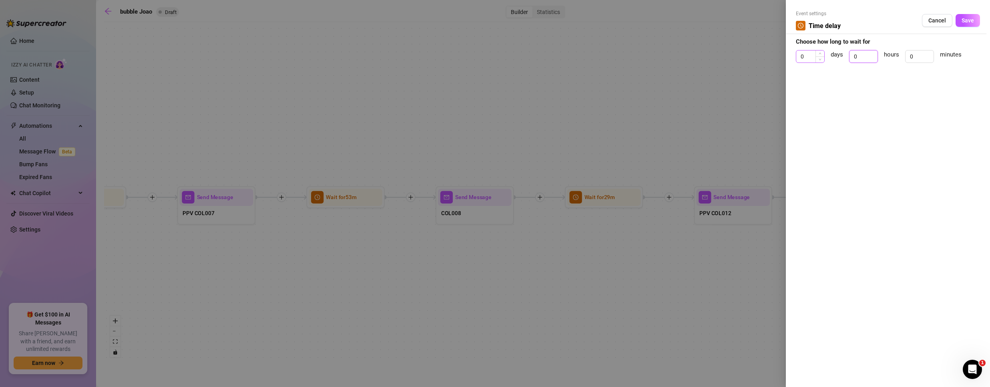
drag, startPoint x: 862, startPoint y: 58, endPoint x: 823, endPoint y: 62, distance: 39.8
click at [823, 62] on div "0 days 0 hours 0 minutes" at bounding box center [888, 60] width 184 height 20
click at [972, 18] on span "Save" at bounding box center [967, 20] width 12 height 6
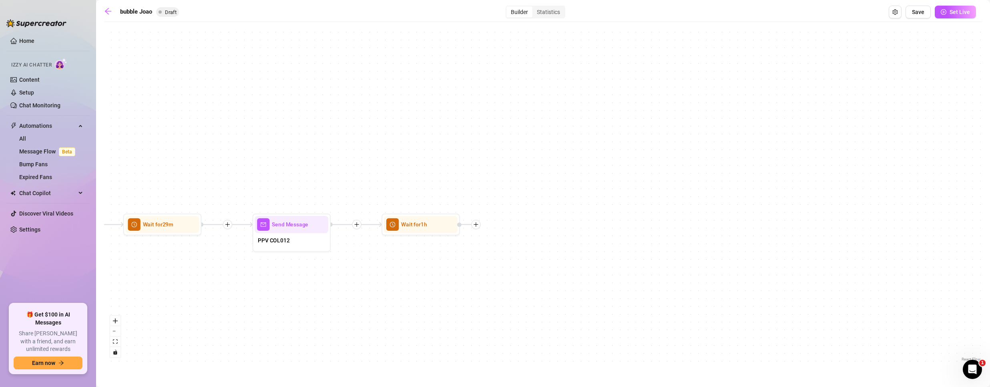
drag, startPoint x: 913, startPoint y: 297, endPoint x: 455, endPoint y: 317, distance: 458.7
click at [467, 321] on div "If True If False If True If False If True If False If True If False If True If …" at bounding box center [543, 194] width 878 height 337
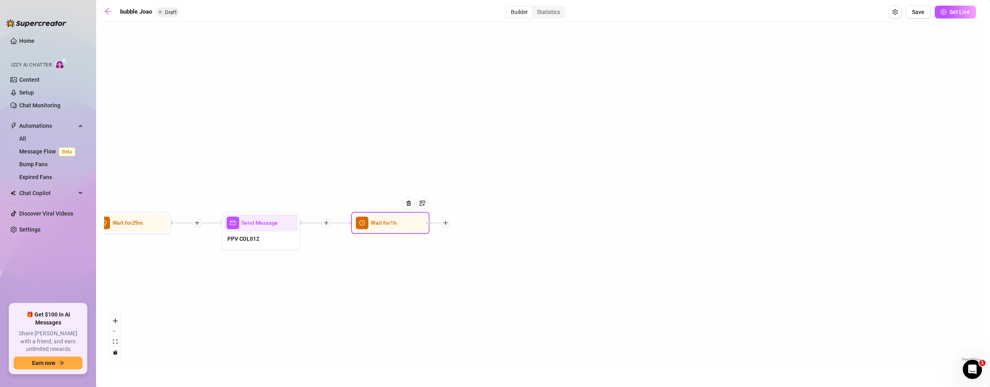
click at [446, 221] on icon "plus" at bounding box center [446, 223] width 6 height 6
click at [482, 247] on div "Message" at bounding box center [483, 249] width 57 height 13
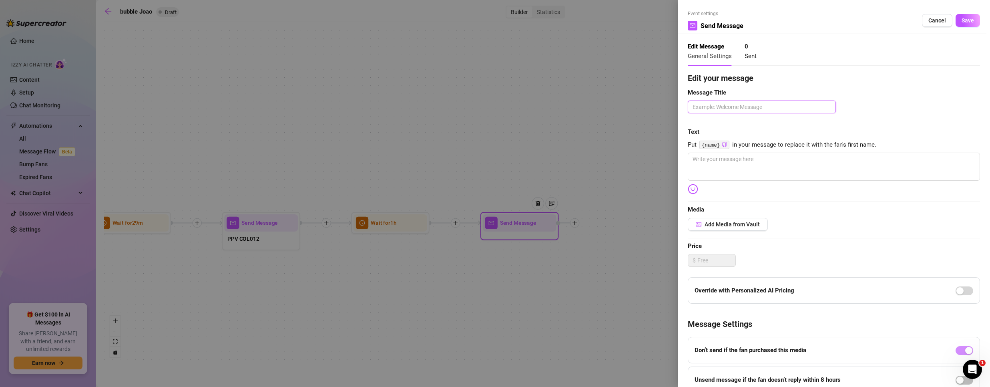
click at [710, 111] on textarea at bounding box center [762, 106] width 148 height 13
click at [740, 99] on div "Edit your message Message Title PPV COL Text Put {name} in your message to repl…" at bounding box center [834, 247] width 292 height 350
click at [740, 108] on textarea "PPV COL" at bounding box center [762, 106] width 148 height 13
click at [961, 19] on span "Save" at bounding box center [967, 20] width 12 height 6
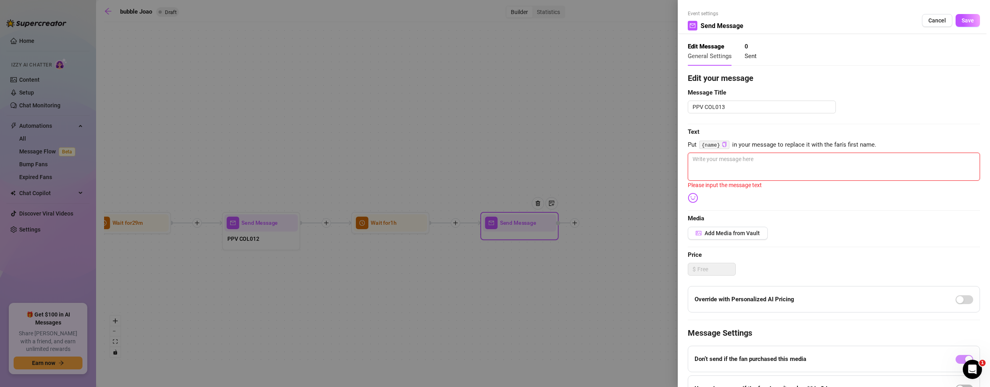
click at [762, 154] on textarea at bounding box center [834, 166] width 292 height 28
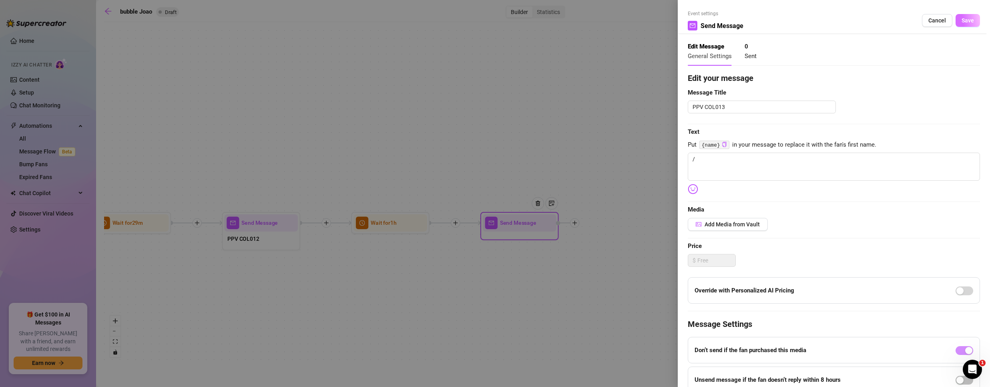
click at [961, 20] on span "Save" at bounding box center [967, 20] width 12 height 6
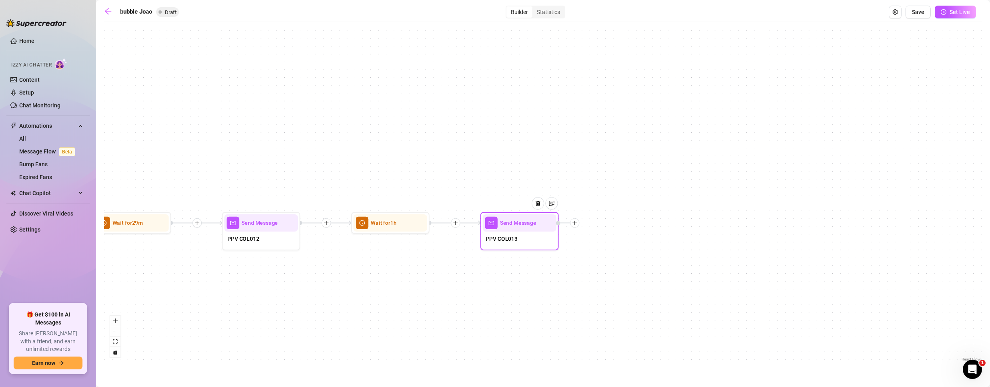
click at [576, 226] on div at bounding box center [574, 222] width 9 height 9
click at [616, 223] on div "Time Delay" at bounding box center [613, 223] width 57 height 13
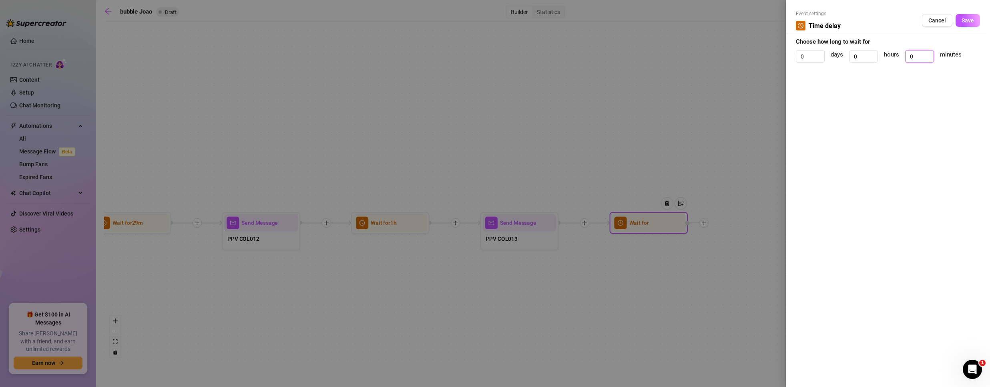
drag, startPoint x: 921, startPoint y: 52, endPoint x: 717, endPoint y: 36, distance: 203.9
click at [722, 37] on div "Event settings Time delay Cancel Save Choose how long to wait for 0 days 0 hour…" at bounding box center [495, 193] width 990 height 387
click at [965, 24] on button "Save" at bounding box center [967, 20] width 24 height 13
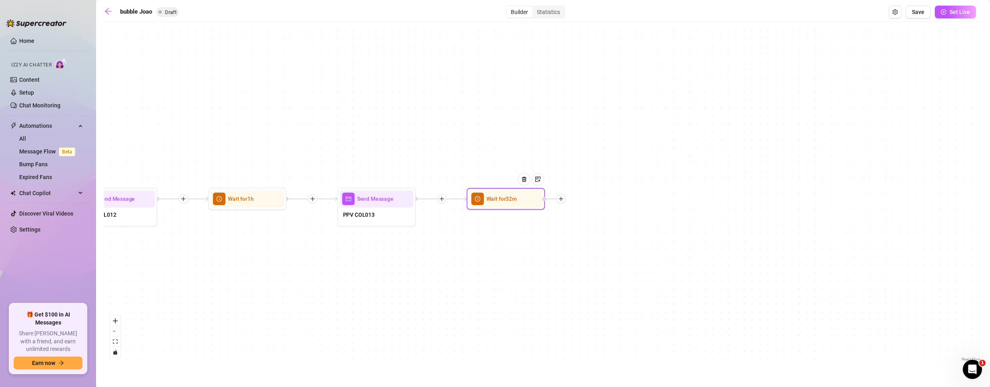
drag, startPoint x: 684, startPoint y: 289, endPoint x: 662, endPoint y: 284, distance: 22.1
click at [662, 284] on div "If True If False If True If False If True If False If True If False If True If …" at bounding box center [543, 194] width 878 height 337
click at [561, 201] on icon "plus" at bounding box center [561, 199] width 6 height 6
click at [601, 225] on div "Message" at bounding box center [599, 225] width 57 height 13
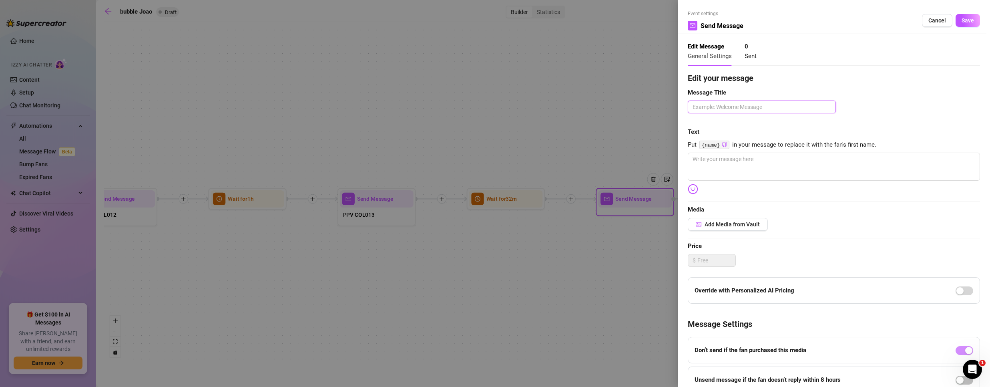
click at [700, 106] on textarea at bounding box center [762, 106] width 148 height 13
click at [719, 168] on textarea at bounding box center [834, 166] width 292 height 28
click at [968, 21] on button "Save" at bounding box center [967, 20] width 24 height 13
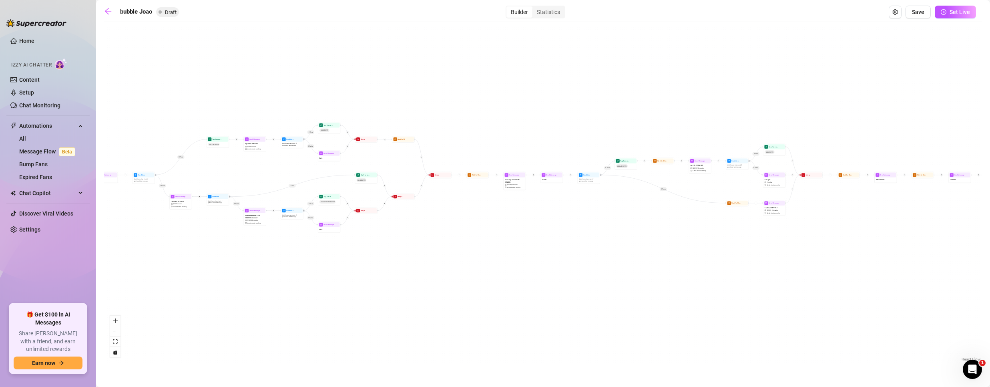
drag, startPoint x: 247, startPoint y: 308, endPoint x: 948, endPoint y: 283, distance: 702.0
click at [989, 286] on html "Home Izzy AI Chatter Content Setup Chat Monitoring Automations All Message Flow…" at bounding box center [495, 193] width 990 height 387
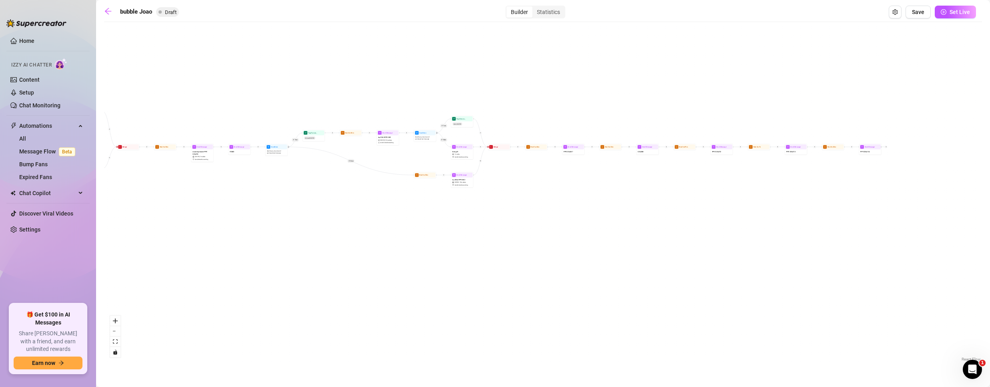
drag, startPoint x: 360, startPoint y: 266, endPoint x: 105, endPoint y: 233, distance: 256.6
click at [105, 233] on div "If True If False If True If False If True If False If True If False If True If …" at bounding box center [543, 194] width 878 height 337
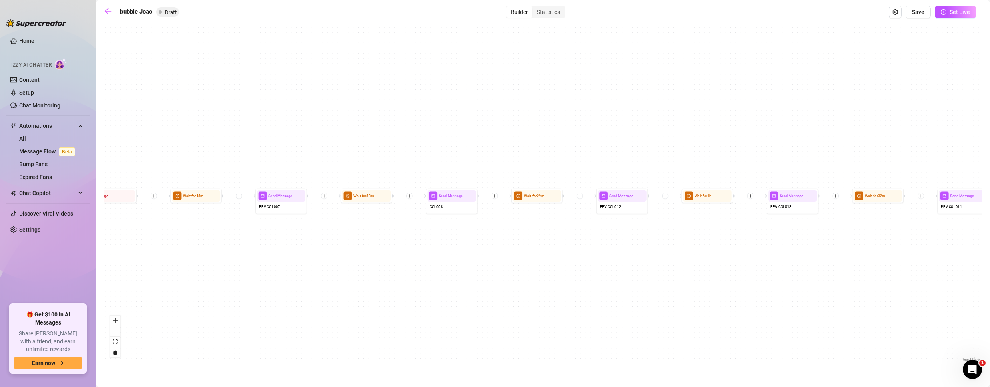
drag, startPoint x: 833, startPoint y: 201, endPoint x: 34, endPoint y: 308, distance: 805.6
click at [15, 327] on div "Home Izzy AI Chatter Content Setup Chat Monitoring Automations All Message Flow…" at bounding box center [495, 193] width 990 height 387
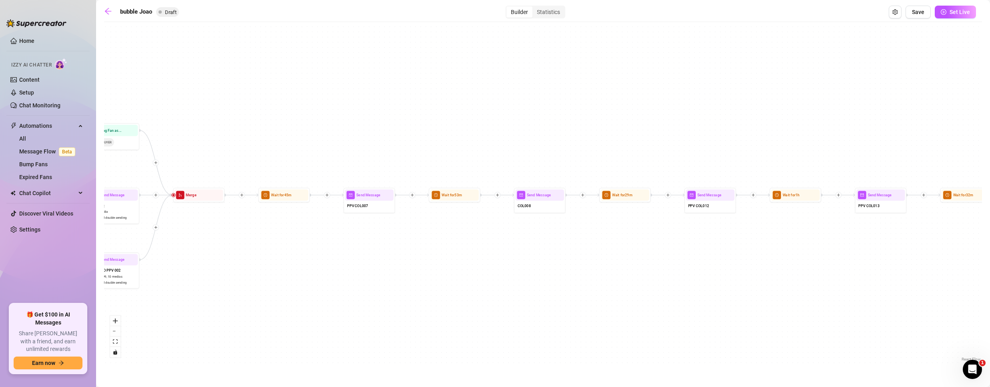
drag, startPoint x: 236, startPoint y: 293, endPoint x: 330, endPoint y: 289, distance: 94.1
click at [330, 289] on div "If True If False If True If False If True If False If True If False If True If …" at bounding box center [543, 194] width 878 height 337
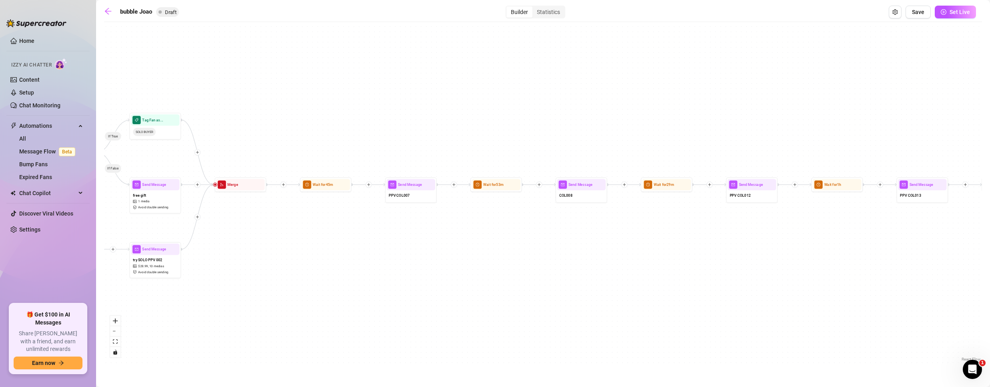
drag, startPoint x: 748, startPoint y: 267, endPoint x: 826, endPoint y: 253, distance: 79.7
click at [826, 253] on div "If True If False If True If False If True If False If True If False If True If …" at bounding box center [543, 194] width 878 height 337
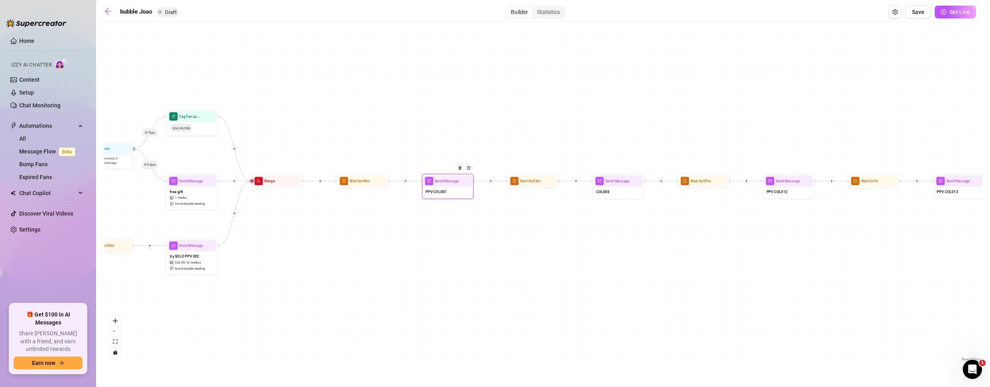
click at [452, 187] on div "PPV COL007" at bounding box center [447, 192] width 48 height 11
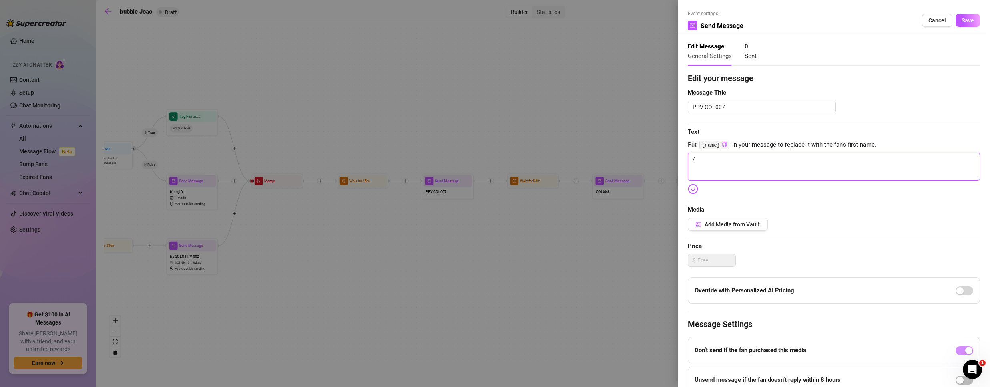
drag, startPoint x: 723, startPoint y: 159, endPoint x: 558, endPoint y: 140, distance: 165.6
click at [559, 141] on div "Event settings Send Message Cancel Save Edit Message General Settings 0 Sent Ed…" at bounding box center [495, 193] width 990 height 387
paste textarea "Red lights, lifted skirt, and [PERSON_NAME] making the whole room blush—come se…"
click at [729, 232] on div "Edit your message Message Title PPV COL007 Text Put {name} in your message to r…" at bounding box center [834, 247] width 292 height 350
click at [730, 225] on span "Add Media from Vault" at bounding box center [731, 224] width 55 height 6
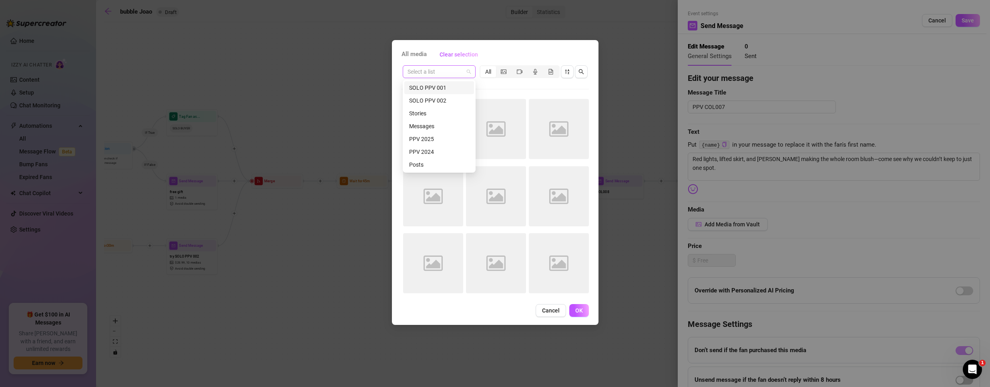
click at [465, 70] on span at bounding box center [438, 72] width 63 height 12
click at [434, 153] on div "PPV 2024" at bounding box center [439, 151] width 60 height 9
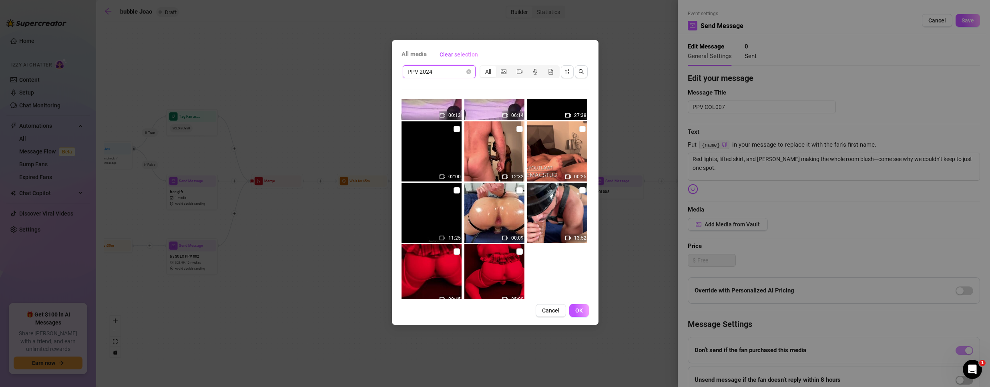
scroll to position [57, 0]
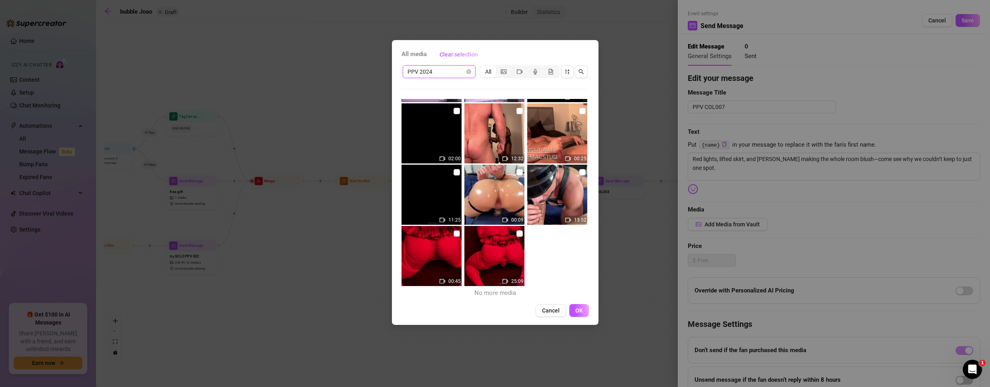
click at [455, 232] on input "checkbox" at bounding box center [456, 233] width 6 height 6
click at [517, 232] on input "checkbox" at bounding box center [519, 233] width 6 height 6
click at [574, 307] on button "OK" at bounding box center [579, 310] width 20 height 13
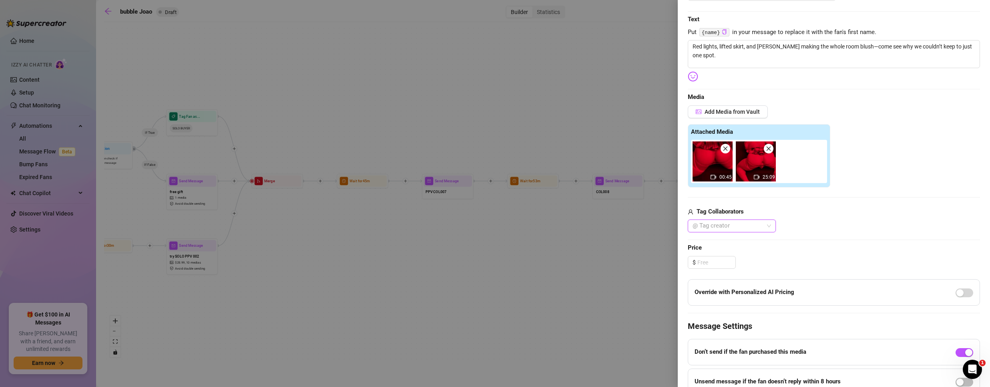
scroll to position [120, 0]
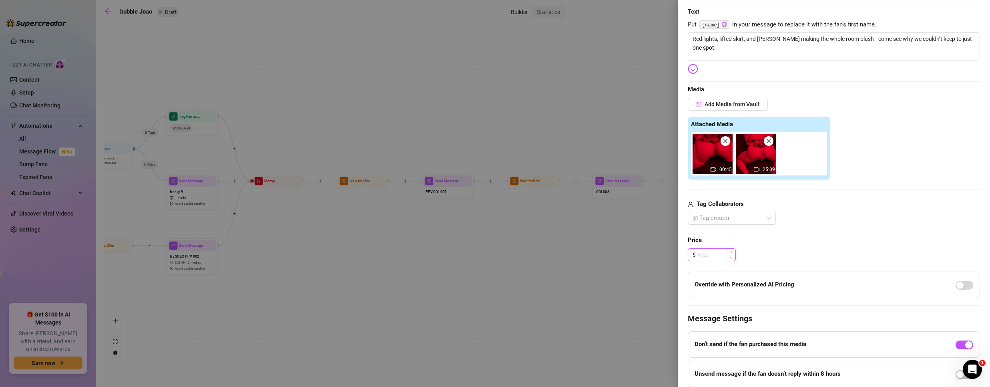
click at [714, 253] on input at bounding box center [716, 255] width 38 height 12
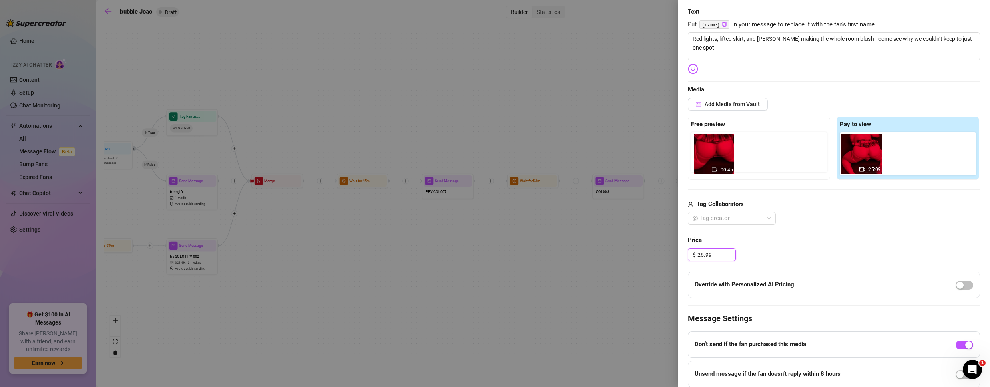
drag, startPoint x: 864, startPoint y: 159, endPoint x: 715, endPoint y: 159, distance: 149.3
click at [715, 159] on div "Free preview Pay to view 00:45 25:09" at bounding box center [834, 147] width 292 height 63
drag, startPoint x: 854, startPoint y: 154, endPoint x: 711, endPoint y: 155, distance: 142.5
click at [711, 155] on div "Free preview Pay to view 00:45 25:09" at bounding box center [834, 147] width 292 height 63
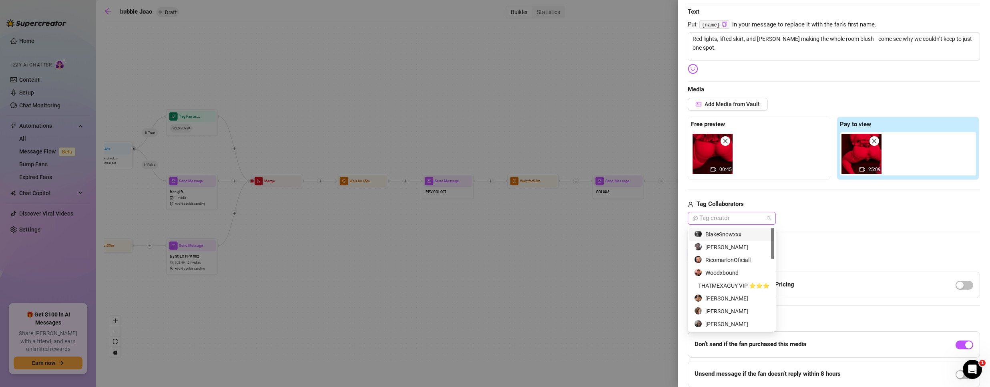
click at [731, 215] on div at bounding box center [727, 218] width 76 height 11
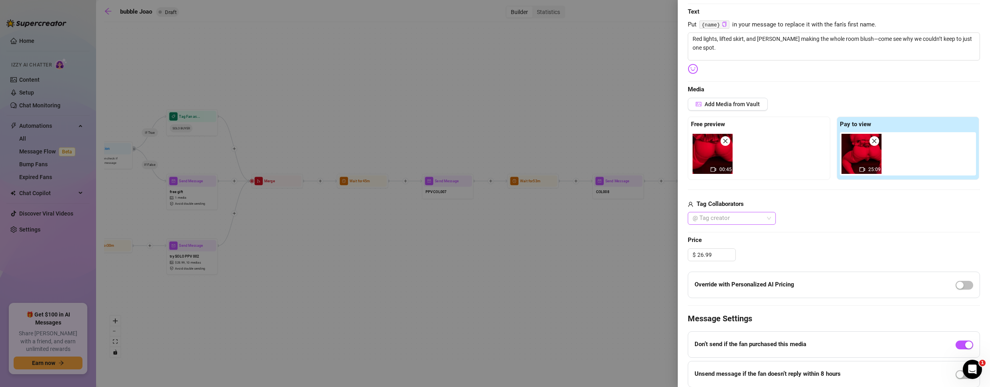
click at [736, 221] on div at bounding box center [727, 218] width 76 height 11
click at [744, 234] on div "BlakeSnowxxx" at bounding box center [731, 234] width 75 height 9
click at [838, 214] on div "BlakeSnowxxx" at bounding box center [834, 218] width 292 height 13
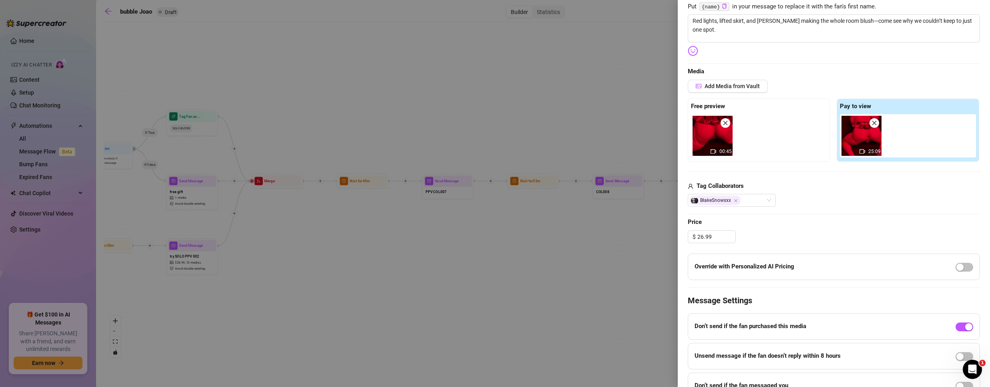
scroll to position [180, 0]
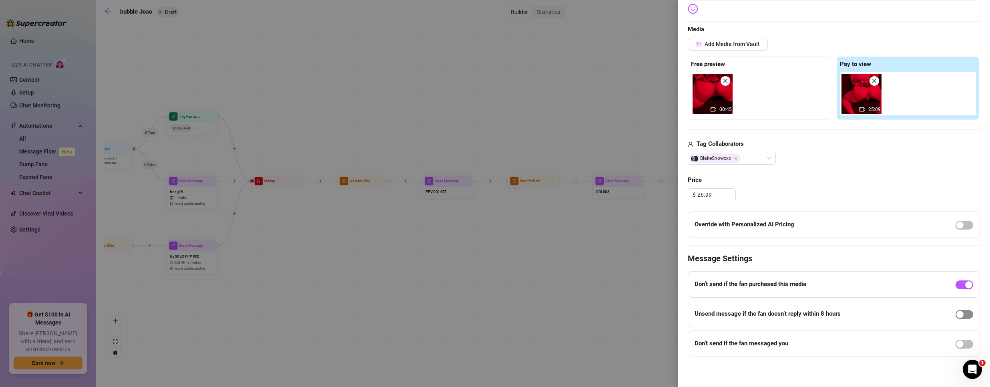
click at [959, 313] on span "button" at bounding box center [964, 314] width 18 height 9
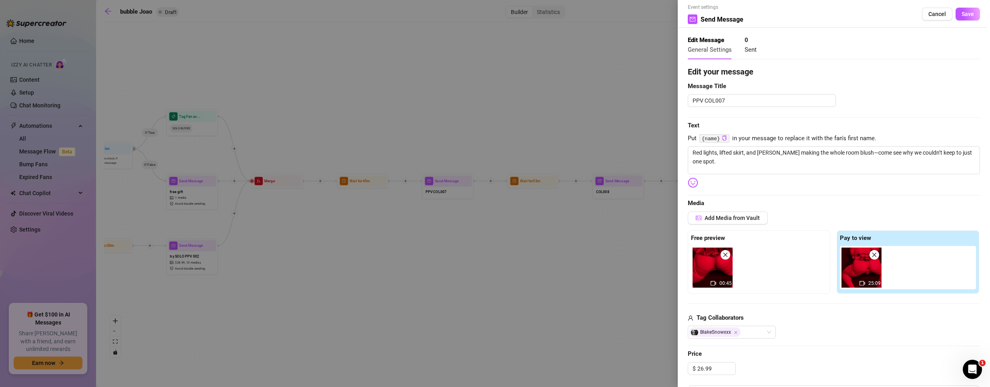
scroll to position [0, 0]
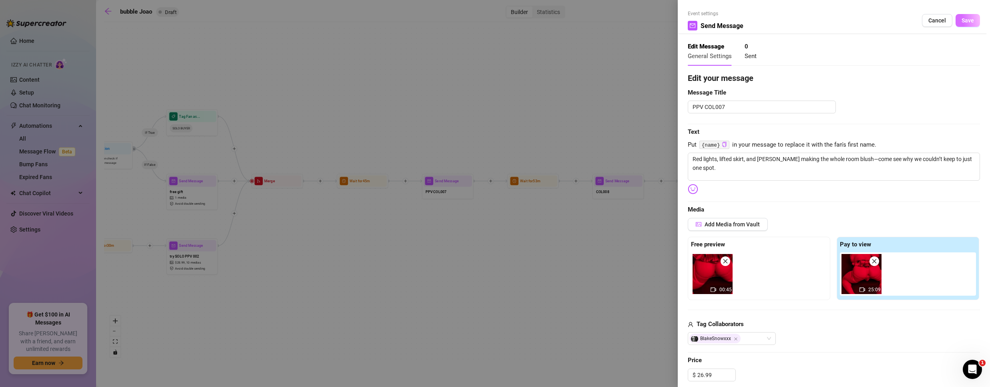
click at [961, 20] on span "Save" at bounding box center [967, 20] width 12 height 6
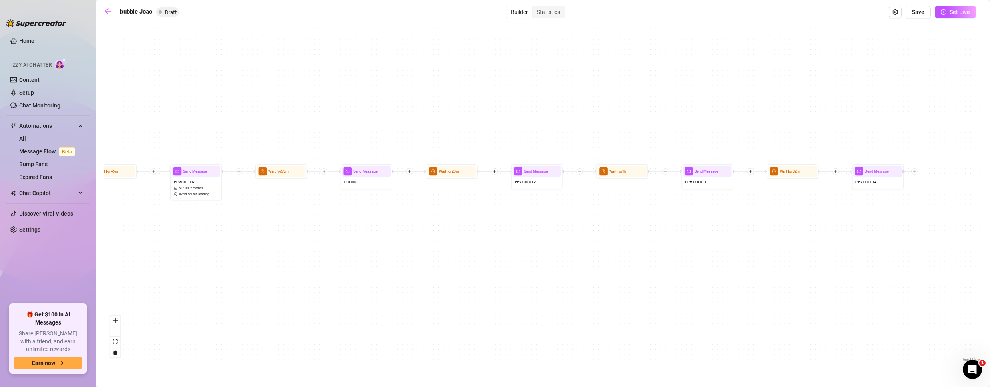
drag, startPoint x: 546, startPoint y: 275, endPoint x: 323, endPoint y: 293, distance: 223.6
click at [323, 293] on div "If True If False If True If False If True If False If True If False If True If …" at bounding box center [543, 194] width 878 height 337
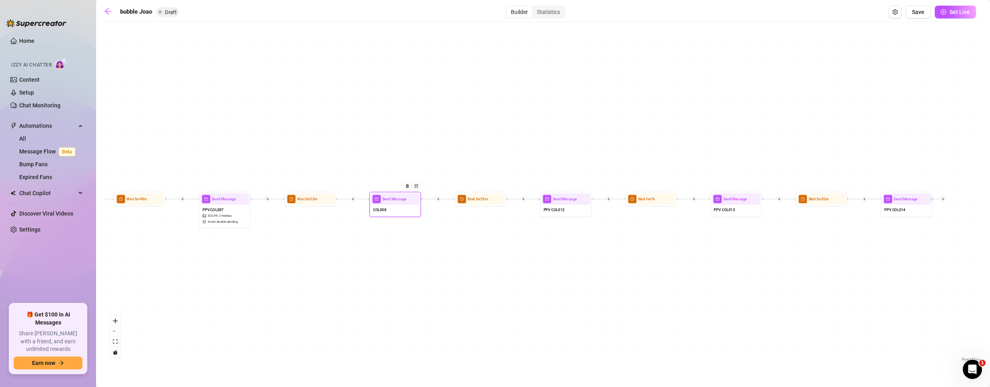
click at [398, 207] on div "COL008" at bounding box center [395, 210] width 48 height 11
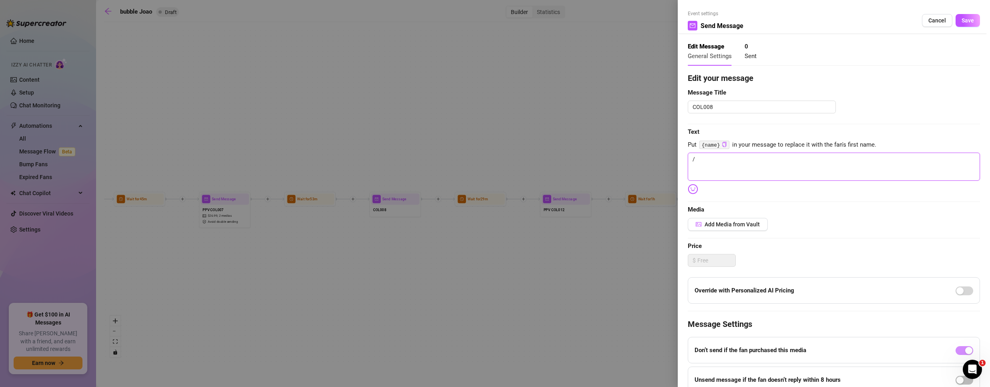
drag, startPoint x: 662, startPoint y: 151, endPoint x: 407, endPoint y: 149, distance: 255.4
click at [425, 150] on div "Event settings Send Message Cancel Save Edit Message General Settings 0 Sent Ed…" at bounding box center [495, 193] width 990 height 387
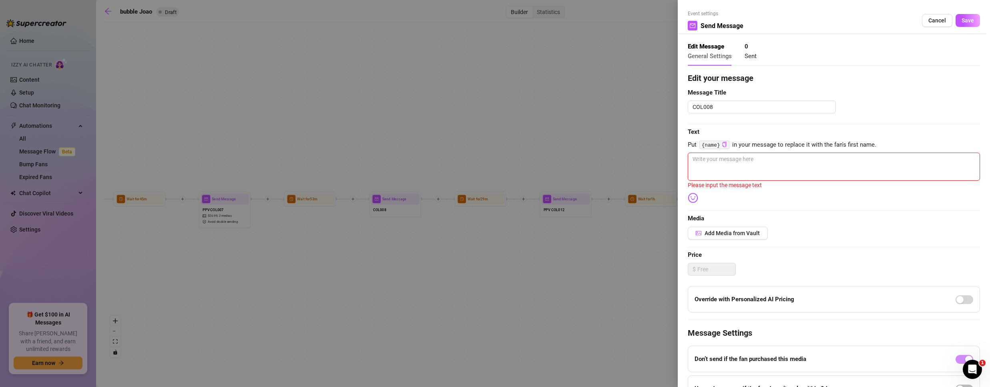
click at [765, 170] on textarea at bounding box center [834, 166] width 292 height 28
paste textarea "Leather, locked wrists, and a twink who knew exactly how to take control—come f…"
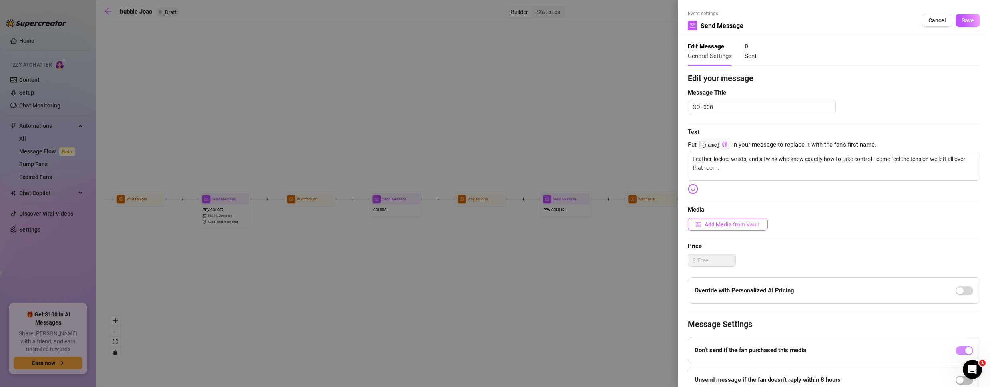
click at [716, 220] on button "Add Media from Vault" at bounding box center [728, 224] width 80 height 13
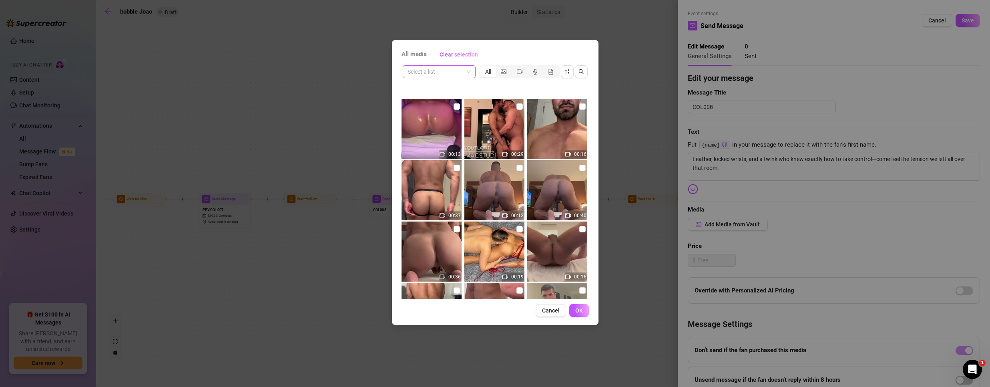
click at [467, 70] on span at bounding box center [438, 72] width 63 height 12
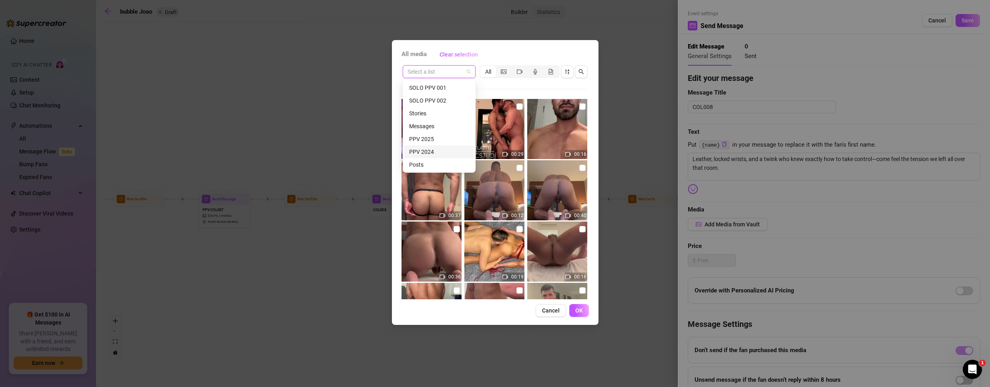
click at [422, 150] on div "PPV 2024" at bounding box center [439, 151] width 60 height 9
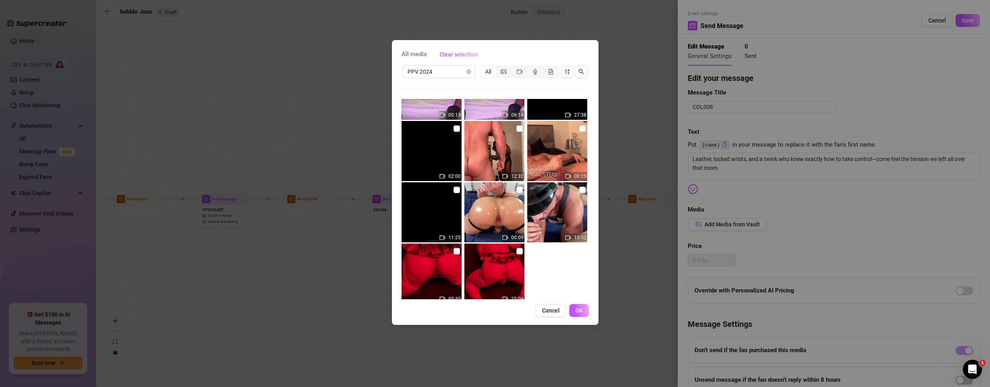
scroll to position [57, 0]
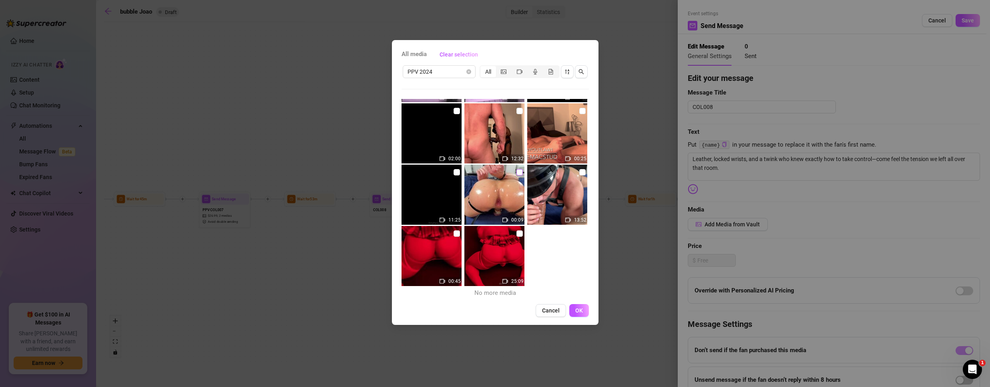
click at [516, 169] on input "checkbox" at bounding box center [519, 172] width 6 height 6
click at [582, 172] on img at bounding box center [557, 194] width 60 height 60
click at [579, 306] on button "OK" at bounding box center [579, 310] width 20 height 13
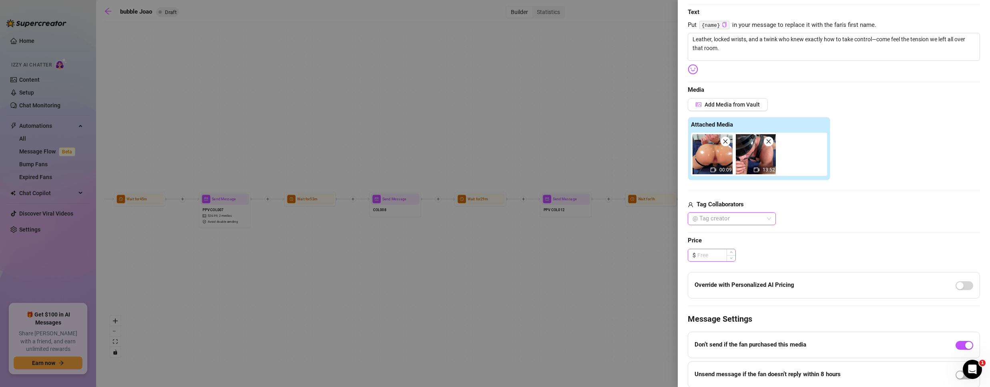
scroll to position [120, 0]
click at [727, 223] on div at bounding box center [727, 218] width 76 height 11
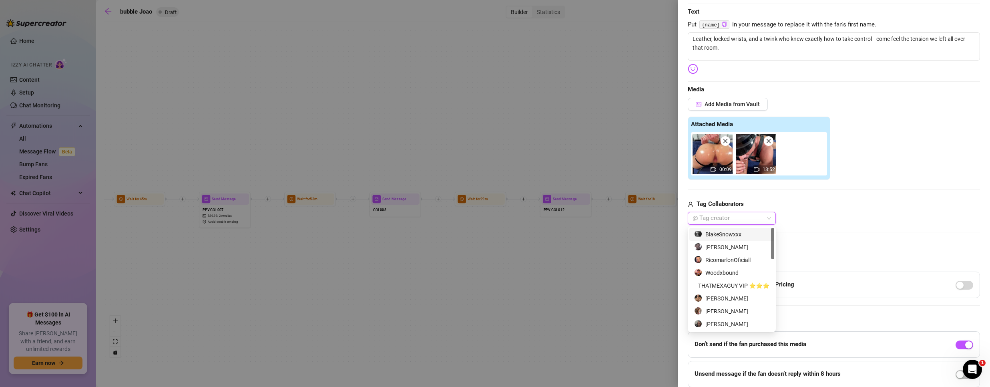
click at [727, 221] on div at bounding box center [727, 218] width 76 height 11
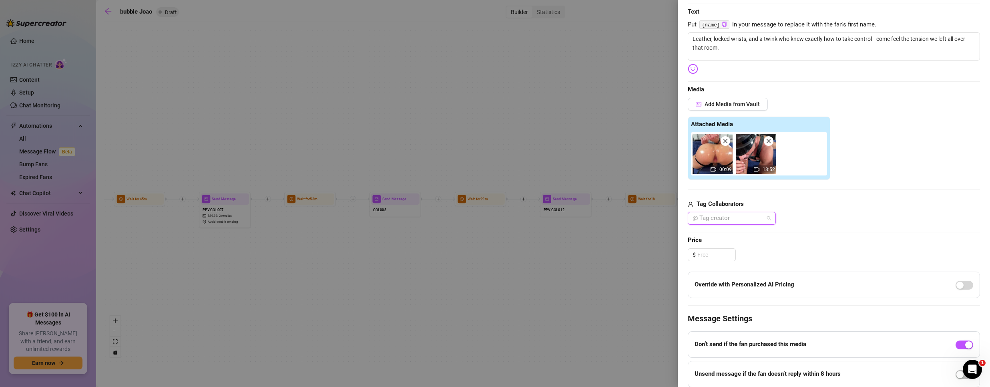
click at [727, 220] on div at bounding box center [727, 218] width 76 height 11
click at [740, 214] on div at bounding box center [727, 218] width 76 height 11
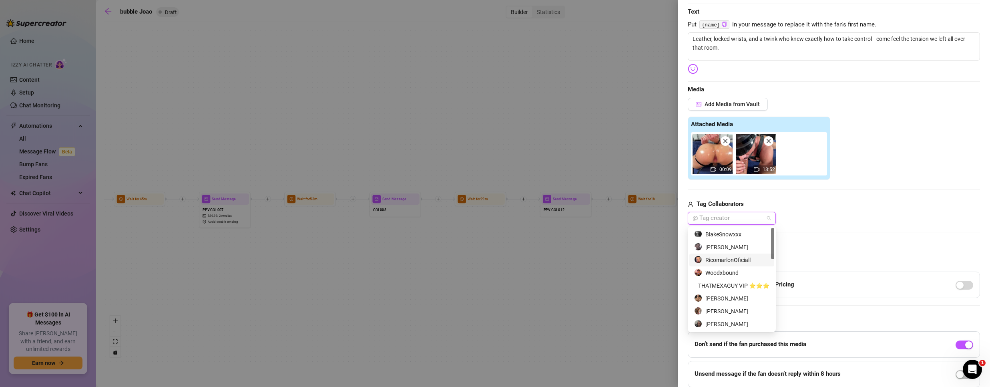
click at [842, 219] on div "@ Tag creator" at bounding box center [834, 218] width 292 height 13
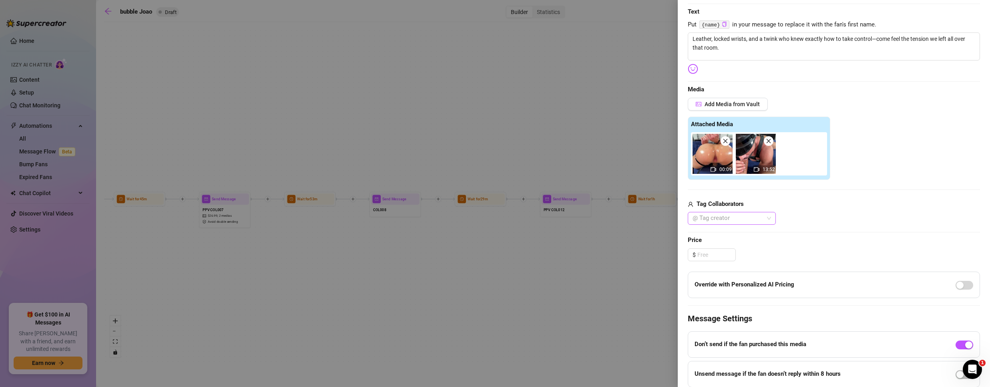
click at [717, 219] on div at bounding box center [727, 218] width 76 height 11
click at [724, 245] on div "[PERSON_NAME]" at bounding box center [731, 247] width 75 height 9
click at [847, 219] on div "[PERSON_NAME]" at bounding box center [834, 218] width 292 height 13
click at [708, 256] on input at bounding box center [716, 255] width 38 height 12
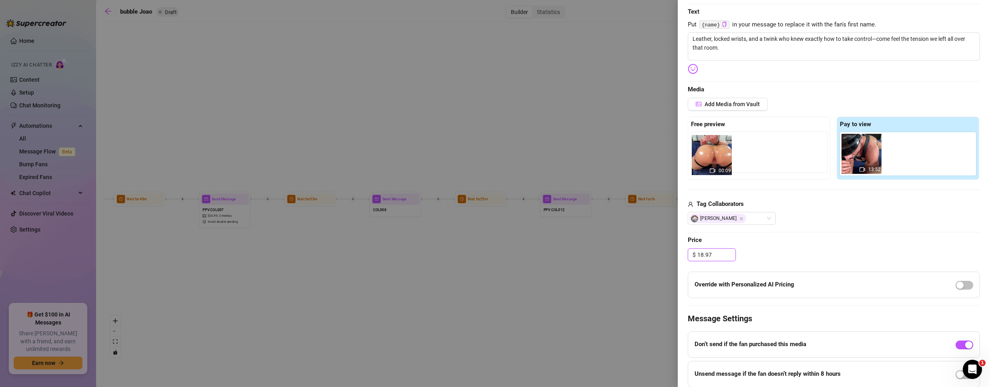
drag, startPoint x: 863, startPoint y: 149, endPoint x: 706, endPoint y: 151, distance: 156.9
click at [706, 151] on div "Free preview Pay to view 00:09 13:52" at bounding box center [834, 147] width 292 height 63
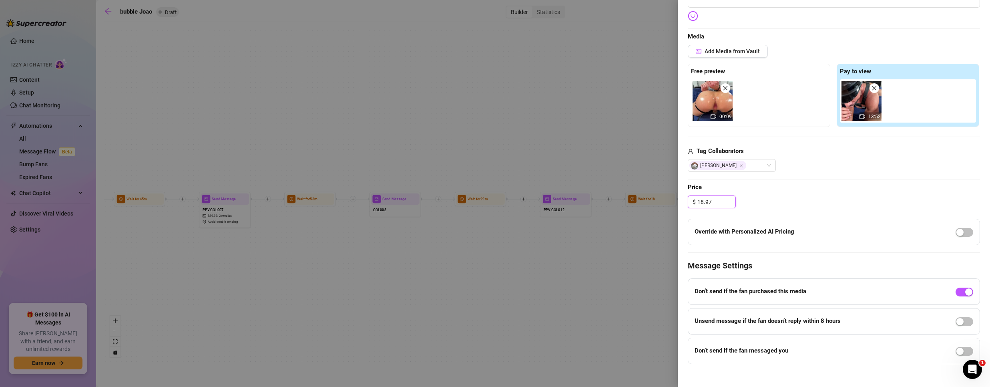
scroll to position [180, 0]
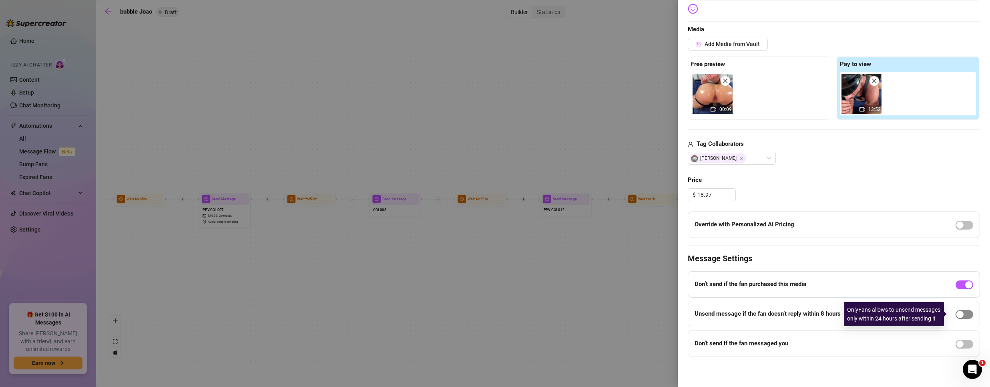
click at [956, 317] on div "button" at bounding box center [959, 314] width 7 height 7
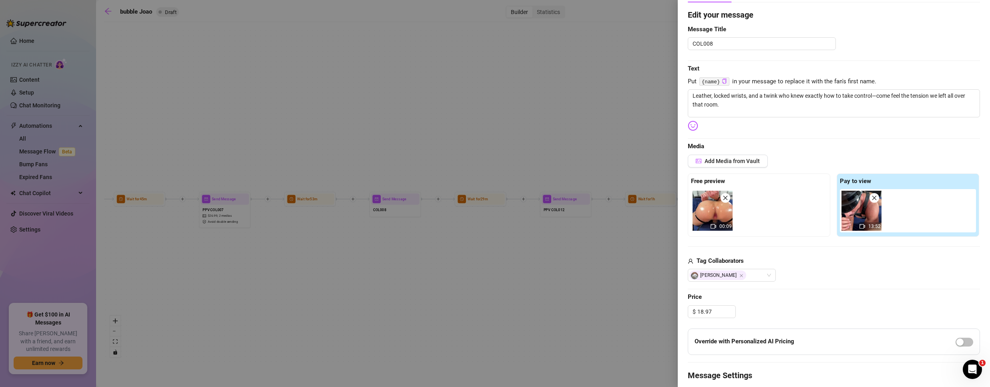
scroll to position [0, 0]
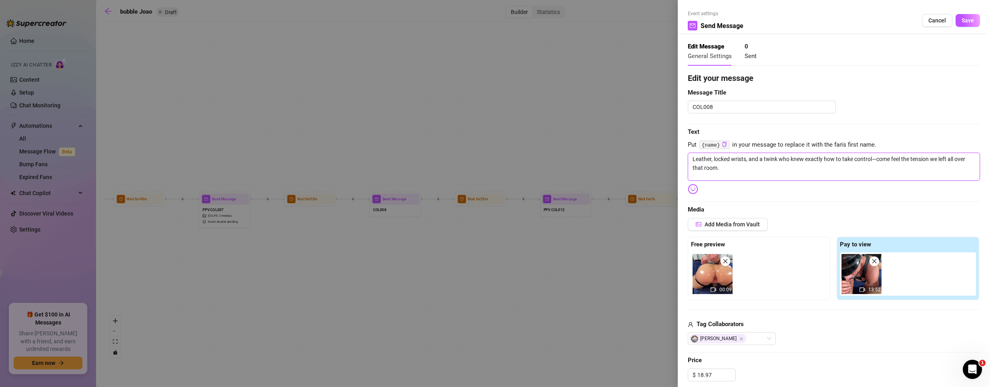
click at [729, 176] on textarea "Leather, locked wrists, and a twink who knew exactly how to take control—come f…" at bounding box center [834, 166] width 292 height 28
click at [963, 17] on span "Save" at bounding box center [967, 20] width 12 height 6
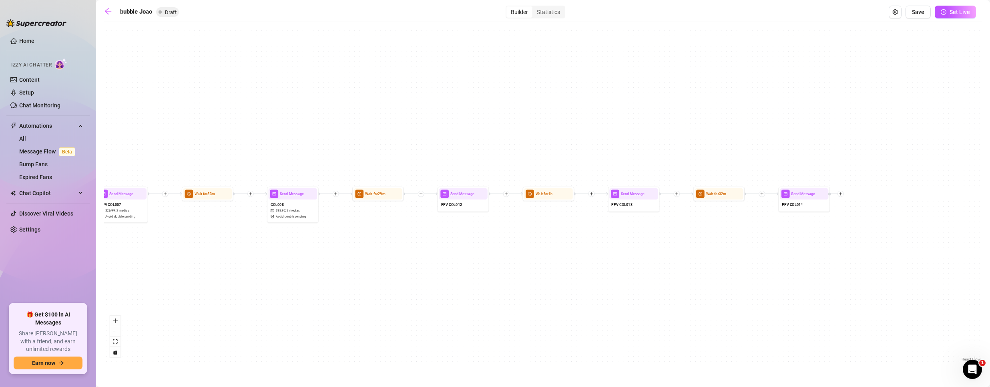
drag, startPoint x: 495, startPoint y: 259, endPoint x: 345, endPoint y: 251, distance: 149.9
click at [345, 251] on div "If True If False If True If False If True If False If True If False If True If …" at bounding box center [543, 194] width 878 height 337
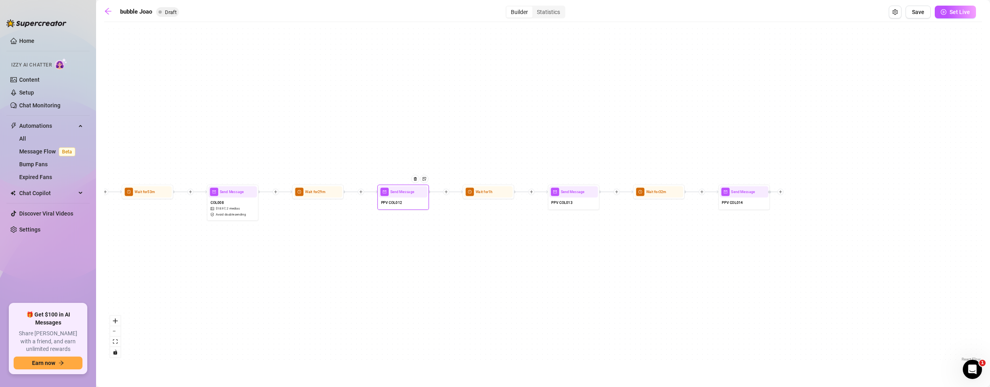
click at [411, 205] on div "PPV COL012" at bounding box center [403, 202] width 48 height 11
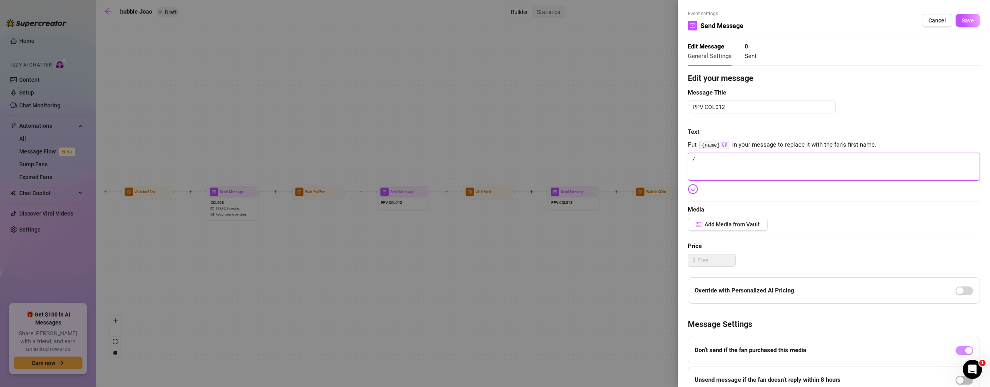
drag, startPoint x: 724, startPoint y: 153, endPoint x: 717, endPoint y: 153, distance: 6.8
click at [722, 153] on textarea "/" at bounding box center [834, 166] width 292 height 28
paste textarea "Poolside heat, sun on skin, bodies everywhere—come see where we took it next."
click at [711, 221] on span "Add Media from Vault" at bounding box center [731, 224] width 55 height 6
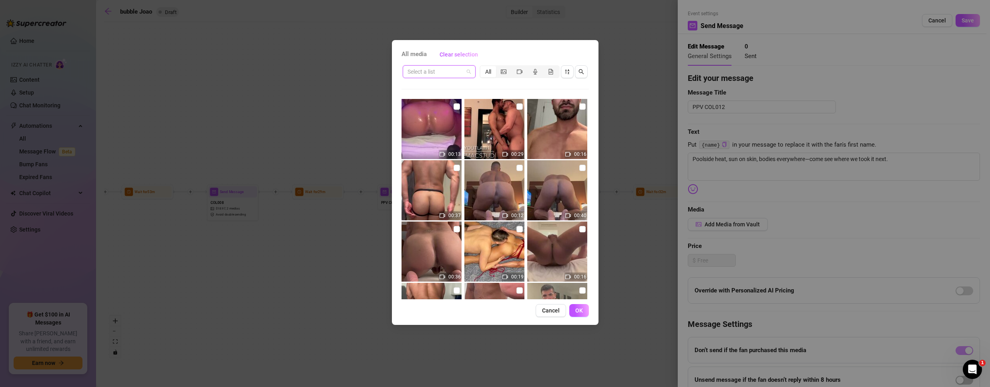
click at [450, 74] on input "search" at bounding box center [435, 72] width 56 height 12
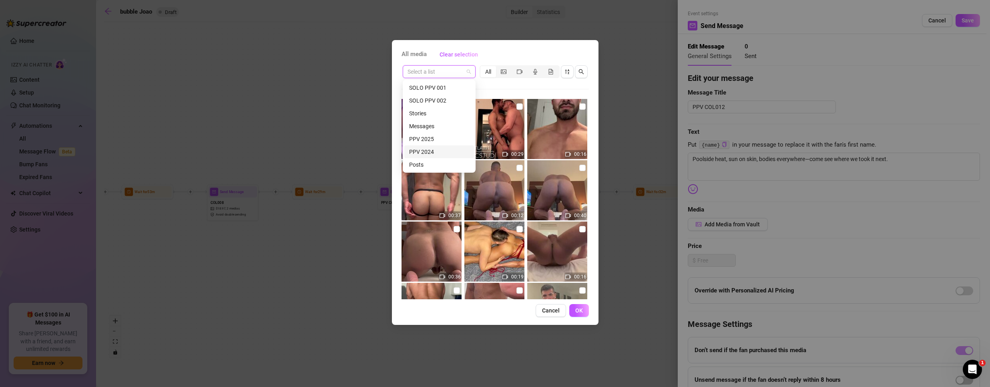
click at [427, 149] on div "PPV 2024" at bounding box center [439, 151] width 60 height 9
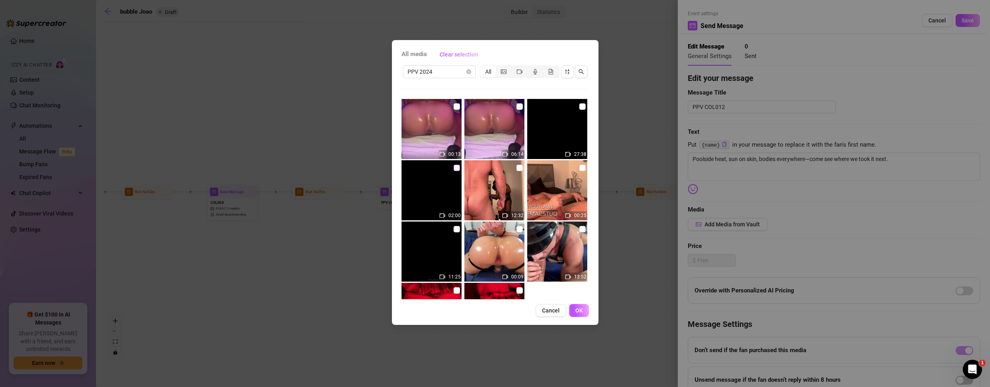
click at [454, 165] on input "checkbox" at bounding box center [456, 167] width 6 height 6
click at [579, 103] on label at bounding box center [582, 106] width 6 height 9
click at [579, 103] on input "checkbox" at bounding box center [582, 106] width 6 height 6
click at [586, 306] on button "OK" at bounding box center [579, 310] width 20 height 13
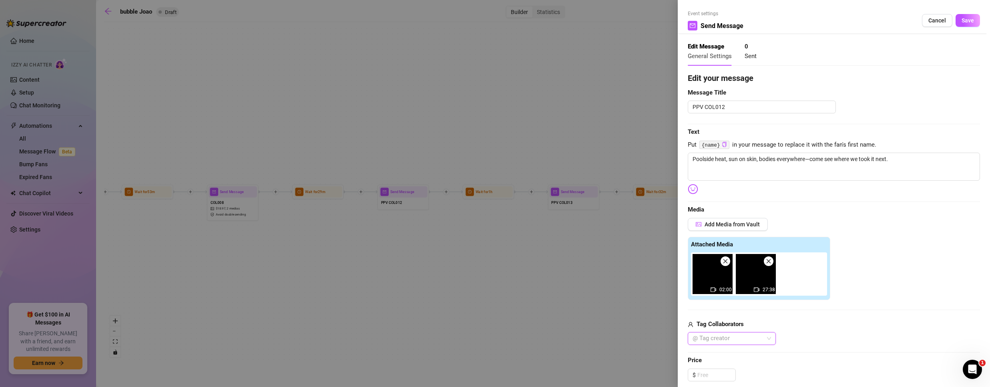
click at [724, 337] on div at bounding box center [727, 338] width 76 height 11
click at [710, 327] on div "[PERSON_NAME]" at bounding box center [731, 322] width 85 height 13
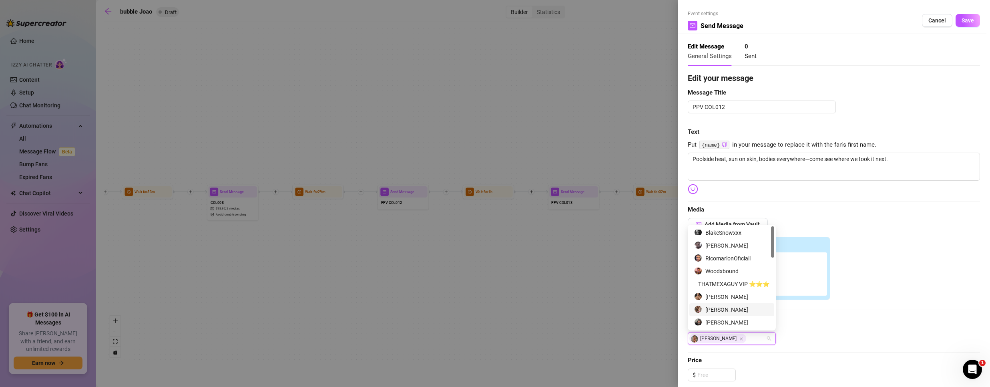
click at [875, 283] on div "Attached Media 02:00 27:38" at bounding box center [834, 268] width 292 height 63
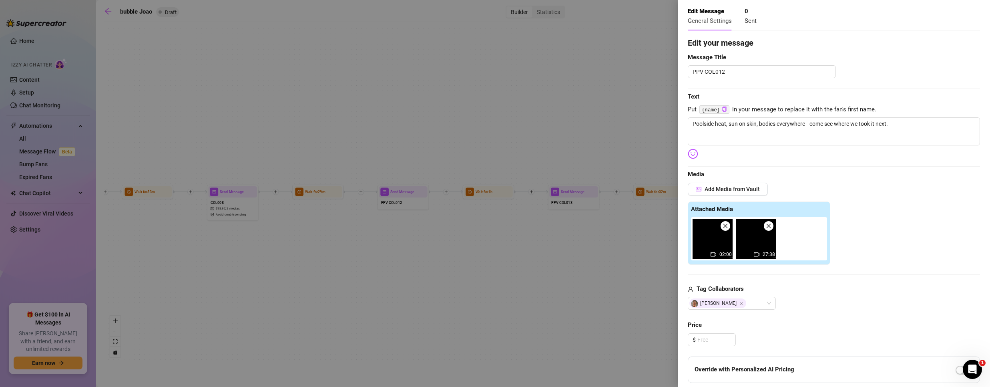
scroll to position [80, 0]
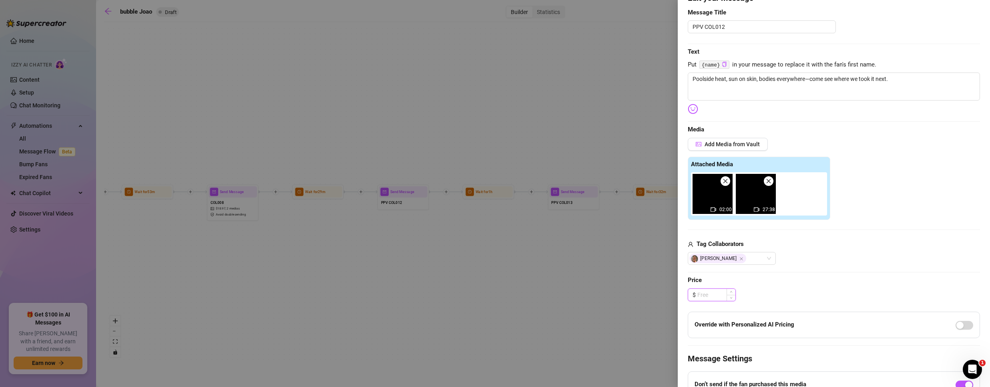
click at [713, 295] on input at bounding box center [716, 295] width 38 height 12
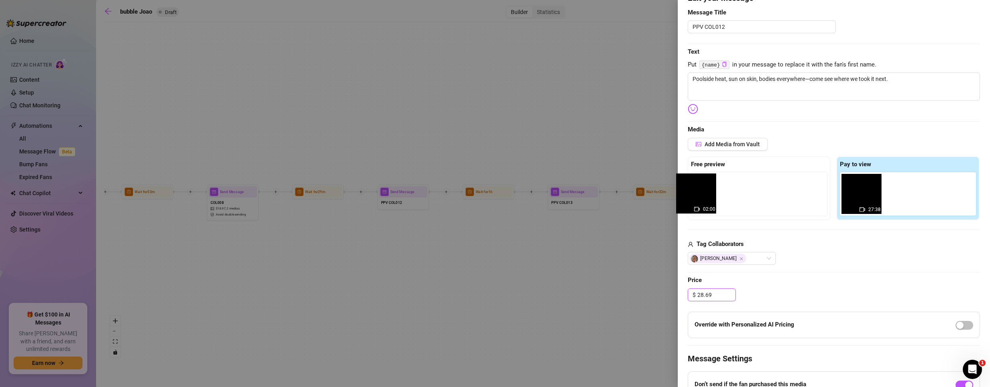
drag, startPoint x: 850, startPoint y: 192, endPoint x: 694, endPoint y: 188, distance: 156.1
click at [694, 188] on div "Free preview Pay to view 02:00 27:38" at bounding box center [834, 187] width 292 height 63
click at [834, 261] on div "[PERSON_NAME]" at bounding box center [834, 258] width 292 height 13
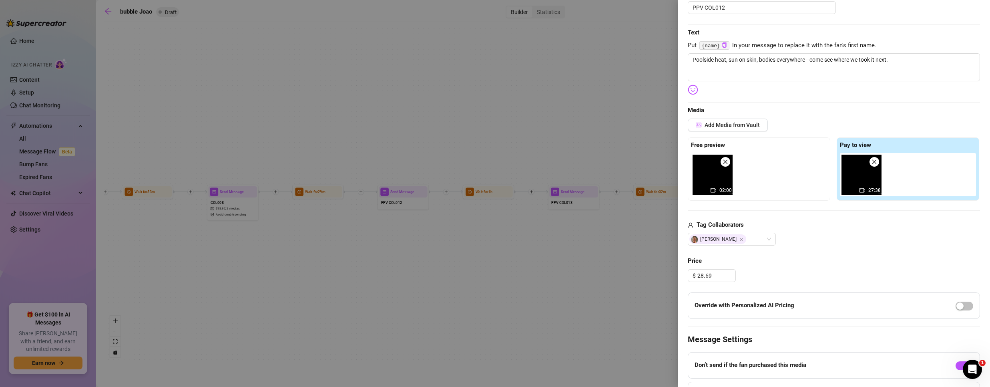
scroll to position [180, 0]
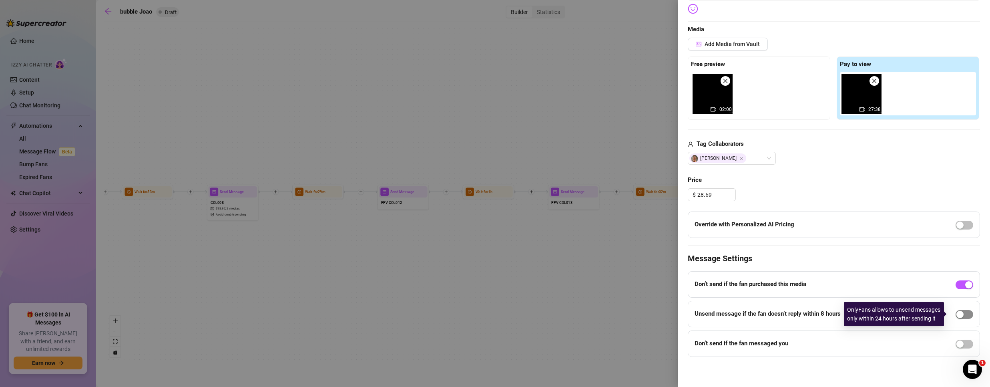
click at [963, 313] on span "button" at bounding box center [964, 314] width 18 height 9
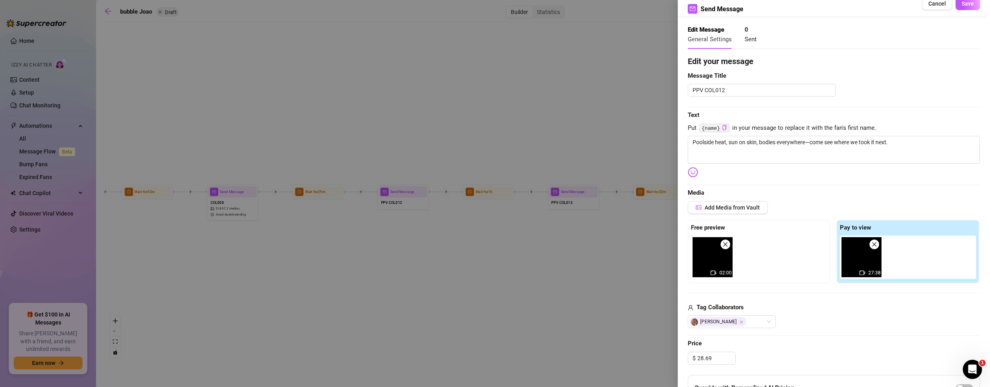
scroll to position [0, 0]
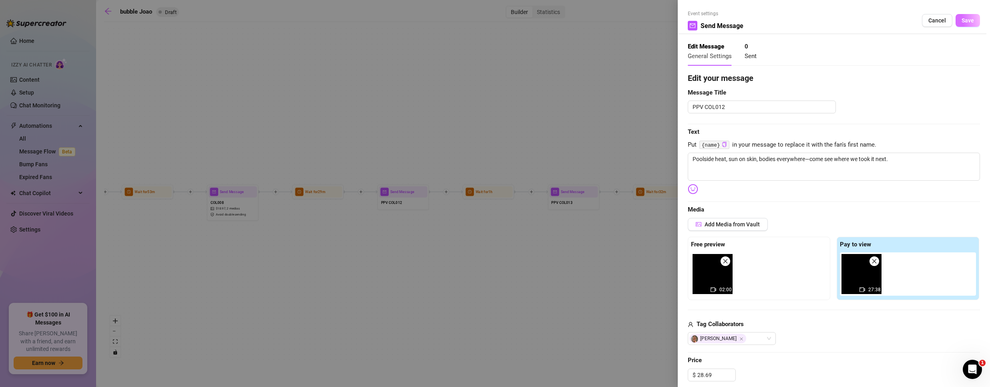
click at [961, 25] on button "Save" at bounding box center [967, 20] width 24 height 13
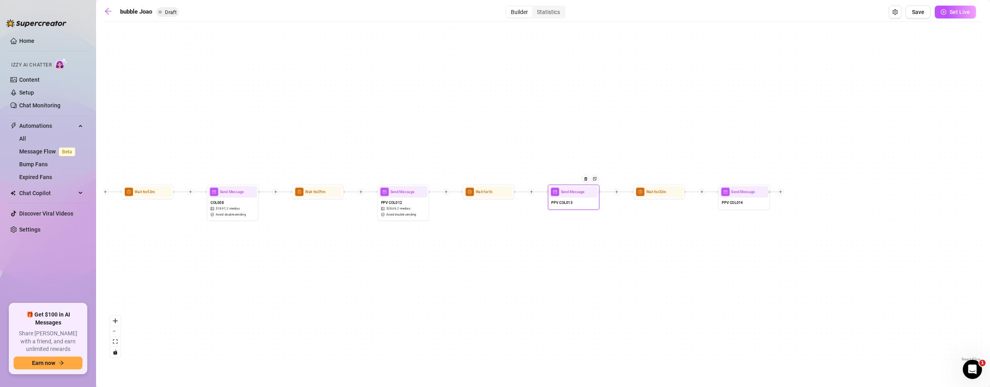
click at [570, 205] on div "PPV COL013" at bounding box center [573, 202] width 48 height 11
click at [571, 201] on span "PPV COL013" at bounding box center [561, 202] width 21 height 6
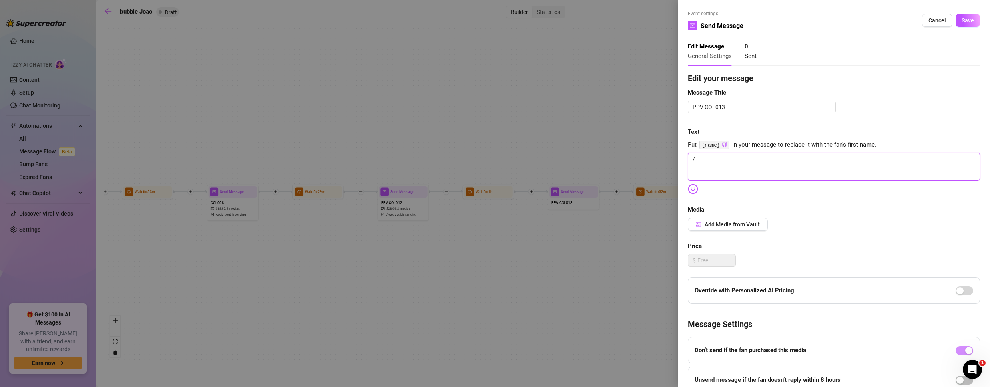
click at [726, 164] on textarea "/" at bounding box center [834, 166] width 292 height 28
paste textarea "I just dropped something wild with @blakesnowxxx—the kind of video that leaves …"
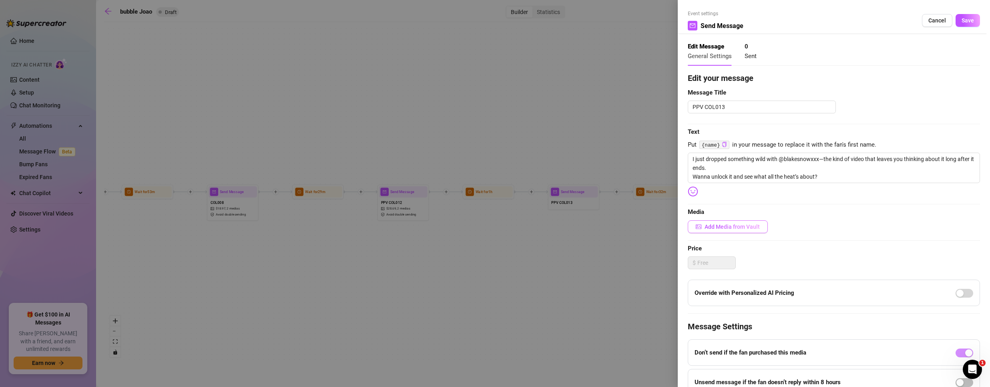
click at [723, 227] on span "Add Media from Vault" at bounding box center [731, 226] width 55 height 6
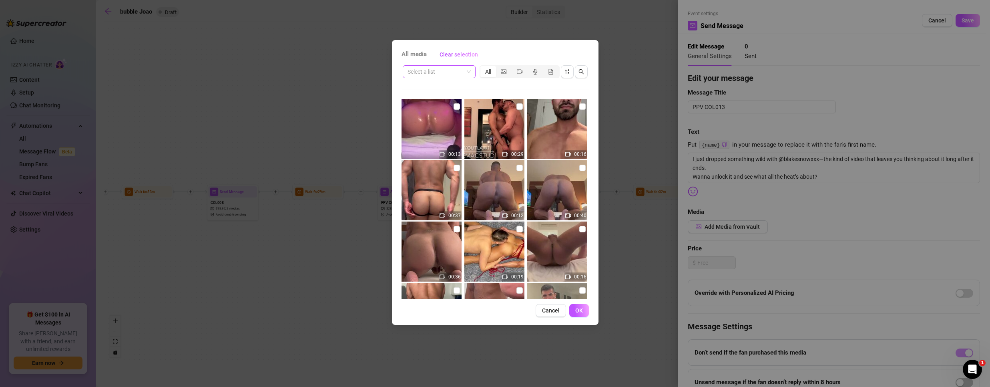
click at [469, 70] on span at bounding box center [438, 72] width 63 height 12
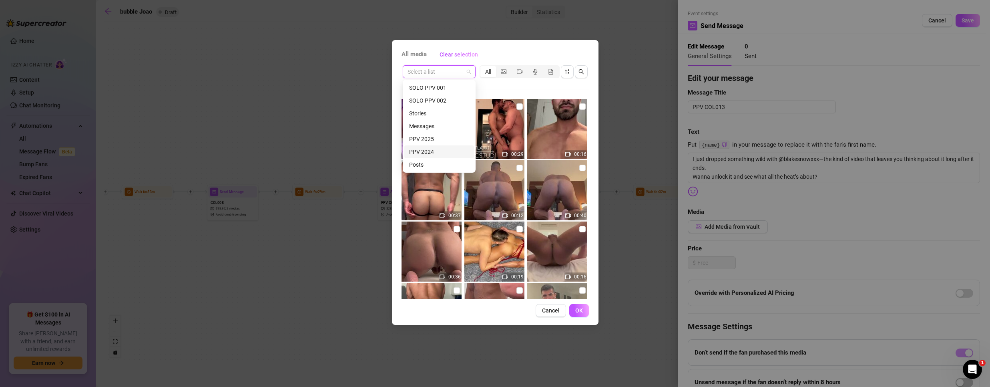
click at [425, 150] on div "PPV 2024" at bounding box center [439, 151] width 60 height 9
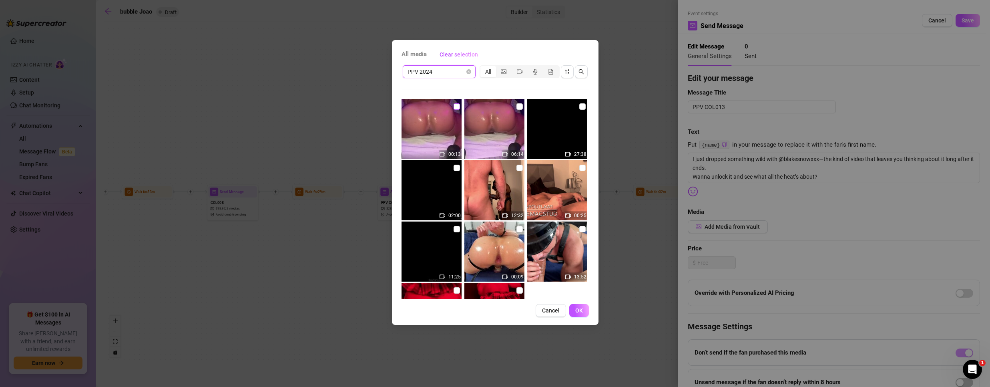
click at [457, 108] on input "checkbox" at bounding box center [456, 106] width 6 height 6
click at [516, 107] on input "checkbox" at bounding box center [519, 106] width 6 height 6
click at [578, 310] on span "OK" at bounding box center [579, 310] width 8 height 6
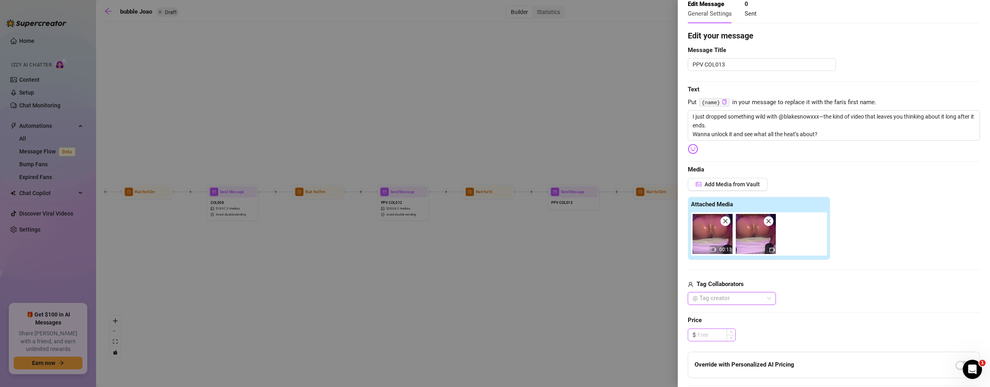
scroll to position [120, 0]
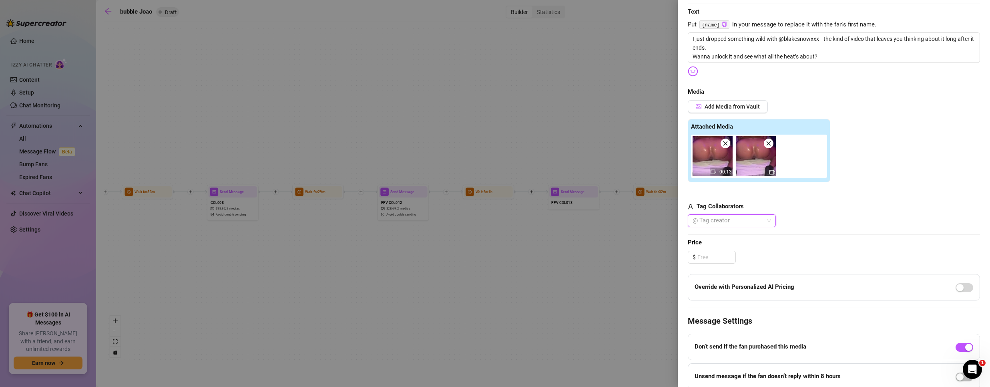
click at [735, 223] on div at bounding box center [727, 220] width 76 height 11
click at [714, 221] on div at bounding box center [727, 220] width 76 height 11
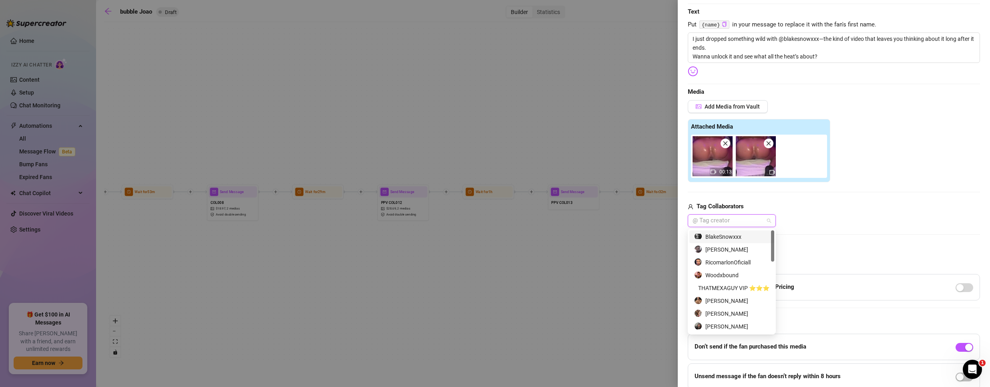
click at [741, 235] on div "BlakeSnowxxx" at bounding box center [731, 236] width 75 height 9
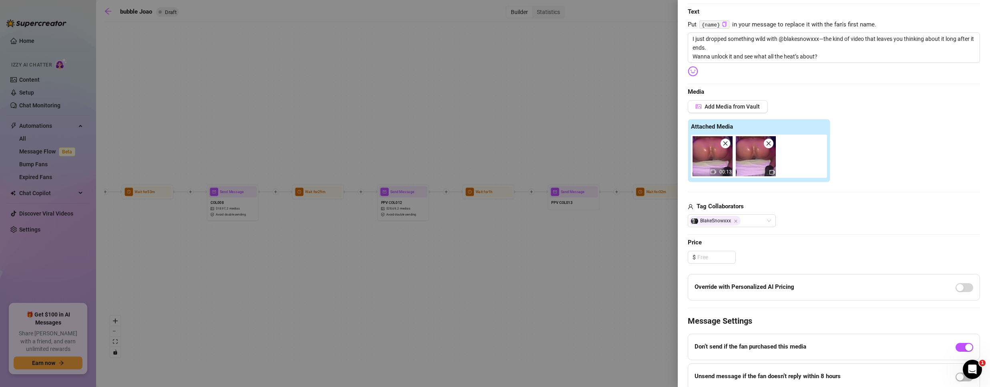
click at [834, 214] on div "BlakeSnowxxx" at bounding box center [834, 220] width 292 height 13
click at [721, 260] on input at bounding box center [716, 257] width 38 height 12
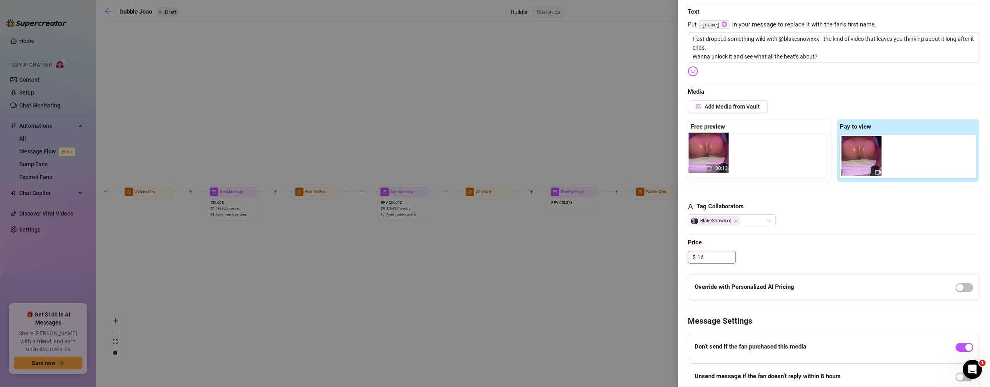
drag, startPoint x: 860, startPoint y: 163, endPoint x: 708, endPoint y: 160, distance: 152.5
click at [708, 160] on div "Free preview Pay to view 00:13" at bounding box center [834, 150] width 292 height 63
click at [812, 211] on div "Tag Collaborators" at bounding box center [834, 207] width 292 height 10
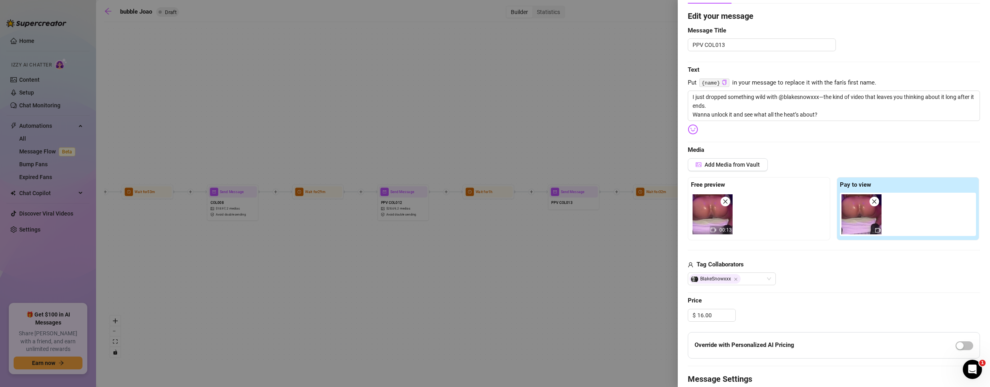
scroll to position [0, 0]
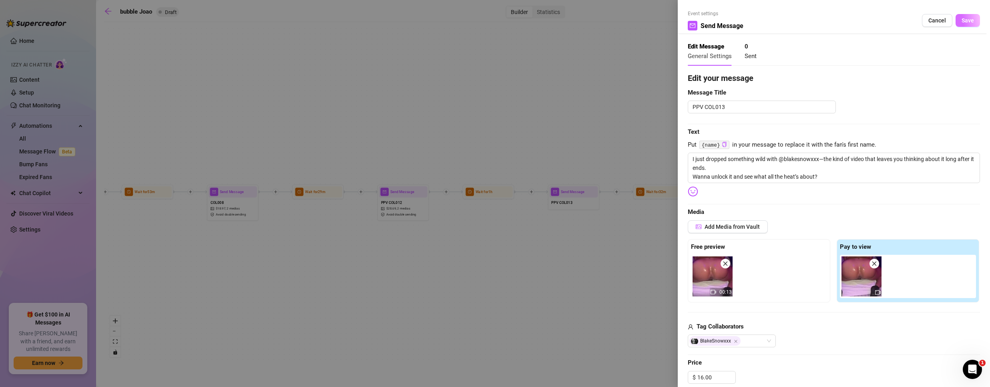
click at [961, 18] on span "Save" at bounding box center [967, 20] width 12 height 6
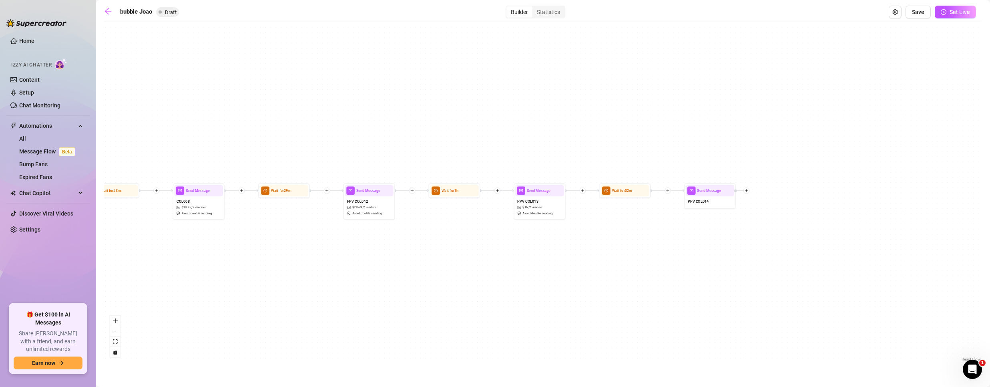
drag, startPoint x: 733, startPoint y: 235, endPoint x: 643, endPoint y: 215, distance: 92.0
click at [643, 215] on div "If True If False If True If False If True If False If True If False If True If …" at bounding box center [543, 194] width 878 height 337
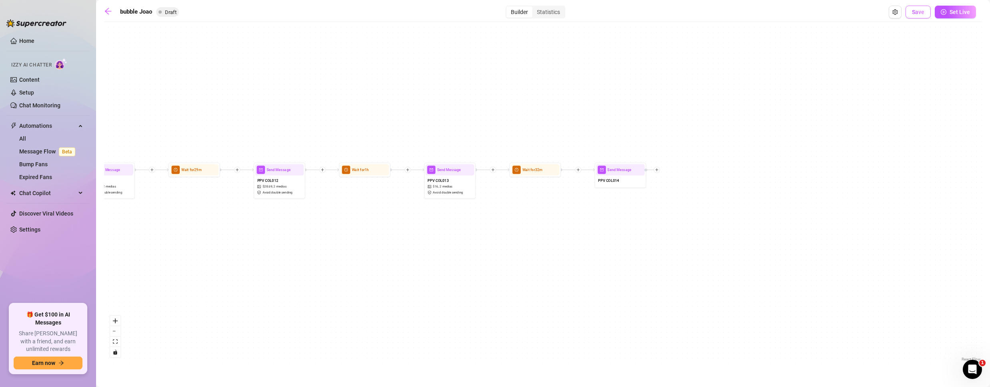
click at [921, 6] on button "Save" at bounding box center [917, 12] width 25 height 13
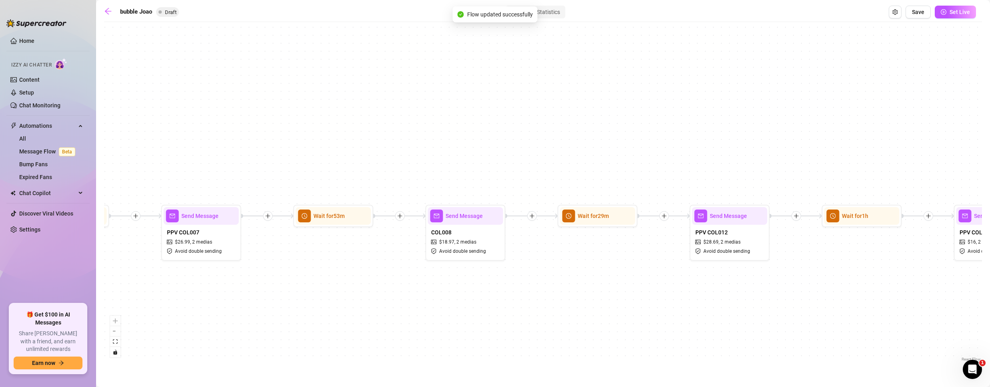
drag, startPoint x: 303, startPoint y: 279, endPoint x: 995, endPoint y: 308, distance: 693.0
click at [989, 308] on html "Home Izzy AI Chatter Content Setup Chat Monitoring Automations All Message Flow…" at bounding box center [495, 193] width 990 height 387
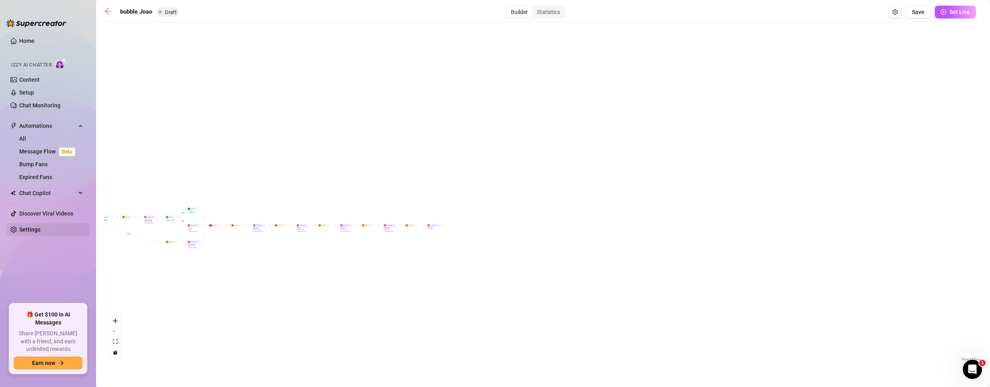
drag, startPoint x: 269, startPoint y: 315, endPoint x: 11, endPoint y: 235, distance: 269.4
click at [11, 237] on div "Home Izzy AI Chatter Content Setup Chat Monitoring Automations All Message Flow…" at bounding box center [495, 193] width 990 height 387
drag, startPoint x: 651, startPoint y: 239, endPoint x: 145, endPoint y: 275, distance: 507.2
click at [145, 275] on div "If True If False If True If False If True If False If True If False If True If …" at bounding box center [543, 194] width 878 height 337
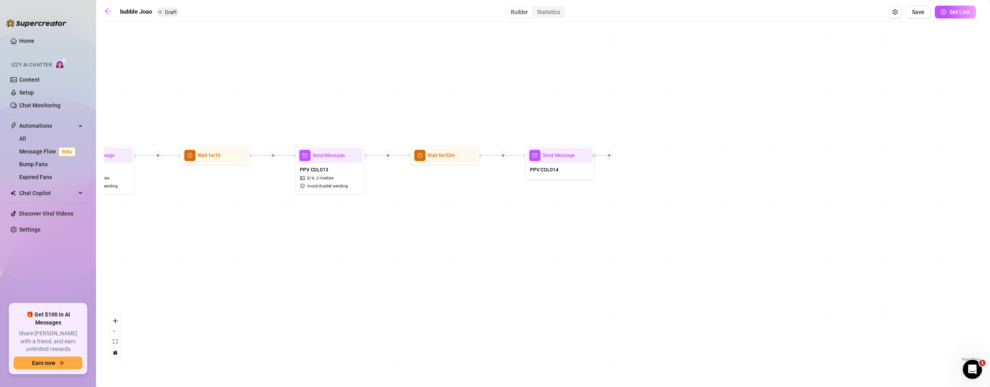
drag, startPoint x: 270, startPoint y: 271, endPoint x: 449, endPoint y: 276, distance: 178.6
click at [449, 276] on div "If True If False If True If False If True If False If True If False If True If …" at bounding box center [543, 194] width 878 height 337
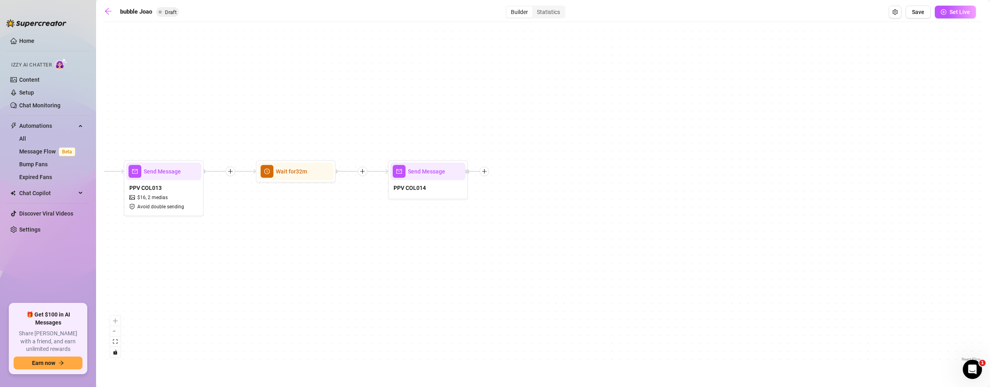
drag, startPoint x: 557, startPoint y: 255, endPoint x: 408, endPoint y: 291, distance: 153.6
click at [408, 291] on div "If True If False If True If False If True If False If True If False If True If …" at bounding box center [543, 194] width 878 height 337
click at [432, 191] on div "PPV COL014" at bounding box center [427, 190] width 75 height 17
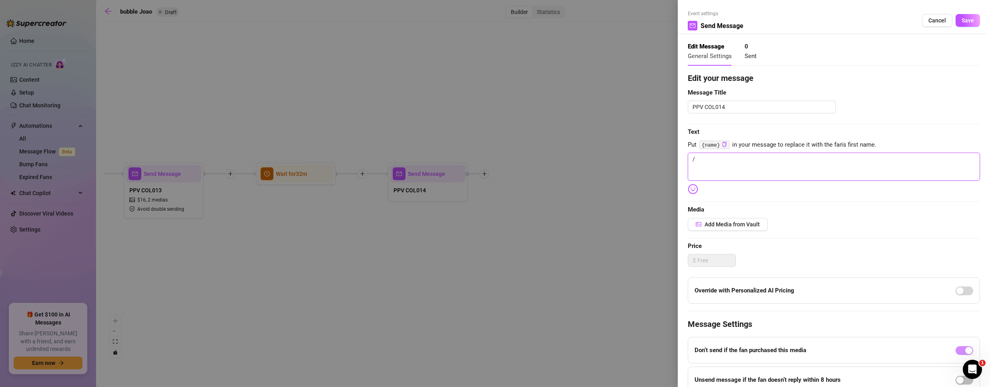
click at [744, 163] on textarea "/" at bounding box center [834, 166] width 292 height 28
paste textarea "😉 there’s a steamy drop with @johnnyoutlaw1 waiting for you—one of those vids t…"
click at [733, 221] on span "Add Media from Vault" at bounding box center [731, 224] width 55 height 6
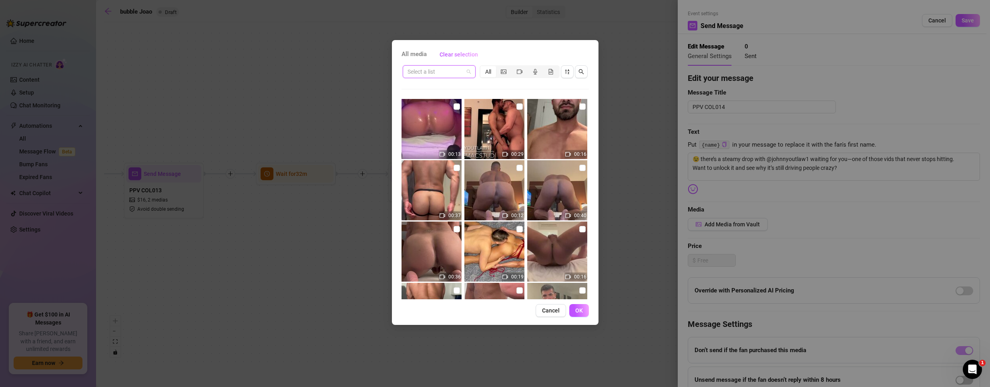
click at [459, 72] on input "search" at bounding box center [435, 72] width 56 height 12
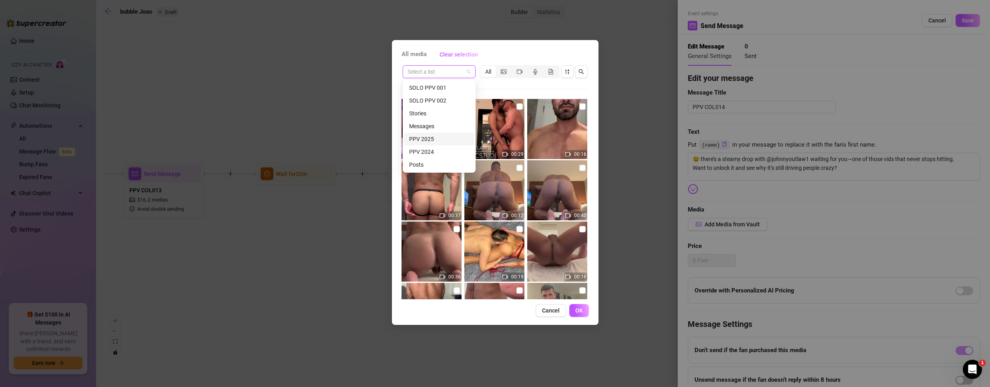
click at [423, 134] on div "PPV 2025" at bounding box center [439, 138] width 70 height 13
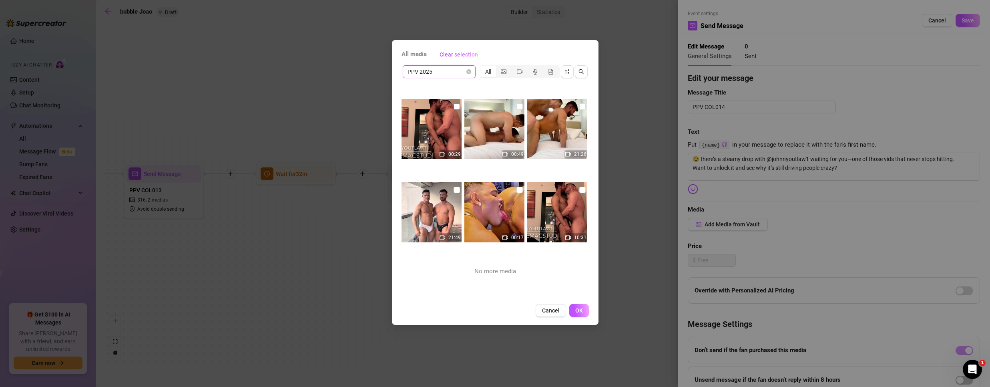
click at [454, 107] on input "checkbox" at bounding box center [456, 106] width 6 height 6
click at [579, 193] on input "checkbox" at bounding box center [582, 190] width 6 height 6
click at [577, 311] on span "OK" at bounding box center [579, 310] width 8 height 6
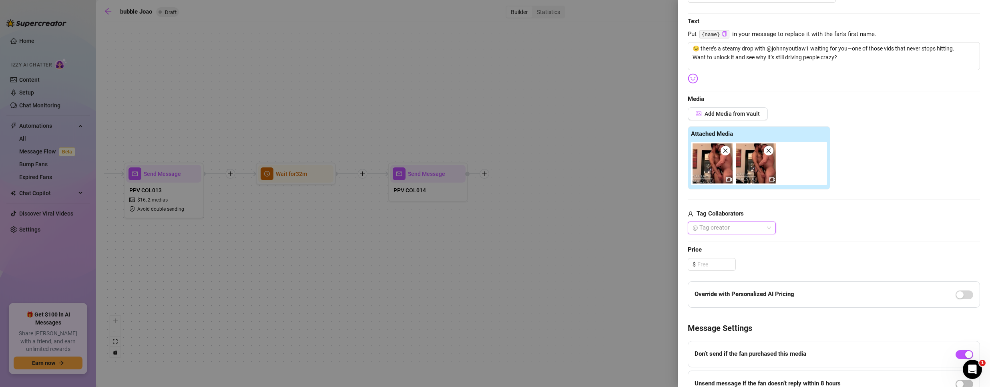
scroll to position [160, 0]
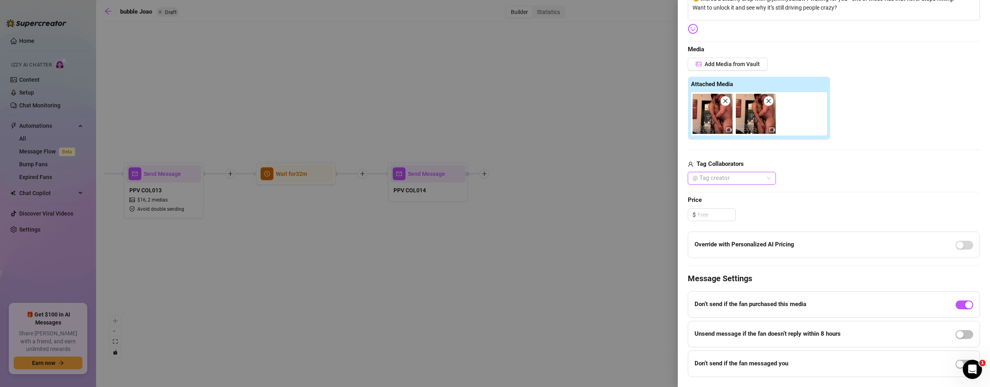
click at [718, 176] on div at bounding box center [727, 177] width 76 height 11
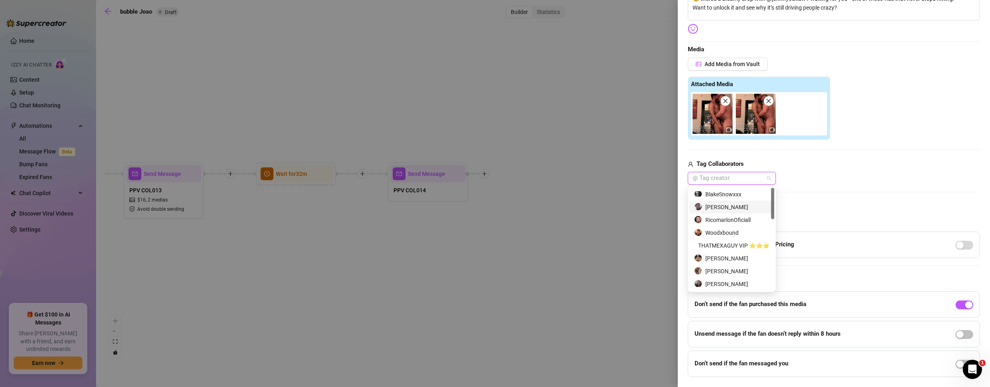
click at [723, 205] on div "[PERSON_NAME]" at bounding box center [731, 207] width 75 height 9
click at [851, 174] on div "[PERSON_NAME]" at bounding box center [834, 178] width 292 height 13
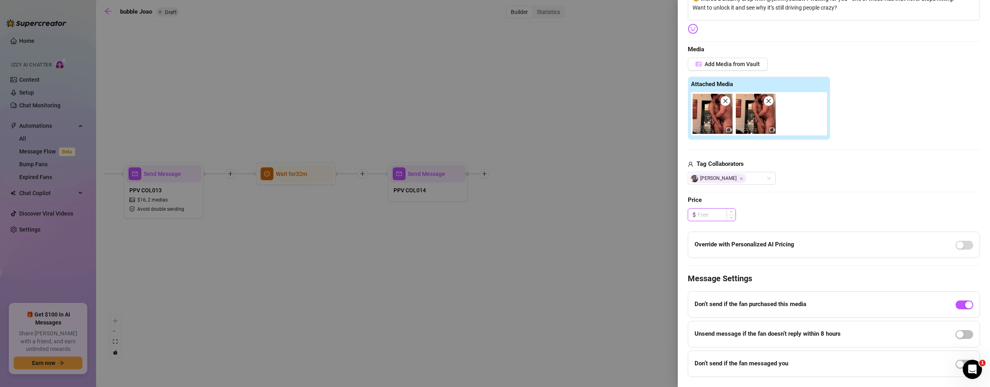
click at [712, 216] on input at bounding box center [716, 215] width 38 height 12
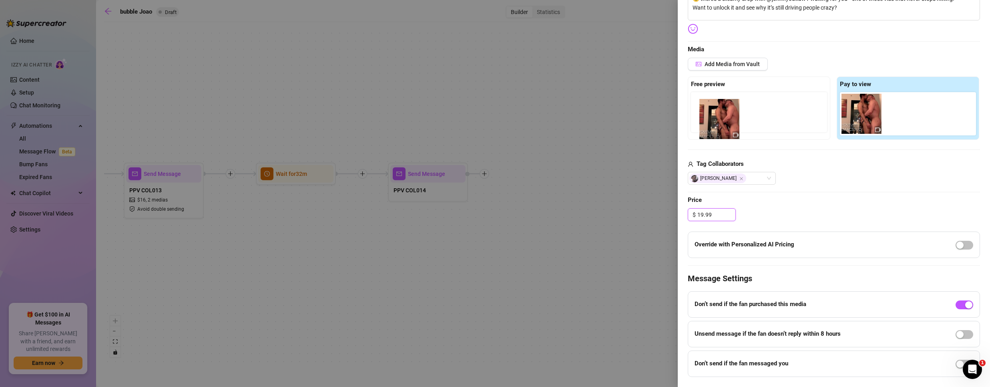
drag, startPoint x: 861, startPoint y: 110, endPoint x: 722, endPoint y: 110, distance: 139.3
click at [722, 111] on div "Free preview Pay to view" at bounding box center [834, 107] width 292 height 63
drag, startPoint x: 859, startPoint y: 120, endPoint x: 711, endPoint y: 117, distance: 148.5
click at [711, 117] on div "Free preview Pay to view" at bounding box center [834, 107] width 292 height 63
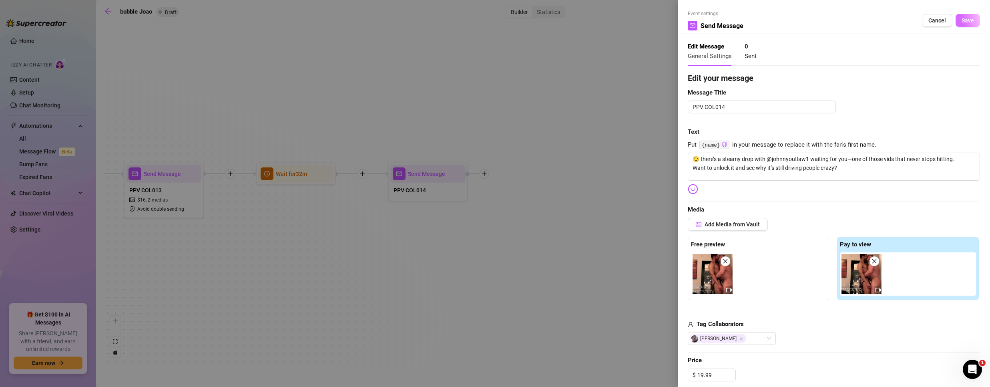
click at [961, 20] on span "Save" at bounding box center [967, 20] width 12 height 6
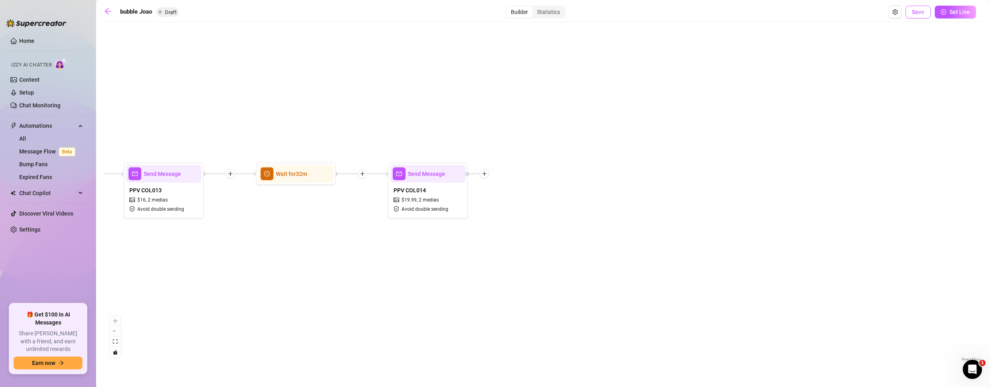
click at [923, 12] on span "Save" at bounding box center [918, 12] width 12 height 6
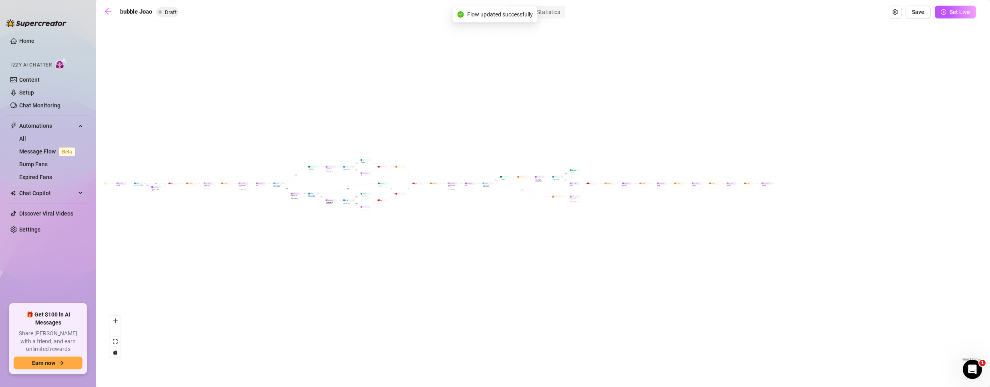
drag, startPoint x: 552, startPoint y: 293, endPoint x: 513, endPoint y: 317, distance: 45.6
click at [509, 351] on div "If True If False If True If False If True If False If True If False If True If …" at bounding box center [543, 194] width 878 height 337
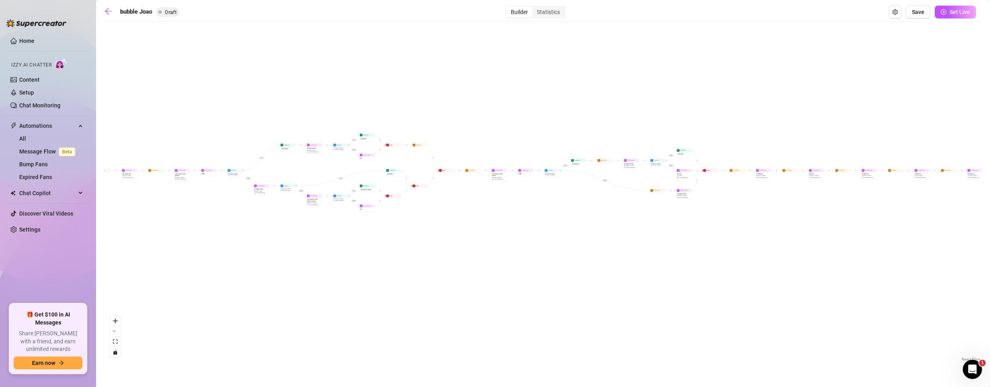
drag, startPoint x: 566, startPoint y: 267, endPoint x: 686, endPoint y: 296, distance: 124.4
click at [686, 297] on div "If True If False If True If False If True If False If True If False If True If …" at bounding box center [543, 194] width 878 height 337
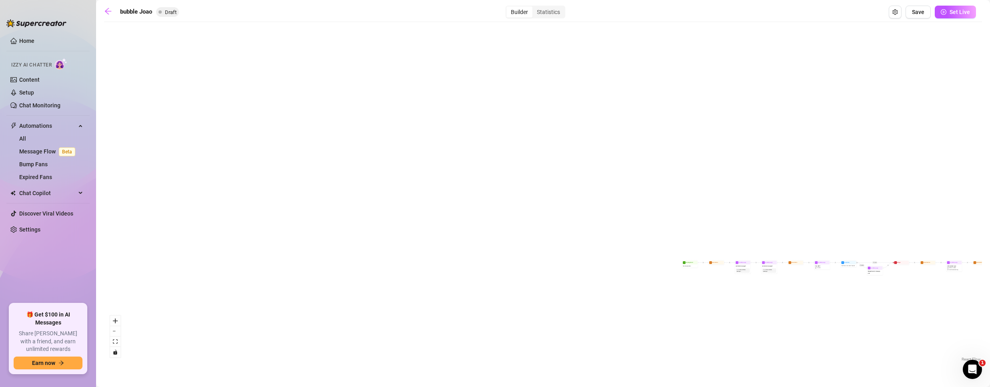
drag, startPoint x: 213, startPoint y: 304, endPoint x: 944, endPoint y: 379, distance: 735.0
click at [963, 386] on html "Home Izzy AI Chatter Content Setup Chat Monitoring Automations All Message Flow…" at bounding box center [495, 193] width 990 height 387
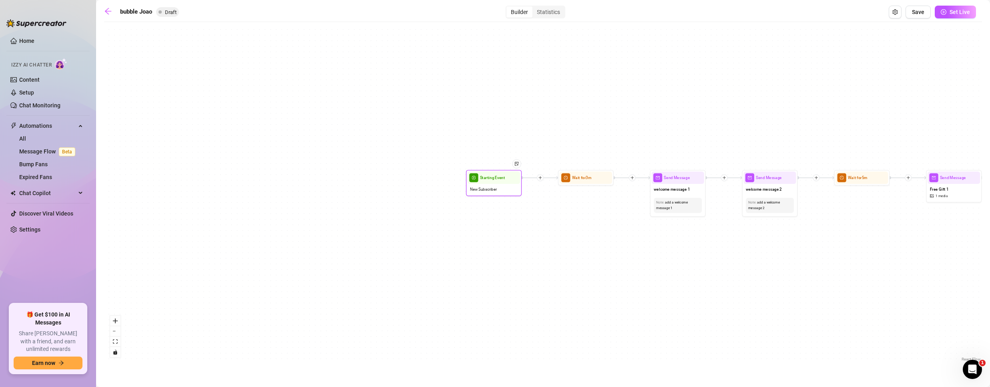
click at [510, 187] on div "New Subscriber" at bounding box center [493, 189] width 52 height 10
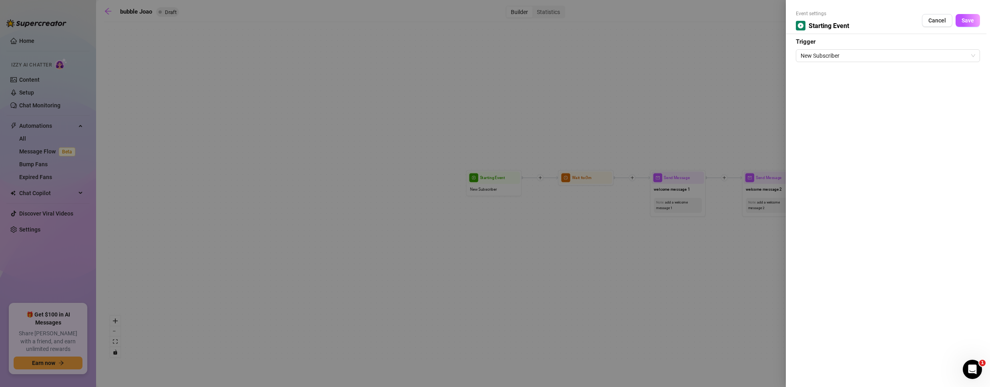
click at [866, 46] on form "Event settings Starting Event Cancel Save Trigger New Subscriber" at bounding box center [888, 36] width 184 height 52
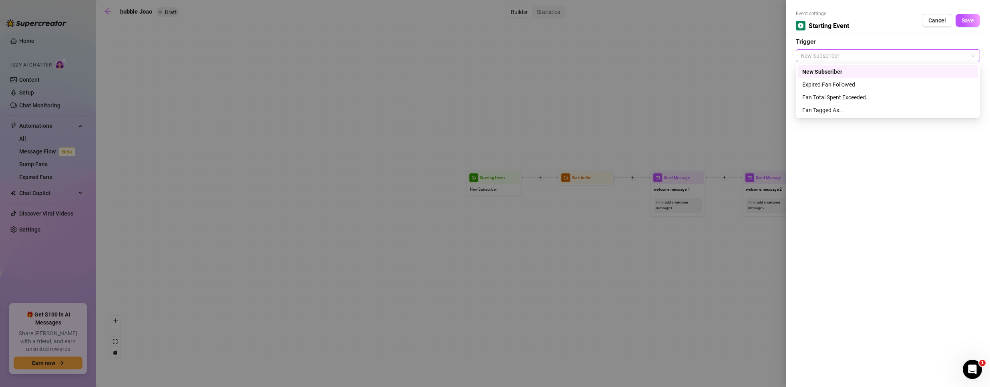
click at [862, 51] on span "New Subscriber" at bounding box center [887, 56] width 174 height 12
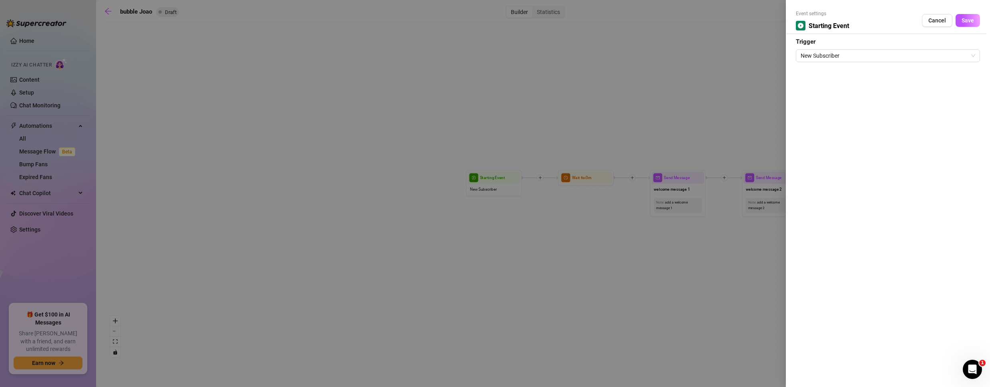
click at [861, 45] on form "Event settings Starting Event Cancel Save Trigger New Subscriber" at bounding box center [888, 36] width 184 height 52
click at [942, 21] on span "Cancel" at bounding box center [937, 20] width 18 height 6
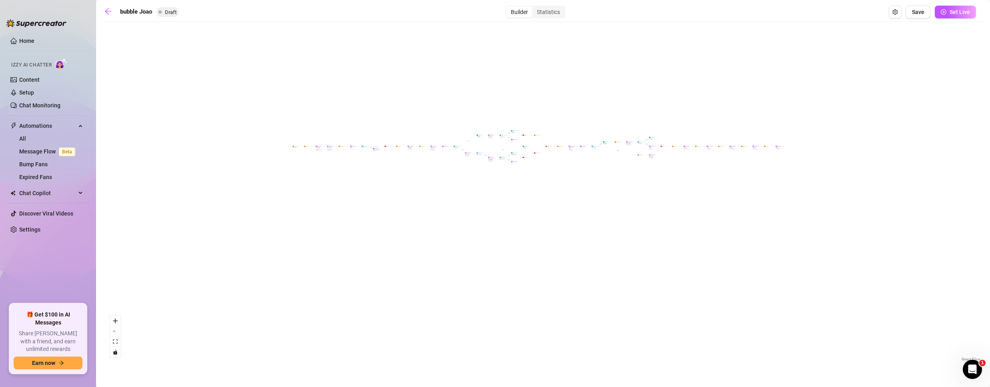
drag, startPoint x: 855, startPoint y: 247, endPoint x: 484, endPoint y: 160, distance: 380.7
click at [484, 160] on div "If True If False If True If False If True If False If True If False If True If …" at bounding box center [543, 194] width 878 height 337
drag, startPoint x: 551, startPoint y: 219, endPoint x: 414, endPoint y: 263, distance: 144.0
click at [413, 264] on div "If True If False If True If False If True If False If True If False If True If …" at bounding box center [543, 194] width 878 height 337
click at [107, 9] on icon "arrow-left" at bounding box center [108, 11] width 8 height 8
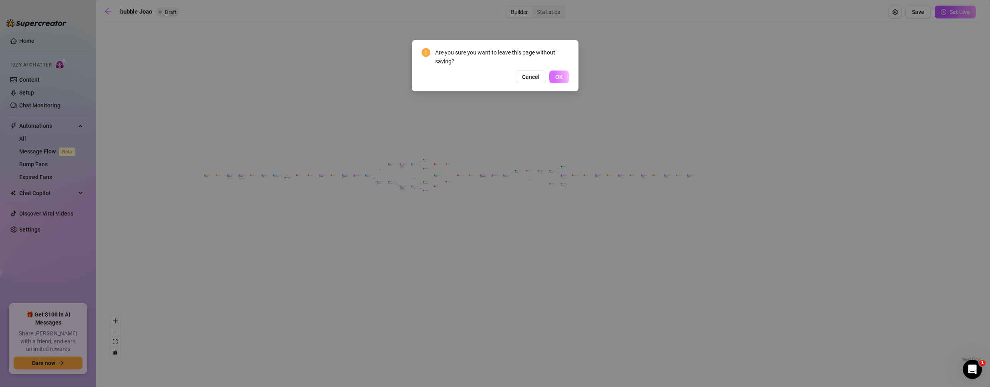
click at [568, 80] on button "OK" at bounding box center [559, 76] width 20 height 13
